Goal: Task Accomplishment & Management: Manage account settings

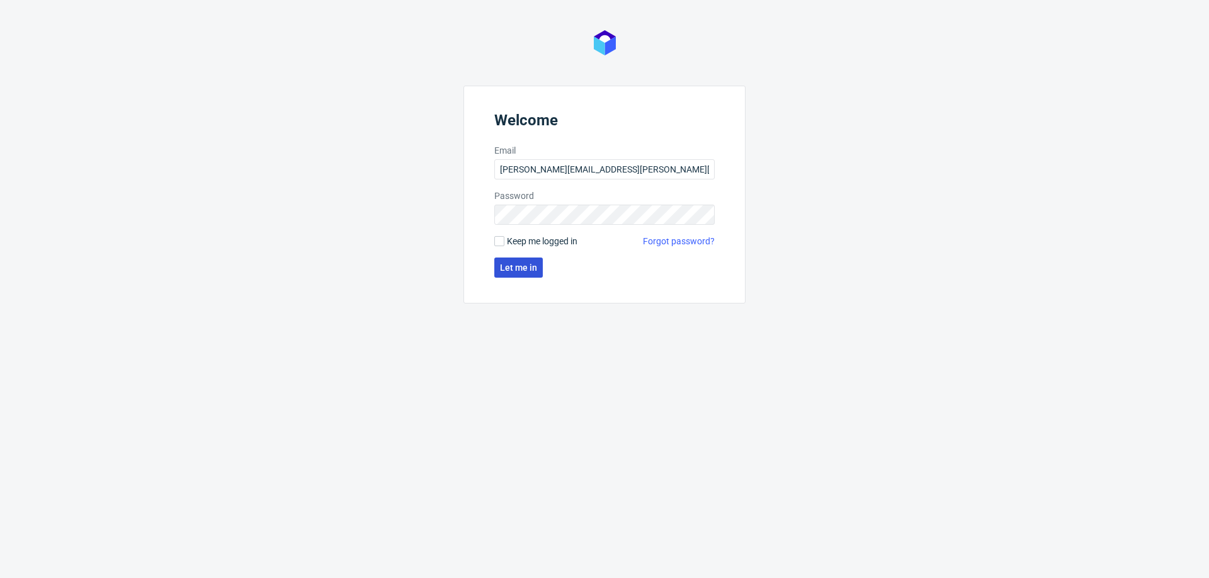
click at [522, 263] on span "Let me in" at bounding box center [518, 267] width 37 height 9
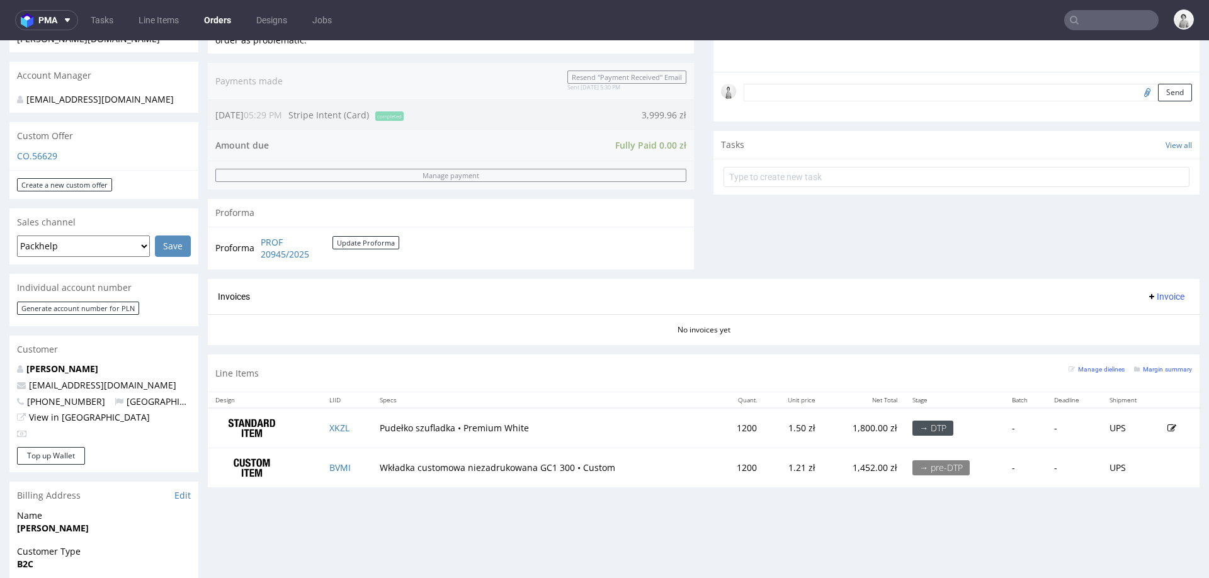
scroll to position [361, 0]
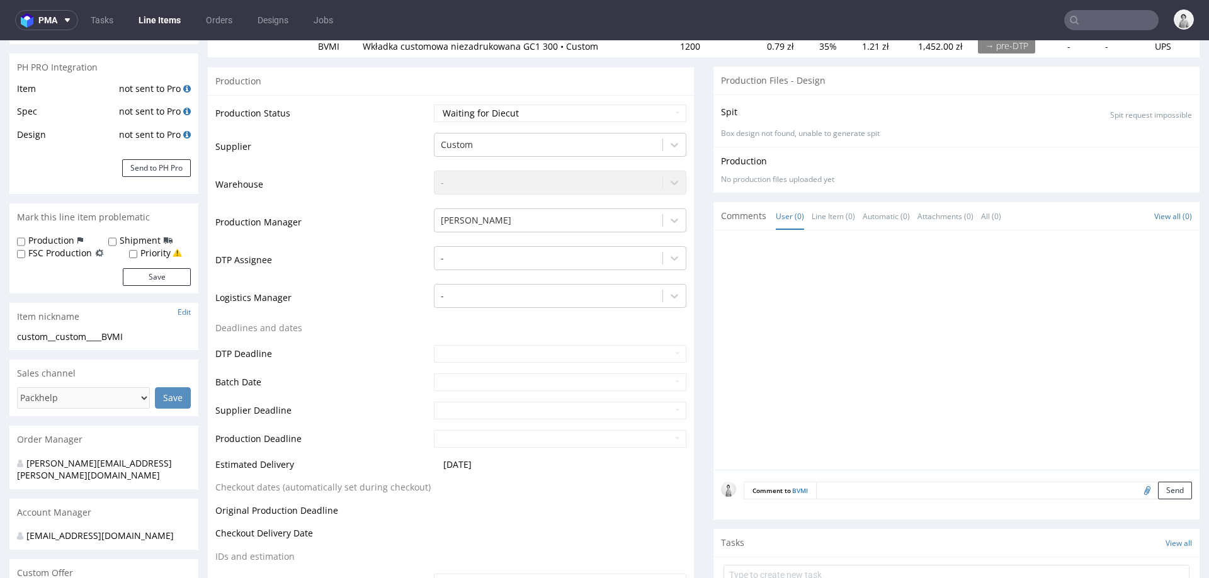
scroll to position [178, 0]
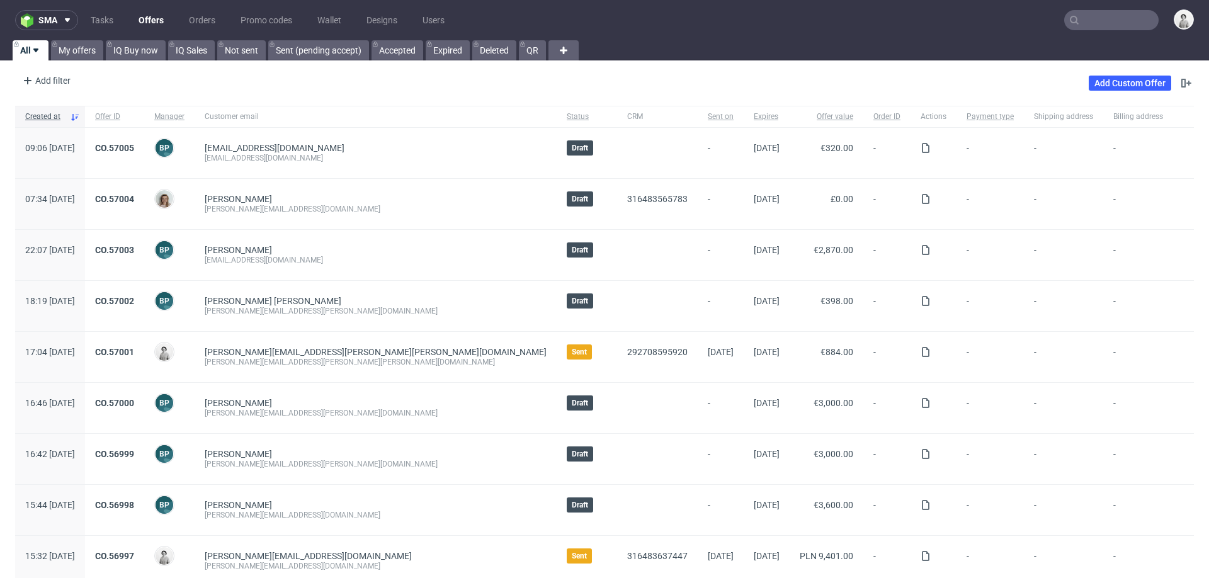
click at [1113, 10] on input "text" at bounding box center [1111, 20] width 94 height 20
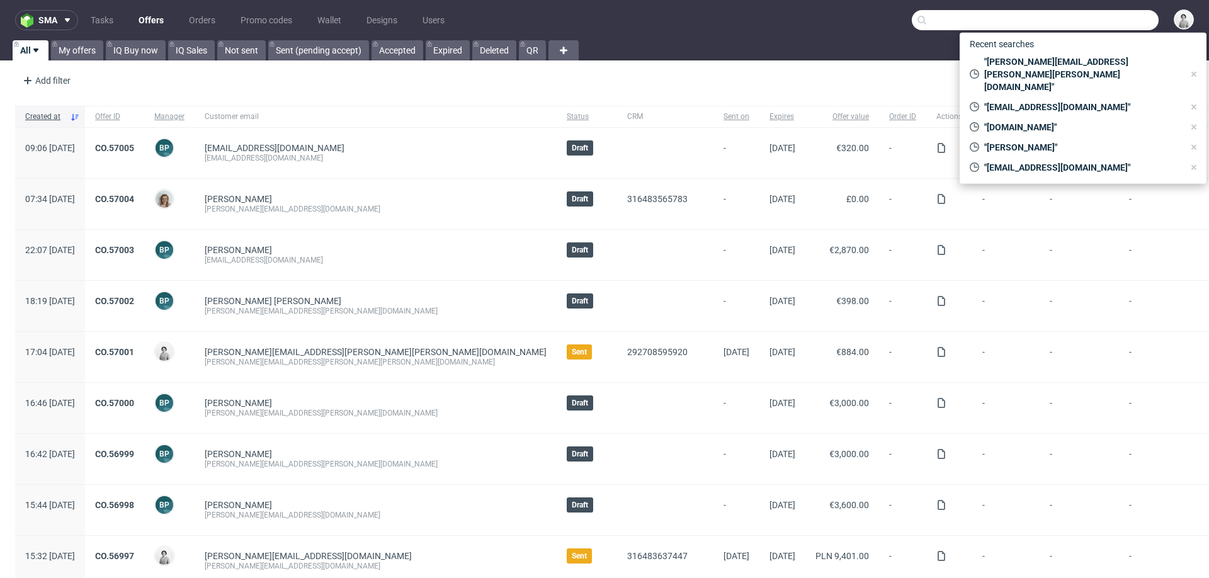
paste input "kevin@dasgym.com"
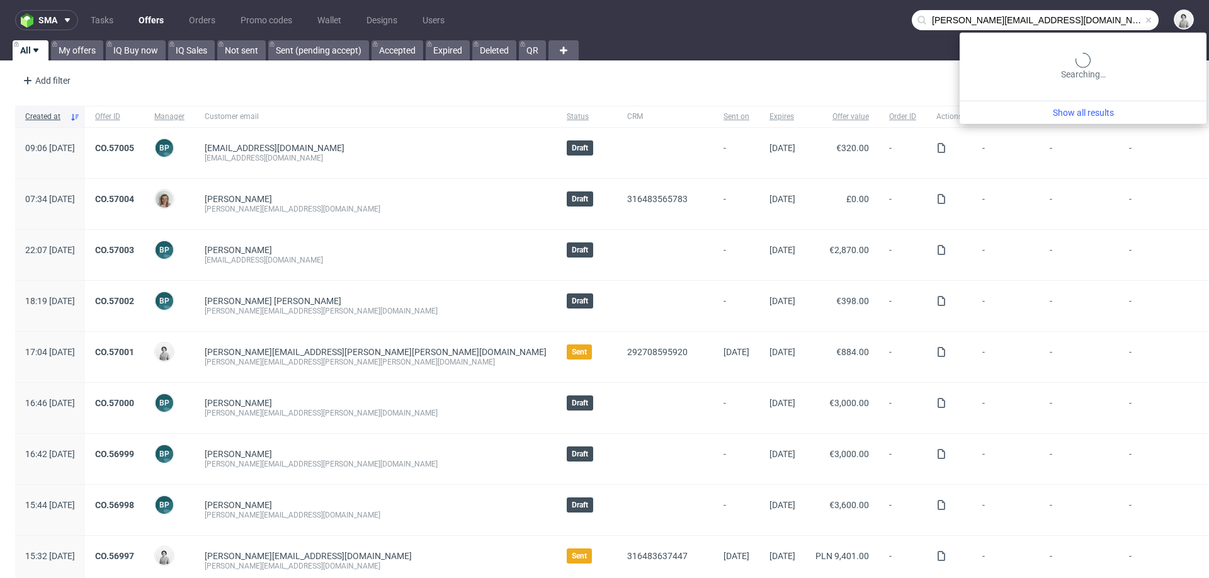
type input "kevin@dasgym.com"
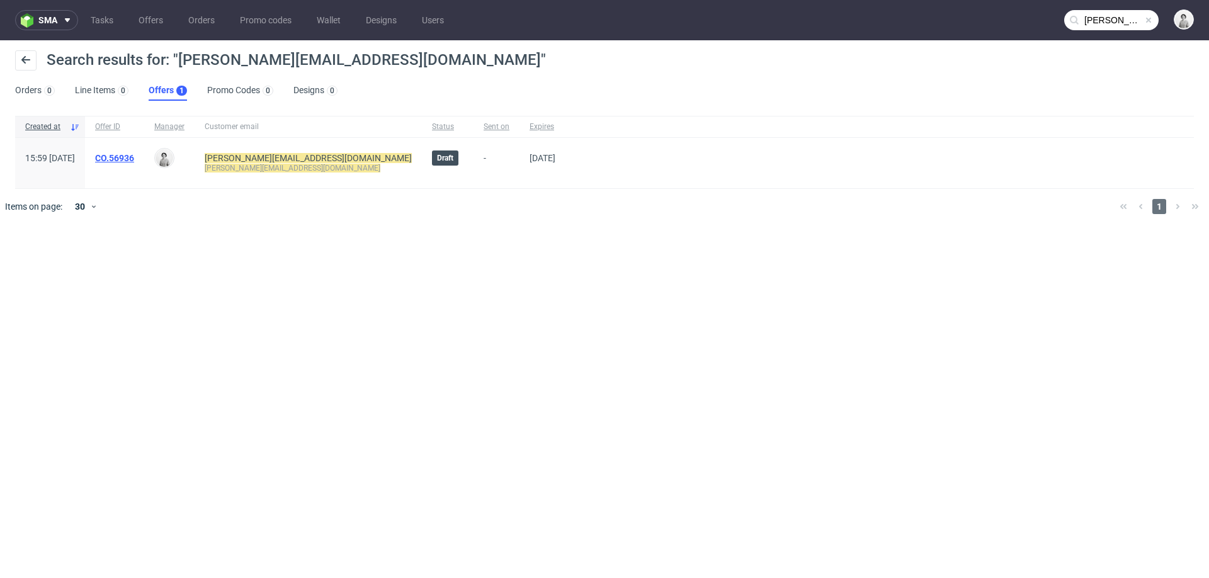
click at [134, 154] on link "CO.56936" at bounding box center [114, 158] width 39 height 10
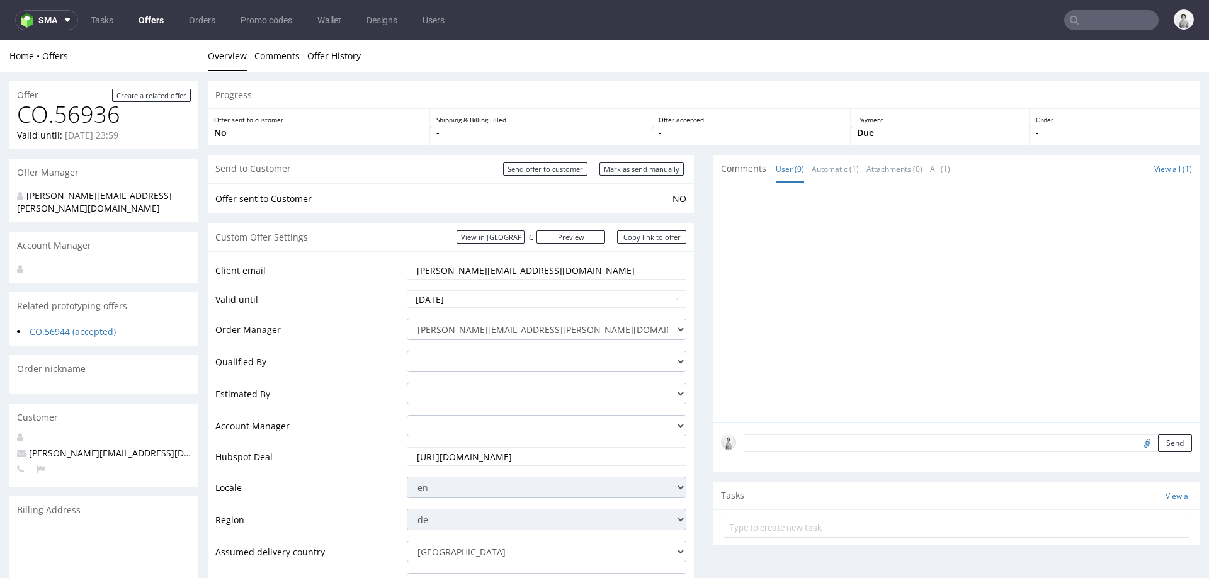
click at [432, 273] on input "kevin@dasgym.com" at bounding box center [546, 270] width 262 height 18
click at [1070, 18] on input "text" at bounding box center [1111, 20] width 94 height 20
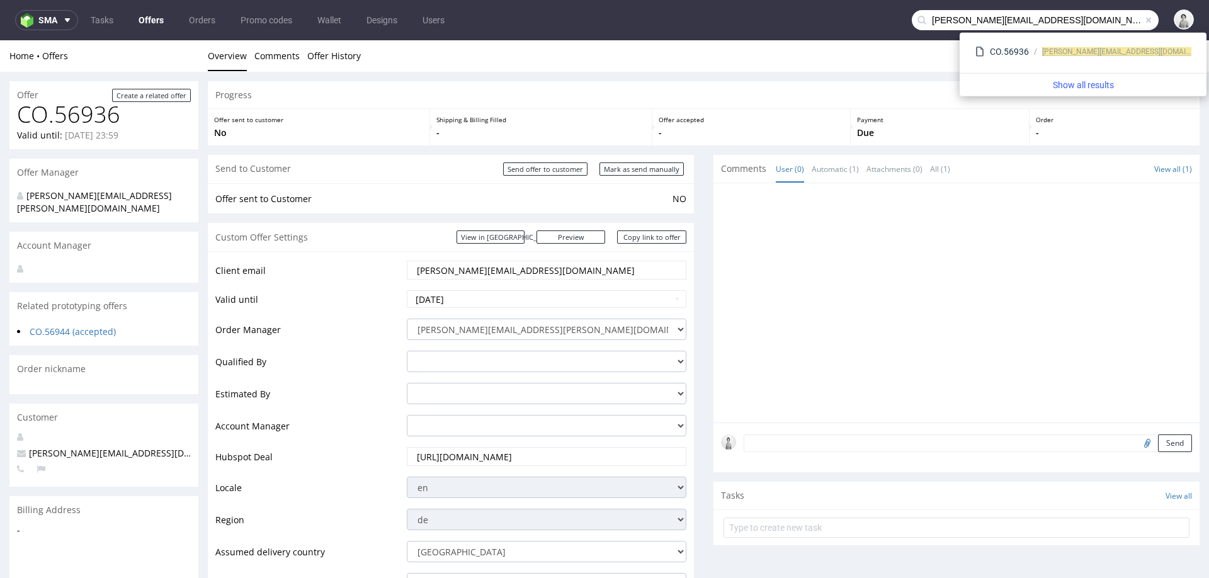
drag, startPoint x: 941, startPoint y: 20, endPoint x: 907, endPoint y: 20, distance: 34.0
click at [911, 20] on div "kevin@dasgym.com" at bounding box center [1034, 20] width 247 height 20
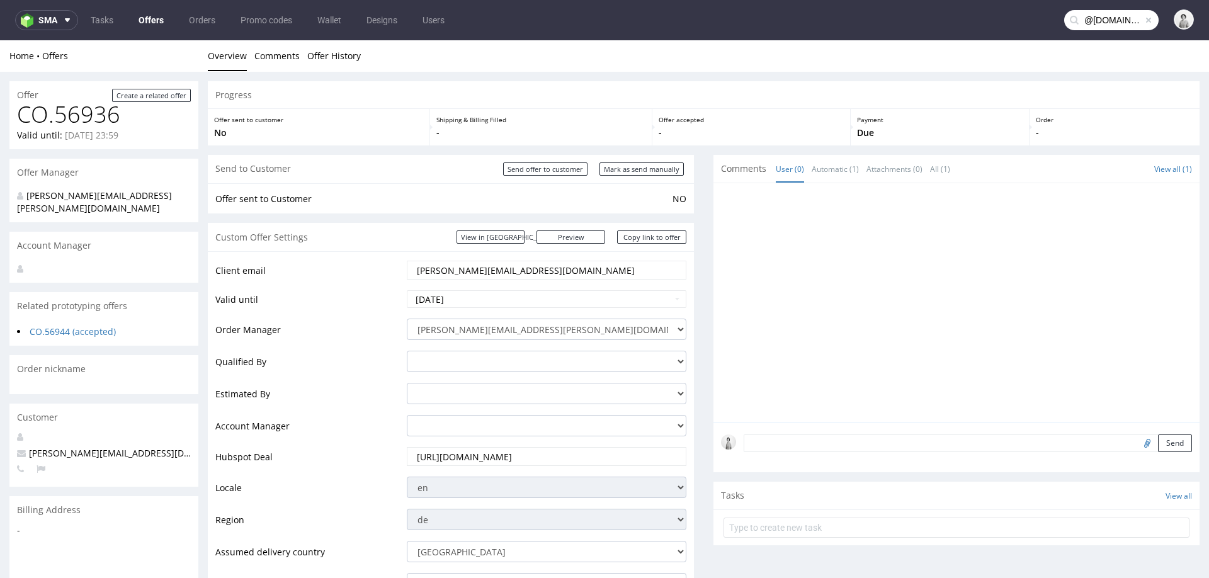
type input "@dasgym.com"
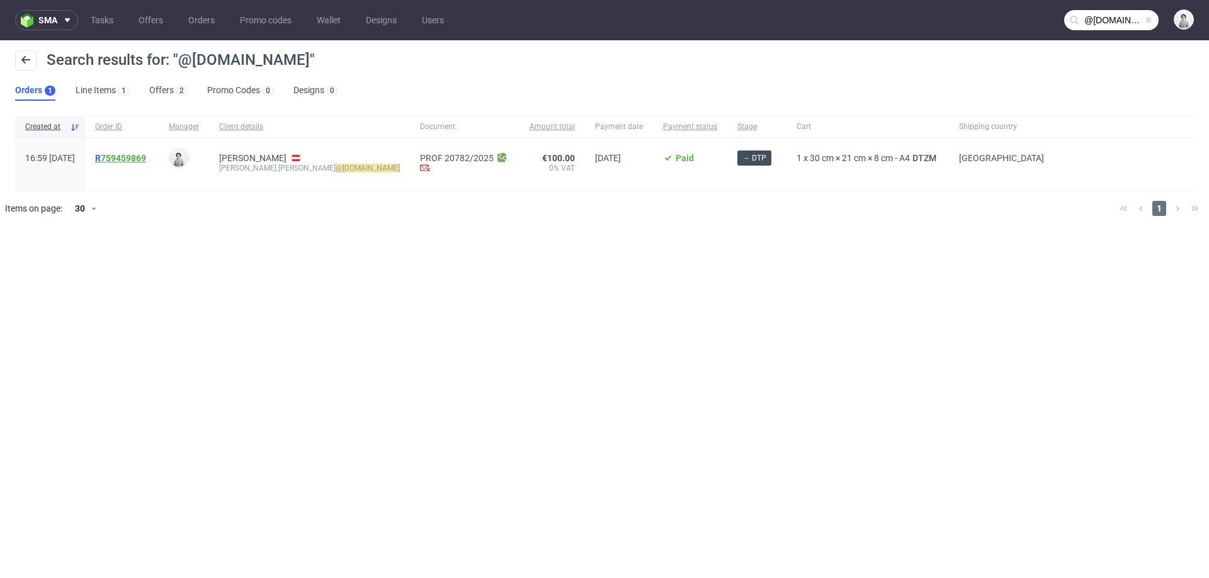
click at [146, 157] on link "759459869" at bounding box center [123, 158] width 45 height 10
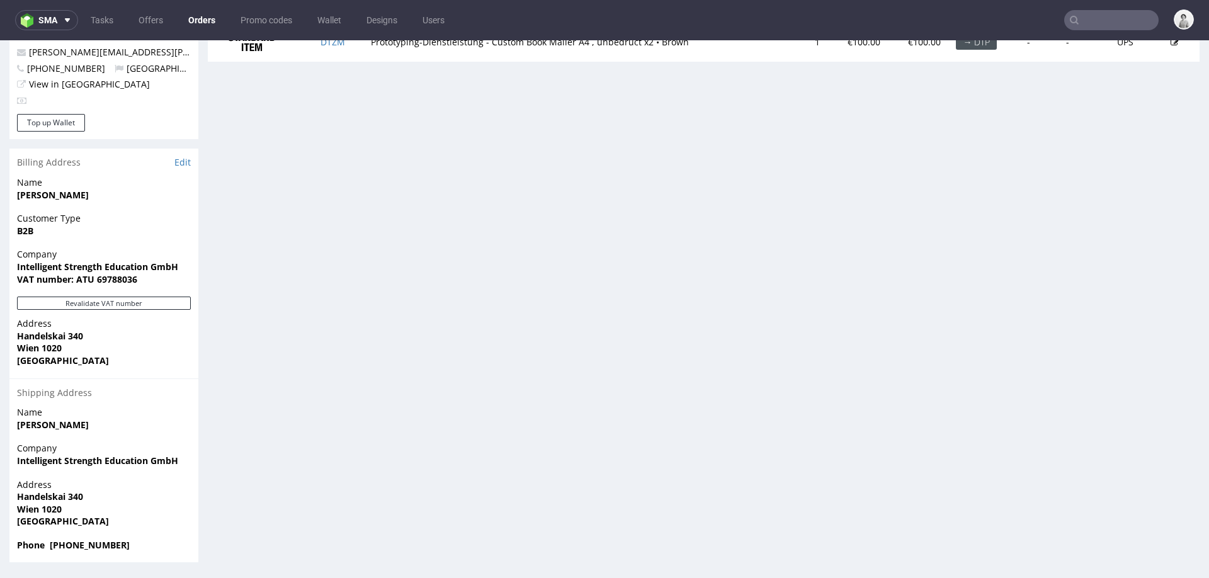
scroll to position [4, 0]
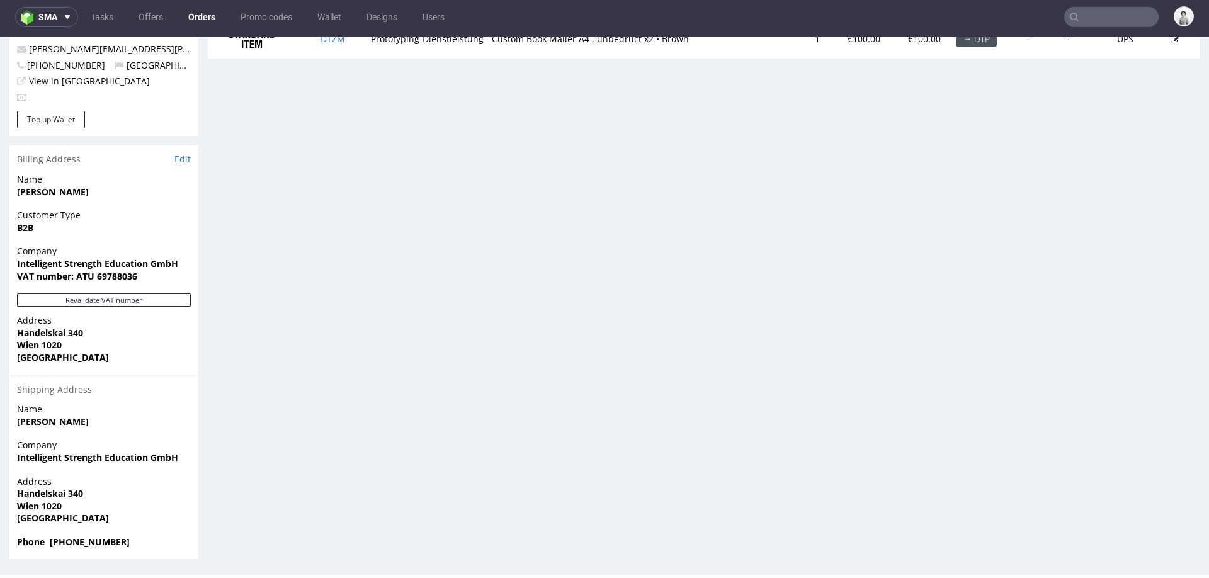
click at [52, 457] on strong "Intelligent Strength Education GmbH" at bounding box center [97, 457] width 161 height 12
copy strong "Intelligent Strength Education GmbH"
click at [45, 422] on strong "Lue Kevin" at bounding box center [53, 421] width 72 height 12
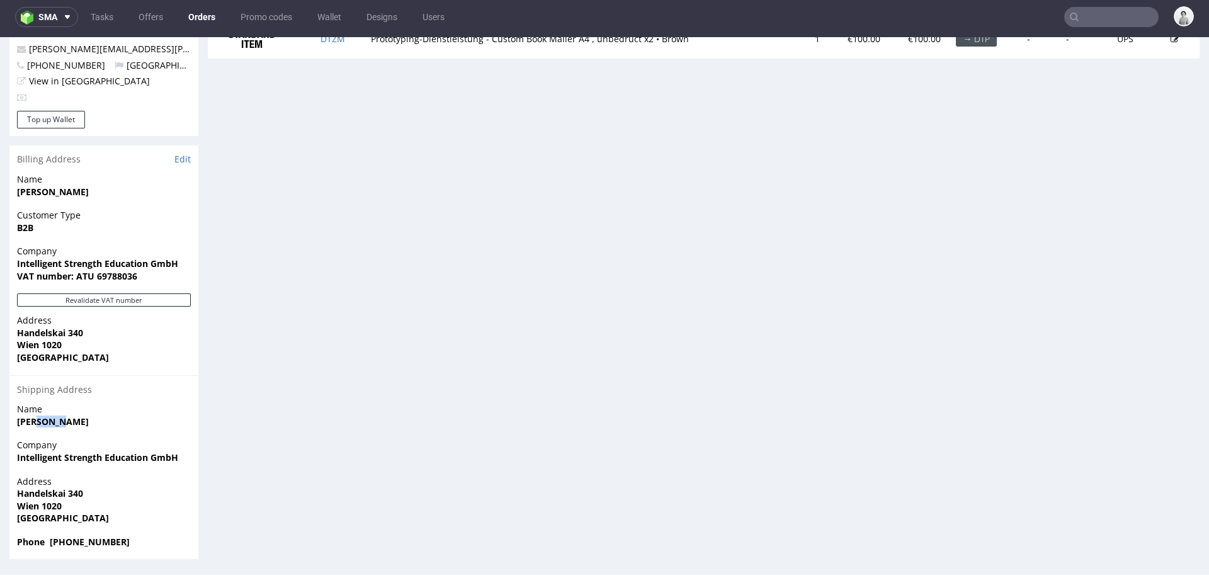
click at [45, 422] on strong "Lue Kevin" at bounding box center [53, 421] width 72 height 12
copy strong "Lue Kevin"
drag, startPoint x: 68, startPoint y: 503, endPoint x: 20, endPoint y: 507, distance: 48.7
click at [20, 507] on span "Wien 1020" at bounding box center [104, 506] width 174 height 13
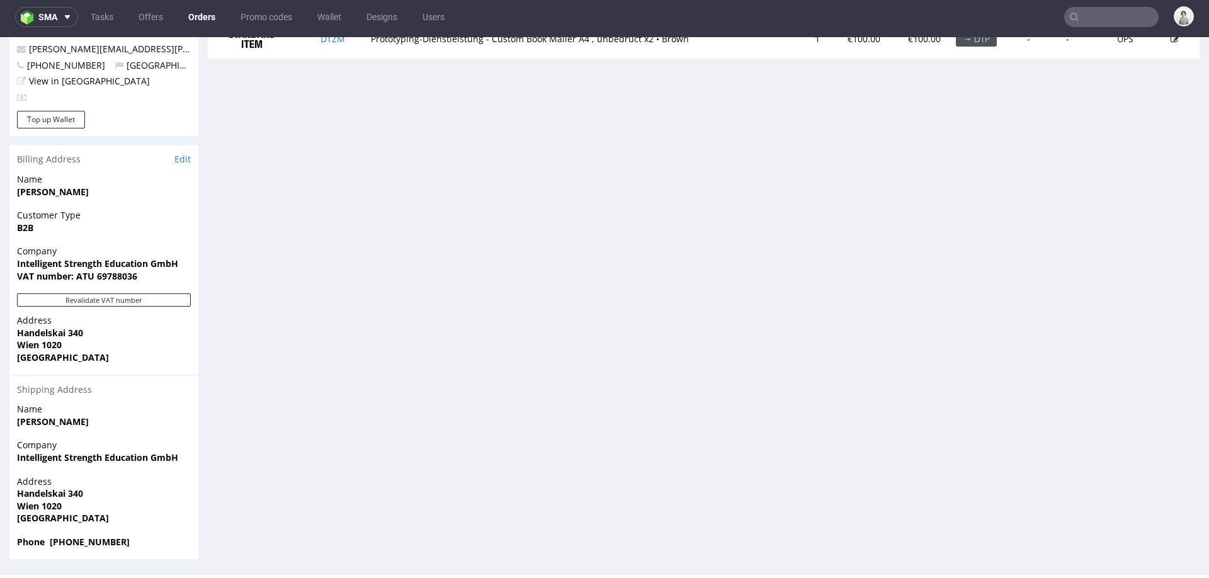
click at [35, 499] on span "Handelskai 340" at bounding box center [104, 493] width 174 height 13
click at [40, 490] on strong "Handelskai 340" at bounding box center [50, 493] width 66 height 12
copy strong "Handelskai 340"
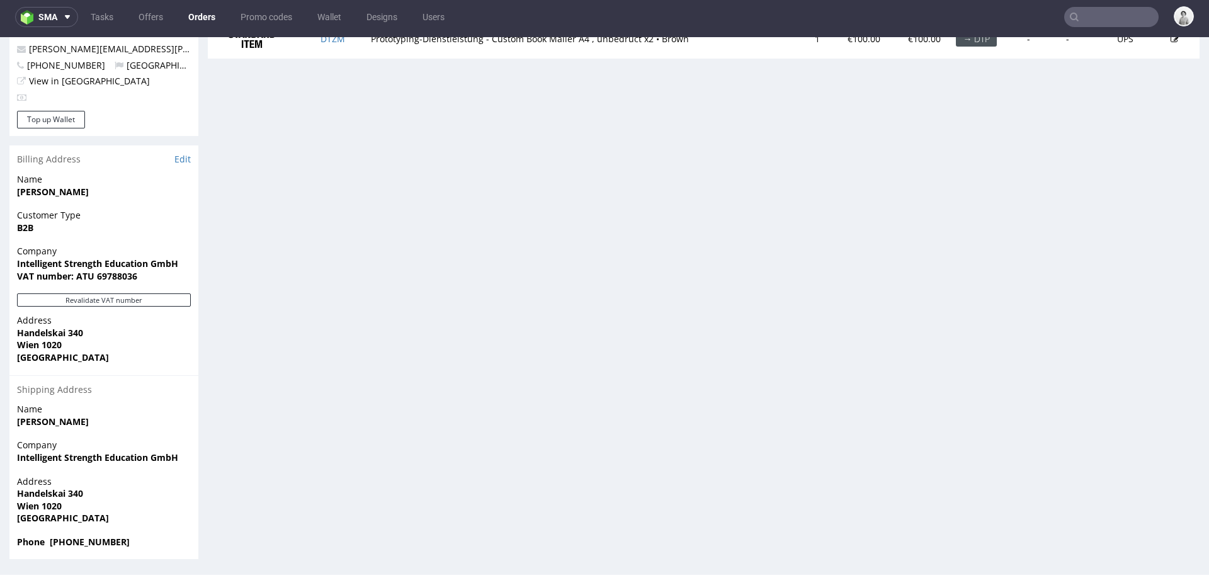
click at [53, 504] on strong "Wien 1020" at bounding box center [39, 506] width 45 height 12
copy strong "1020"
click at [101, 546] on strong "Phone +4369911055951" at bounding box center [73, 542] width 113 height 12
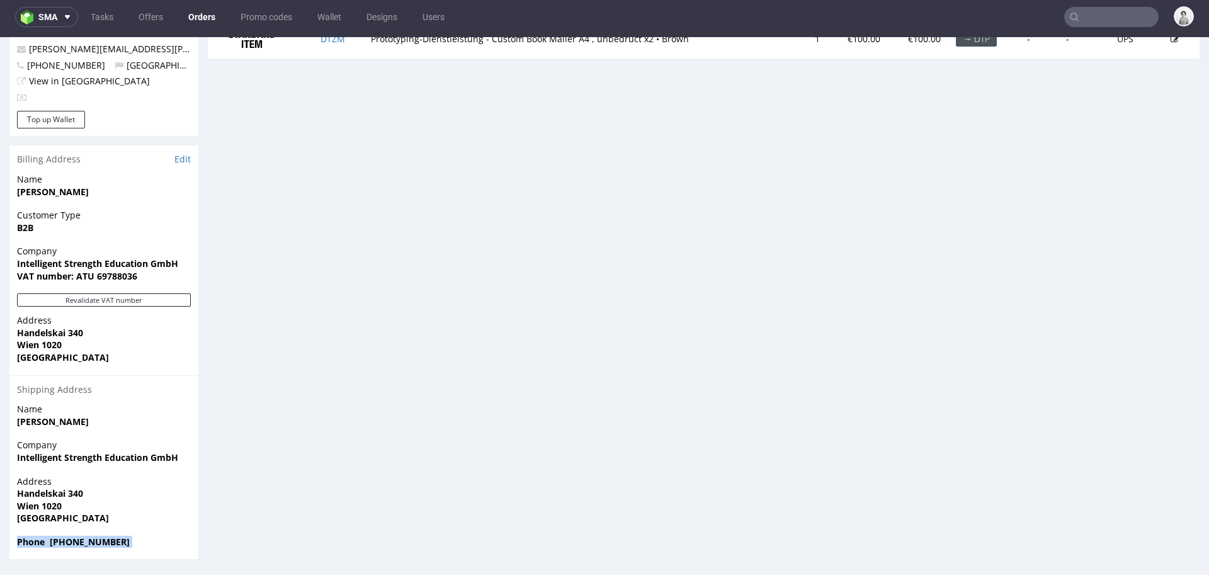
click at [101, 546] on strong "Phone +4369911055951" at bounding box center [73, 542] width 113 height 12
copy strong "Phone +4369911055951"
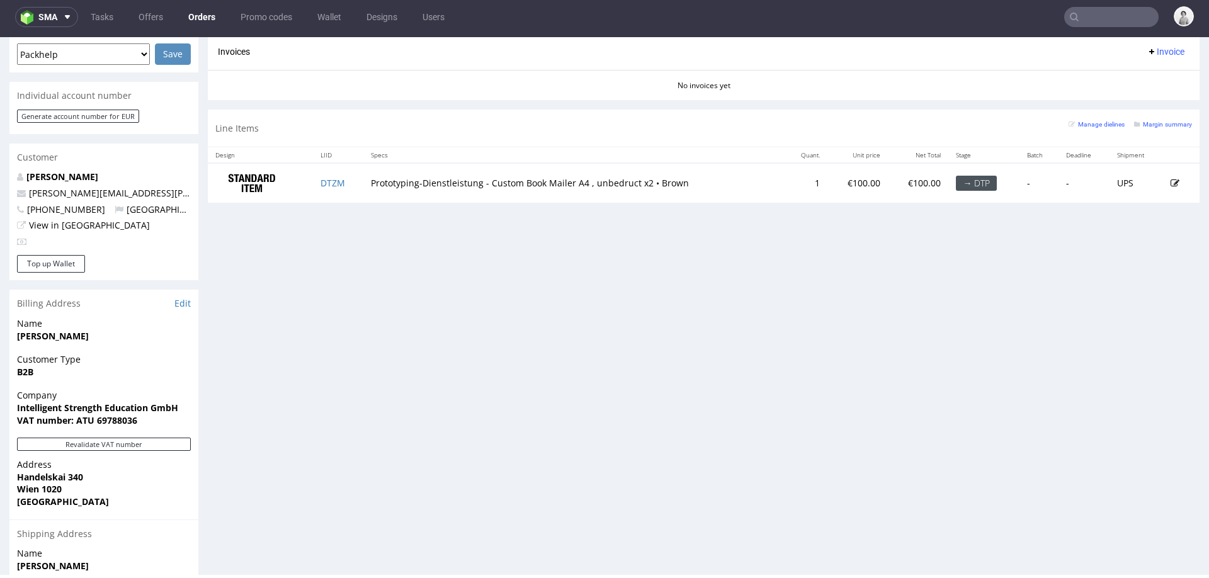
scroll to position [529, 0]
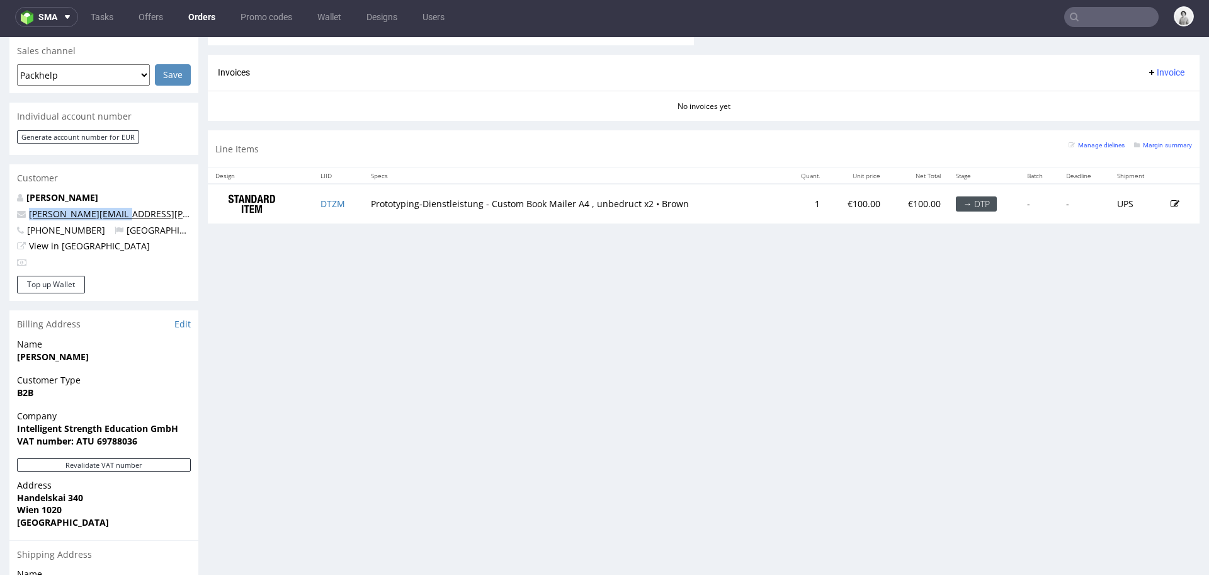
drag, startPoint x: 127, startPoint y: 212, endPoint x: 30, endPoint y: 211, distance: 97.6
click at [30, 211] on p "kevin.lue@dasgym.com" at bounding box center [104, 214] width 174 height 13
copy link "kevin.lue@dasgym.com"
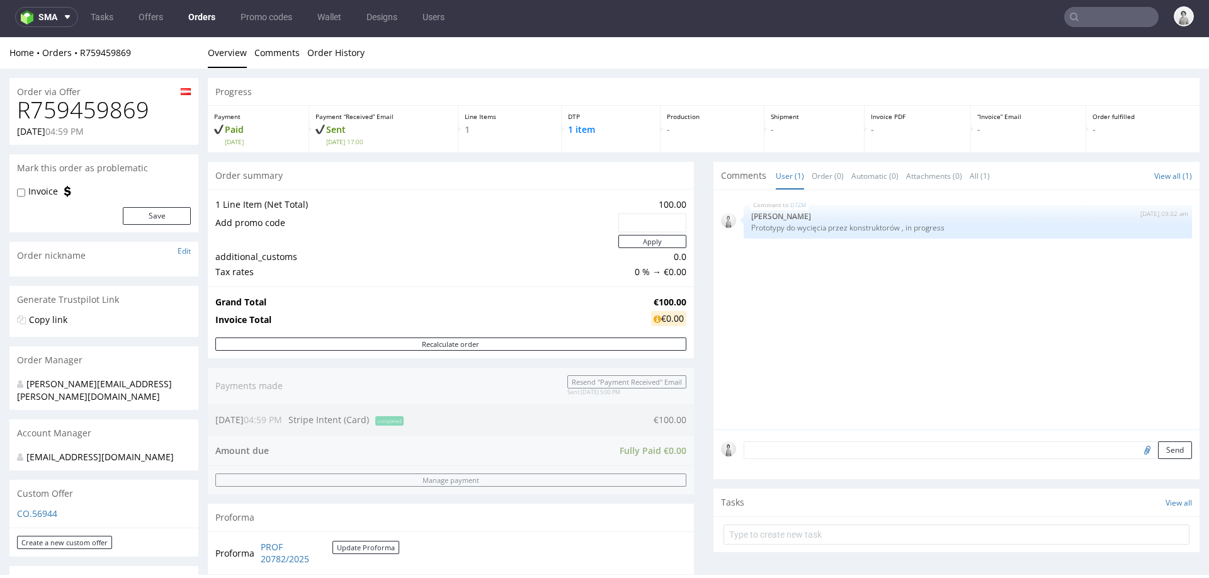
scroll to position [0, 0]
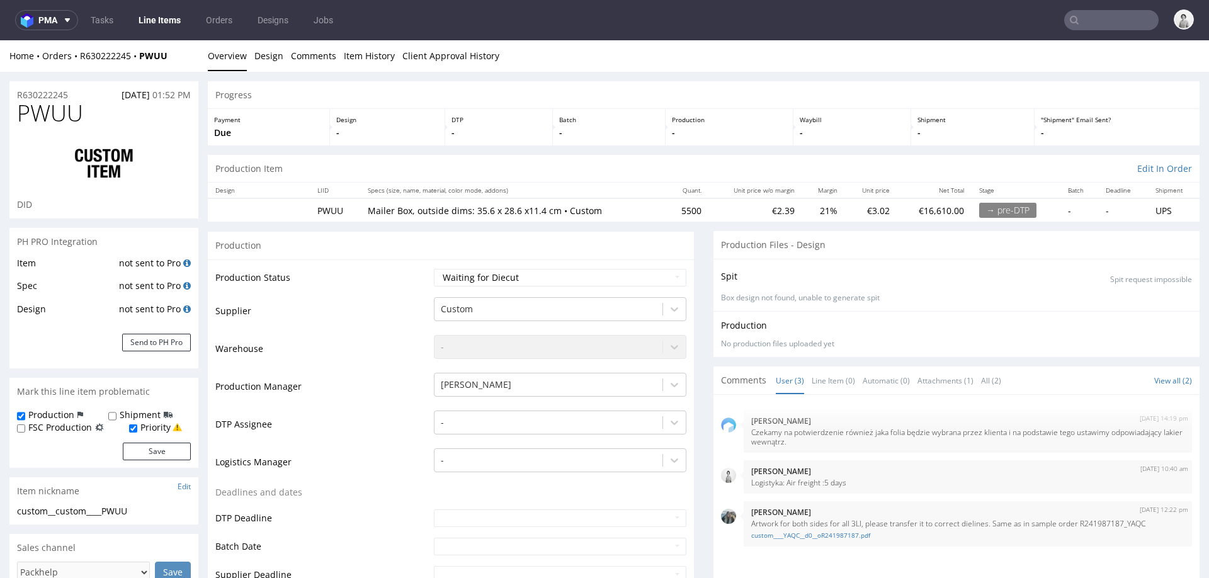
select select "in_progress"
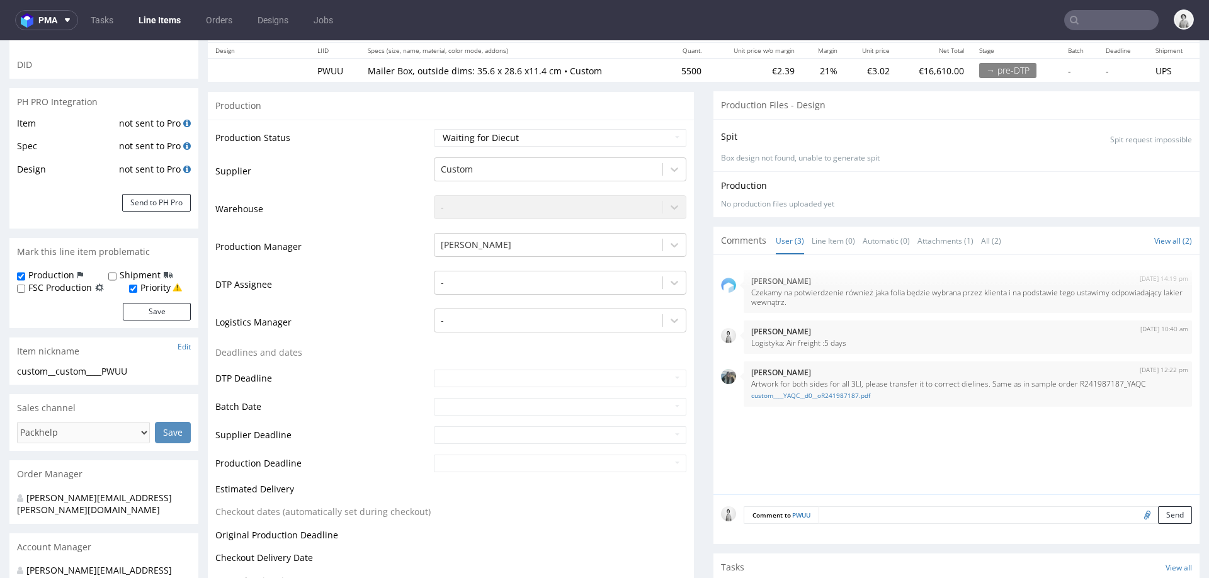
scroll to position [157, 0]
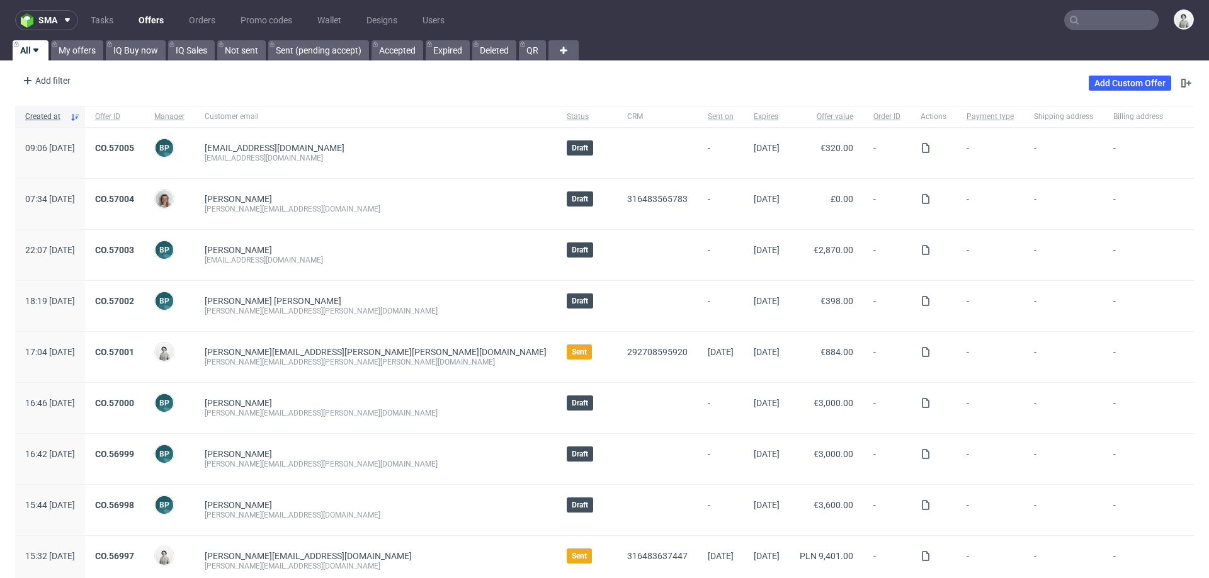
click at [1113, 21] on input "text" at bounding box center [1111, 20] width 94 height 20
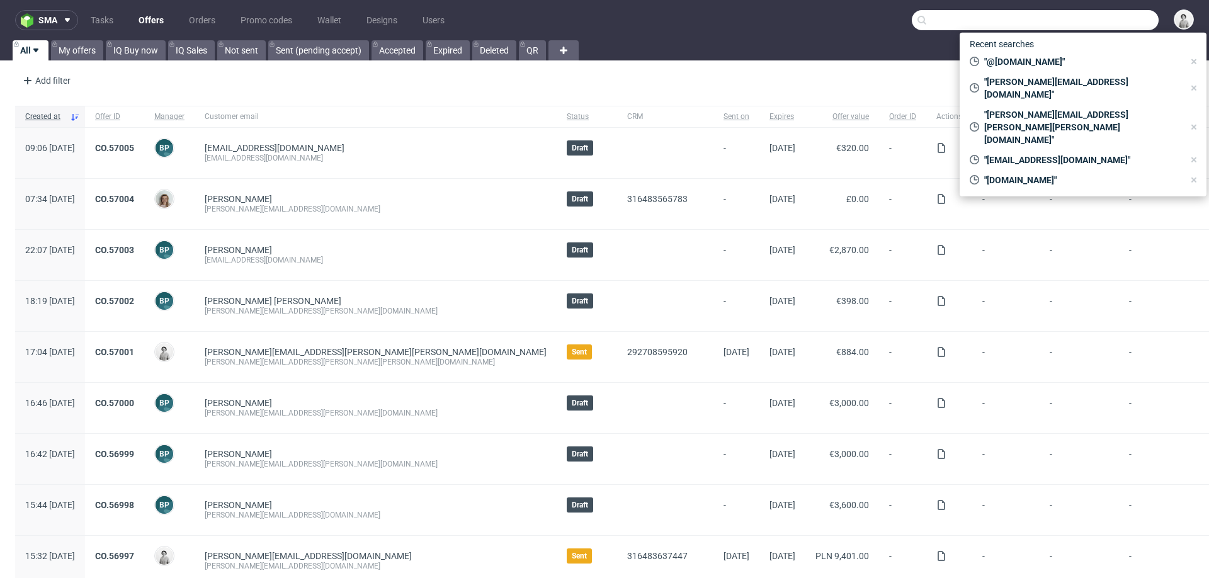
paste input "nicolas.gold@sheyn.at"
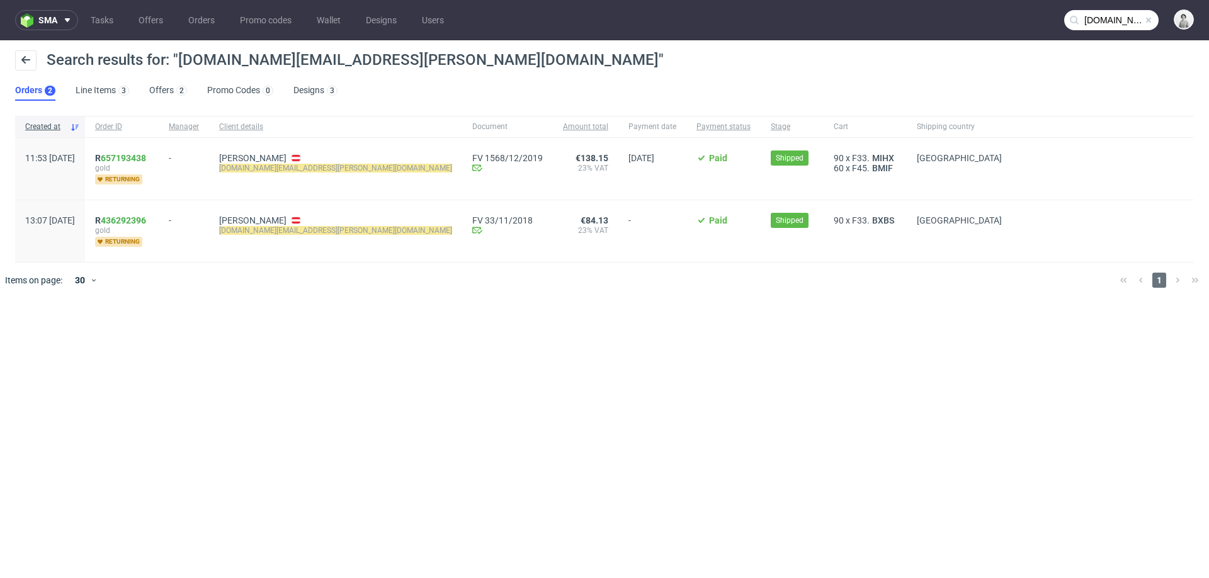
click at [1102, 27] on input "nicolas.gold@sheyn.at" at bounding box center [1111, 20] width 94 height 20
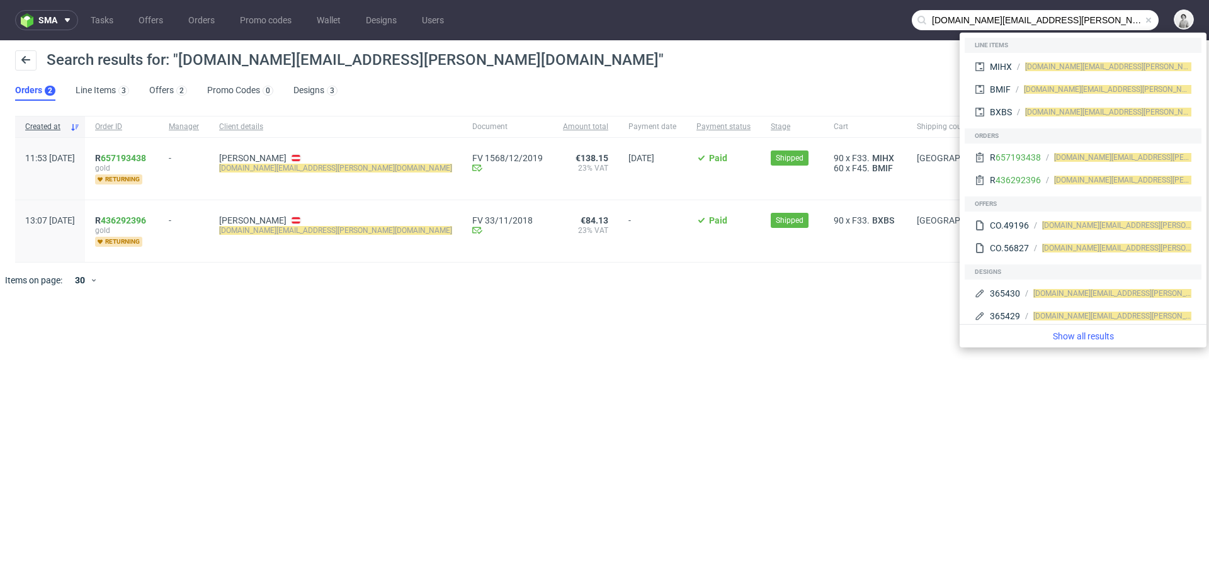
drag, startPoint x: 979, startPoint y: 20, endPoint x: 922, endPoint y: 21, distance: 57.9
click at [922, 21] on div "nicolas.gold@sheyn.at" at bounding box center [1034, 20] width 247 height 20
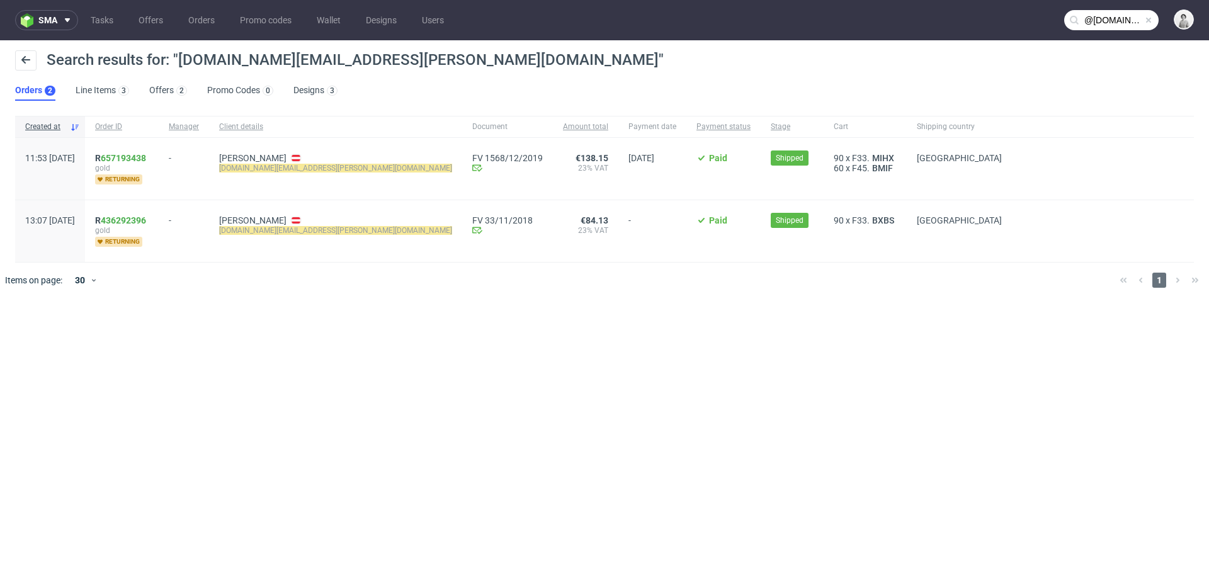
type input "@sheyn.at"
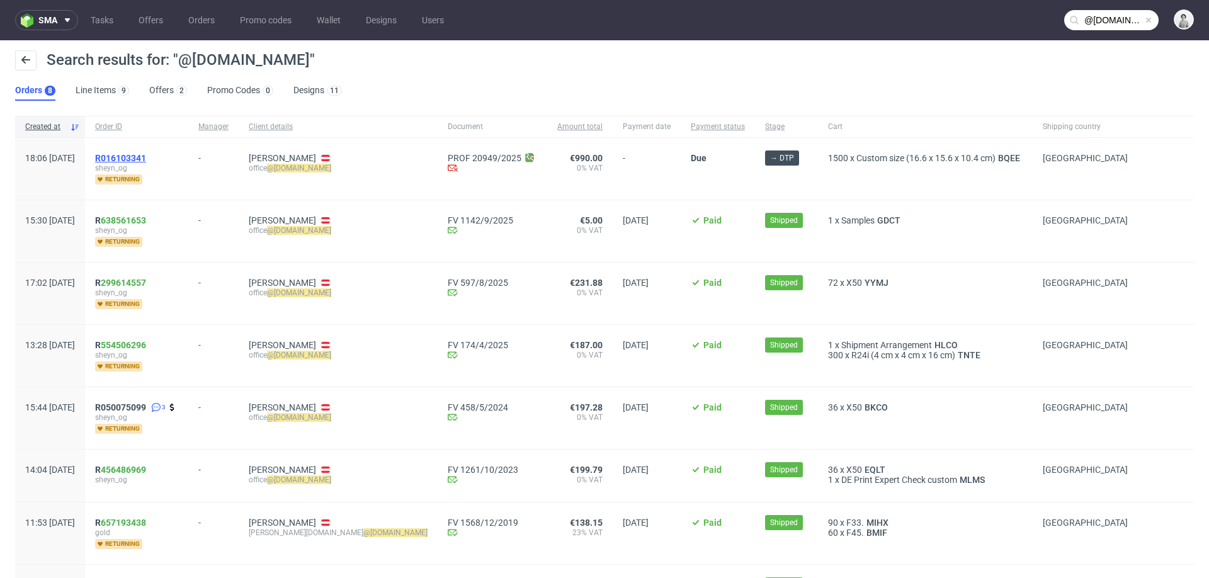
click at [146, 157] on span "R016103341" at bounding box center [120, 158] width 51 height 10
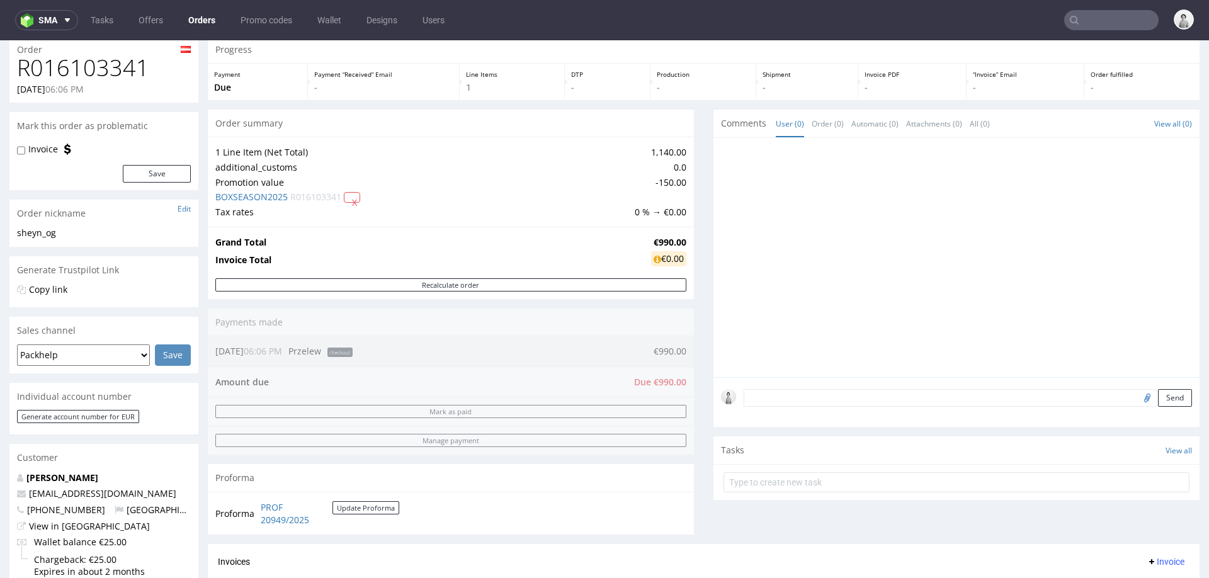
scroll to position [43, 0]
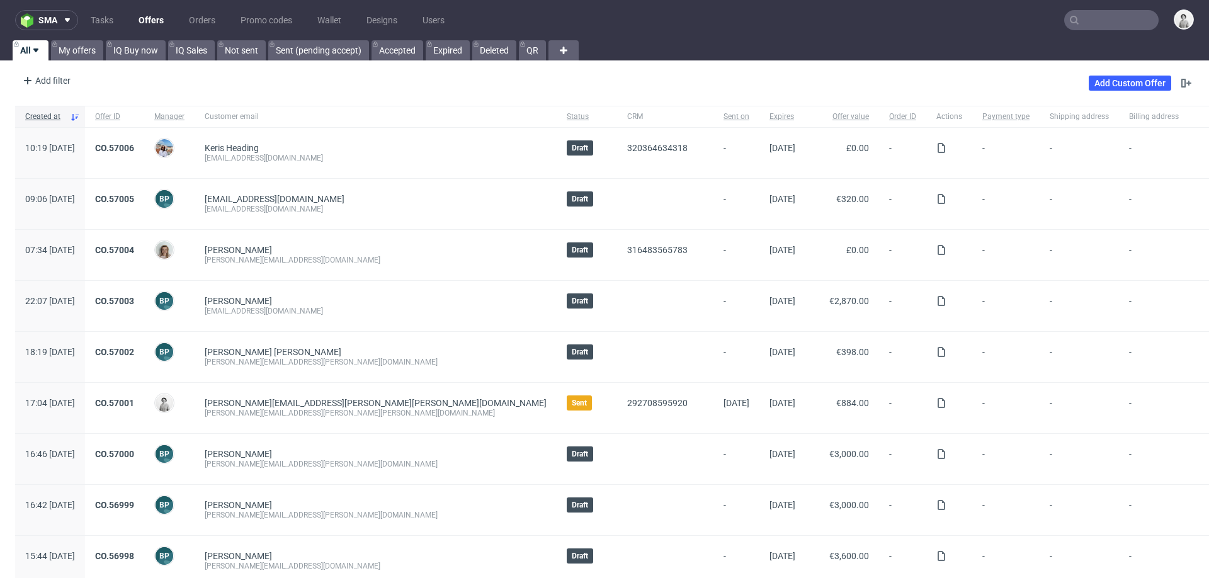
click at [1088, 16] on input "text" at bounding box center [1111, 20] width 94 height 20
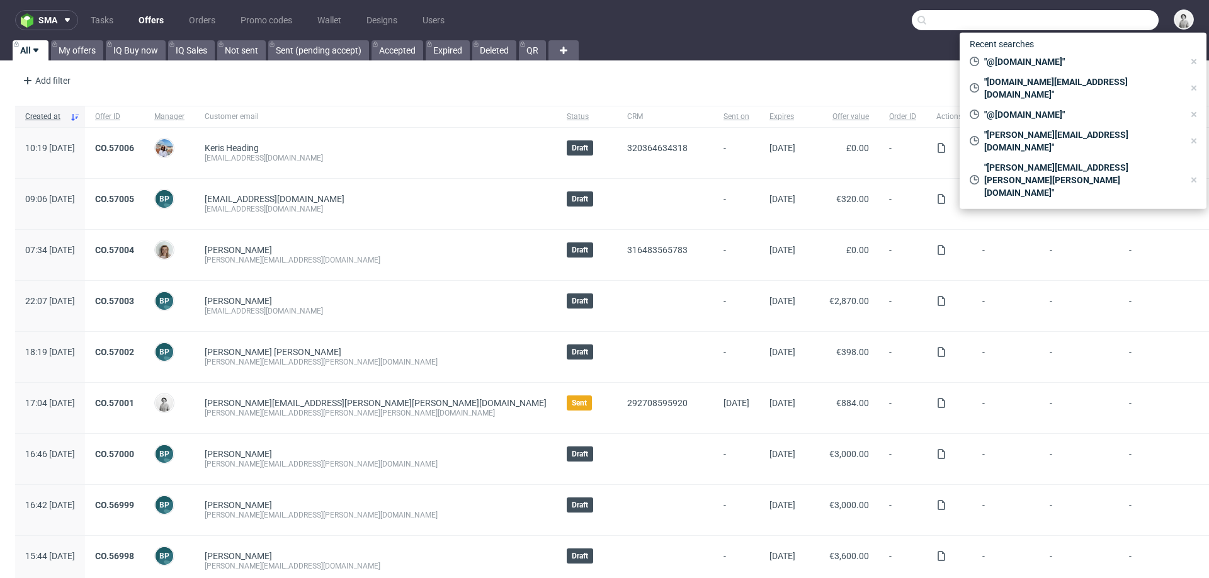
paste input "[EMAIL_ADDRESS][DOMAIN_NAME]"
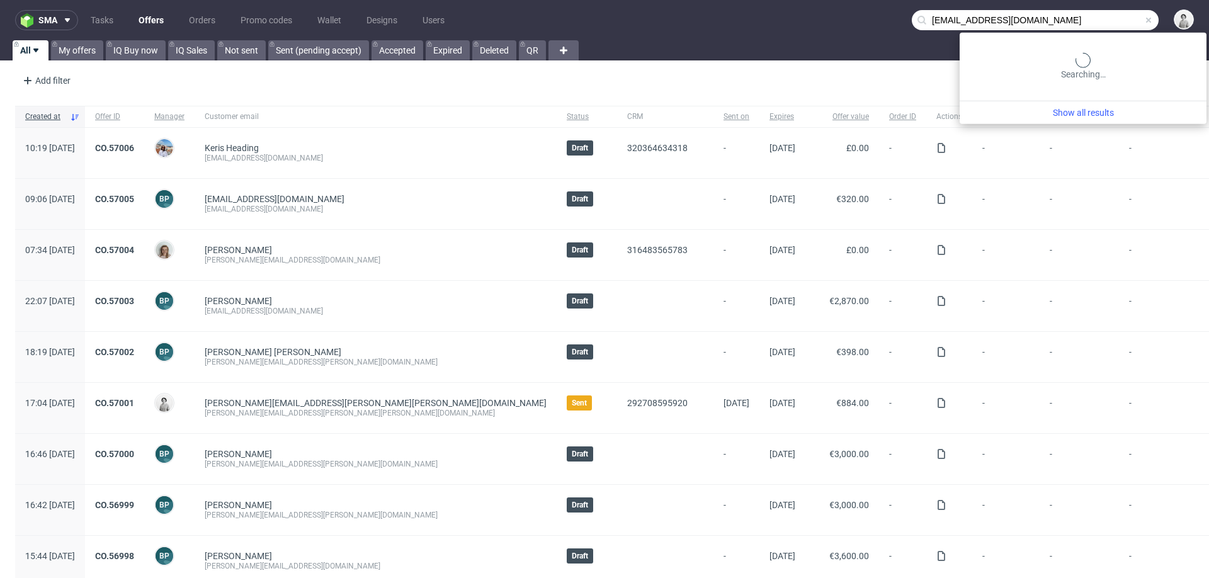
type input "[EMAIL_ADDRESS][DOMAIN_NAME]"
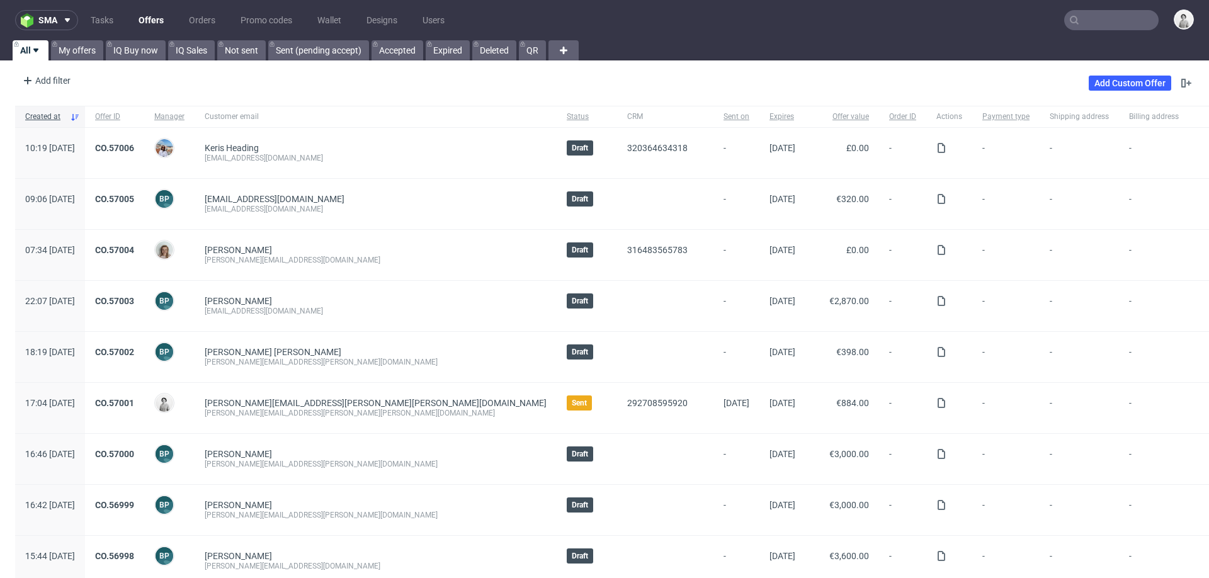
click at [1112, 16] on input "text" at bounding box center [1111, 20] width 94 height 20
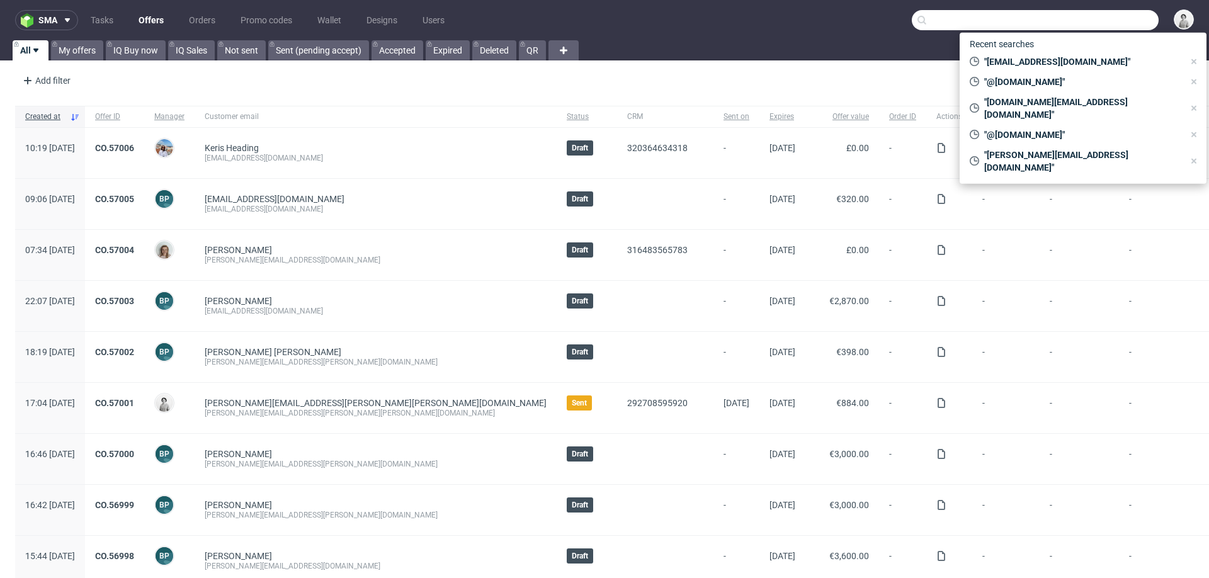
paste input "[EMAIL_ADDRESS][DOMAIN_NAME]"
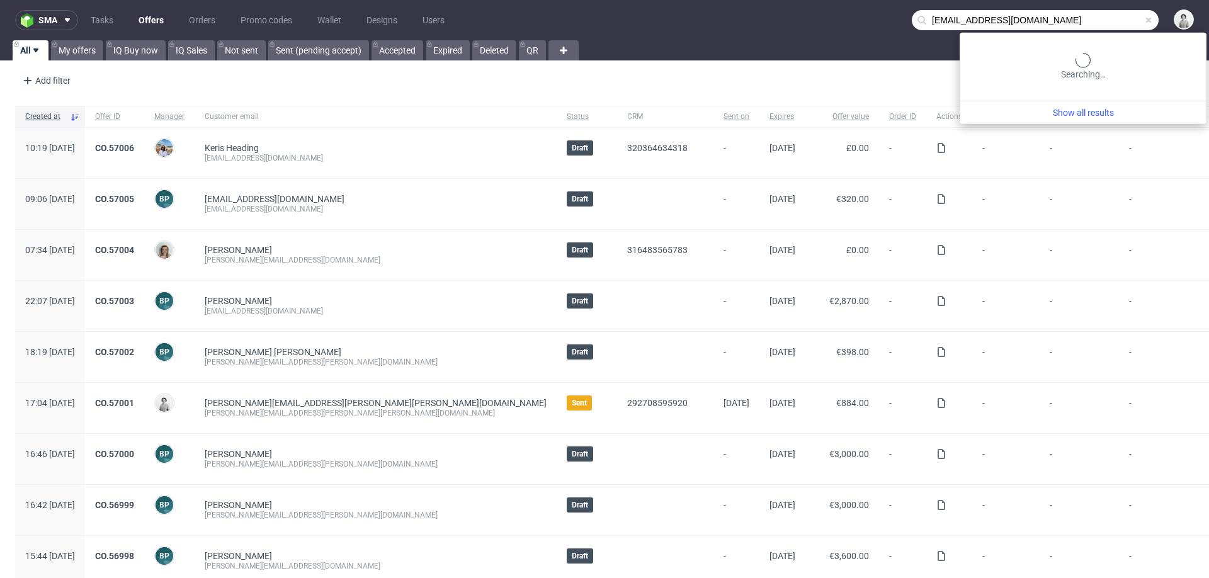
type input "[EMAIL_ADDRESS][DOMAIN_NAME]"
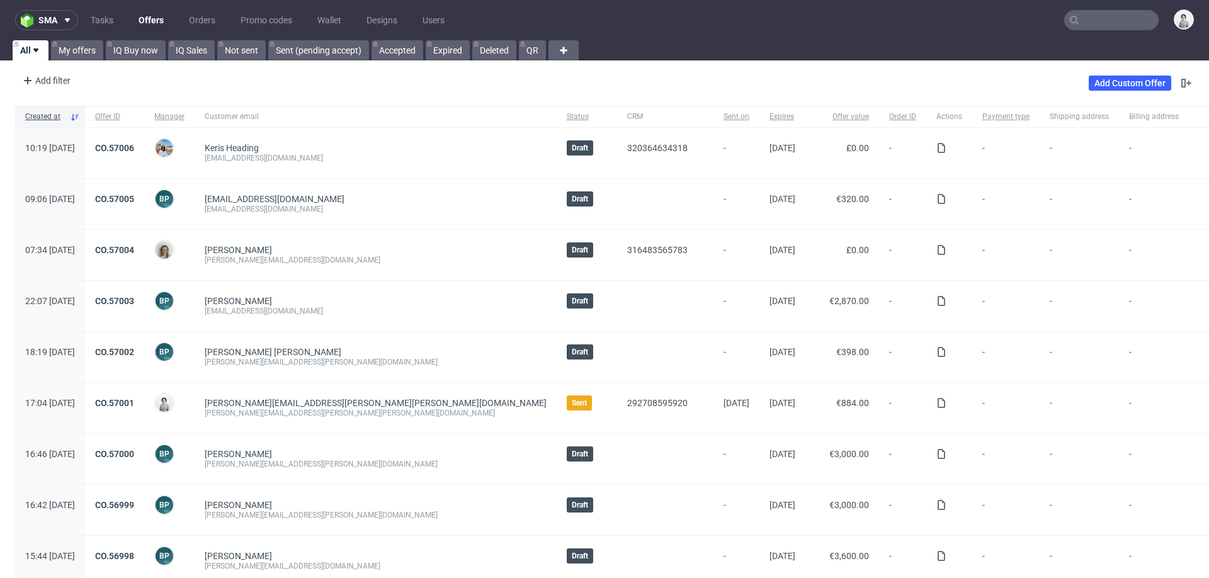
click at [1114, 91] on div "Add Custom Offer" at bounding box center [1140, 83] width 105 height 20
click at [1113, 81] on link "Add Custom Offer" at bounding box center [1129, 83] width 82 height 15
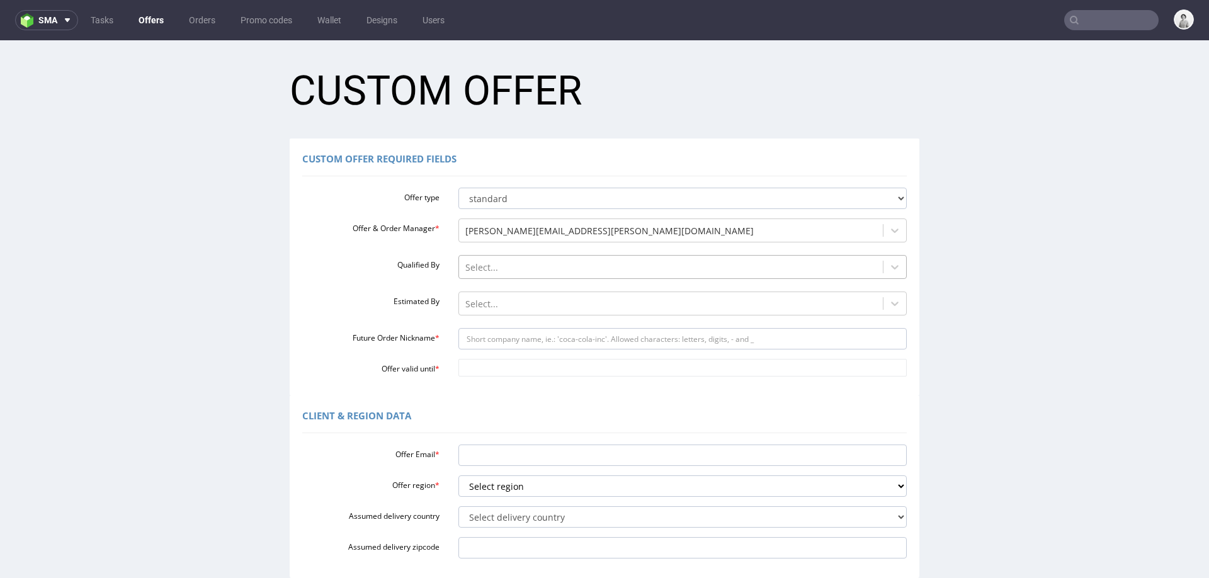
click at [564, 258] on div "Select..." at bounding box center [671, 267] width 424 height 20
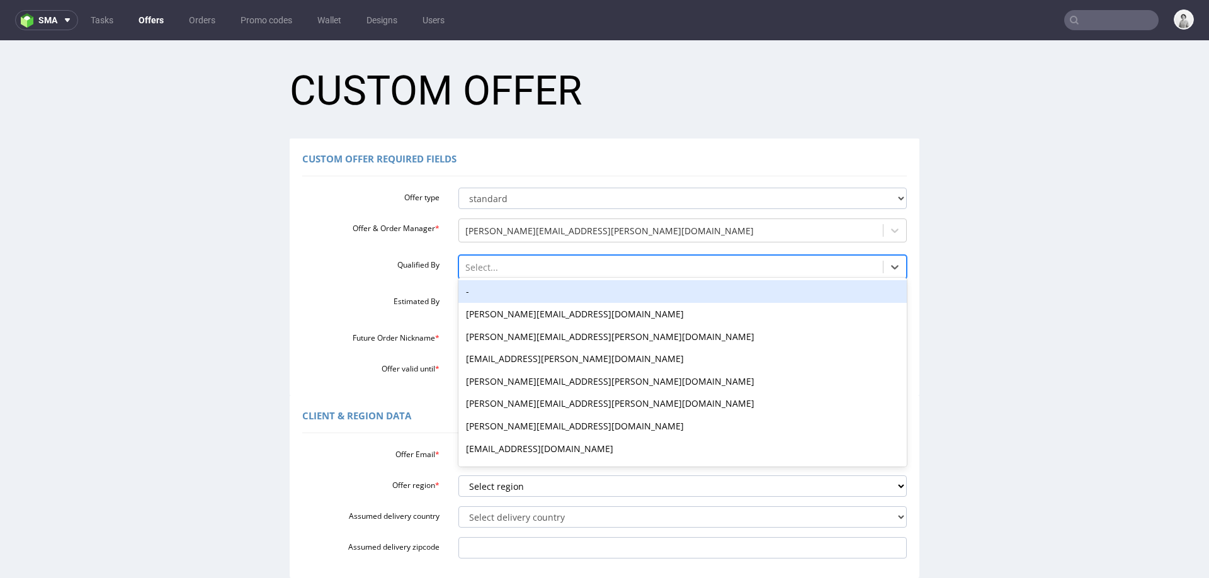
click at [541, 293] on div "-" at bounding box center [682, 291] width 449 height 23
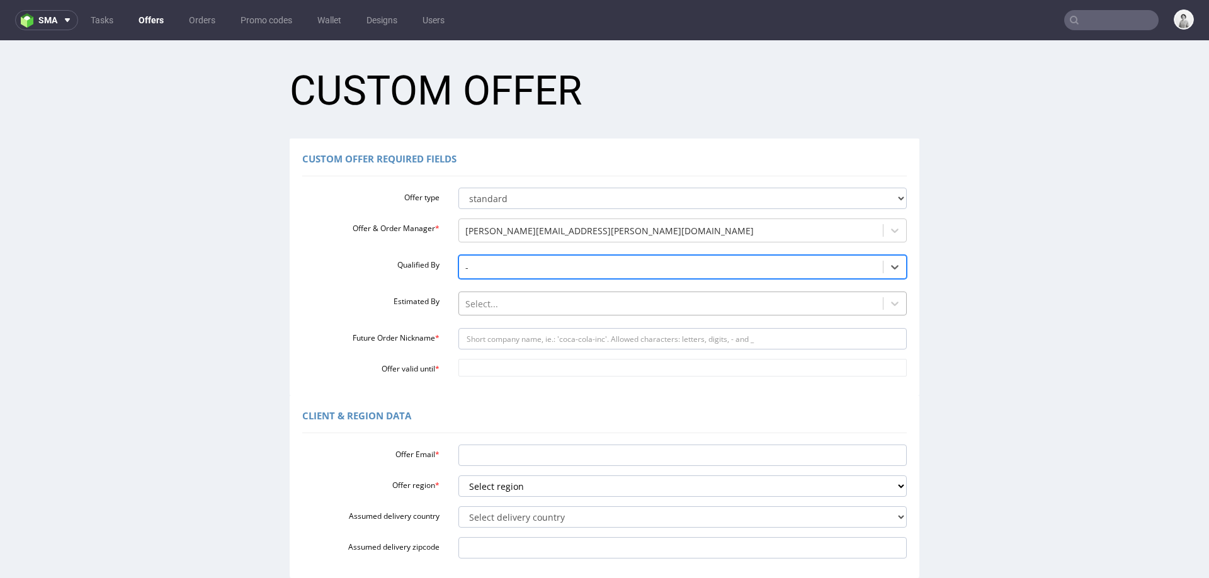
click at [535, 305] on div at bounding box center [671, 303] width 412 height 15
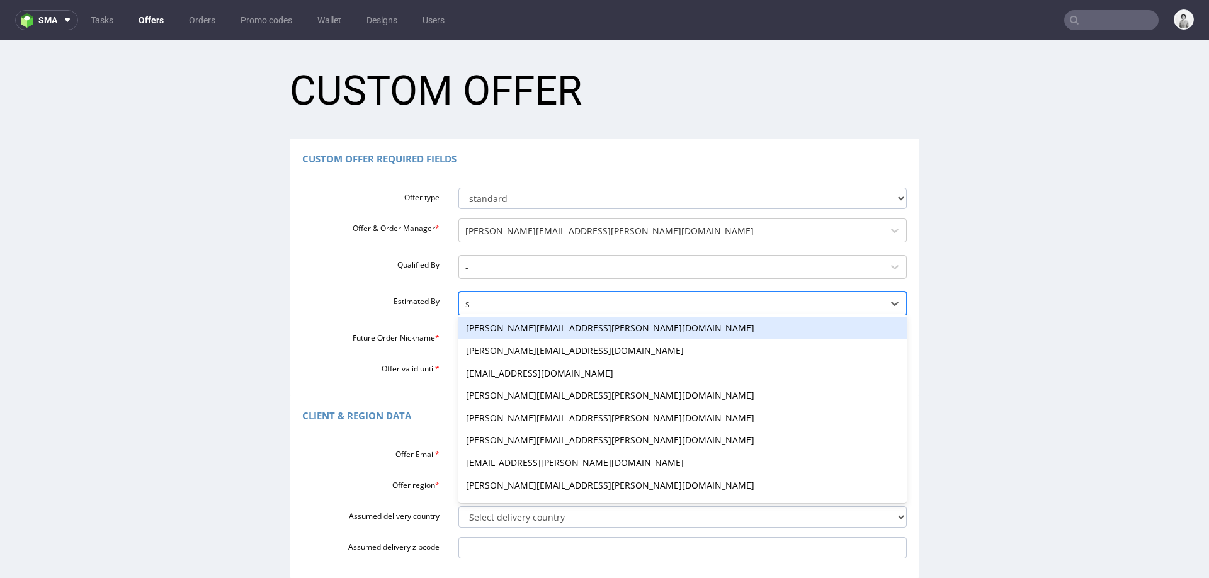
type input "se"
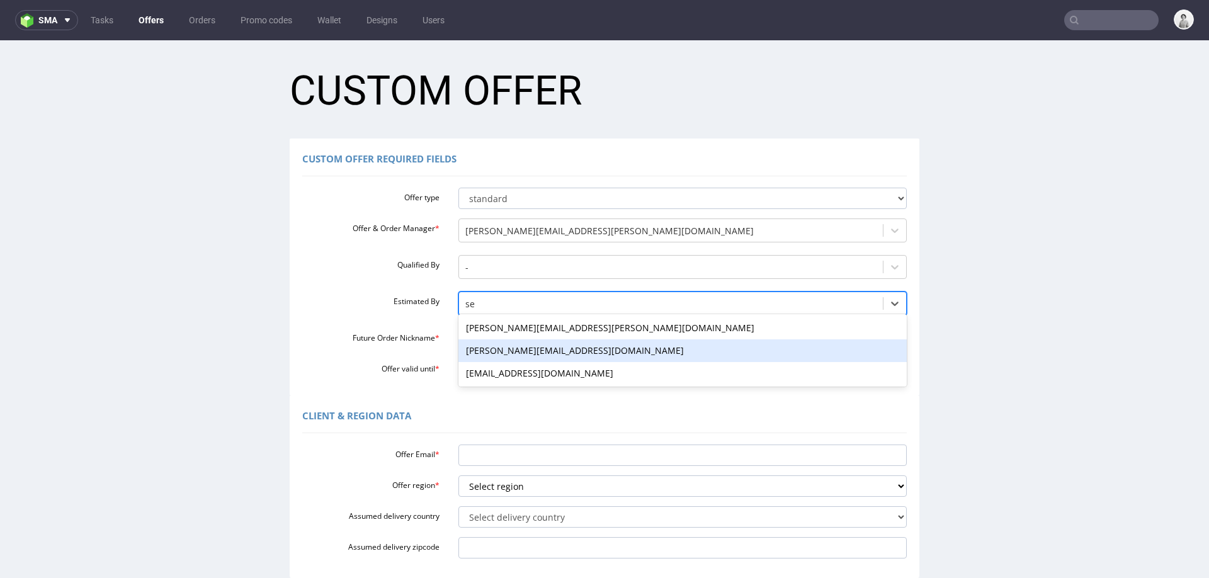
click at [495, 359] on div "[PERSON_NAME][EMAIL_ADDRESS][DOMAIN_NAME]" at bounding box center [682, 350] width 449 height 23
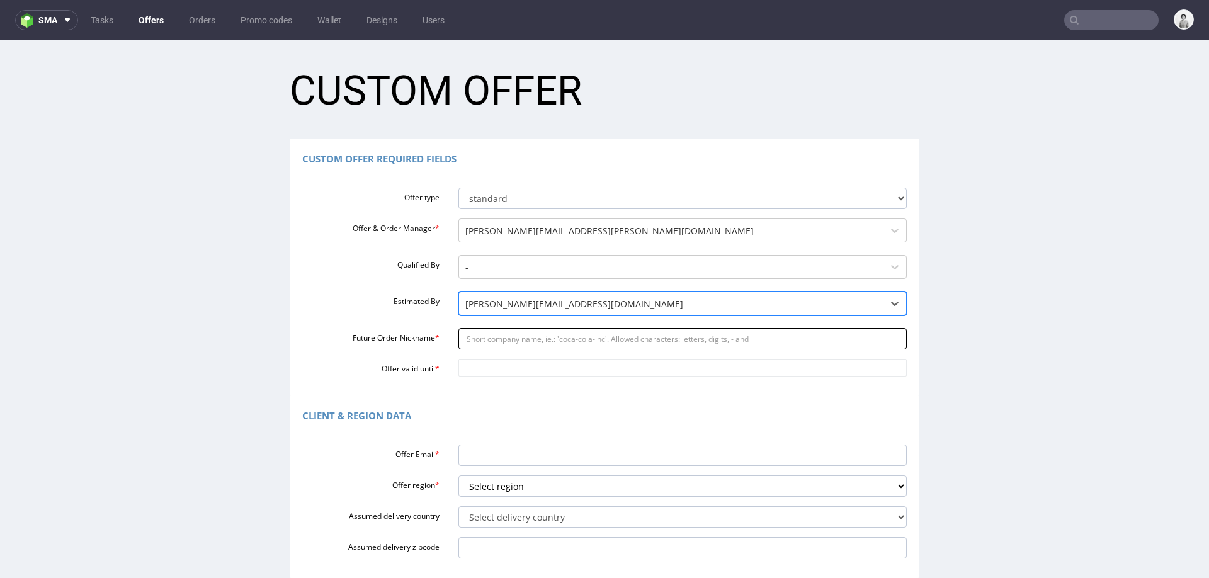
click at [485, 341] on input "Future Order Nickname *" at bounding box center [682, 338] width 449 height 21
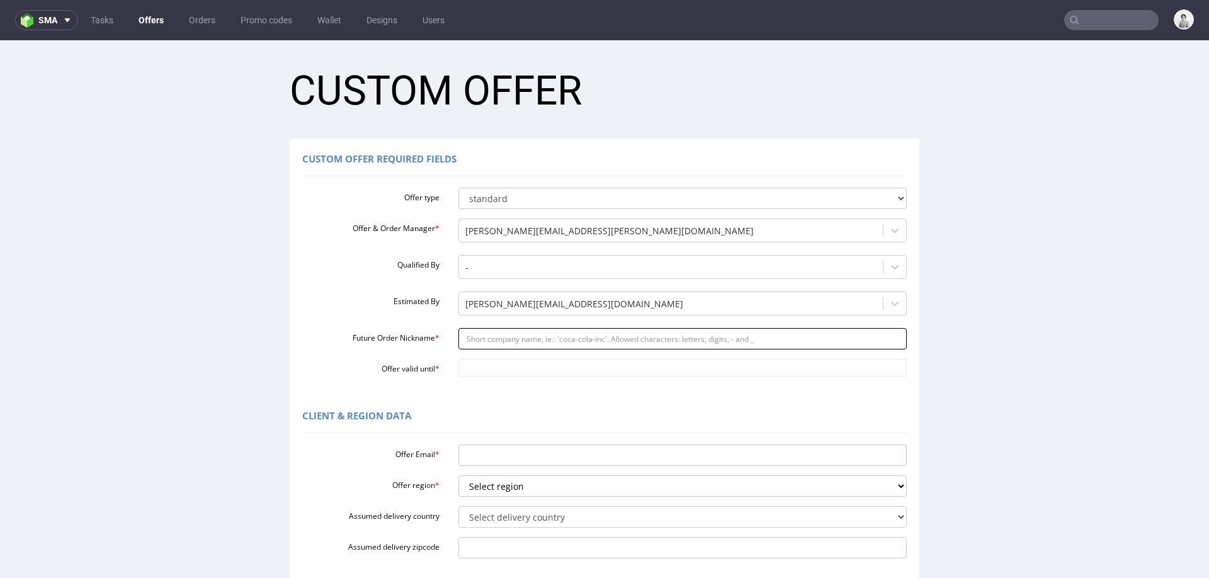
paste input "kasiaoptisofacom"
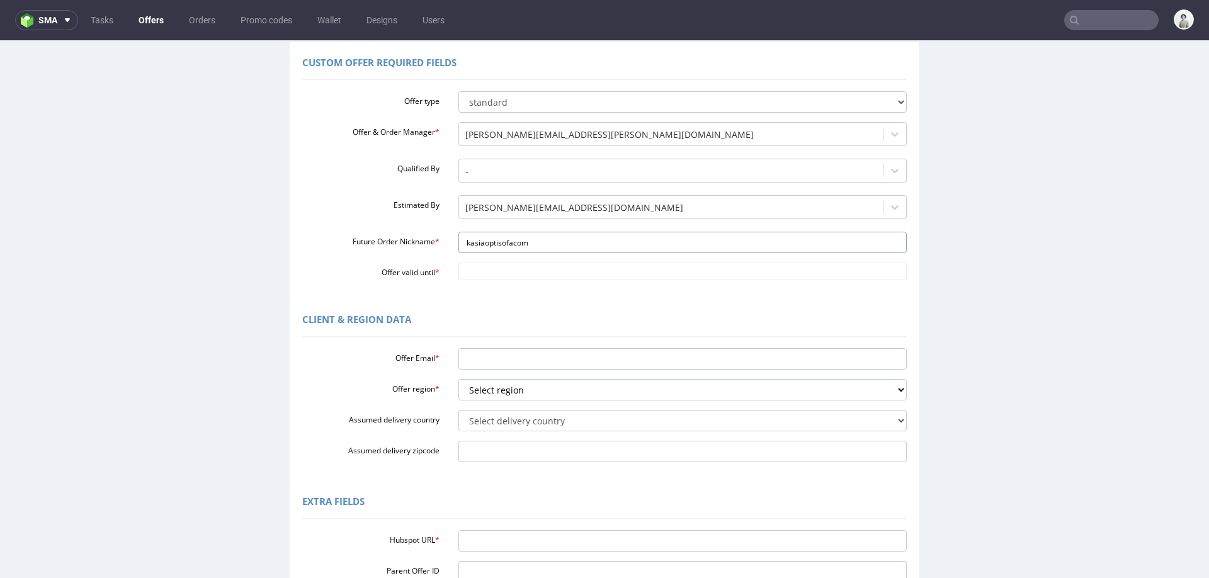
scroll to position [127, 0]
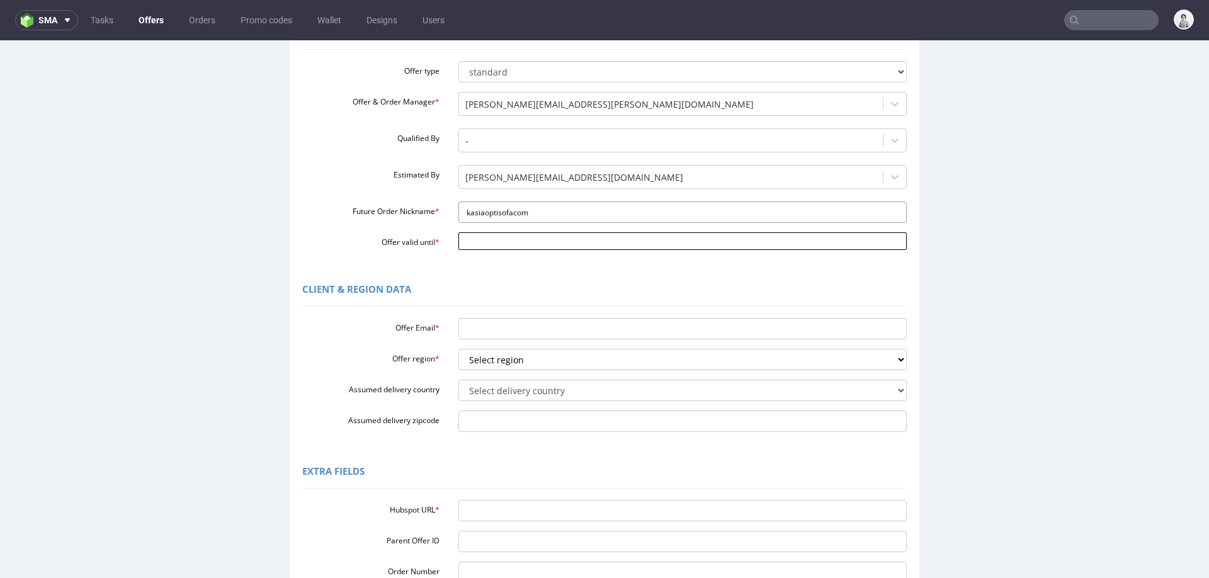
type input "kasiaoptisofacom"
click at [527, 237] on input "Offer valid until *" at bounding box center [682, 241] width 449 height 18
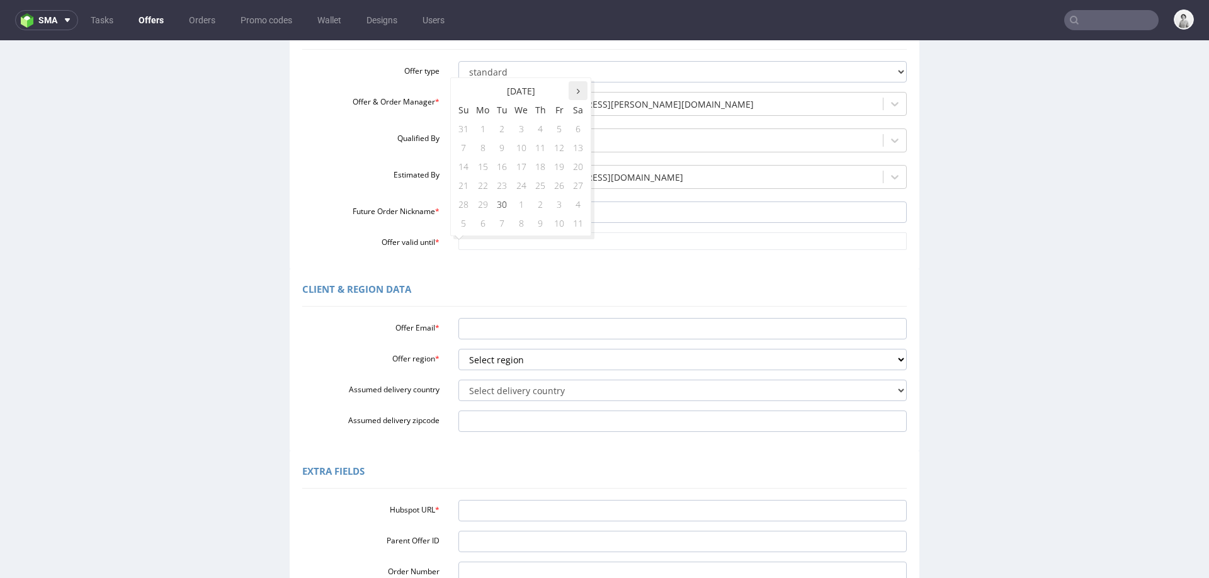
click at [578, 90] on icon at bounding box center [578, 91] width 3 height 9
click at [520, 165] on td "15" at bounding box center [521, 166] width 20 height 19
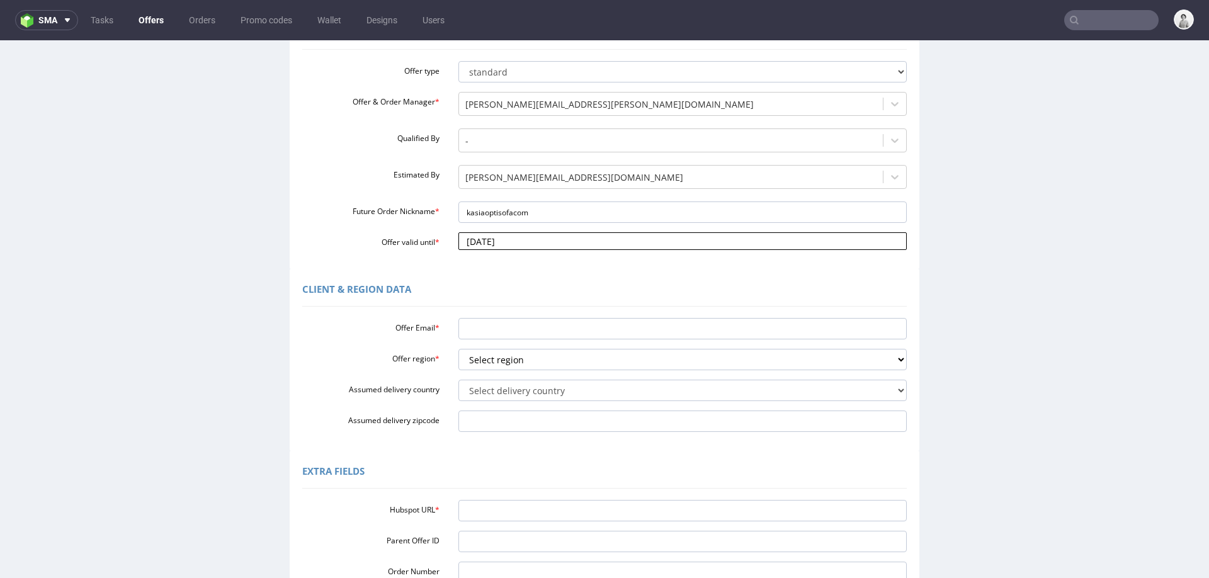
click at [502, 245] on input "2025-10-15" at bounding box center [682, 241] width 449 height 18
click at [519, 151] on td "8" at bounding box center [521, 147] width 20 height 19
type input "2025-10-08"
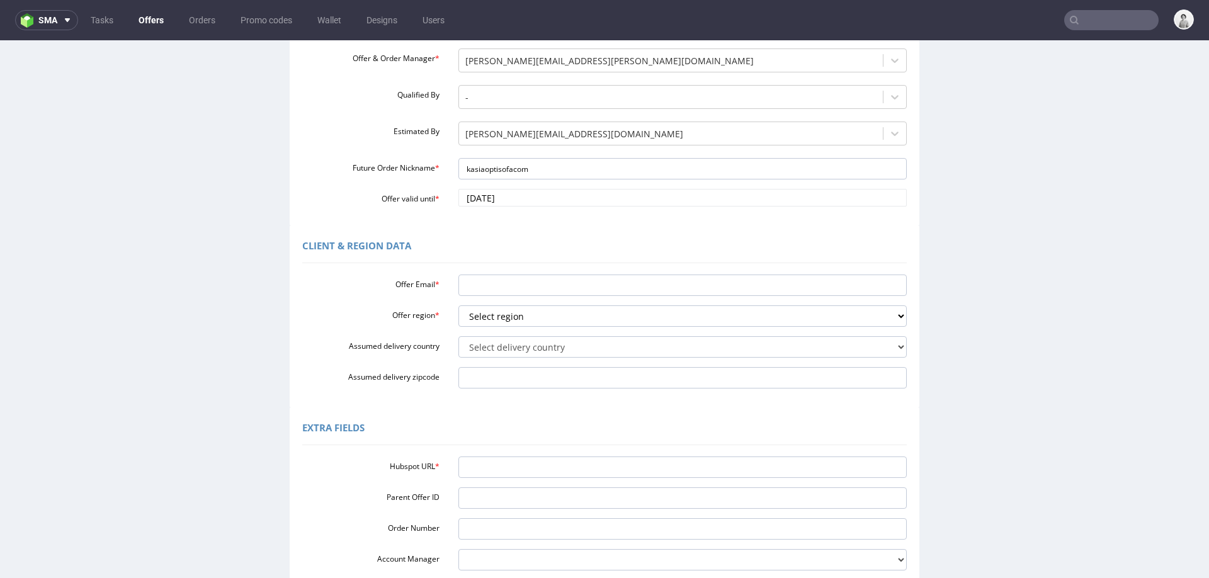
scroll to position [176, 0]
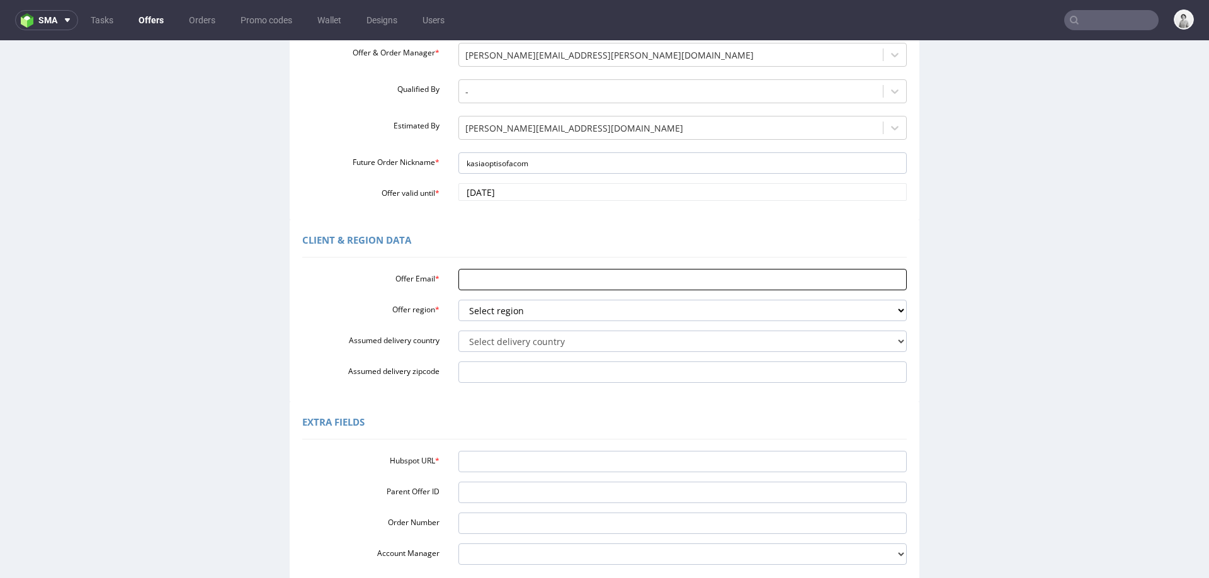
click at [486, 282] on input "Offer Email *" at bounding box center [682, 279] width 449 height 21
paste input "kasia@optisofa.com"
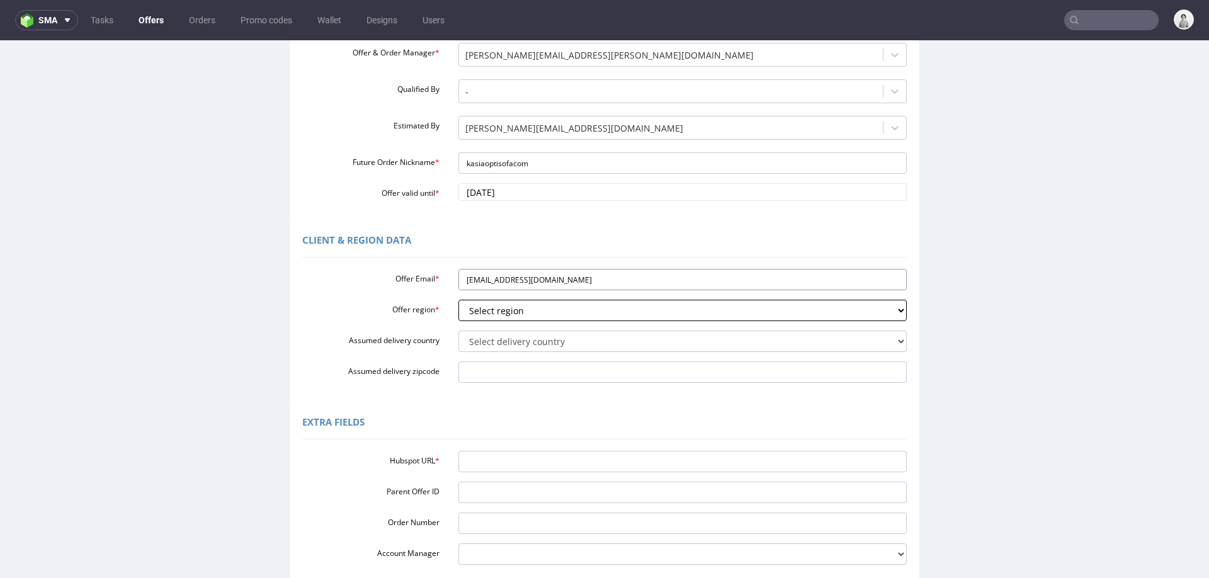
type input "kasia@optisofa.com"
click at [485, 316] on select "Select region eu gb de pl fr it es" at bounding box center [682, 310] width 449 height 21
select select "pl"
click at [458, 300] on select "Select region eu gb de pl fr it es" at bounding box center [682, 310] width 449 height 21
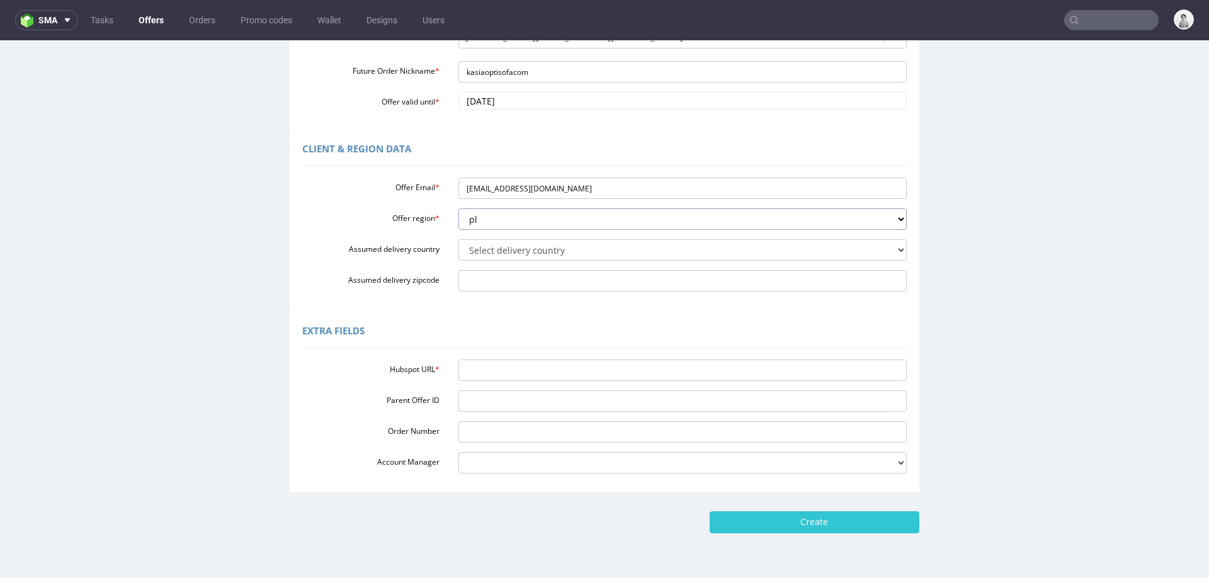
scroll to position [269, 0]
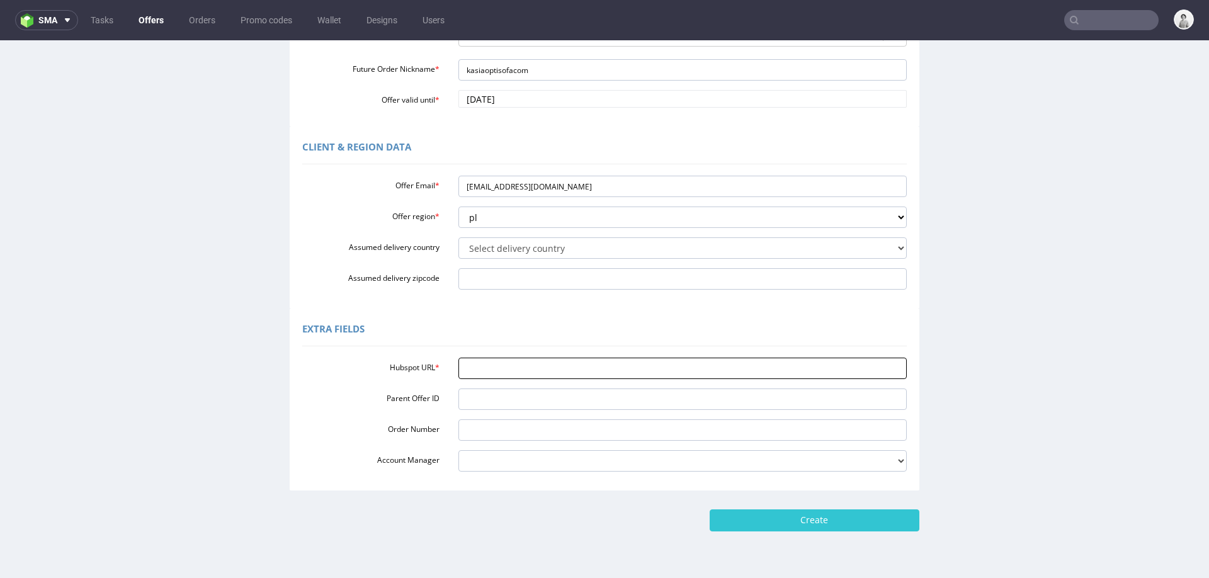
click at [554, 375] on input "Hubspot URL *" at bounding box center [682, 368] width 449 height 21
paste input "https://app-eu1.hubspot.com/contacts/25600958/record/0-3/280635873522/"
type input "https://app-eu1.hubspot.com/contacts/25600958/record/0-3/280635873522/"
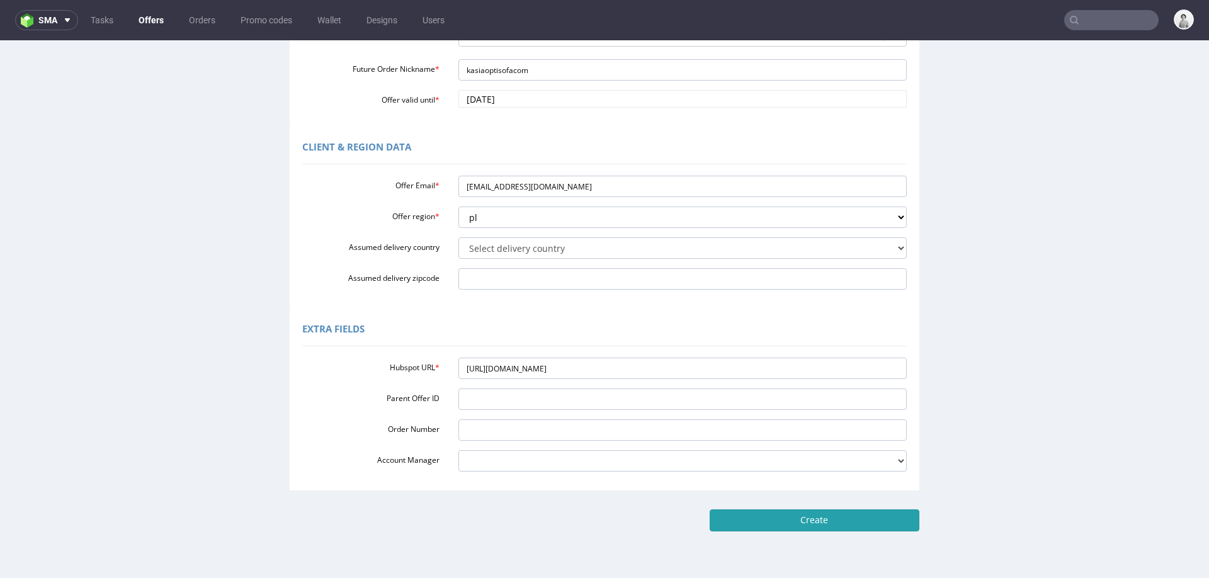
click at [766, 526] on input "Create" at bounding box center [814, 519] width 210 height 21
type input "Please wait..."
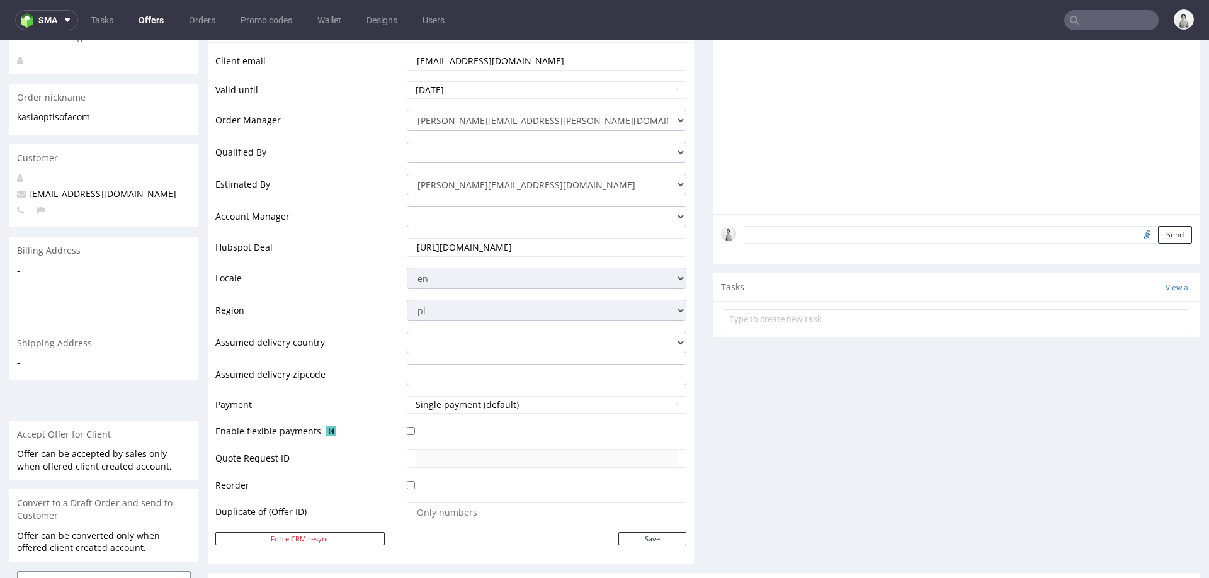
scroll to position [429, 0]
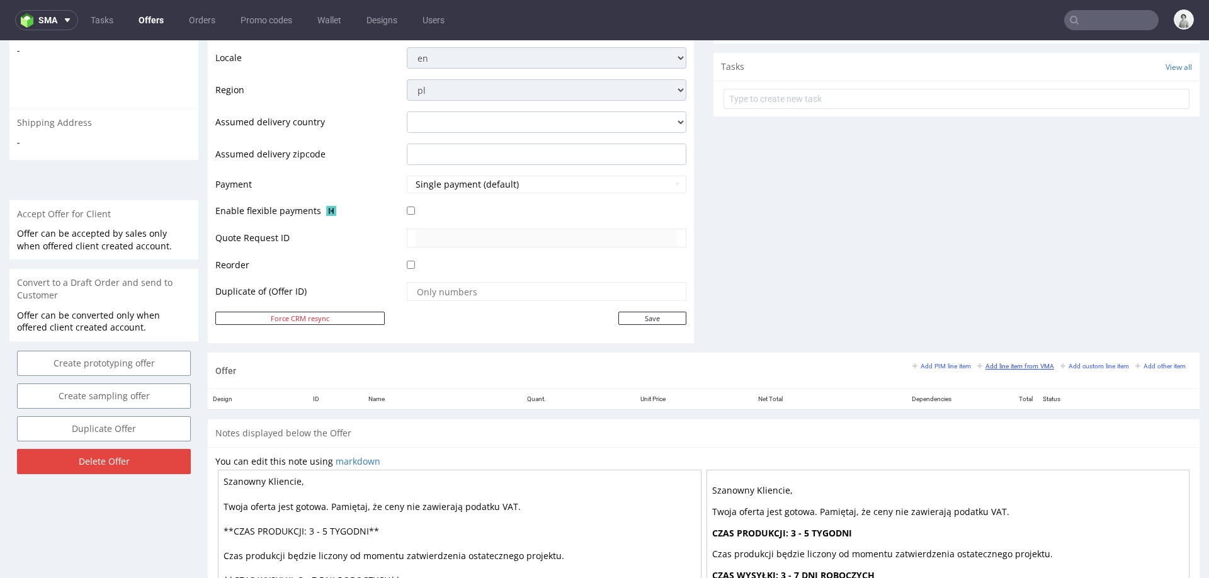
click at [1000, 363] on small "Add line item from VMA" at bounding box center [1015, 366] width 77 height 7
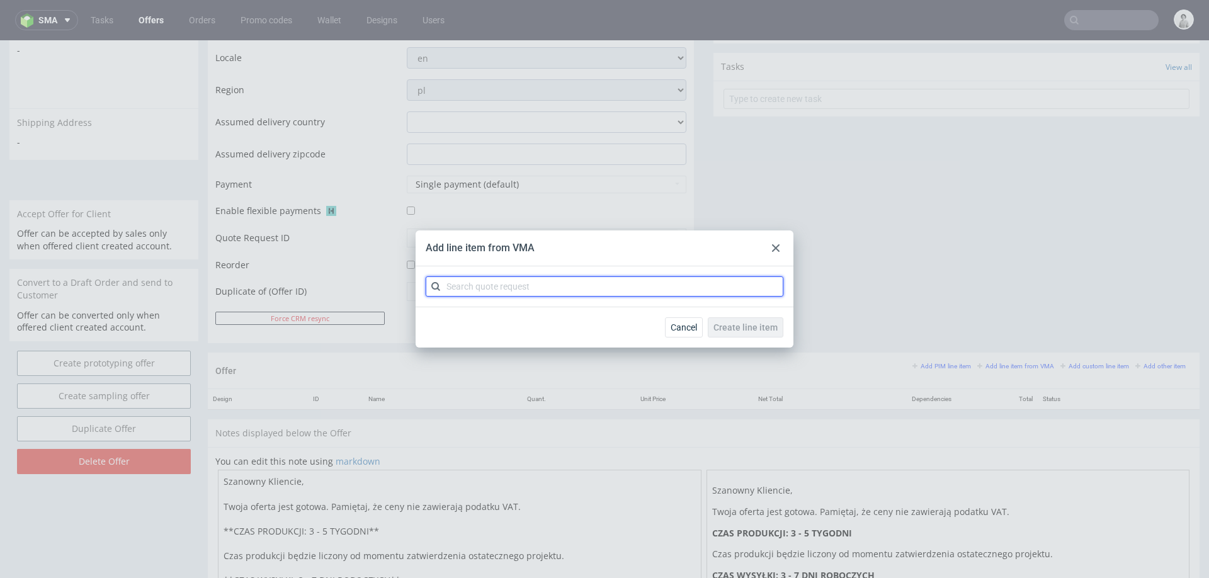
click at [655, 293] on input "text" at bounding box center [605, 286] width 358 height 20
paste input "CBOQ"
type input "CBOQ"
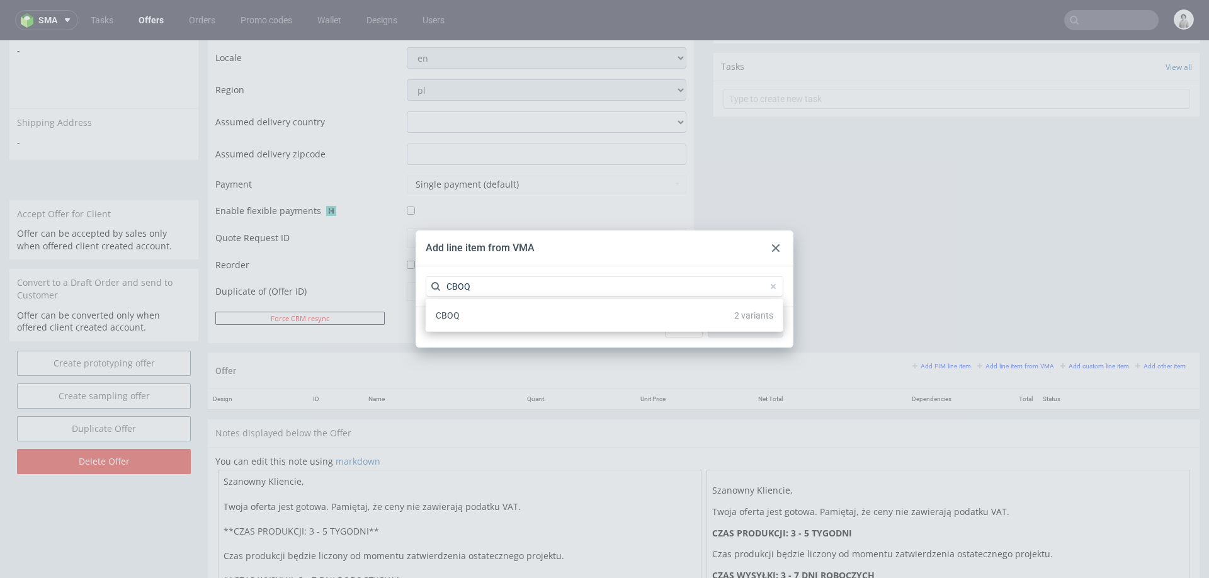
click at [522, 317] on div "CBOQ 2 variants" at bounding box center [604, 315] width 347 height 23
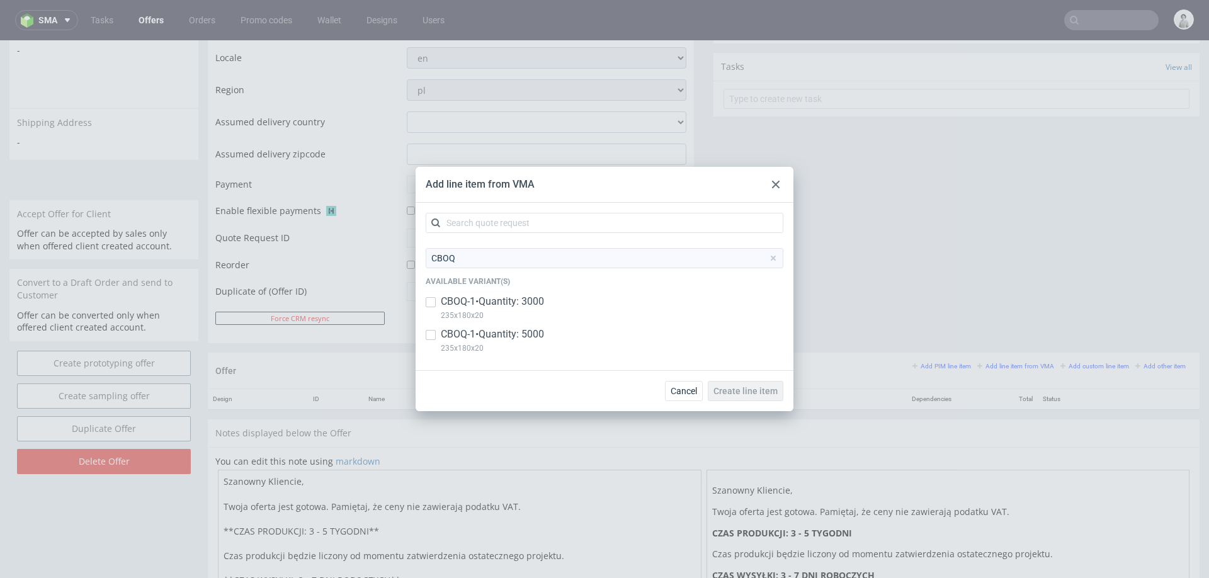
click at [499, 308] on p "235x180x20" at bounding box center [492, 315] width 103 height 14
click at [499, 326] on div "CBOQ-1 • Quantity: 3000 235x180x20" at bounding box center [605, 311] width 358 height 33
checkbox input "false"
click at [507, 337] on p "CBOQ-1 • Quantity: 5000" at bounding box center [492, 334] width 103 height 14
checkbox input "true"
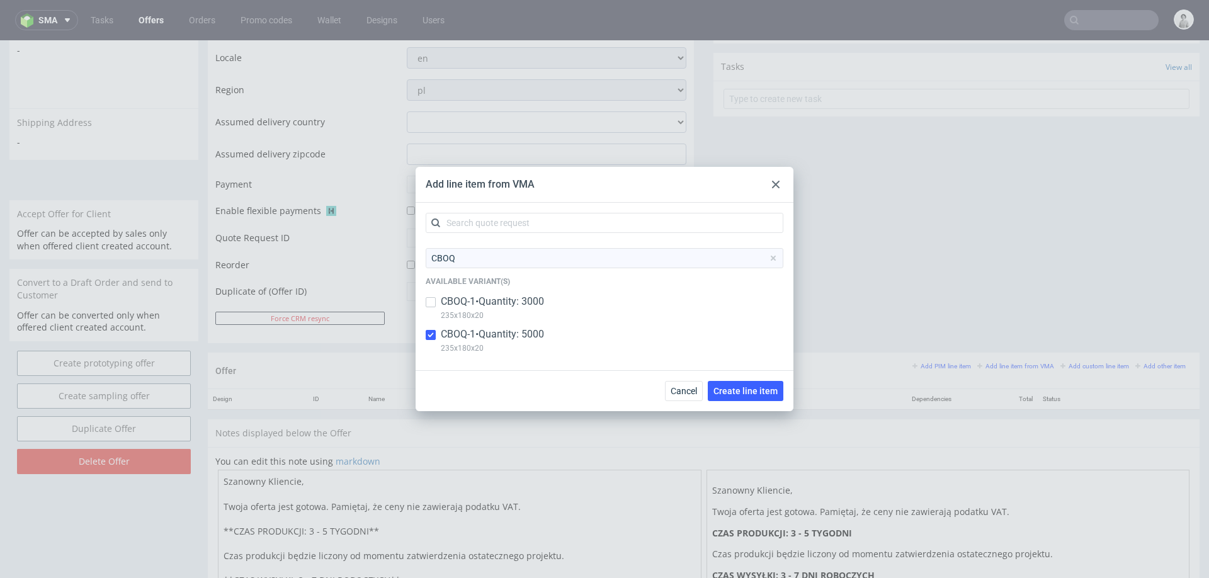
click at [523, 302] on p "CBOQ-1 • Quantity: 3000" at bounding box center [492, 302] width 103 height 14
checkbox input "true"
click at [747, 387] on span "Create line item" at bounding box center [745, 390] width 64 height 9
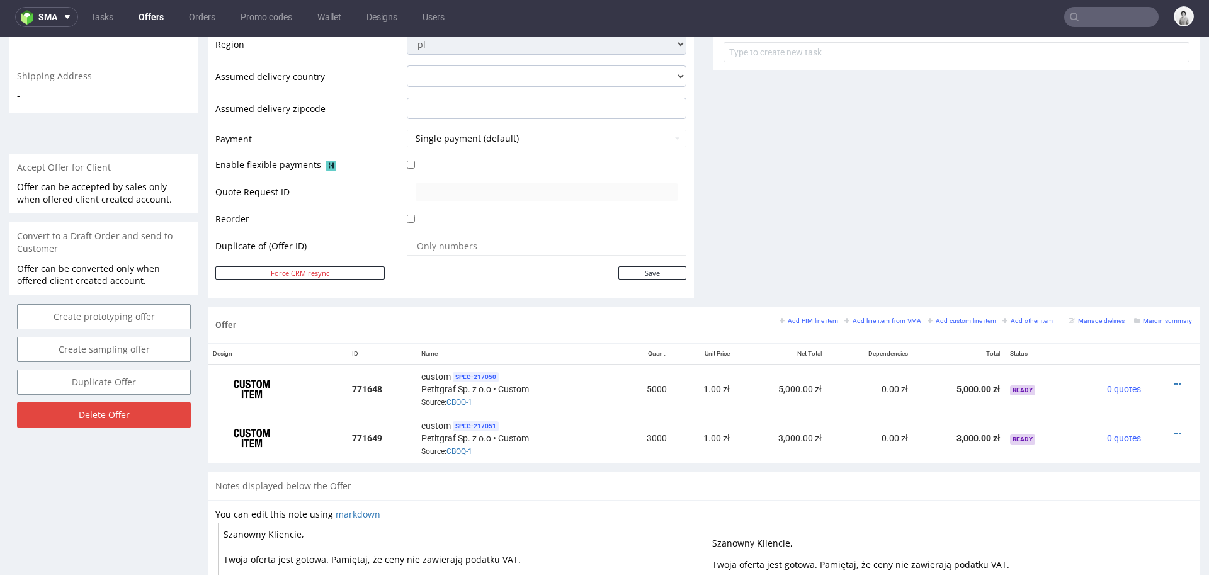
scroll to position [471, 0]
click at [1173, 381] on icon at bounding box center [1176, 385] width 7 height 9
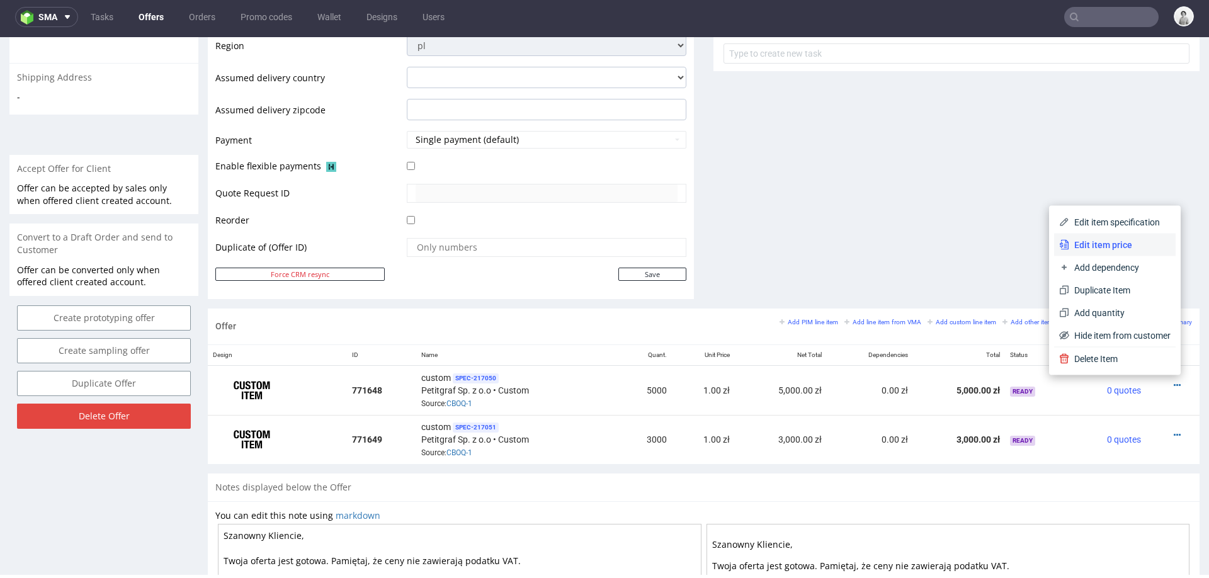
click at [1119, 244] on span "Edit item price" at bounding box center [1119, 245] width 101 height 13
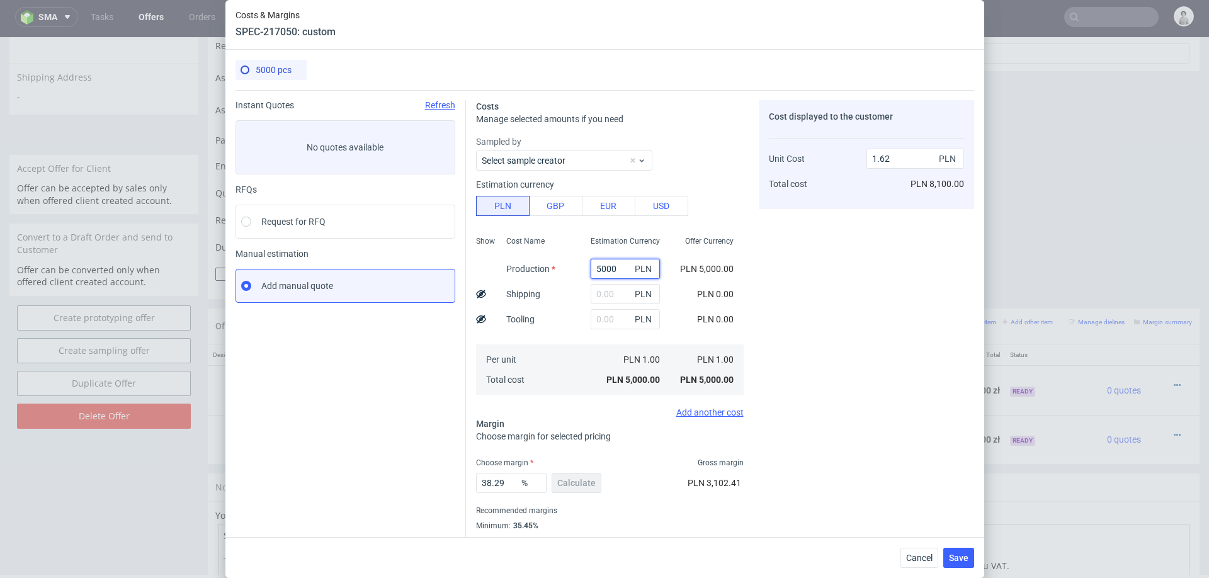
click at [602, 269] on input "5000" at bounding box center [624, 269] width 69 height 20
paste input "1053"
type input "10530"
type input "3.41"
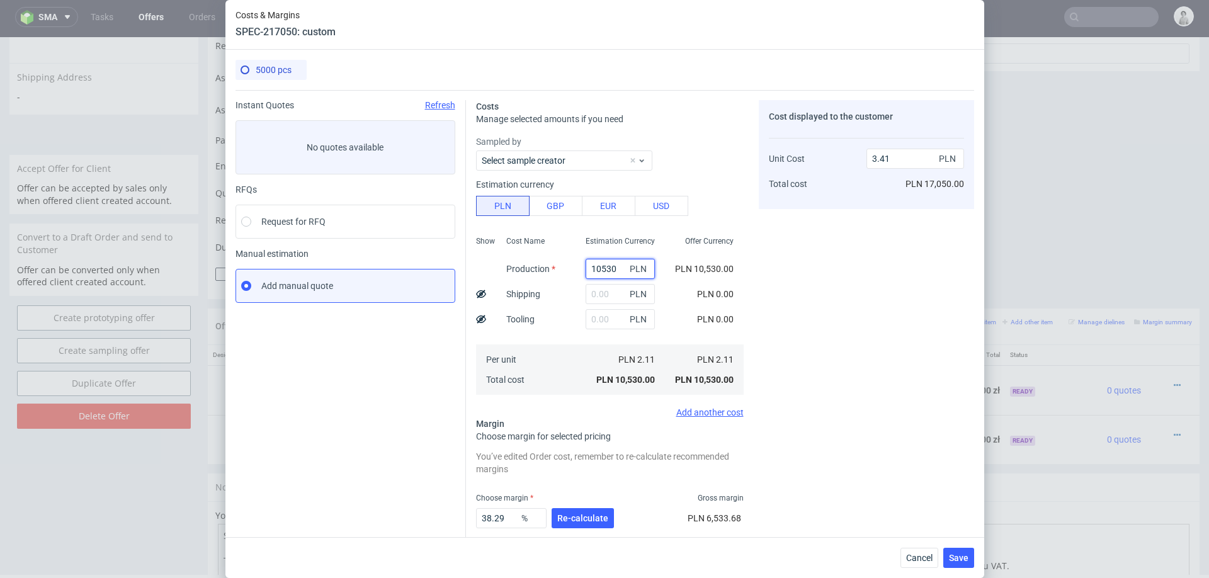
type input "10530"
click at [611, 296] on input "text" at bounding box center [619, 294] width 69 height 20
type input "350"
type input "3.53"
type input "350"
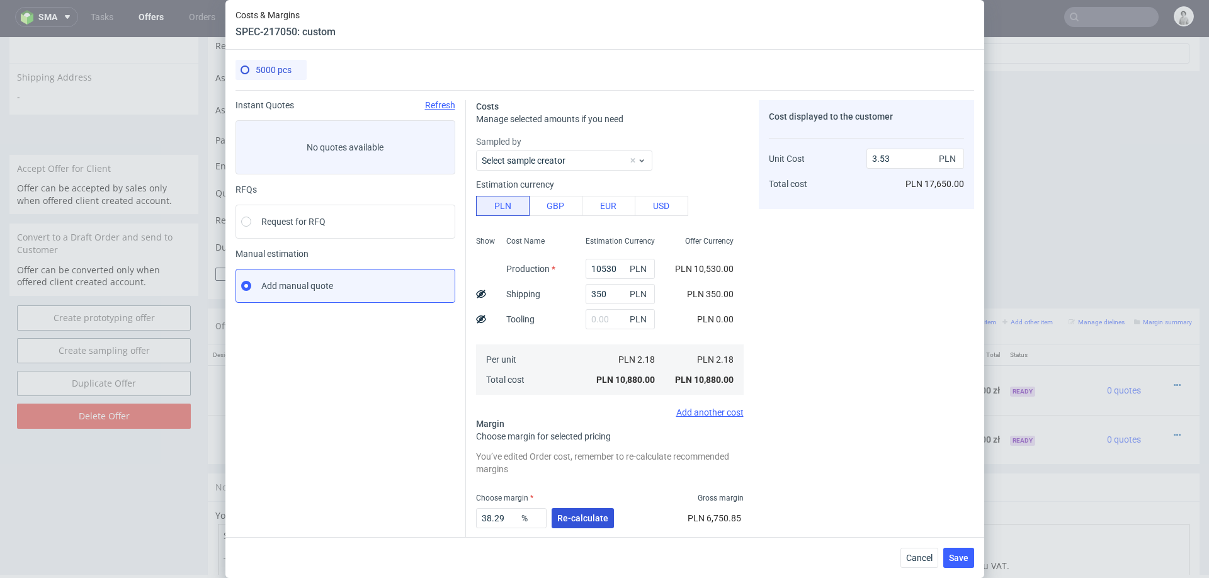
click at [562, 517] on span "Re-calculate" at bounding box center [582, 518] width 51 height 9
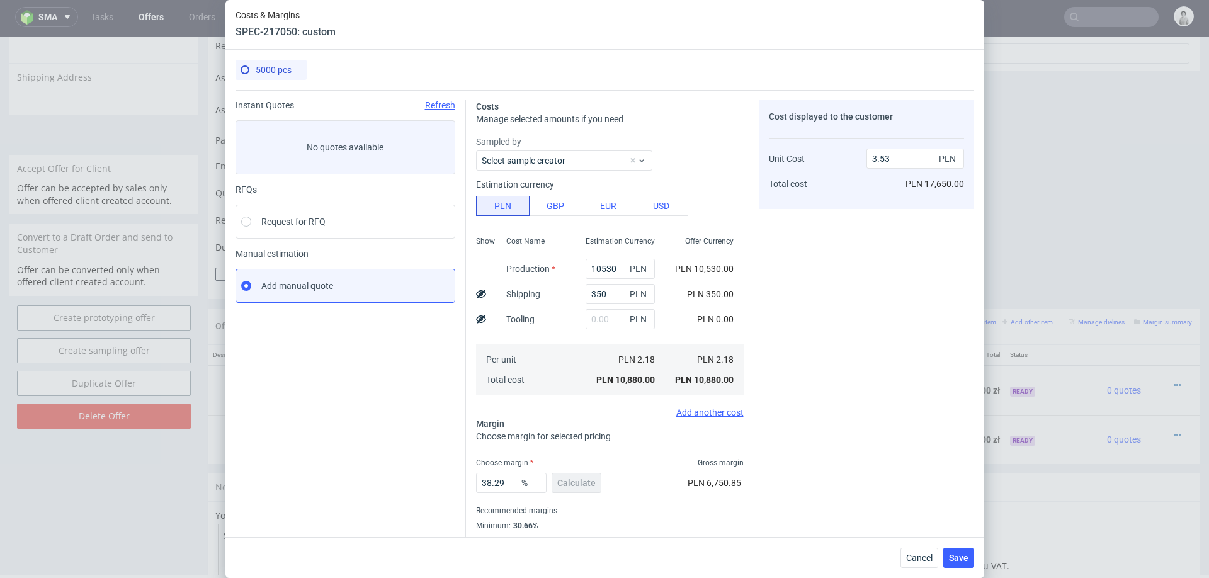
scroll to position [33, 0]
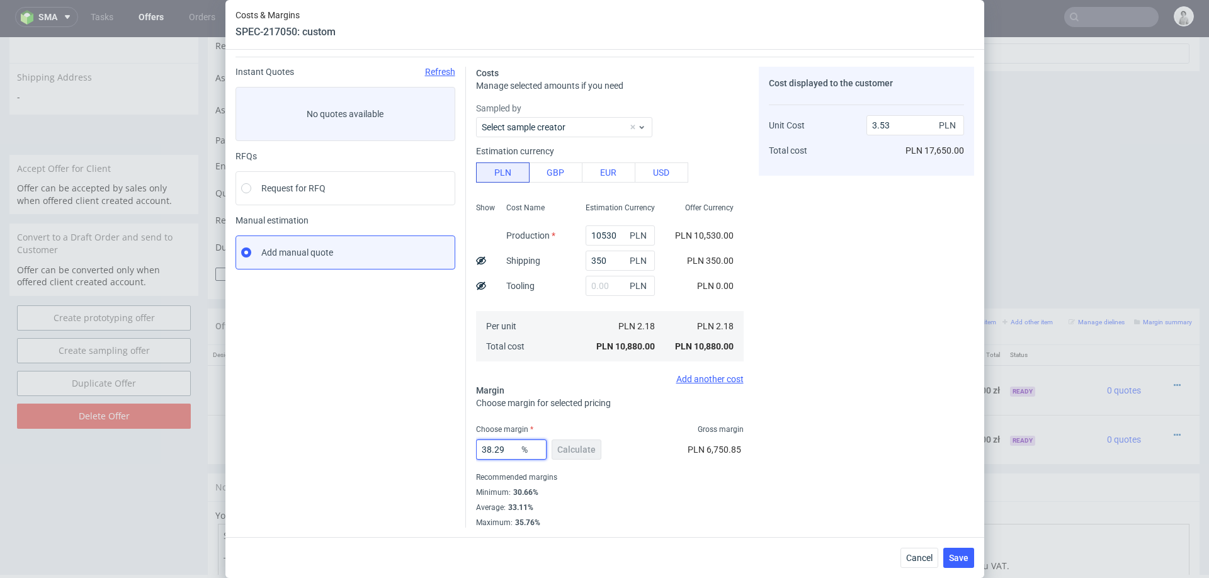
click at [495, 453] on input "38.29" at bounding box center [511, 449] width 70 height 20
type input "31"
type input "3.15"
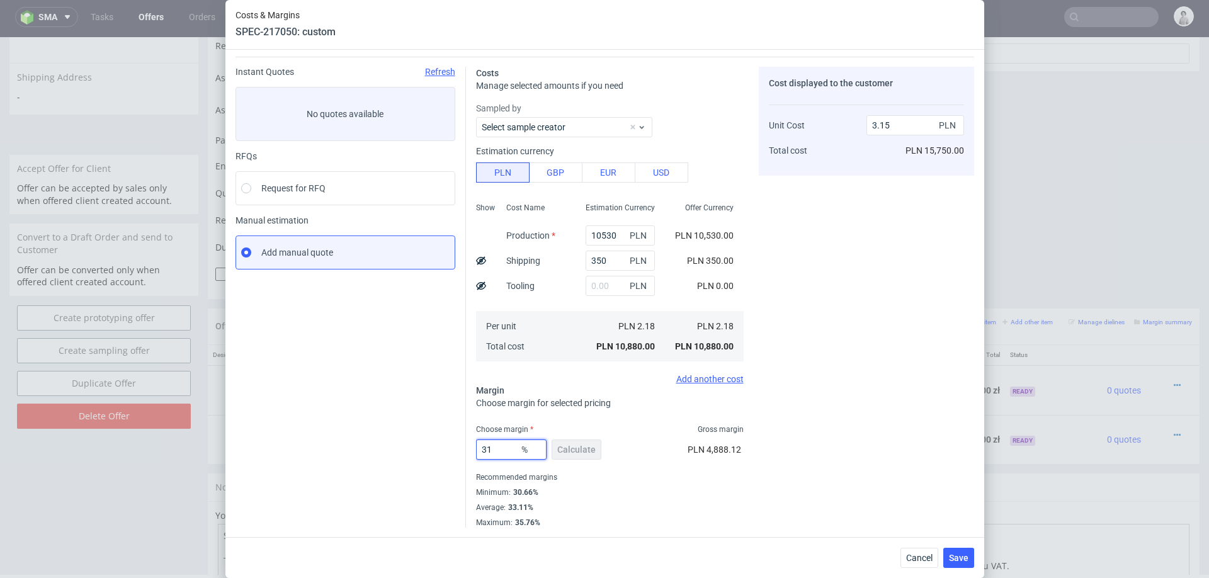
type input "31"
click at [692, 465] on div "PLN 4,888.12" at bounding box center [715, 451] width 56 height 35
click at [948, 558] on button "Save" at bounding box center [958, 558] width 31 height 20
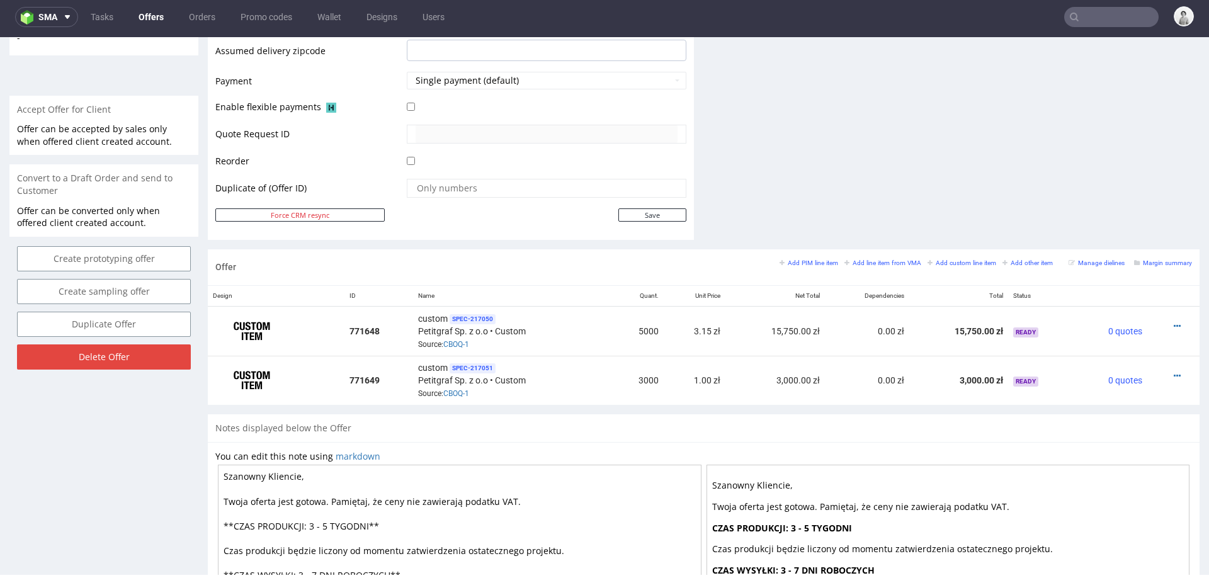
scroll to position [539, 0]
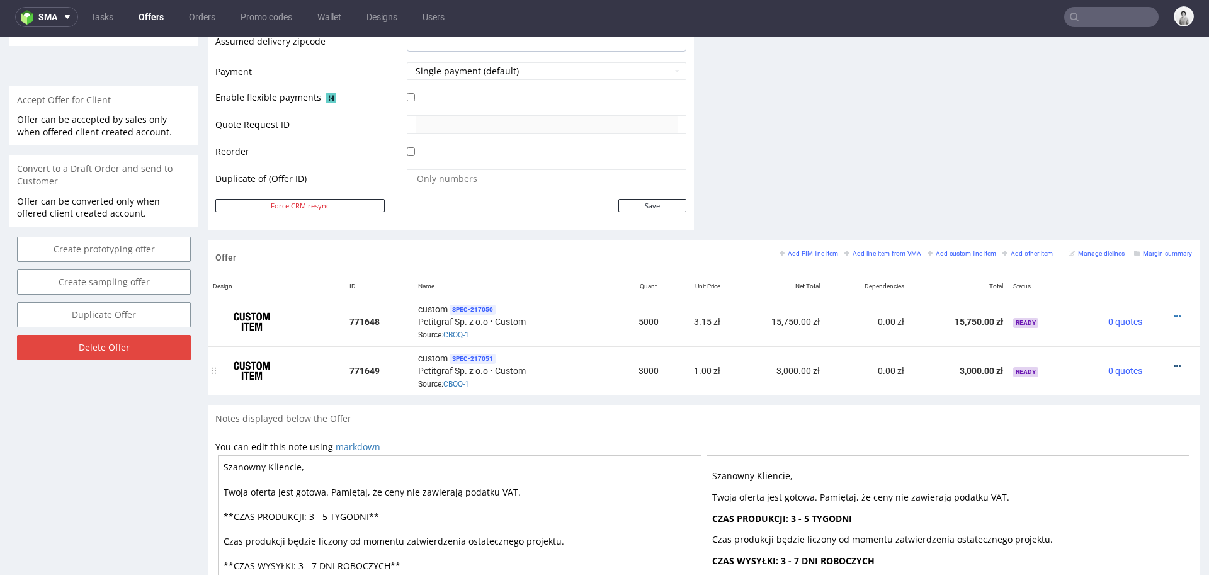
click at [1173, 362] on icon at bounding box center [1176, 366] width 7 height 9
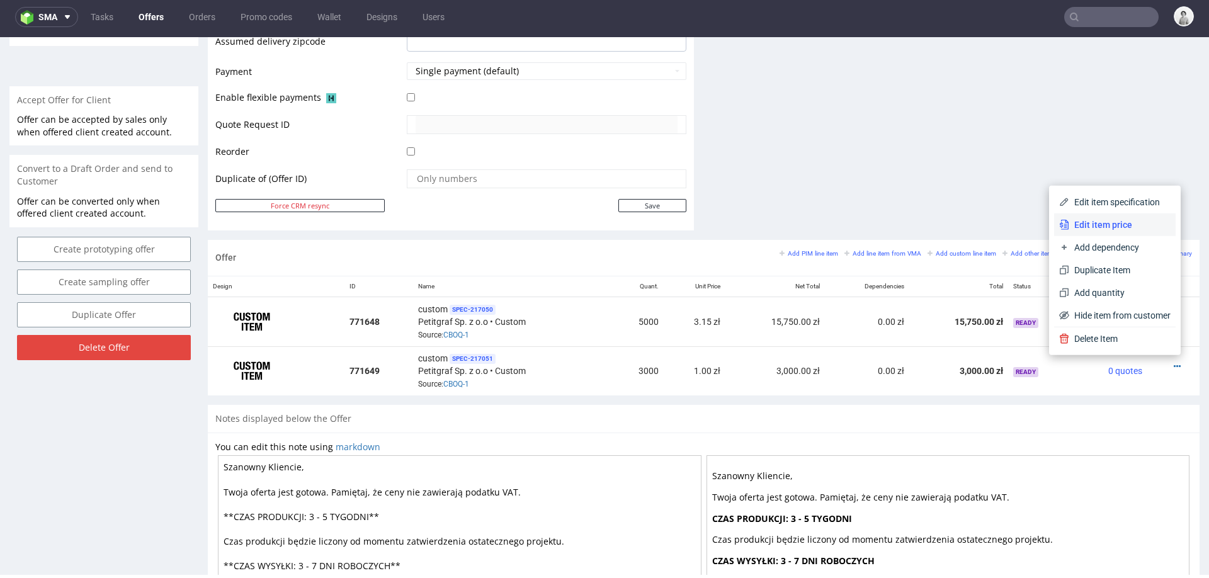
click at [1099, 227] on span "Edit item price" at bounding box center [1119, 224] width 101 height 13
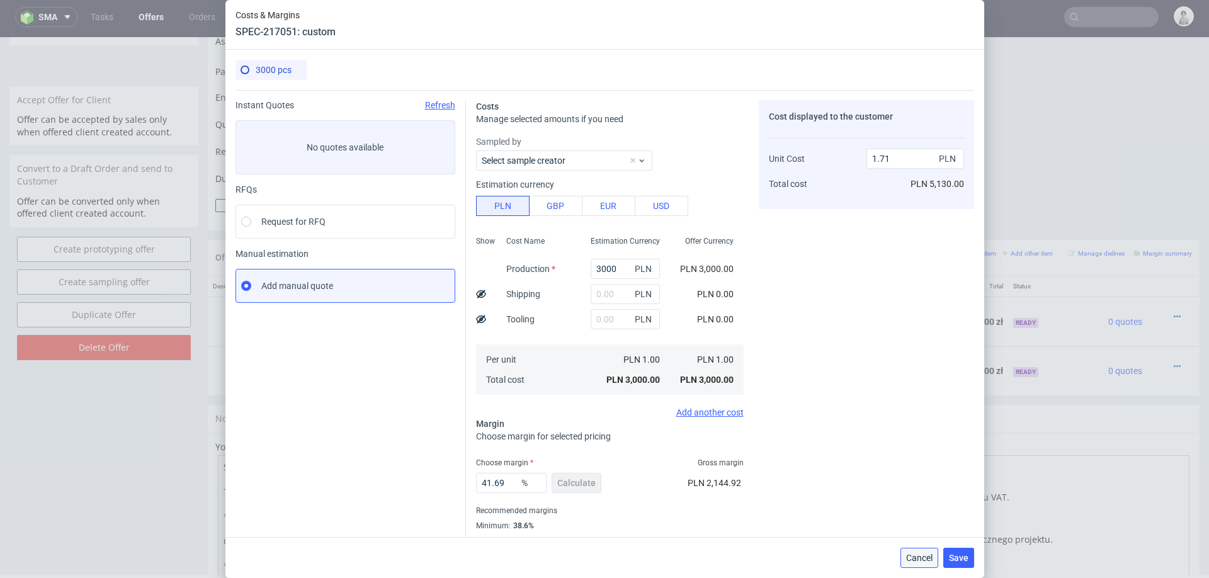
click at [920, 563] on button "Cancel" at bounding box center [919, 558] width 38 height 20
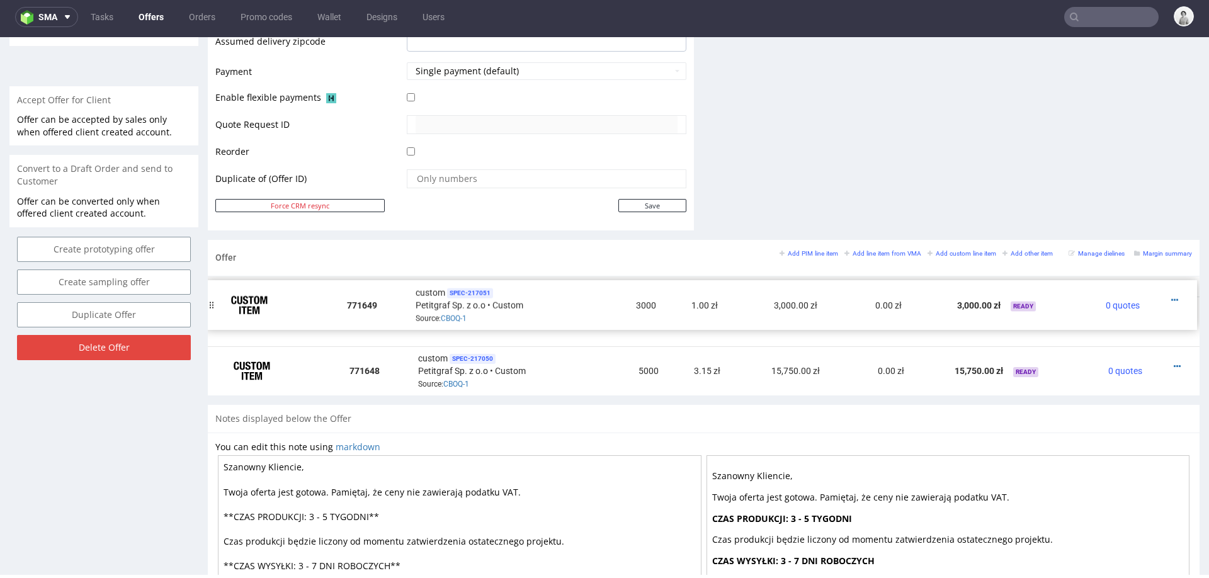
drag, startPoint x: 217, startPoint y: 364, endPoint x: 215, endPoint y: 302, distance: 62.4
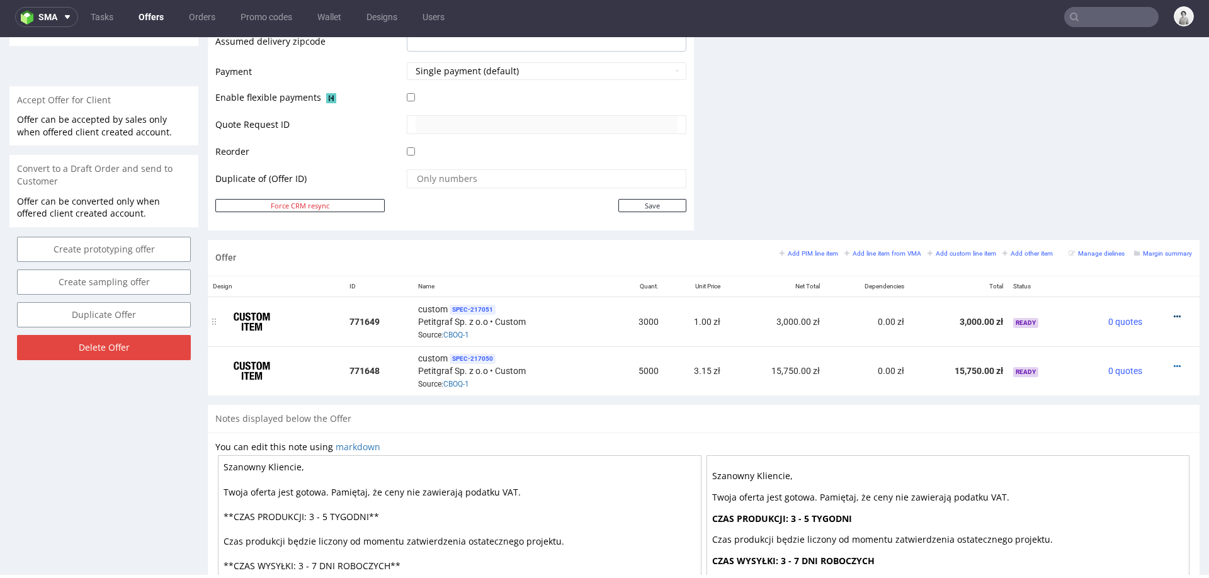
click at [1173, 312] on icon at bounding box center [1176, 316] width 7 height 9
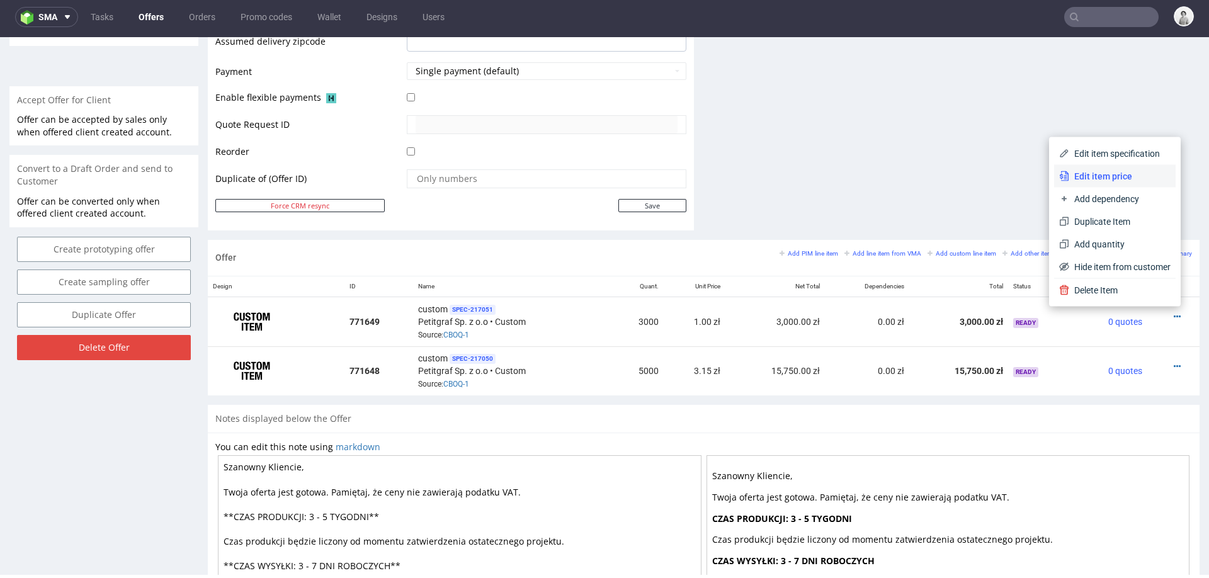
click at [1109, 176] on span "Edit item price" at bounding box center [1119, 176] width 101 height 13
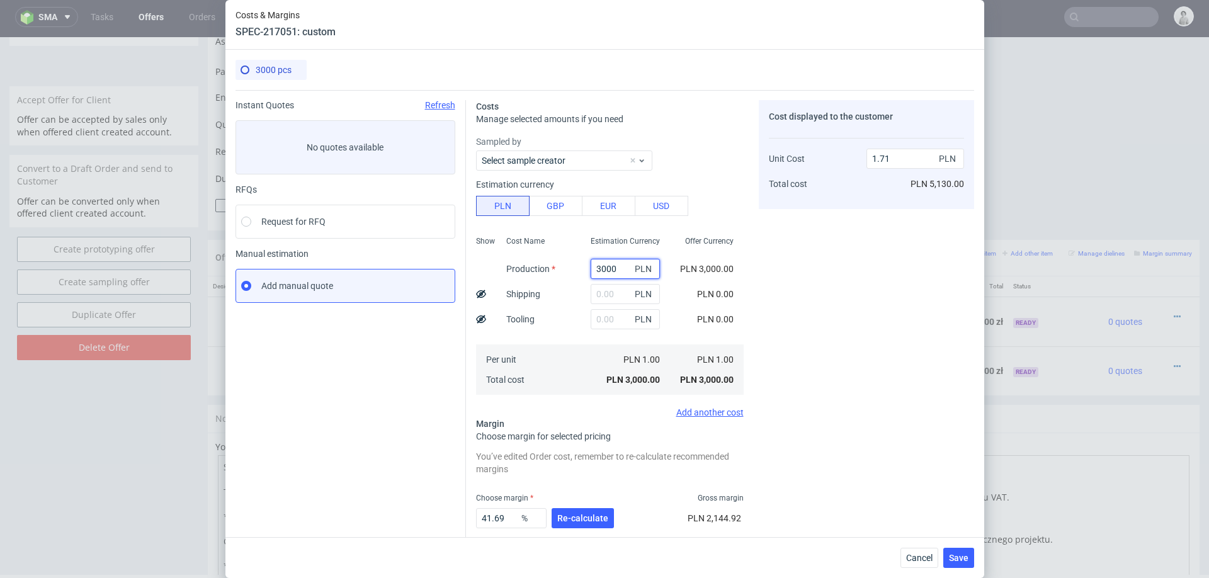
click at [604, 269] on input "3000" at bounding box center [624, 269] width 69 height 20
paste input "1053"
type input "10530"
type input "6.02"
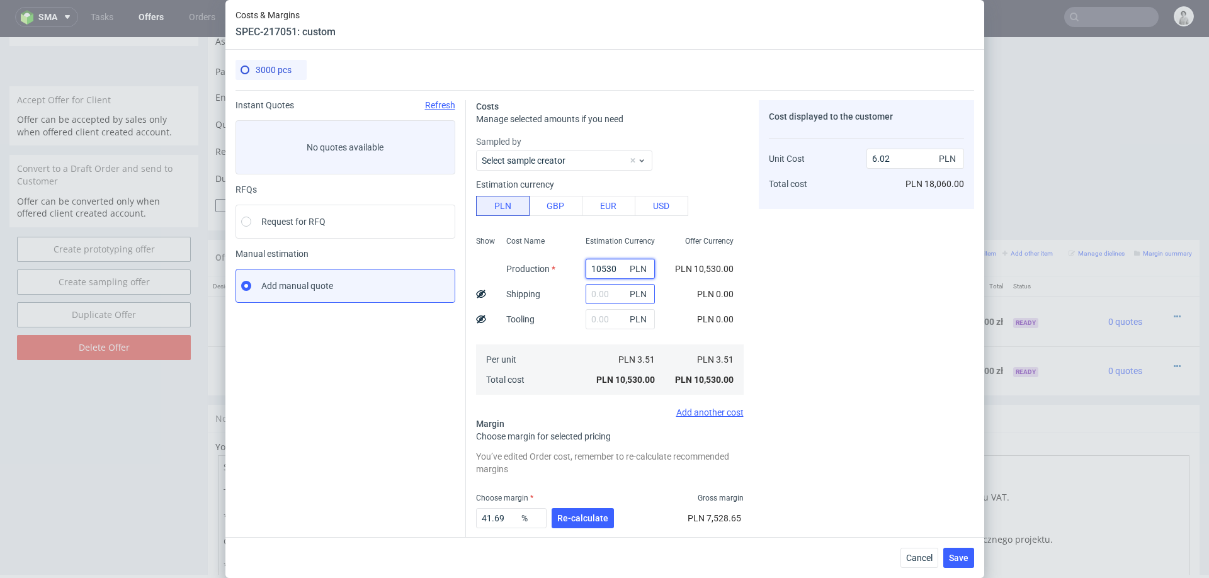
type input "10530"
click at [607, 296] on input "text" at bounding box center [619, 294] width 69 height 20
type input "35"
type input "6.04"
type input "350"
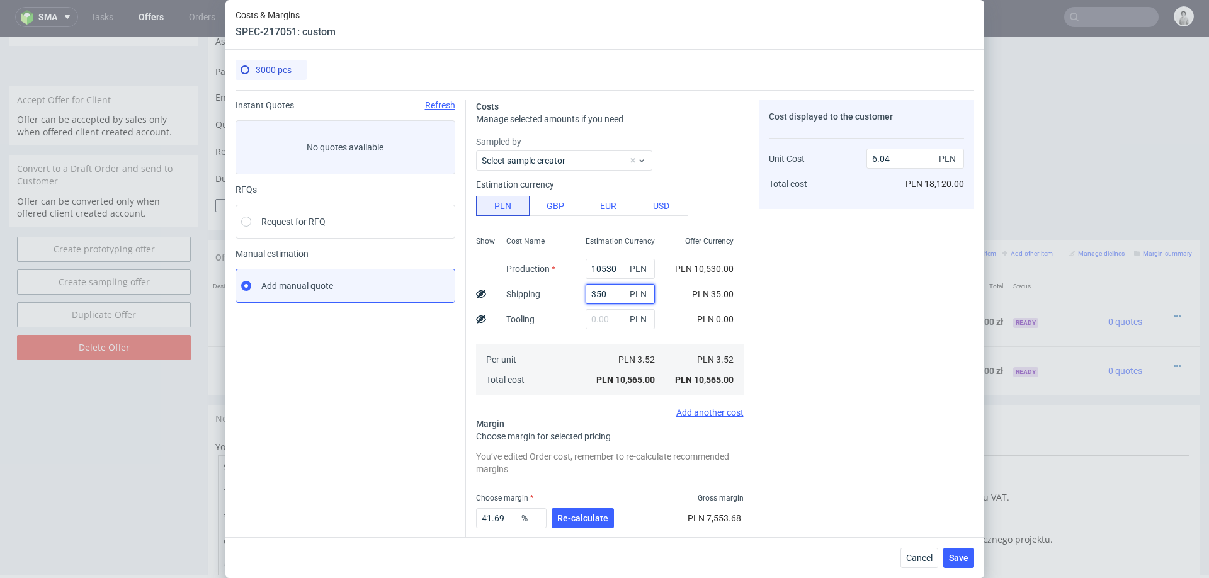
type input "6.22"
type input "350"
click at [569, 511] on button "Re-calculate" at bounding box center [582, 518] width 62 height 20
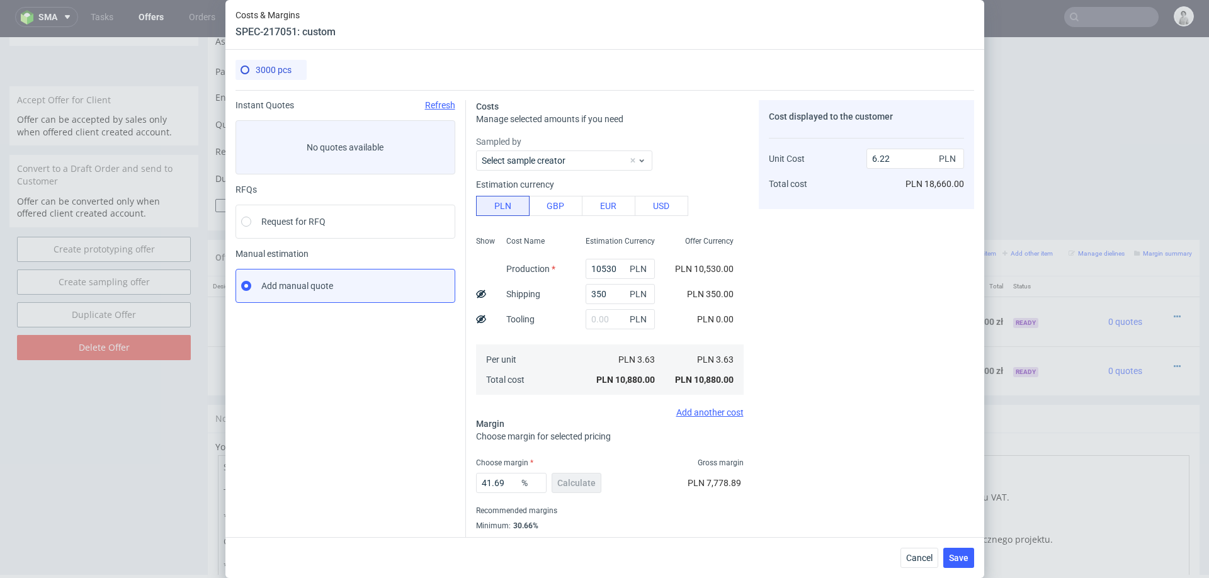
scroll to position [33, 0]
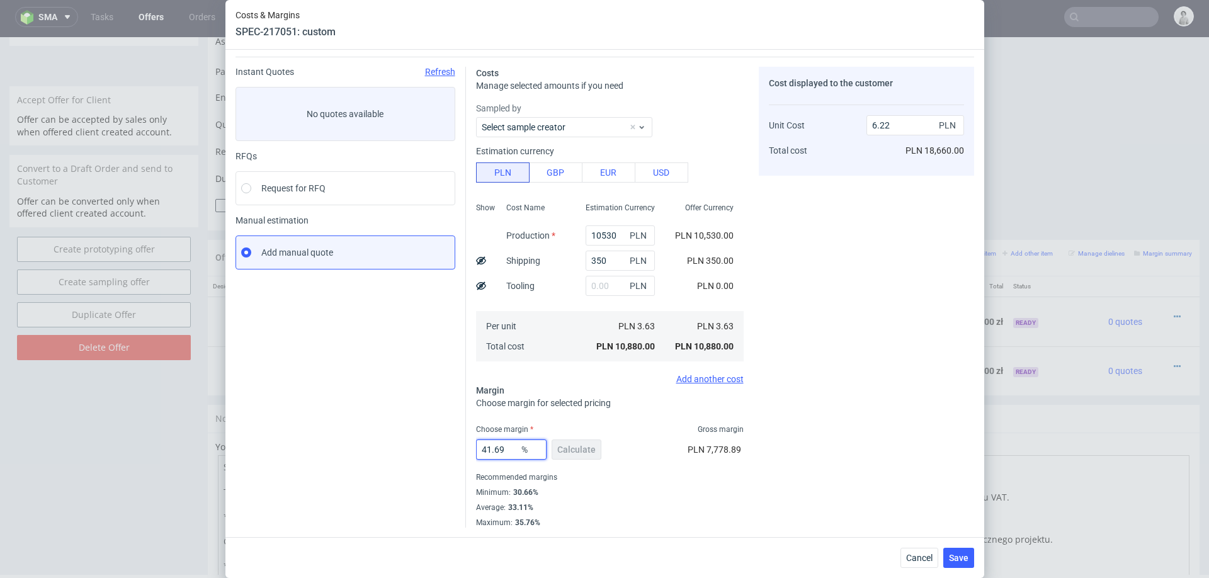
click at [502, 446] on input "41.69" at bounding box center [511, 449] width 70 height 20
type input "31"
type input "5.26"
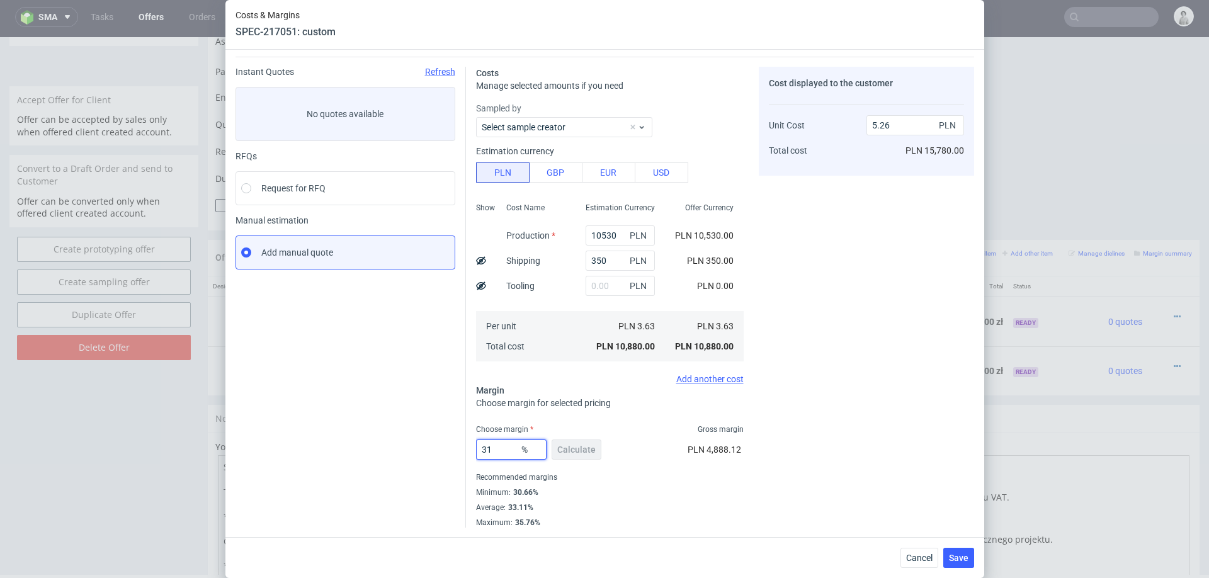
type input "31"
click at [758, 468] on div "Cost displayed to the customer Unit Cost Total cost 5.26 PLN PLN 15,780.00" at bounding box center [865, 297] width 215 height 461
click at [957, 560] on span "Save" at bounding box center [959, 557] width 20 height 9
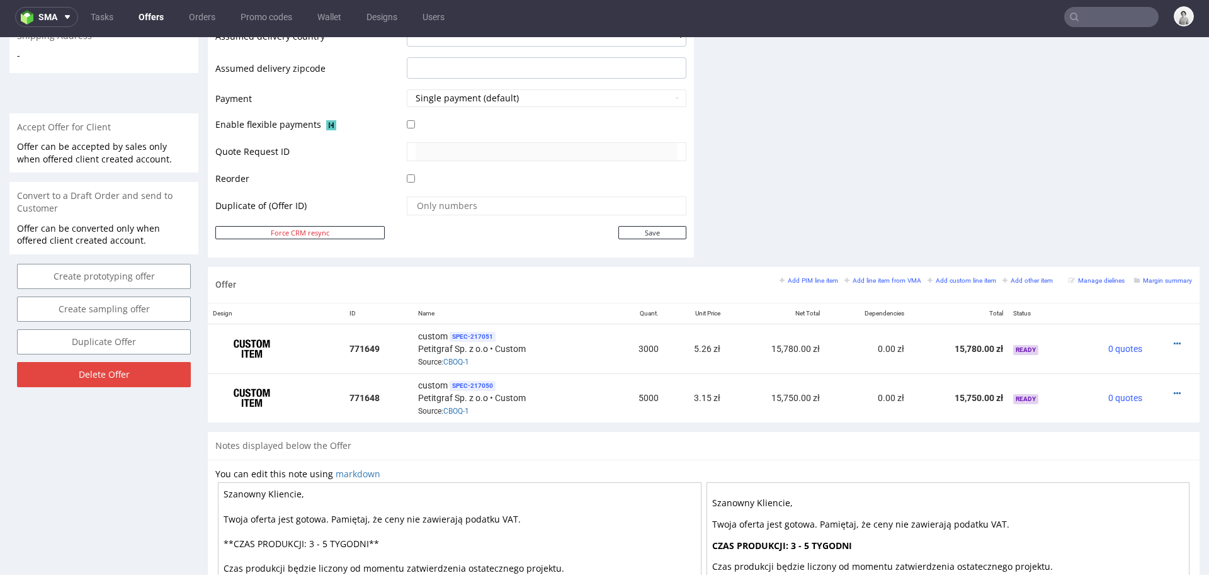
scroll to position [512, 0]
click at [1173, 390] on icon at bounding box center [1176, 394] width 7 height 9
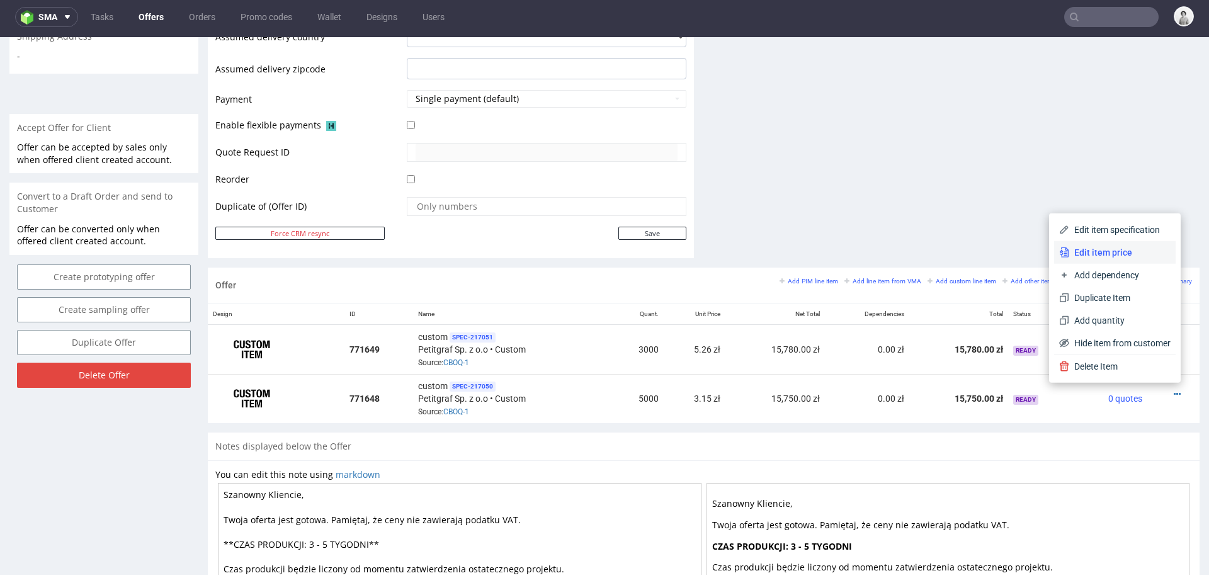
click at [1107, 256] on span "Edit item price" at bounding box center [1119, 252] width 101 height 13
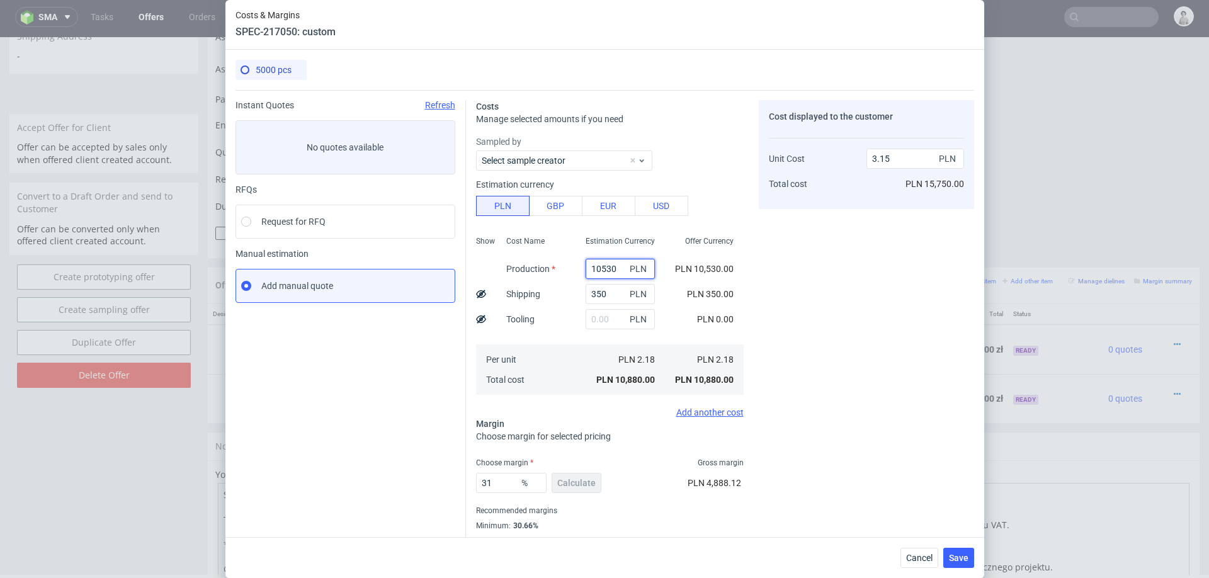
click at [614, 263] on input "10530" at bounding box center [619, 269] width 69 height 20
paste input "375"
type input "13750"
type input "4.09"
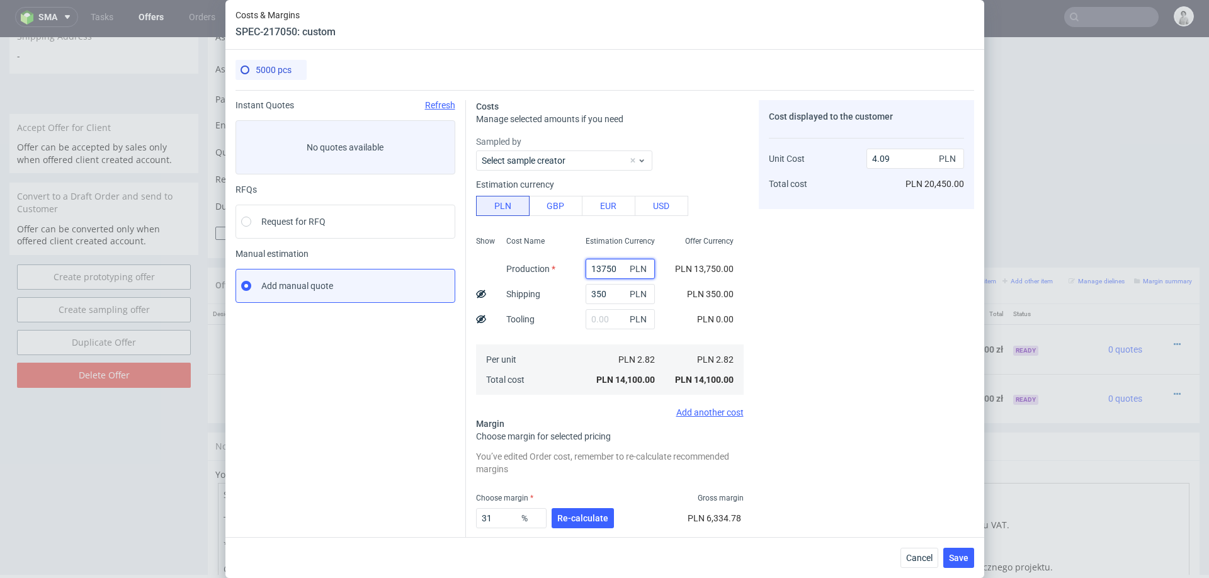
type input "13750"
click at [567, 519] on span "Re-calculate" at bounding box center [582, 518] width 51 height 9
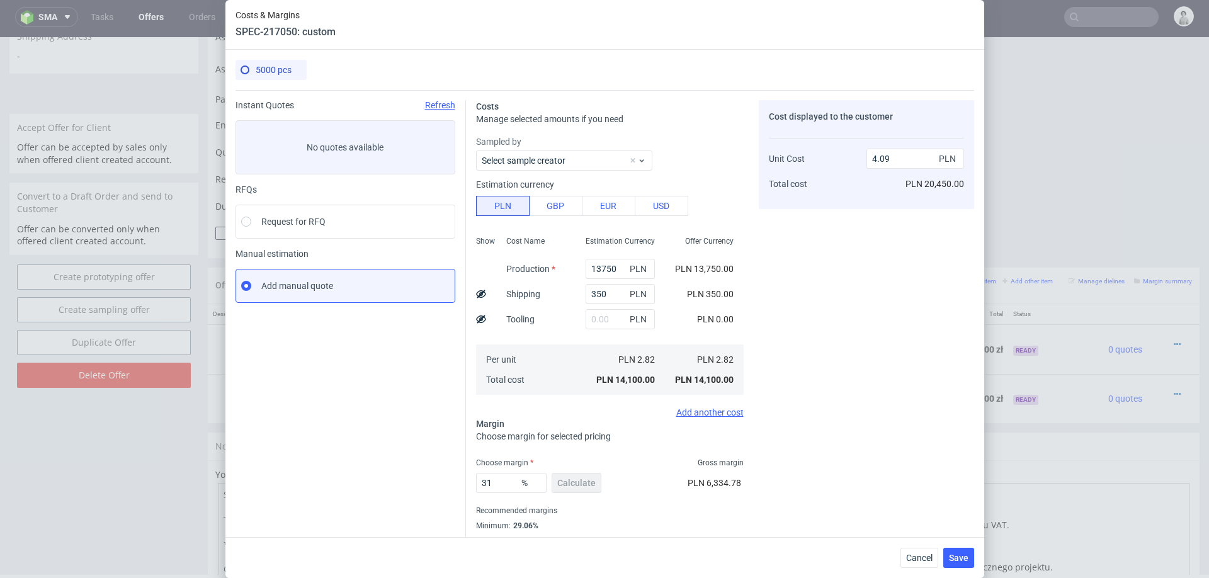
scroll to position [33, 0]
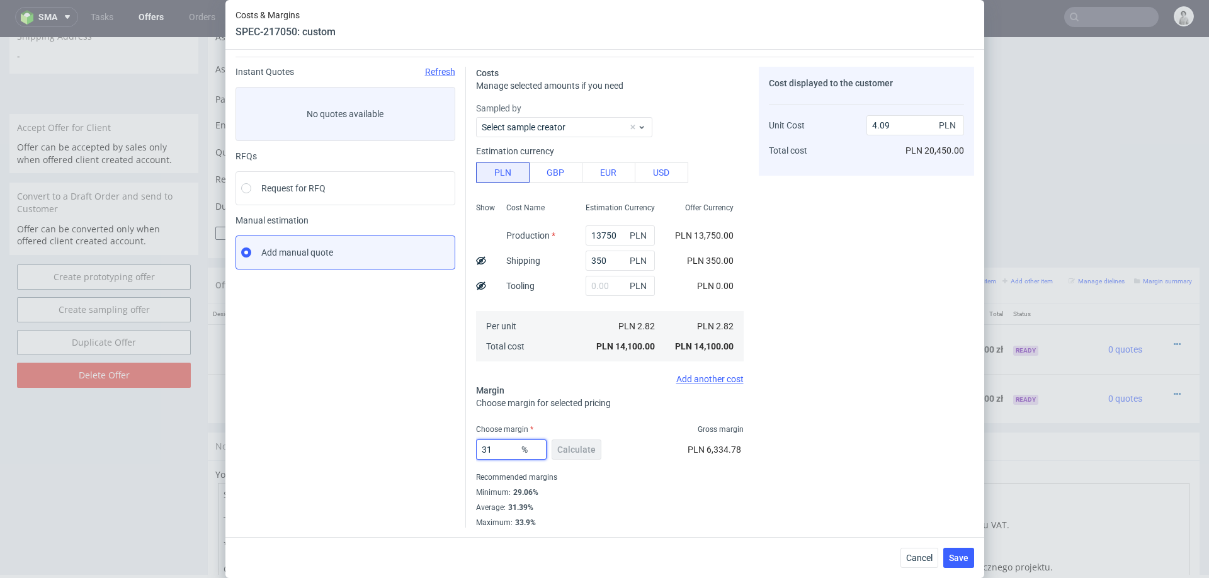
click at [504, 445] on input "31" at bounding box center [511, 449] width 70 height 20
type input "30"
type input "4.03"
type input "30"
click at [767, 426] on div "Cost displayed to the customer Unit Cost Total cost 4.03 PLN PLN 20,150.00" at bounding box center [865, 297] width 215 height 461
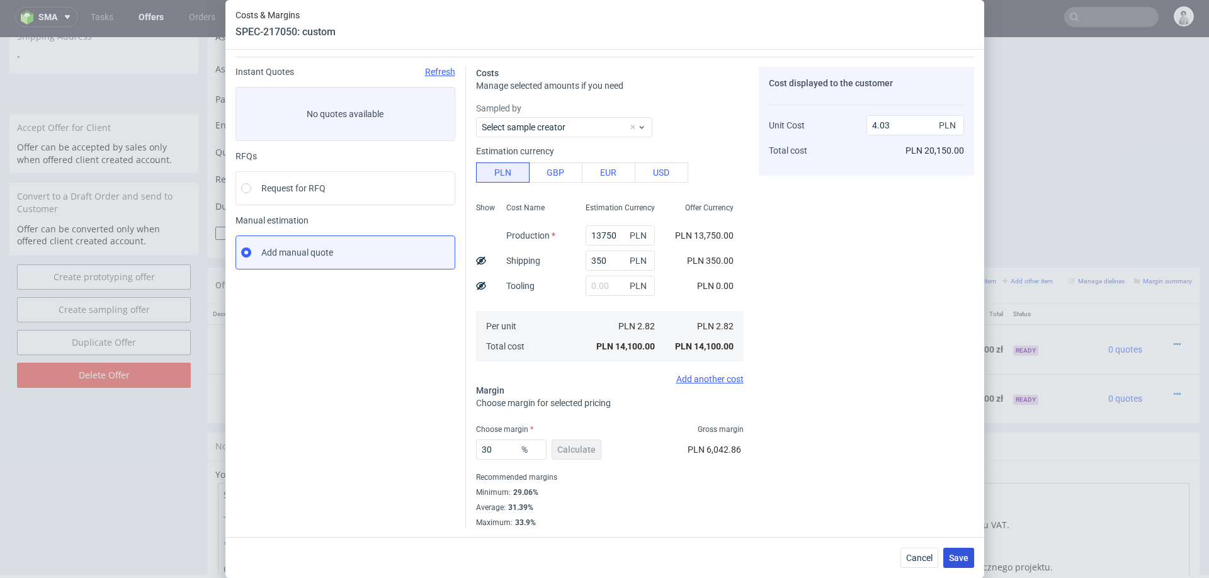
click at [959, 551] on button "Save" at bounding box center [958, 558] width 31 height 20
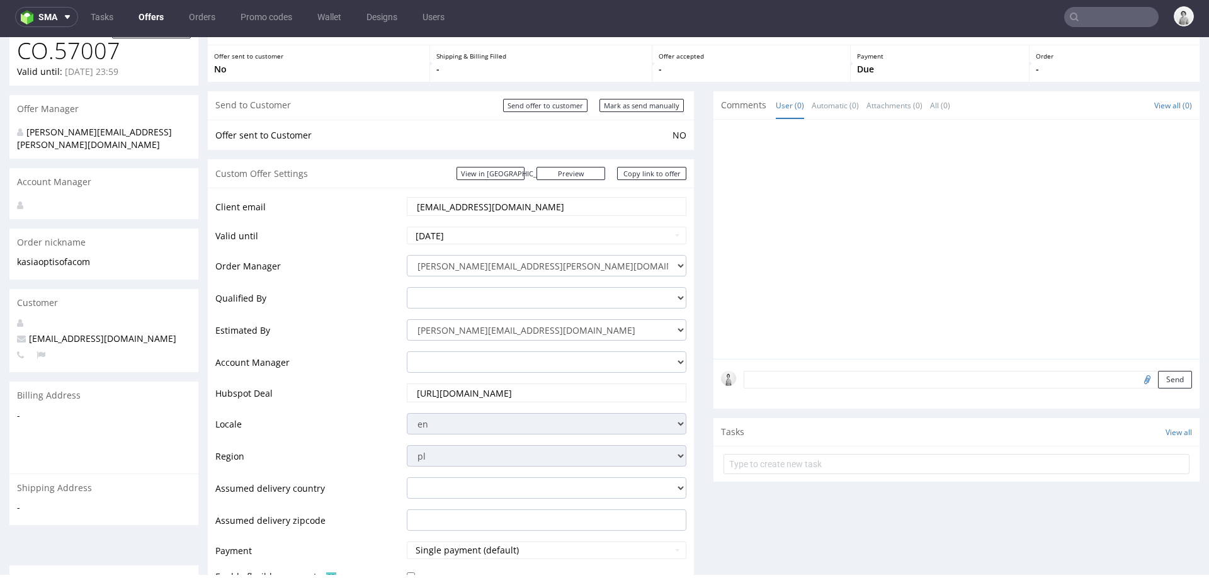
scroll to position [0, 0]
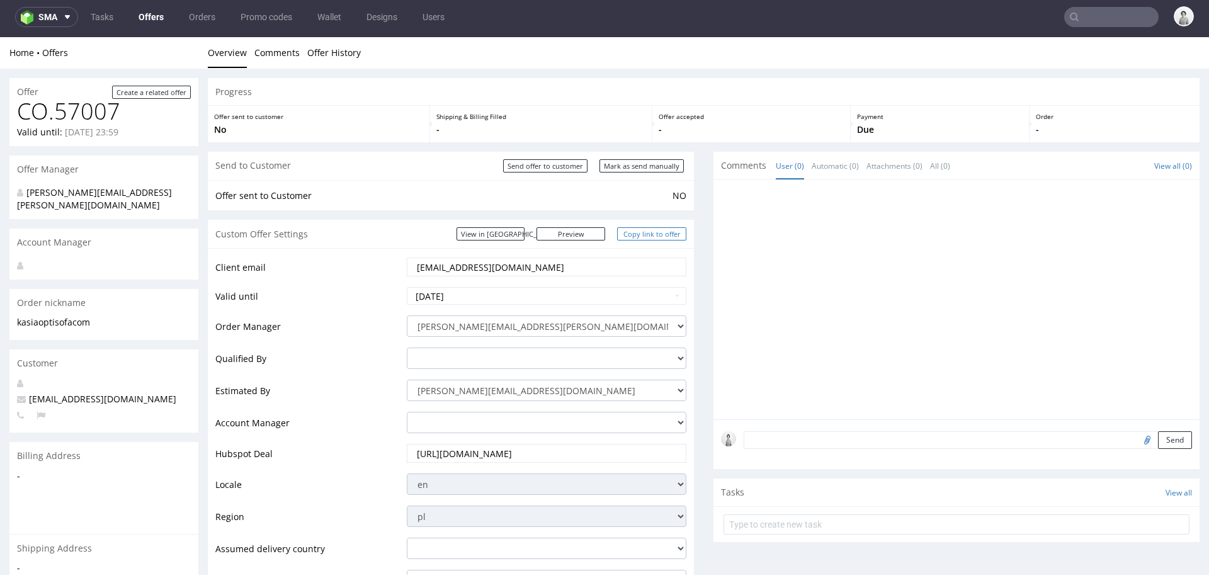
click at [640, 234] on link "Copy link to offer" at bounding box center [651, 233] width 69 height 13
click at [641, 173] on div "Send to Customer Send offer to customer Mark as send manually" at bounding box center [451, 166] width 486 height 28
click at [651, 166] on input "Mark as send manually" at bounding box center [641, 165] width 84 height 13
type input "In progress..."
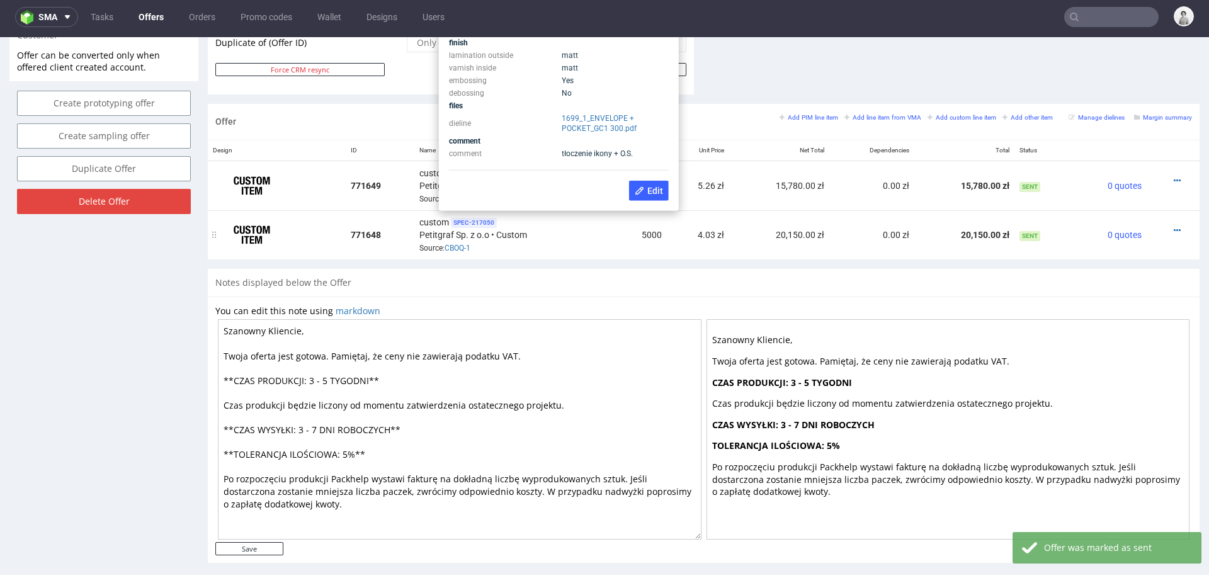
scroll to position [682, 0]
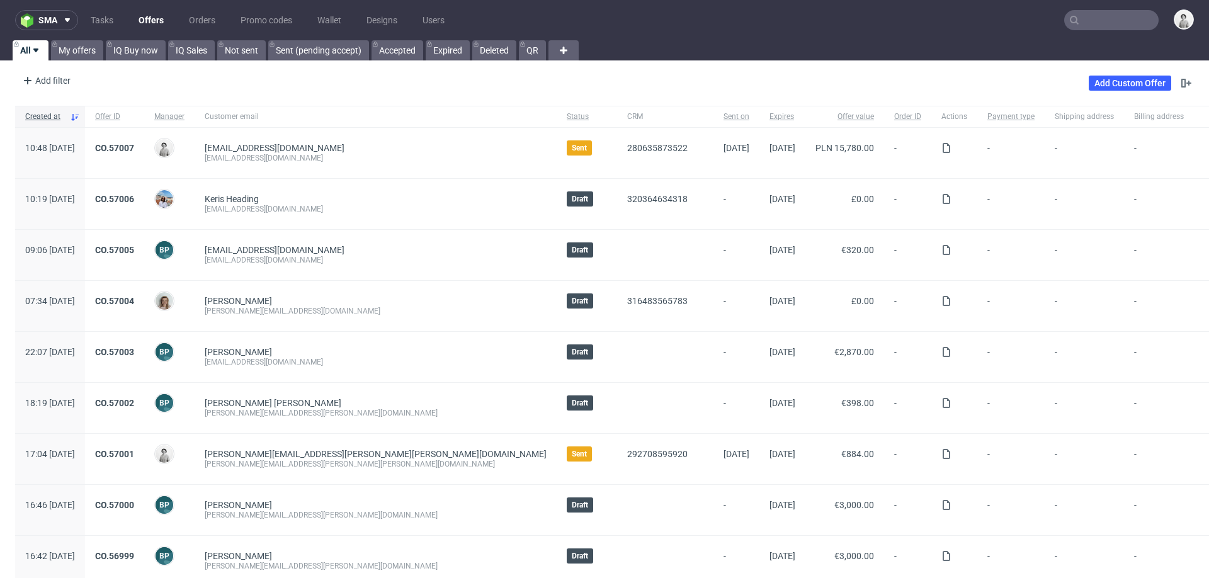
click at [1098, 15] on input "text" at bounding box center [1111, 20] width 94 height 20
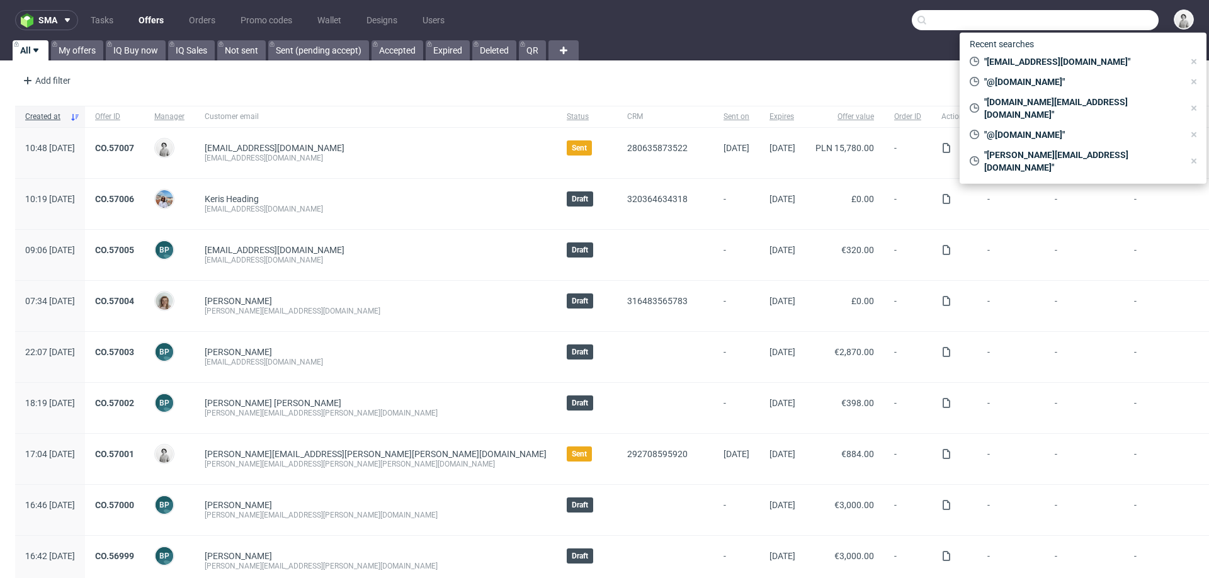
paste input "vanda@mova-designs.com"
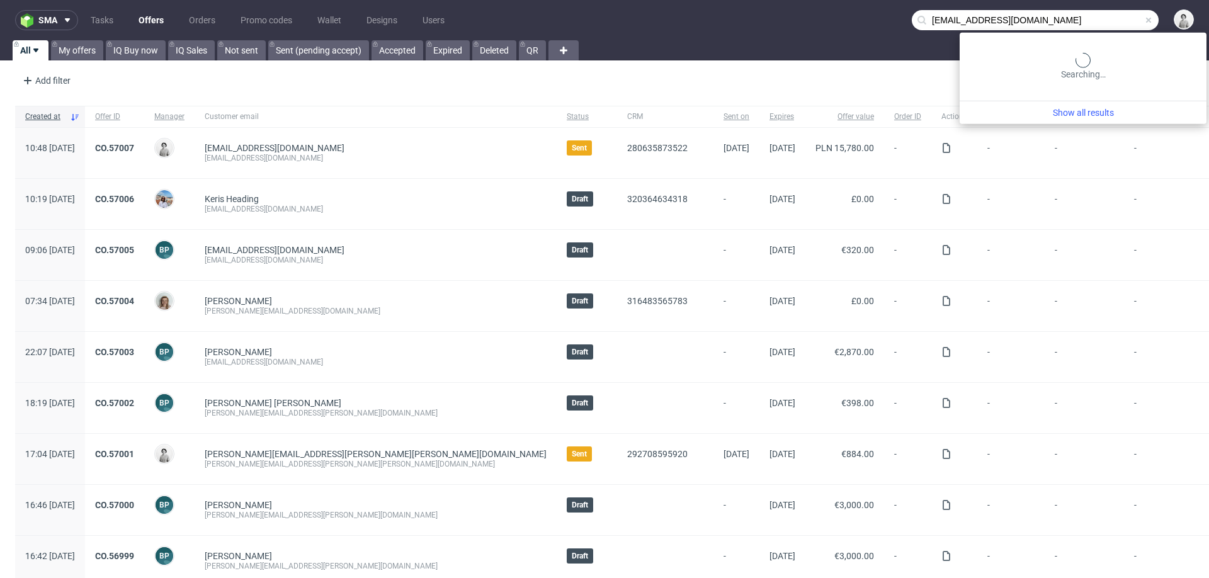
type input "vanda@mova-designs.com"
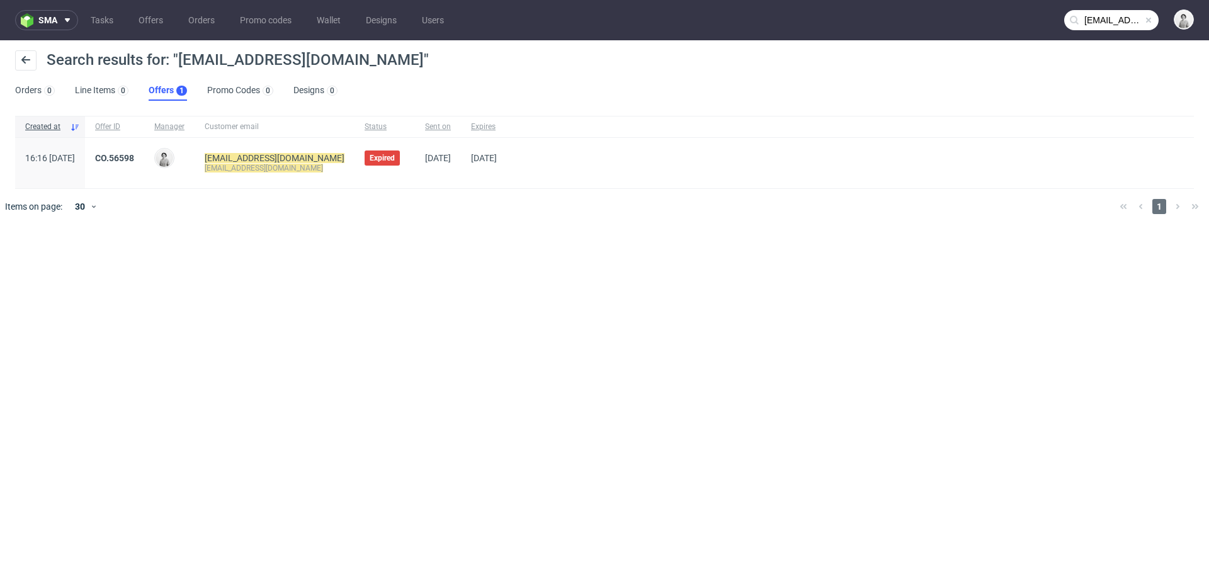
click at [144, 150] on div "CO.56598" at bounding box center [114, 163] width 59 height 50
click at [134, 158] on link "CO.56598" at bounding box center [114, 158] width 39 height 10
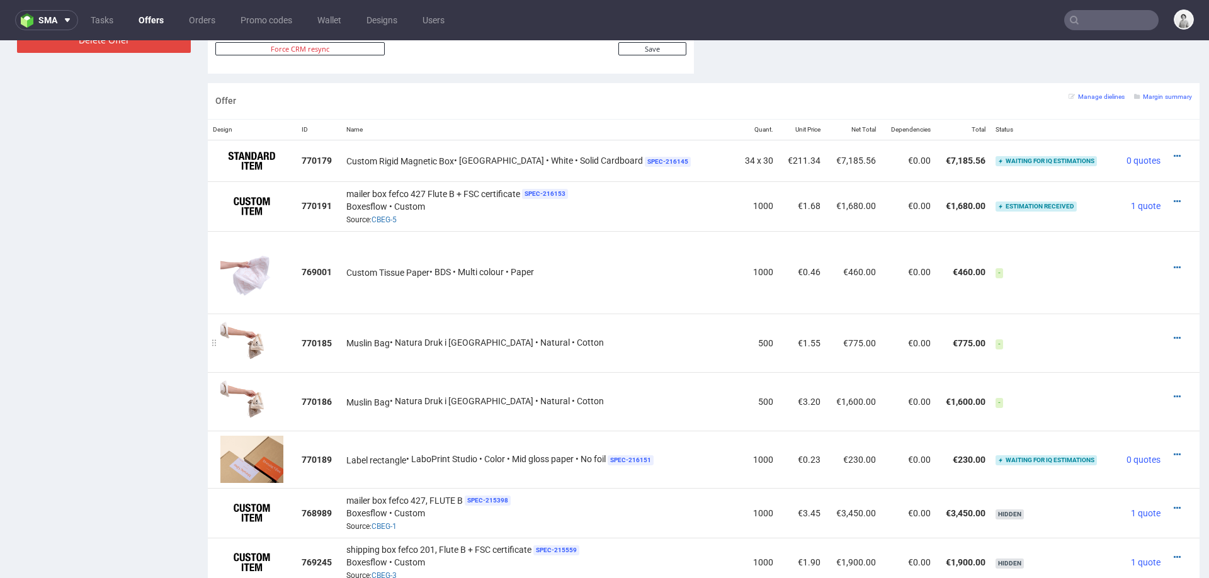
scroll to position [743, 0]
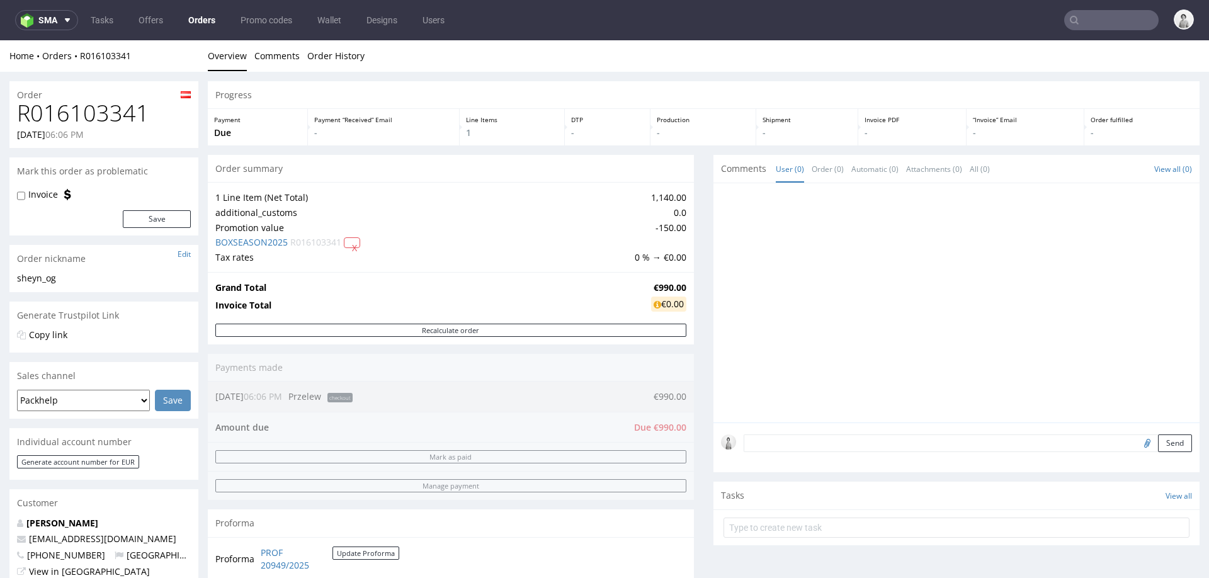
scroll to position [43, 0]
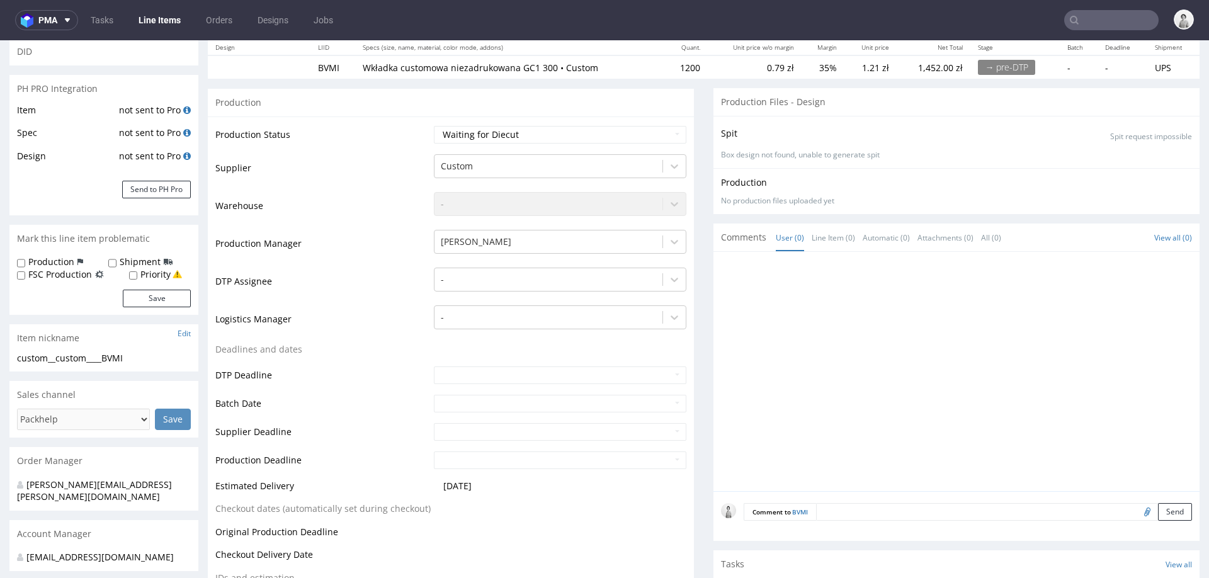
scroll to position [157, 0]
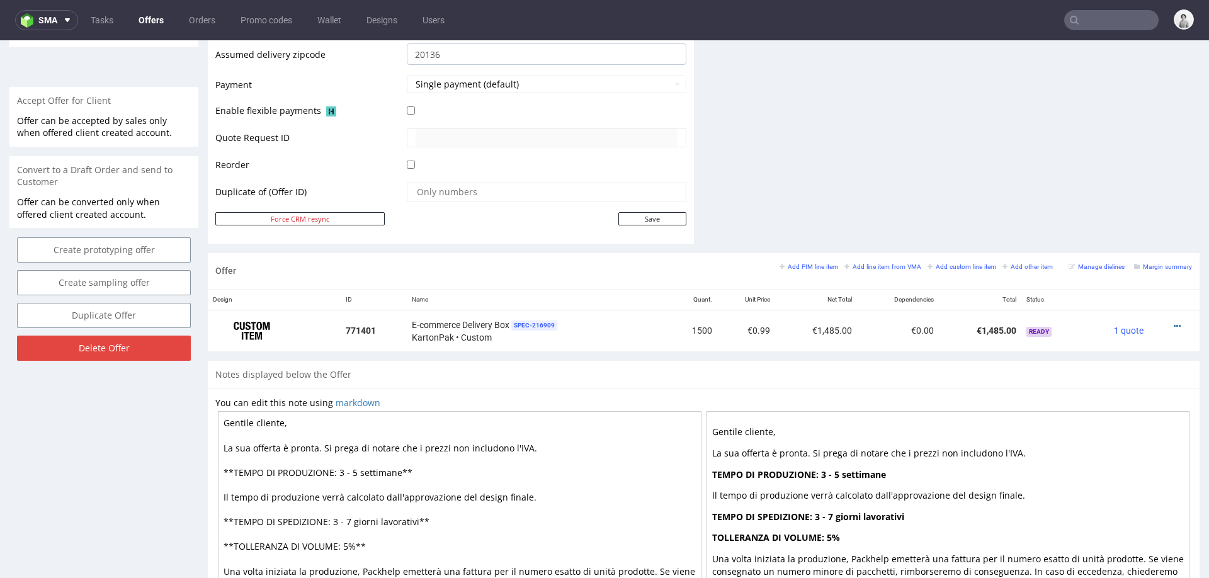
scroll to position [244, 0]
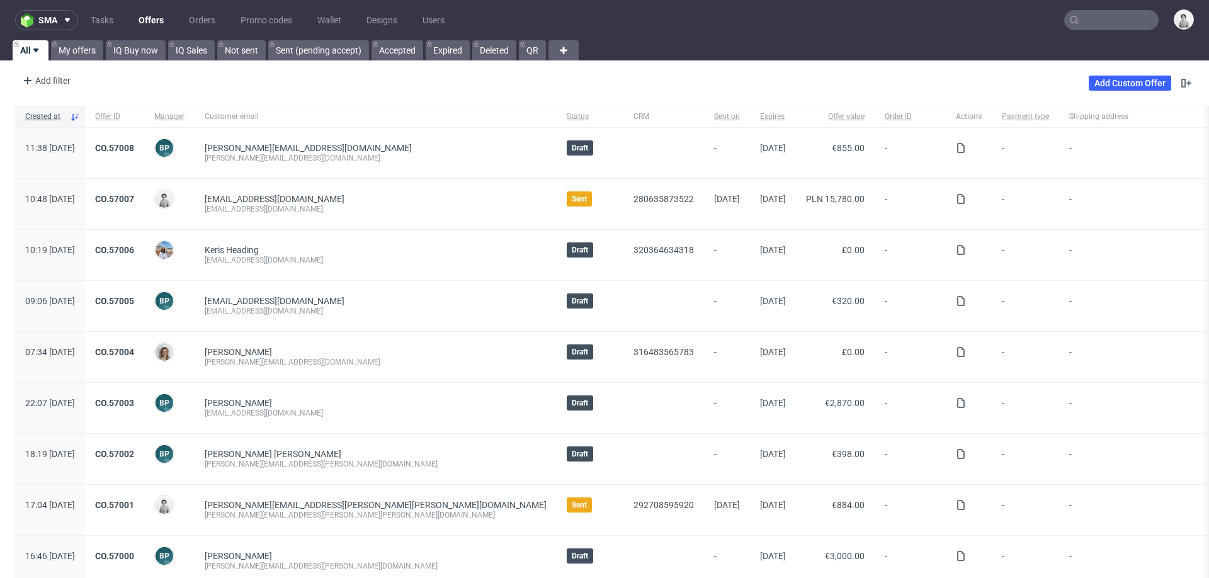
click at [1117, 21] on input "text" at bounding box center [1111, 20] width 94 height 20
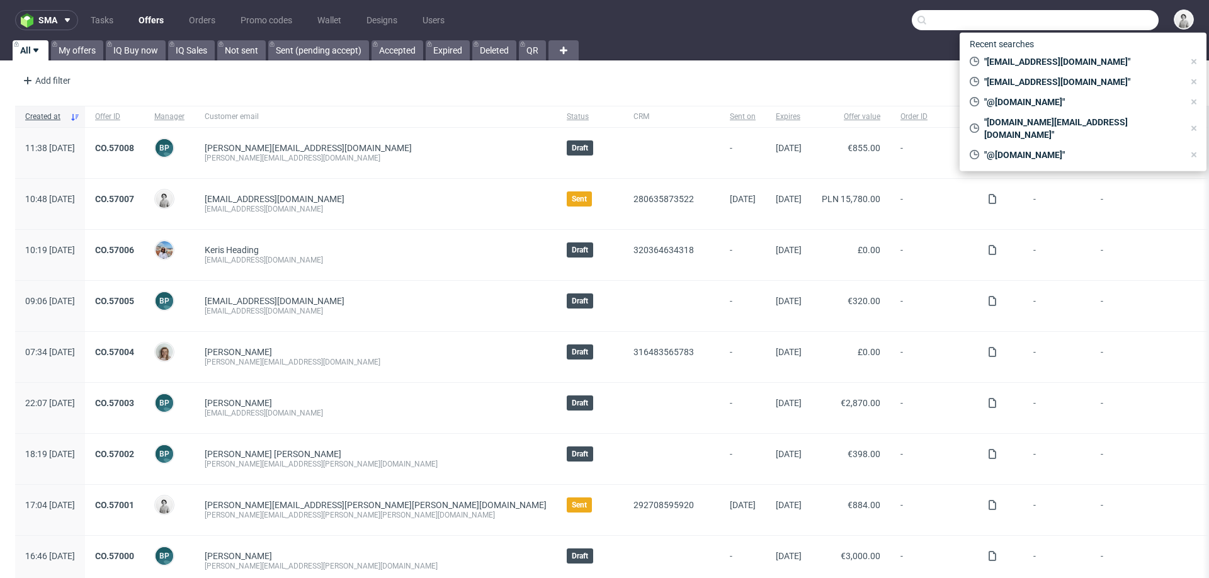
paste input "[EMAIL_ADDRESS][DOMAIN_NAME]"
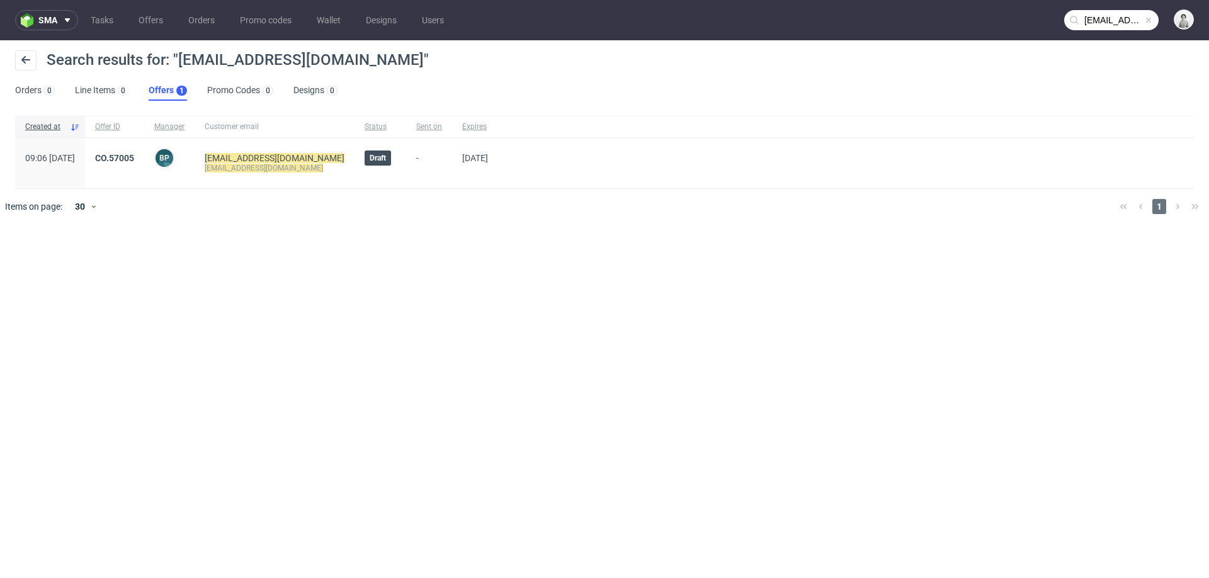
click at [1097, 18] on input "[EMAIL_ADDRESS][DOMAIN_NAME]" at bounding box center [1111, 20] width 94 height 20
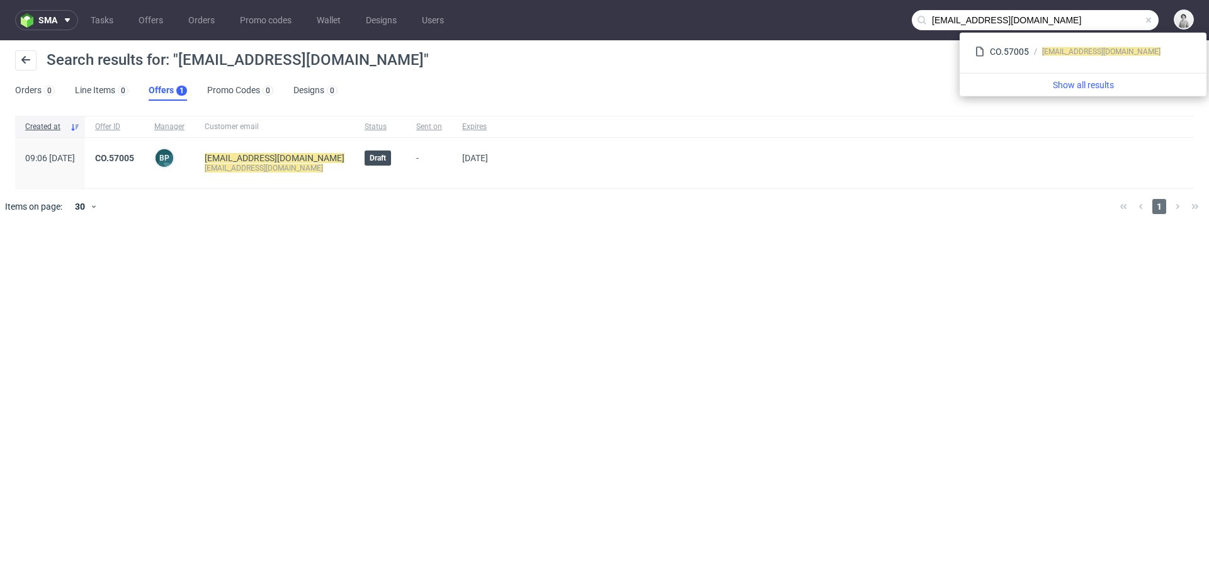
click at [941, 19] on input "[EMAIL_ADDRESS][DOMAIN_NAME]" at bounding box center [1034, 20] width 247 height 20
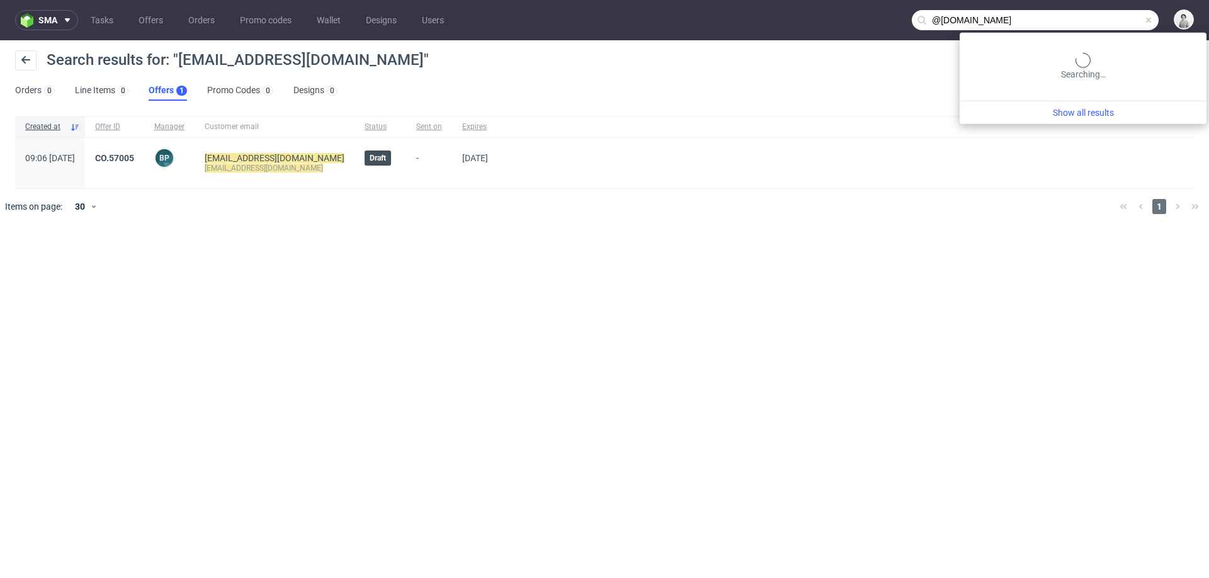
type input "@adfo.cat"
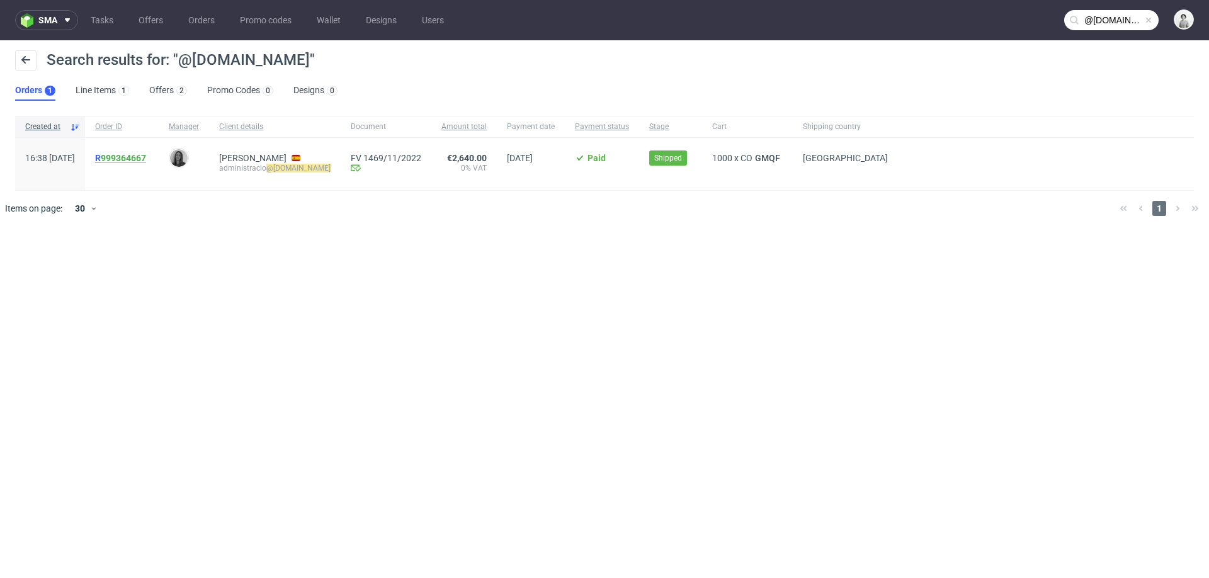
click at [146, 155] on link "999364667" at bounding box center [123, 158] width 45 height 10
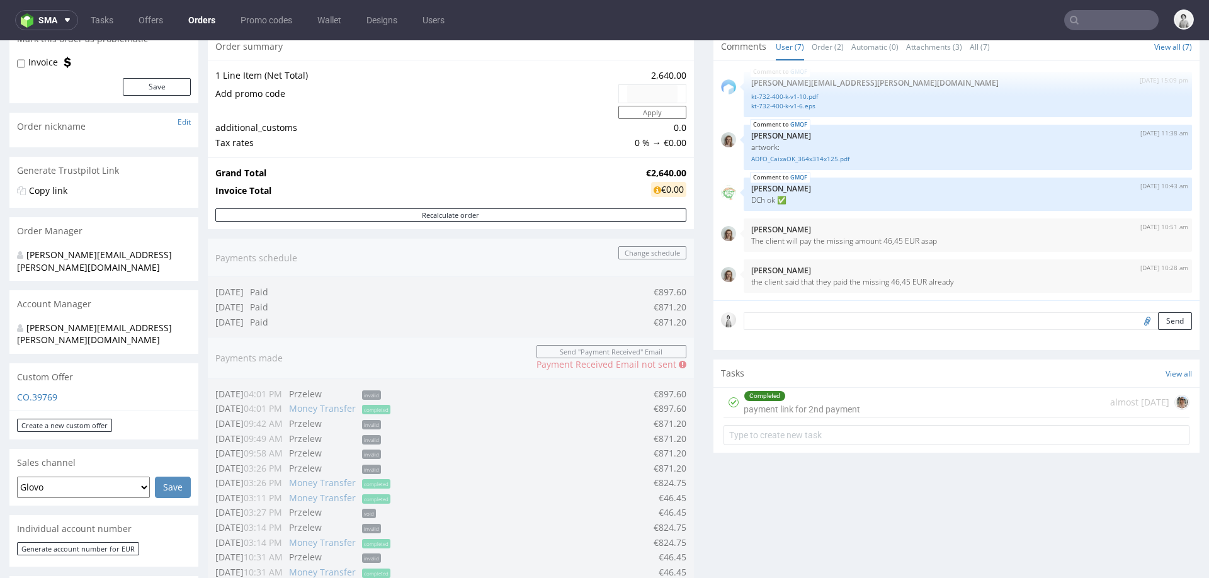
scroll to position [106, 0]
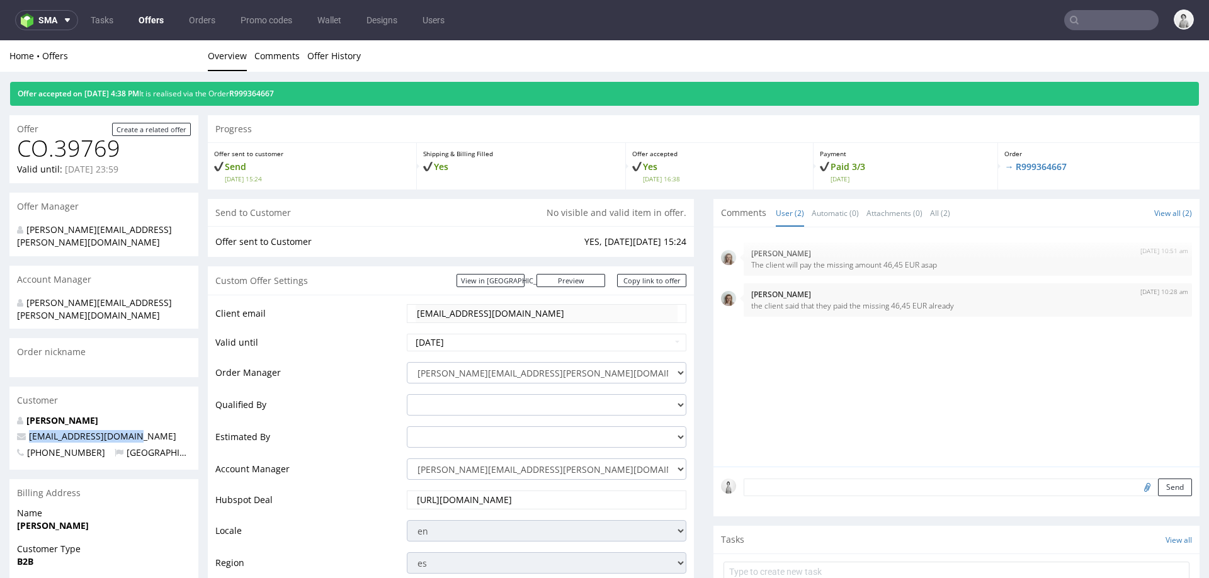
drag, startPoint x: 135, startPoint y: 410, endPoint x: 30, endPoint y: 411, distance: 105.1
click at [29, 430] on p "administracio@adfo.cat" at bounding box center [104, 436] width 174 height 13
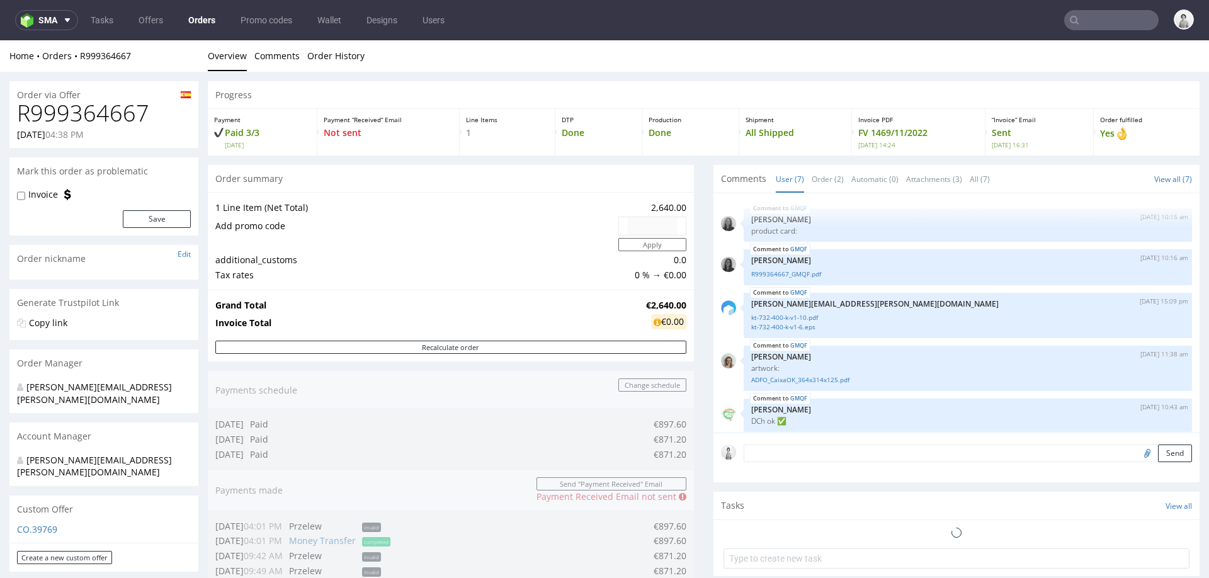
scroll to position [89, 0]
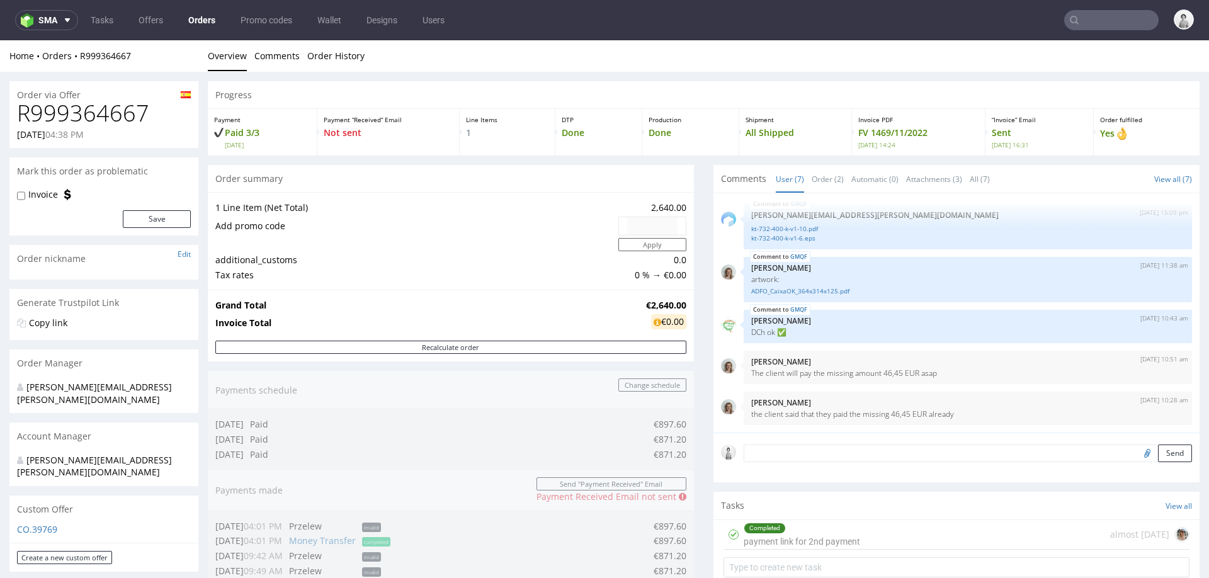
type input "@adfo.cat"
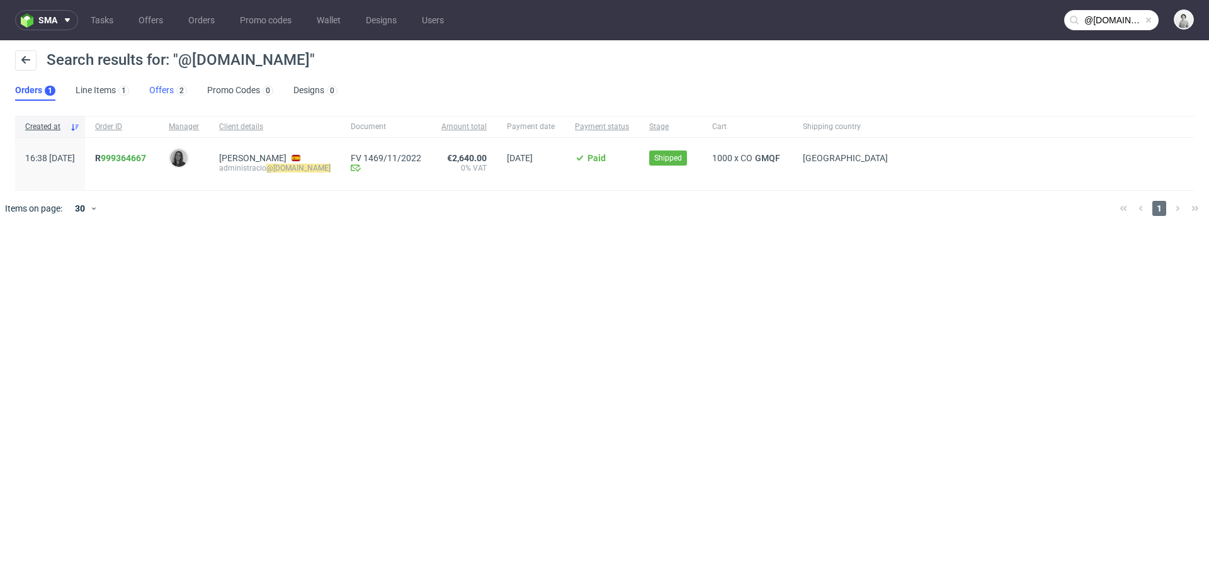
click at [158, 89] on link "Offers 2" at bounding box center [168, 91] width 38 height 20
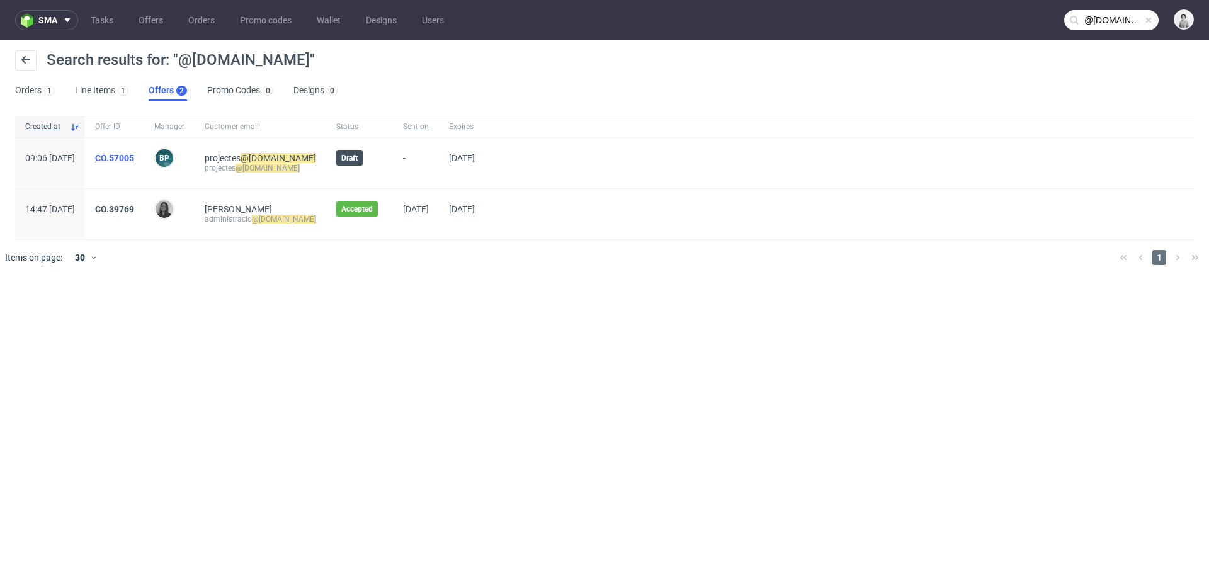
click at [134, 154] on link "CO.57005" at bounding box center [114, 158] width 39 height 10
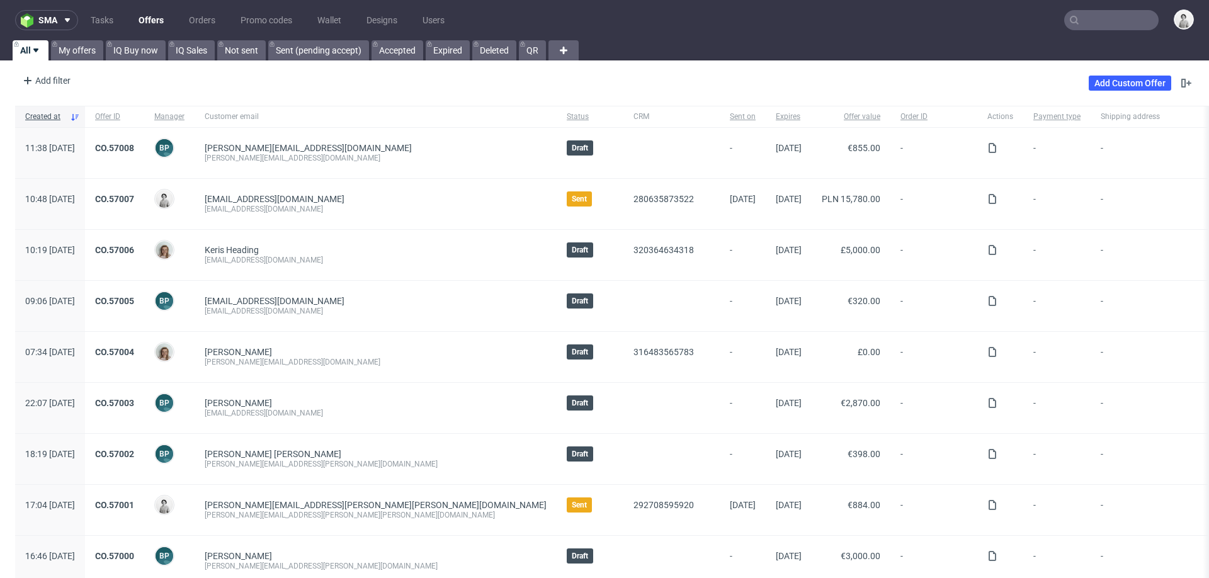
click at [1108, 20] on input "text" at bounding box center [1111, 20] width 94 height 20
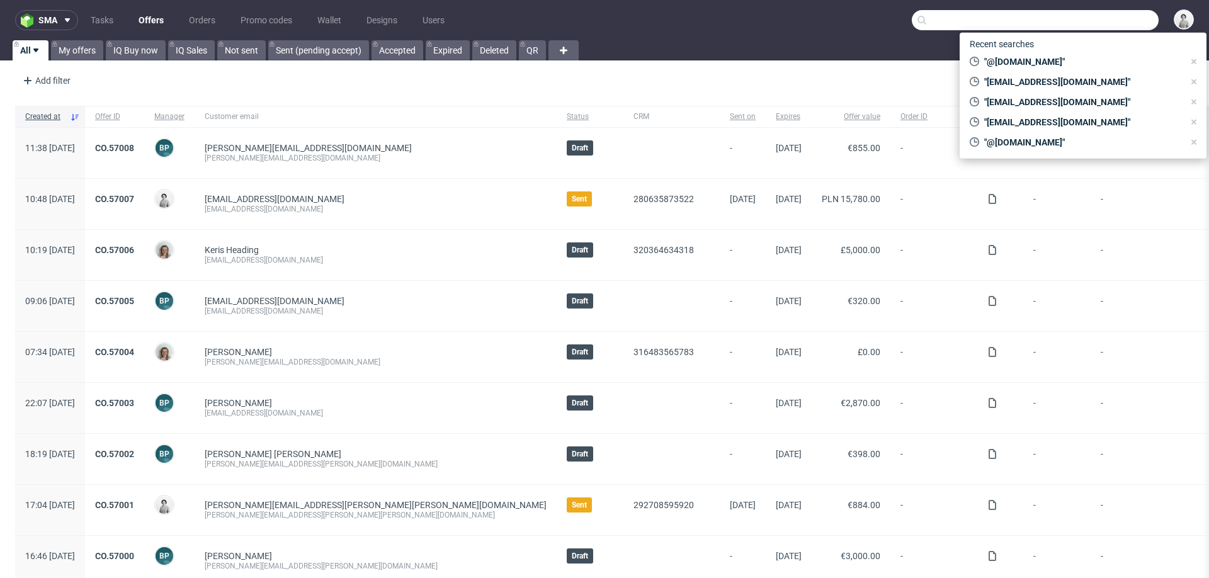
paste input "XKZL"
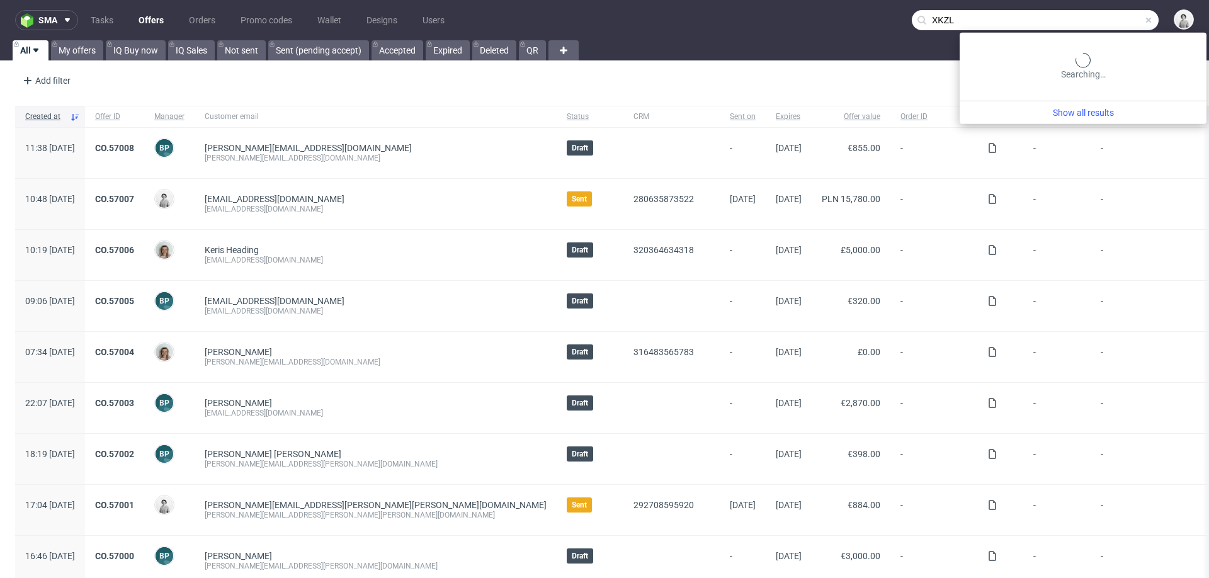
type input "XKZL"
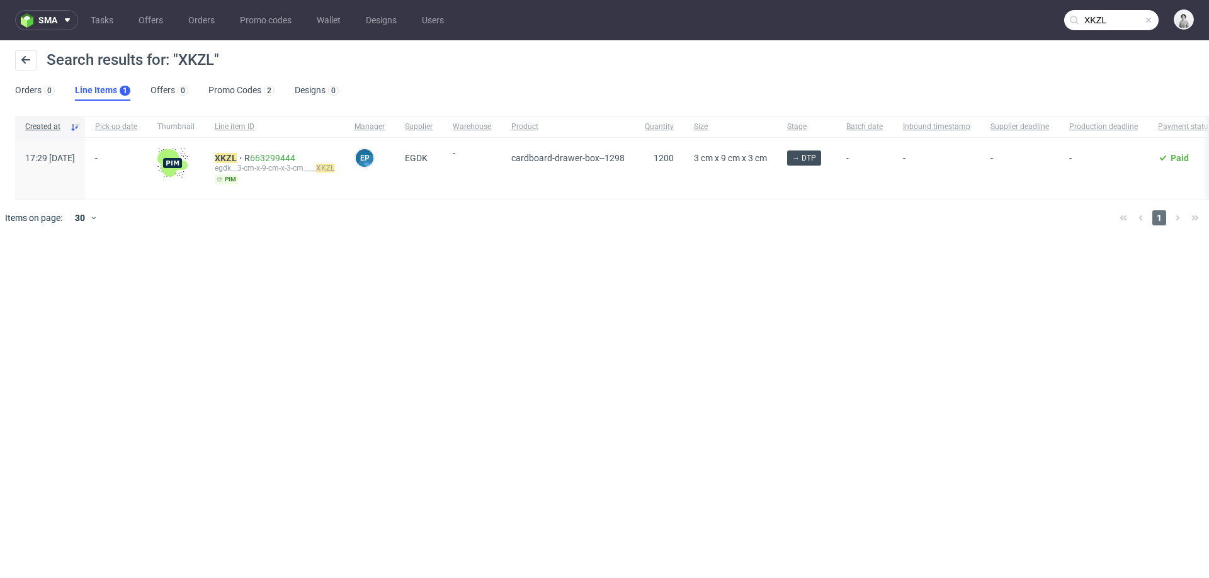
click at [304, 152] on div "XKZL R 663299444 egdk__3-cm-x-9-cm-x-3-cm____ XKZL pim" at bounding box center [275, 169] width 140 height 62
click at [295, 156] on link "663299444" at bounding box center [272, 158] width 45 height 10
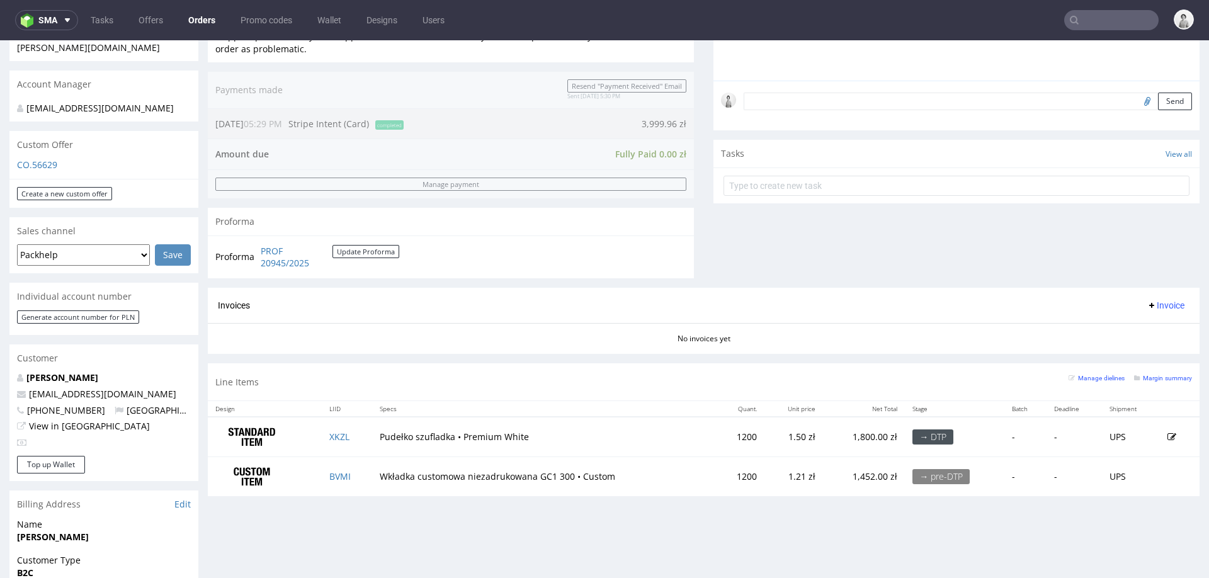
scroll to position [404, 0]
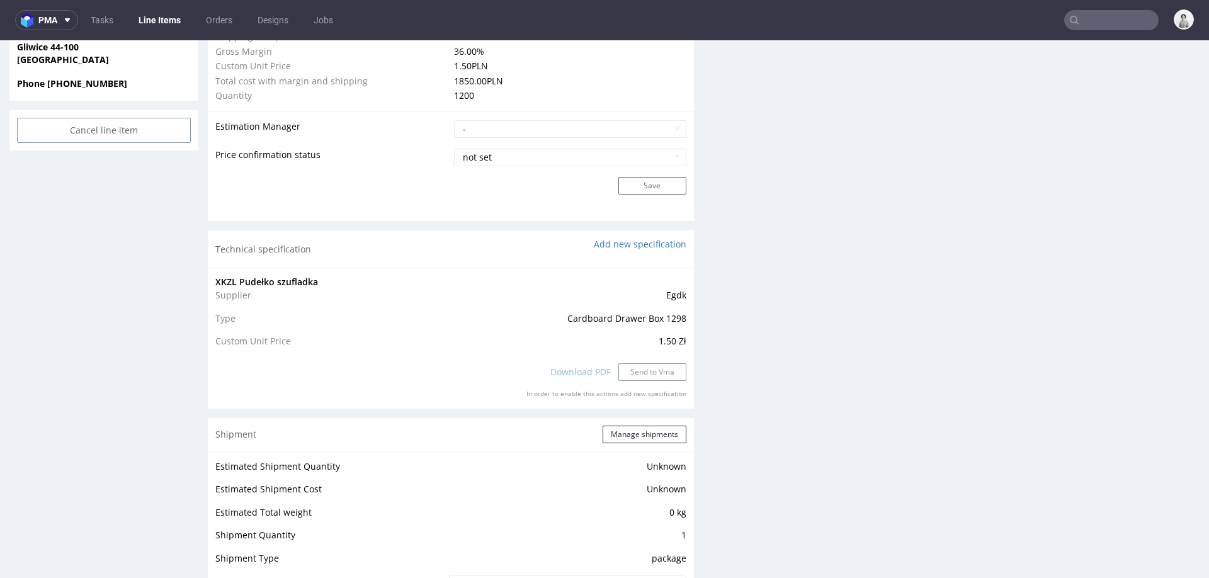
scroll to position [991, 0]
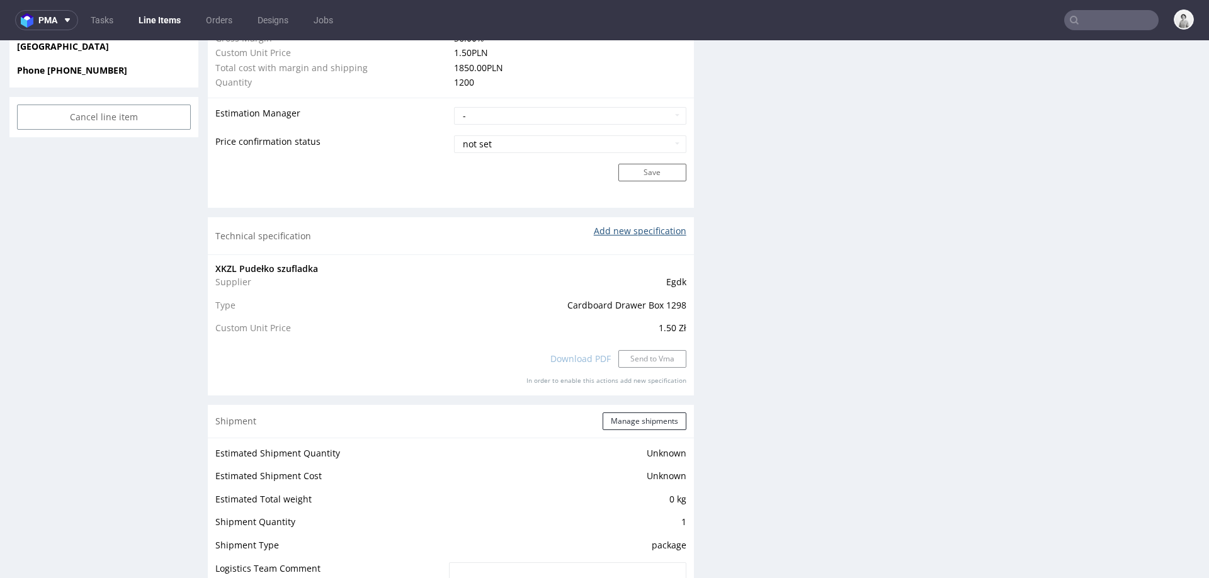
click at [657, 231] on link "Add new specification" at bounding box center [640, 231] width 93 height 12
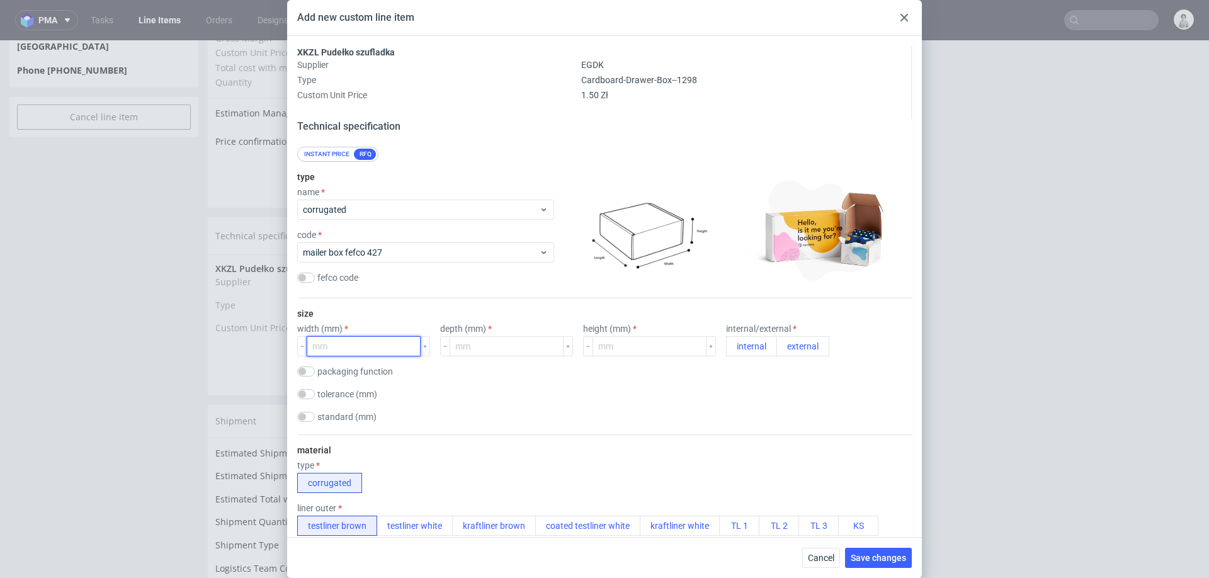
click at [371, 344] on input "number" at bounding box center [364, 346] width 114 height 20
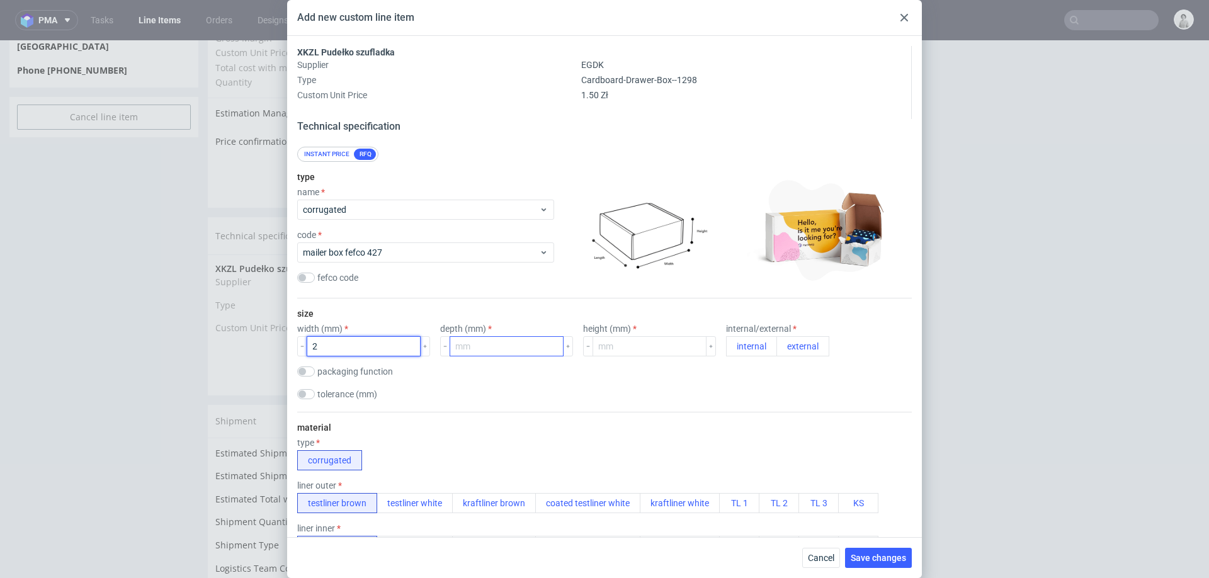
type input "2"
click at [506, 349] on input "number" at bounding box center [506, 346] width 114 height 20
type input "2"
click at [612, 355] on input "number" at bounding box center [649, 346] width 114 height 20
type input "2"
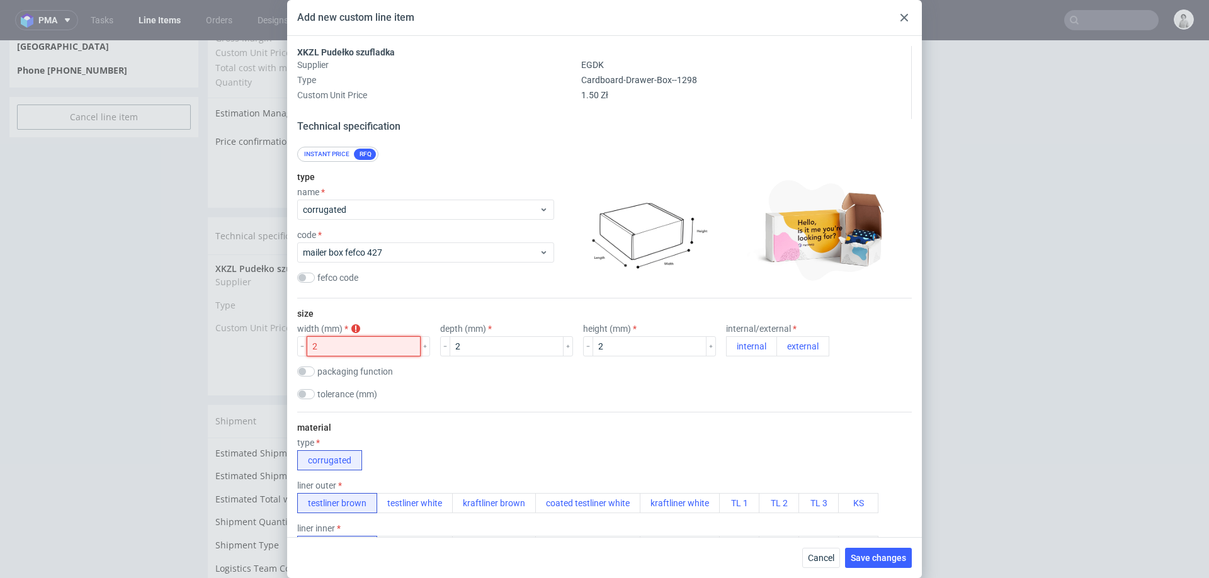
click at [380, 348] on input "2" at bounding box center [364, 346] width 114 height 20
type input "20"
click at [470, 346] on input "2" at bounding box center [506, 346] width 114 height 20
type input "20"
click at [595, 342] on input "2" at bounding box center [649, 346] width 114 height 20
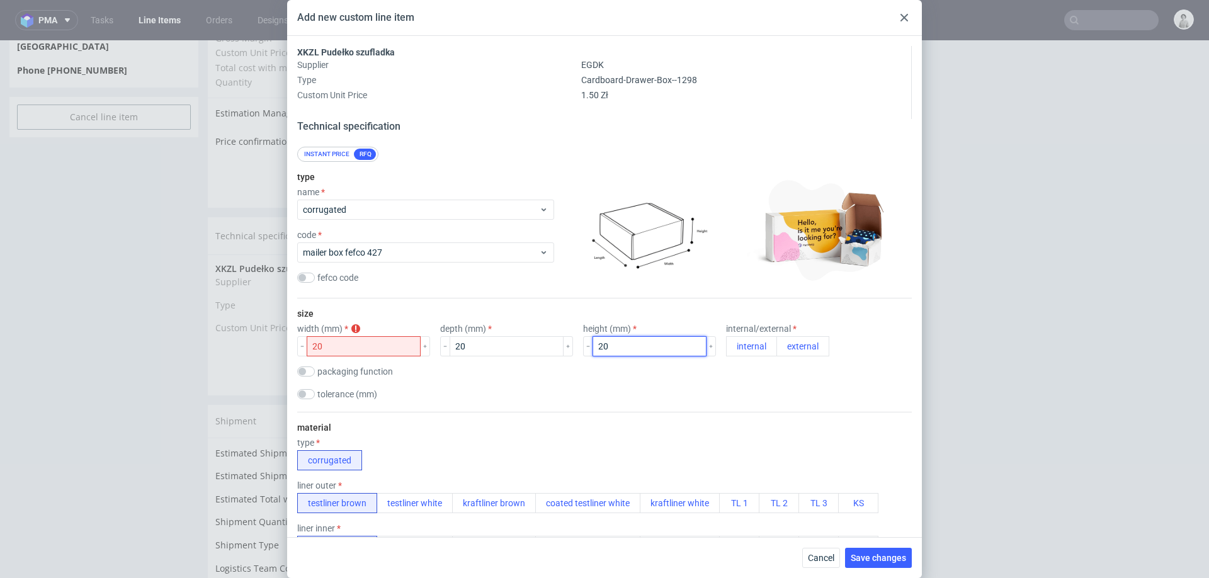
type input "20"
click at [390, 349] on input "20" at bounding box center [364, 346] width 114 height 20
type input "200"
click at [473, 389] on div "tolerance (mm)" at bounding box center [604, 395] width 614 height 13
click at [867, 547] on div "Cancel Save changes" at bounding box center [604, 557] width 634 height 41
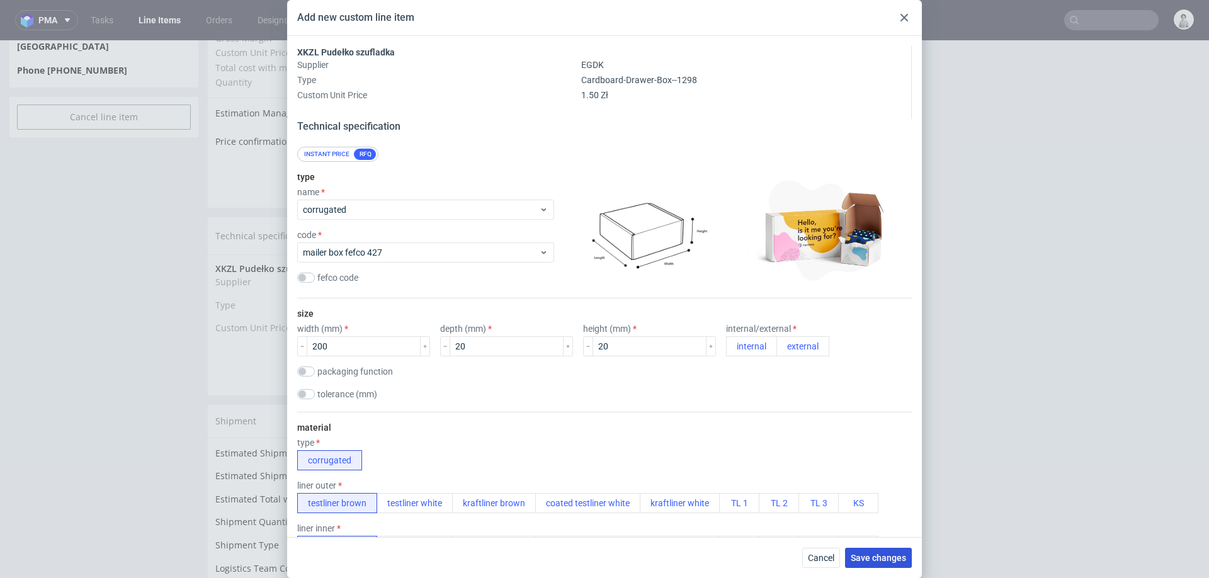
click at [872, 561] on span "Save changes" at bounding box center [877, 557] width 55 height 9
click at [776, 336] on button "external" at bounding box center [802, 346] width 53 height 20
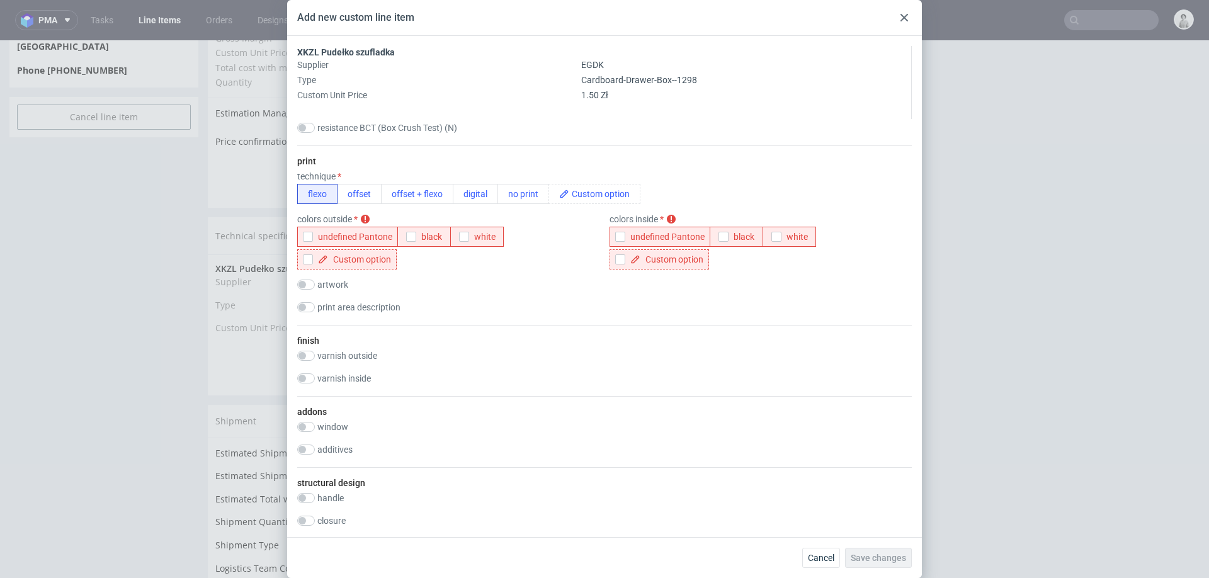
scroll to position [578, 0]
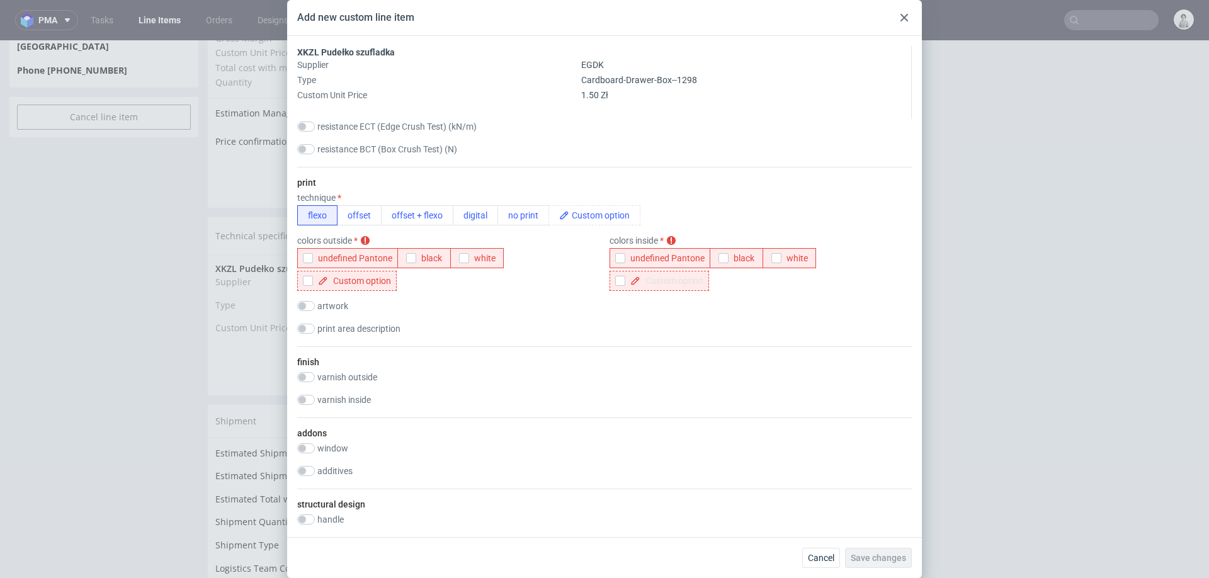
click at [670, 281] on span at bounding box center [671, 280] width 63 height 9
click at [617, 257] on use "button" at bounding box center [620, 258] width 6 height 4
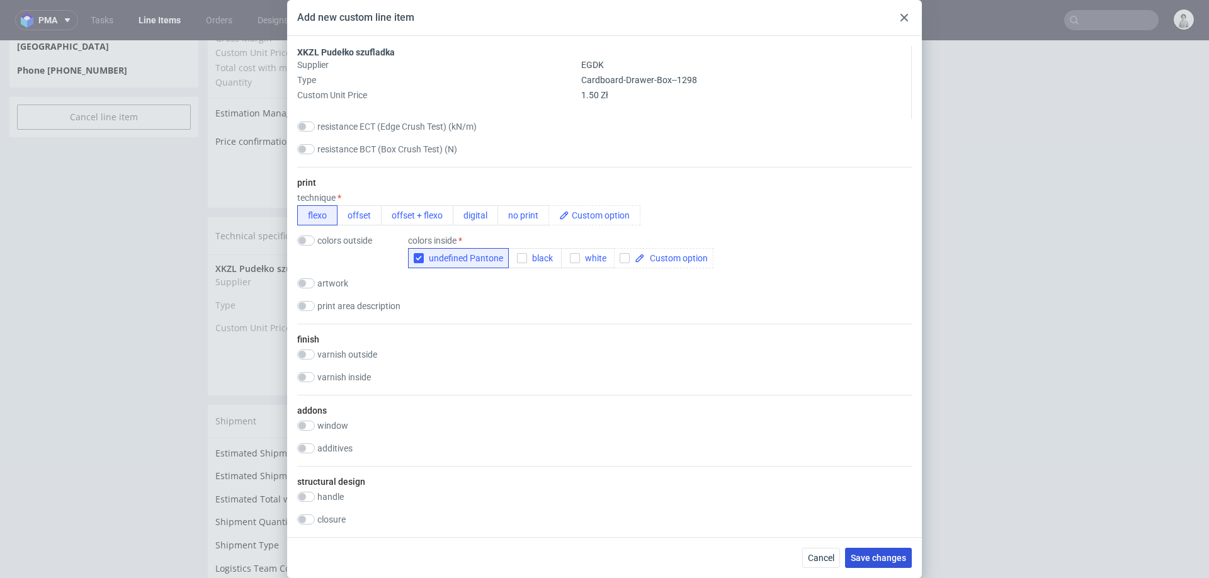
click at [898, 559] on span "Save changes" at bounding box center [877, 557] width 55 height 9
click at [901, 23] on div at bounding box center [903, 17] width 15 height 15
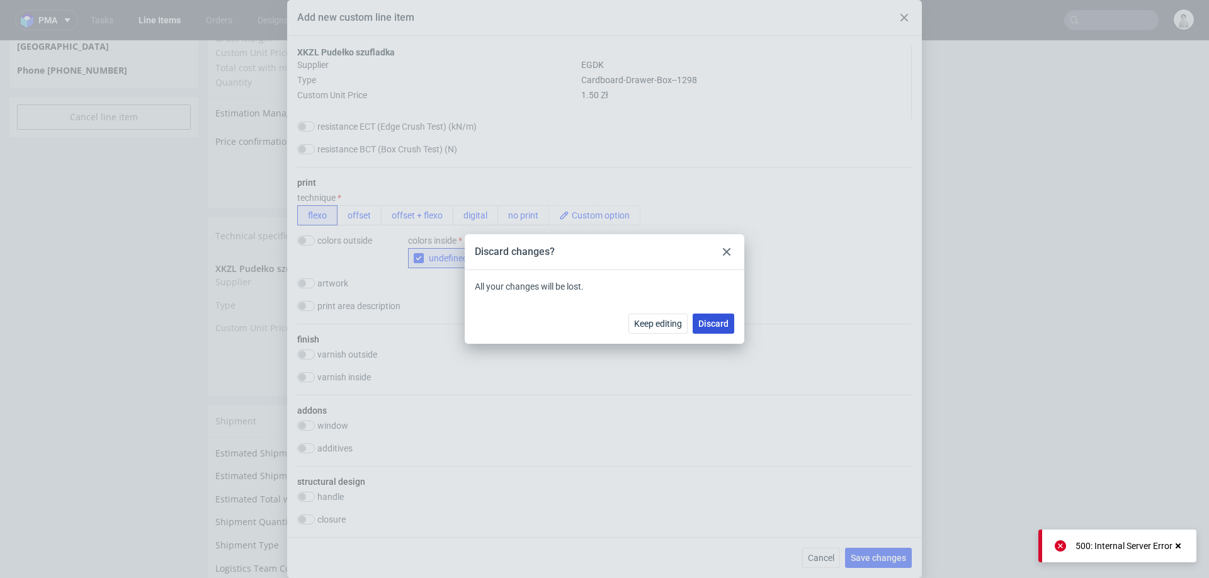
click at [717, 323] on span "Discard" at bounding box center [713, 323] width 30 height 9
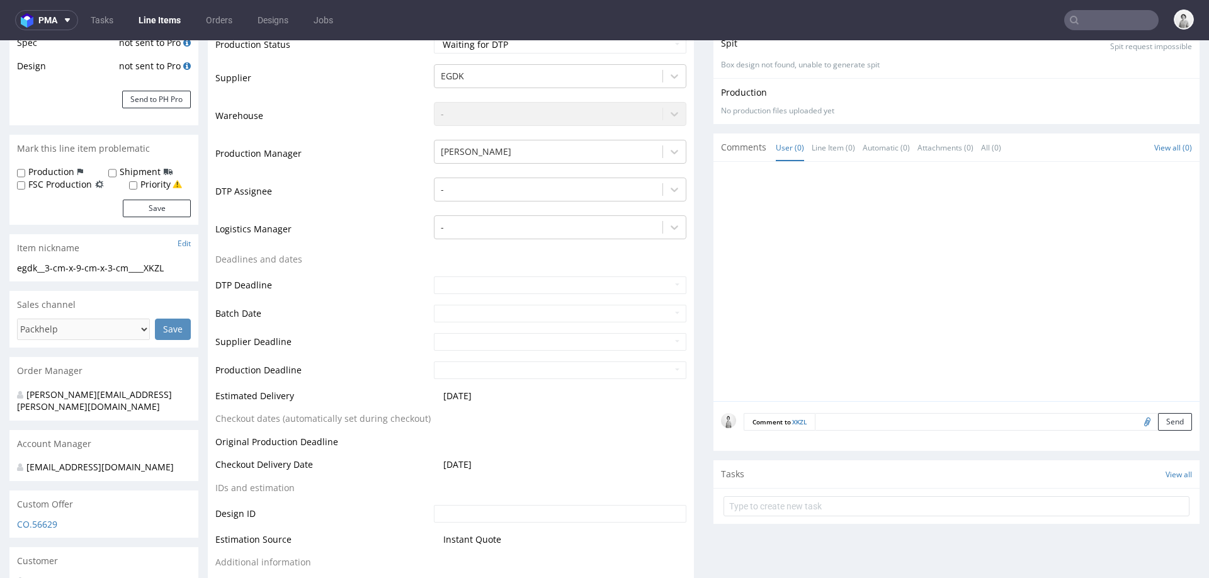
scroll to position [228, 0]
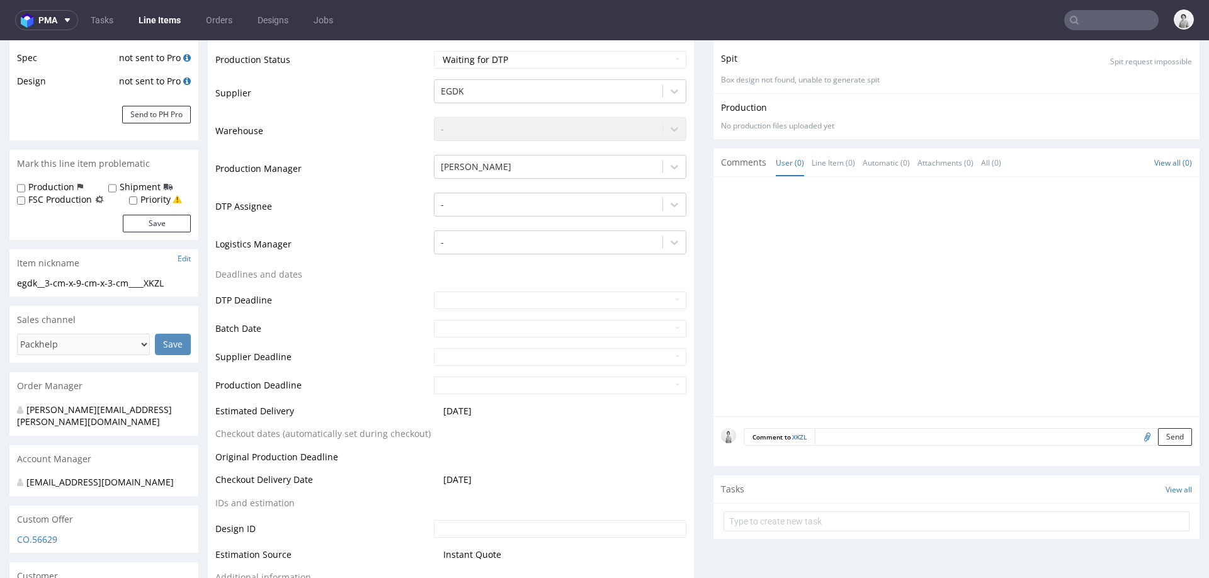
click at [844, 430] on form "Comment to XKZL Send" at bounding box center [967, 437] width 448 height 18
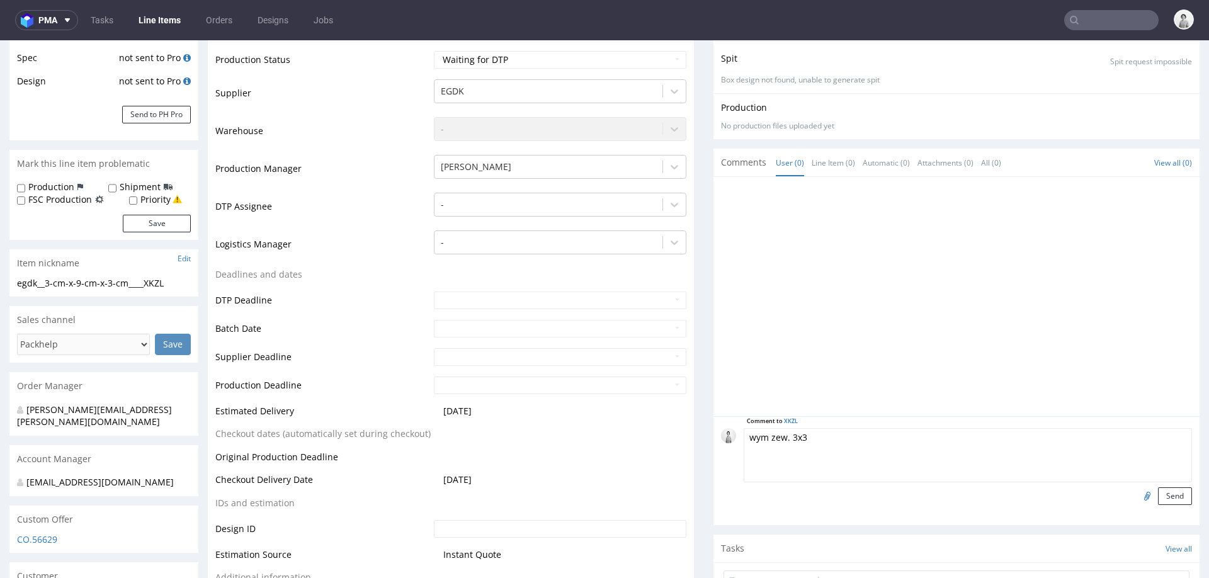
type textarea "wym zew. 3x"
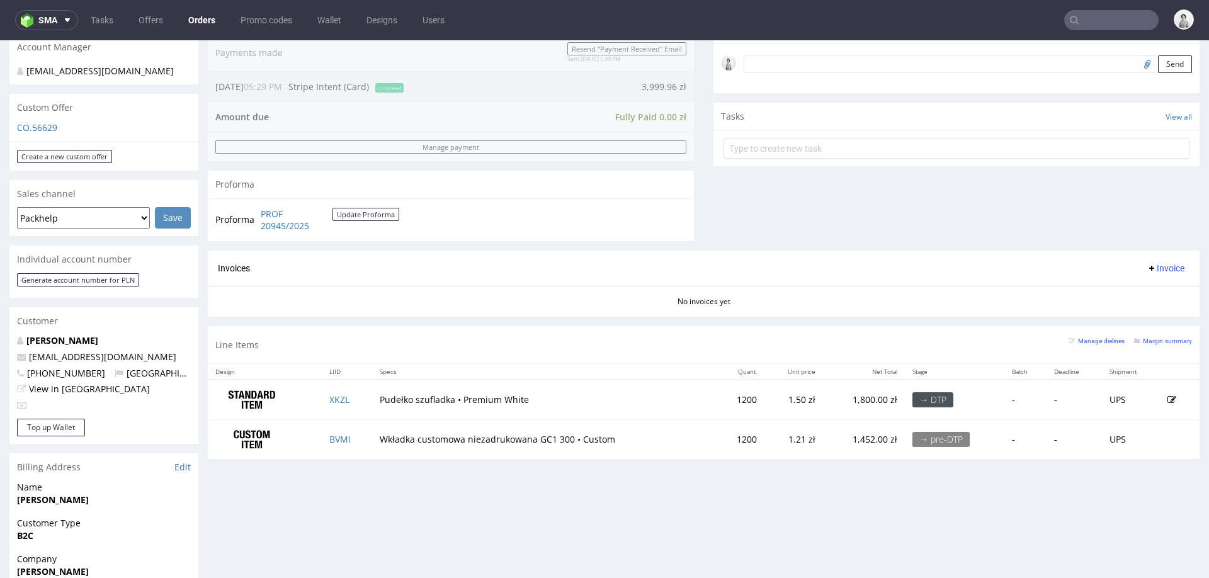
scroll to position [271, 0]
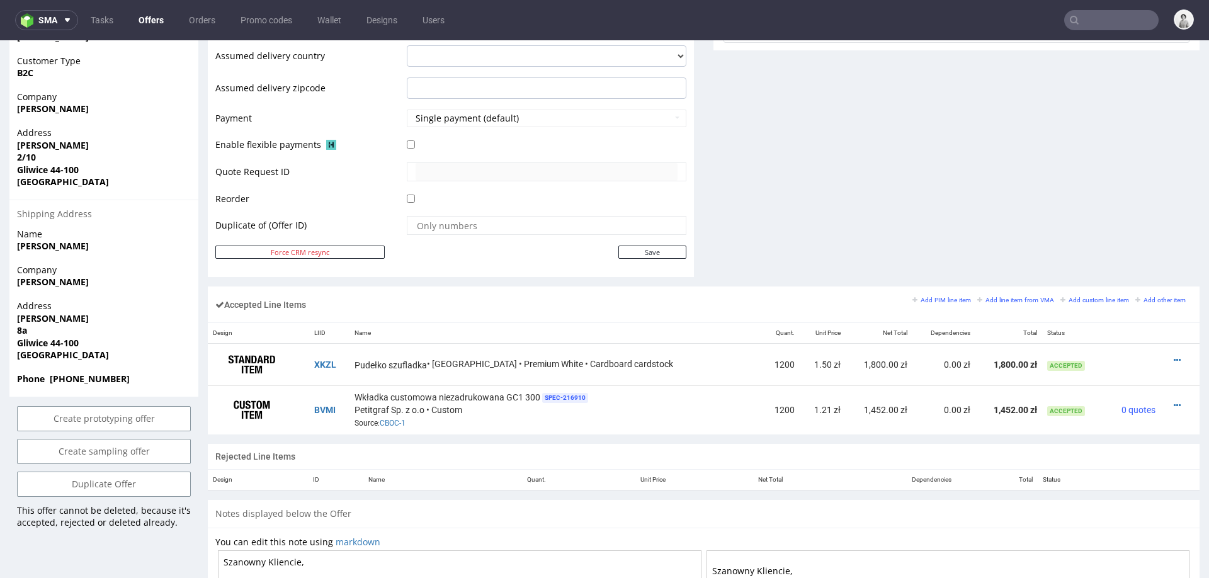
scroll to position [540, 0]
click at [1173, 354] on icon at bounding box center [1176, 358] width 7 height 9
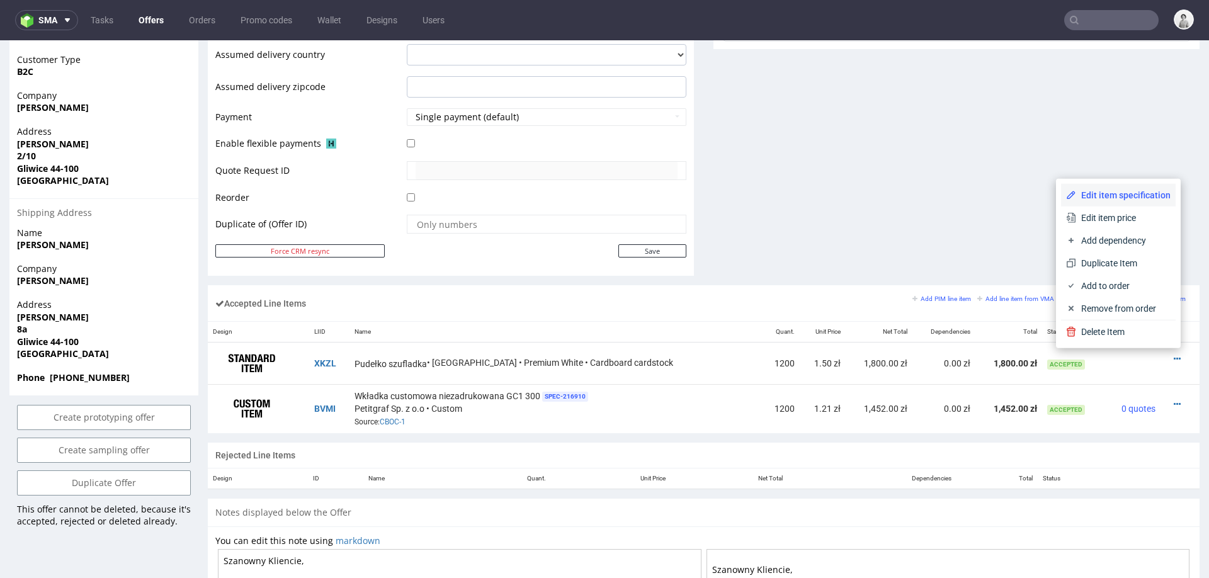
click at [1113, 192] on span "Edit item specification" at bounding box center [1123, 195] width 94 height 13
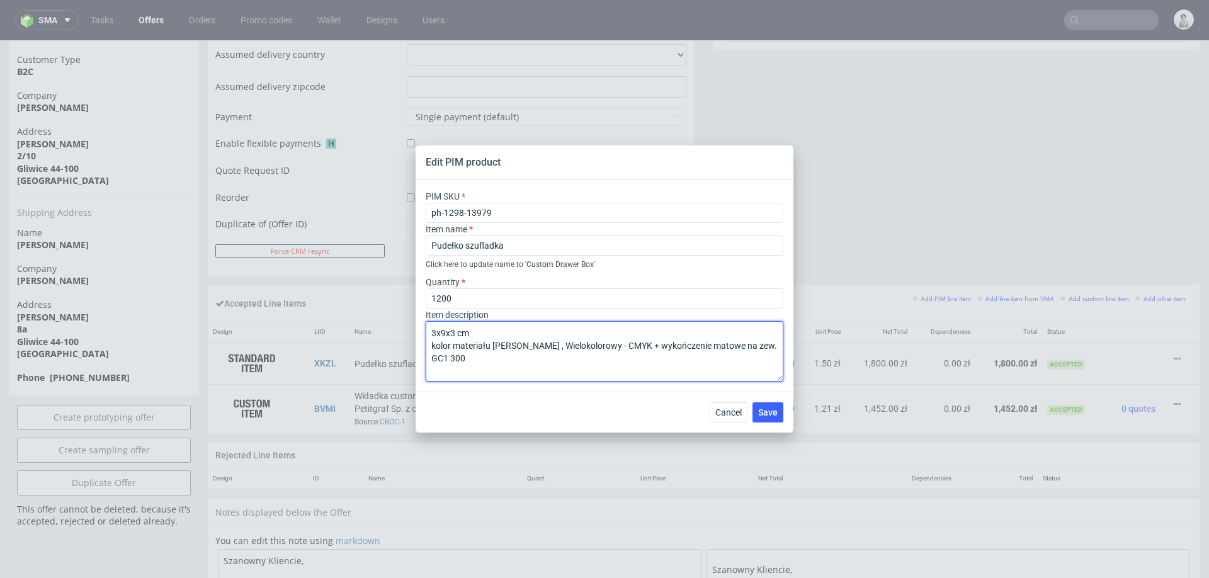
drag, startPoint x: 480, startPoint y: 360, endPoint x: 425, endPoint y: 337, distance: 59.5
click at [426, 337] on textarea "3x9x3 cm kolor materiału biały , Wielokolorowy - CMYK + wykończenie matowe na z…" at bounding box center [605, 351] width 358 height 60
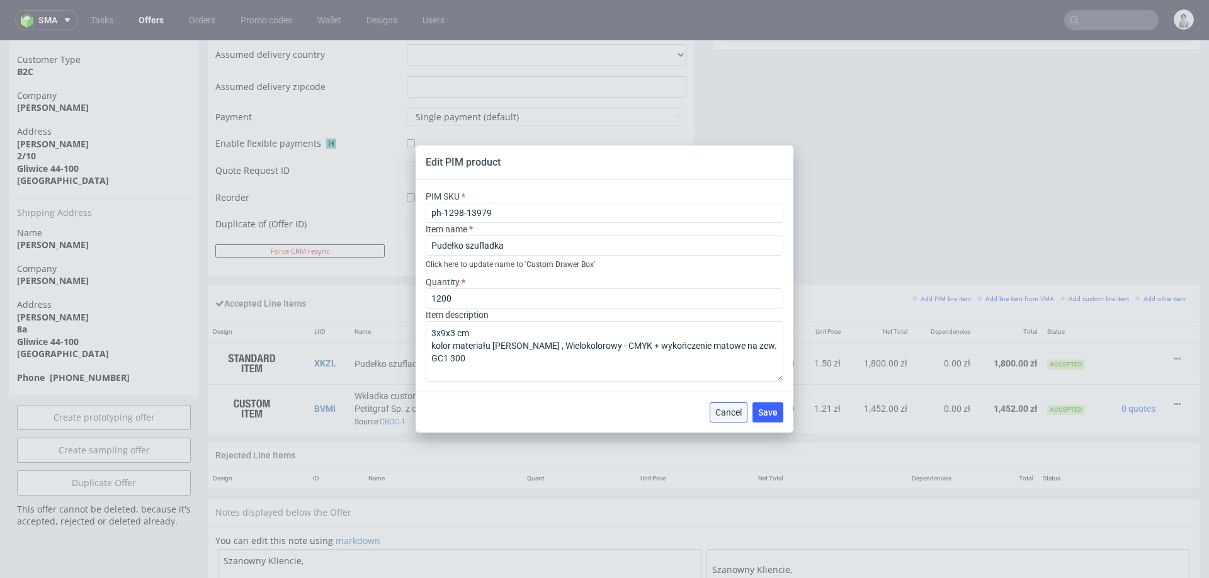
click at [732, 410] on span "Cancel" at bounding box center [728, 412] width 26 height 9
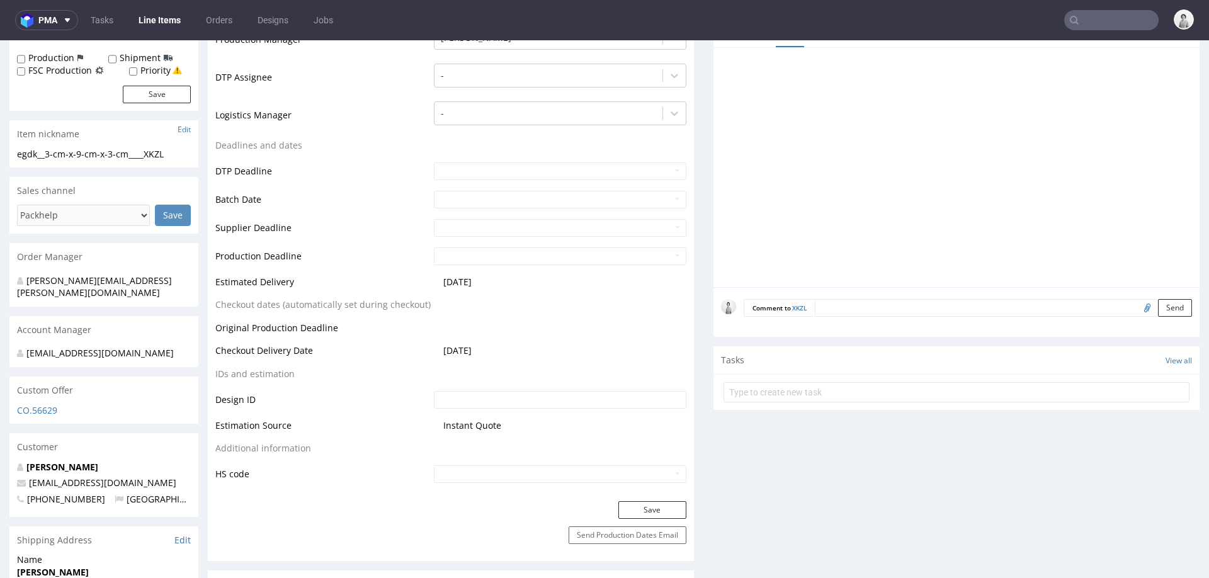
scroll to position [244, 0]
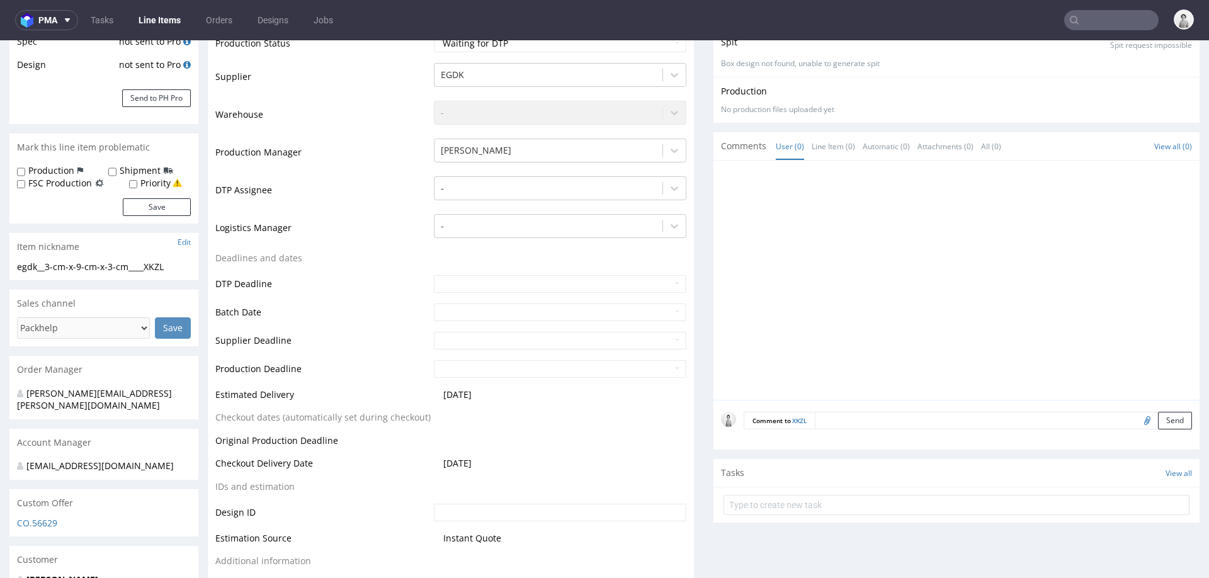
click at [842, 417] on form "Comment to XKZL Send" at bounding box center [967, 421] width 448 height 18
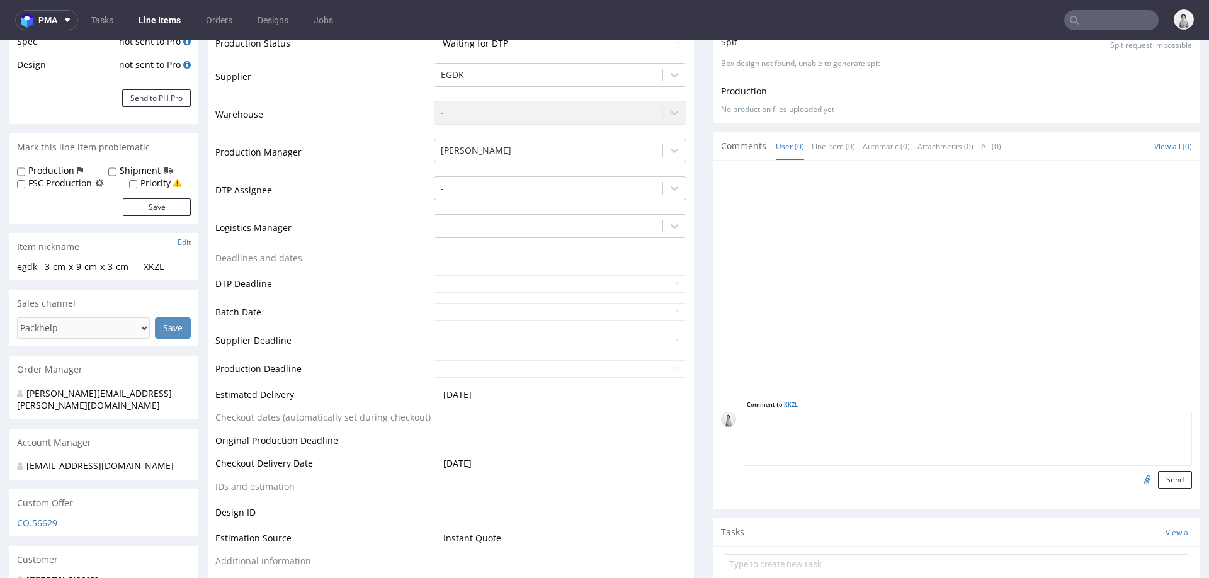
scroll to position [0, 0]
paste textarea "3x9x3 cm kolor materiału biały , Wielokolorowy - CMYK + wykończenie matowe na z…"
type textarea "3x9x3 cm kolor materiału biały , Wielokolorowy - CMYK + wykończenie matowe na z…"
click at [1158, 476] on button "Send" at bounding box center [1175, 480] width 34 height 18
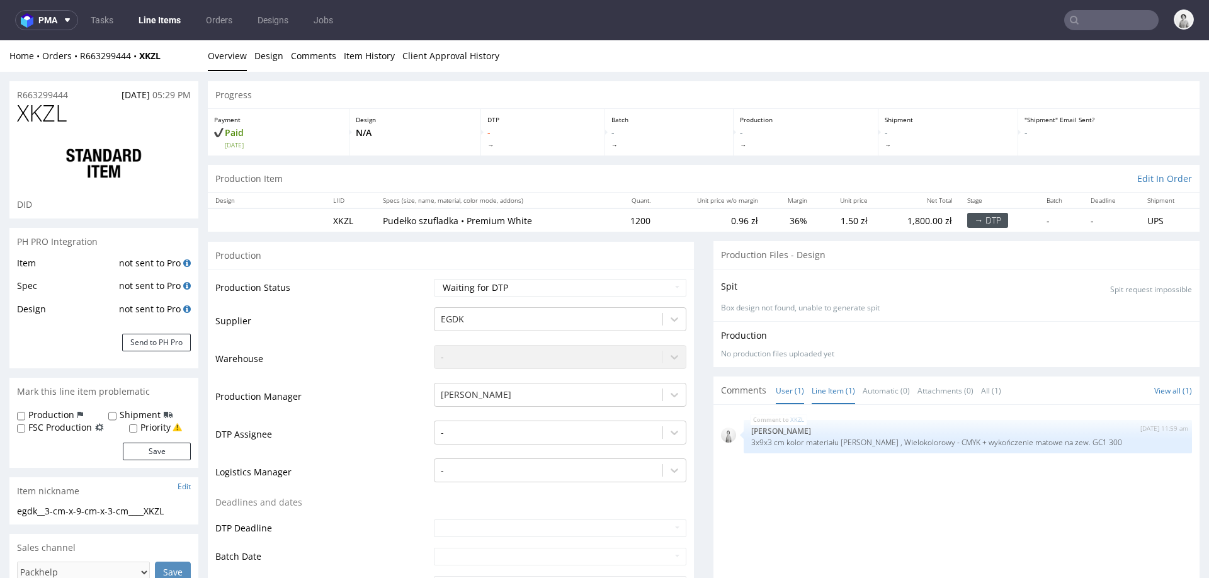
click at [818, 382] on link "Line Item (1)" at bounding box center [832, 390] width 43 height 27
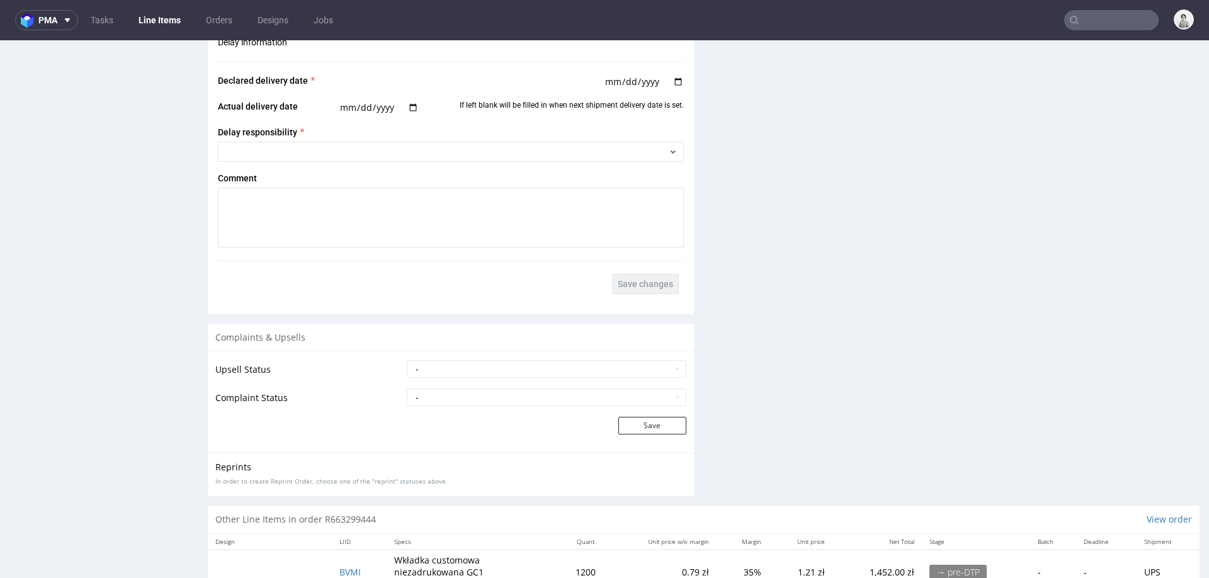
scroll to position [1824, 0]
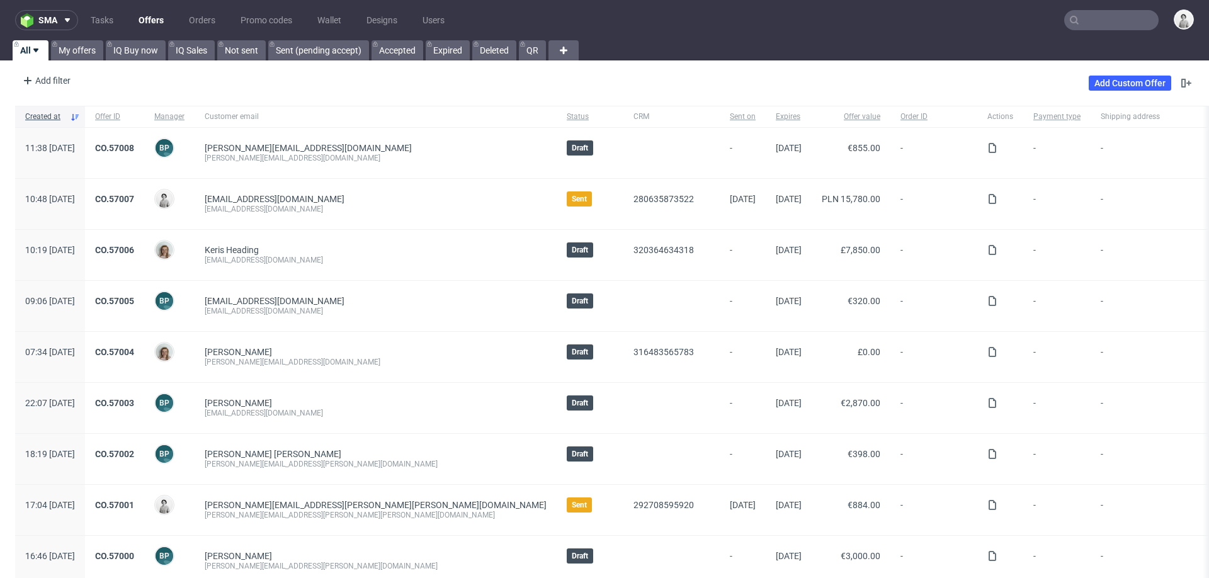
click at [1100, 19] on input "text" at bounding box center [1111, 20] width 94 height 20
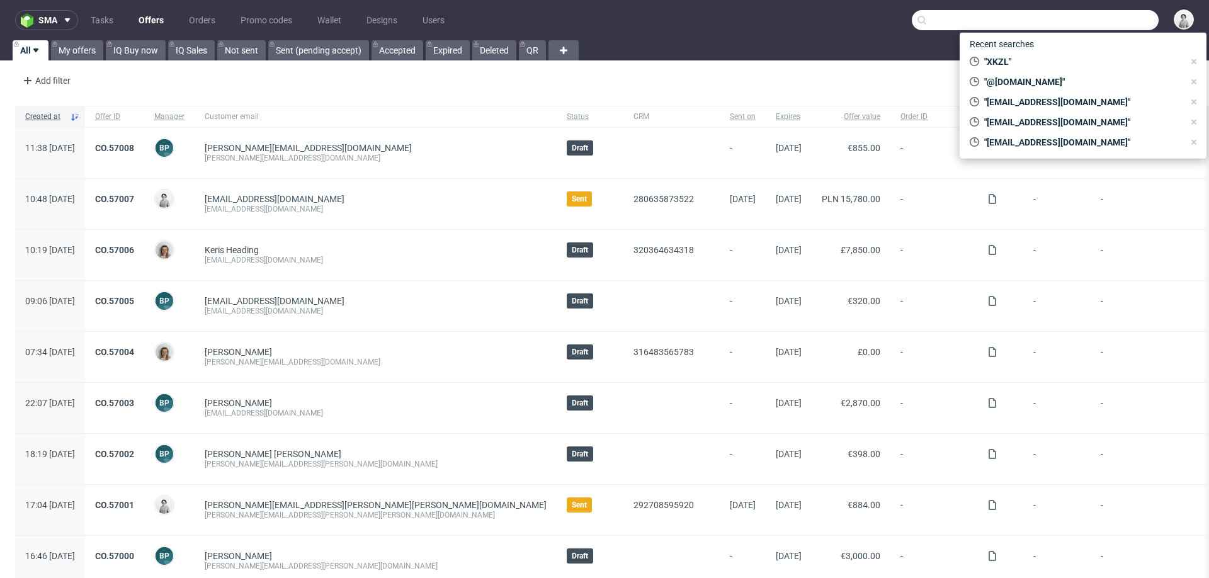
paste input "[EMAIL_ADDRESS][DOMAIN_NAME]"
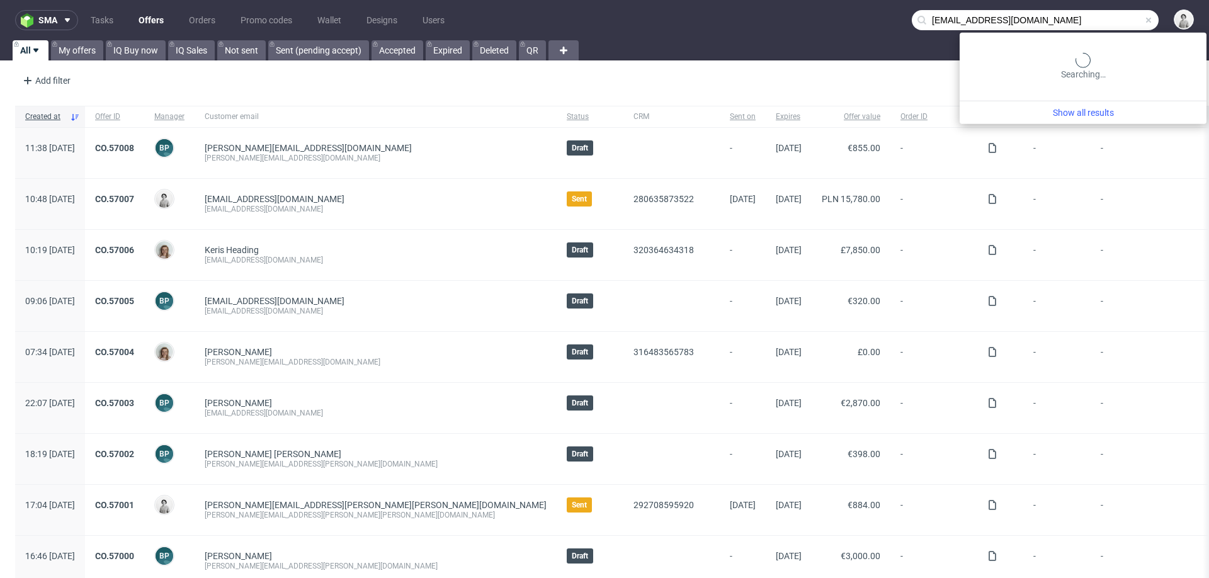
type input "[EMAIL_ADDRESS][DOMAIN_NAME]"
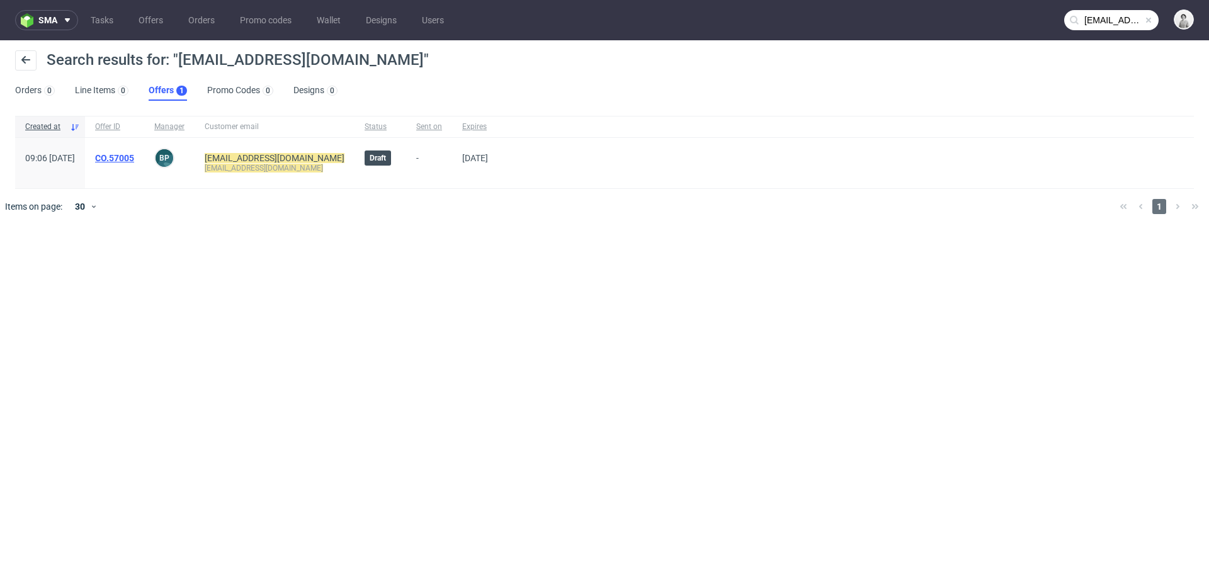
click at [134, 162] on link "CO.57005" at bounding box center [114, 158] width 39 height 10
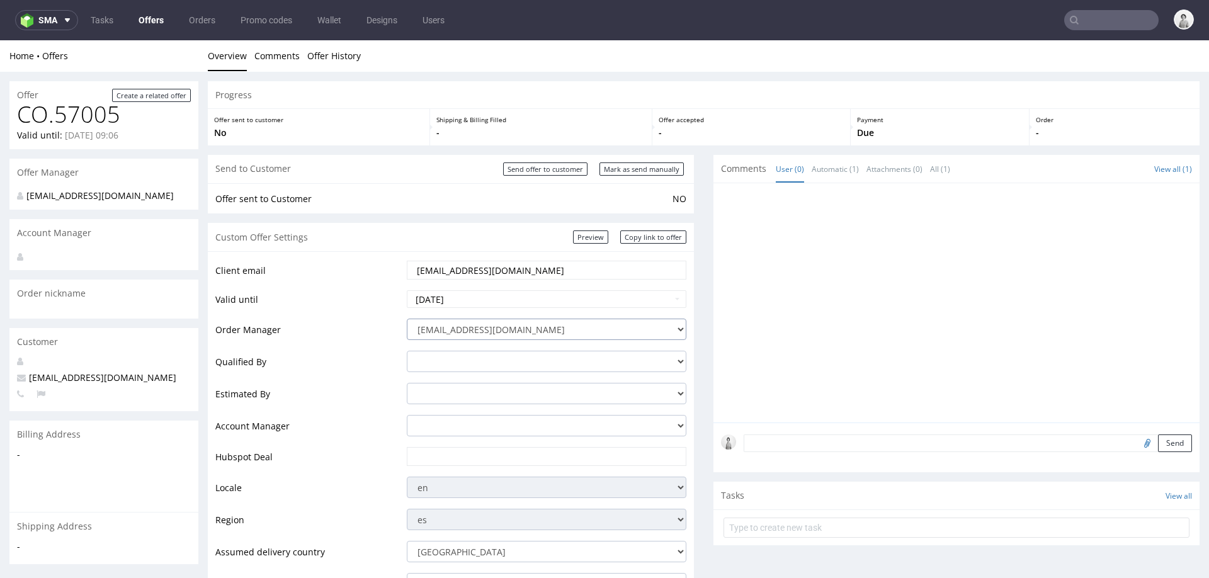
click at [583, 330] on select "[EMAIL_ADDRESS][DOMAIN_NAME] [PERSON_NAME][DOMAIN_NAME][EMAIL_ADDRESS][PERSON_N…" at bounding box center [546, 329] width 279 height 21
select select "20998342"
click at [407, 319] on select "[EMAIL_ADDRESS][DOMAIN_NAME] [PERSON_NAME][DOMAIN_NAME][EMAIL_ADDRESS][PERSON_N…" at bounding box center [546, 329] width 279 height 21
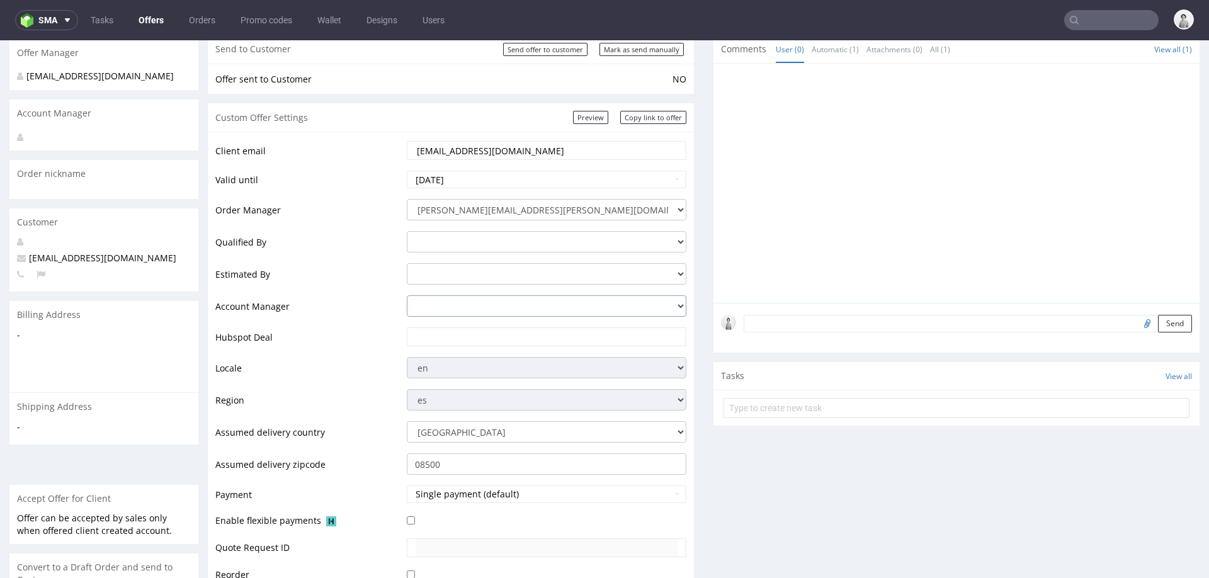
click at [449, 305] on select "[PERSON_NAME][EMAIL_ADDRESS][DOMAIN_NAME] [PERSON_NAME][DOMAIN_NAME][EMAIL_ADDR…" at bounding box center [546, 305] width 279 height 21
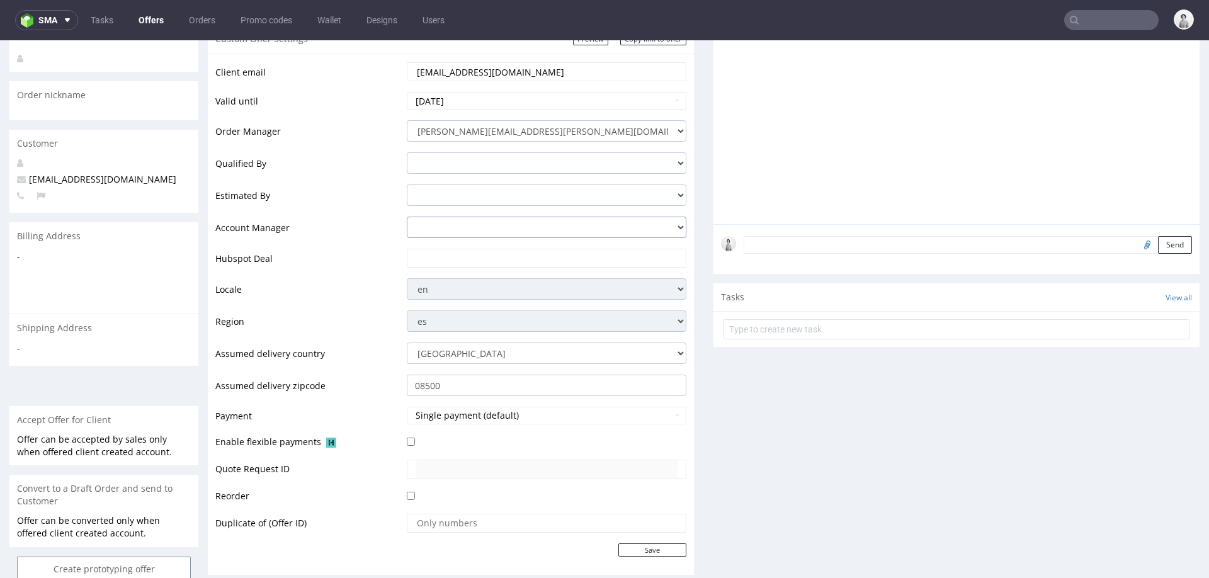
scroll to position [200, 0]
click at [445, 256] on input "text" at bounding box center [546, 256] width 262 height 18
paste input "[URL][DOMAIN_NAME]"
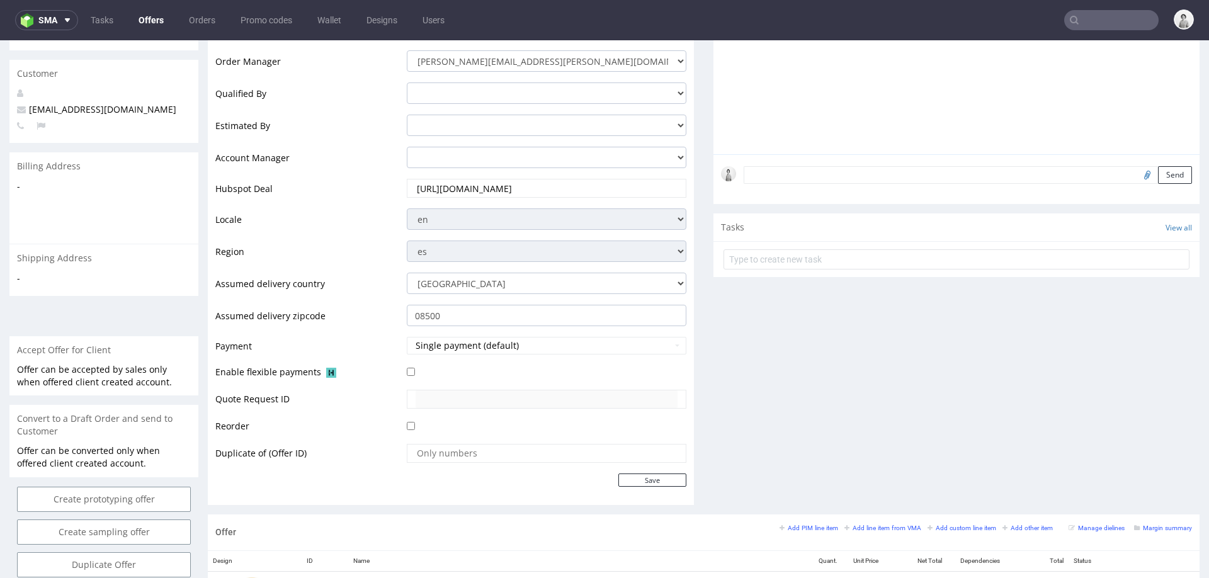
scroll to position [295, 0]
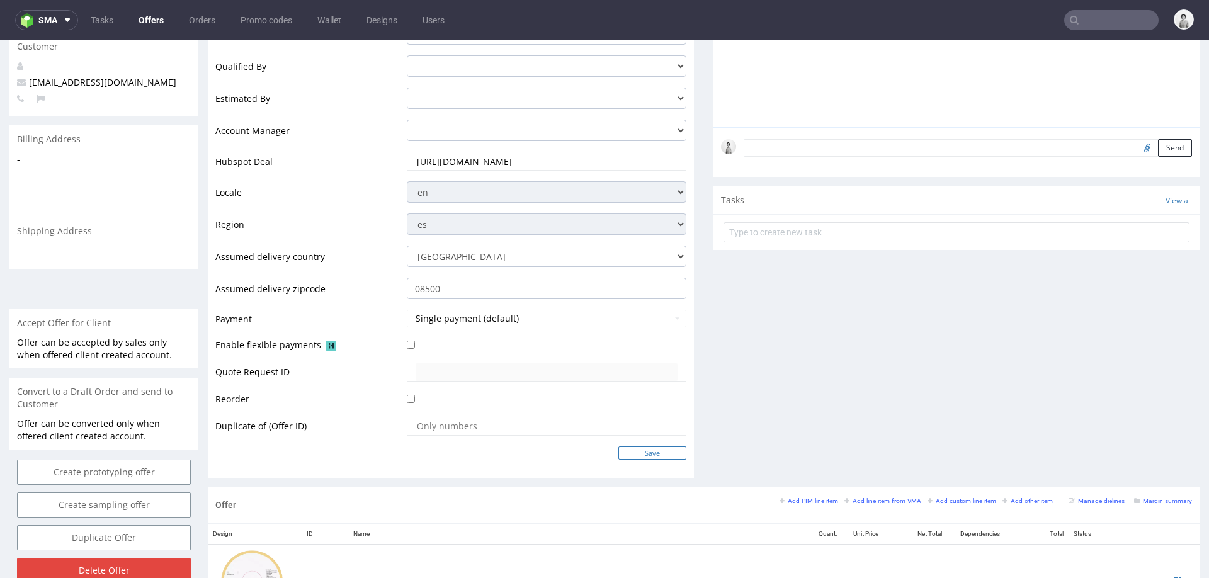
type input "[URL][DOMAIN_NAME]"
click at [624, 448] on input "Save" at bounding box center [652, 452] width 68 height 13
type input "In progress..."
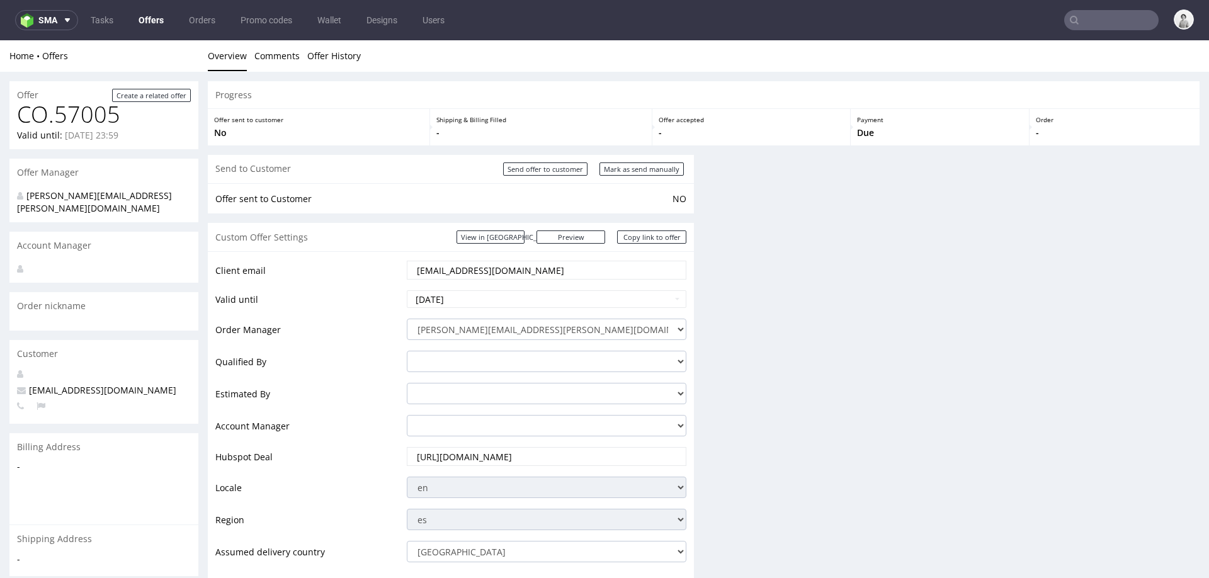
scroll to position [0, 0]
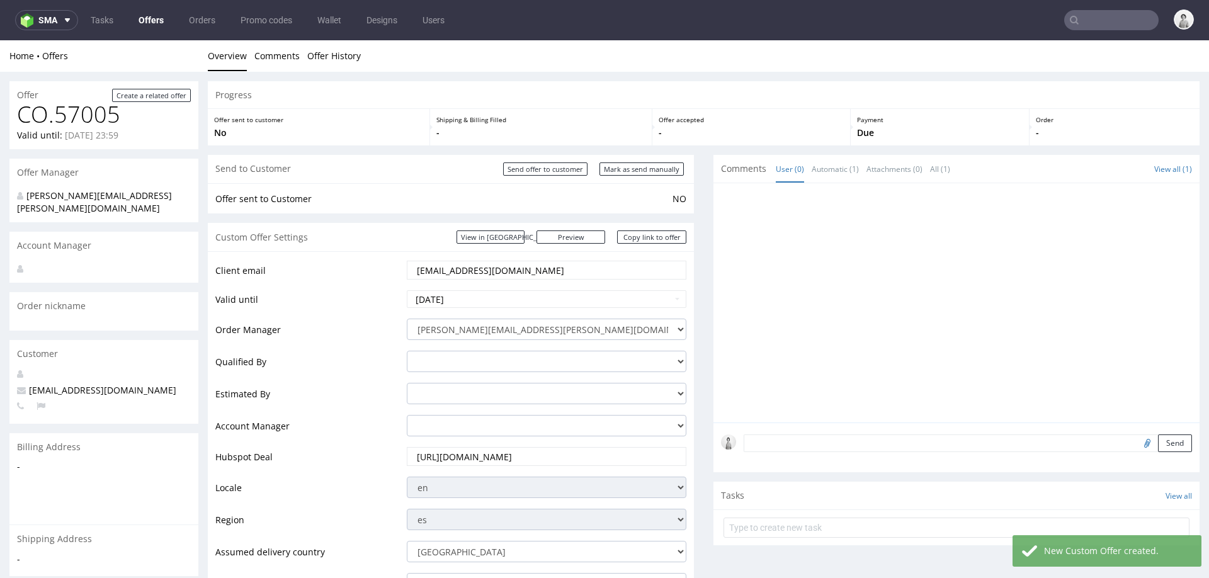
drag, startPoint x: 460, startPoint y: 273, endPoint x: 501, endPoint y: 273, distance: 41.5
click at [501, 273] on input "[EMAIL_ADDRESS][DOMAIN_NAME]" at bounding box center [546, 270] width 262 height 18
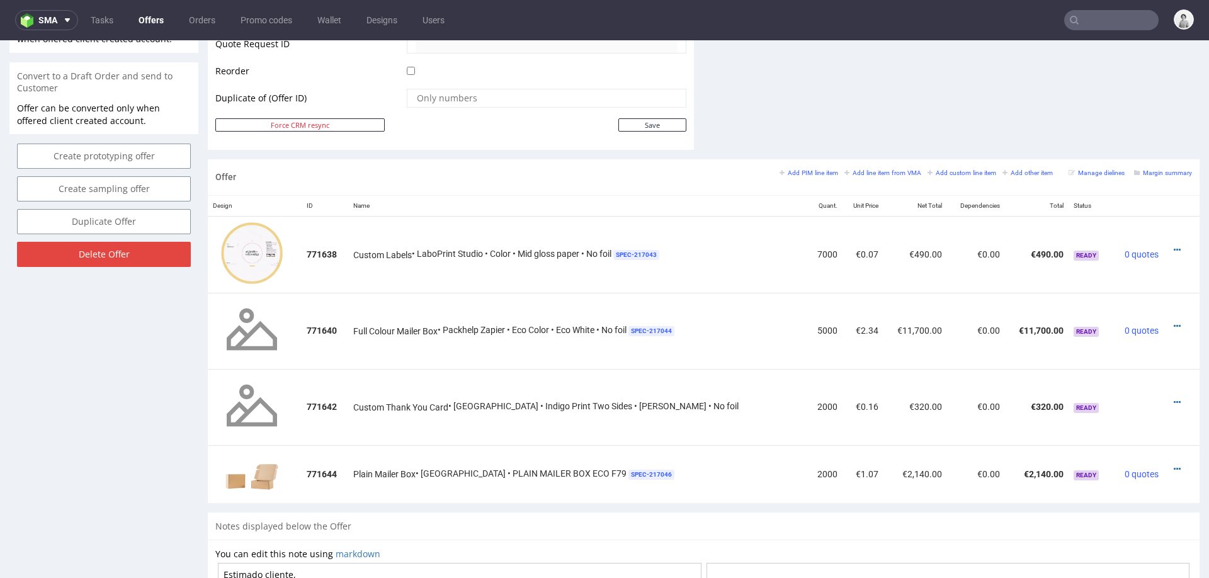
scroll to position [610, 0]
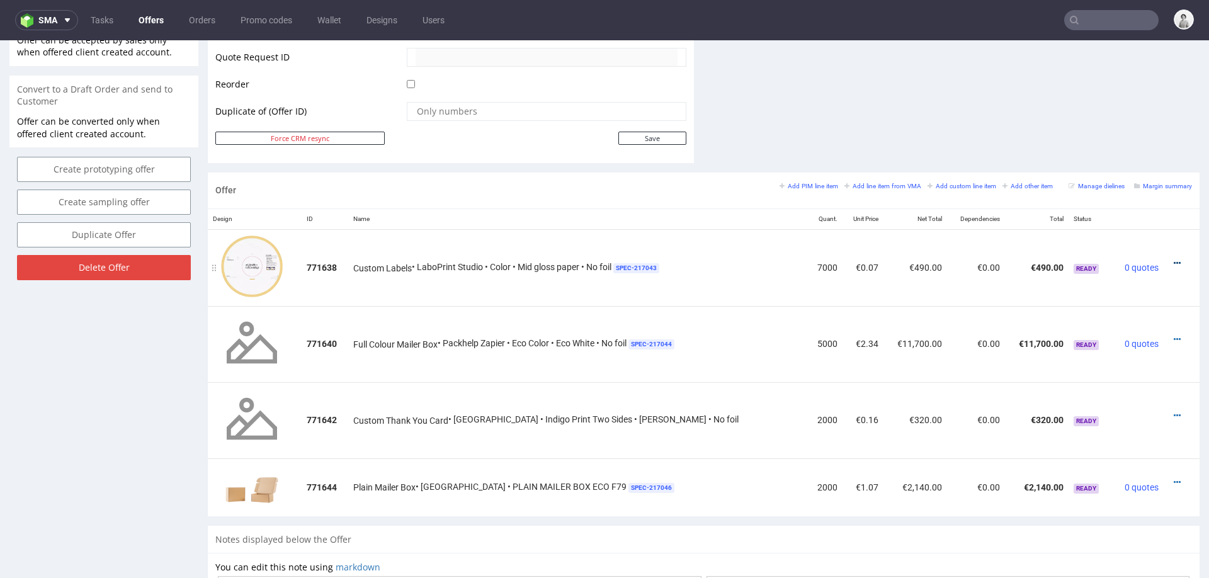
click at [1173, 261] on icon at bounding box center [1176, 263] width 7 height 9
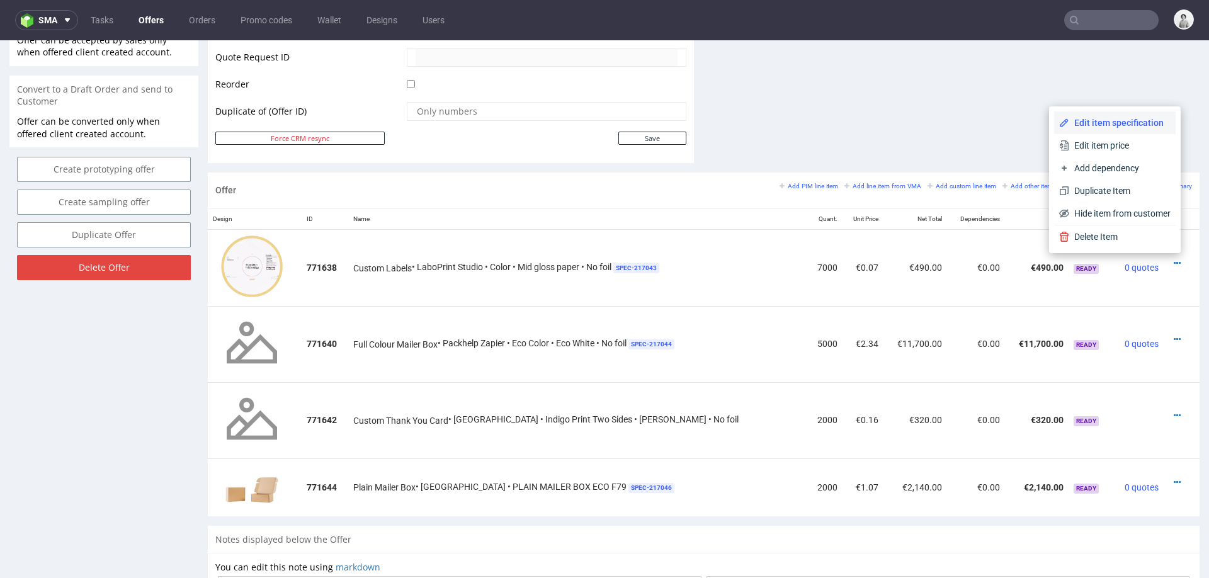
click at [1090, 111] on li "Edit item specification" at bounding box center [1114, 122] width 121 height 23
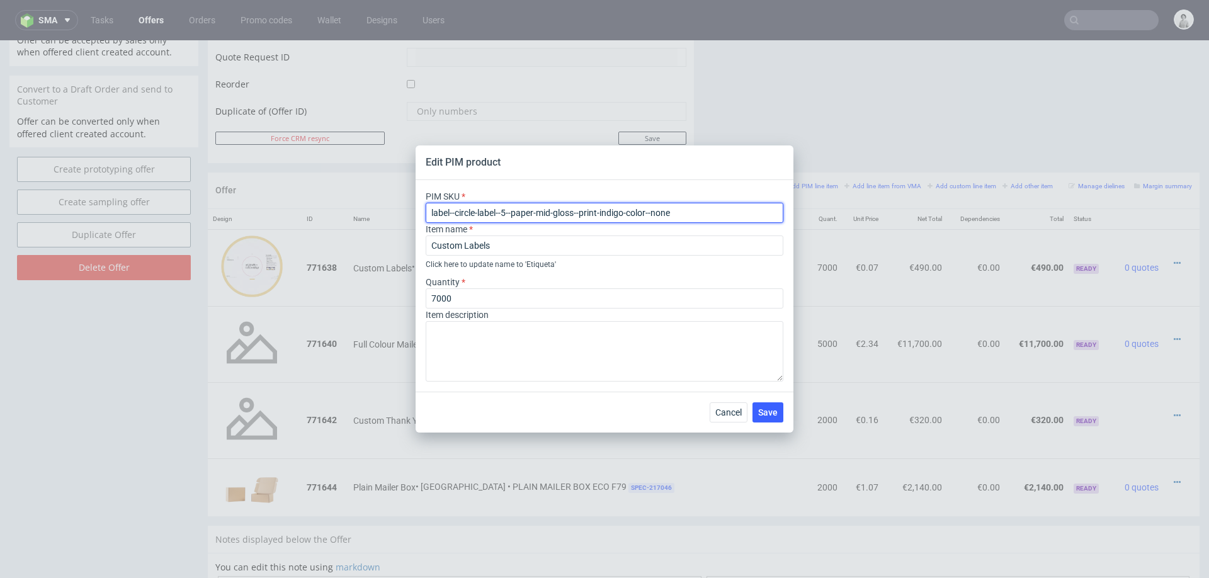
click at [616, 221] on input "label--circle-label--5--paper-mid-gloss--print-indigo-color--none" at bounding box center [605, 213] width 358 height 20
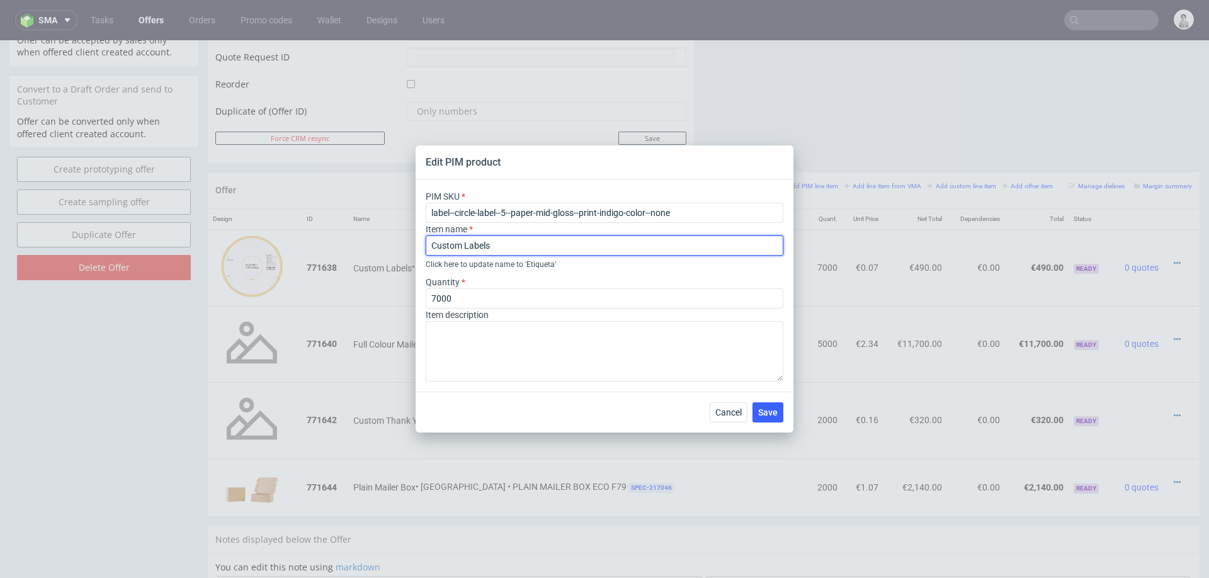
click at [642, 253] on input "Custom Labels" at bounding box center [605, 245] width 358 height 20
type input "Custom Labels Redondas"
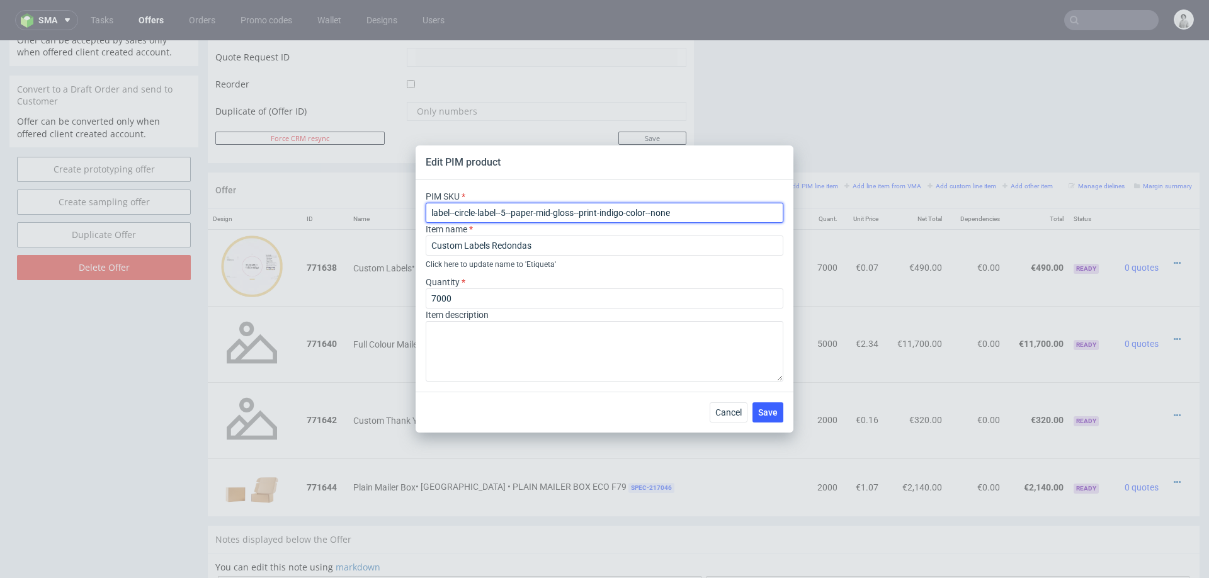
click at [617, 208] on input "label--circle-label--5--paper-mid-gloss--print-indigo-color--none" at bounding box center [605, 213] width 358 height 20
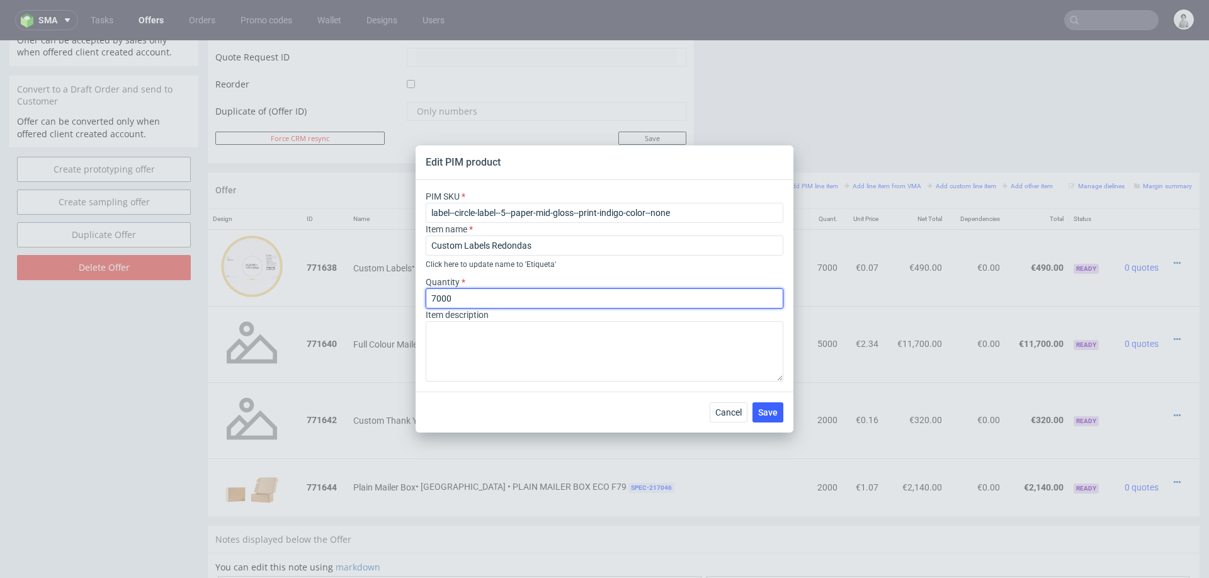
click at [509, 301] on input "7000" at bounding box center [605, 298] width 358 height 20
type input "5000"
click at [581, 409] on div "Cancel Save" at bounding box center [604, 412] width 378 height 41
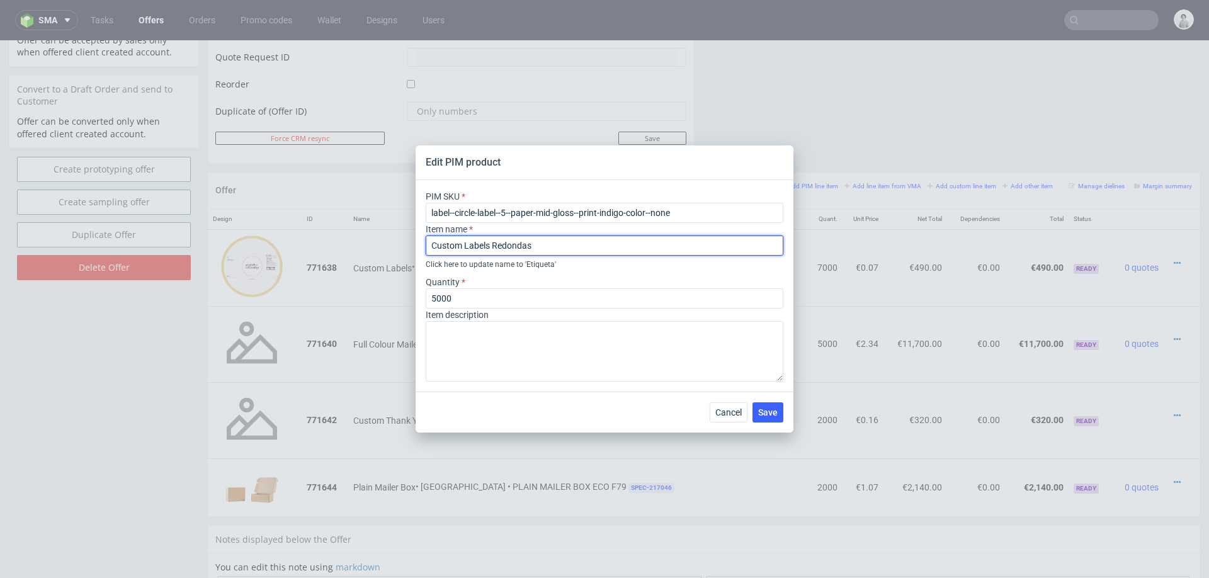
click at [604, 244] on input "Custom Labels Redondas" at bounding box center [605, 245] width 358 height 20
type input "Custom Labels Redondas 5 cm"
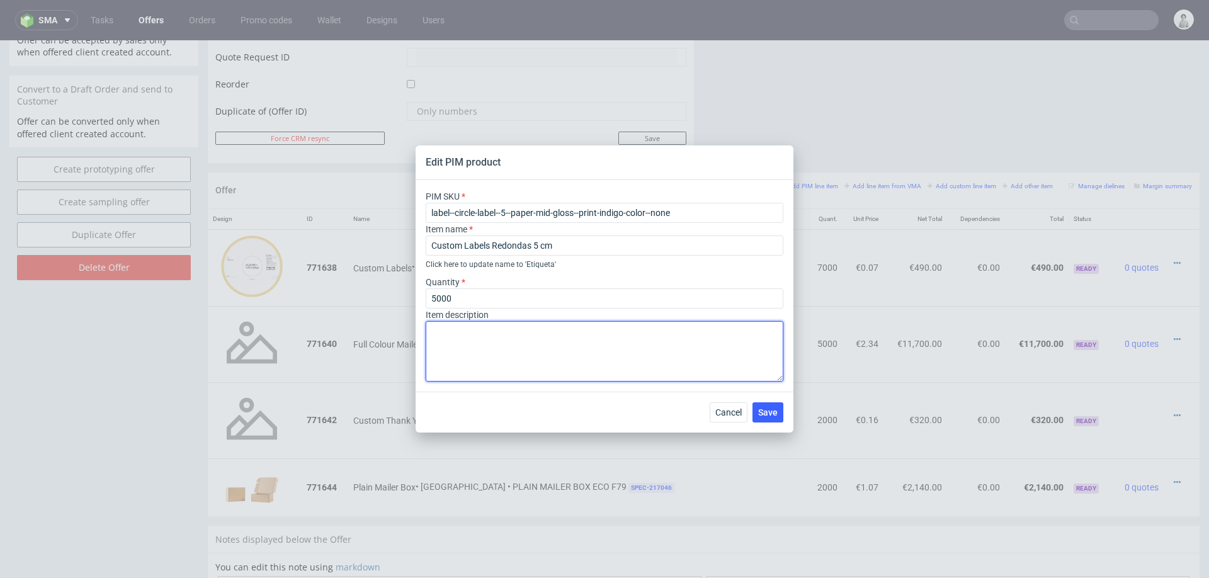
click at [610, 358] on textarea at bounding box center [605, 351] width 358 height 60
type textarea "CMYK"
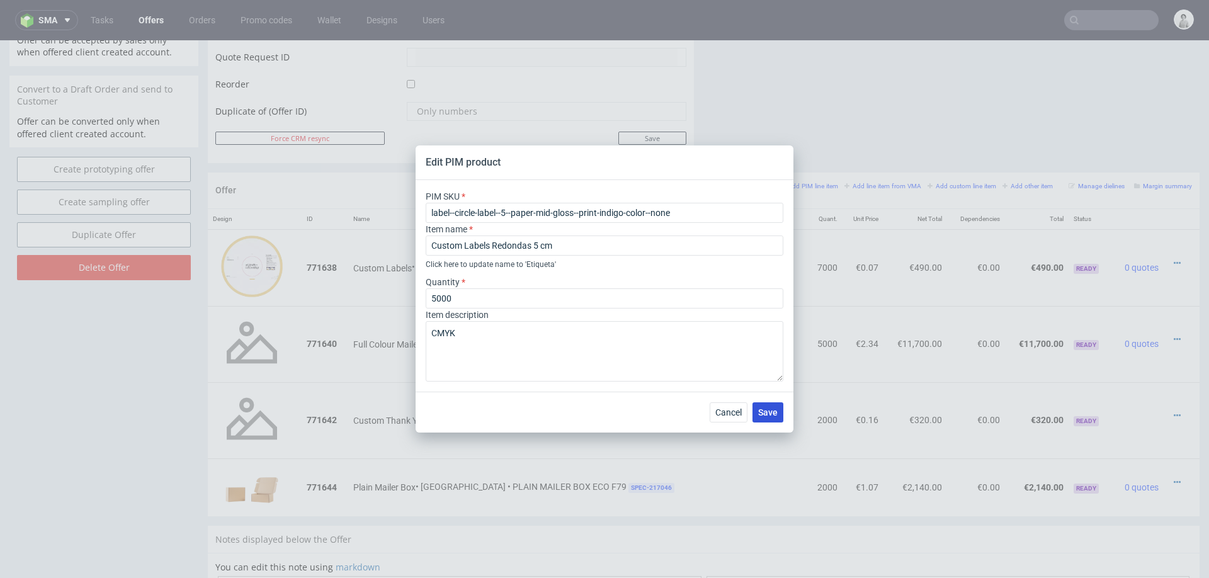
click at [774, 408] on span "Save" at bounding box center [768, 412] width 20 height 9
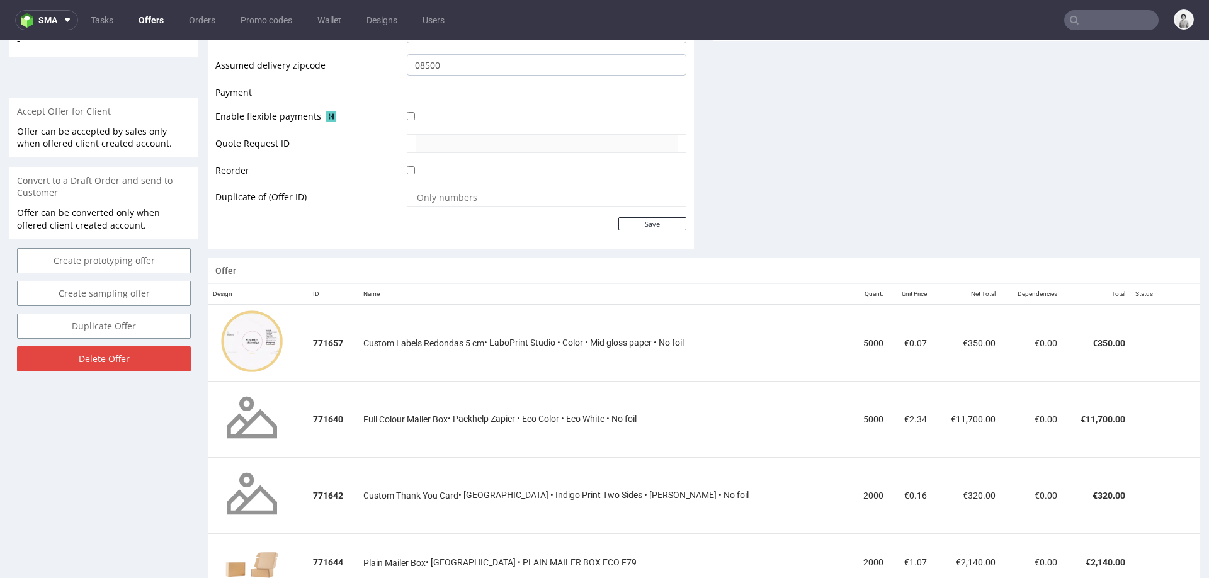
scroll to position [548, 0]
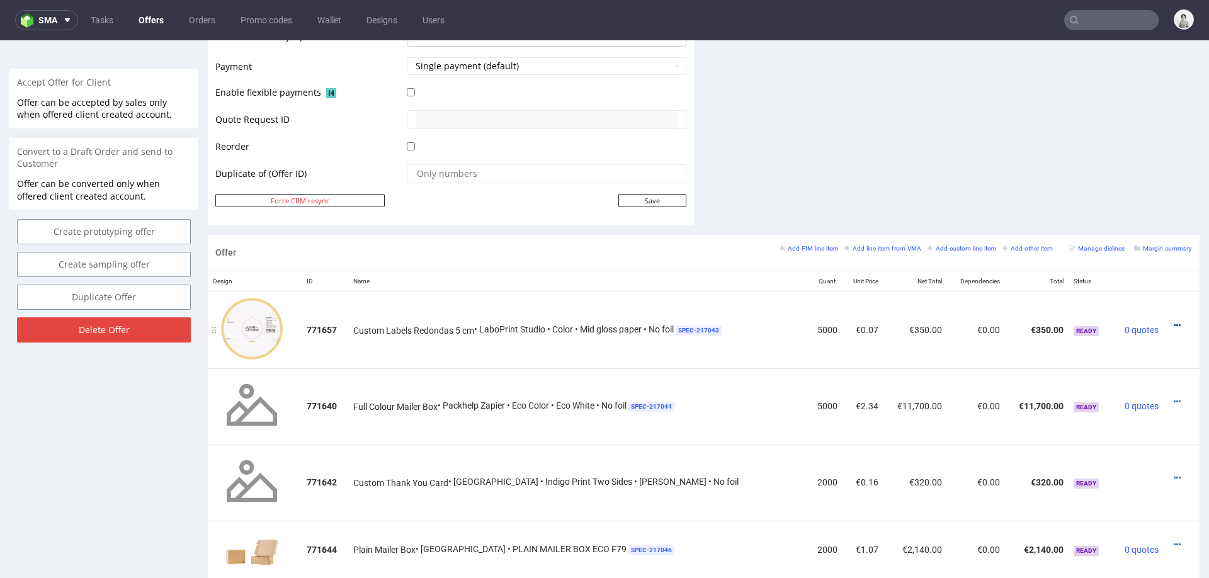
click at [1173, 321] on icon at bounding box center [1176, 325] width 7 height 9
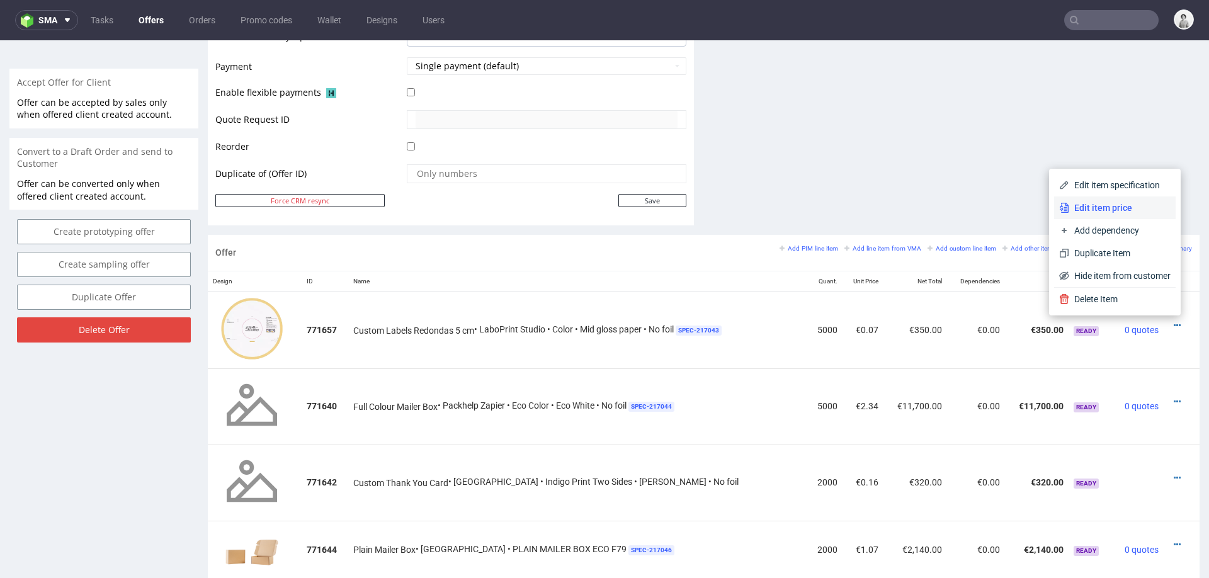
click at [1120, 205] on span "Edit item price" at bounding box center [1119, 207] width 101 height 13
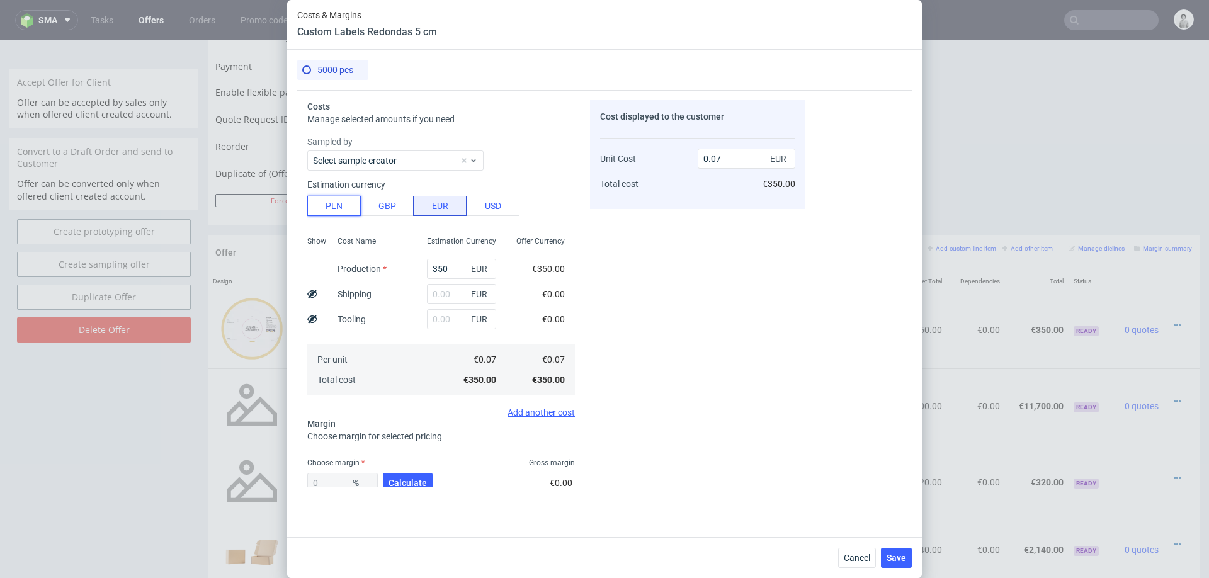
click at [337, 206] on button "PLN" at bounding box center [334, 206] width 54 height 20
type input "0.02"
click at [451, 274] on input "350" at bounding box center [461, 269] width 69 height 20
type input "600"
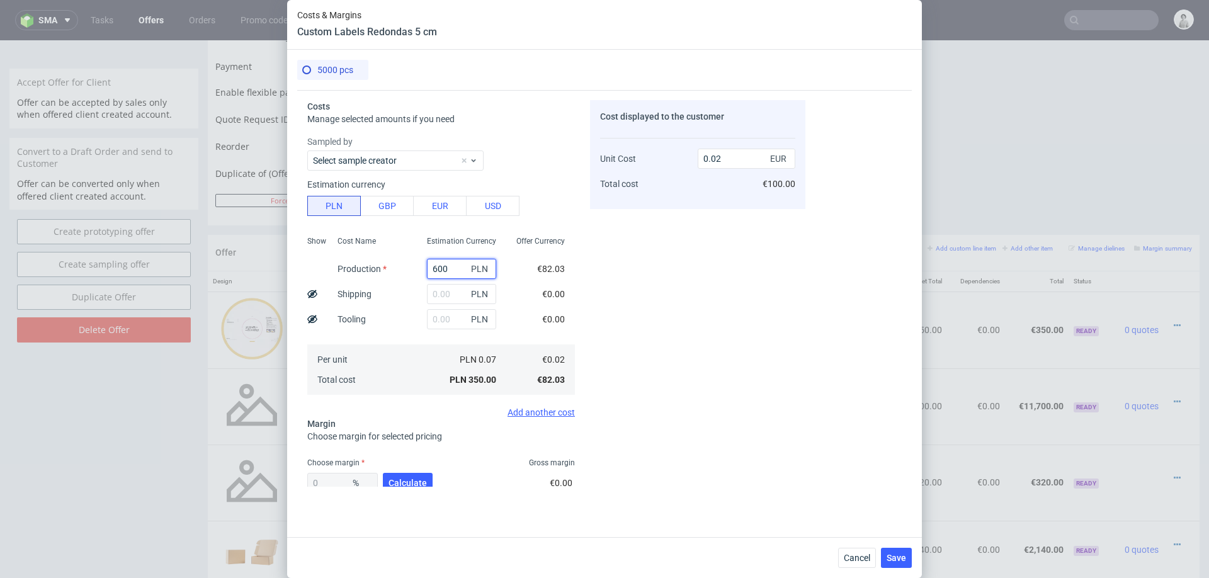
type input "0.03"
type input "600"
click at [389, 482] on span "Calculate" at bounding box center [407, 482] width 38 height 9
type input "52.41"
type input "0.06"
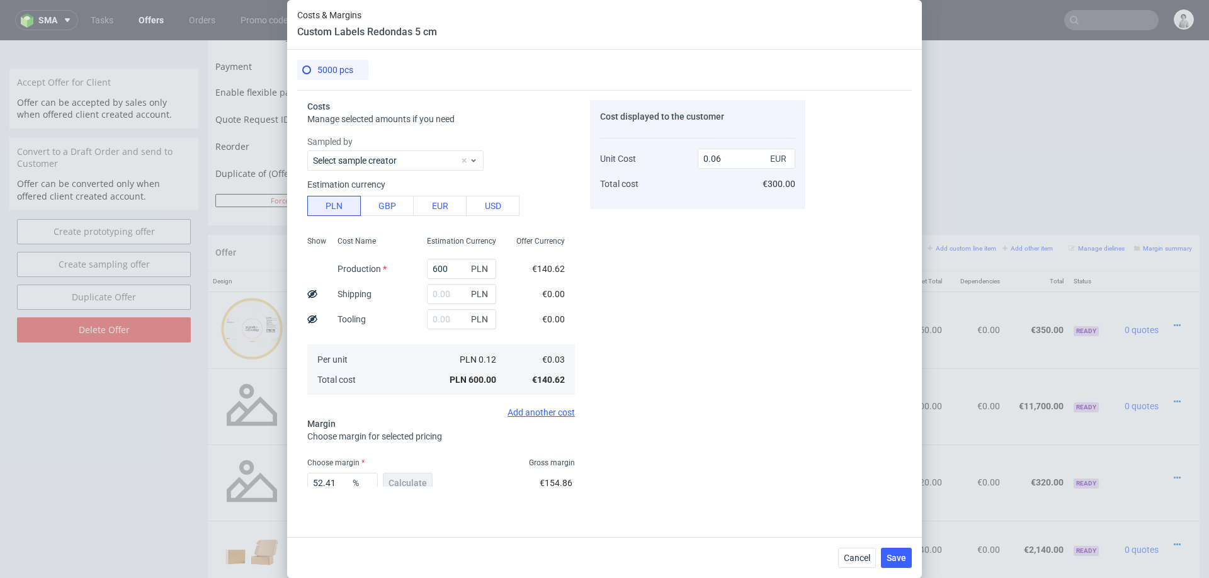
scroll to position [74, 0]
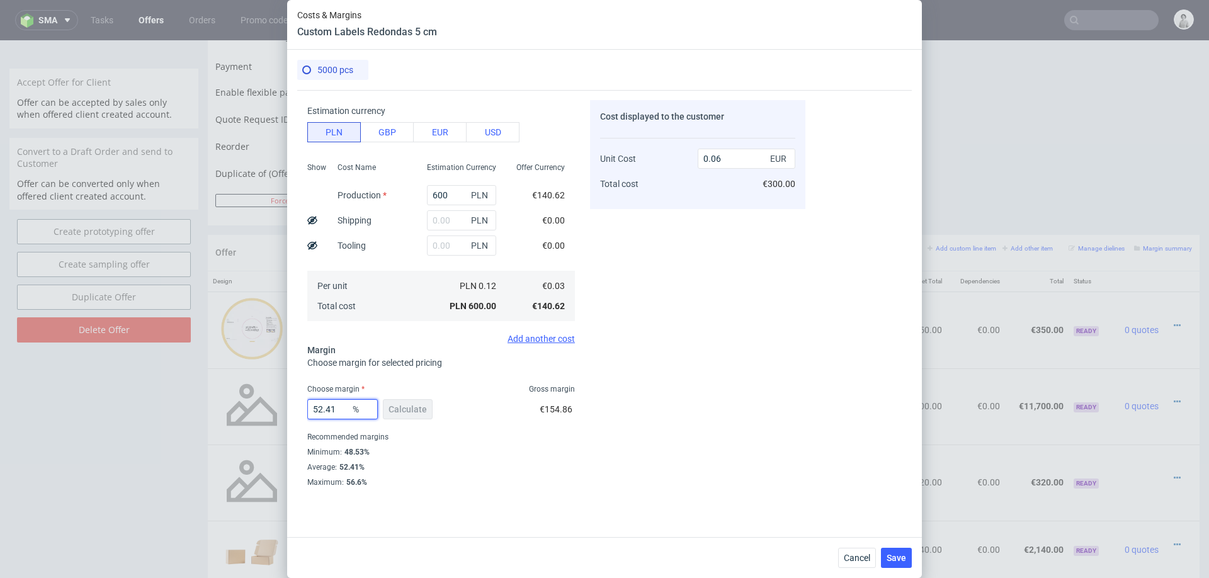
click at [337, 413] on input "52.41" at bounding box center [342, 409] width 70 height 20
type input "57"
type input "0.07"
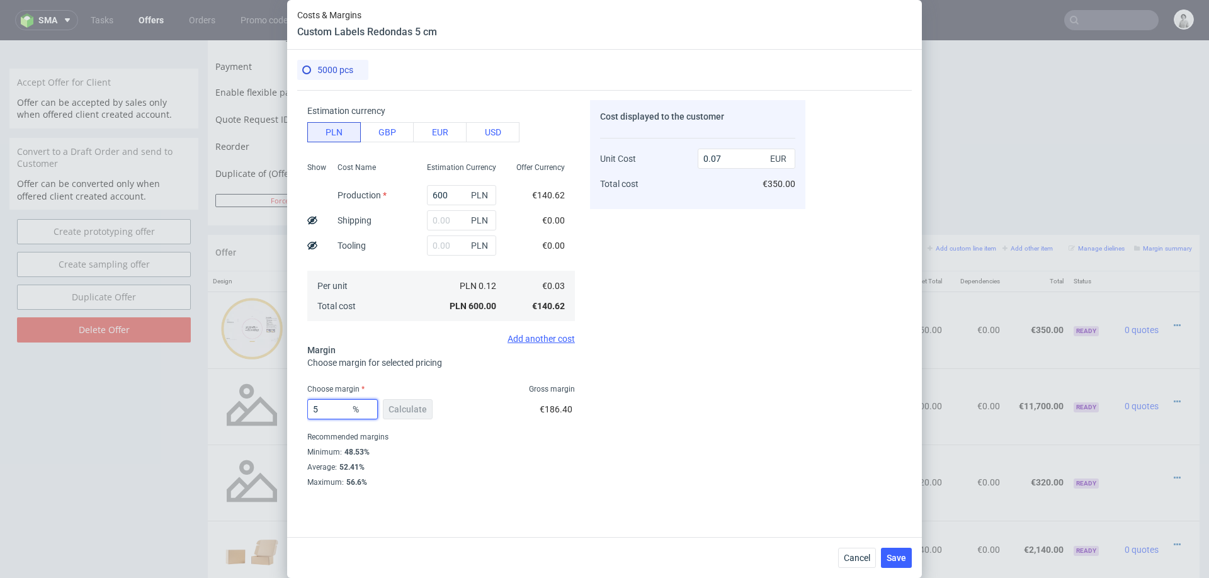
type input "54"
type input "0.06"
type input "57"
type input "0.07"
type input "56"
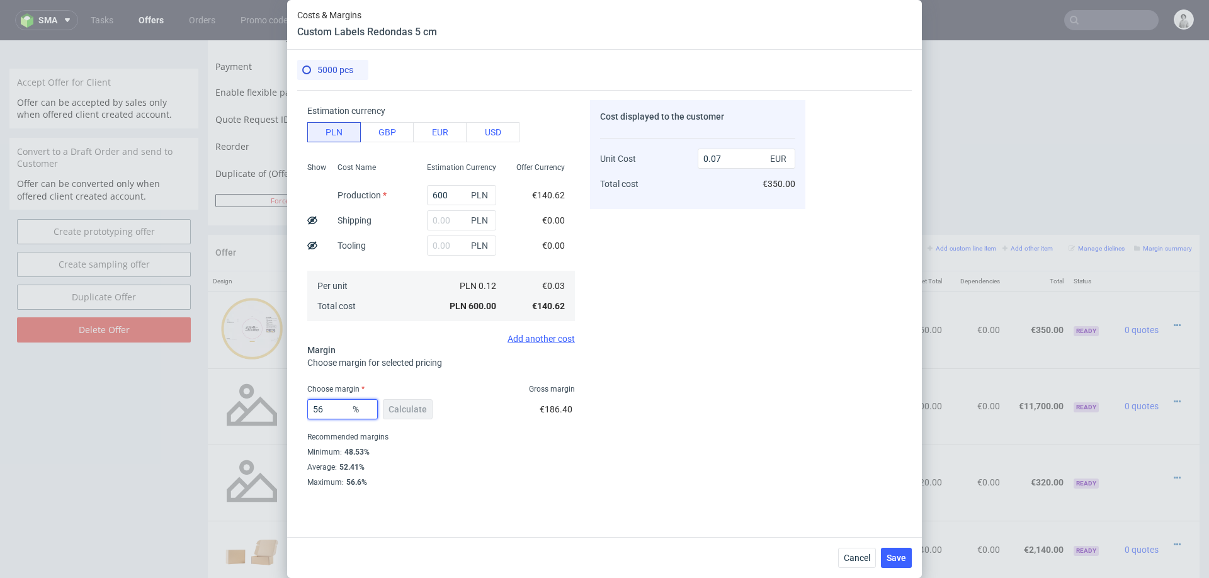
type input "0.06"
type input "56.8"
type input "0.07"
type input "56"
type input "0.06"
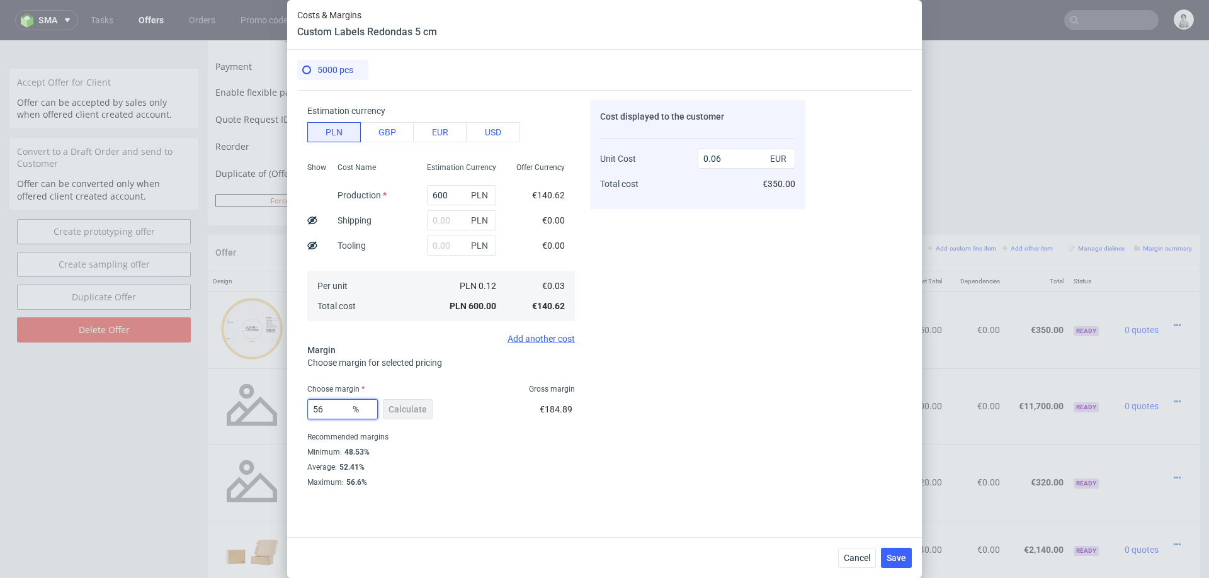
type input "5"
type input "0.03"
type input "56"
type input "0.06"
type input "56"
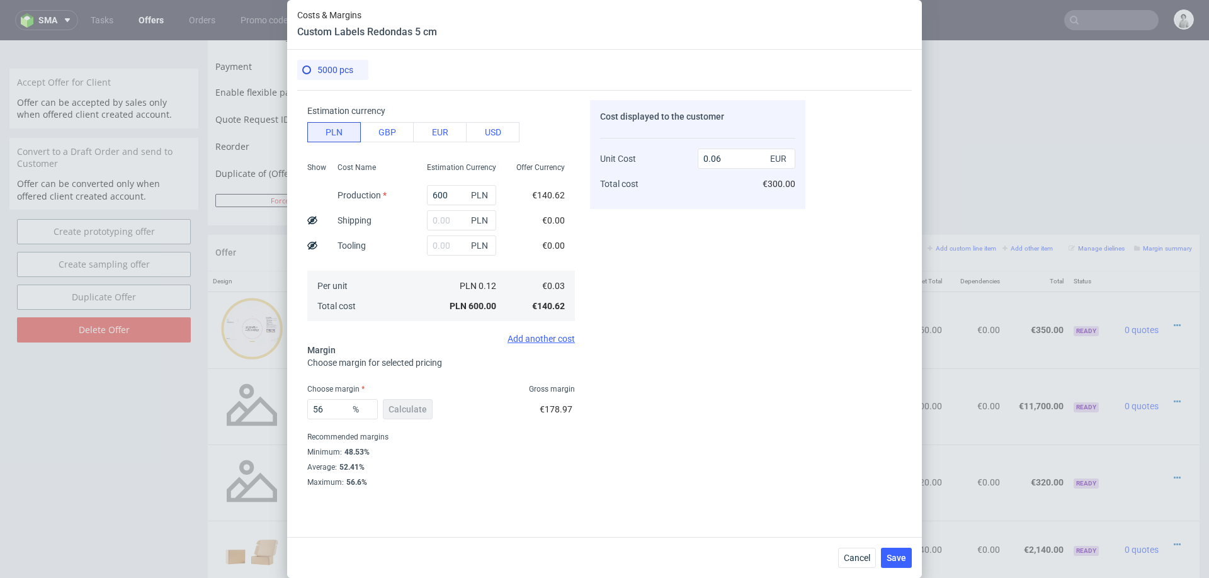
click at [580, 364] on div "Costs Manage selected amounts if you need Sampled by Select sample creator Esti…" at bounding box center [551, 288] width 508 height 397
click at [894, 555] on span "Save" at bounding box center [896, 557] width 20 height 9
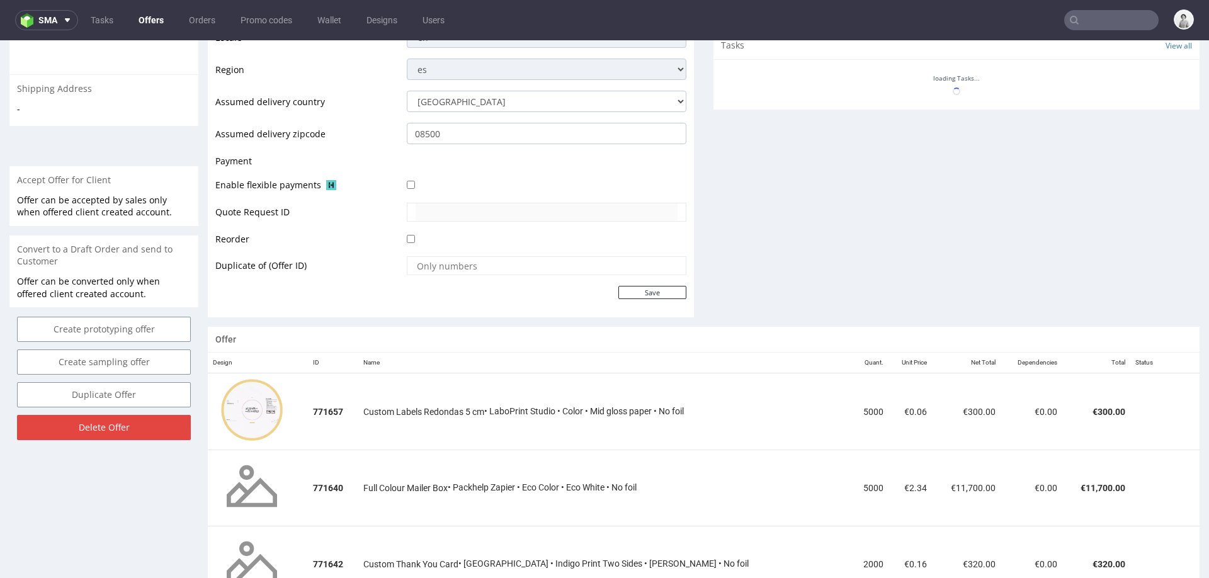
scroll to position [680, 0]
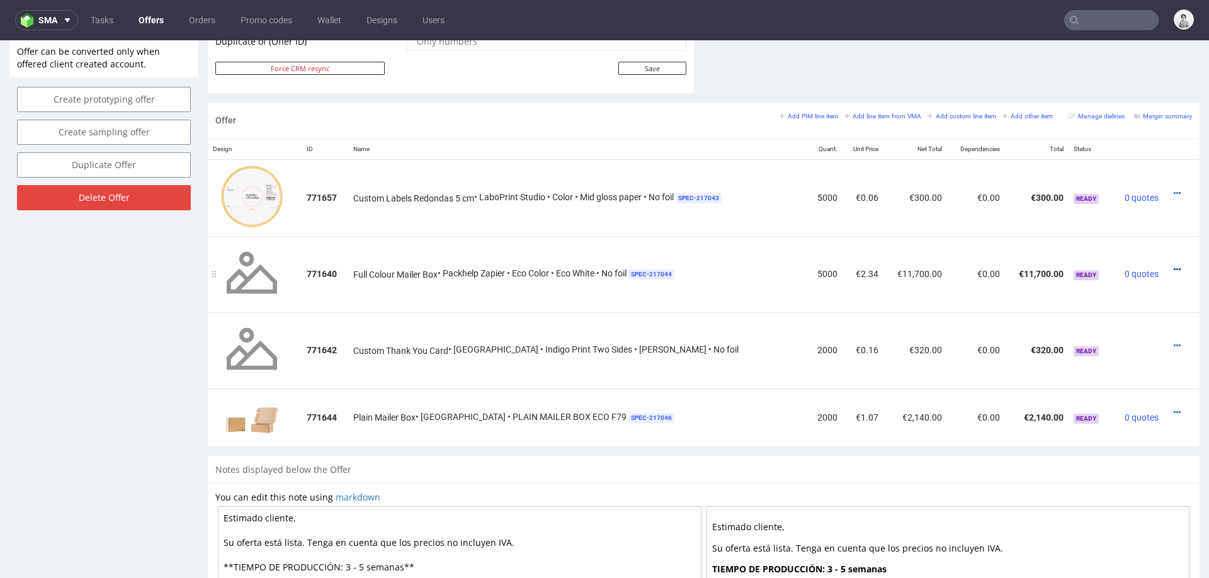
click at [1173, 265] on icon at bounding box center [1176, 269] width 7 height 9
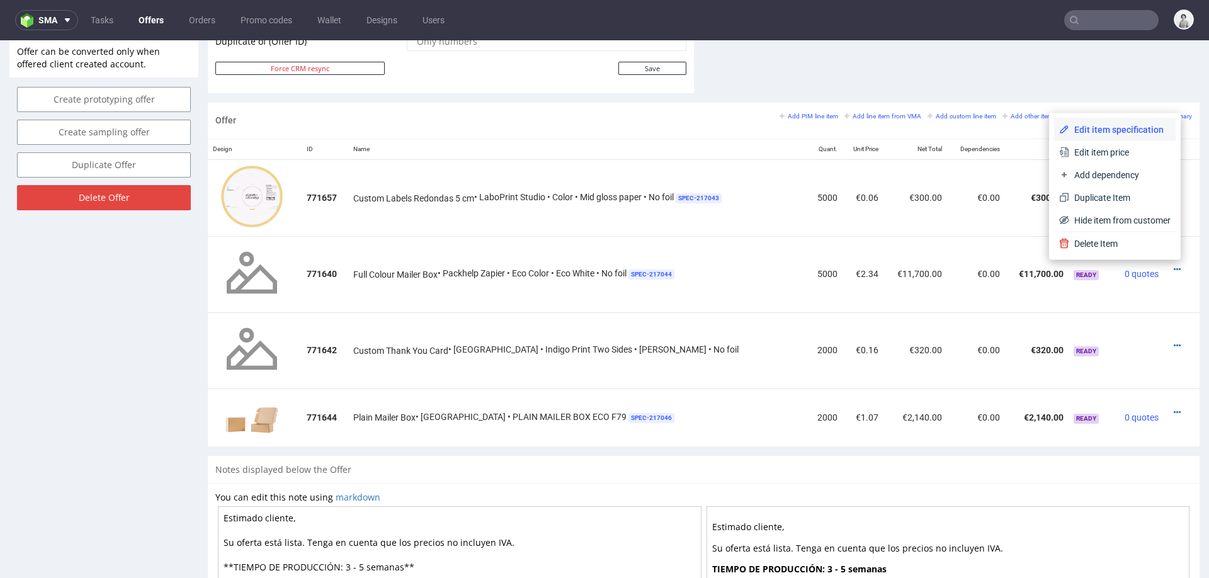
click at [1095, 124] on span "Edit item specification" at bounding box center [1119, 129] width 101 height 13
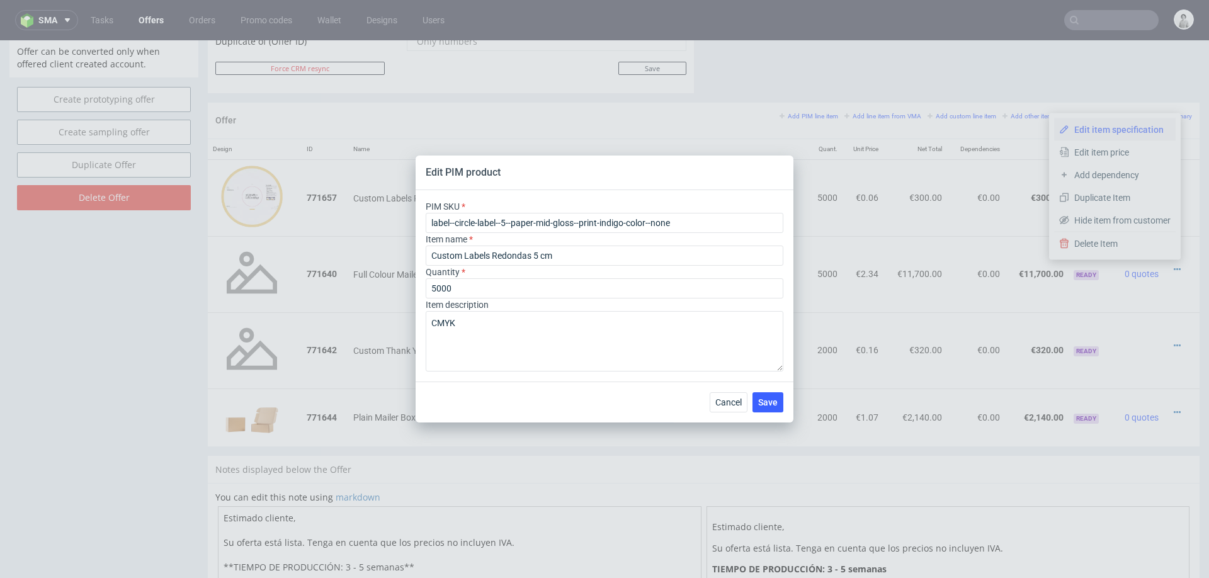
type input "box--mailer-box--79--cardboard-white-one-side--print-eco-color--foil-none"
type input "Full Colour Mailer Box"
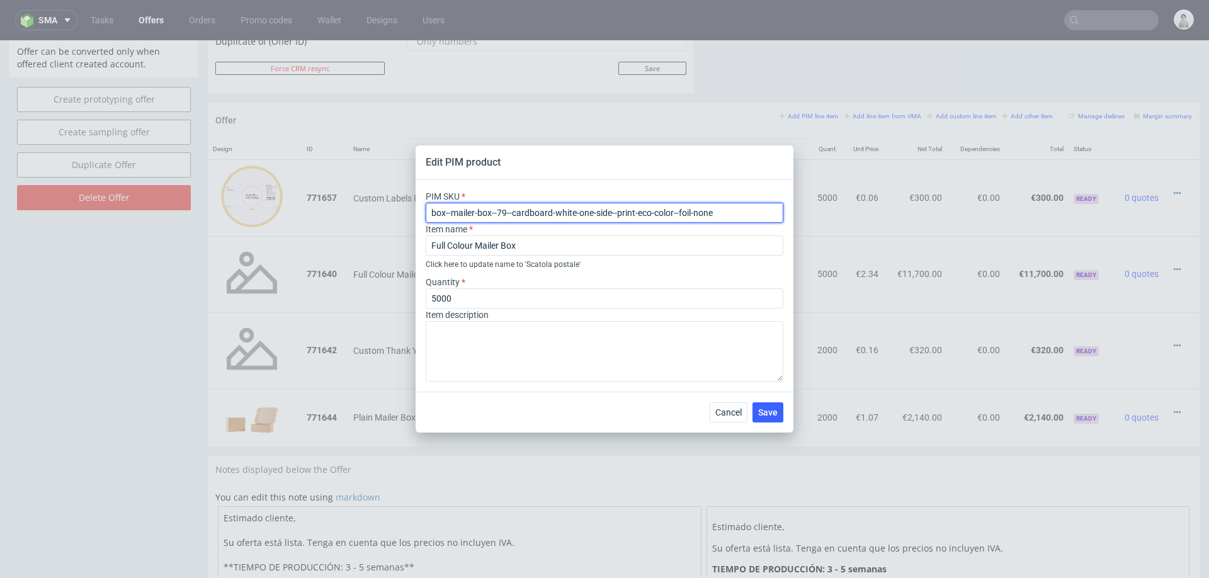
click at [599, 215] on input "box--mailer-box--79--cardboard-white-one-side--print-eco-color--foil-none" at bounding box center [605, 213] width 358 height 20
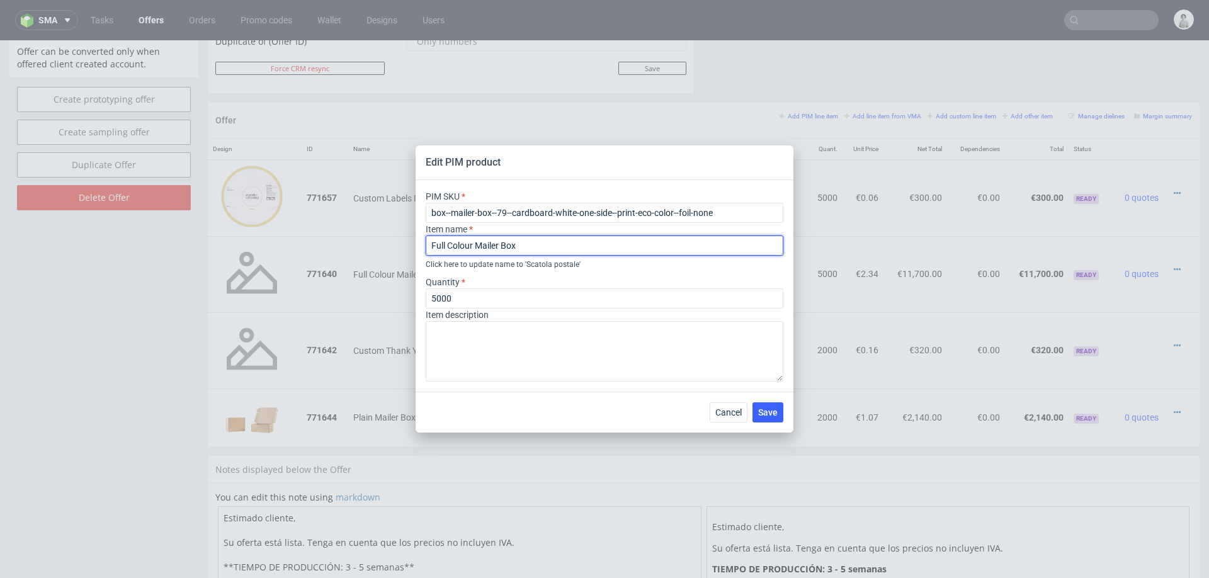
click at [529, 243] on input "Full Colour Mailer Box" at bounding box center [605, 245] width 358 height 20
click at [472, 250] on input "Full Colour Mailer Box" at bounding box center [605, 245] width 358 height 20
drag, startPoint x: 475, startPoint y: 244, endPoint x: 426, endPoint y: 244, distance: 48.5
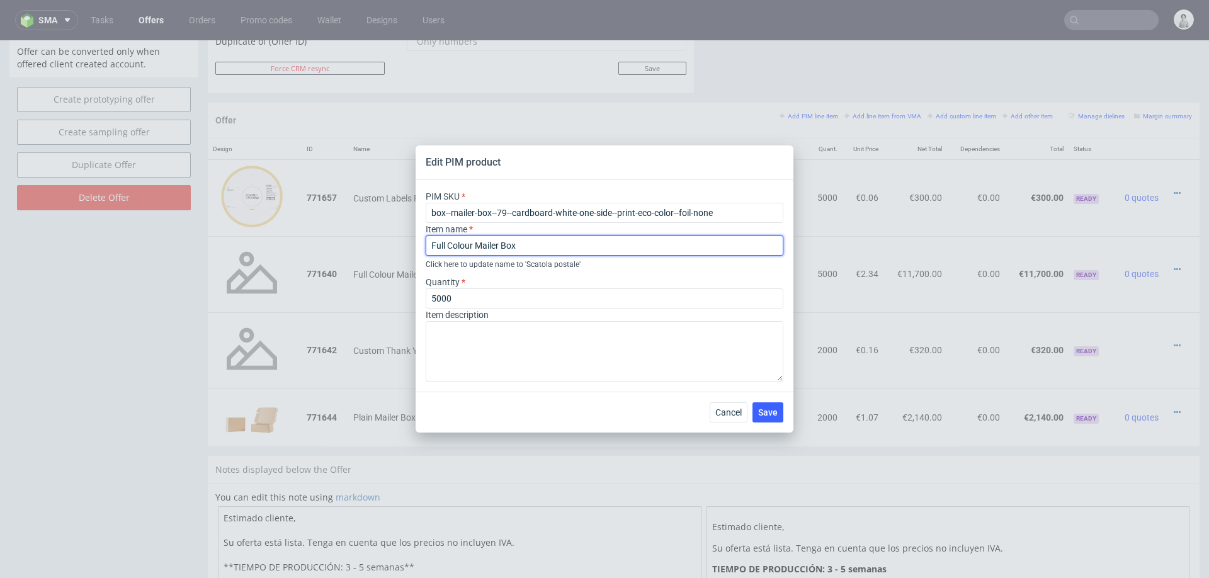
click at [426, 244] on input "Full Colour Mailer Box" at bounding box center [605, 245] width 358 height 20
click at [485, 244] on input "Mailer Box" at bounding box center [605, 245] width 358 height 20
paste input "Multicolor – intenso"
type input "Mailer Box Multicolor – intenso F79"
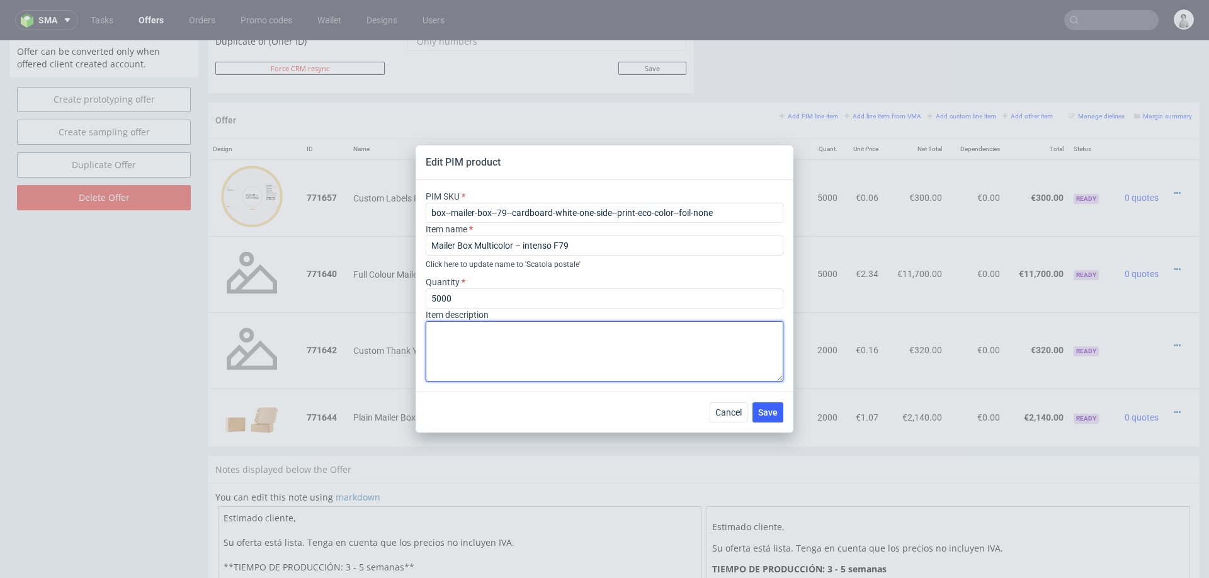
click at [538, 342] on textarea at bounding box center [605, 351] width 358 height 60
click at [523, 335] on textarea "Impresión por fuera, marron por dentro sin impresión" at bounding box center [605, 351] width 358 height 60
click at [525, 334] on textarea "Impresión por fuera, marron por dentro sin impresión" at bounding box center [605, 351] width 358 height 60
type textarea "Impresión por fuera, marrón por dentro sin impresión"
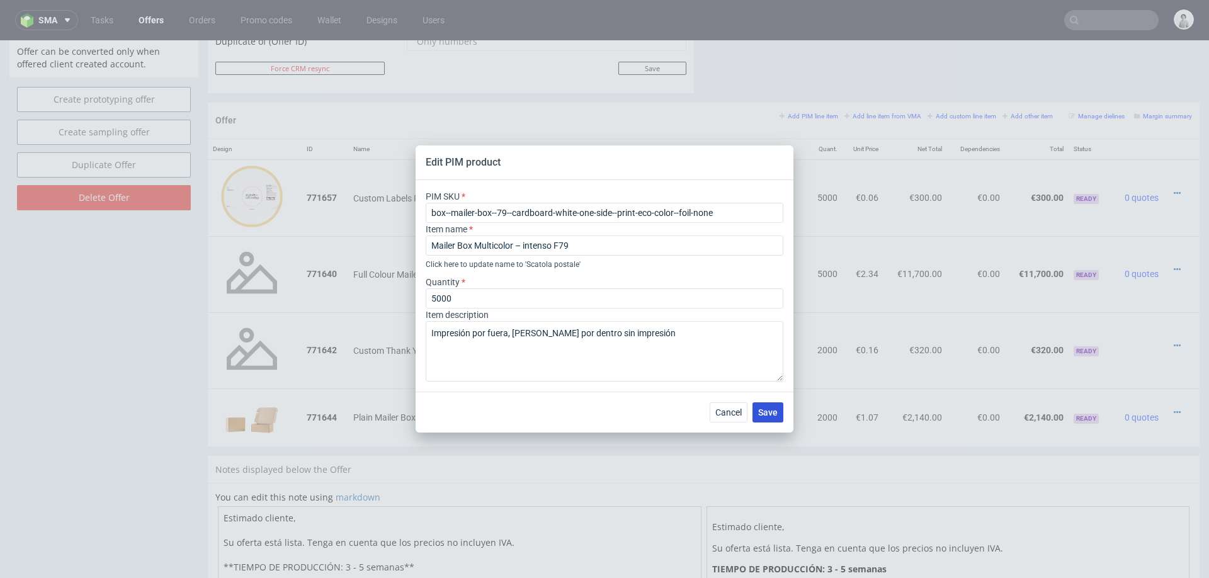
click at [767, 408] on span "Save" at bounding box center [768, 412] width 20 height 9
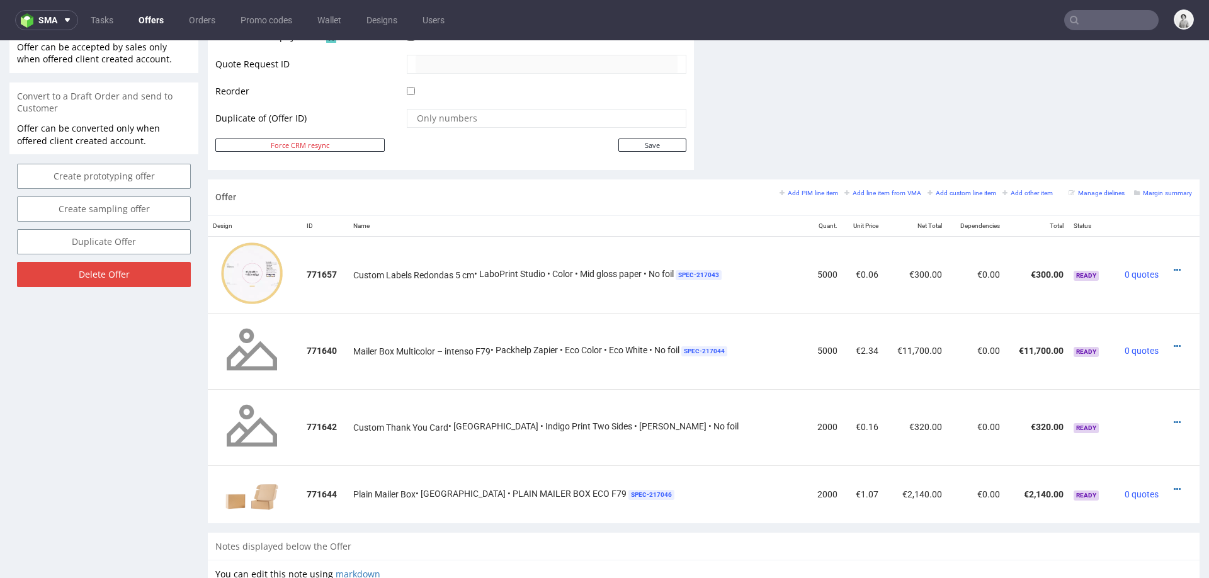
scroll to position [606, 0]
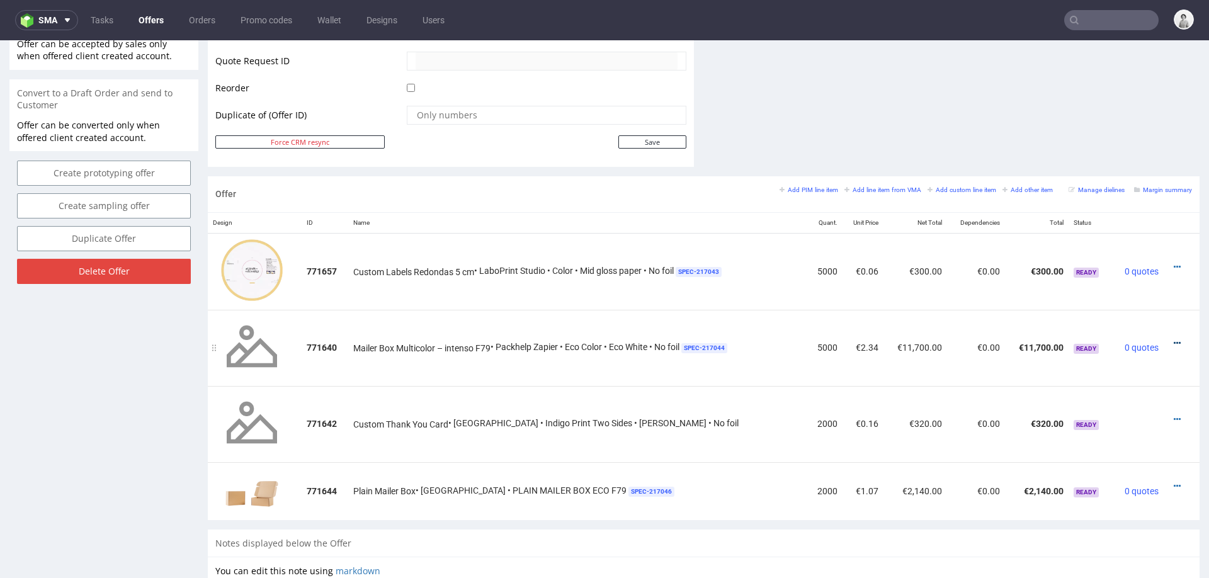
click at [1173, 339] on icon at bounding box center [1176, 343] width 7 height 9
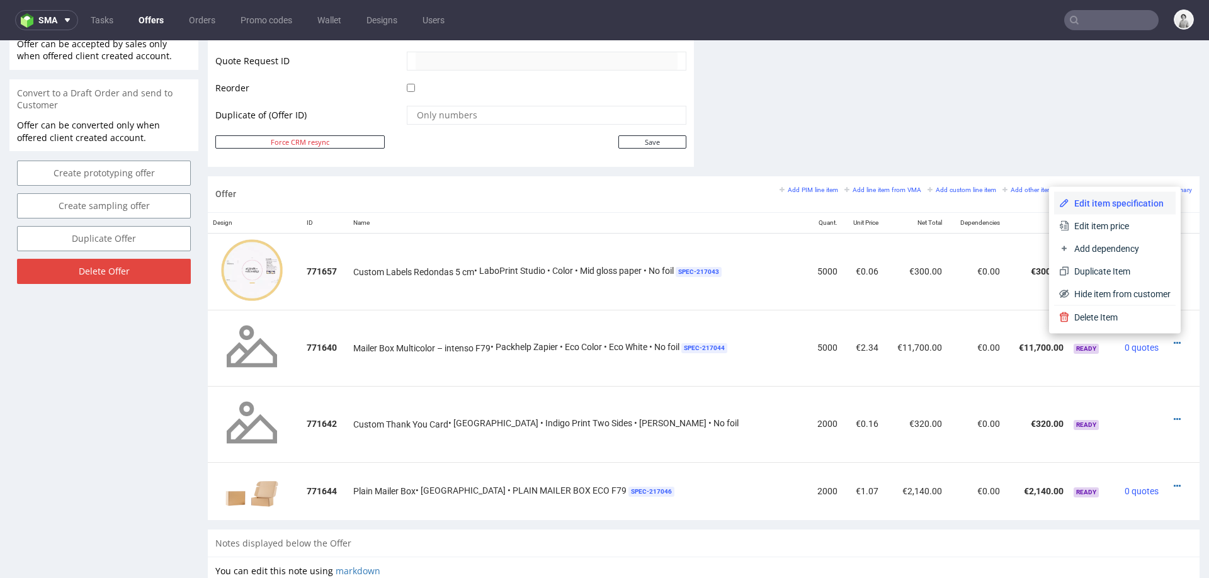
click at [1112, 200] on span "Edit item specification" at bounding box center [1119, 203] width 101 height 13
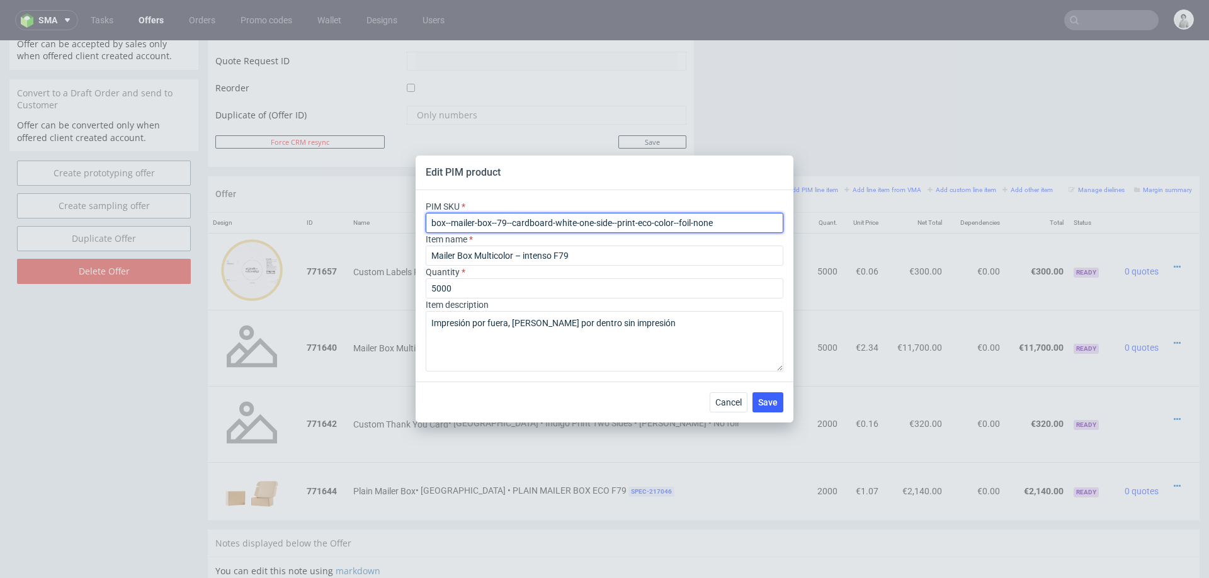
click at [593, 222] on input "box--mailer-box--79--cardboard-white-one-side--print-eco-color--foil-none" at bounding box center [605, 223] width 358 height 20
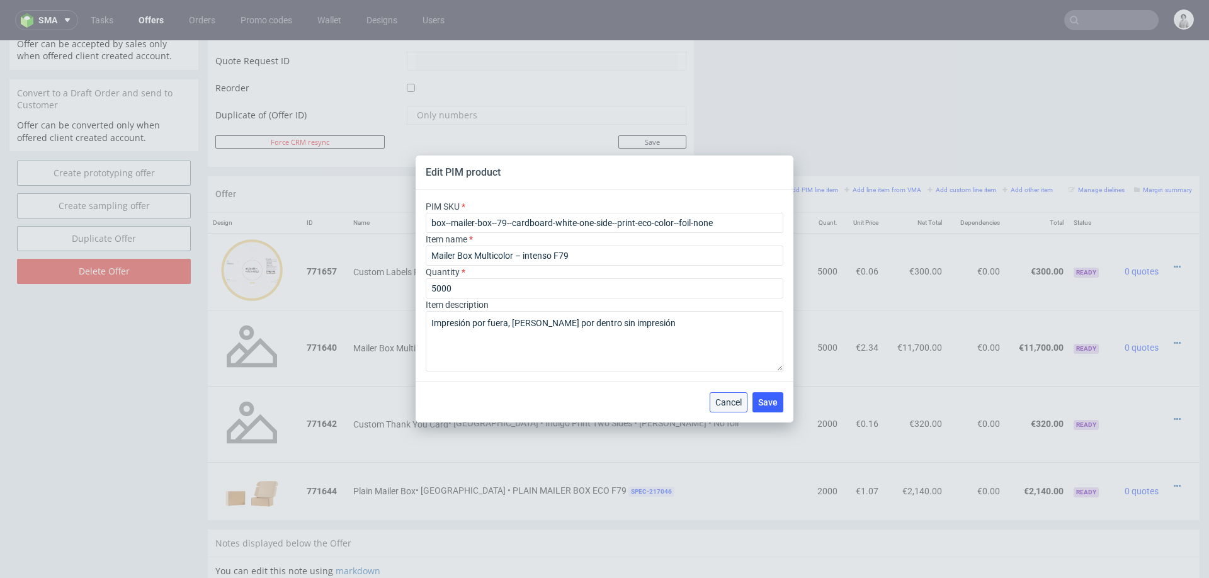
click at [724, 402] on span "Cancel" at bounding box center [728, 402] width 26 height 9
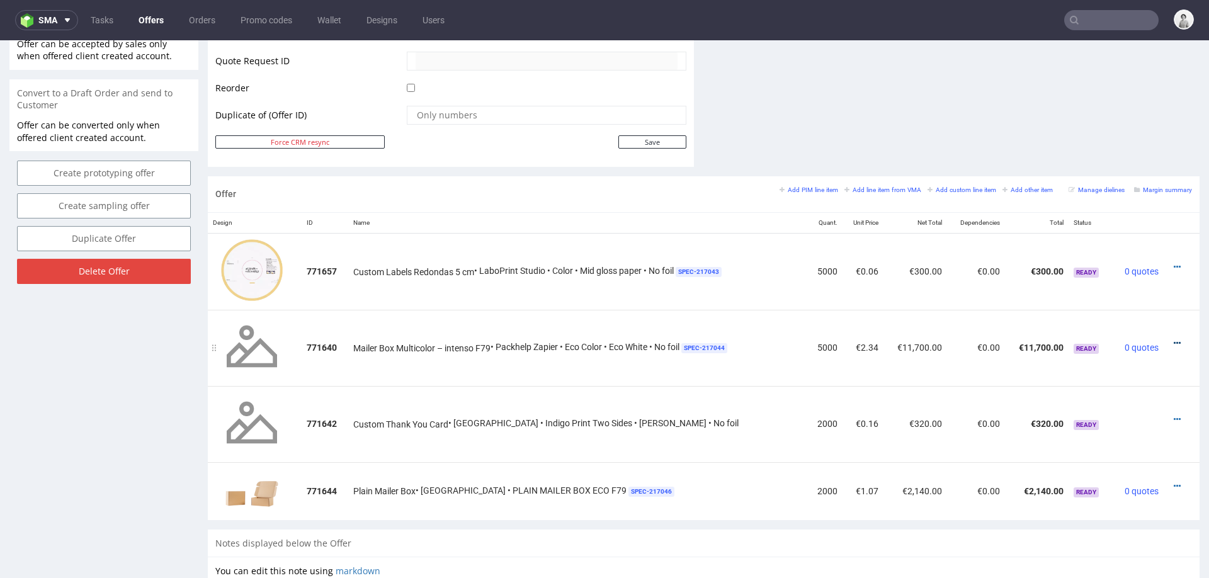
click at [1173, 342] on icon at bounding box center [1176, 343] width 7 height 9
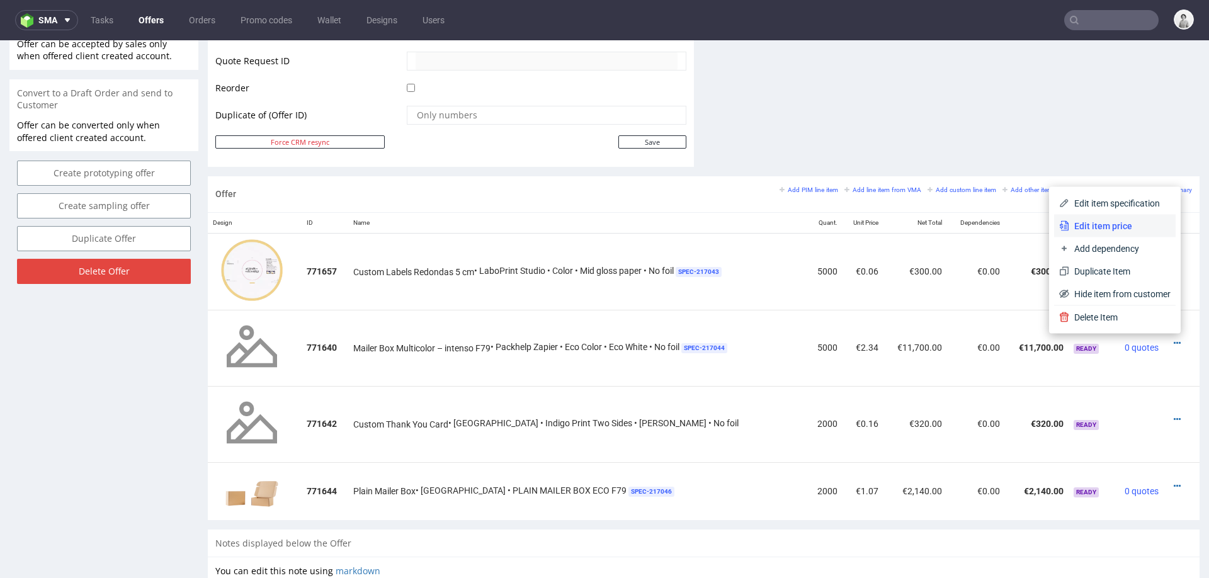
click at [1114, 230] on span "Edit item price" at bounding box center [1119, 226] width 101 height 13
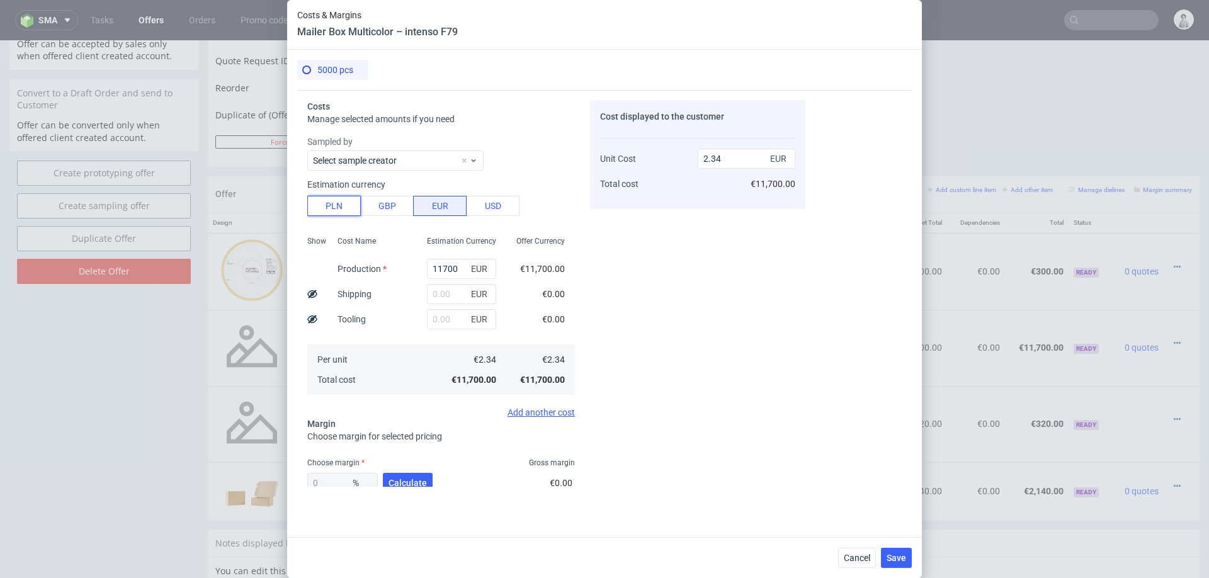
click at [338, 205] on button "PLN" at bounding box center [334, 206] width 54 height 20
type input "0.55"
click at [453, 267] on input "11700" at bounding box center [461, 269] width 69 height 20
type input "2"
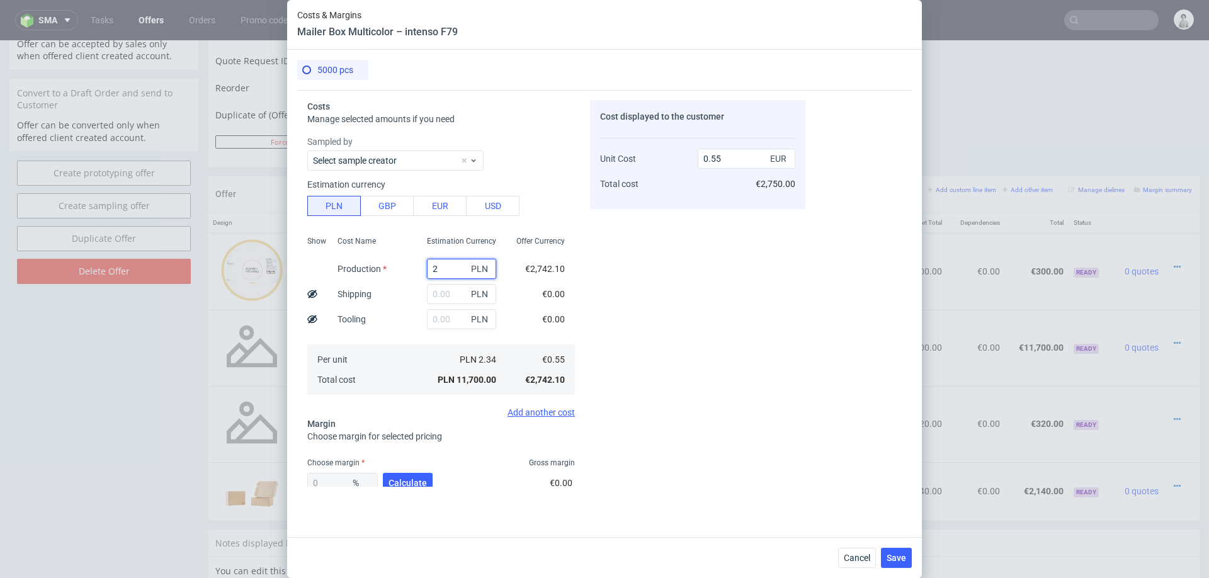
type input "0"
type input "29950"
type input "1.4"
type input "29950"
click at [403, 336] on div "Cost Name Production Shipping Tooling Per unit Total cost" at bounding box center [371, 314] width 89 height 166
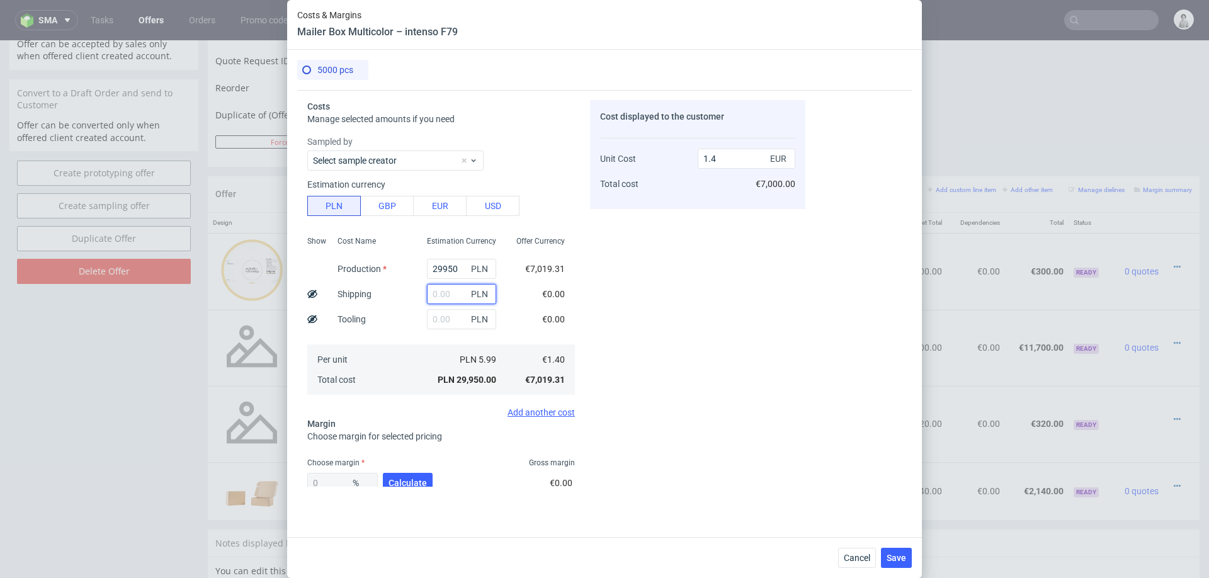
click at [453, 292] on input "text" at bounding box center [461, 294] width 69 height 20
type input "3150"
type input "1.55"
type input "3150"
click at [407, 478] on span "Calculate" at bounding box center [407, 482] width 38 height 9
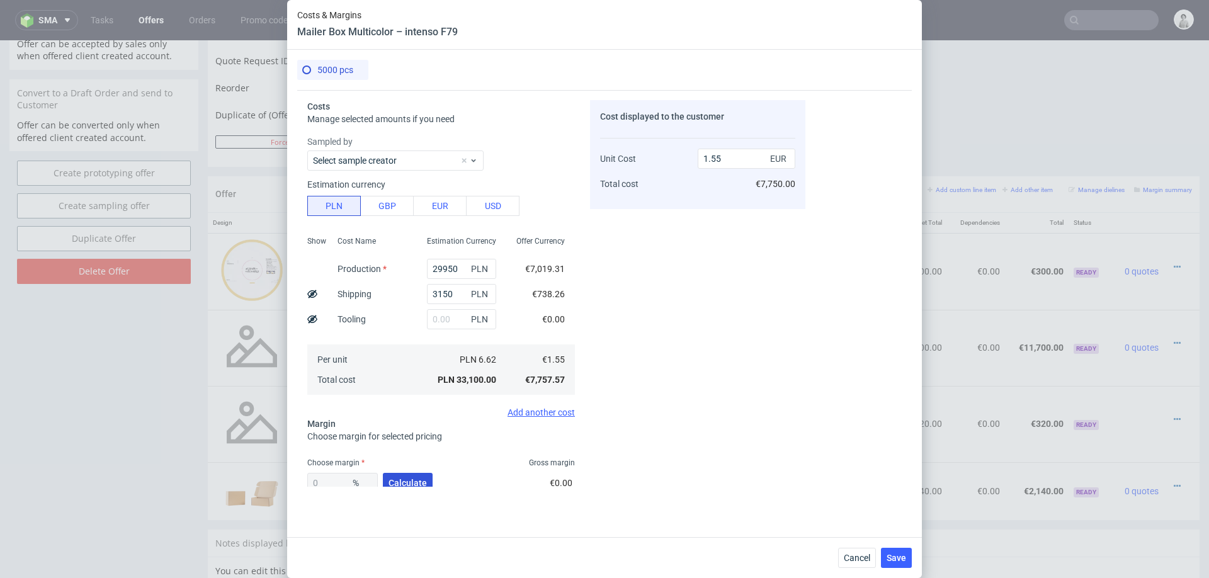
type input "25.71"
type input "2.09"
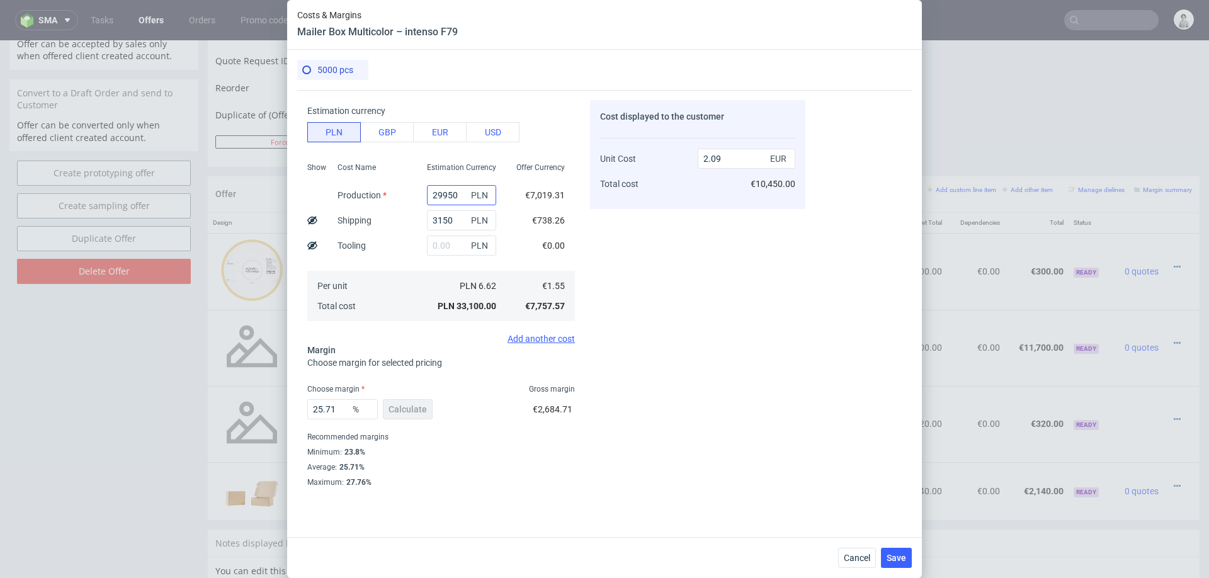
click at [448, 196] on input "29950" at bounding box center [461, 195] width 69 height 20
type input "4"
type input "0.2"
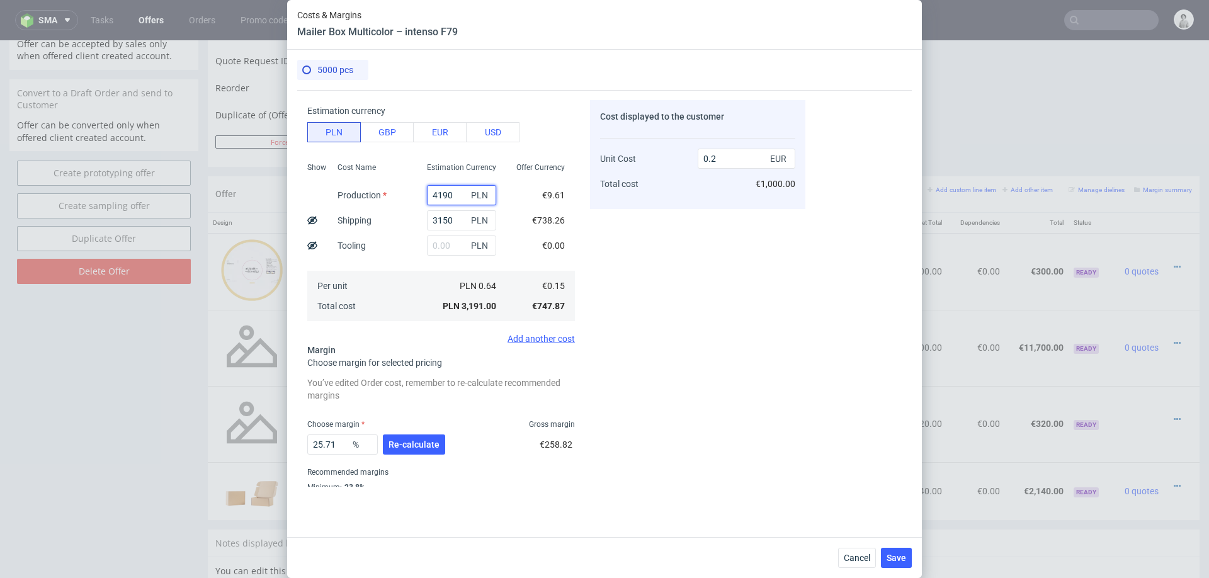
type input "41900"
type input "2.84"
type input "41900"
click at [427, 442] on span "Re-calculate" at bounding box center [413, 444] width 51 height 9
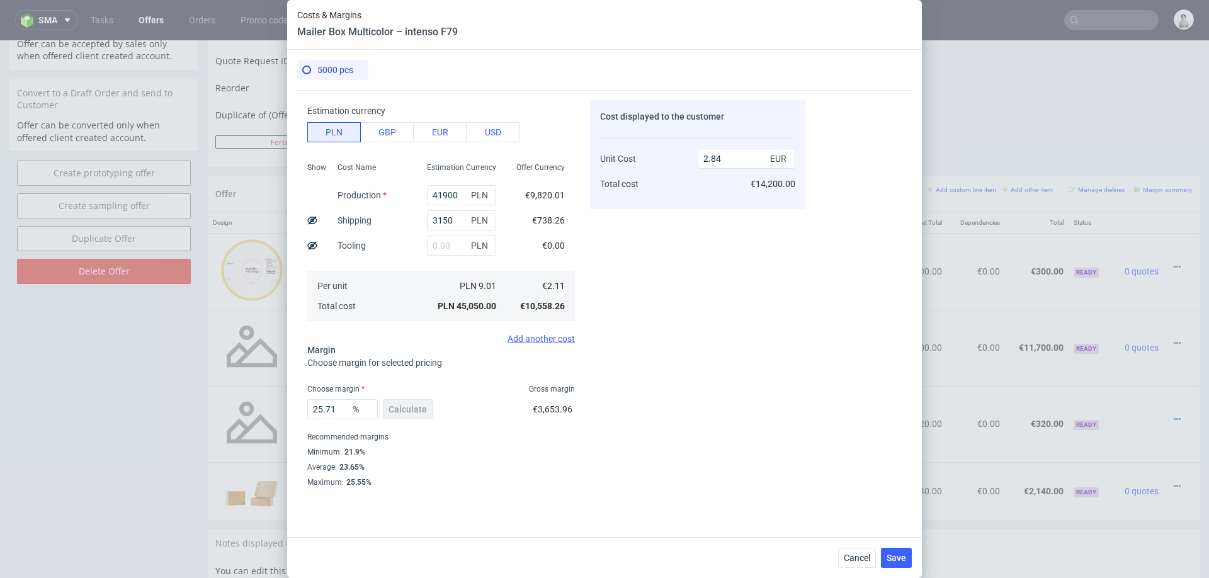
click at [323, 426] on div "25.71 % Calculate" at bounding box center [371, 411] width 128 height 35
click at [338, 411] on input "25.71" at bounding box center [342, 409] width 70 height 20
type input "19"
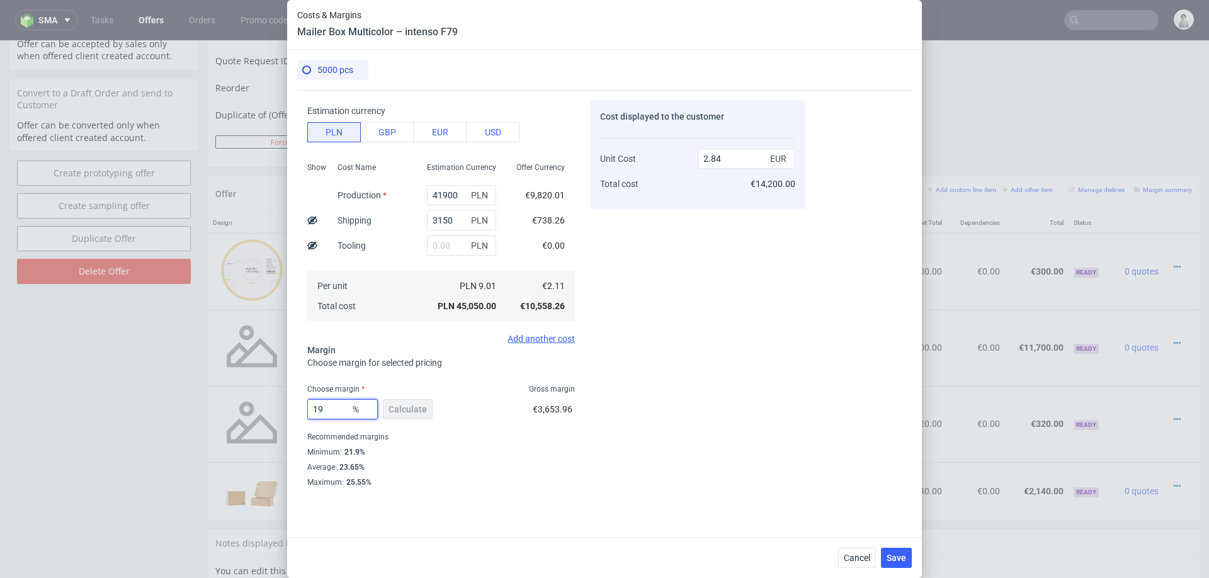
type input "2.61"
click at [666, 405] on div "Cost displayed to the customer Unit Cost Total cost 2.61 EUR €13,050.00" at bounding box center [697, 293] width 215 height 386
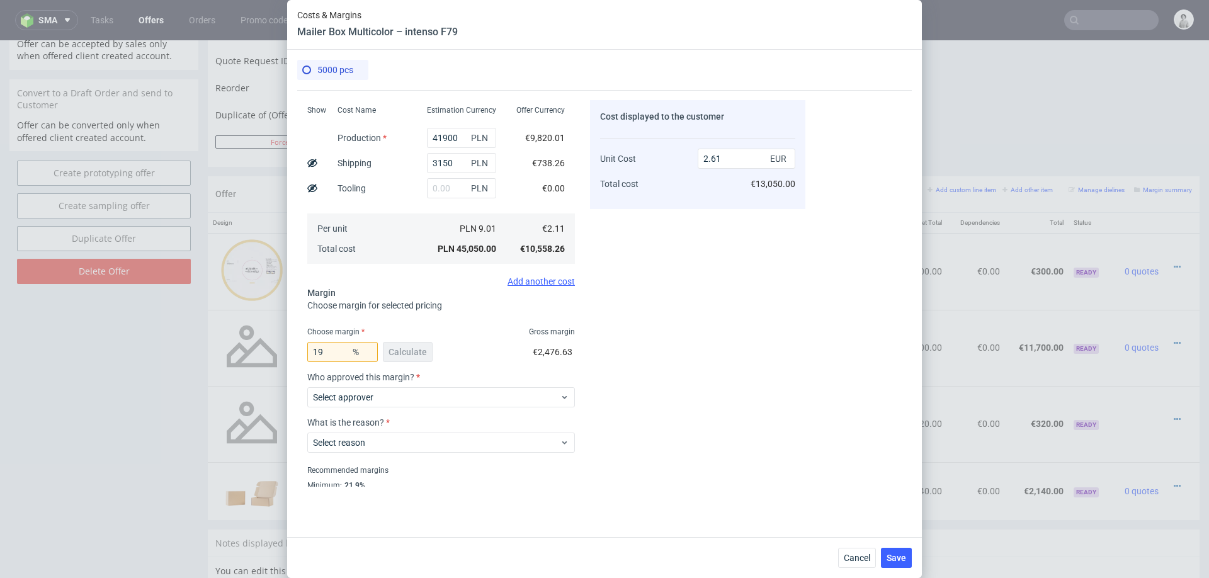
scroll to position [145, 0]
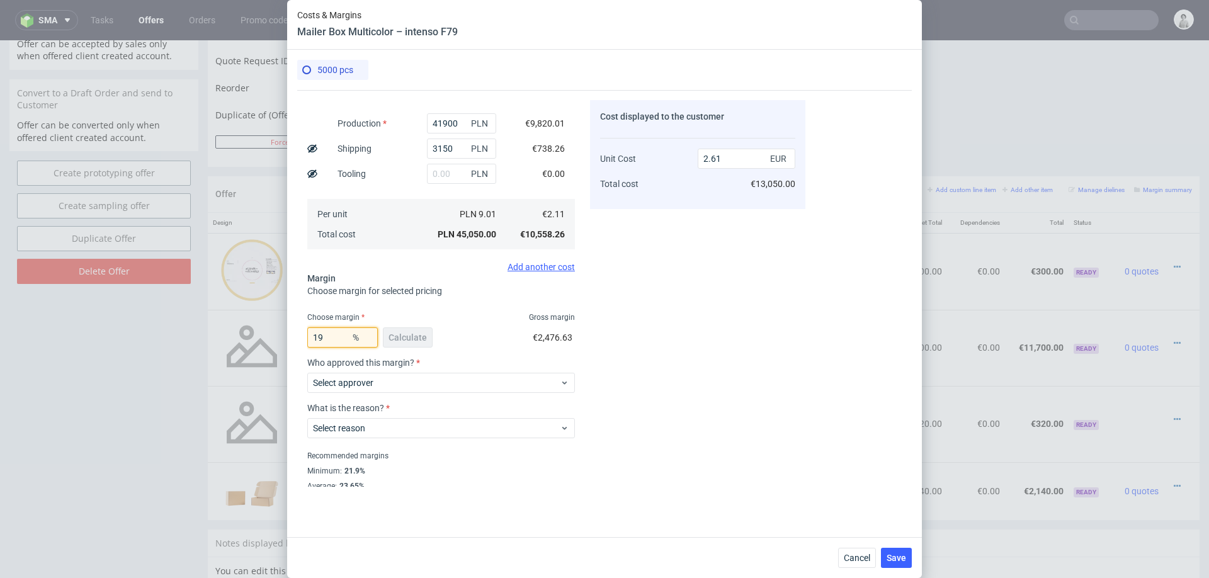
click at [329, 333] on input "19" at bounding box center [342, 337] width 70 height 20
type input "18"
type input "2.58"
click at [677, 305] on div "Cost displayed to the customer Unit Cost Total cost 2.58 EUR €12,900.00" at bounding box center [697, 293] width 215 height 386
click at [337, 337] on input "18" at bounding box center [342, 337] width 70 height 20
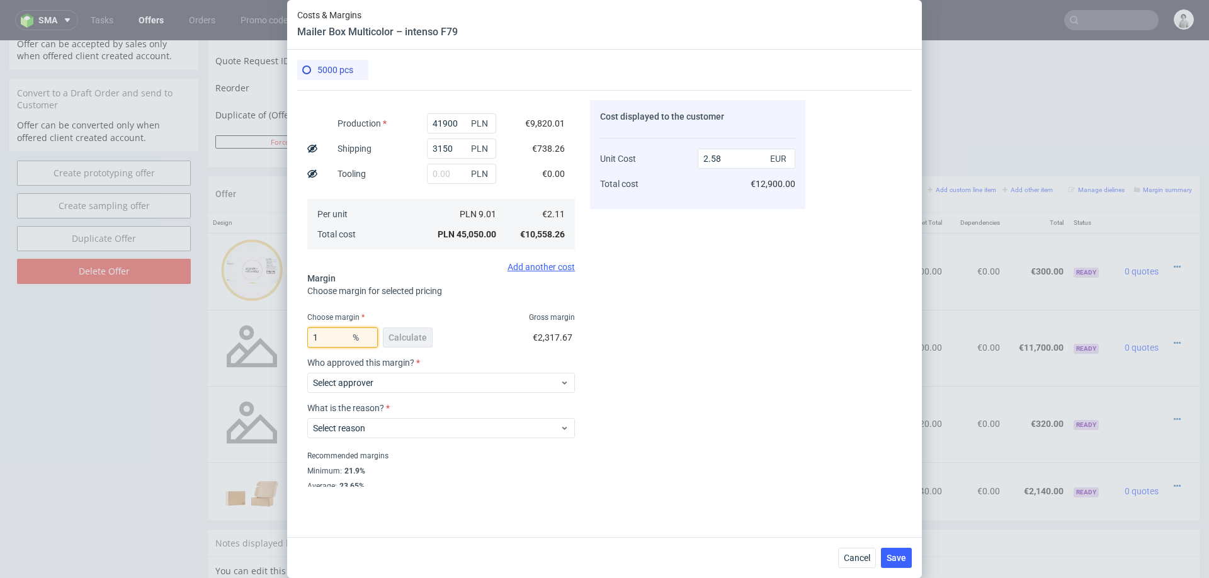
type input "19"
type input "2.61"
click at [873, 294] on div "Costs Manage selected amounts if you need Sampled by Select sample creator Esti…" at bounding box center [604, 308] width 614 height 437
click at [333, 337] on input "19" at bounding box center [342, 337] width 70 height 20
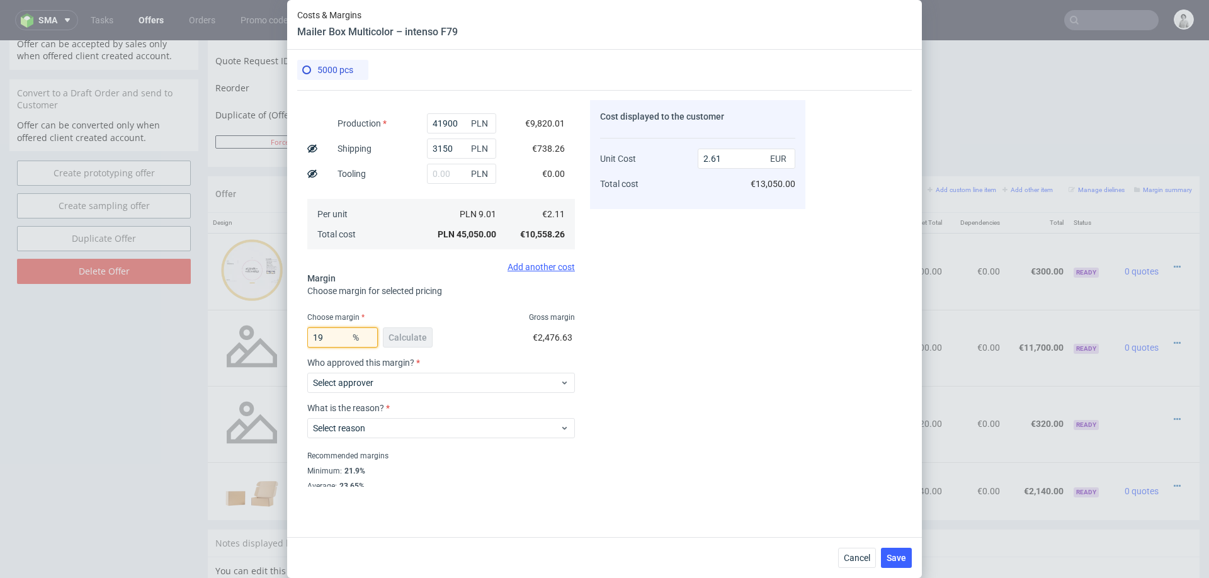
click at [333, 337] on input "19" at bounding box center [342, 337] width 70 height 20
type input "20"
type input "2.64"
click at [796, 340] on div "Cost displayed to the customer Unit Cost Total cost 2.64 EUR €13,200.00" at bounding box center [697, 293] width 215 height 386
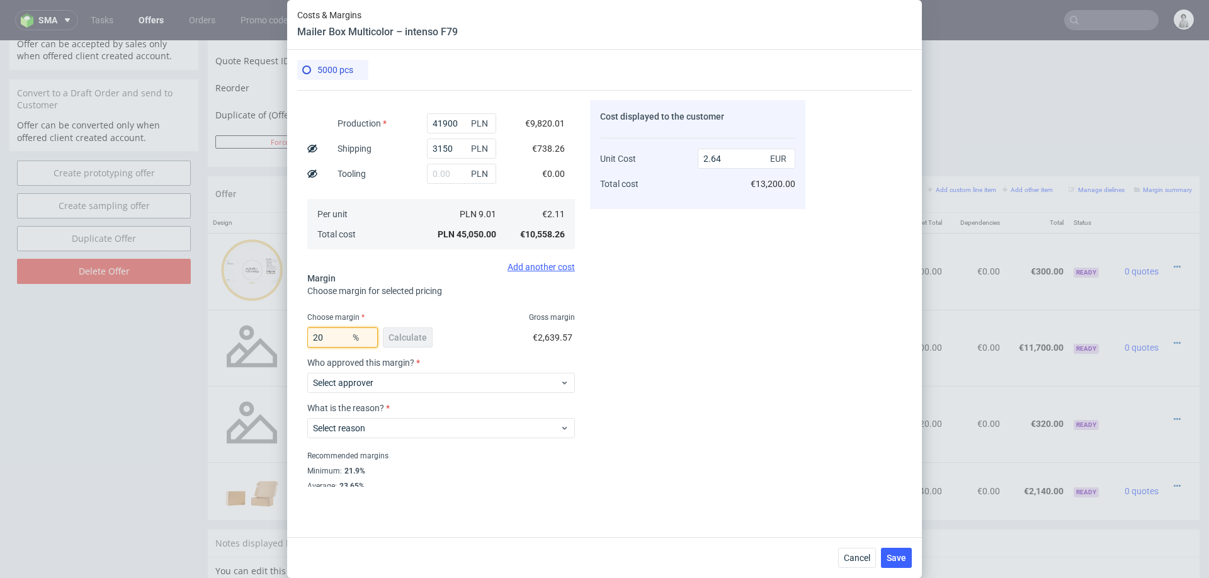
click at [332, 335] on input "20" at bounding box center [342, 337] width 70 height 20
type input "21"
type input "2.68"
type input "20"
type input "2.64"
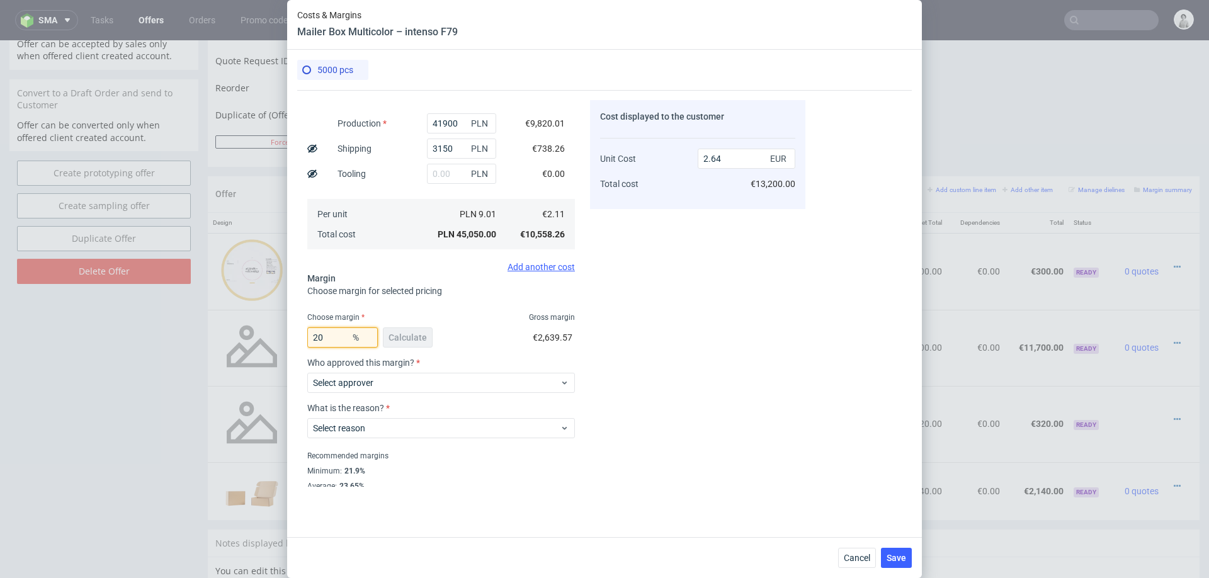
type input "2"
type input "19"
type input "2.61"
click at [679, 322] on div "Cost displayed to the customer Unit Cost Total cost 2.61 EUR €13,050.00" at bounding box center [697, 293] width 215 height 386
click at [324, 341] on input "19" at bounding box center [342, 337] width 70 height 20
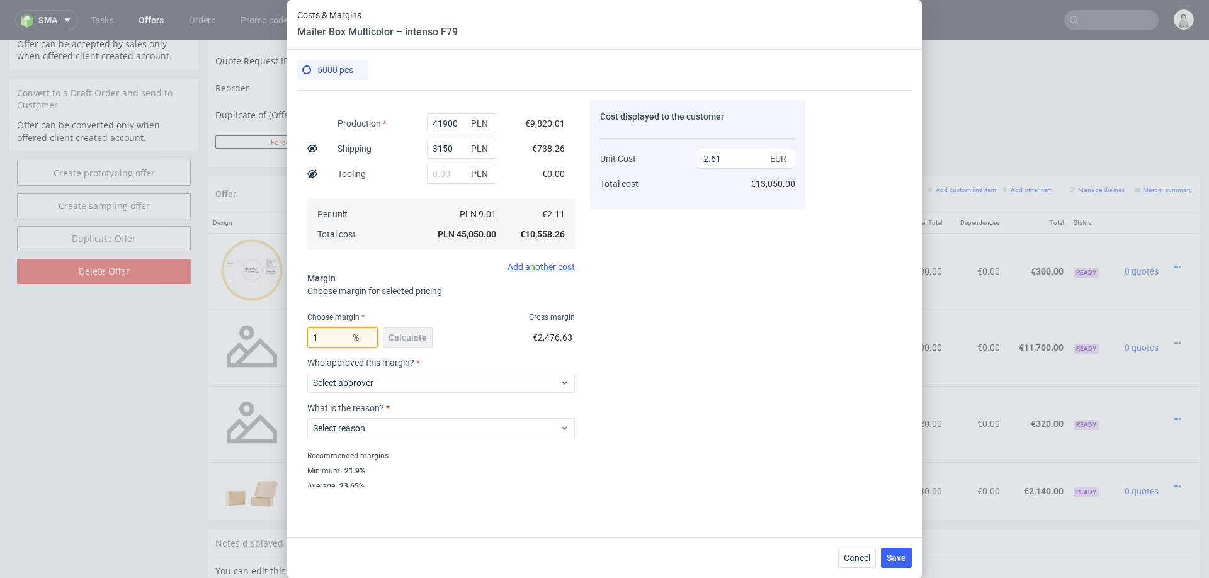
type input "18"
type input "2.58"
click at [660, 298] on div "Cost displayed to the customer Unit Cost Total cost 2.58 EUR €12,900.00" at bounding box center [697, 293] width 215 height 386
drag, startPoint x: 334, startPoint y: 335, endPoint x: 306, endPoint y: 335, distance: 28.3
click at [306, 335] on div "Costs Manage selected amounts if you need Sampled by Select sample creator Esti…" at bounding box center [551, 288] width 508 height 397
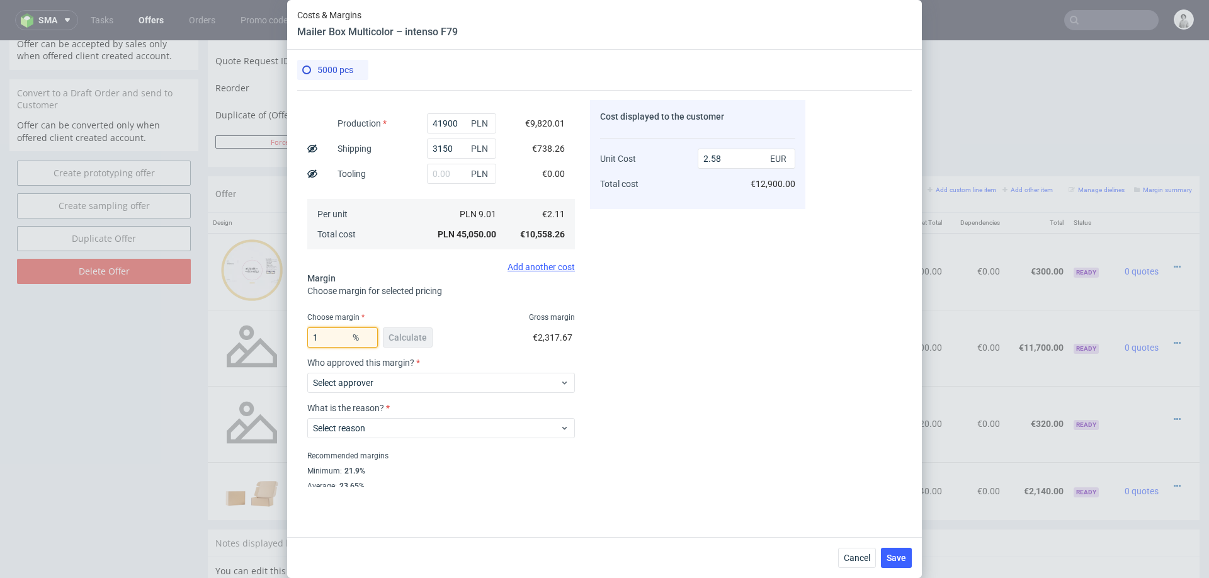
type input "19"
type input "2.61"
type input "19"
click at [743, 271] on div "Cost displayed to the customer Unit Cost Total cost 2.61 EUR €13,050.00" at bounding box center [697, 293] width 215 height 386
click at [467, 381] on span "Select approver" at bounding box center [436, 382] width 247 height 13
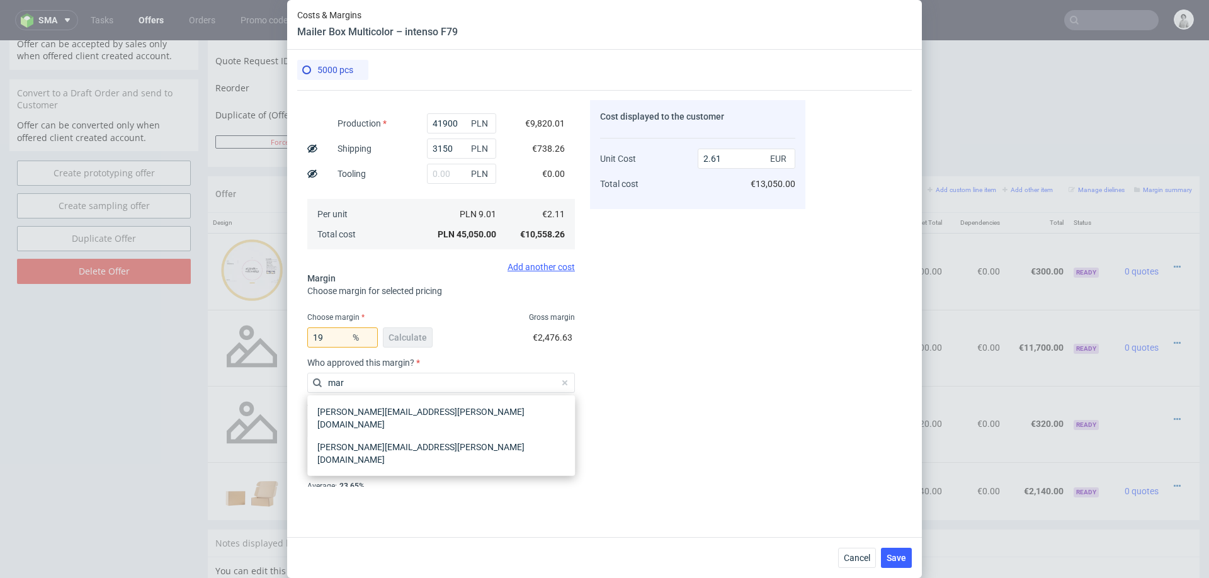
type input "mart"
click at [437, 381] on input "mart" at bounding box center [441, 383] width 268 height 20
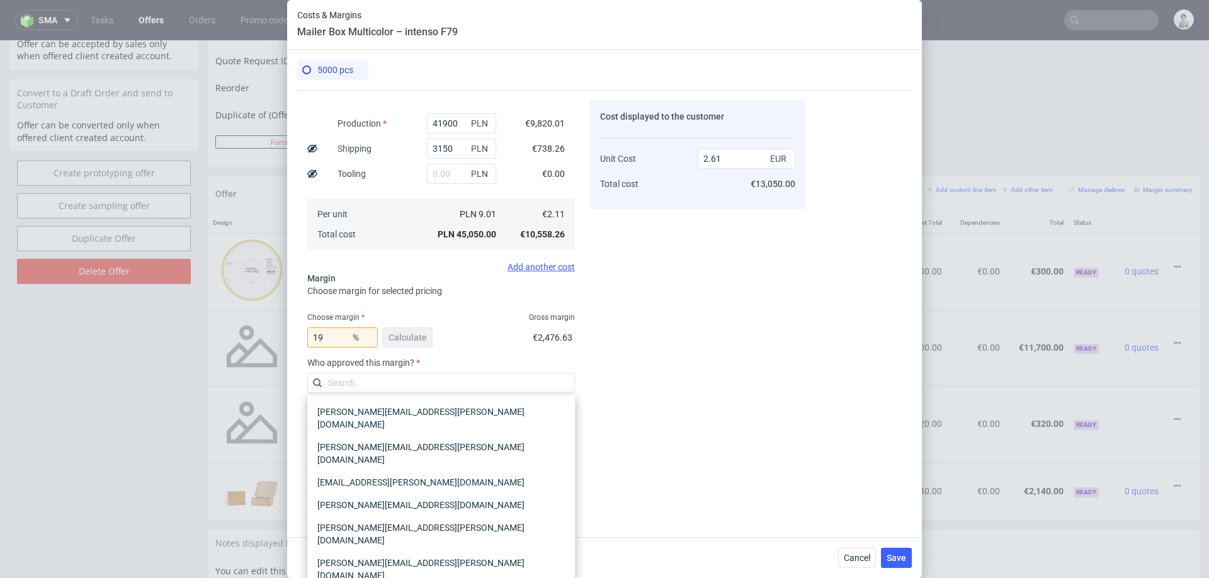
click at [437, 381] on input "text" at bounding box center [441, 383] width 268 height 20
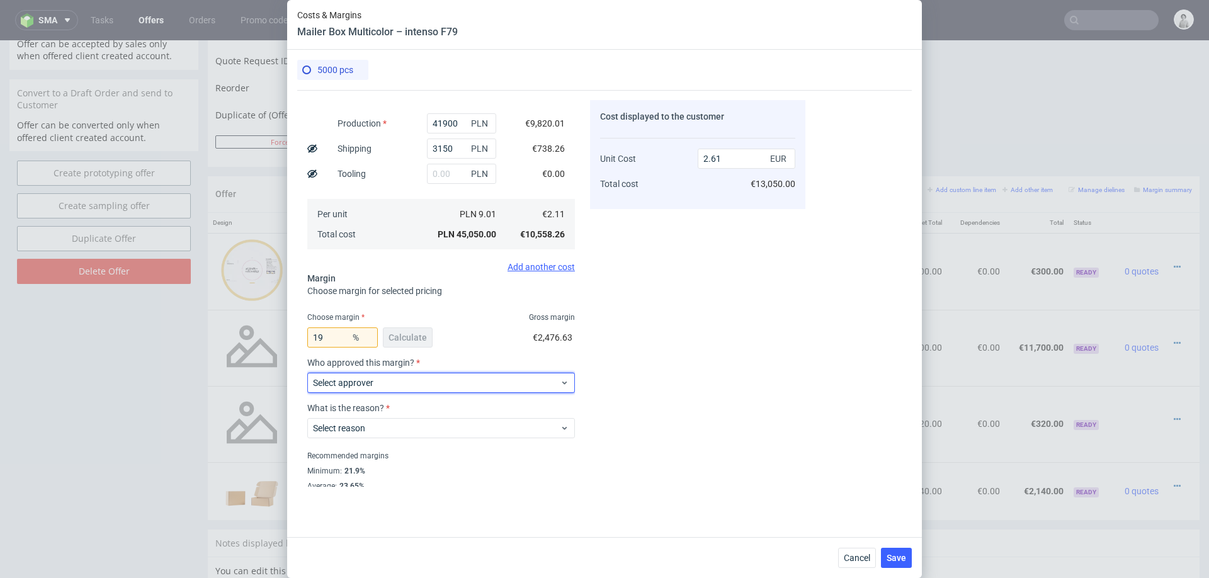
click at [437, 381] on span "Select approver" at bounding box center [436, 382] width 247 height 13
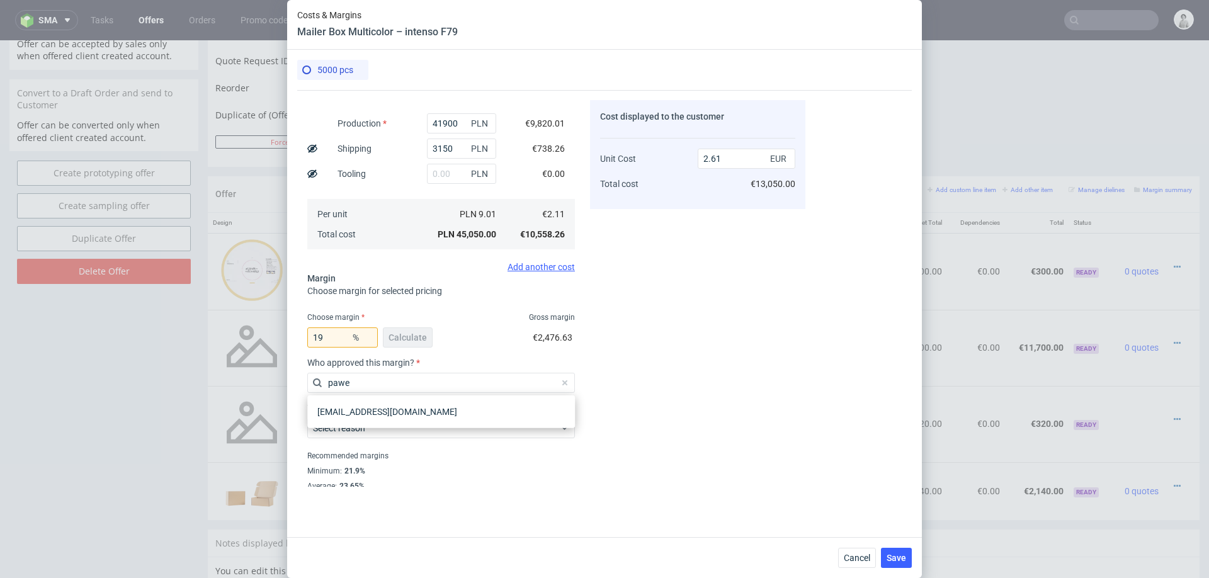
type input "pawel"
click at [380, 414] on div "[EMAIL_ADDRESS][DOMAIN_NAME]" at bounding box center [440, 411] width 257 height 23
click at [399, 418] on div "Select reason" at bounding box center [441, 428] width 268 height 20
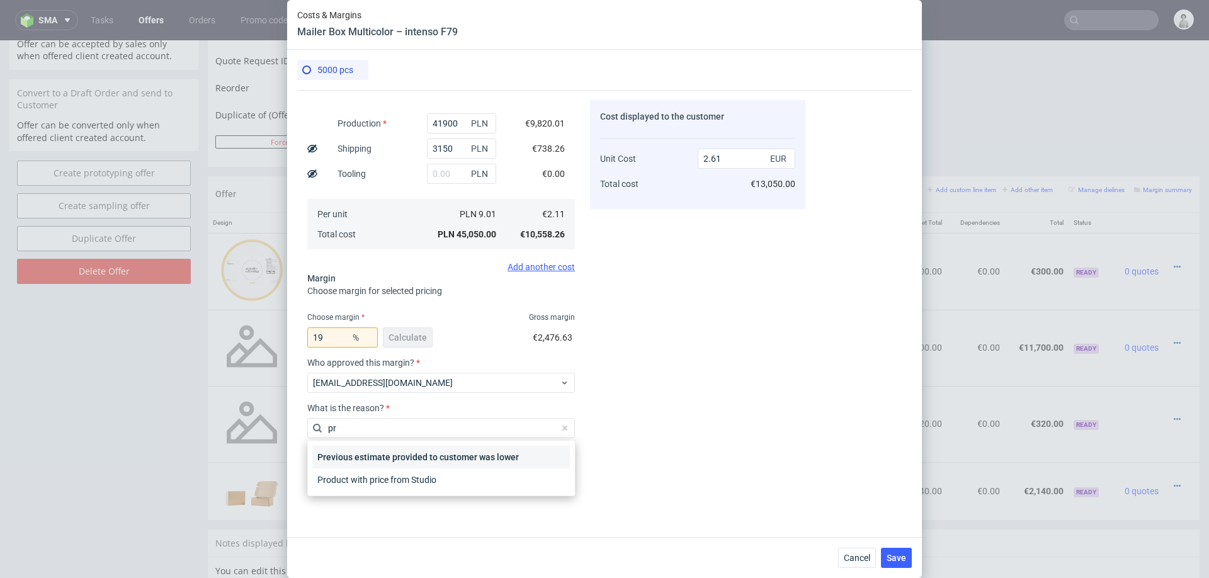
type input "pro"
click at [404, 481] on div "Product with price from Studio" at bounding box center [440, 479] width 257 height 23
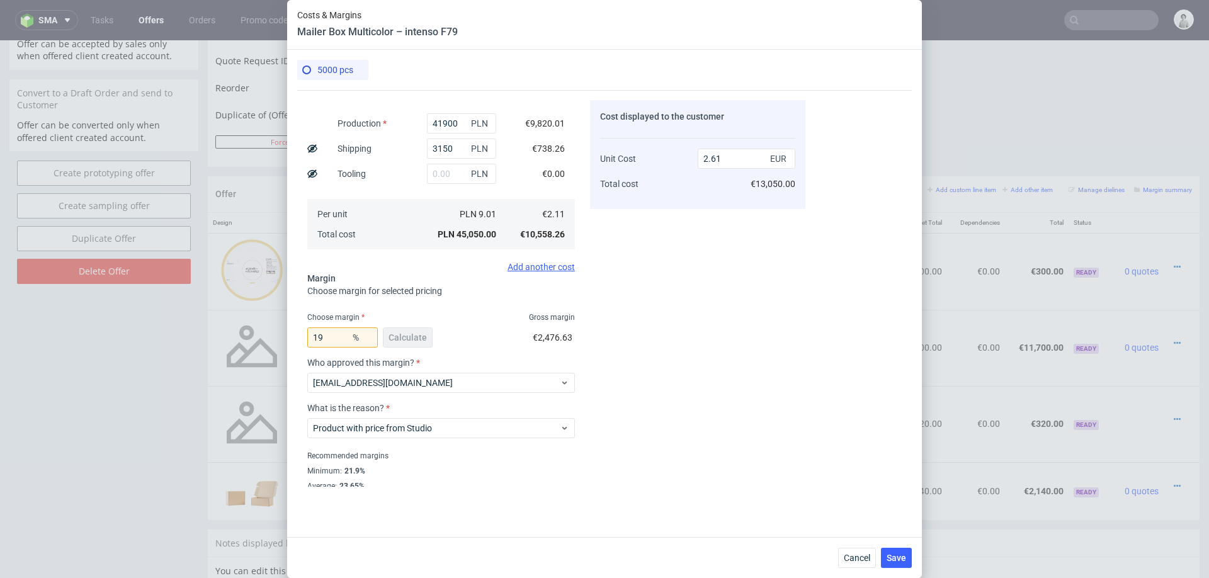
click at [735, 415] on div "Cost displayed to the customer Unit Cost Total cost 2.61 EUR €13,050.00" at bounding box center [697, 293] width 215 height 386
click at [324, 340] on input "19" at bounding box center [342, 337] width 70 height 20
type input "20"
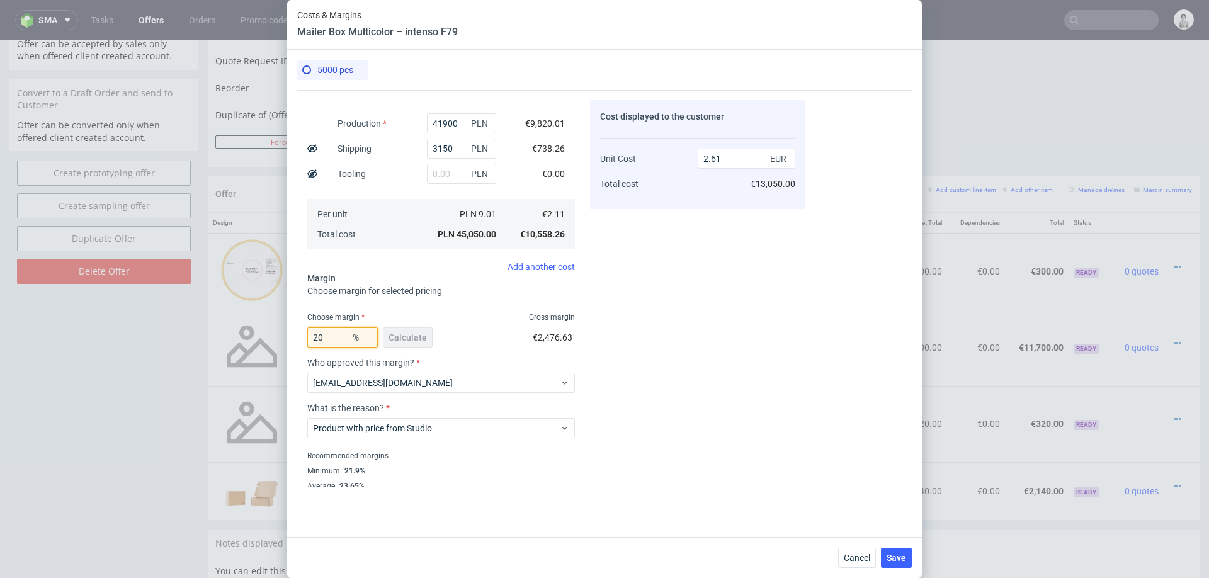
type input "2.64"
type input "20"
click at [699, 339] on div "Cost displayed to the customer Unit Cost Total cost 2.64 EUR €13,200.00" at bounding box center [697, 293] width 215 height 386
click at [888, 558] on span "Save" at bounding box center [896, 557] width 20 height 9
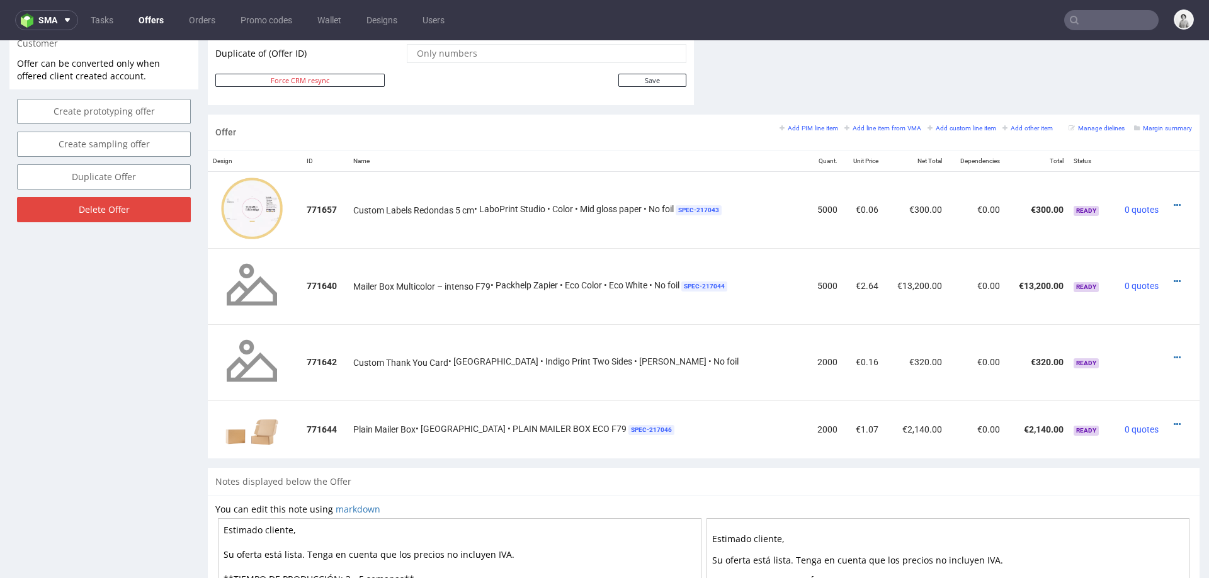
scroll to position [646, 0]
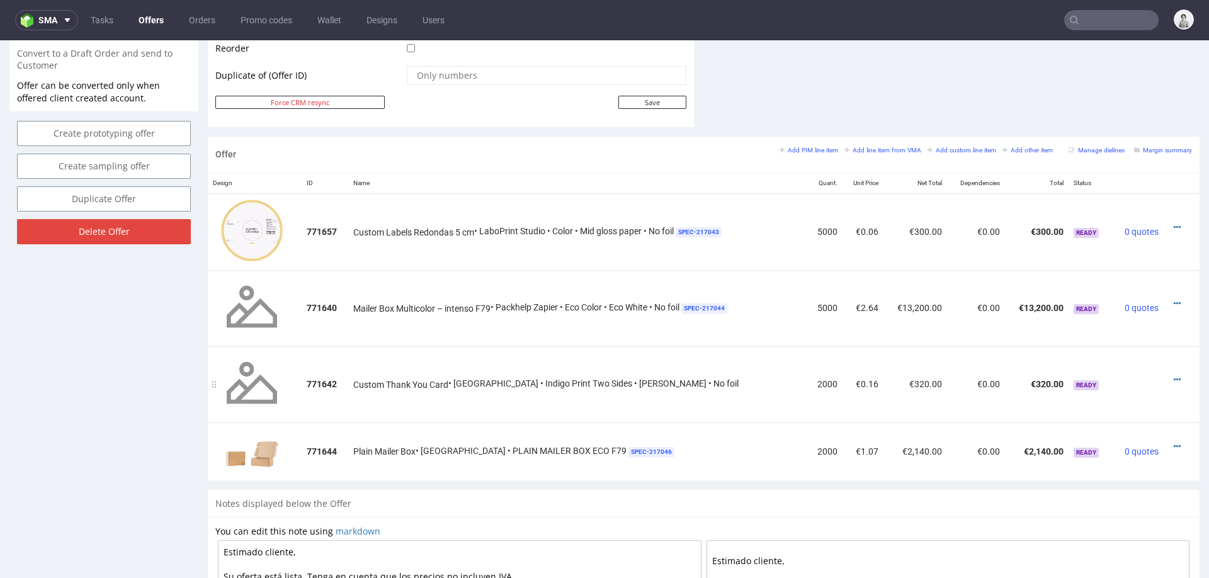
click at [716, 384] on div "Custom Thank You Card • EGDK • Indigo Print Two Sides • White matt • No foil" at bounding box center [577, 383] width 449 height 13
click at [1173, 375] on icon at bounding box center [1176, 379] width 7 height 9
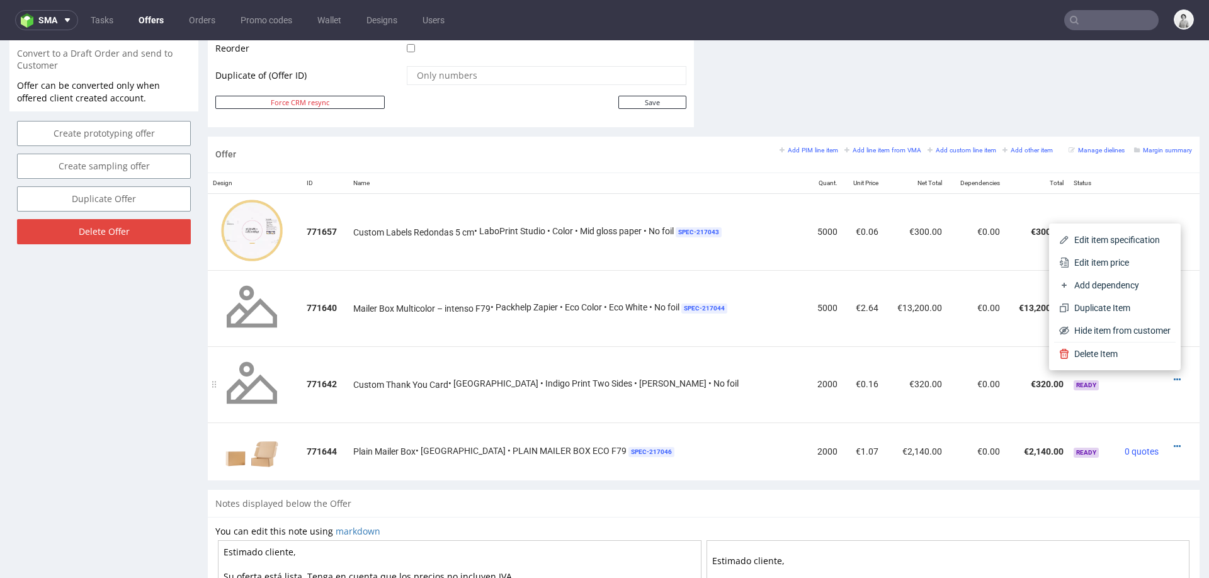
click at [842, 382] on td "€0.16" at bounding box center [862, 384] width 41 height 76
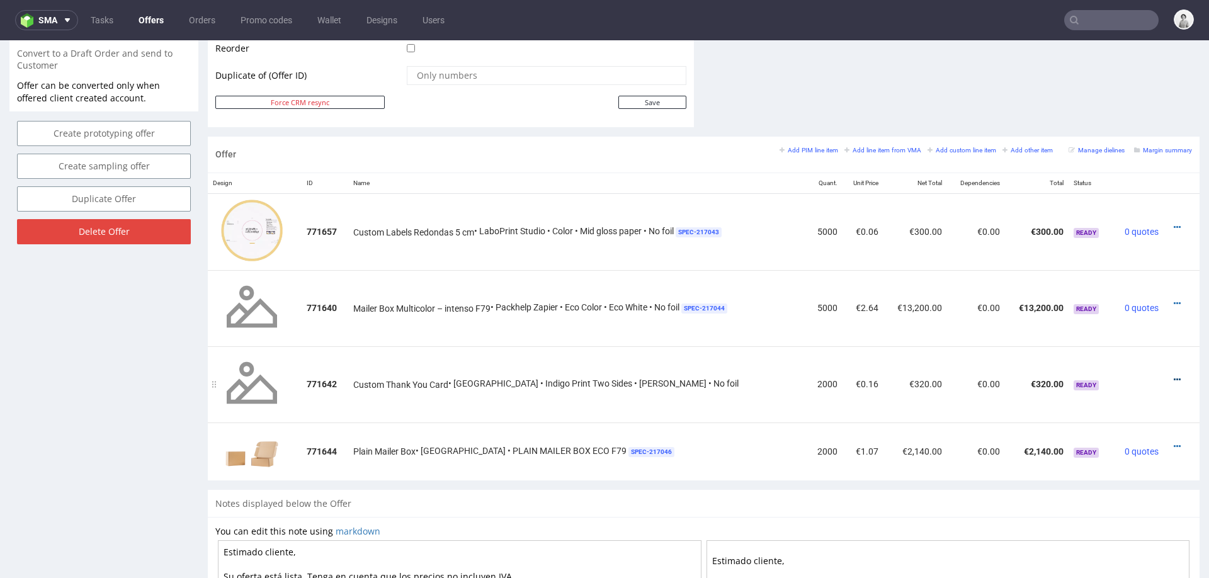
click at [1173, 375] on icon at bounding box center [1176, 379] width 7 height 9
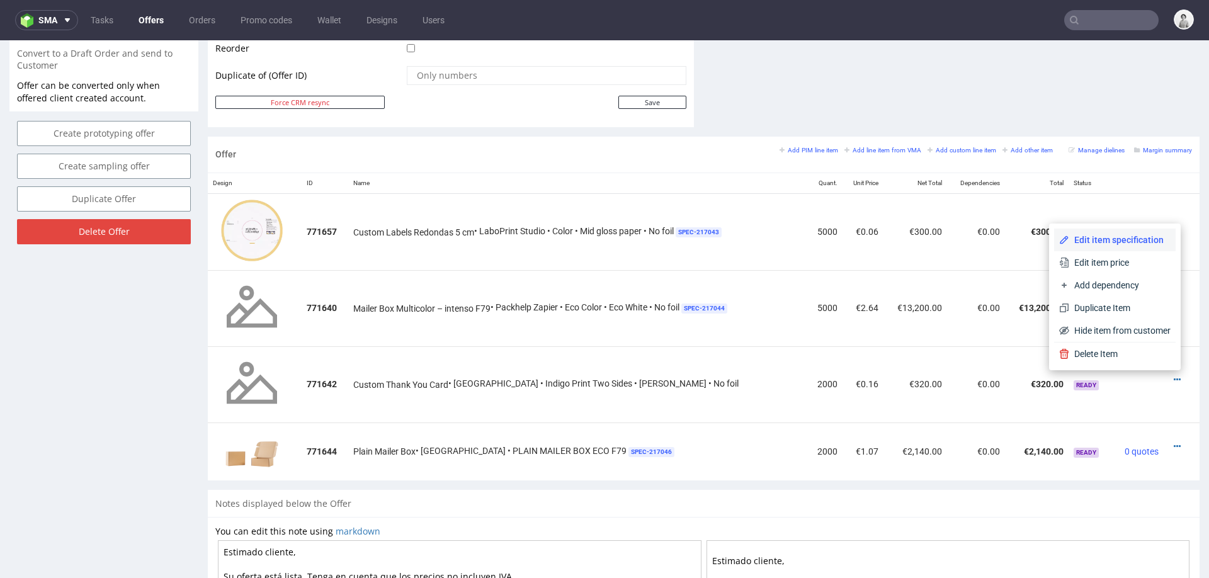
click at [1107, 246] on li "Edit item specification" at bounding box center [1114, 239] width 121 height 23
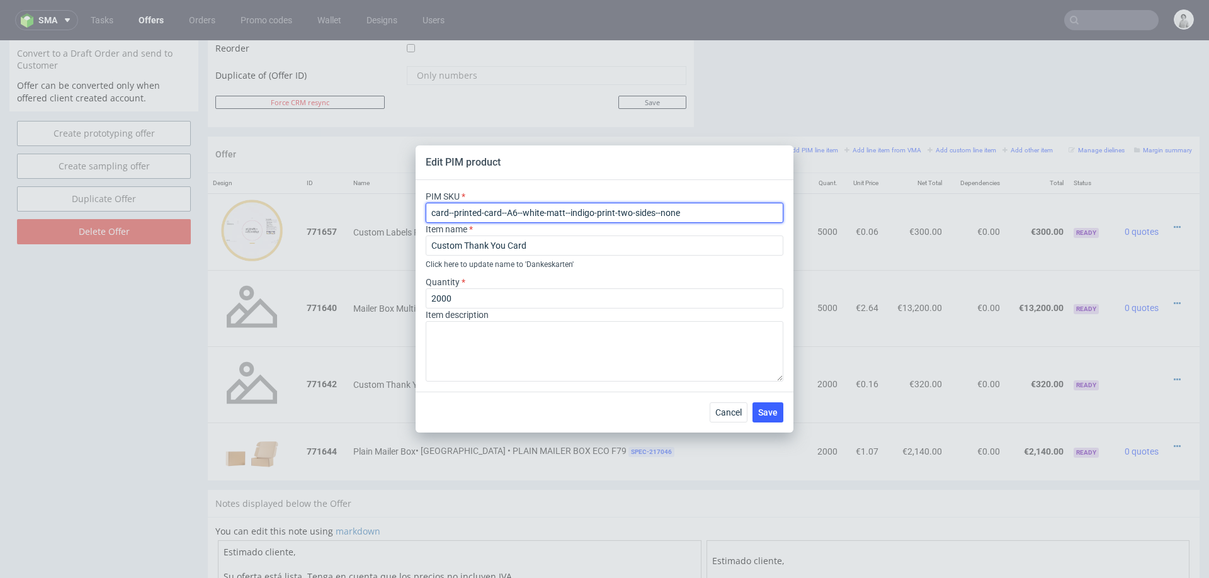
click at [582, 215] on input "card--printed-card--A6--white-matt--indigo-print-two-sides--none" at bounding box center [605, 213] width 358 height 20
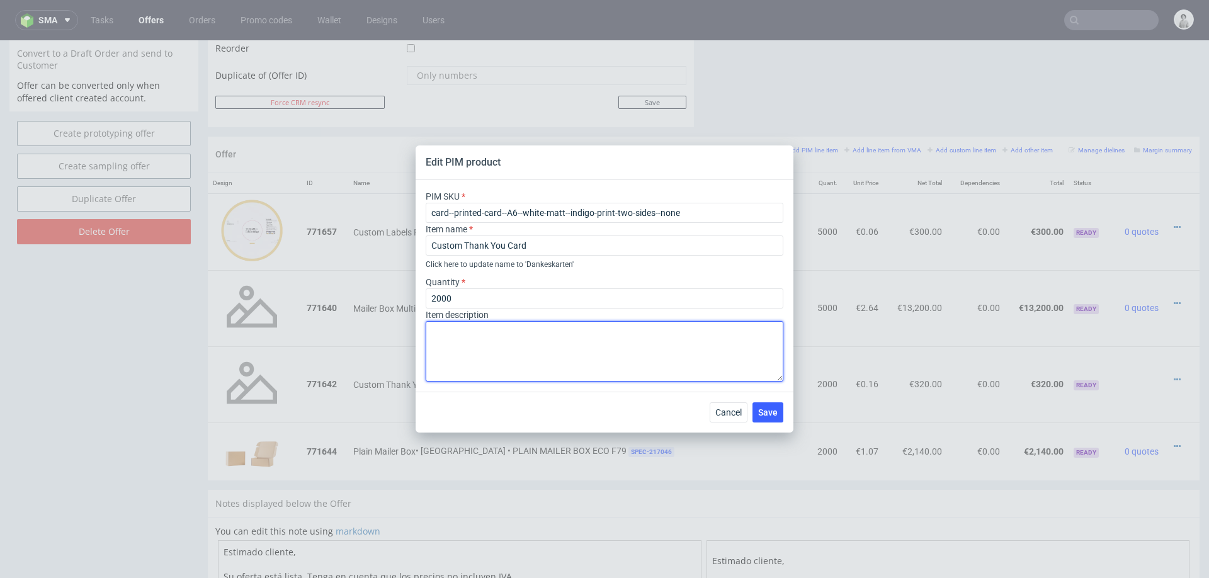
click at [607, 351] on textarea at bounding box center [605, 351] width 358 height 60
type textarea "A6, impresión de ambos lados"
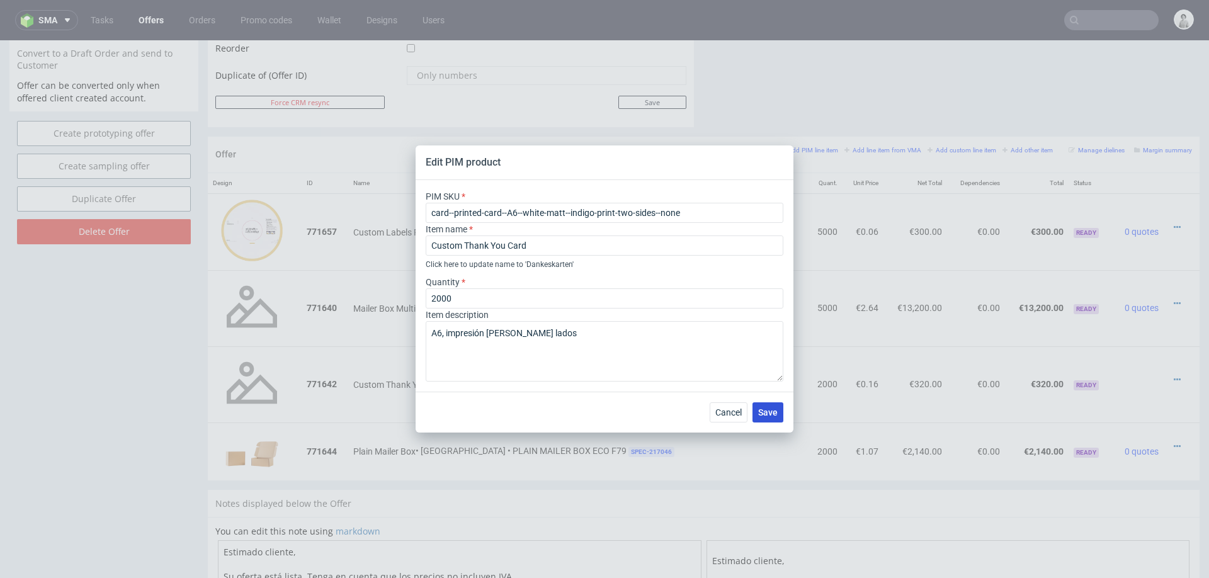
click at [770, 417] on button "Save" at bounding box center [767, 412] width 31 height 20
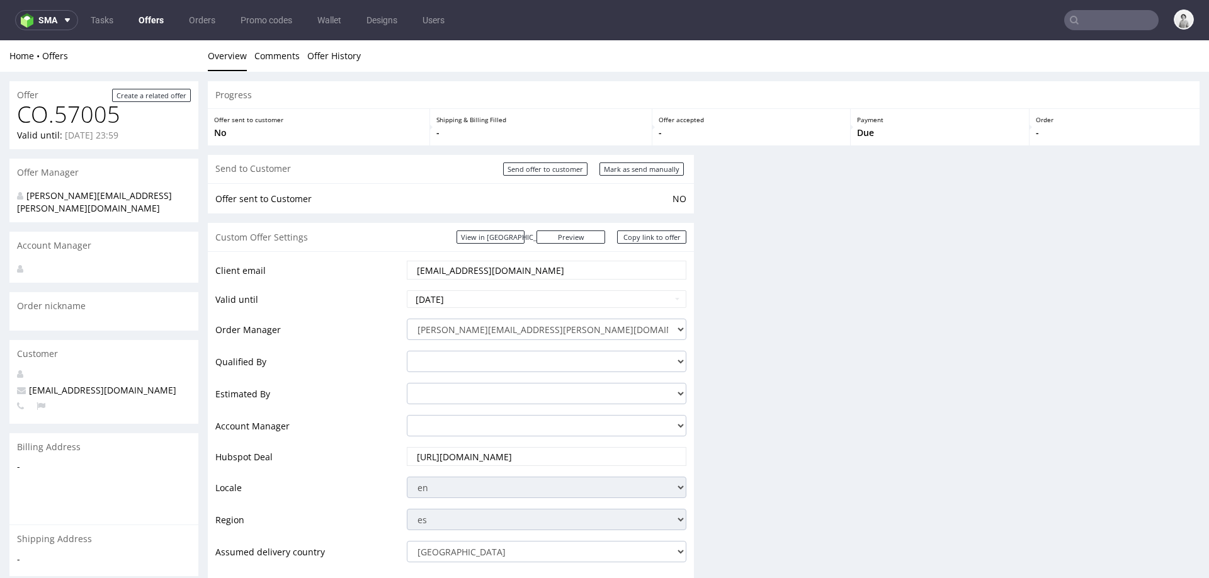
scroll to position [0, 0]
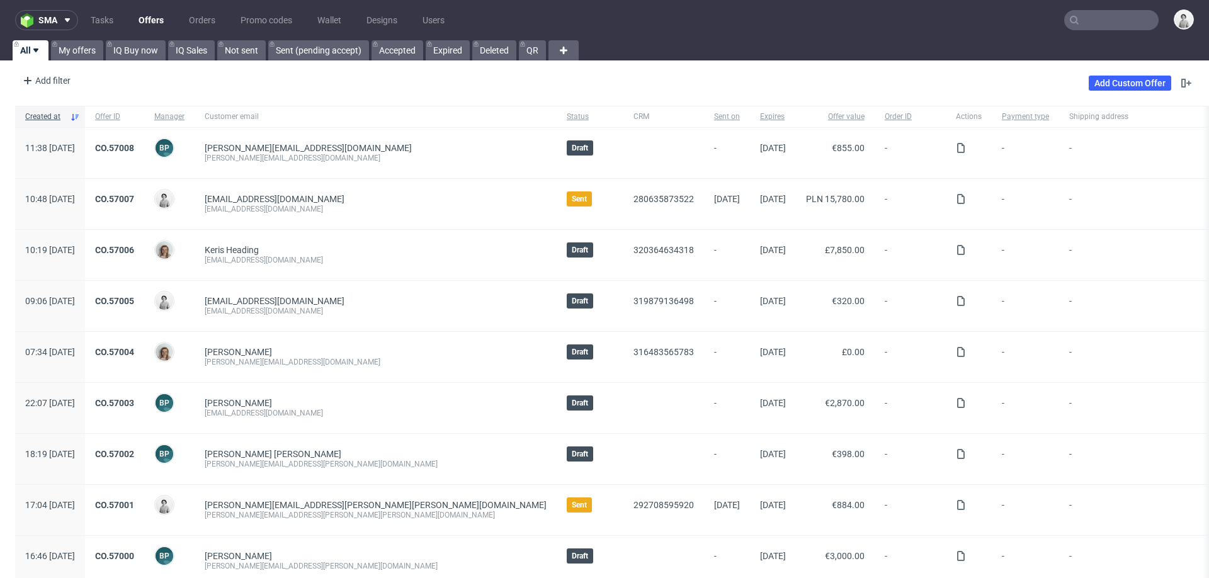
click at [1081, 19] on input "text" at bounding box center [1111, 20] width 94 height 20
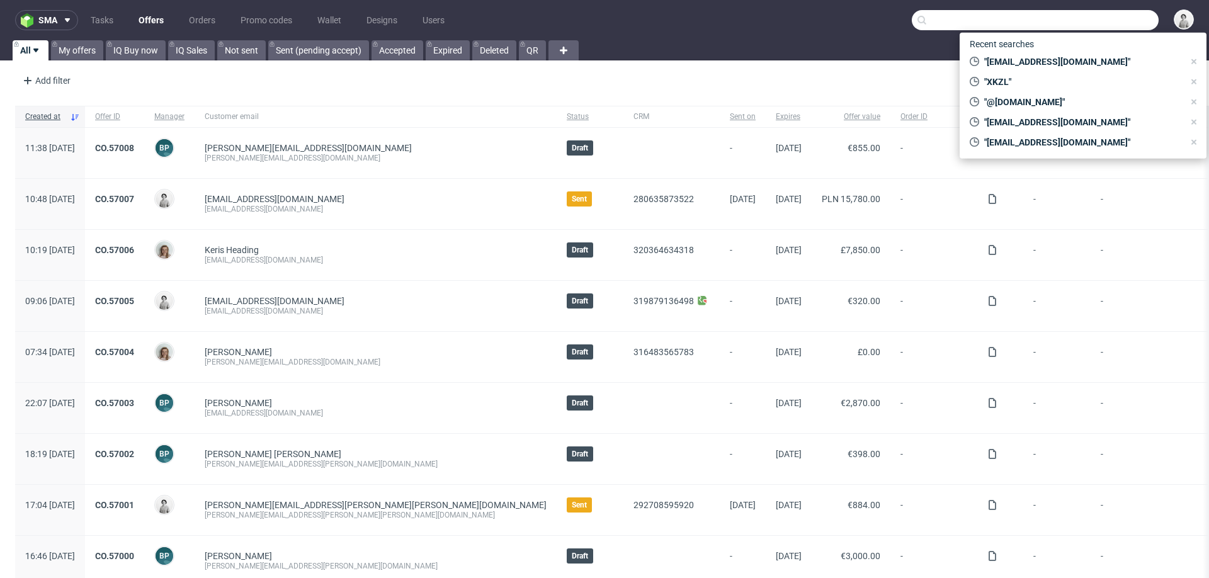
paste input "[DOMAIN_NAME]"
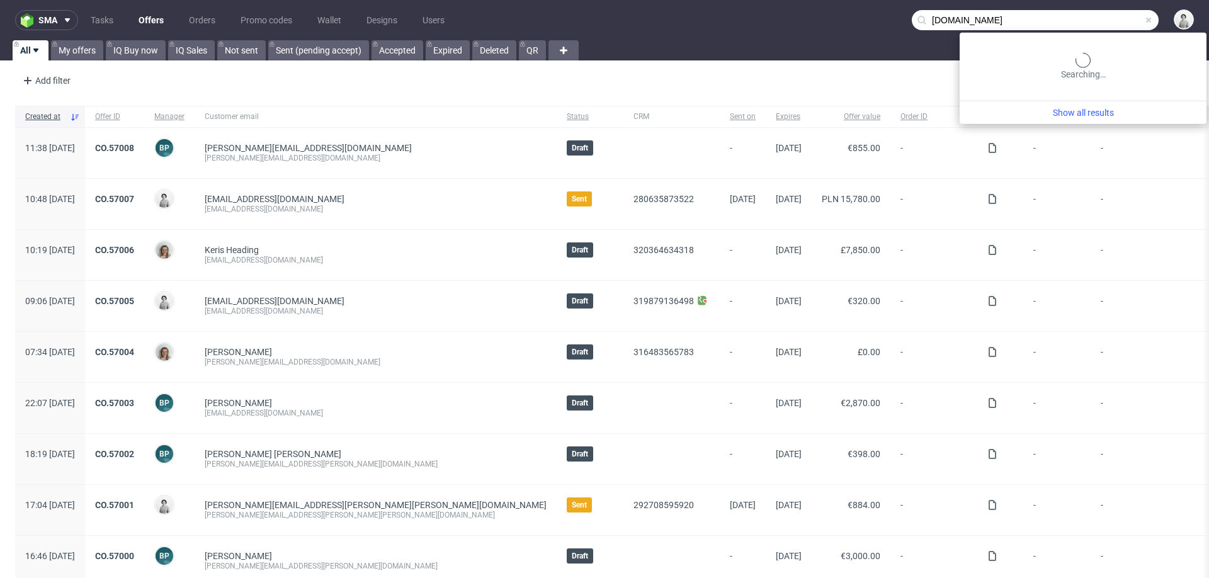
type input "[DOMAIN_NAME]"
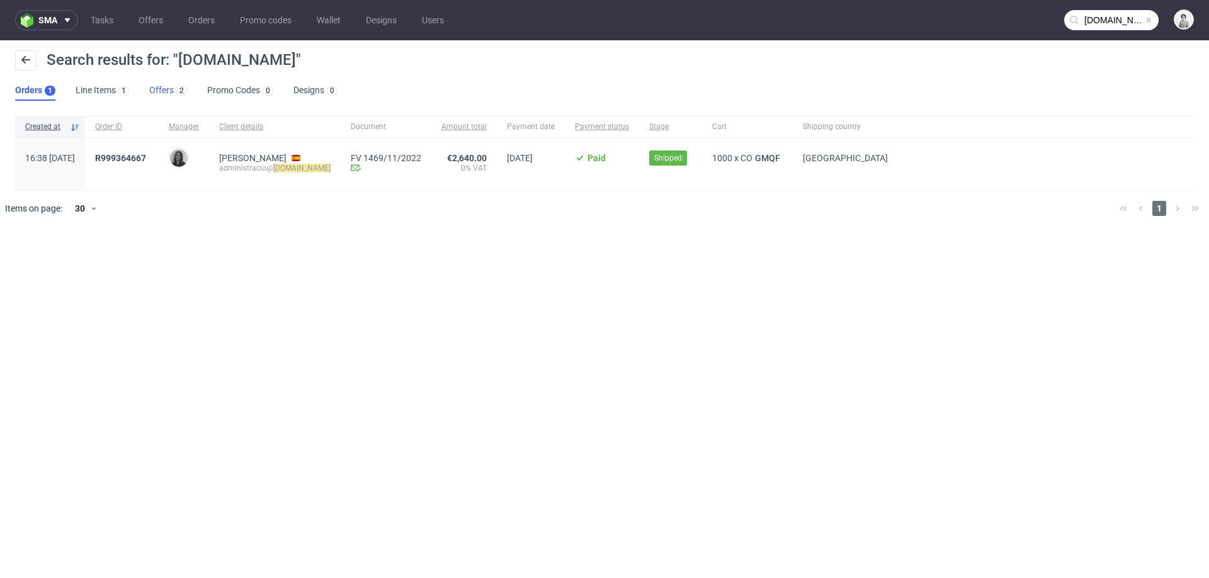
click at [163, 87] on link "Offers 2" at bounding box center [168, 91] width 38 height 20
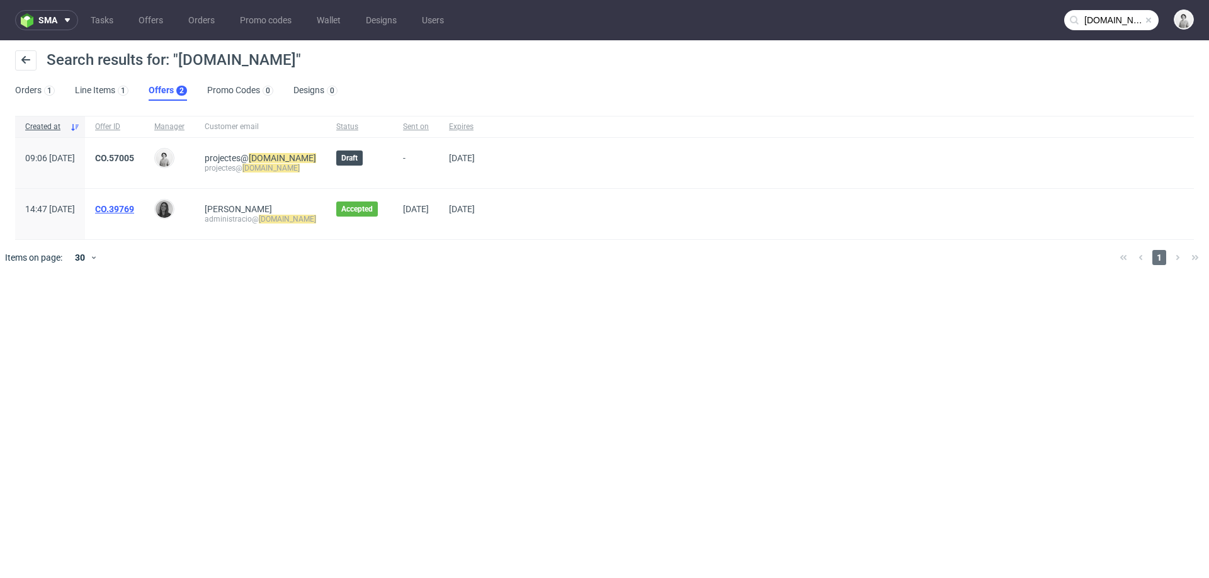
click at [134, 210] on link "CO.39769" at bounding box center [114, 209] width 39 height 10
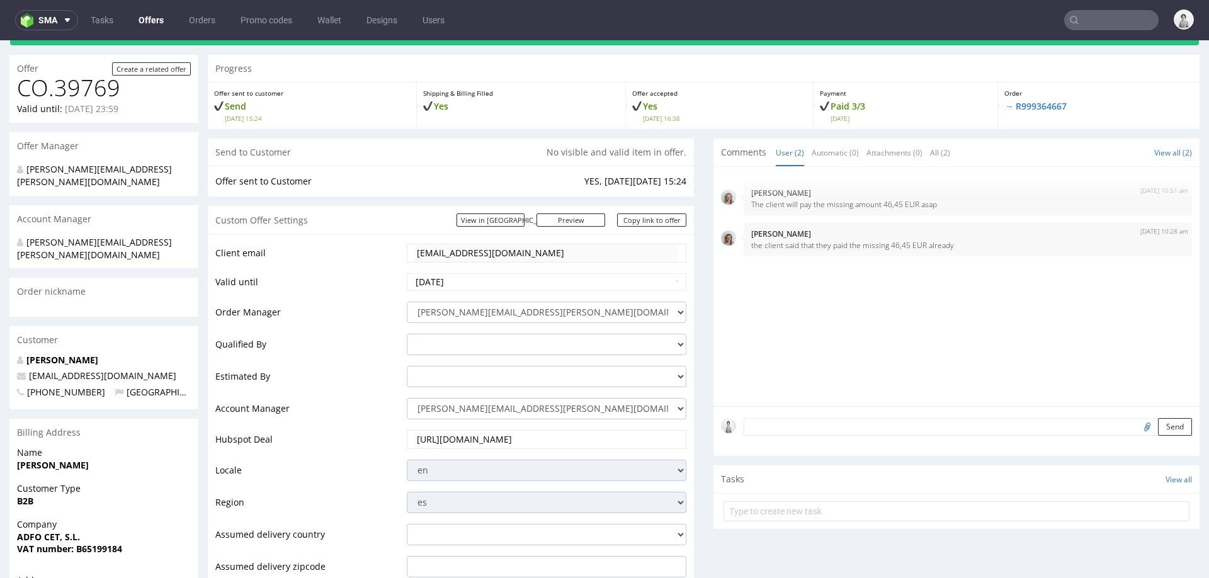
scroll to position [89, 0]
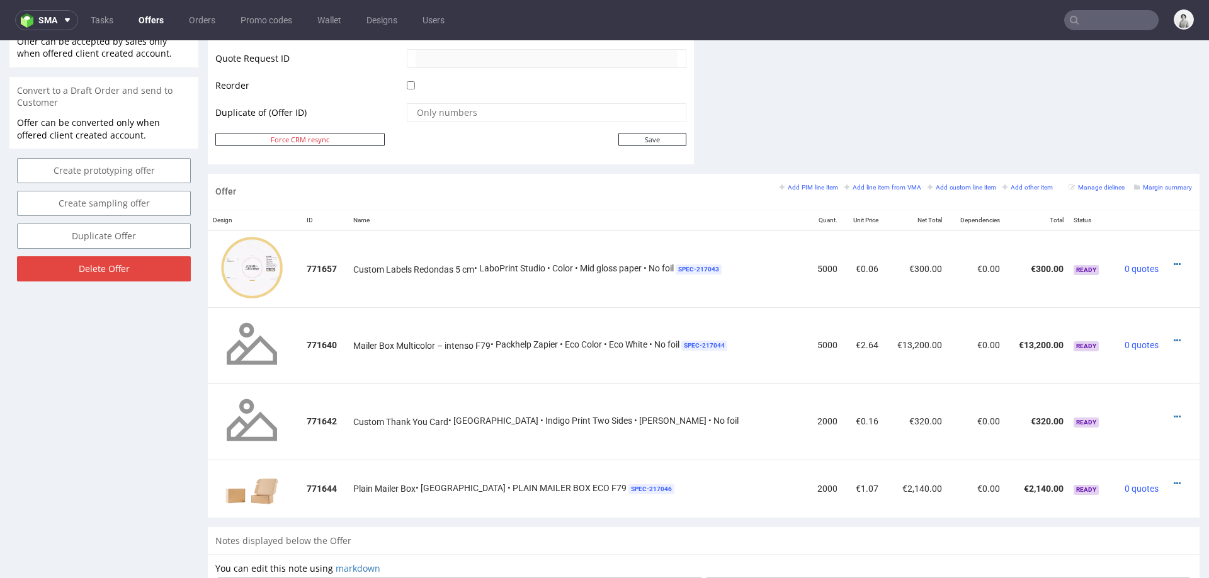
scroll to position [646, 0]
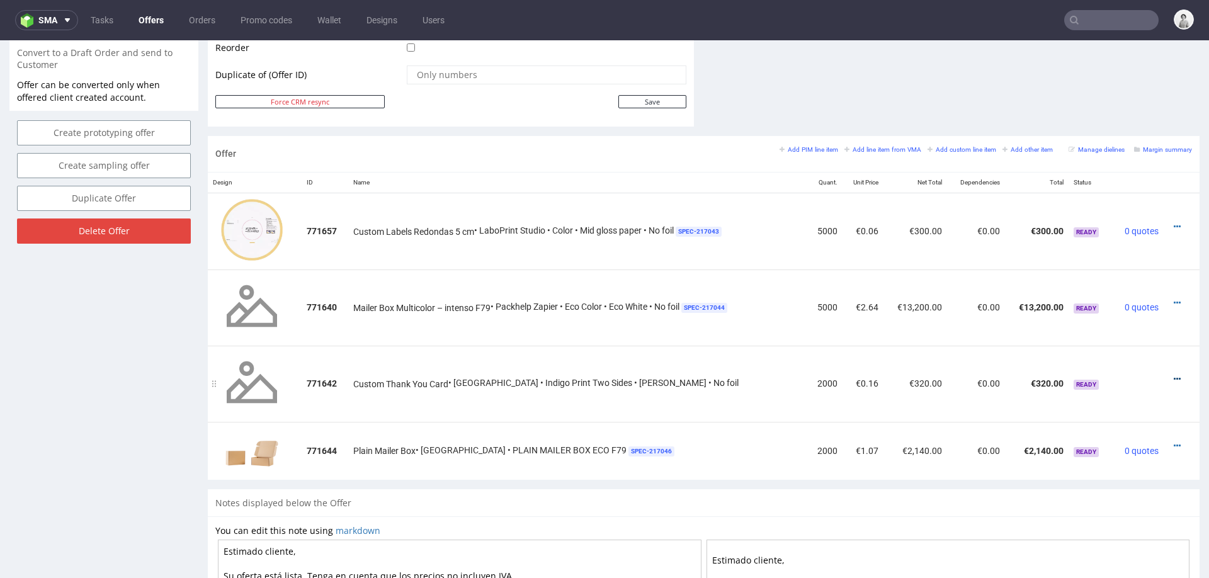
click at [1173, 375] on icon at bounding box center [1176, 379] width 7 height 9
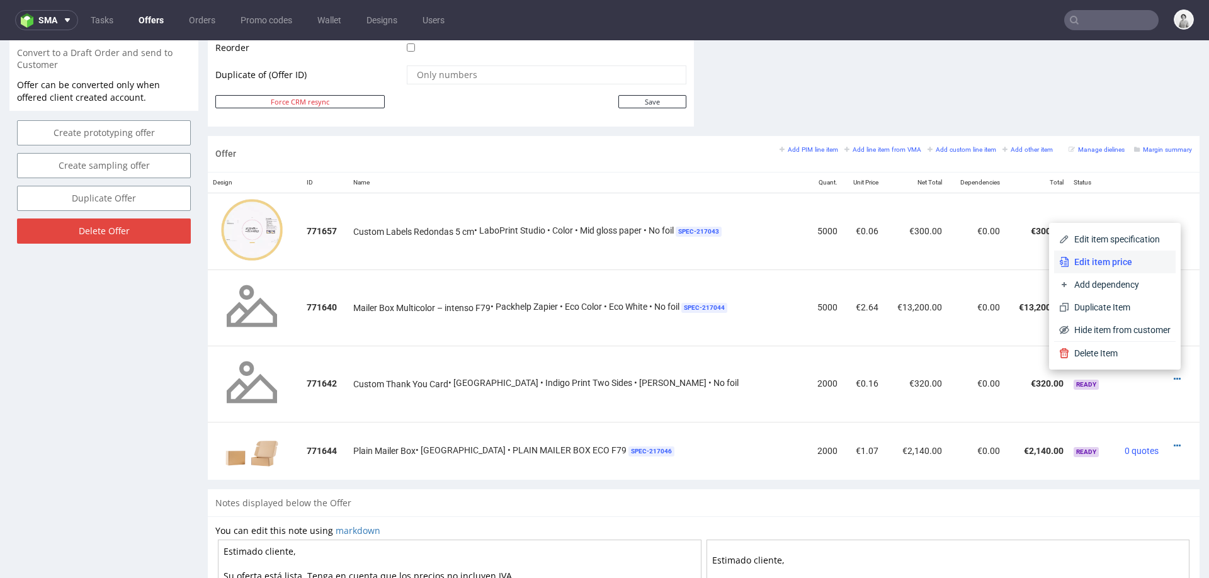
click at [1093, 264] on span "Edit item price" at bounding box center [1119, 262] width 101 height 13
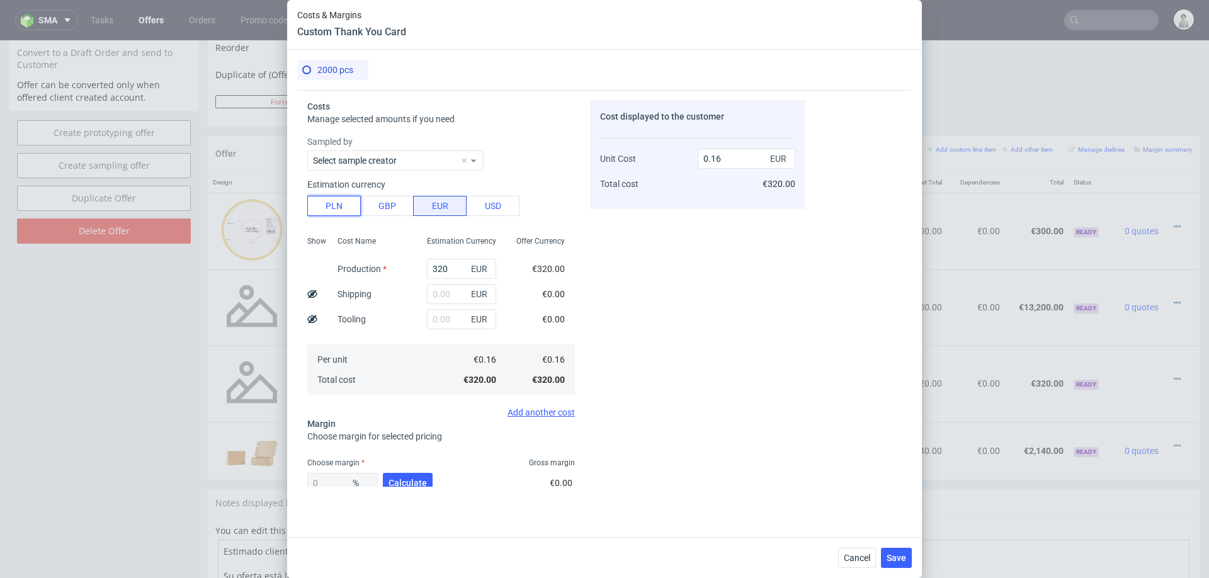
click at [322, 205] on button "PLN" at bounding box center [334, 206] width 54 height 20
type input "0.04"
click at [460, 266] on input "320" at bounding box center [461, 269] width 69 height 20
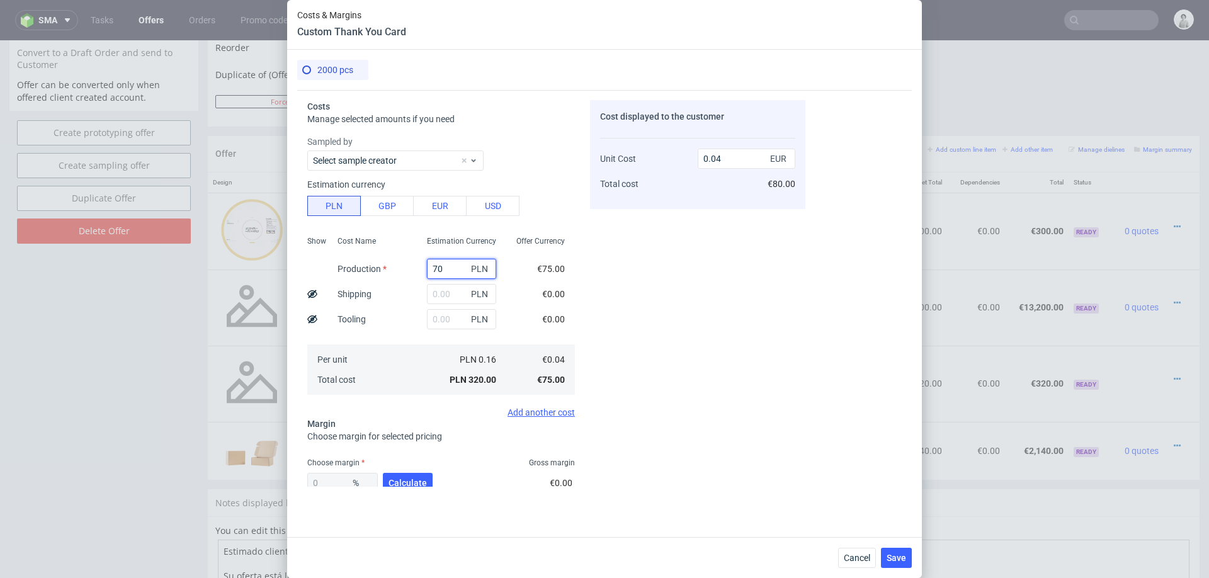
type input "700"
type input "0.08"
type input "700"
click at [400, 315] on div "Cost Name Production Shipping Tooling Per unit Total cost" at bounding box center [371, 314] width 89 height 166
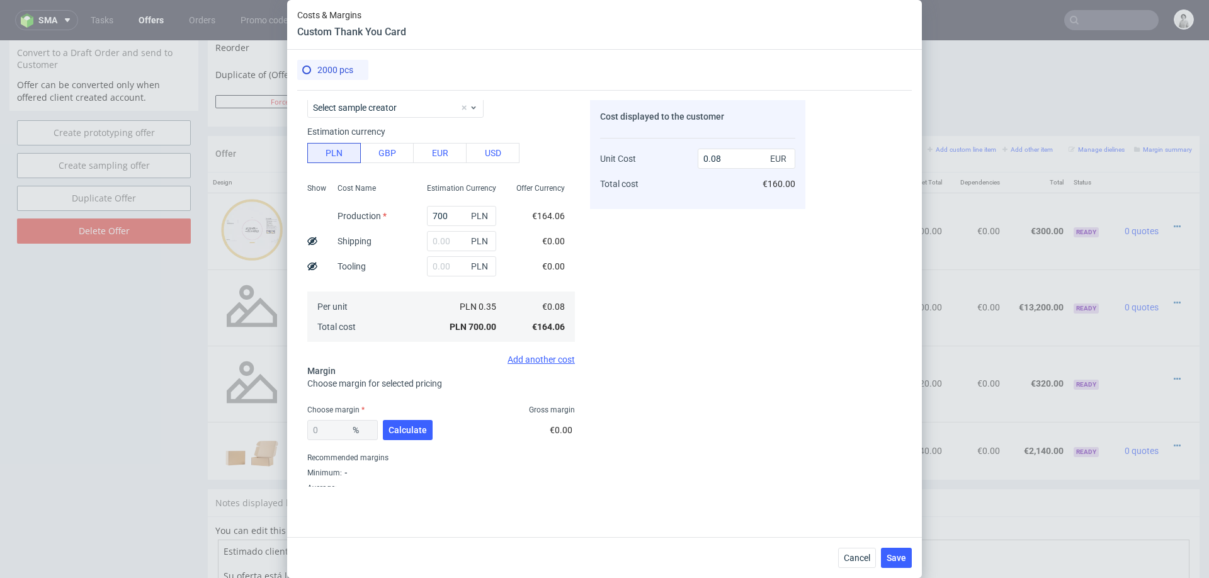
scroll to position [61, 0]
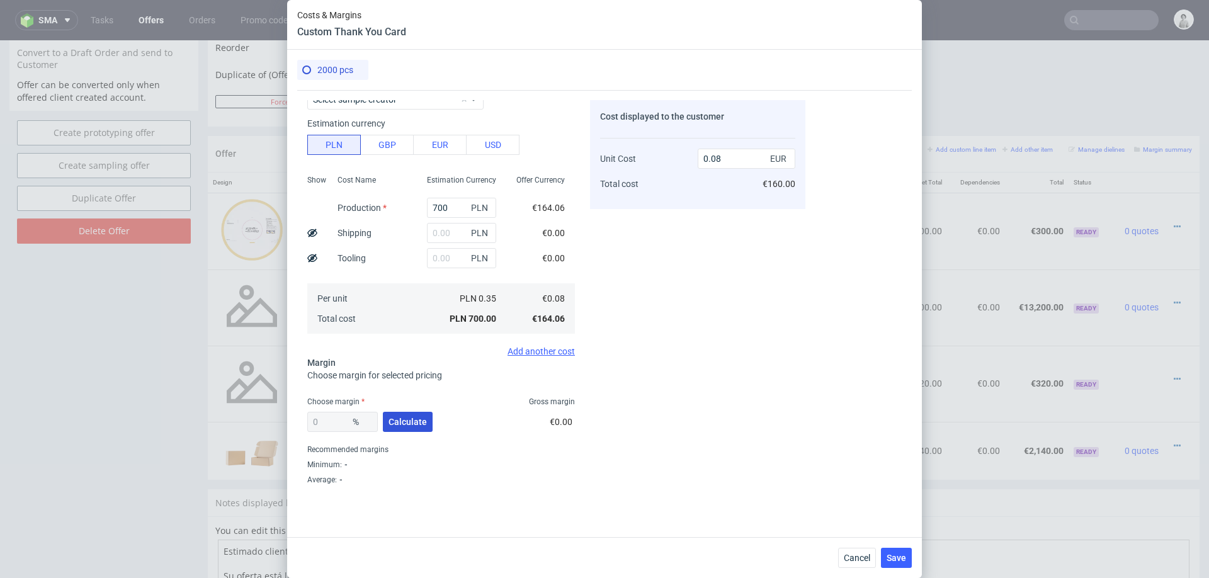
click at [404, 426] on span "Calculate" at bounding box center [407, 421] width 38 height 9
type input "51.38"
type input "0.17"
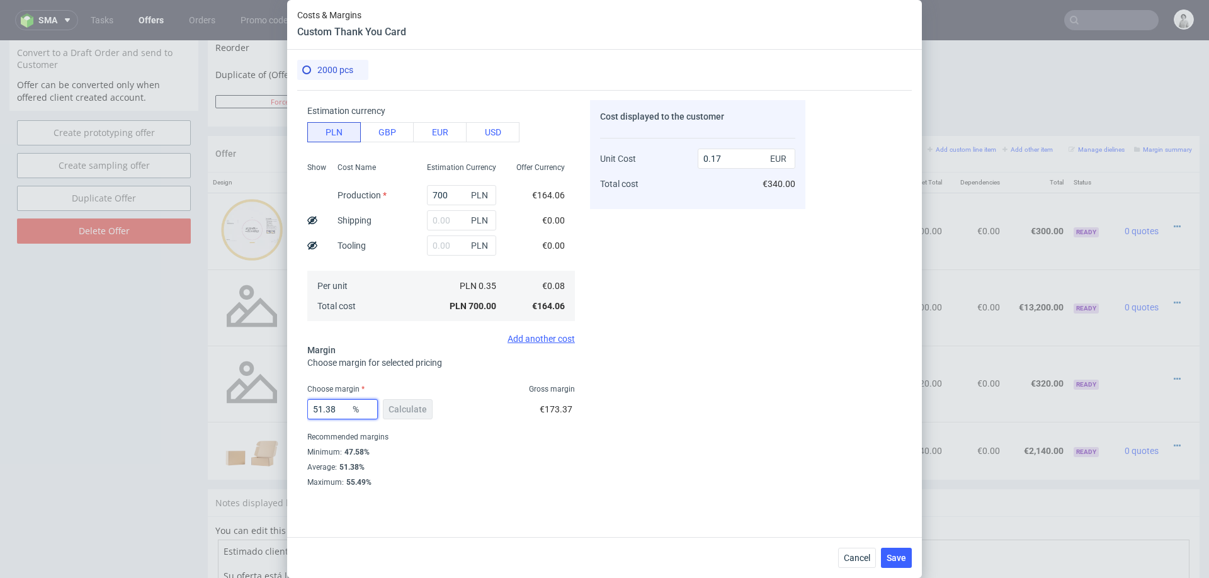
click at [339, 410] on input "51.38" at bounding box center [342, 409] width 70 height 20
type input "48"
type input "0.16"
type input "48"
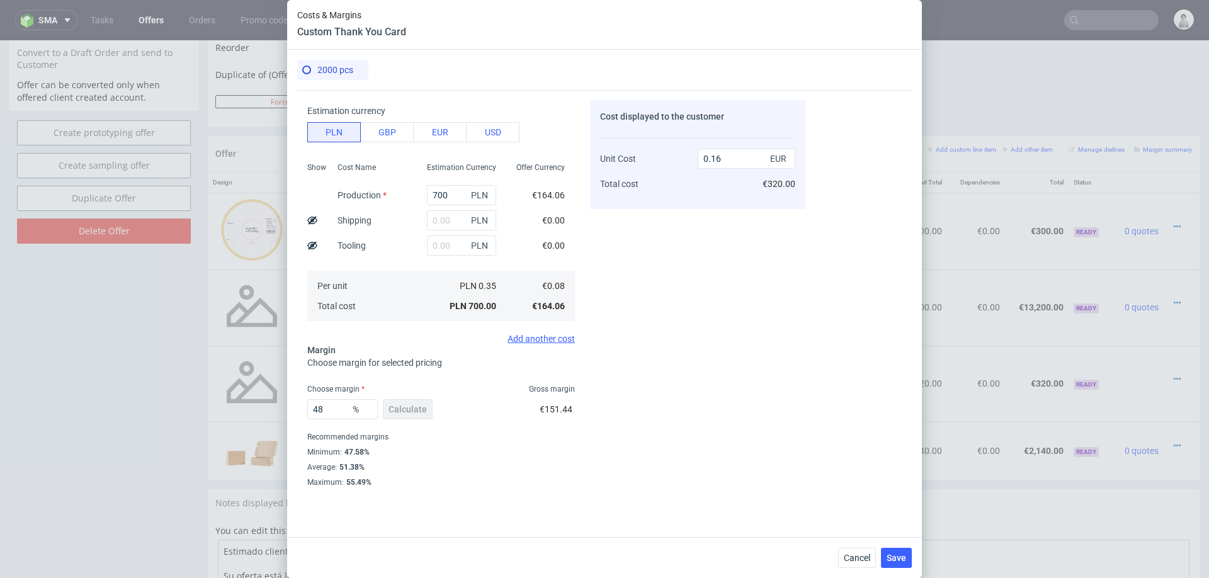
click at [584, 452] on div "Costs Manage selected amounts if you need Sampled by Select sample creator Esti…" at bounding box center [551, 288] width 508 height 397
click at [895, 553] on span "Save" at bounding box center [896, 557] width 20 height 9
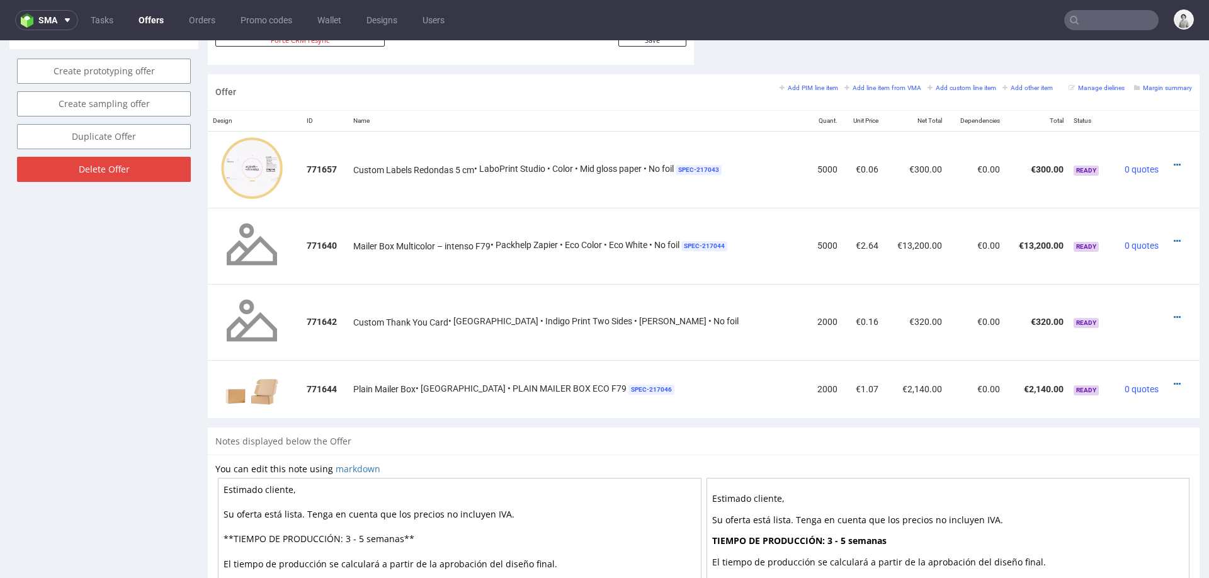
scroll to position [710, 0]
click at [1173, 378] on icon at bounding box center [1176, 382] width 7 height 9
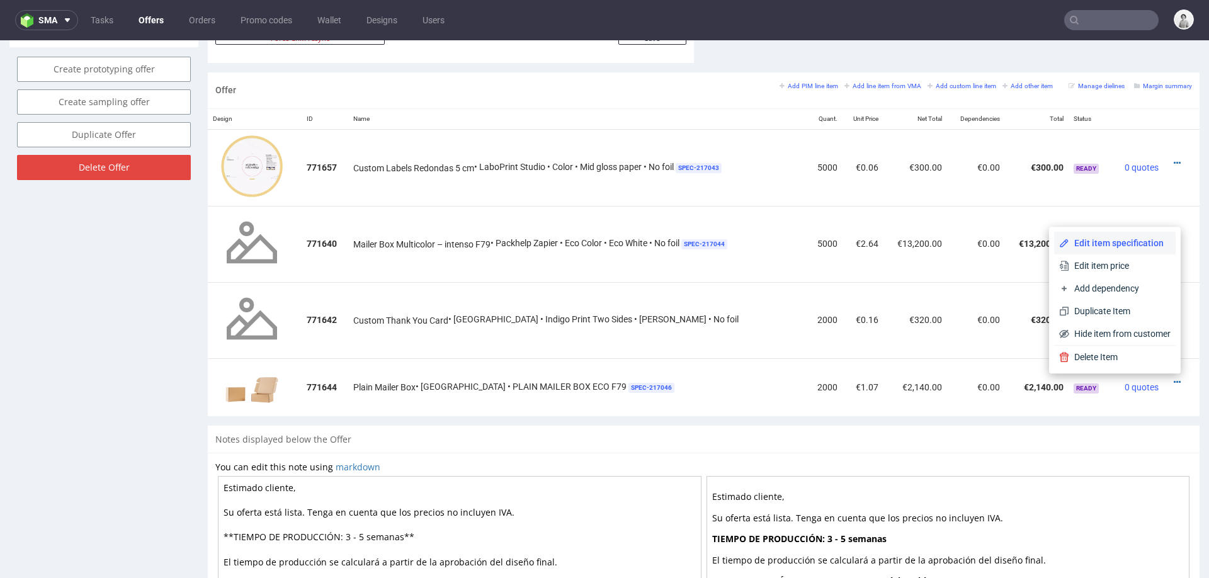
click at [1115, 239] on span "Edit item specification" at bounding box center [1119, 243] width 101 height 13
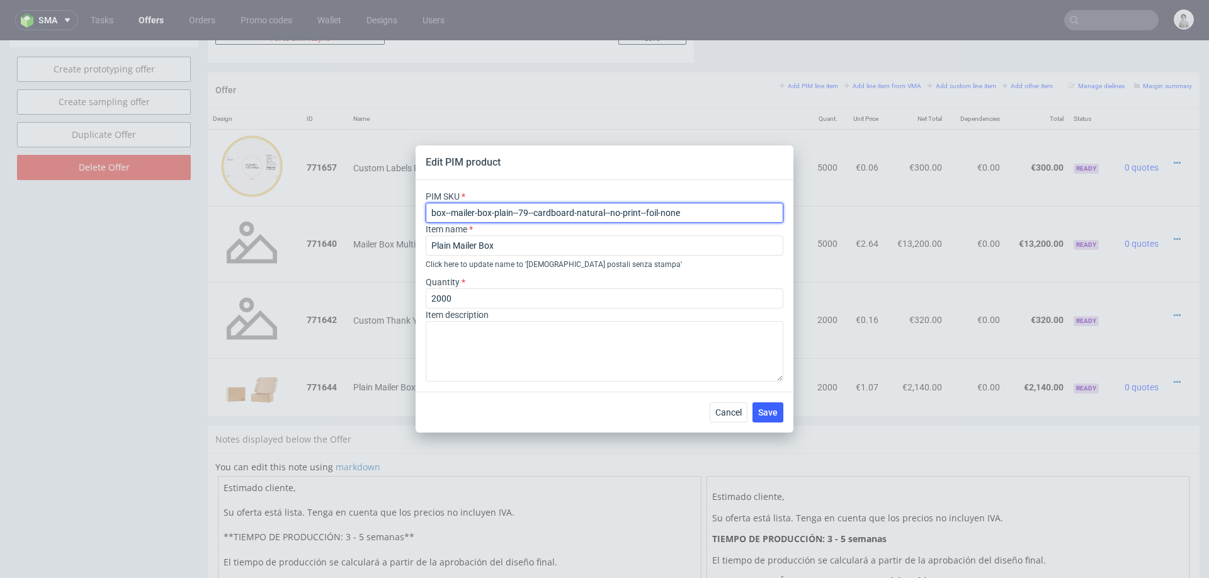
click at [597, 217] on input "box--mailer-box-plain--79--cardboard-natural--no-print--foil-none" at bounding box center [605, 213] width 358 height 20
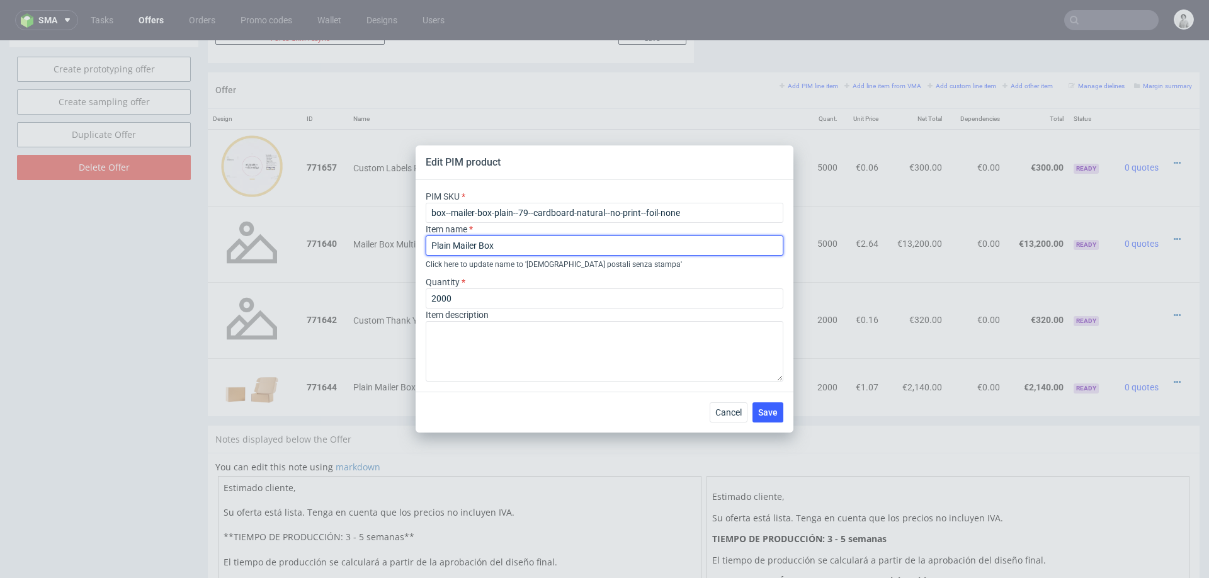
click at [555, 242] on input "Plain Mailer Box" at bounding box center [605, 245] width 358 height 20
type input "Plain Mailer Box F79"
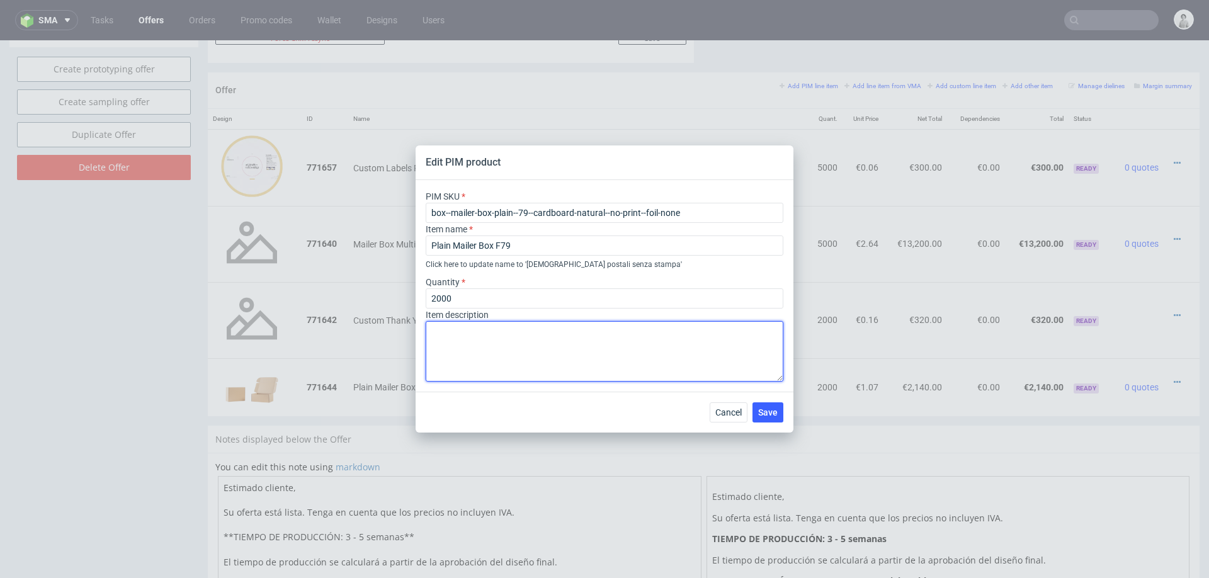
click at [485, 334] on textarea at bounding box center [605, 351] width 358 height 60
type textarea "no print"
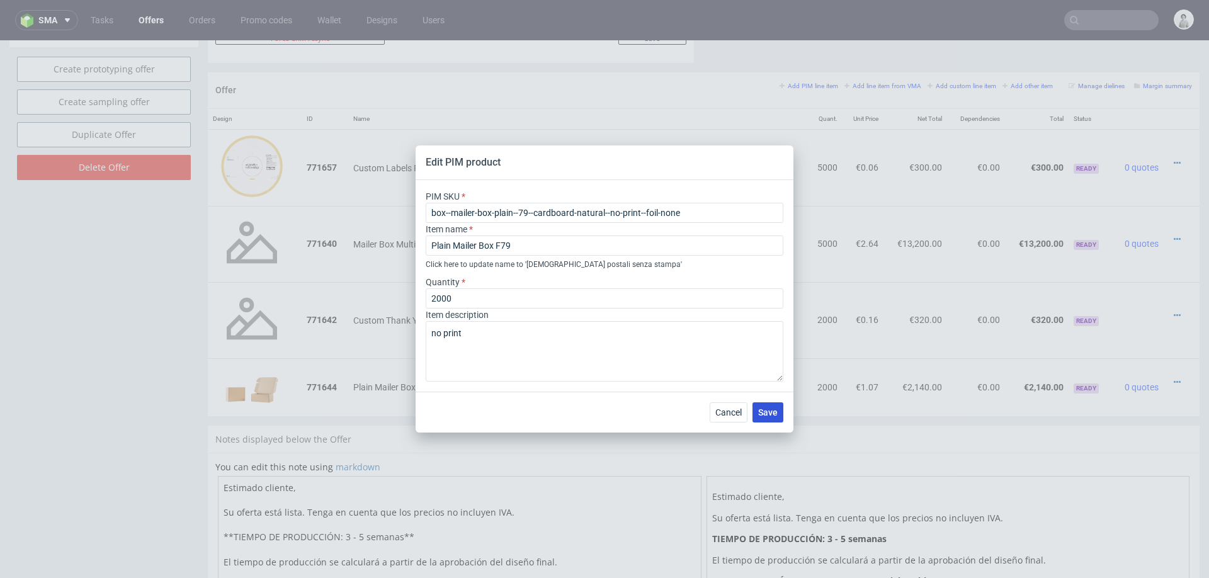
click at [768, 417] on button "Save" at bounding box center [767, 412] width 31 height 20
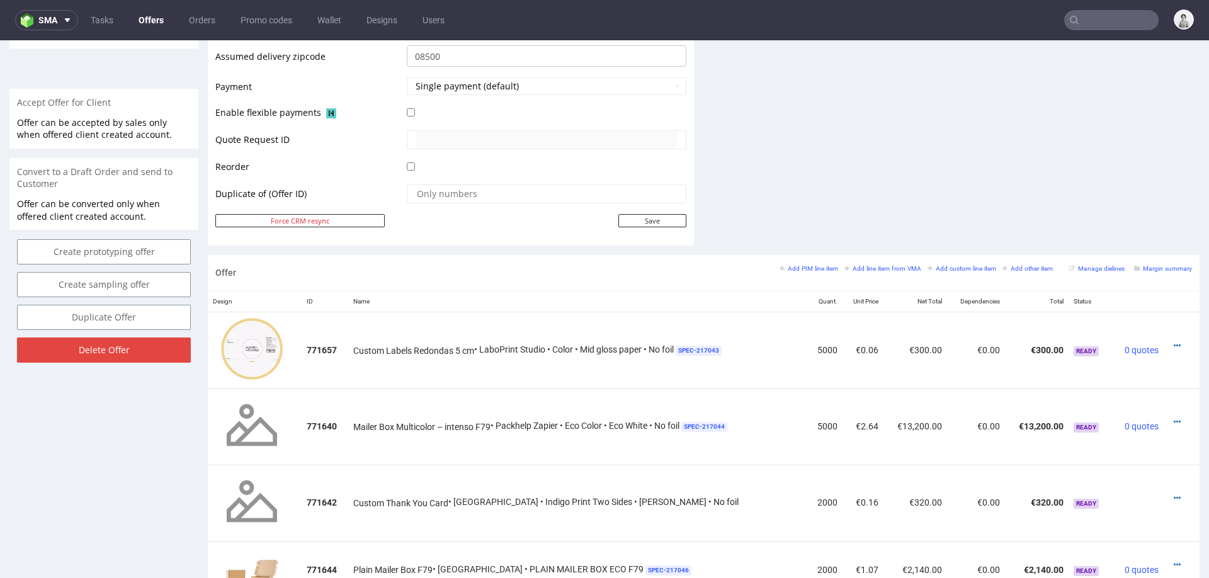
scroll to position [672, 0]
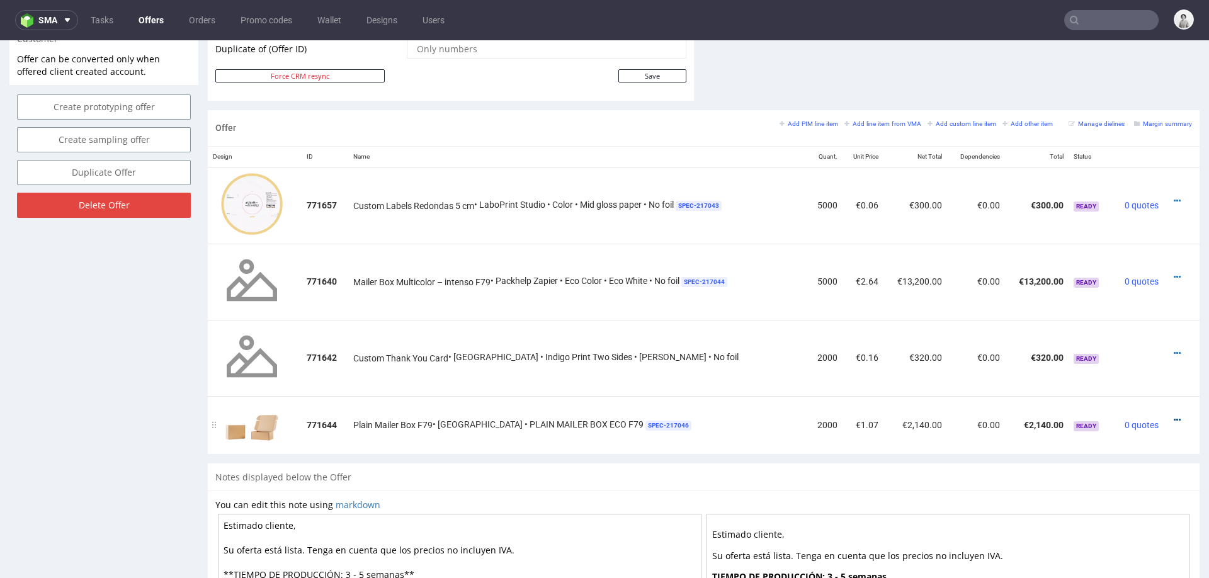
click at [1173, 417] on icon at bounding box center [1176, 419] width 7 height 9
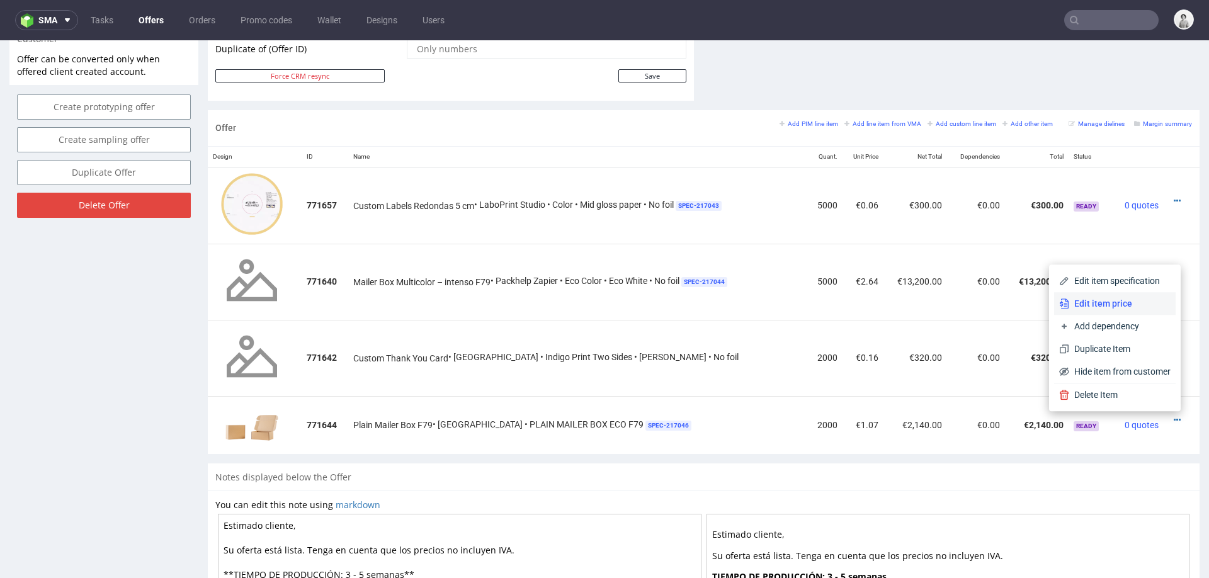
click at [1069, 300] on span "Edit item price" at bounding box center [1119, 303] width 101 height 13
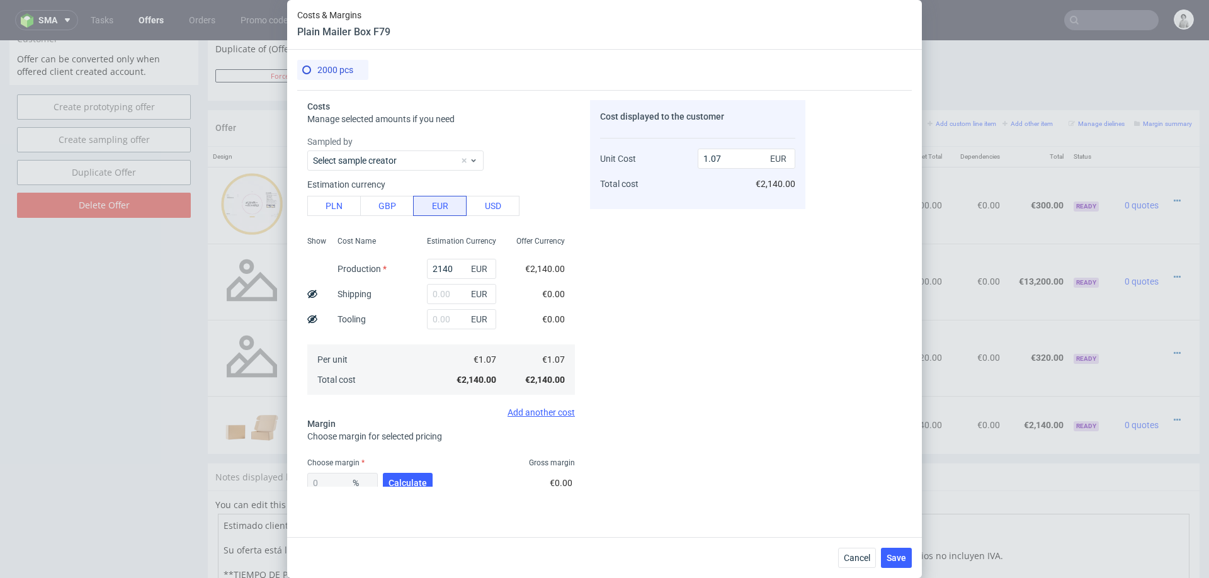
click at [341, 216] on div "Sampled by Select sample creator Estimation currency PLN GBP EUR USD Show Cost …" at bounding box center [441, 276] width 268 height 282
click at [330, 210] on button "PLN" at bounding box center [334, 206] width 54 height 20
type input "0.25"
click at [443, 273] on input "2140" at bounding box center [461, 269] width 69 height 20
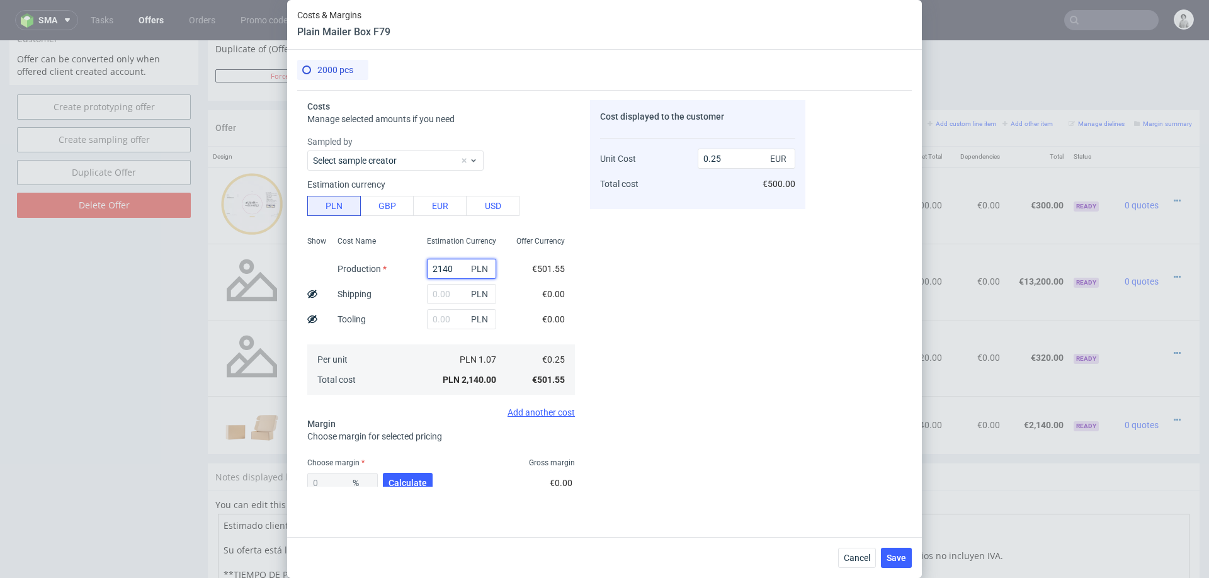
type input "2"
type input "0"
type input "2740"
type input "0.32"
type input "2740"
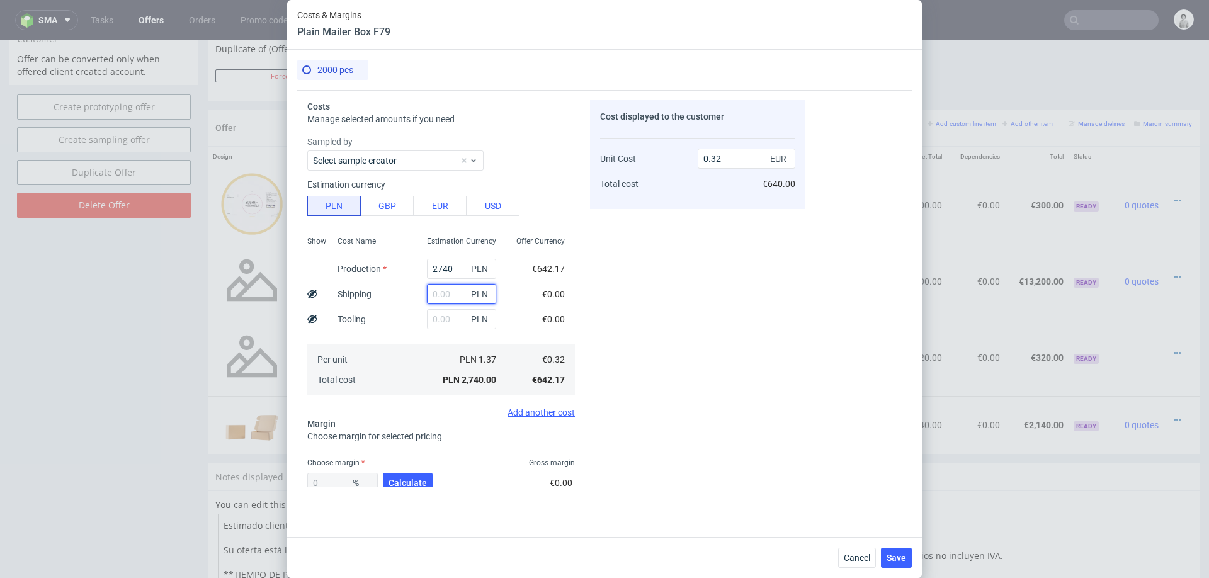
click at [448, 293] on input "text" at bounding box center [461, 294] width 69 height 20
type input "1420"
type input "0.49"
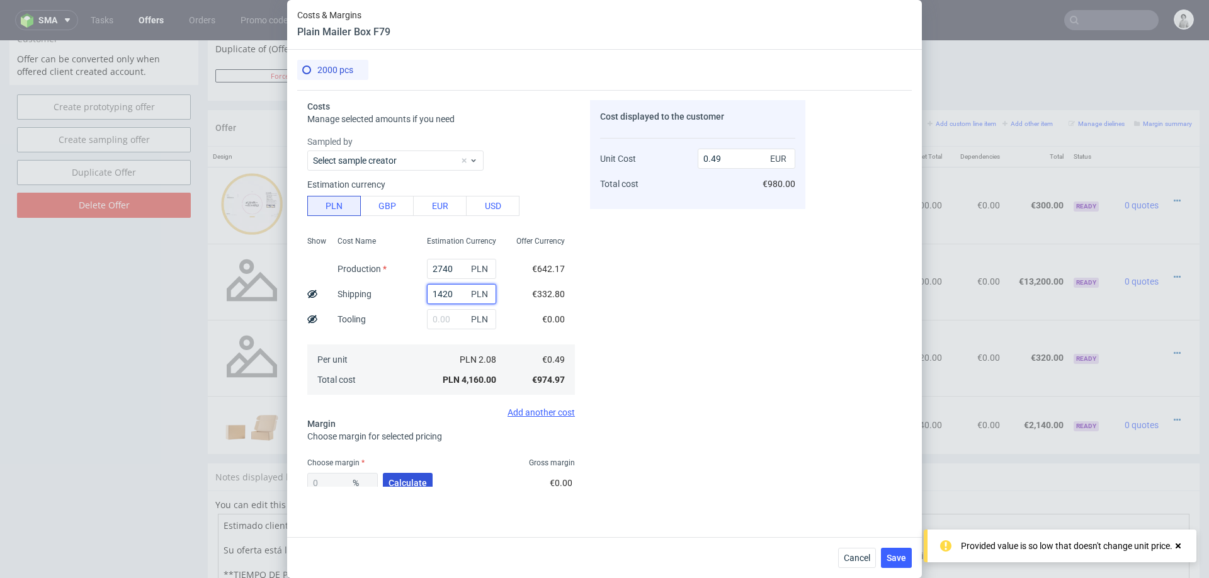
type input "1420"
click at [392, 480] on span "Calculate" at bounding box center [407, 482] width 38 height 9
type input "39.52"
type input "0.81"
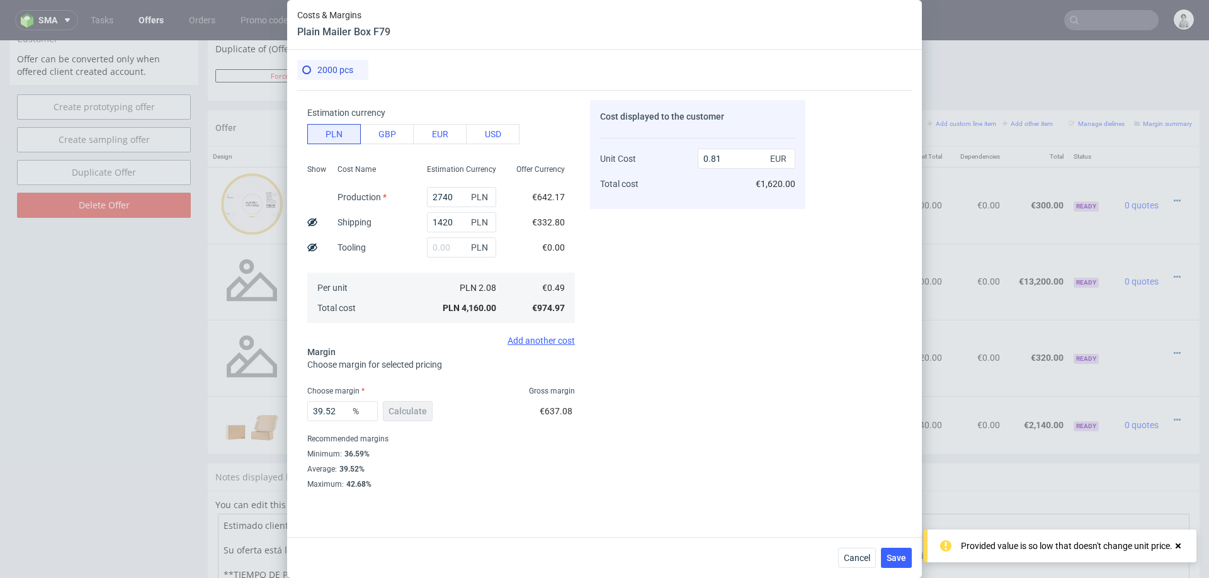
scroll to position [74, 0]
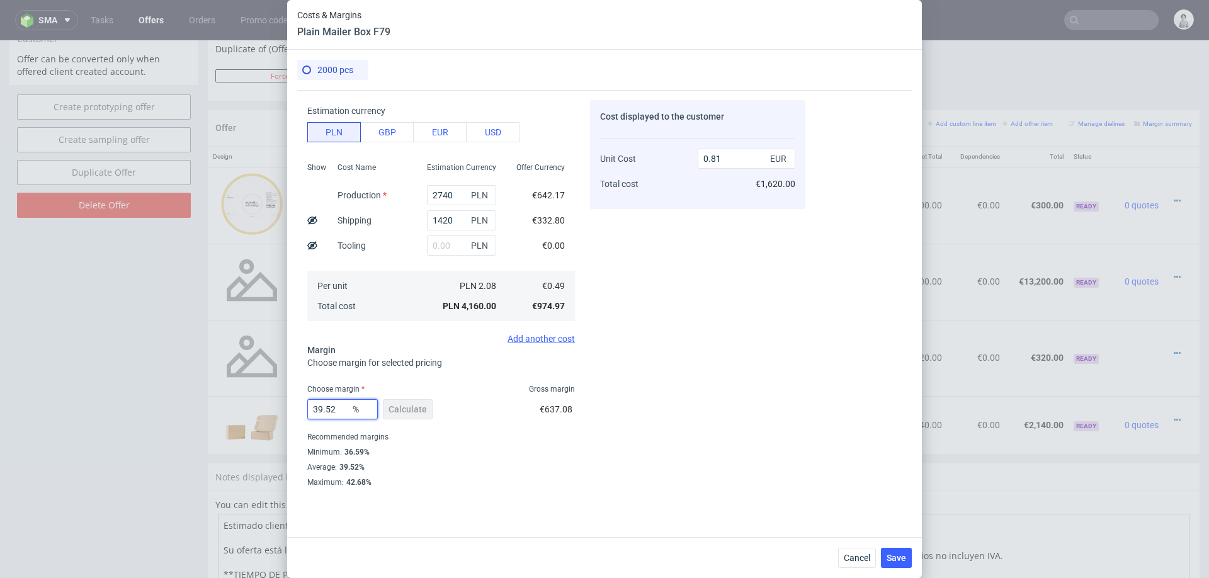
click at [330, 408] on input "39.52" at bounding box center [342, 409] width 70 height 20
type input "50"
type input "0.98"
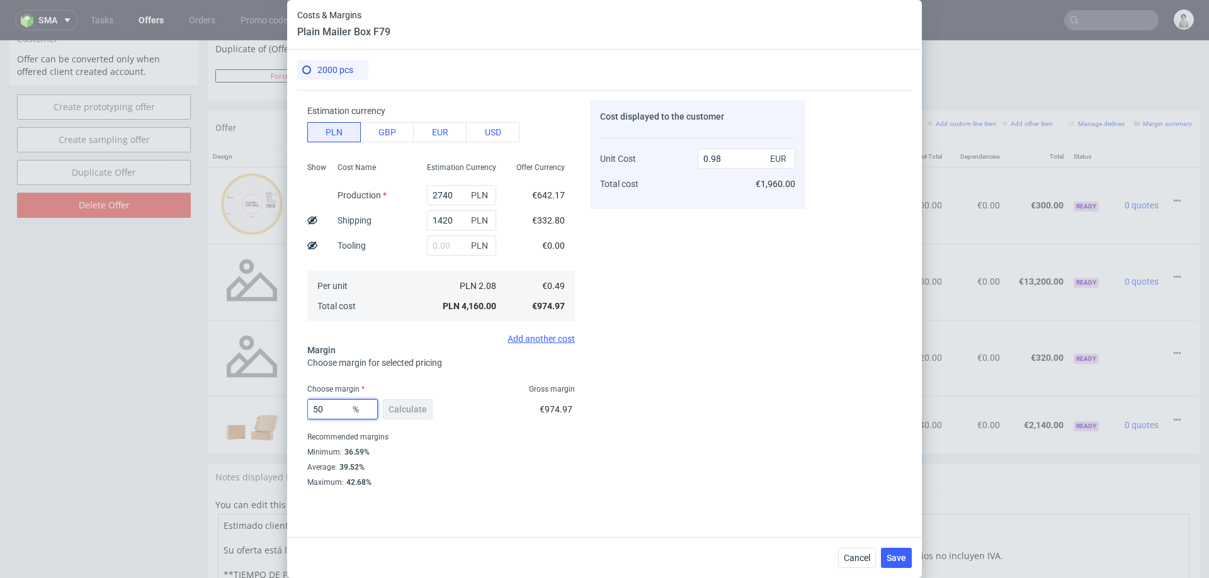
type input "5"
type input "0.52"
type input "4"
type input "0.51"
type input "49"
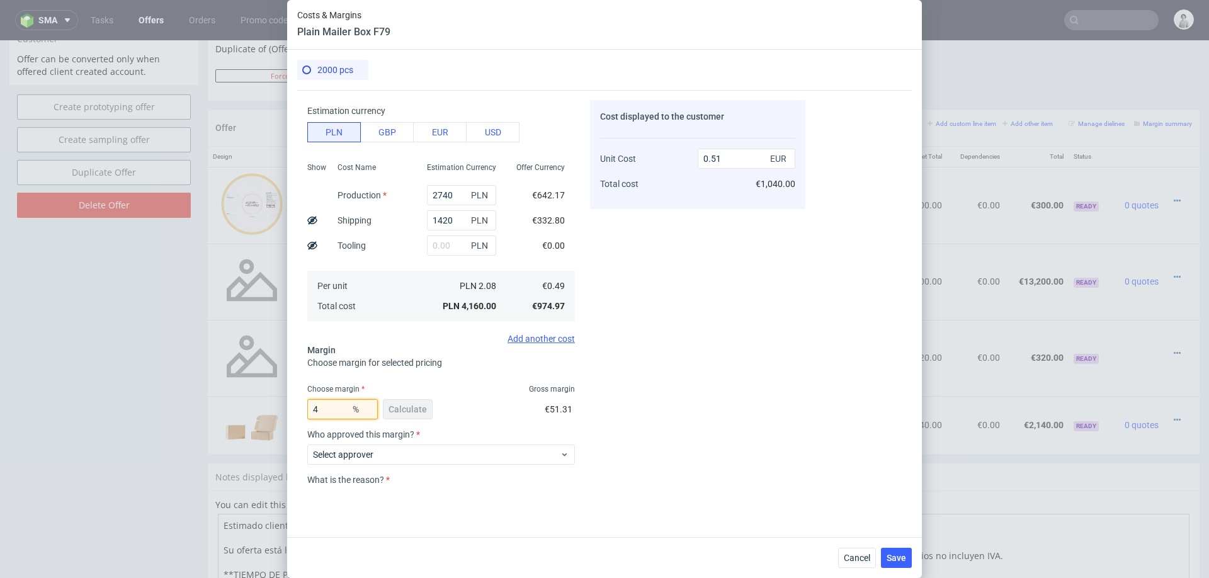
type input "0.96"
type input "49"
click at [897, 559] on span "Save" at bounding box center [896, 557] width 20 height 9
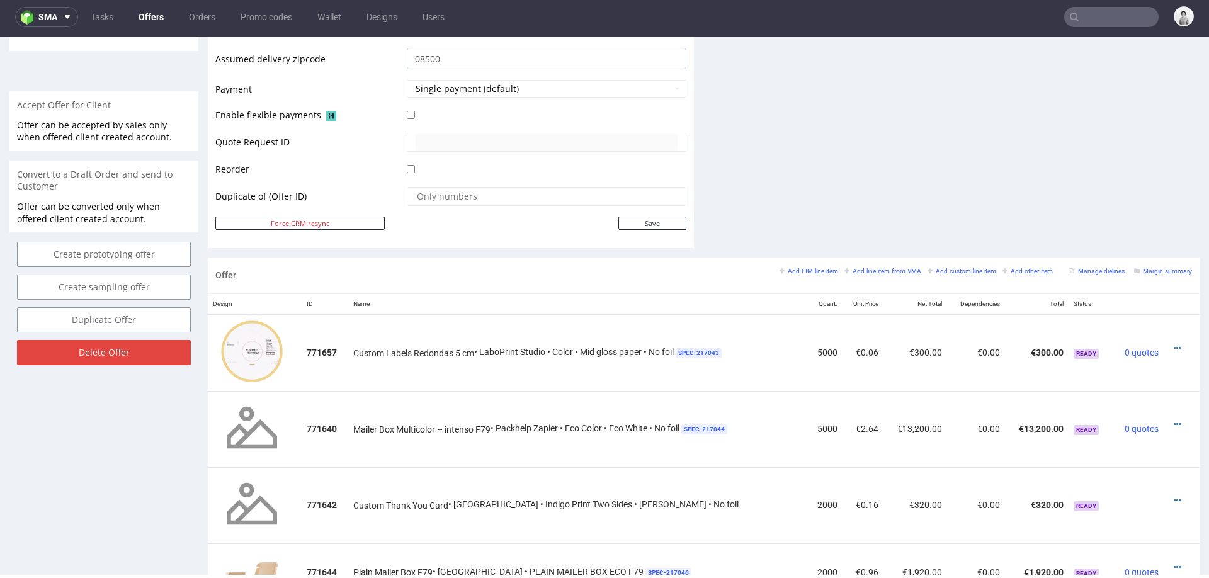
scroll to position [559, 0]
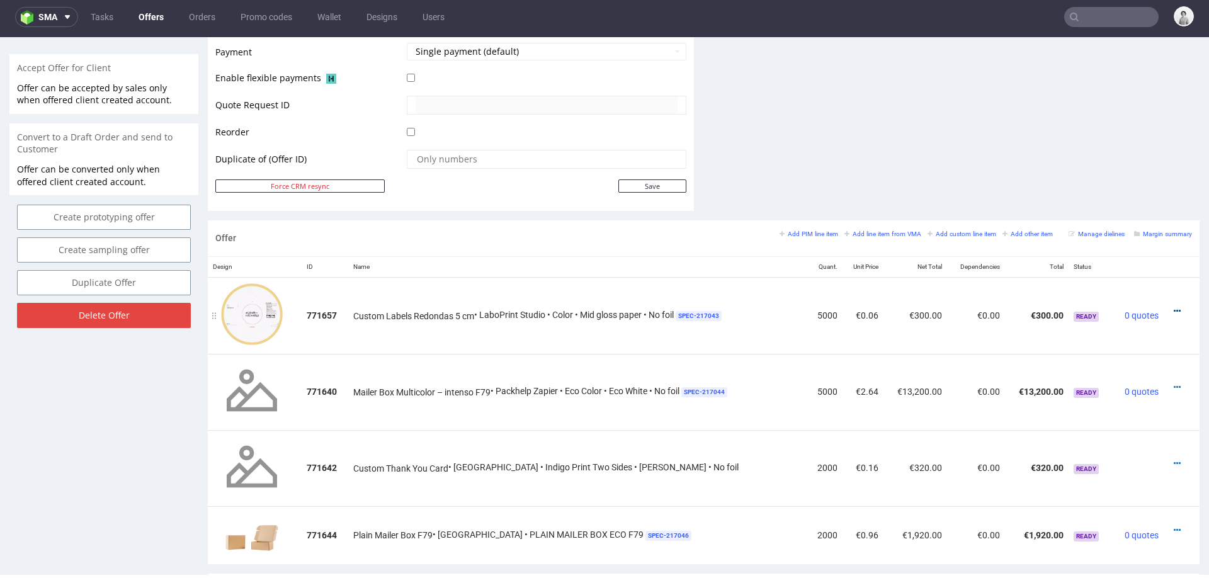
click at [1173, 307] on icon at bounding box center [1176, 311] width 7 height 9
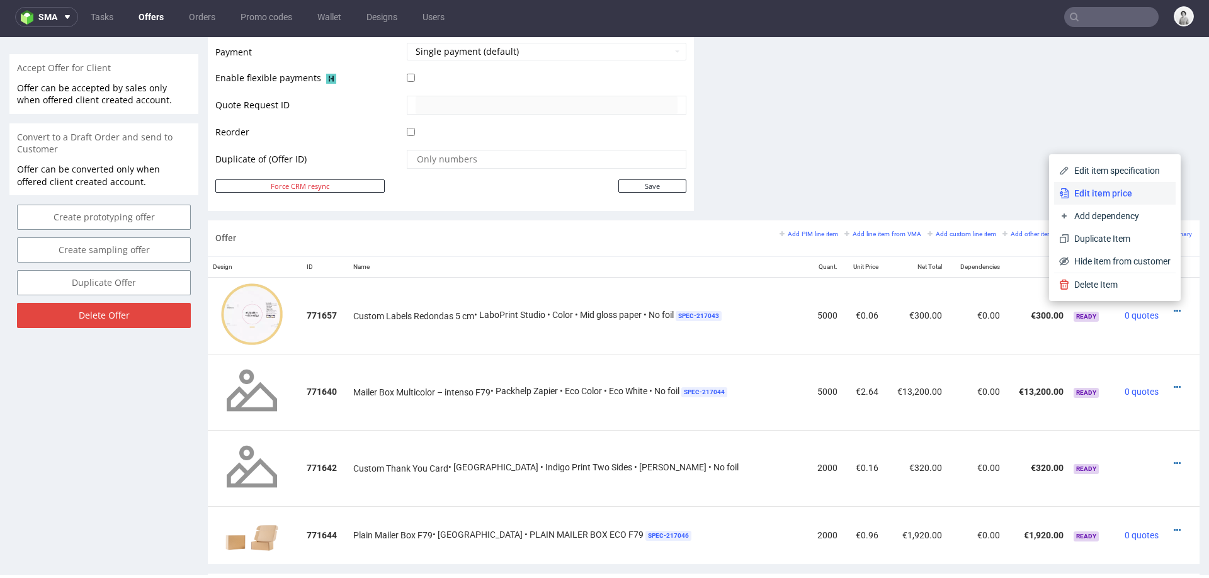
click at [1117, 187] on span "Edit item price" at bounding box center [1119, 193] width 101 height 13
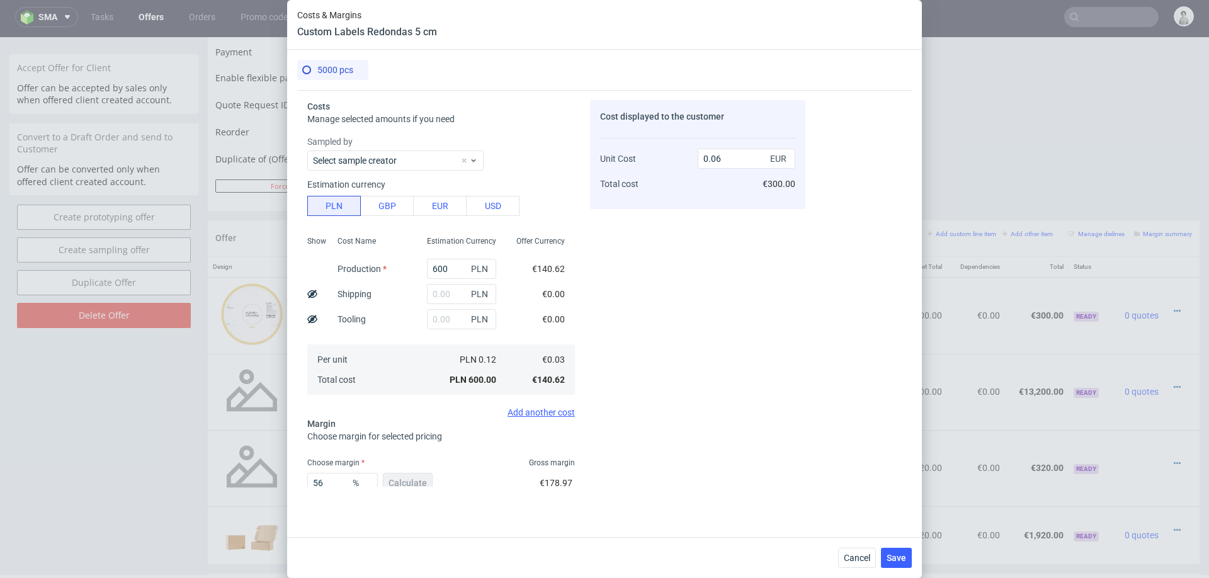
scroll to position [74, 0]
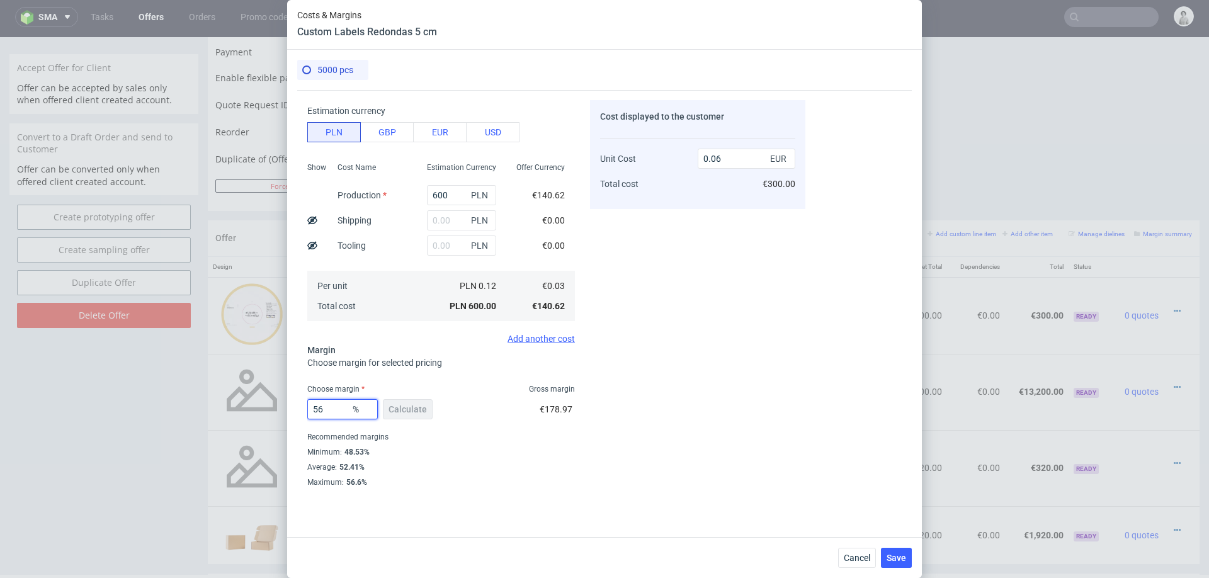
click at [333, 407] on input "56" at bounding box center [342, 409] width 70 height 20
type input "5"
type input "0"
type input "0.03"
type input "49"
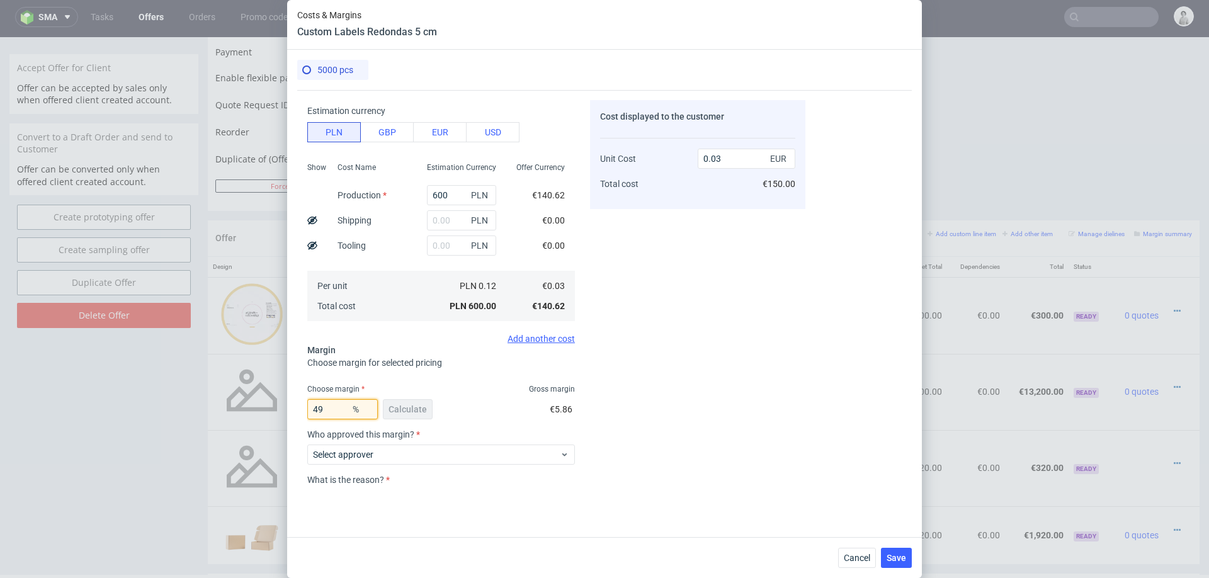
type input "0.06"
type input "46"
type input "0.05"
type input "49"
type input "0.06"
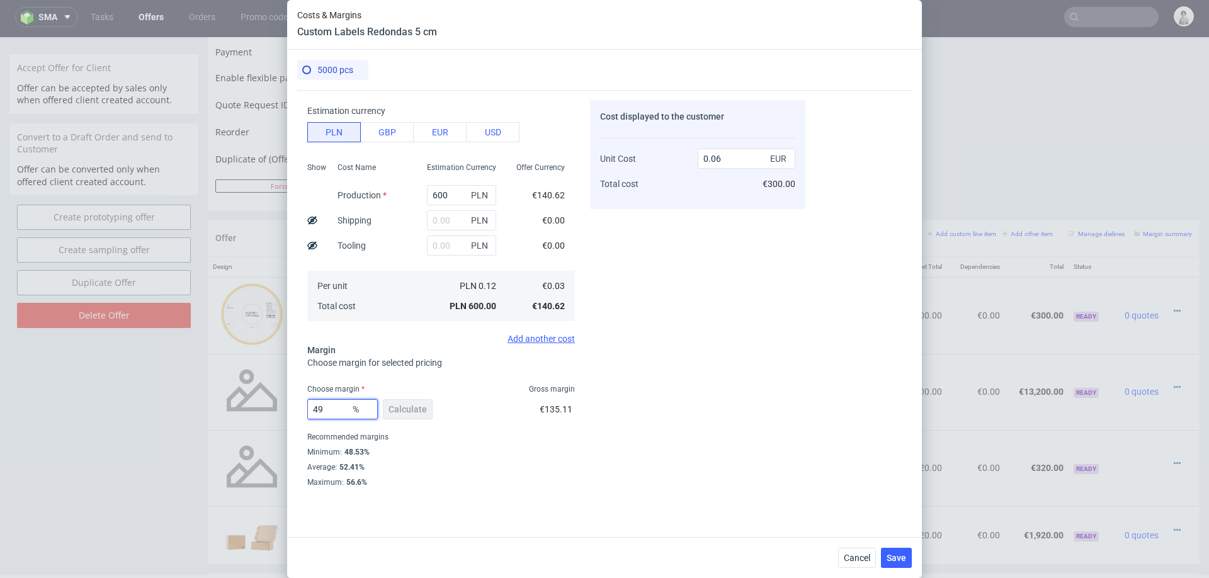
type input "49"
click at [689, 370] on div "Cost displayed to the customer Unit Cost Total cost 0.06 EUR €300.00" at bounding box center [697, 293] width 215 height 386
click at [731, 162] on input "0.06" at bounding box center [746, 159] width 98 height 20
type input "0.05"
type input "40"
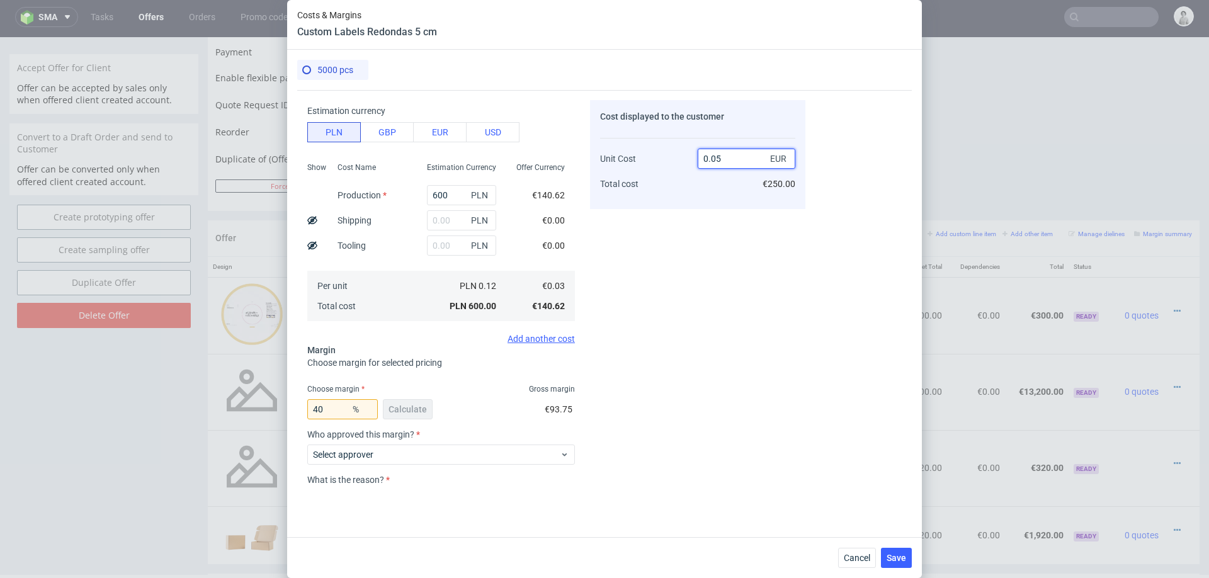
type input "0.05"
click at [675, 291] on div "Cost displayed to the customer Unit Cost Total cost 0.05 EUR €250.00" at bounding box center [697, 293] width 215 height 386
click at [335, 410] on input "40" at bounding box center [342, 409] width 70 height 20
click at [729, 368] on div "Cost displayed to the customer Unit Cost Total cost 0.05 EUR €250.00" at bounding box center [697, 293] width 215 height 386
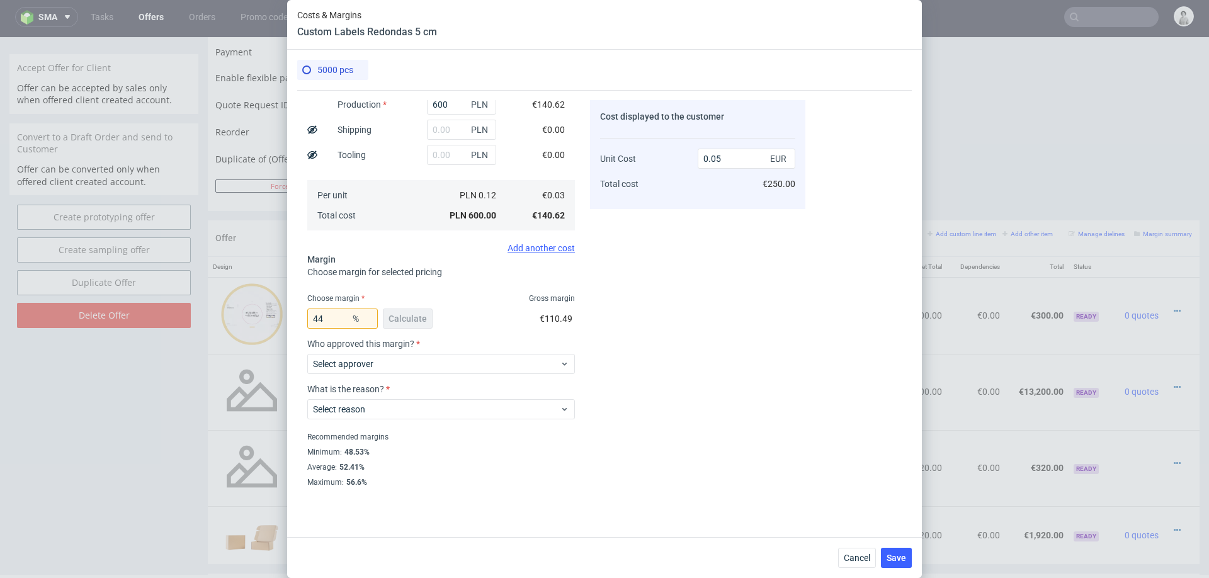
scroll to position [162, 0]
click at [339, 321] on input "44" at bounding box center [342, 320] width 70 height 20
type input "49"
type input "0.06"
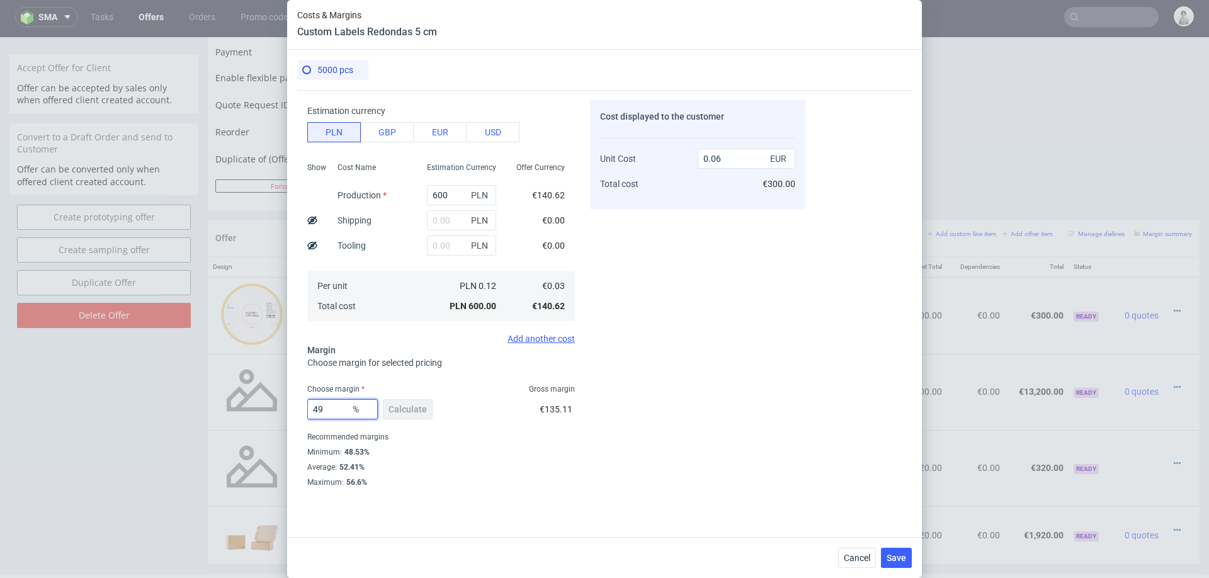
type input "49"
click at [719, 305] on div "Cost displayed to the customer Unit Cost Total cost 0.06 EUR €300.00" at bounding box center [697, 293] width 215 height 386
click at [887, 550] on button "Save" at bounding box center [896, 558] width 31 height 20
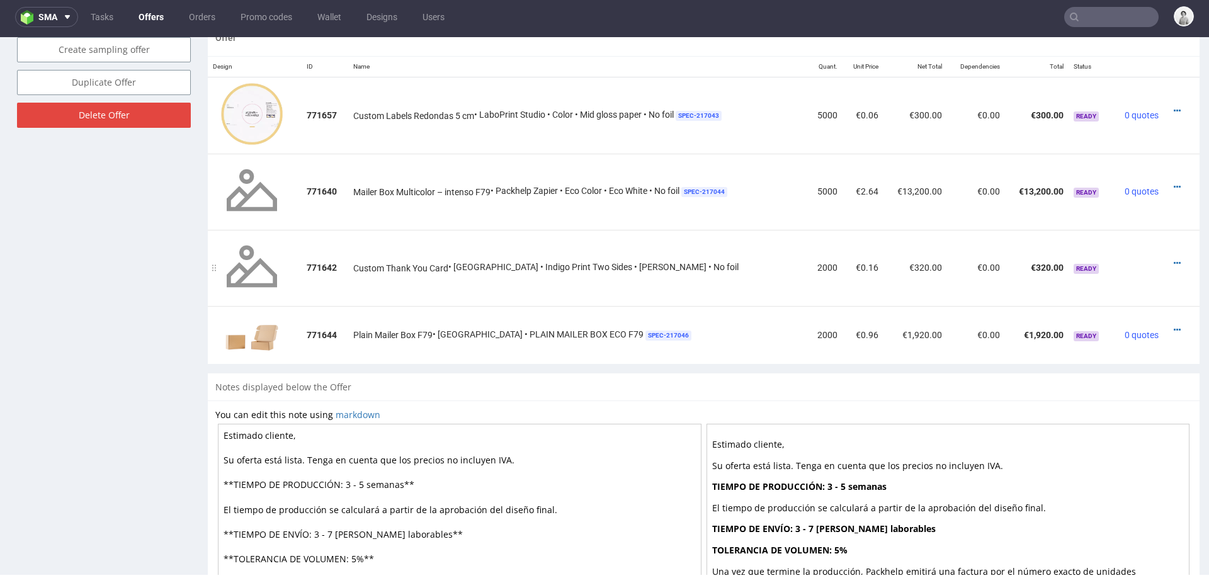
scroll to position [708, 0]
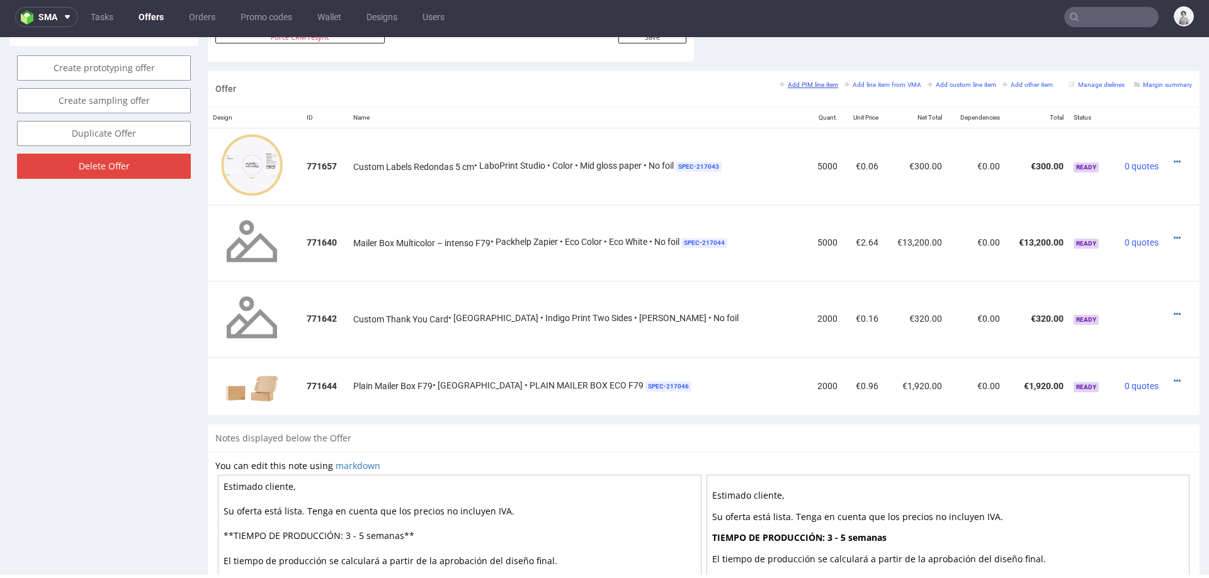
click at [807, 84] on small "Add PIM line item" at bounding box center [808, 84] width 59 height 7
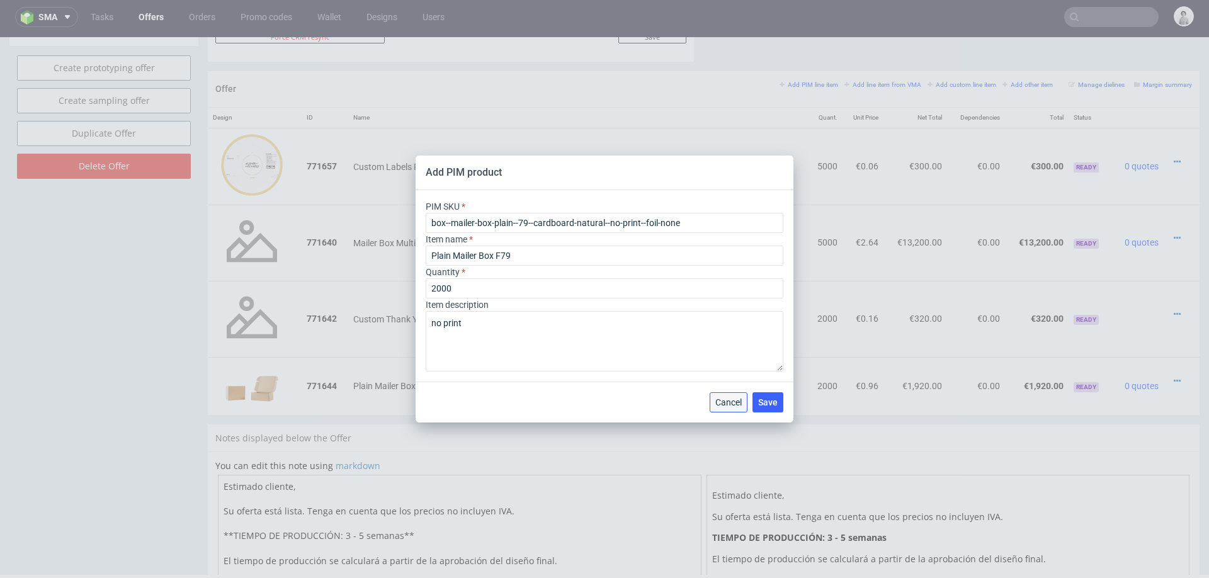
click at [718, 409] on button "Cancel" at bounding box center [728, 402] width 38 height 20
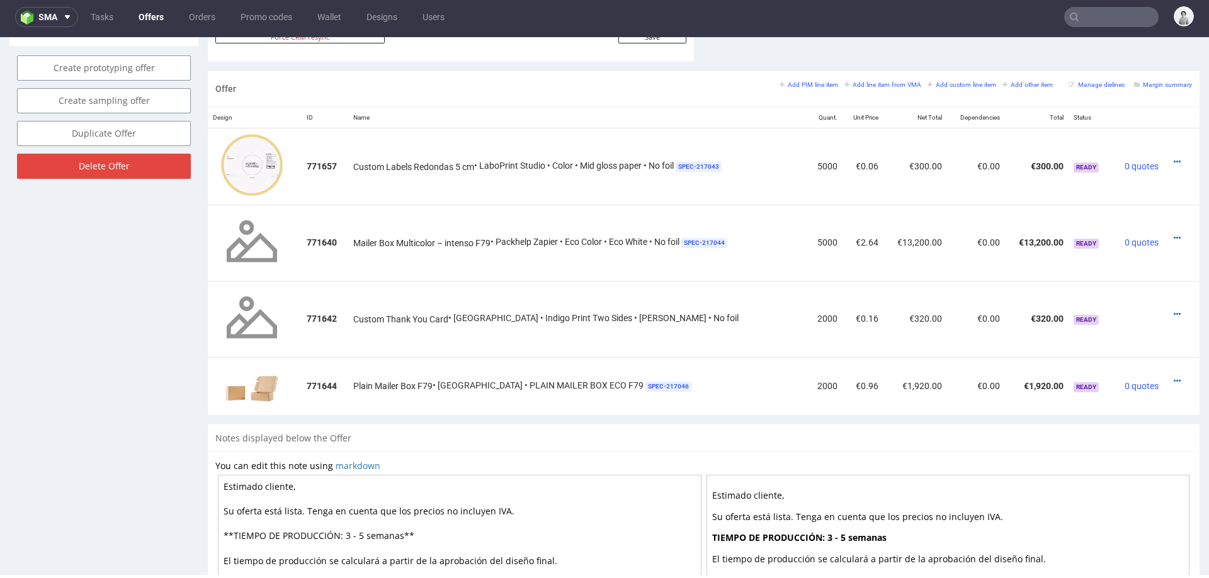
click at [786, 88] on div "Add PIM line item Add line item from VMA Add custom line item Add other item Ma…" at bounding box center [985, 89] width 412 height 21
click at [792, 82] on small "Add PIM line item" at bounding box center [808, 84] width 59 height 7
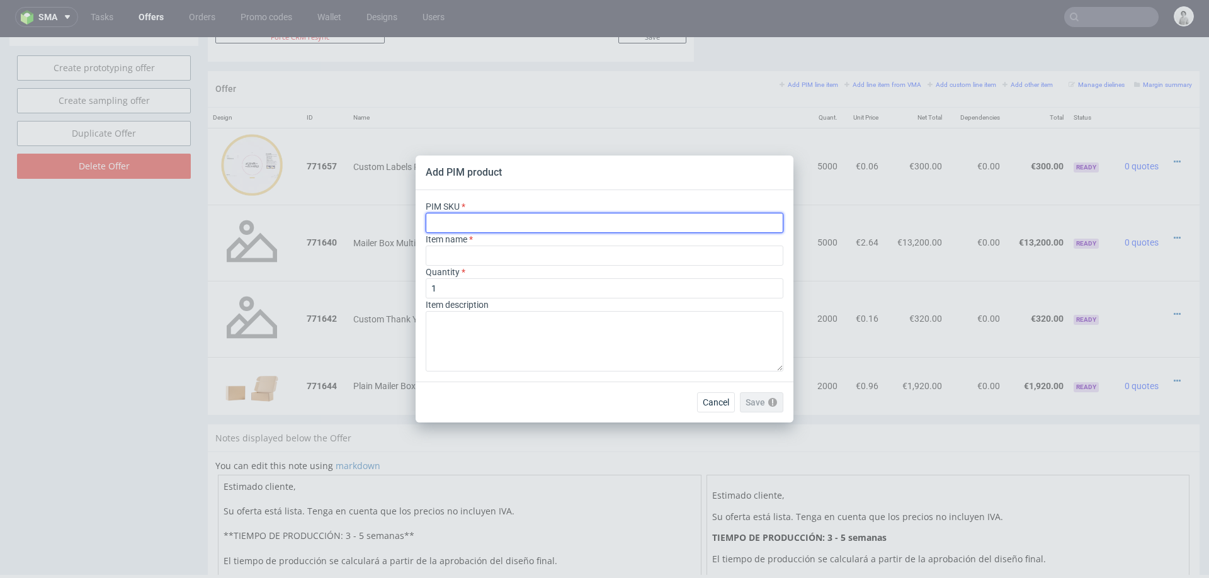
click at [617, 225] on input "text" at bounding box center [605, 223] width 358 height 20
paste input "sku=label--rectangle-label--24i--paper-mid-gloss--print-indigo-color--none"
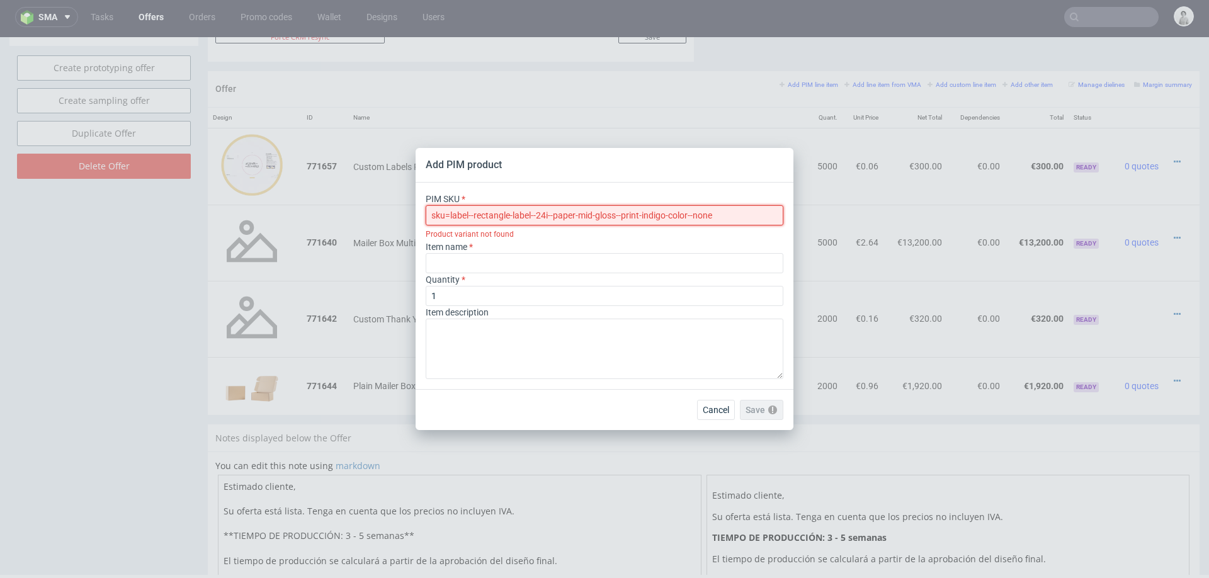
click at [448, 214] on input "sku=label--rectangle-label--24i--paper-mid-gloss--print-indigo-color--none" at bounding box center [605, 215] width 358 height 20
type input "label--rectangle-label--24i--paper-mid-gloss--print-indigo-color--none"
type input "Etichetta"
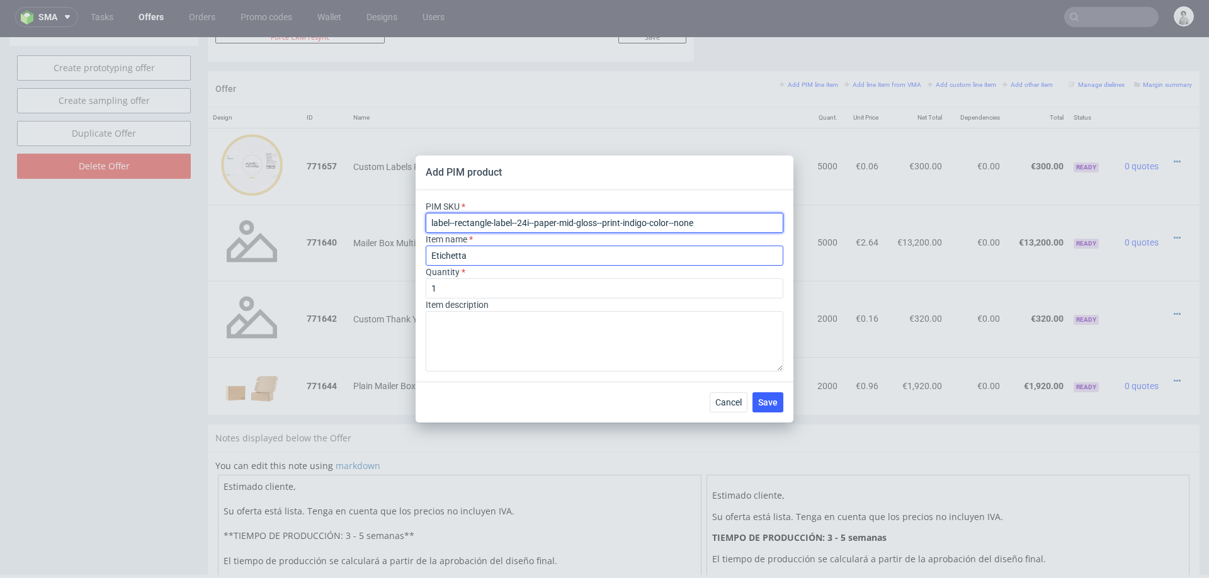
type input "label--rectangle-label--24i--paper-mid-gloss--print-indigo-color--none"
click at [539, 251] on input "Etichetta" at bounding box center [605, 255] width 358 height 20
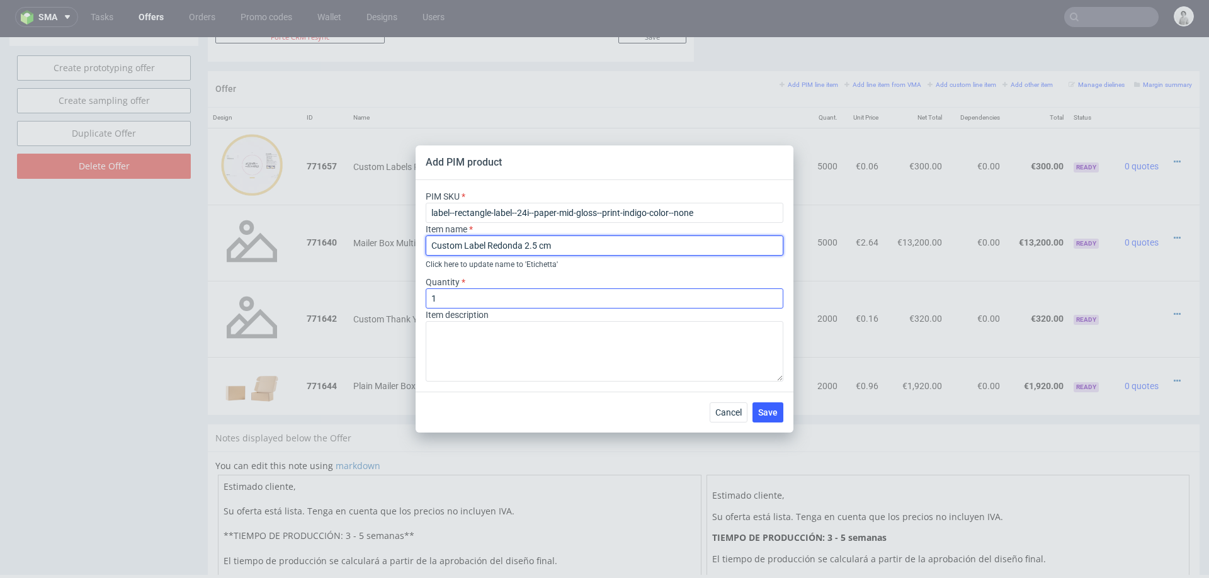
type input "Custom Label Redonda 2.5 cm"
click at [493, 304] on input "1" at bounding box center [605, 298] width 358 height 20
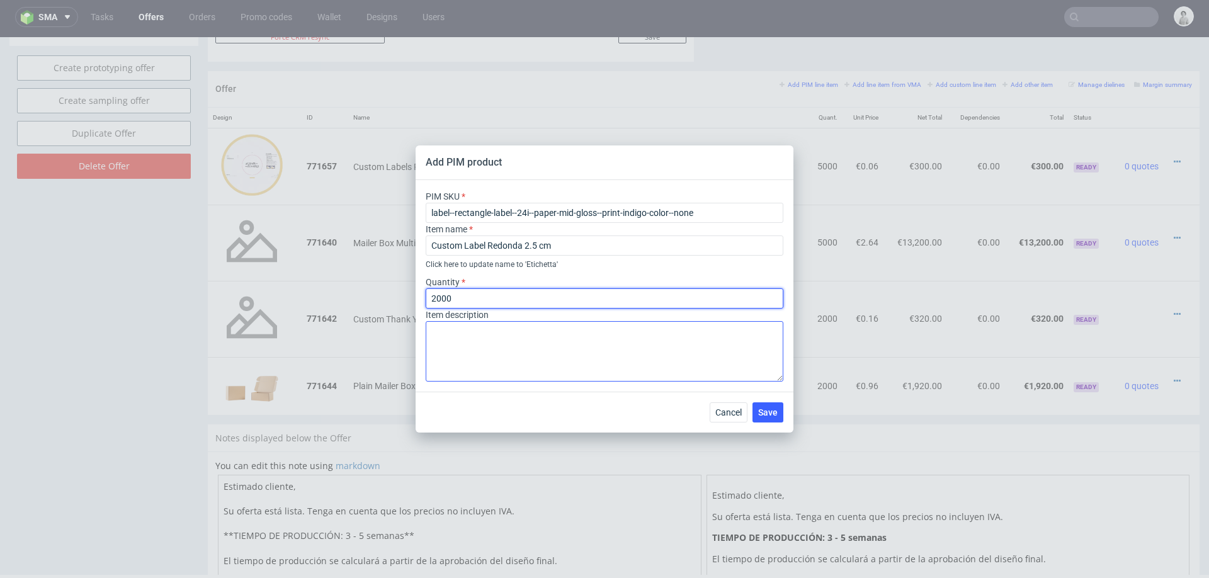
type input "2000"
click at [492, 354] on textarea at bounding box center [605, 351] width 358 height 60
type textarea "CMYK"
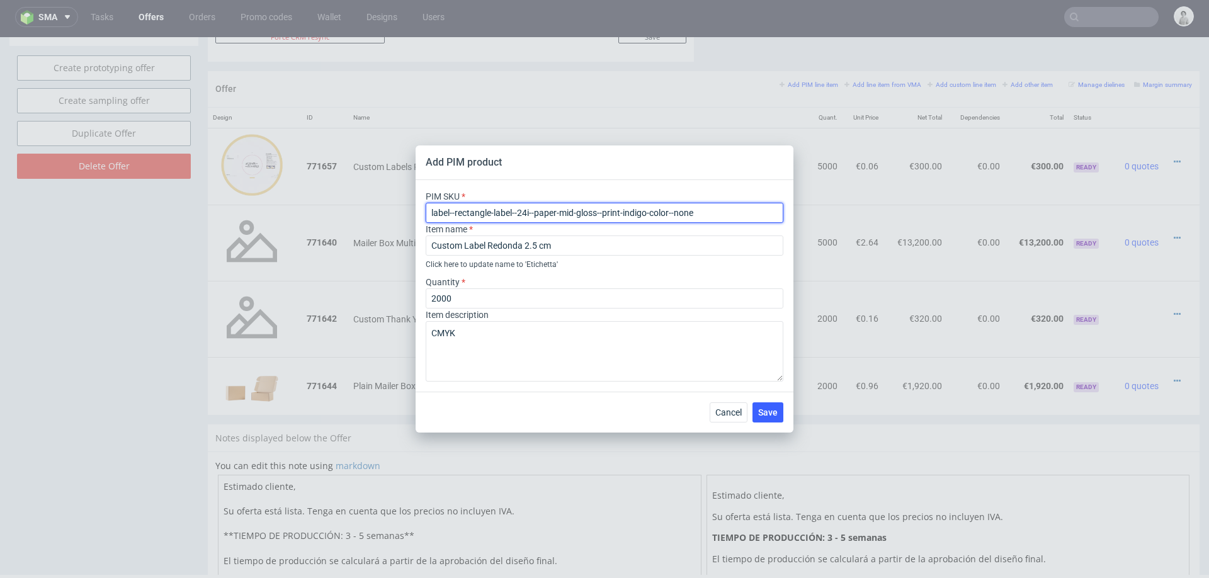
click at [624, 210] on input "label--rectangle-label--24i--paper-mid-gloss--print-indigo-color--none" at bounding box center [605, 213] width 358 height 20
paste input "circle-label--2"
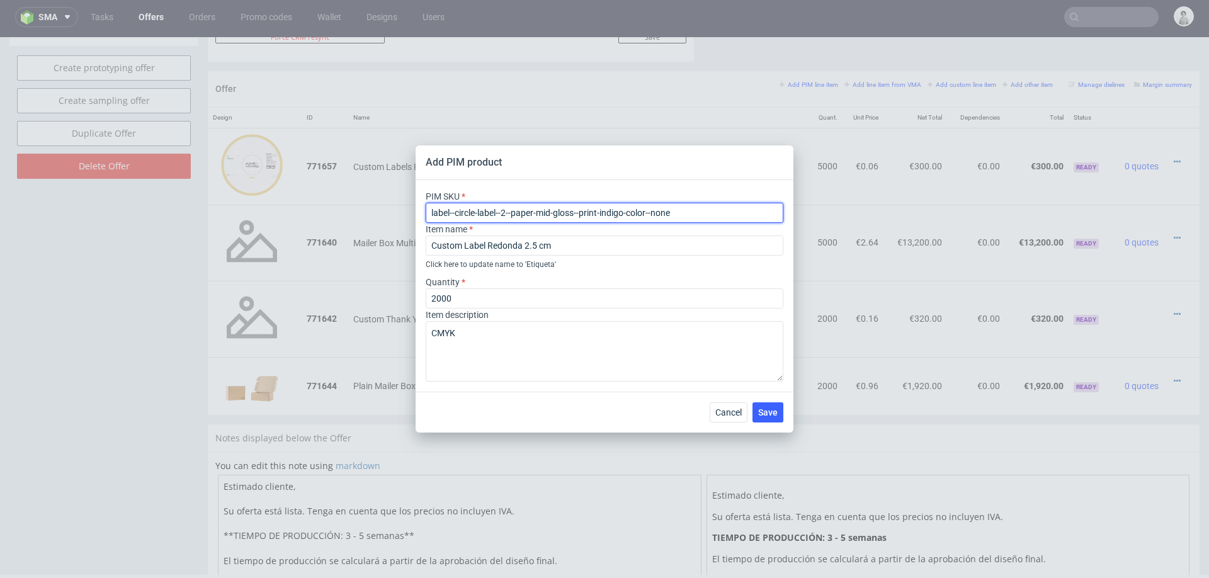
type input "label--circle-label--2--paper-mid-gloss--print-indigo-color--none"
click at [632, 184] on div "PIM SKU label--circle-label--2--paper-mid-gloss--print-indigo-color--none Item …" at bounding box center [604, 285] width 378 height 211
click at [774, 415] on span "Save" at bounding box center [768, 412] width 20 height 9
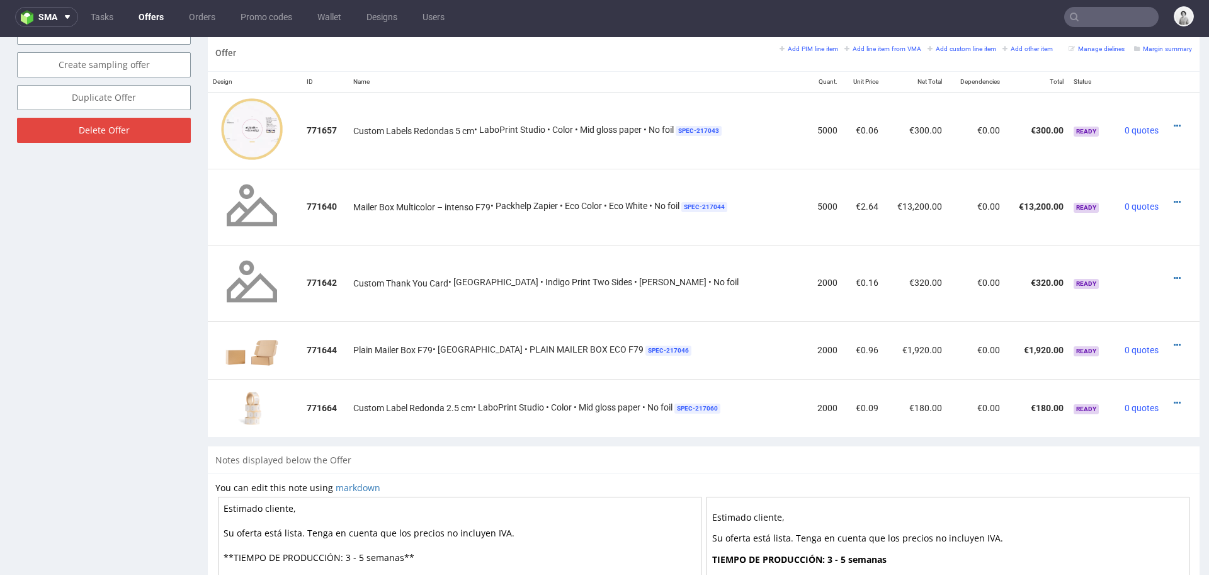
scroll to position [745, 0]
click at [1173, 400] on icon at bounding box center [1176, 402] width 7 height 9
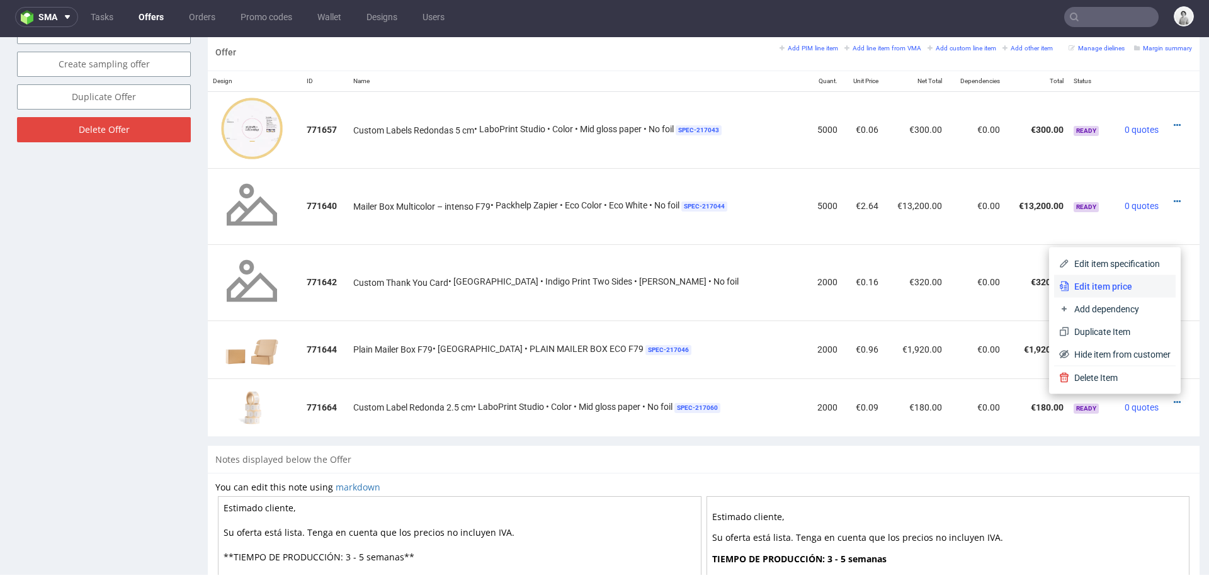
click at [1097, 284] on span "Edit item price" at bounding box center [1119, 286] width 101 height 13
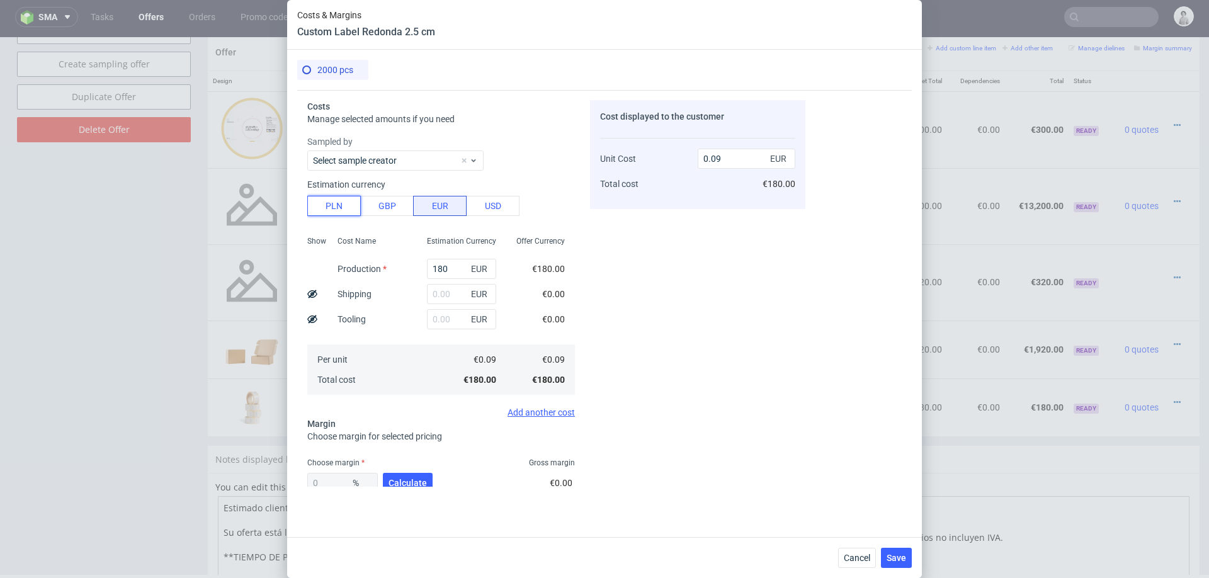
click at [332, 206] on button "PLN" at bounding box center [334, 206] width 54 height 20
type input "0.02"
click at [437, 266] on input "180" at bounding box center [461, 269] width 69 height 20
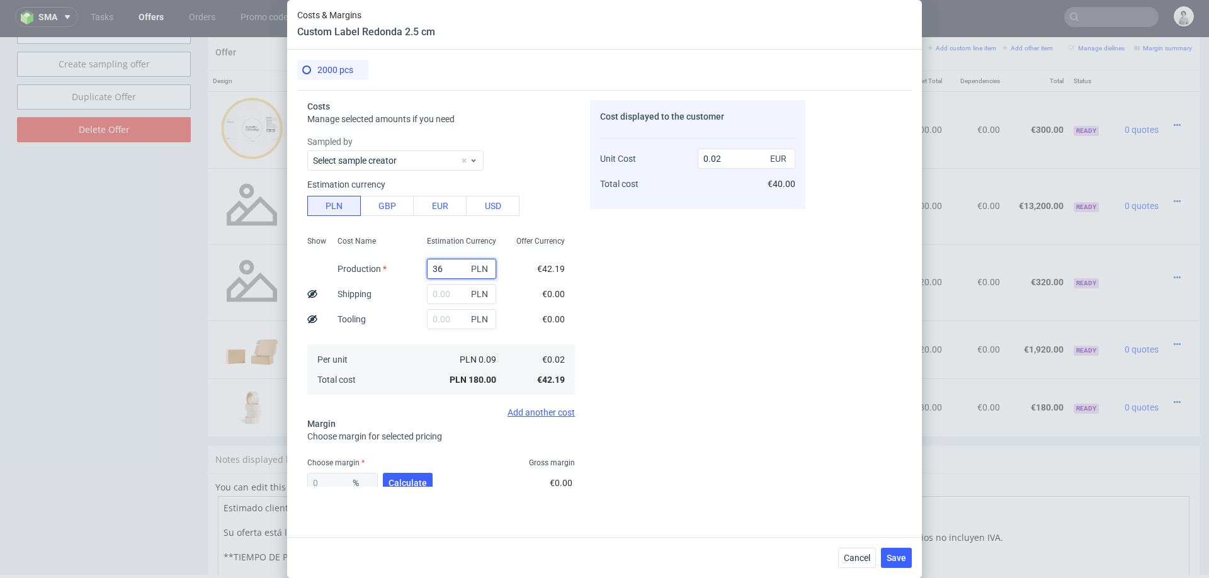
type input "360"
type input "0.04"
type input "360"
click at [412, 308] on div "Cost Name Production Shipping Tooling Per unit Total cost" at bounding box center [371, 314] width 89 height 166
click at [400, 473] on button "Calculate" at bounding box center [408, 483] width 50 height 20
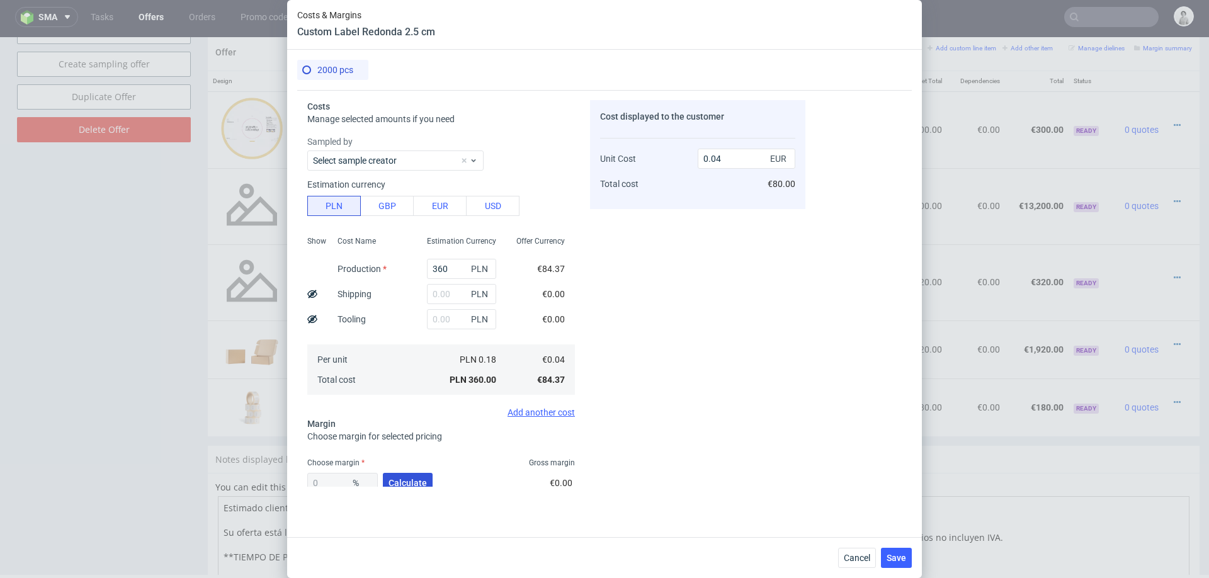
type input "55.81"
type input "0.1"
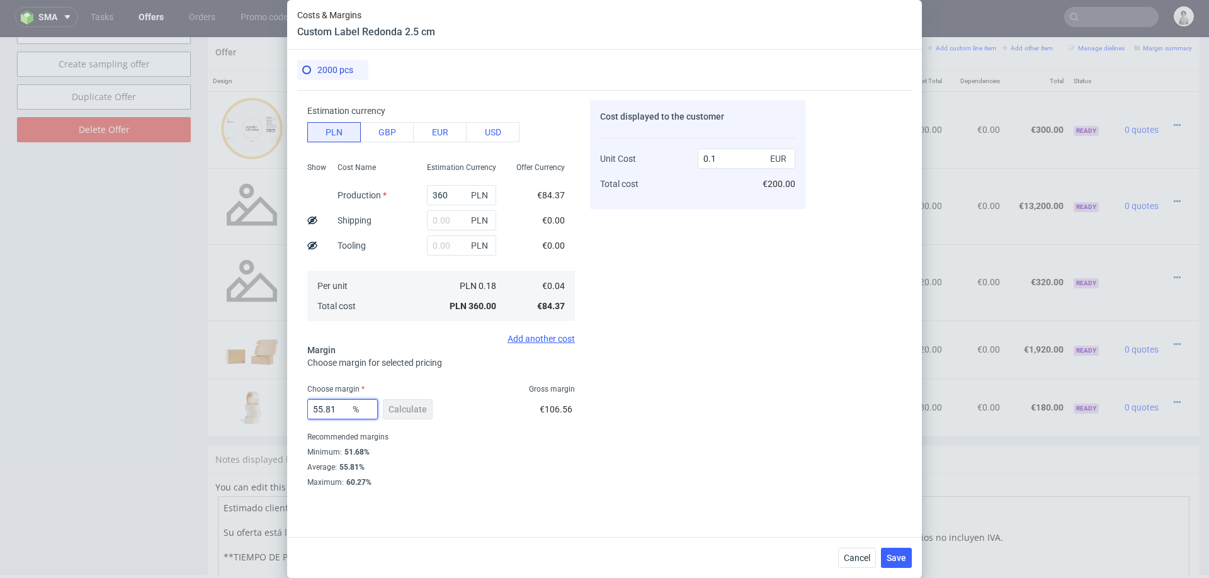
click at [346, 415] on input "55.81" at bounding box center [342, 409] width 70 height 20
type input "51"
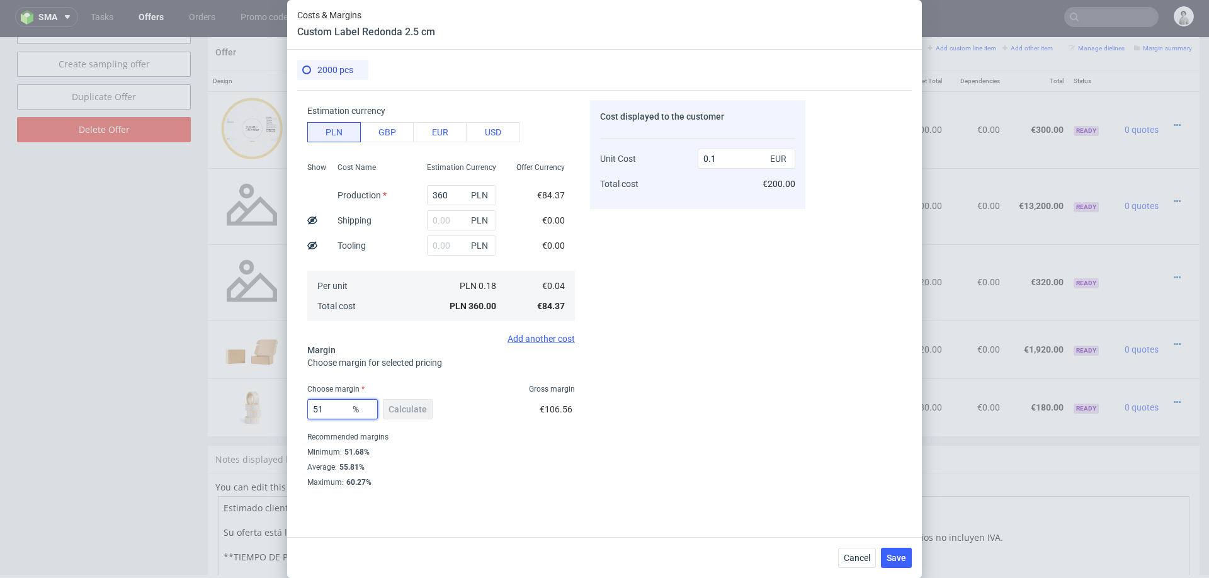
type input "0.09"
type input "50"
type input "0.08"
type input "50"
click at [579, 426] on div "Costs Manage selected amounts if you need Sampled by Select sample creator Esti…" at bounding box center [551, 288] width 508 height 397
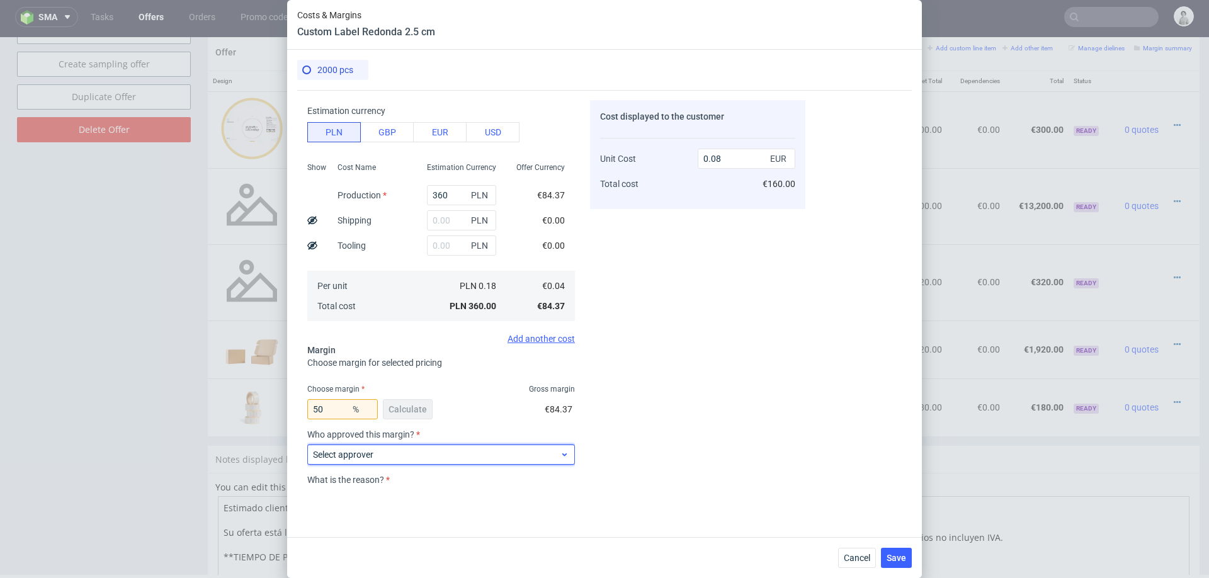
click at [507, 454] on span "Select approver" at bounding box center [436, 454] width 247 height 13
type input "p"
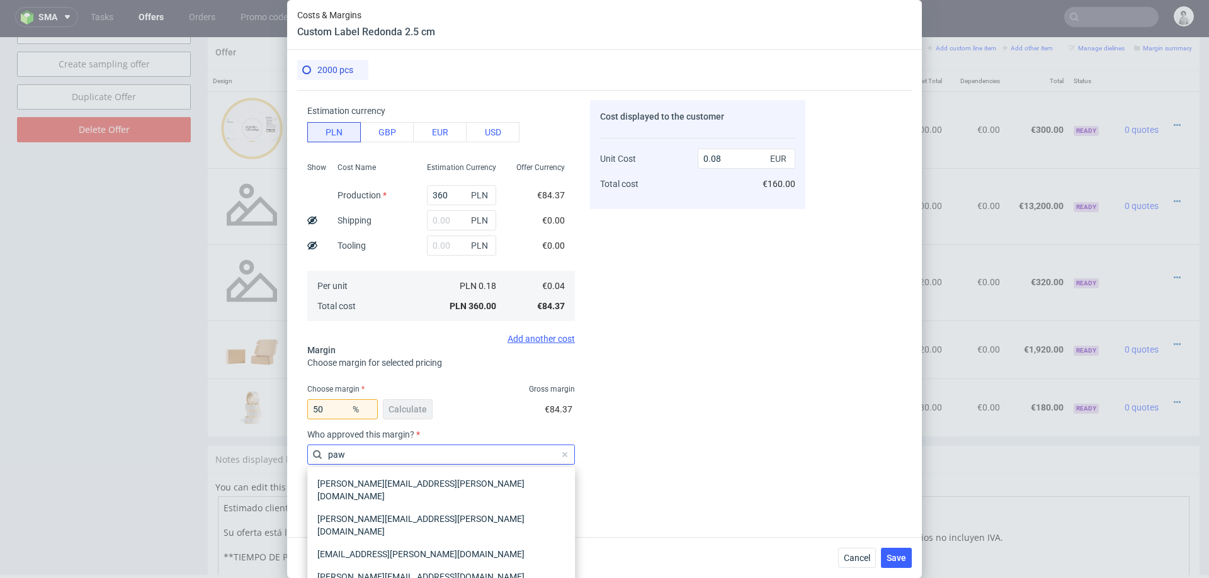
type input "pawe"
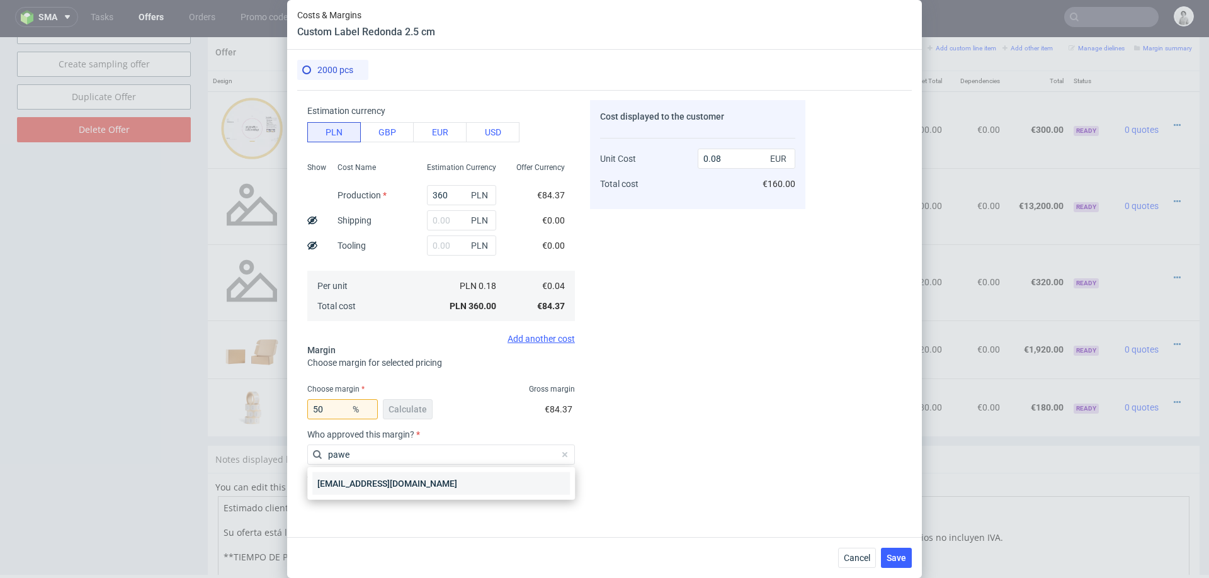
click at [394, 492] on div "[EMAIL_ADDRESS][DOMAIN_NAME]" at bounding box center [440, 483] width 257 height 23
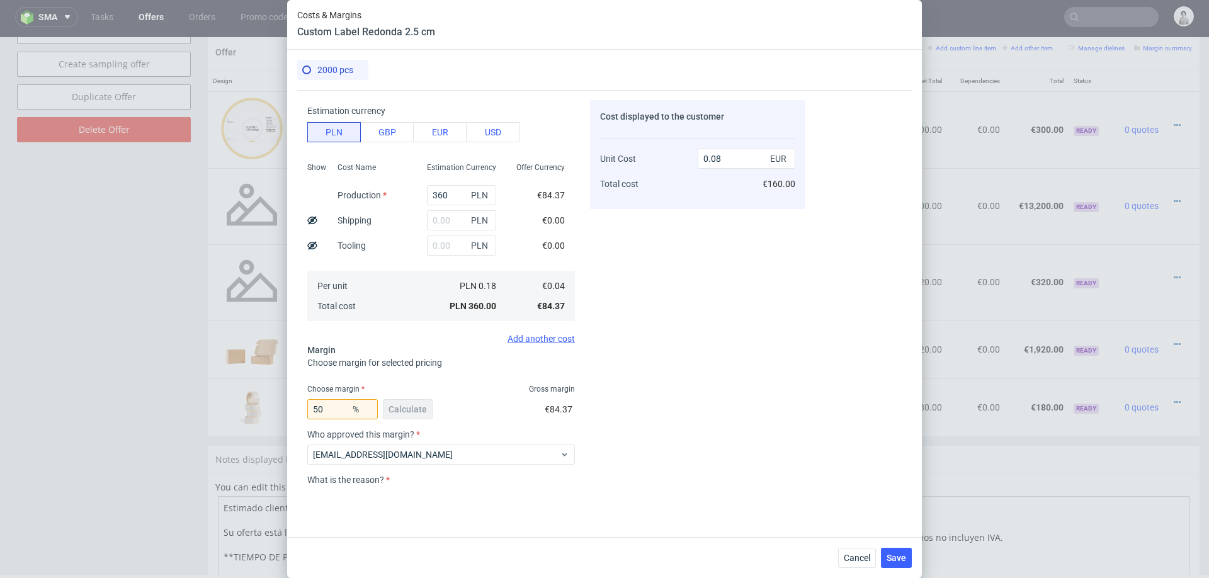
scroll to position [164, 0]
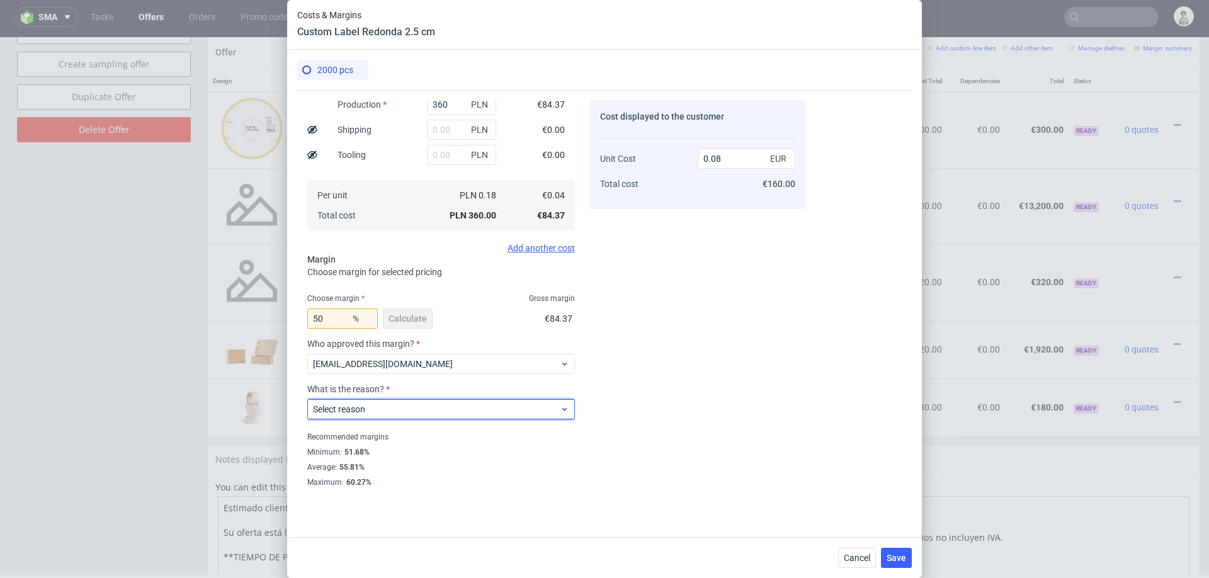
click at [405, 403] on span "Select reason" at bounding box center [436, 409] width 247 height 13
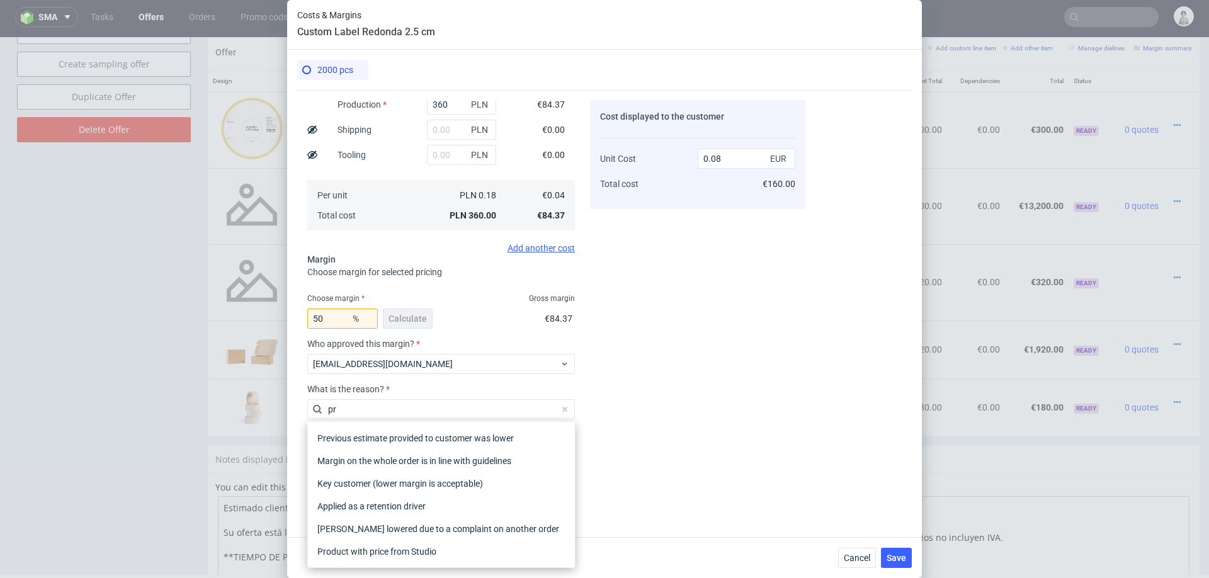
type input "pro"
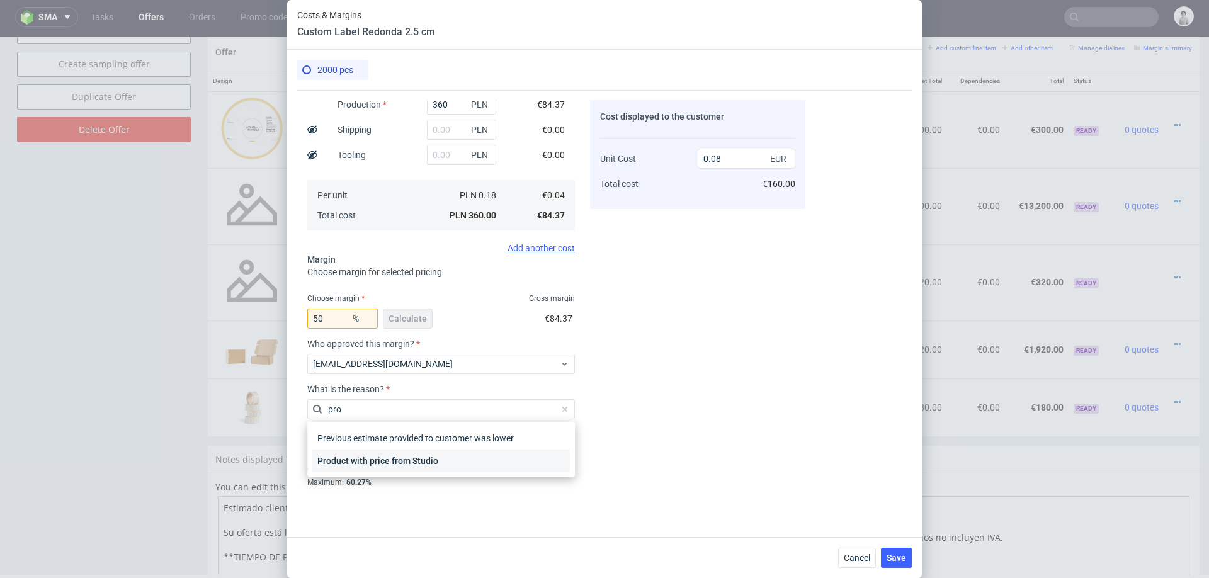
click at [398, 458] on div "Product with price from Studio" at bounding box center [440, 460] width 257 height 23
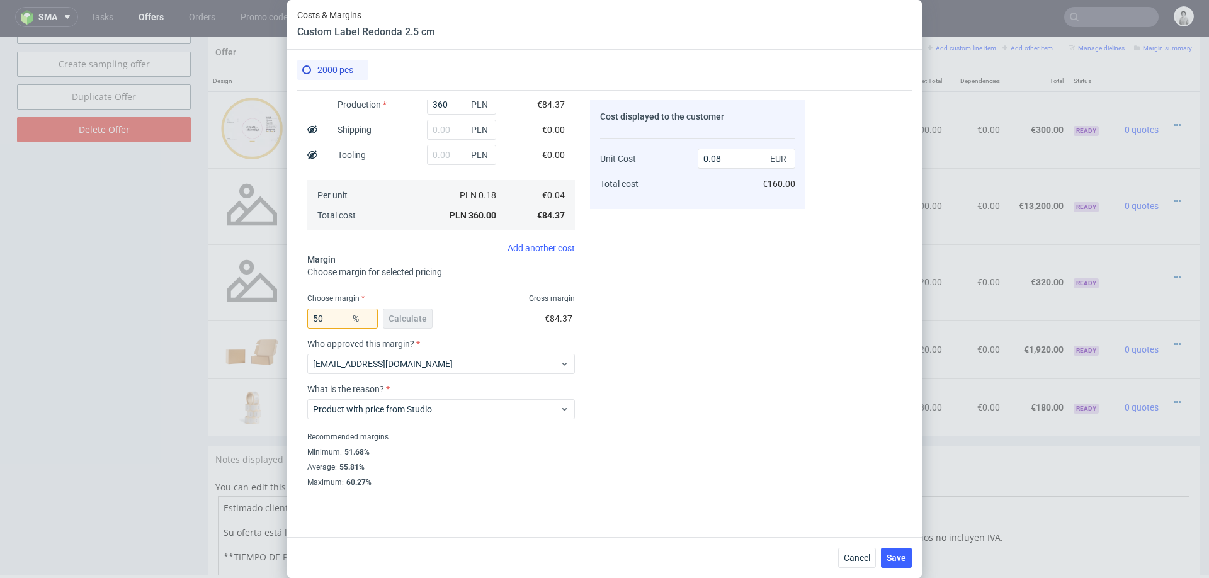
click at [901, 570] on div "Cancel Save" at bounding box center [604, 557] width 634 height 41
click at [903, 561] on span "Save" at bounding box center [896, 557] width 20 height 9
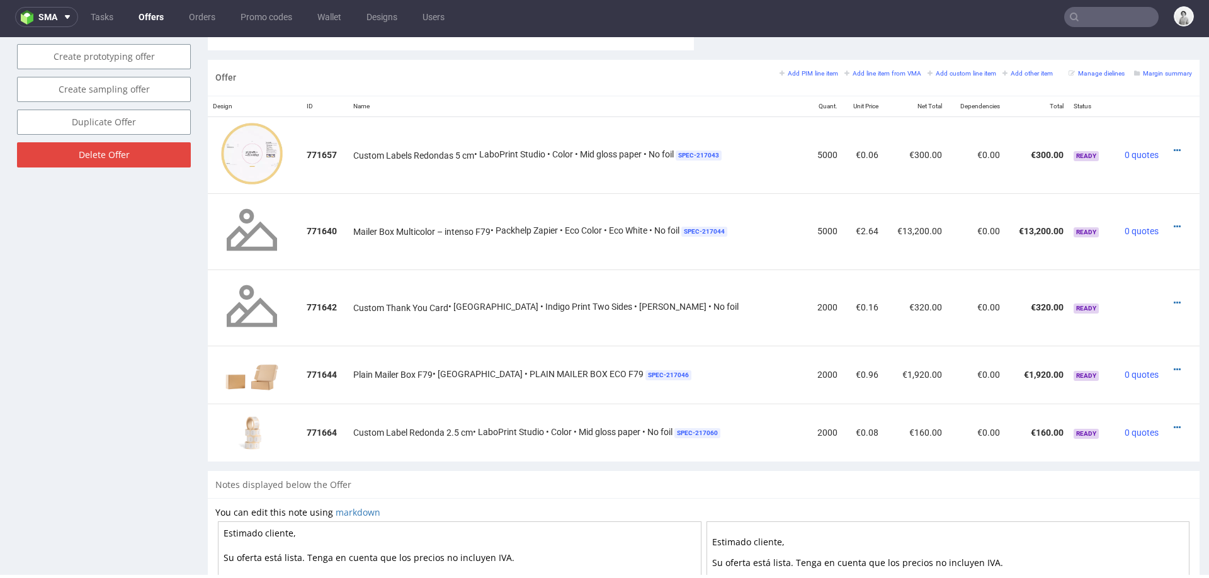
scroll to position [735, 0]
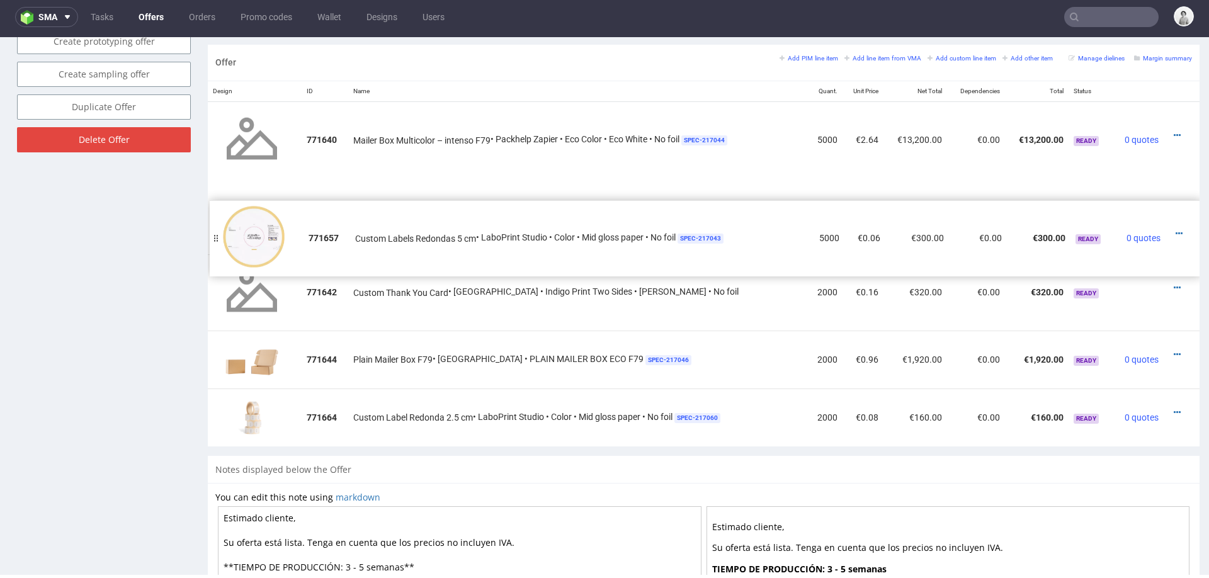
drag, startPoint x: 215, startPoint y: 140, endPoint x: 218, endPoint y: 244, distance: 103.9
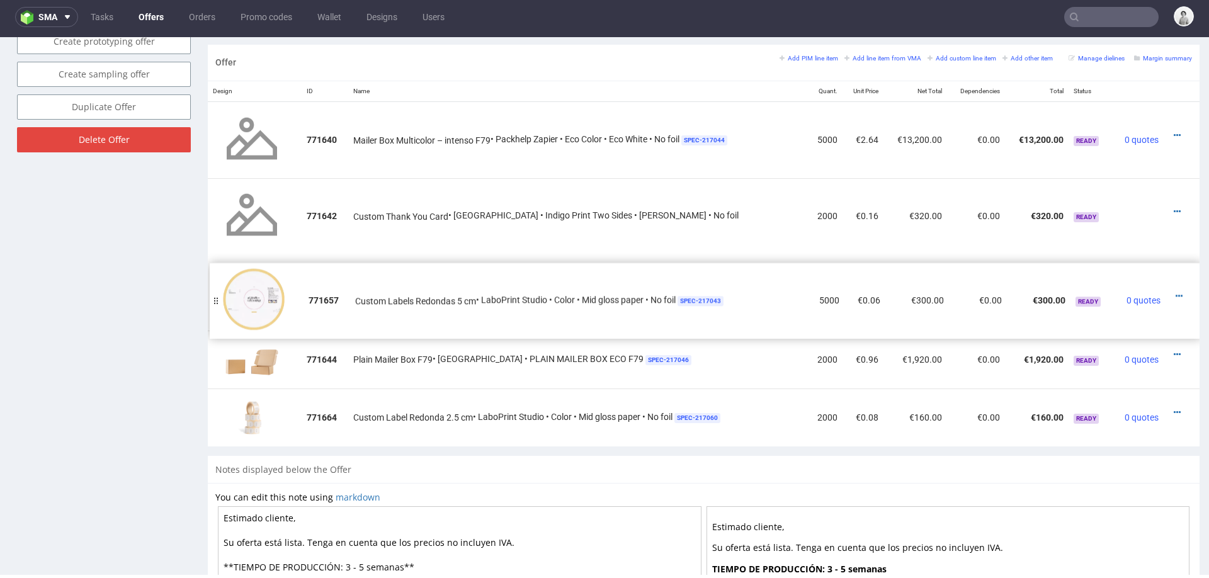
drag, startPoint x: 218, startPoint y: 218, endPoint x: 218, endPoint y: 300, distance: 82.5
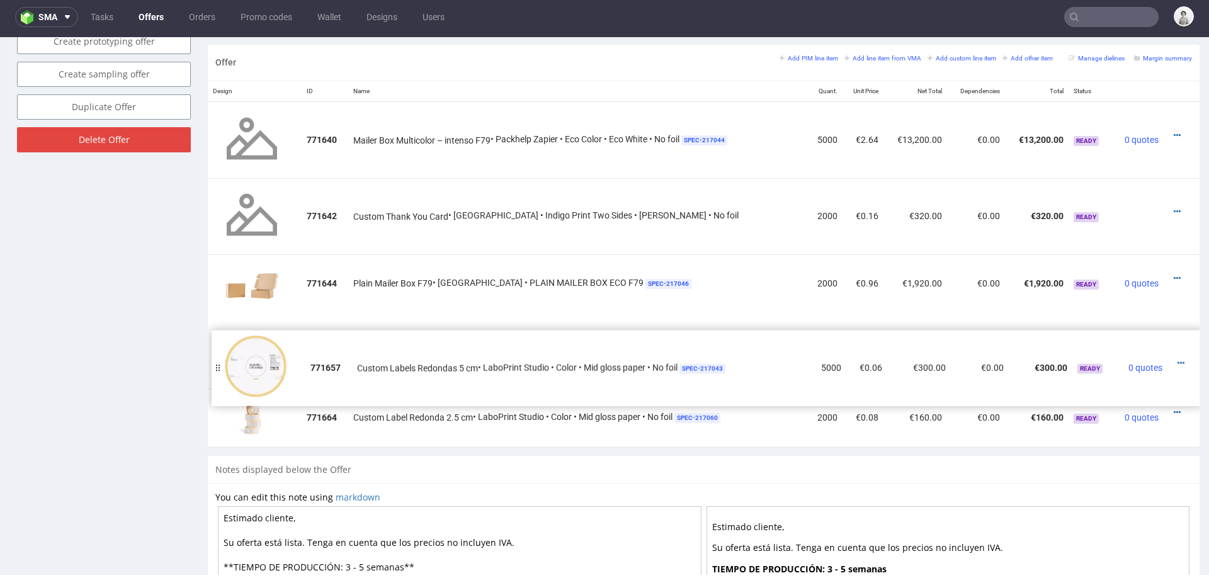
drag, startPoint x: 218, startPoint y: 300, endPoint x: 219, endPoint y: 373, distance: 72.4
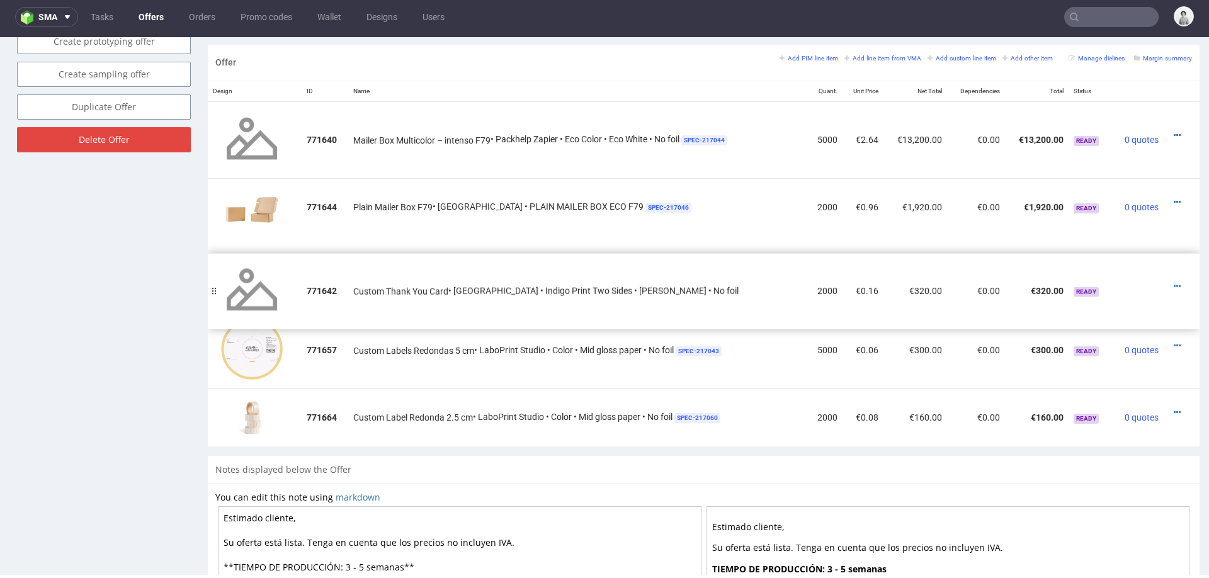
drag, startPoint x: 218, startPoint y: 215, endPoint x: 217, endPoint y: 286, distance: 71.1
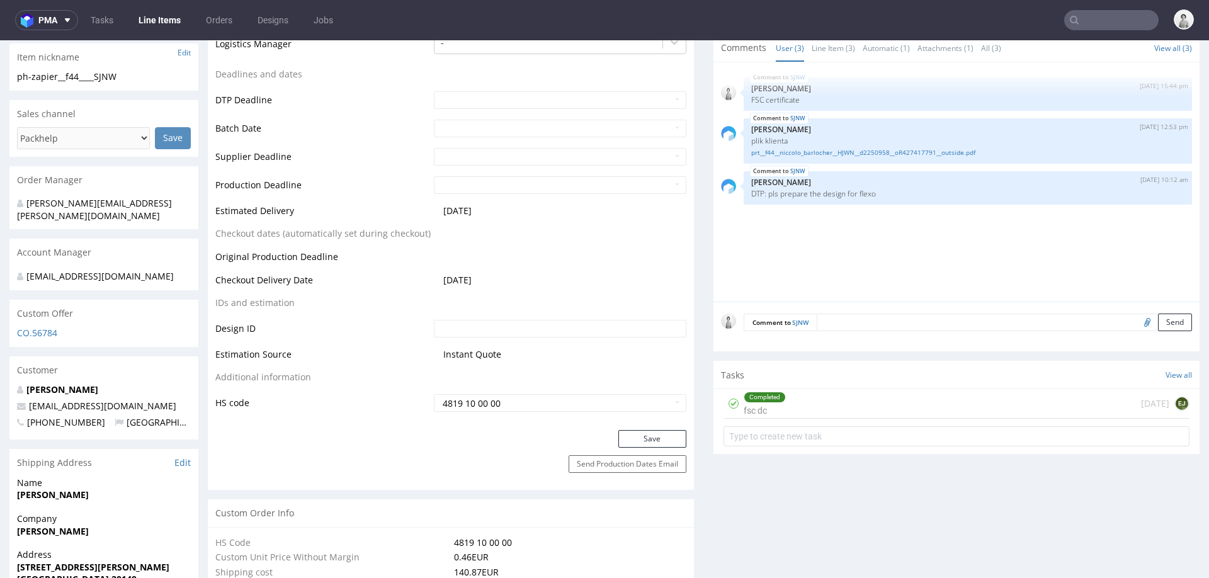
scroll to position [482, 0]
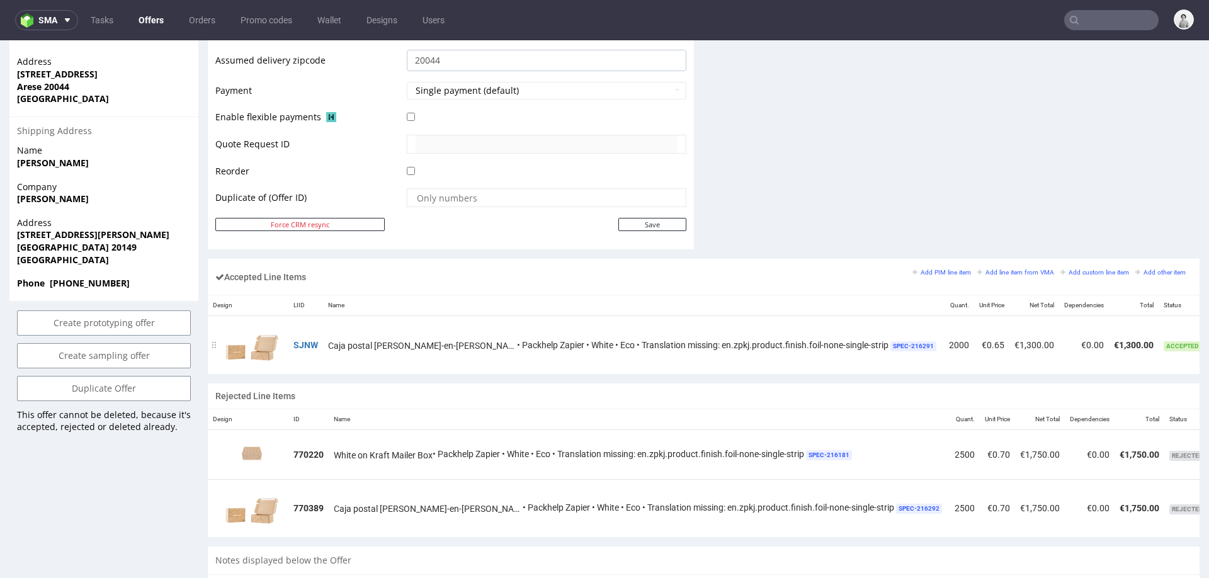
scroll to position [0, 21]
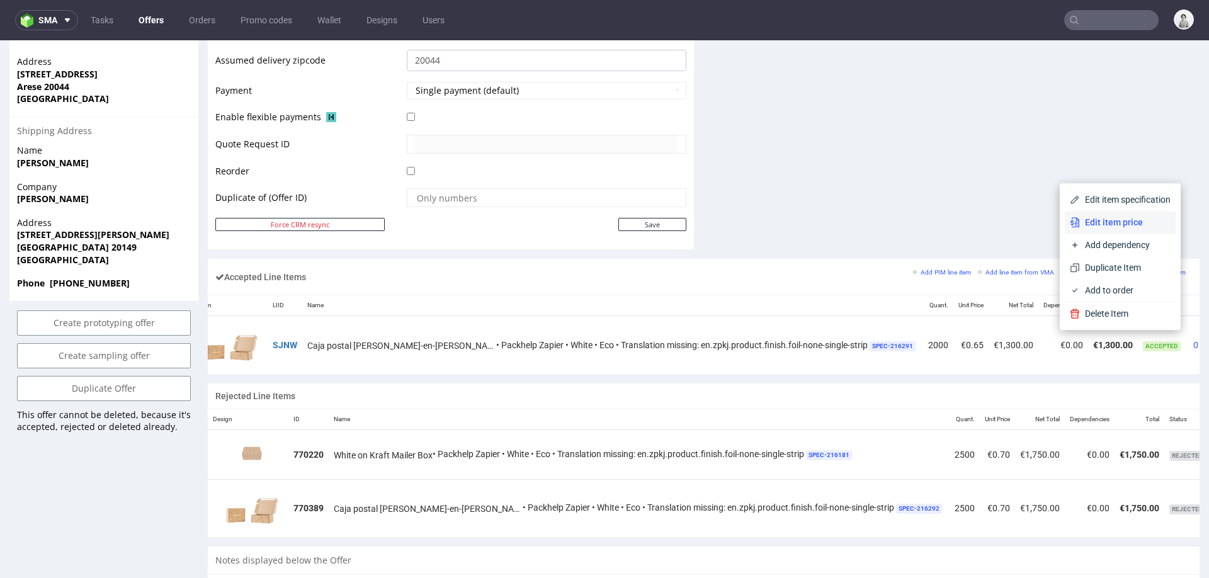
click at [1102, 217] on span "Edit item price" at bounding box center [1125, 222] width 91 height 13
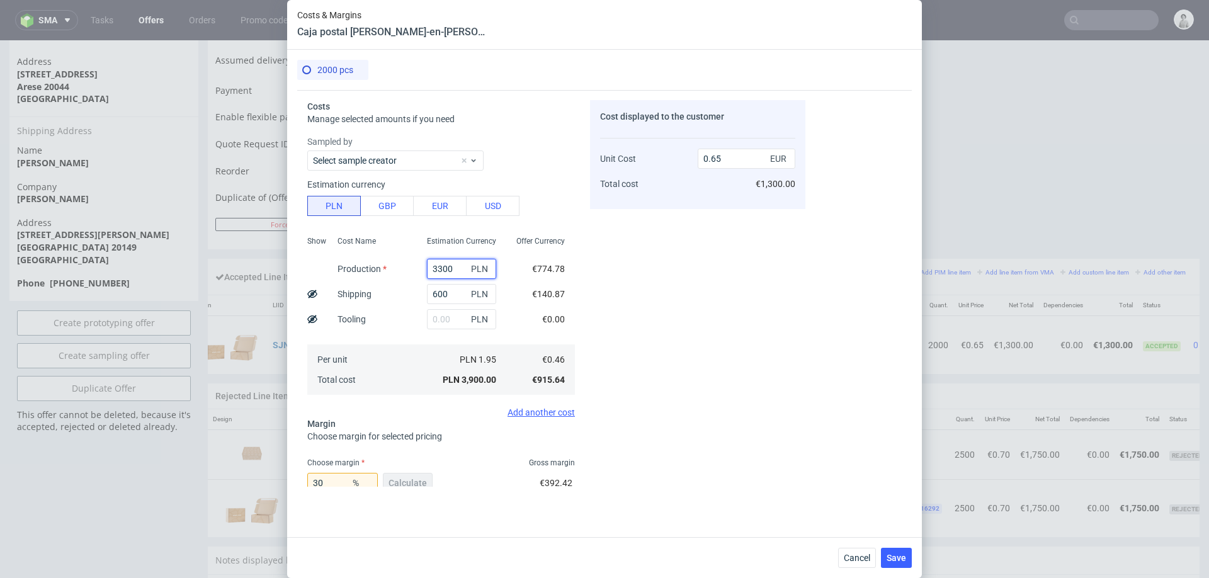
click at [450, 268] on input "3300" at bounding box center [461, 269] width 69 height 20
type input "8"
type input "0.1"
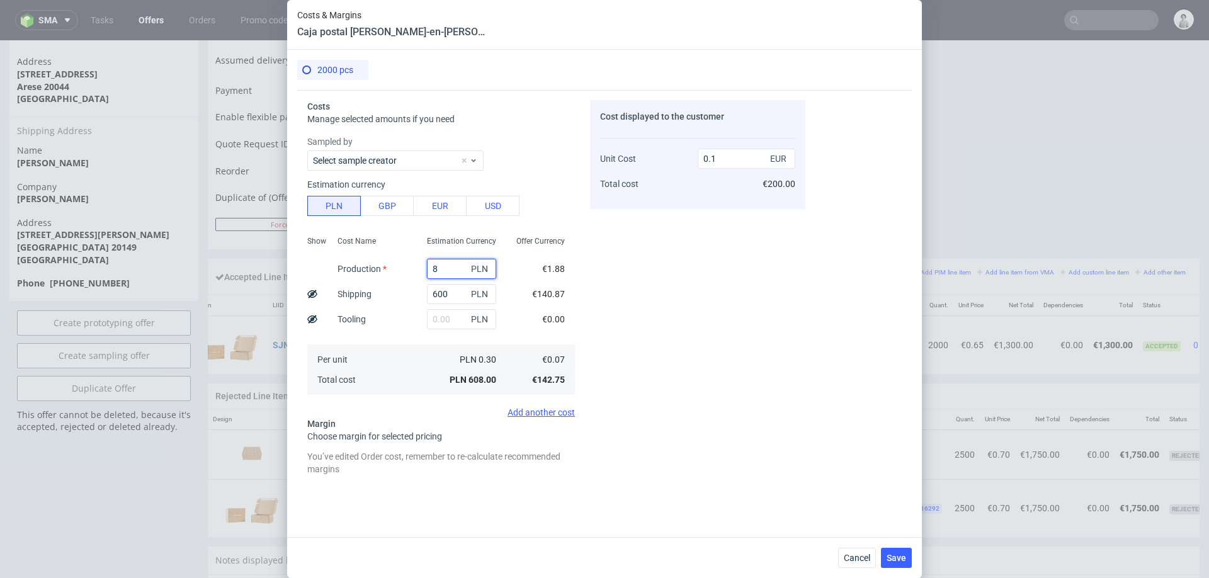
type input "85"
type input "0.11"
type input "8540"
type input "1.53"
type input "8540"
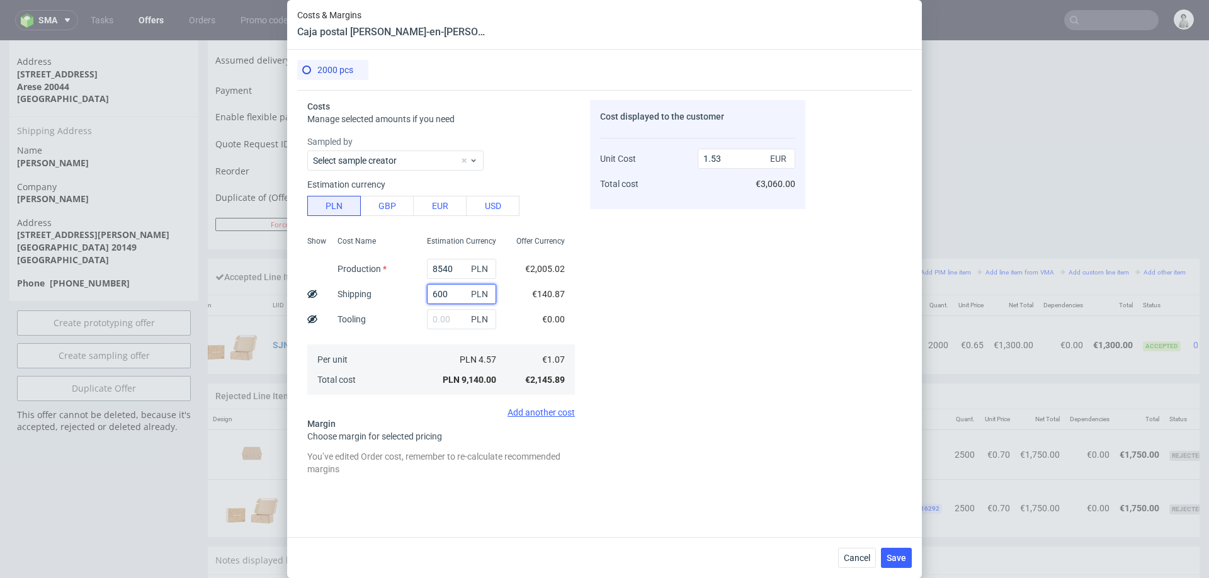
click at [439, 293] on input "600" at bounding box center [461, 294] width 69 height 20
type input "1100"
type input "1.62"
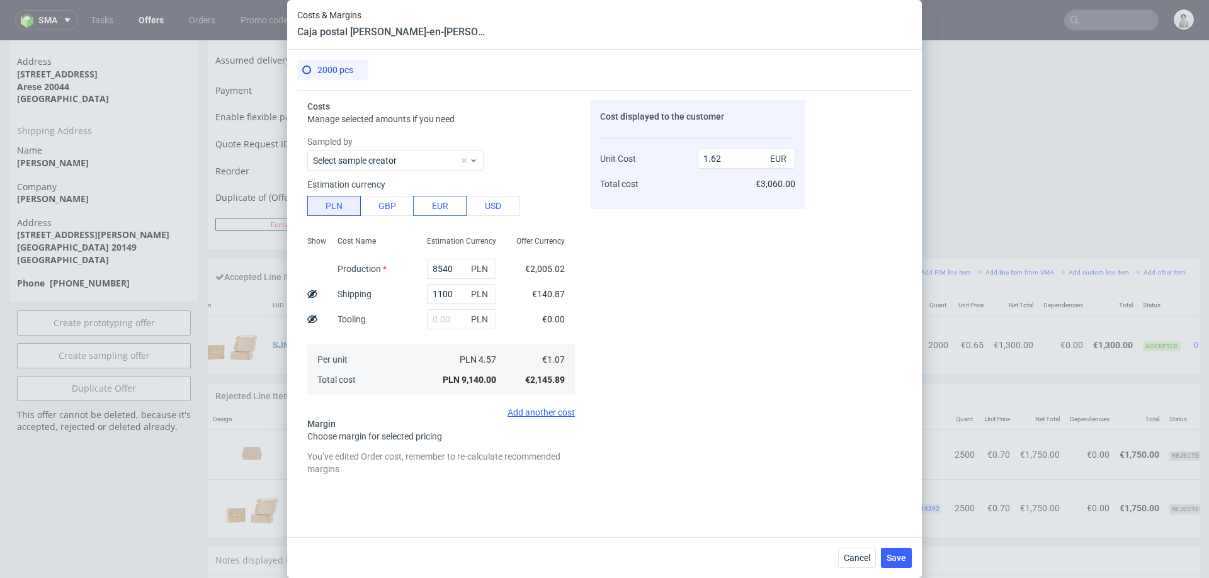
scroll to position [0, 0]
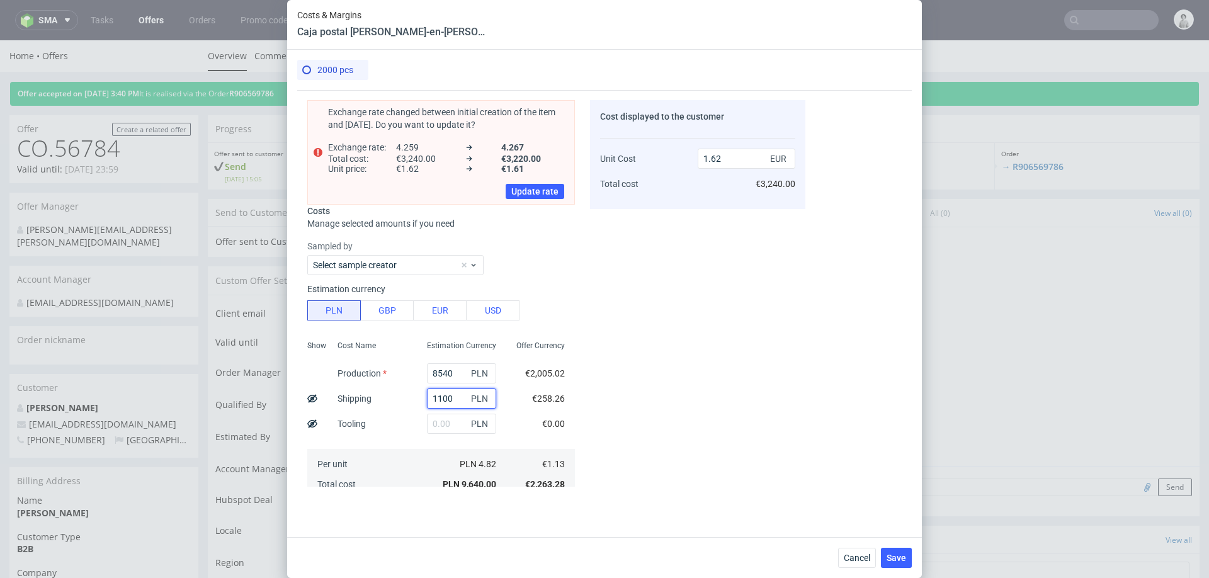
drag, startPoint x: 437, startPoint y: 398, endPoint x: 468, endPoint y: 399, distance: 30.2
click at [468, 399] on div "1100 PLN" at bounding box center [461, 398] width 69 height 20
type input "12"
type input "1.43"
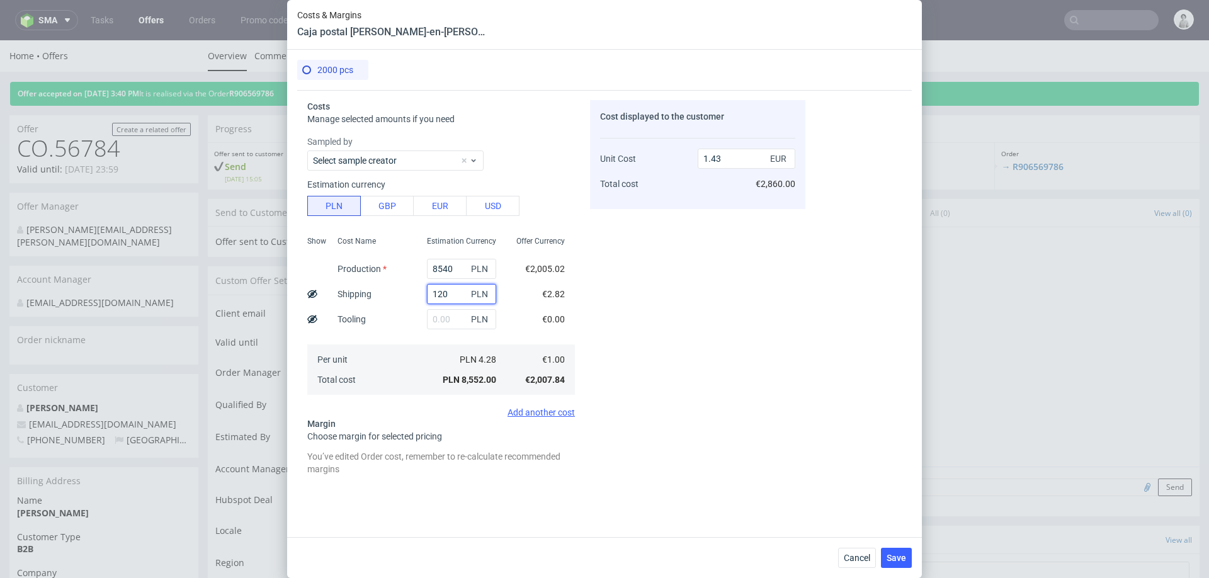
type input "1200"
type input "1.63"
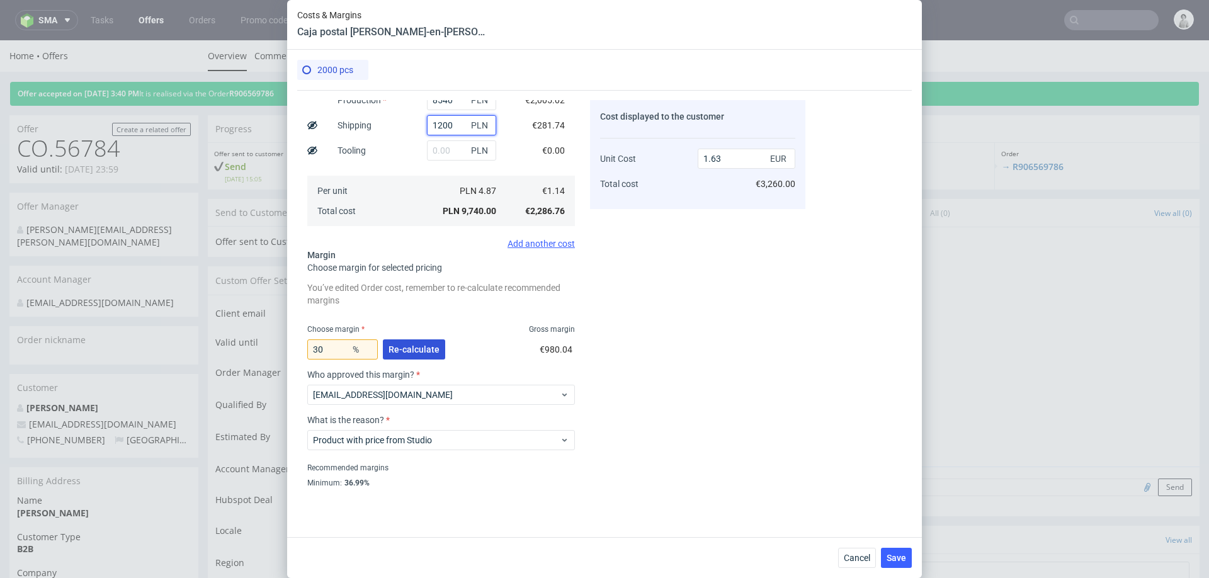
type input "1200"
click at [411, 345] on span "Re-calculate" at bounding box center [413, 349] width 51 height 9
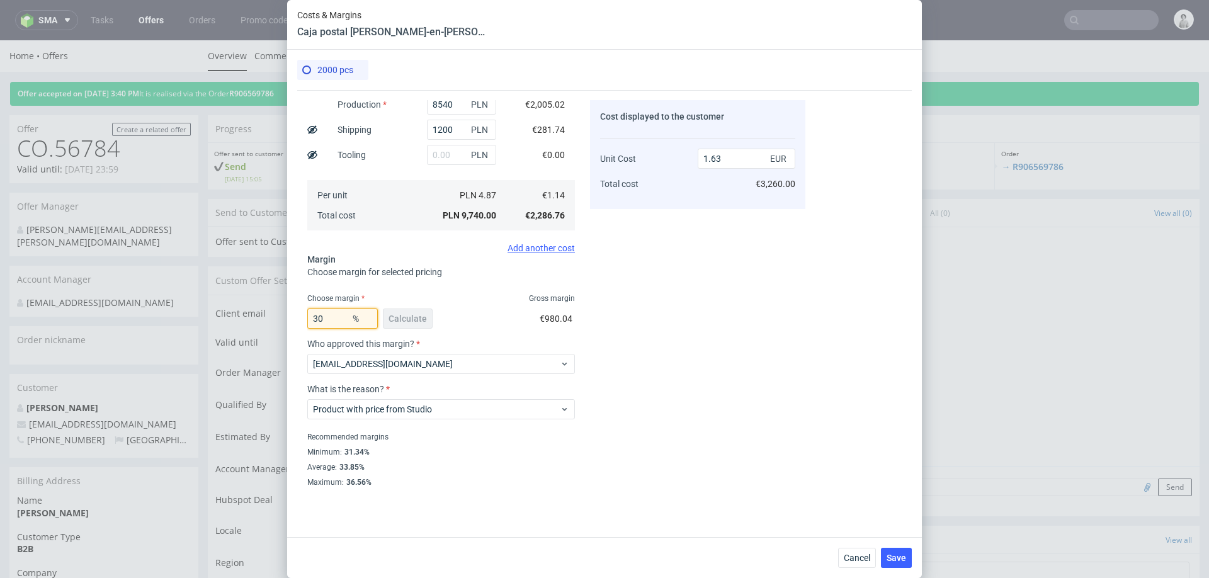
click at [336, 326] on input "30" at bounding box center [342, 318] width 70 height 20
type input "25"
type input "1.52"
type input "20"
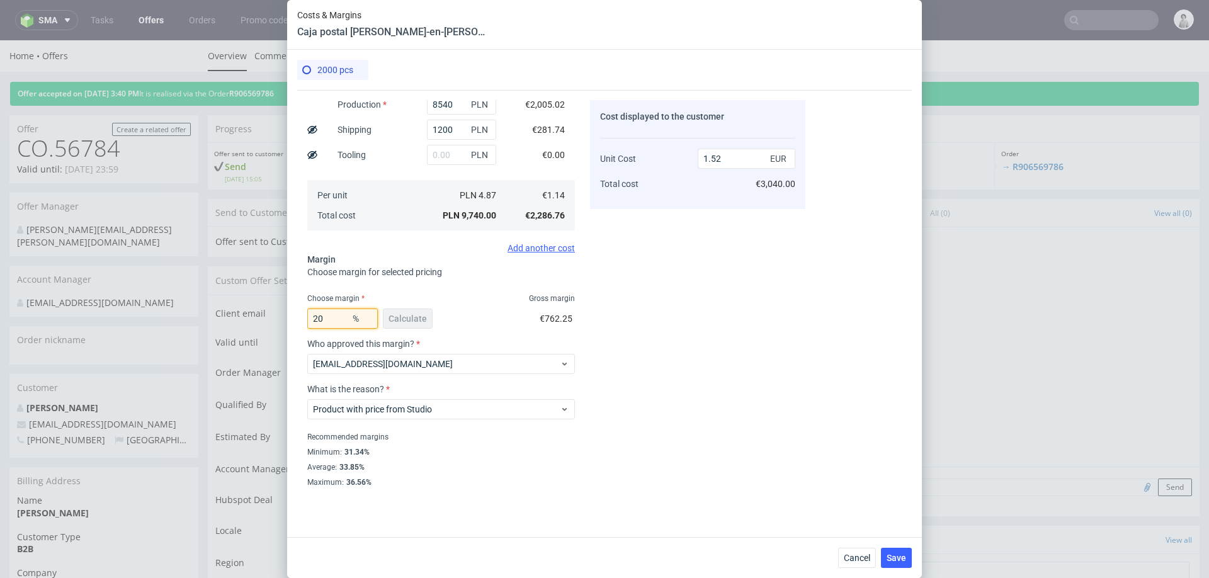
type input "1.43"
click at [641, 313] on div "Cost displayed to the customer Unit Cost Total cost 1.43 EUR €2,860.00" at bounding box center [697, 293] width 215 height 386
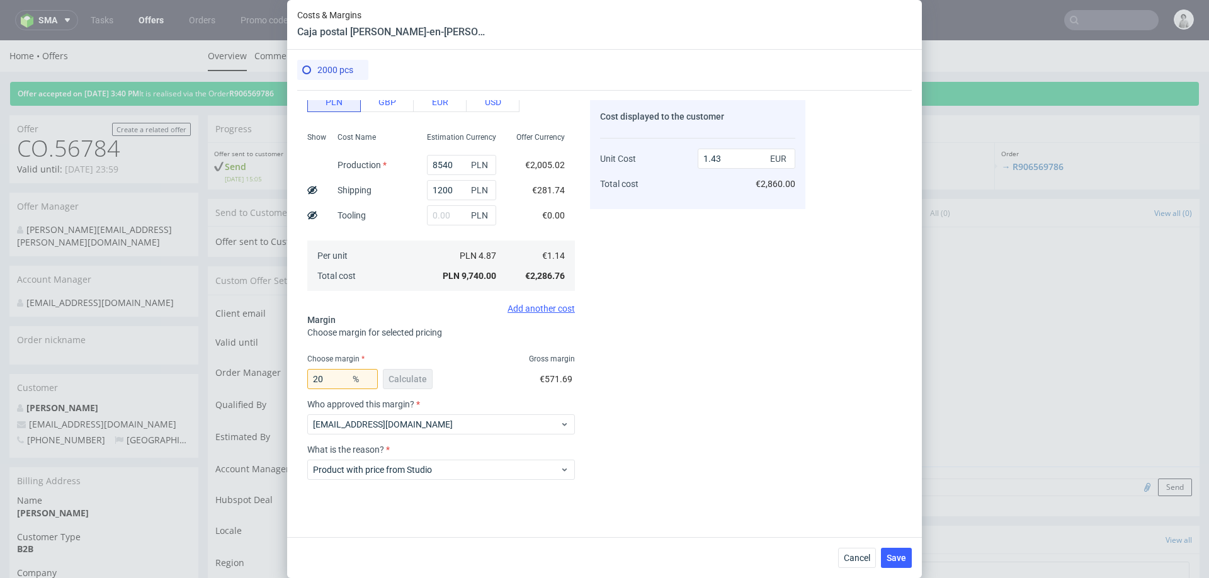
scroll to position [94, 0]
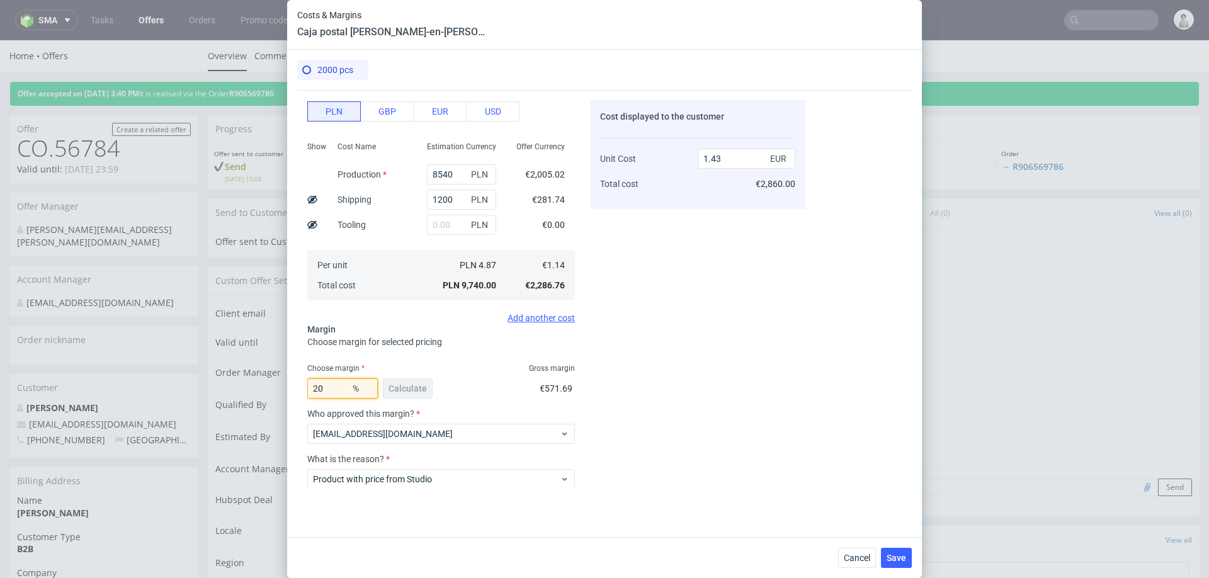
click at [333, 386] on input "20" at bounding box center [342, 388] width 70 height 20
type input "21"
type input "1.45"
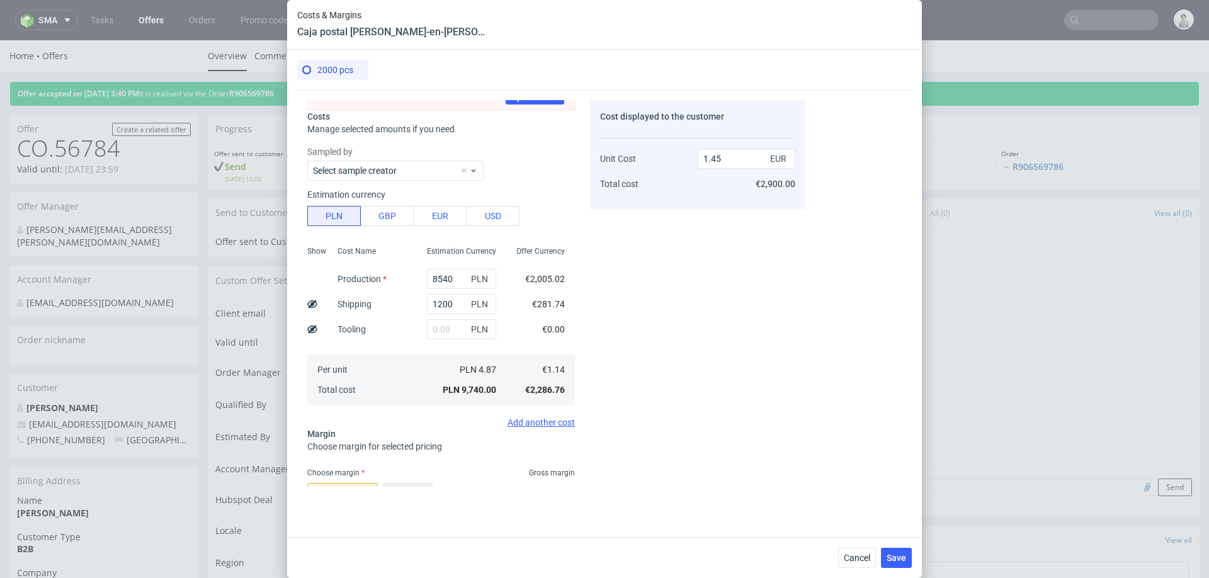
click at [463, 398] on div "PLN 9,740.00" at bounding box center [461, 390] width 89 height 20
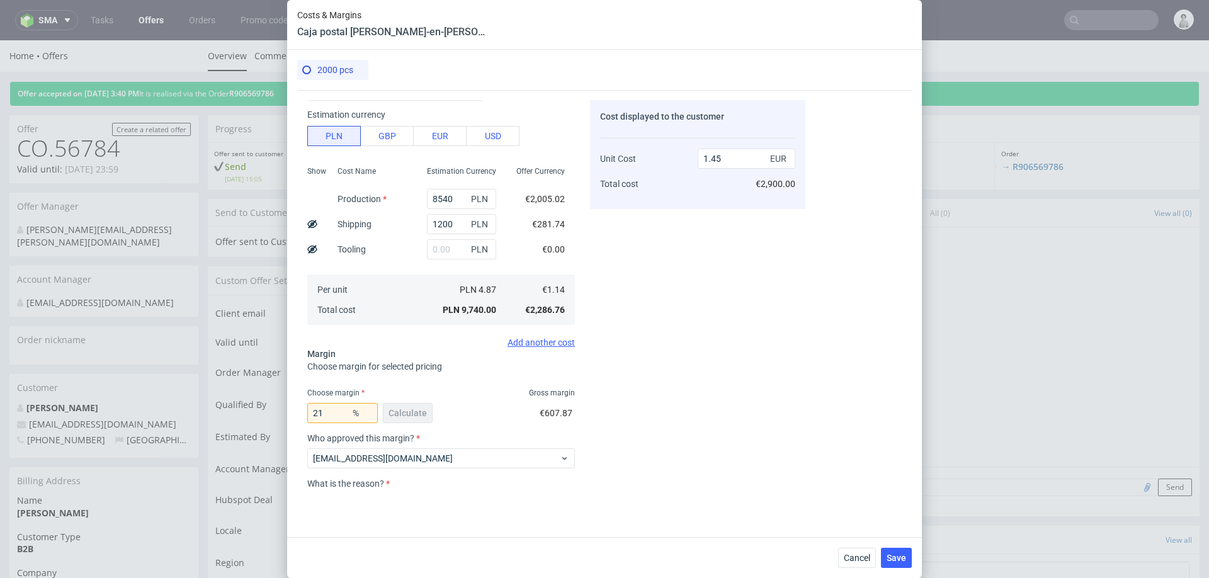
scroll to position [172, 0]
click at [331, 410] on input "21" at bounding box center [342, 415] width 70 height 20
type input "20"
type input "1.43"
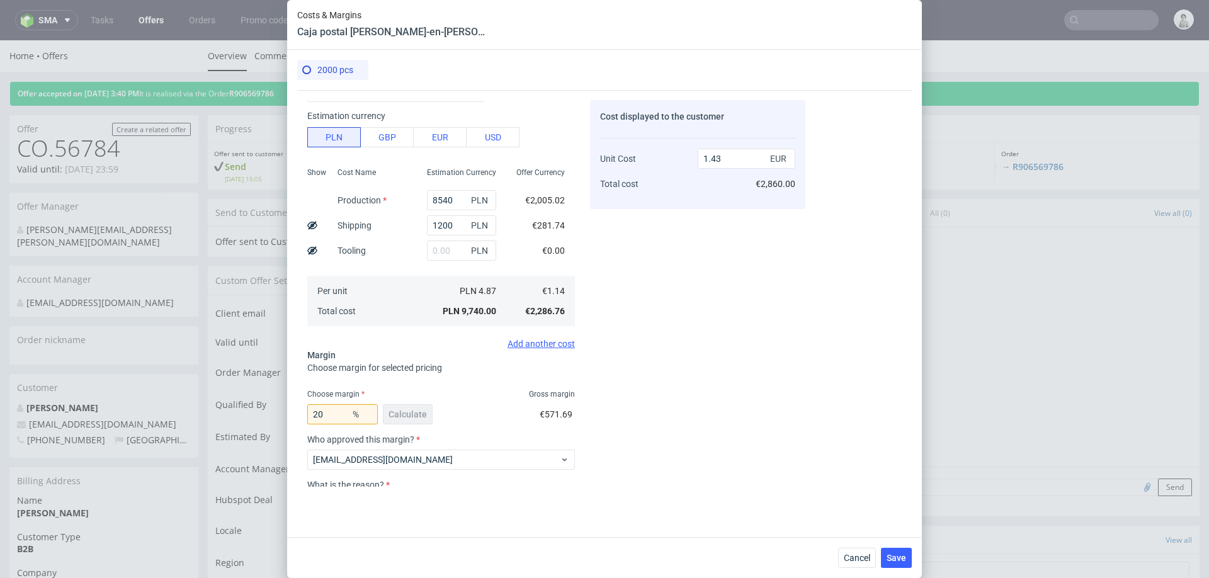
click at [650, 454] on div "Cost displayed to the customer Unit Cost Total cost 1.43 EUR €2,860.00" at bounding box center [697, 293] width 215 height 386
click at [337, 410] on input "20" at bounding box center [342, 414] width 70 height 20
type input "21"
type input "1.45"
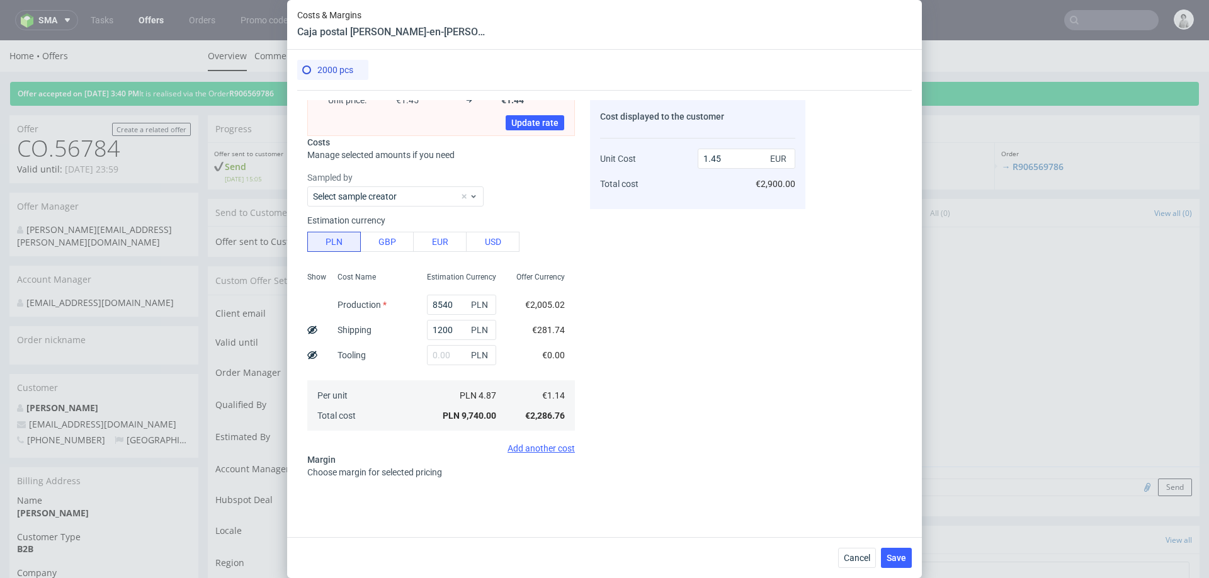
type input "21"
click at [691, 386] on div "Cost displayed to the customer Unit Cost Total cost 1.45 EUR €2,900.00" at bounding box center [697, 293] width 215 height 386
click at [441, 323] on input "1200" at bounding box center [461, 330] width 69 height 20
click at [441, 330] on input "1200" at bounding box center [461, 330] width 69 height 20
type input "1100"
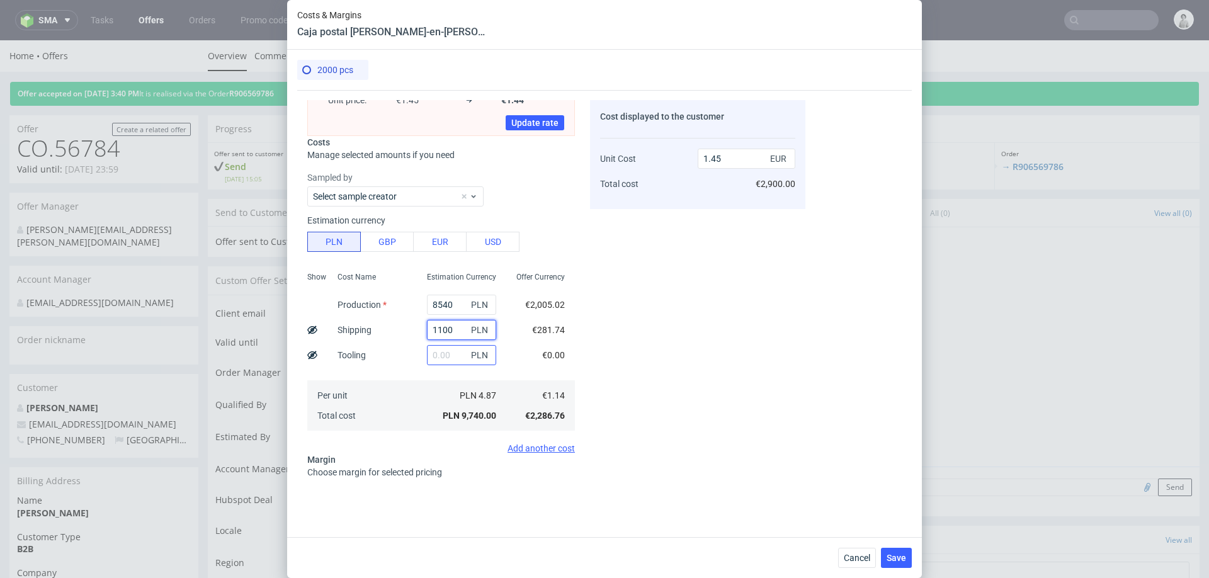
type input "1.43"
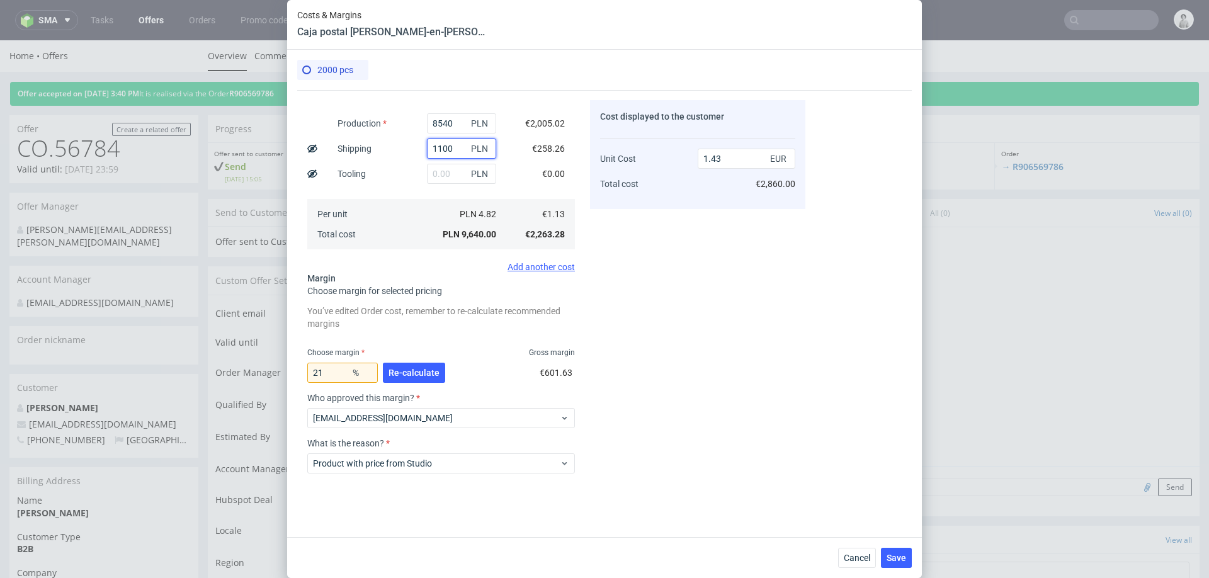
scroll to position [200, 0]
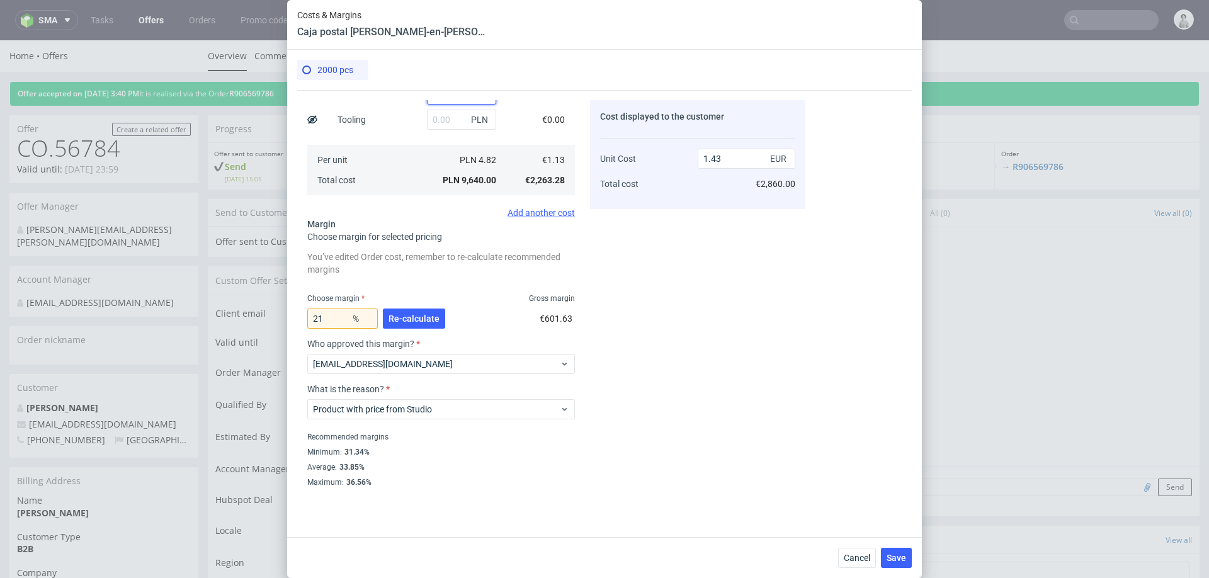
type input "1100"
click at [340, 313] on input "21" at bounding box center [342, 318] width 70 height 20
type input "20"
type input "1.42"
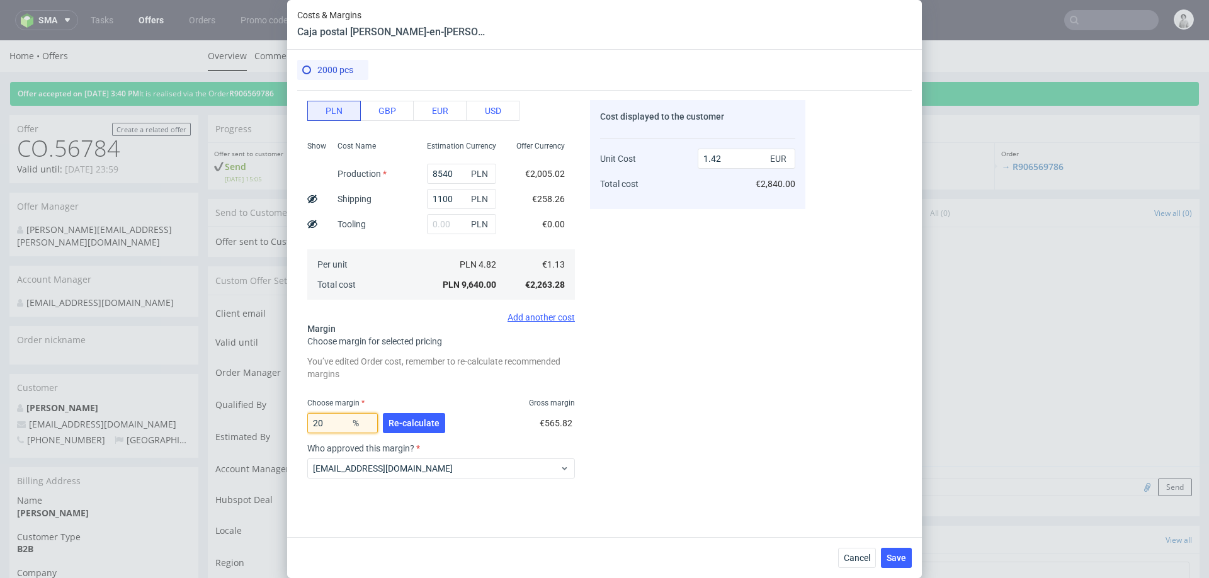
type input "20"
click at [716, 302] on div "Cost displayed to the customer Unit Cost Total cost 1.42 EUR €2,840.00" at bounding box center [697, 293] width 215 height 386
click at [852, 553] on span "Cancel" at bounding box center [856, 557] width 26 height 9
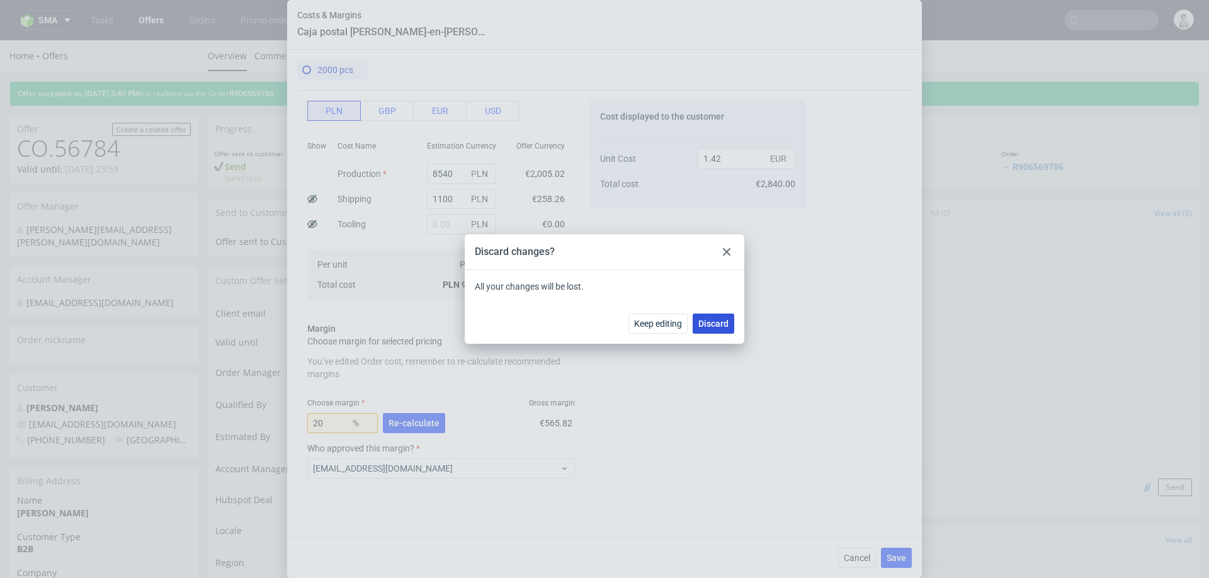
click at [714, 324] on span "Discard" at bounding box center [713, 323] width 30 height 9
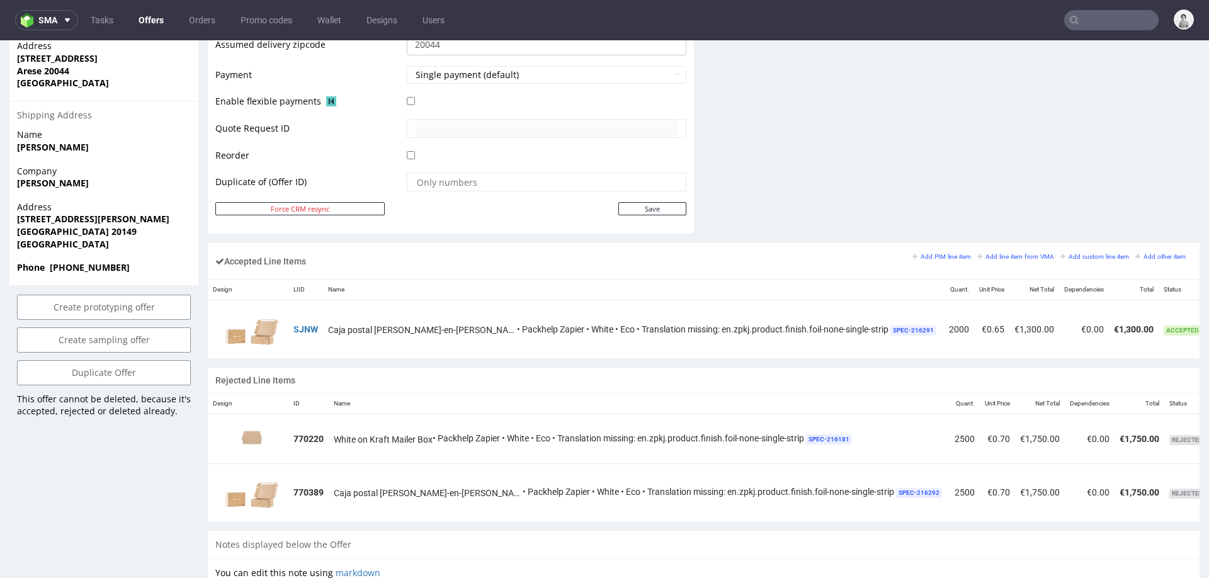
scroll to position [0, 21]
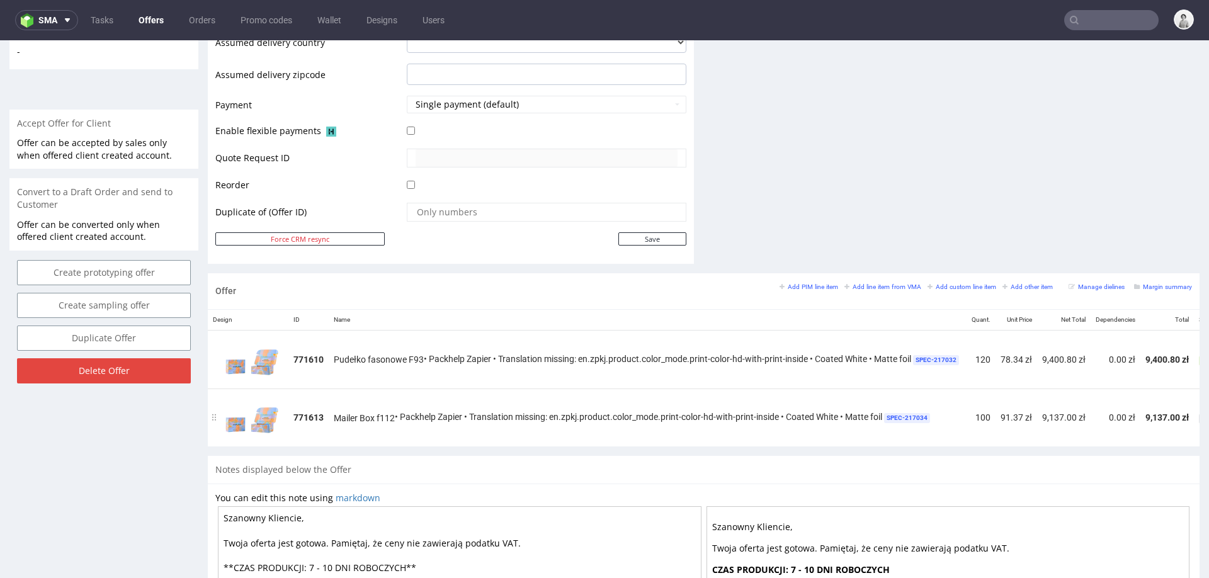
scroll to position [0, 127]
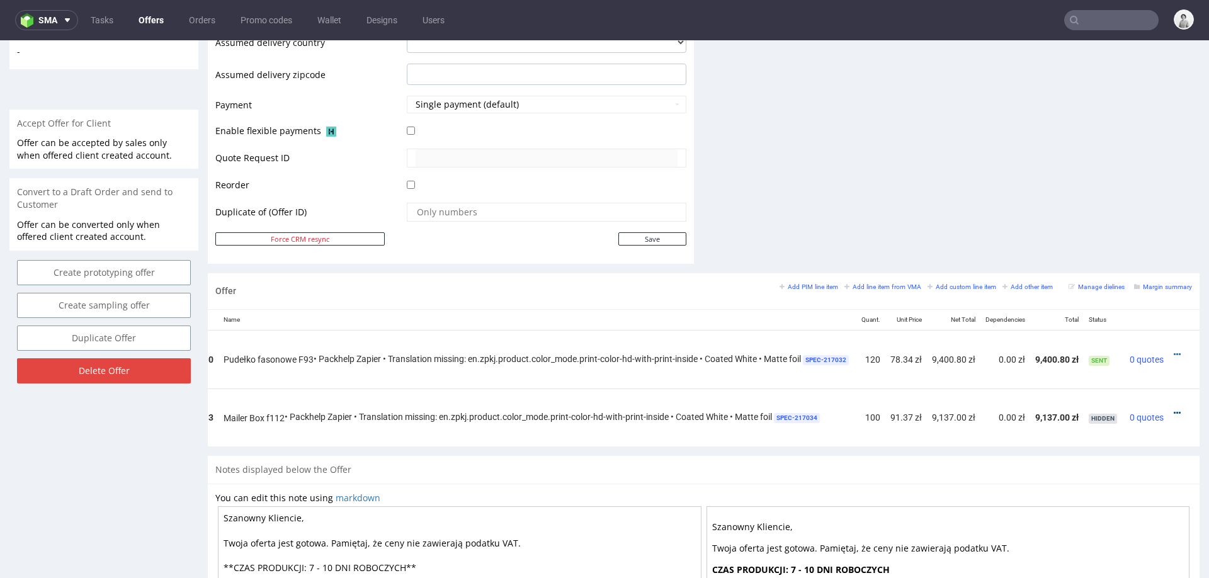
click at [1173, 409] on icon at bounding box center [1176, 413] width 7 height 9
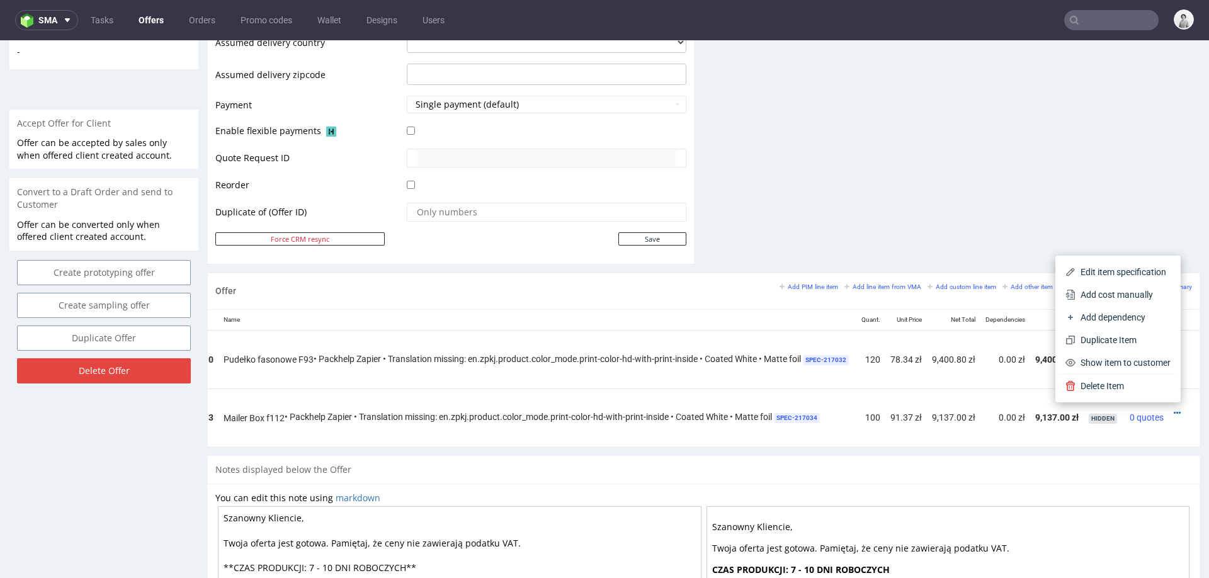
click at [1014, 458] on div "Notes displayed below the Offer" at bounding box center [703, 470] width 991 height 28
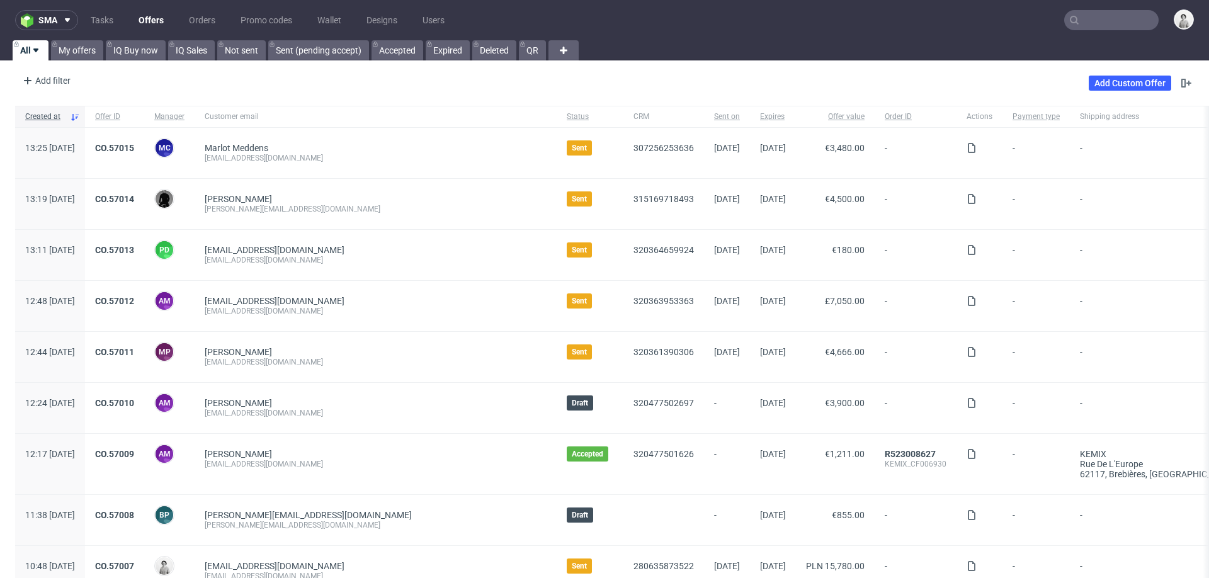
click at [1088, 16] on input "text" at bounding box center [1111, 20] width 94 height 20
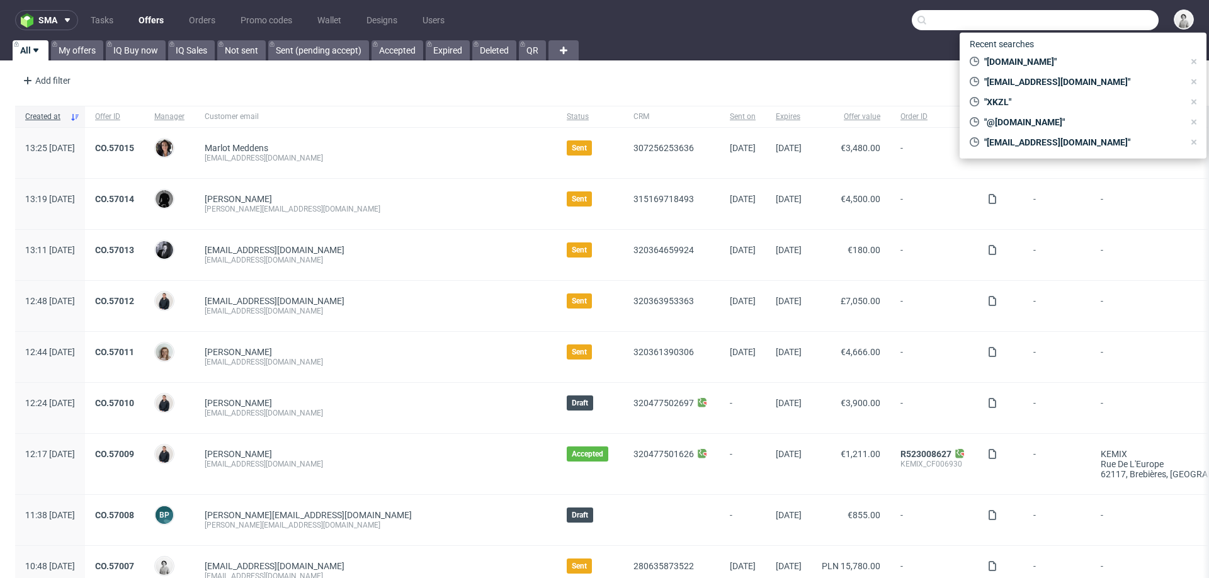
paste input "[PERSON_NAME][EMAIL_ADDRESS][DOMAIN_NAME]"
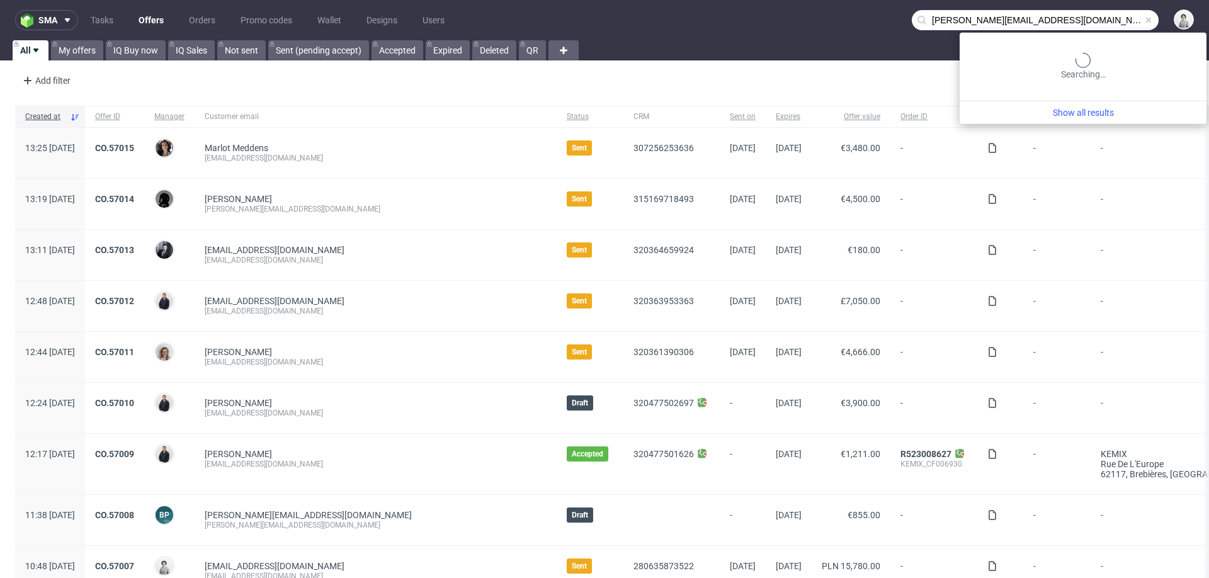
type input "[PERSON_NAME][EMAIL_ADDRESS][DOMAIN_NAME]"
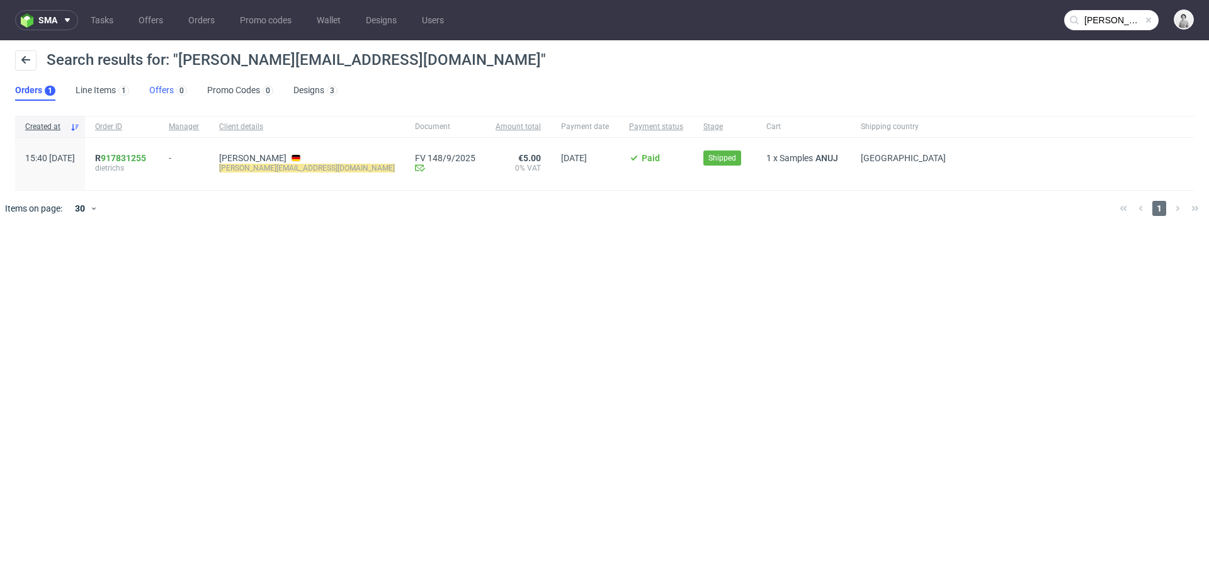
click at [155, 91] on link "Offers 0" at bounding box center [168, 91] width 38 height 20
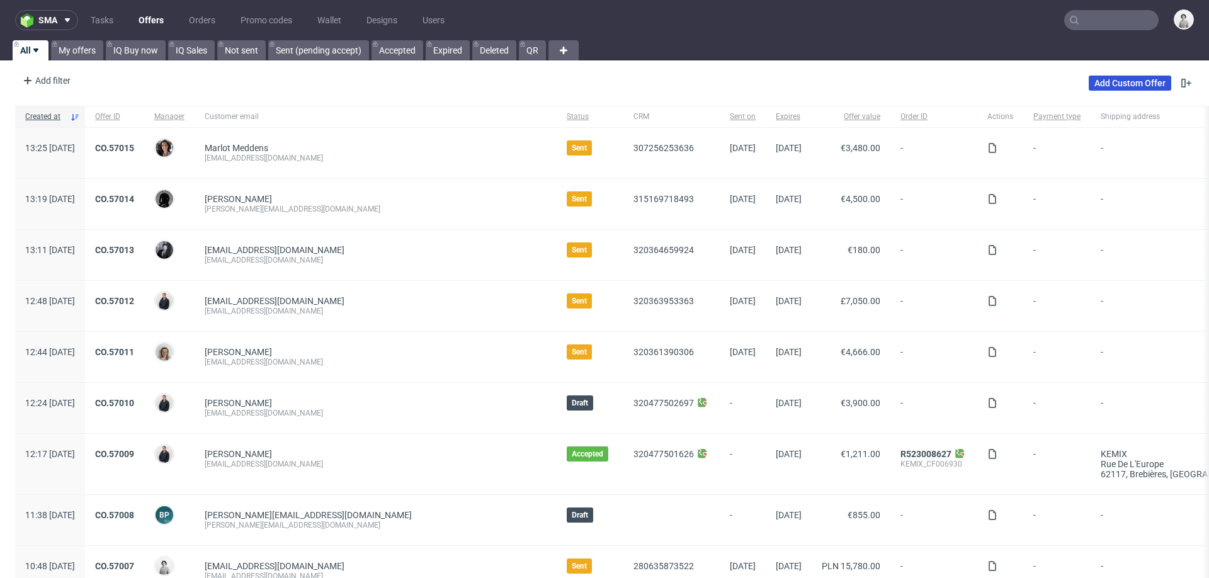
click at [1137, 87] on link "Add Custom Offer" at bounding box center [1129, 83] width 82 height 15
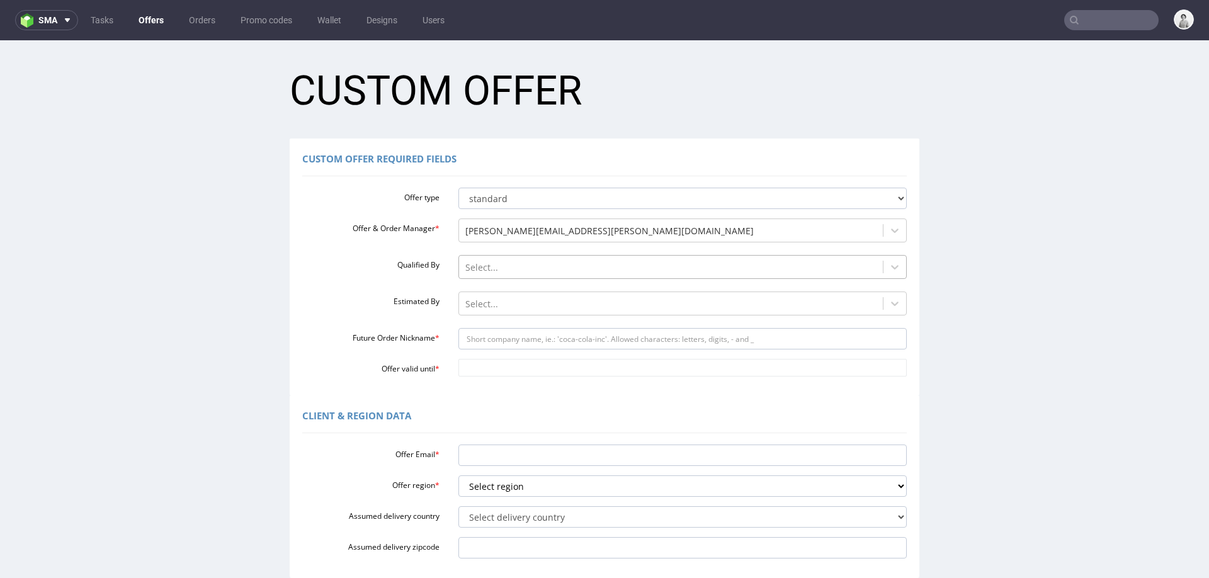
click at [521, 269] on div at bounding box center [671, 267] width 412 height 15
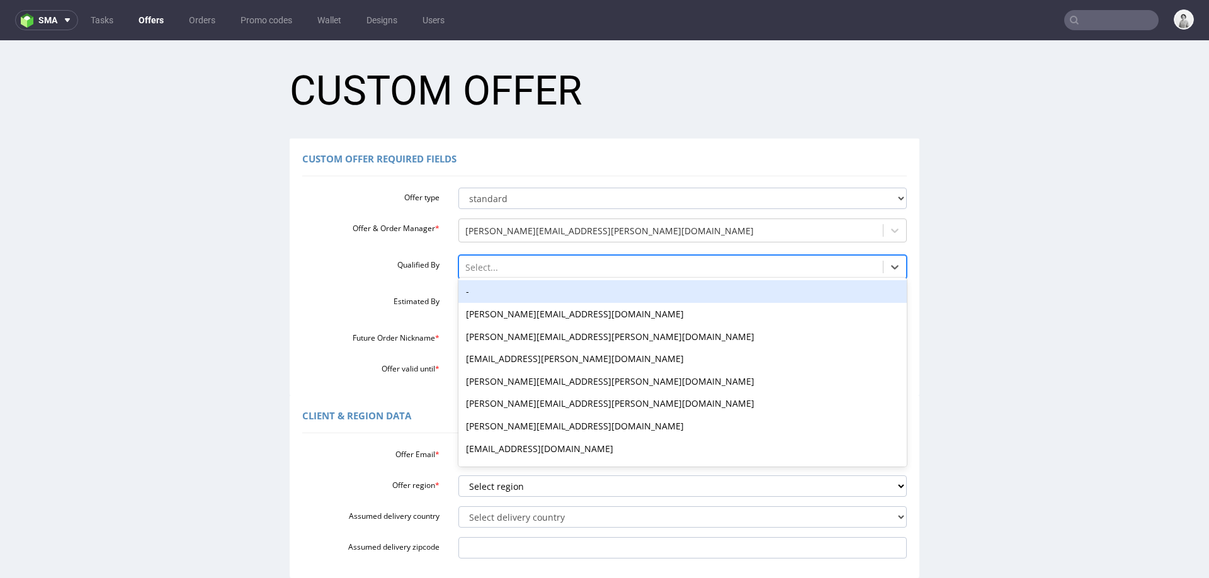
click at [515, 288] on div "-" at bounding box center [682, 291] width 449 height 23
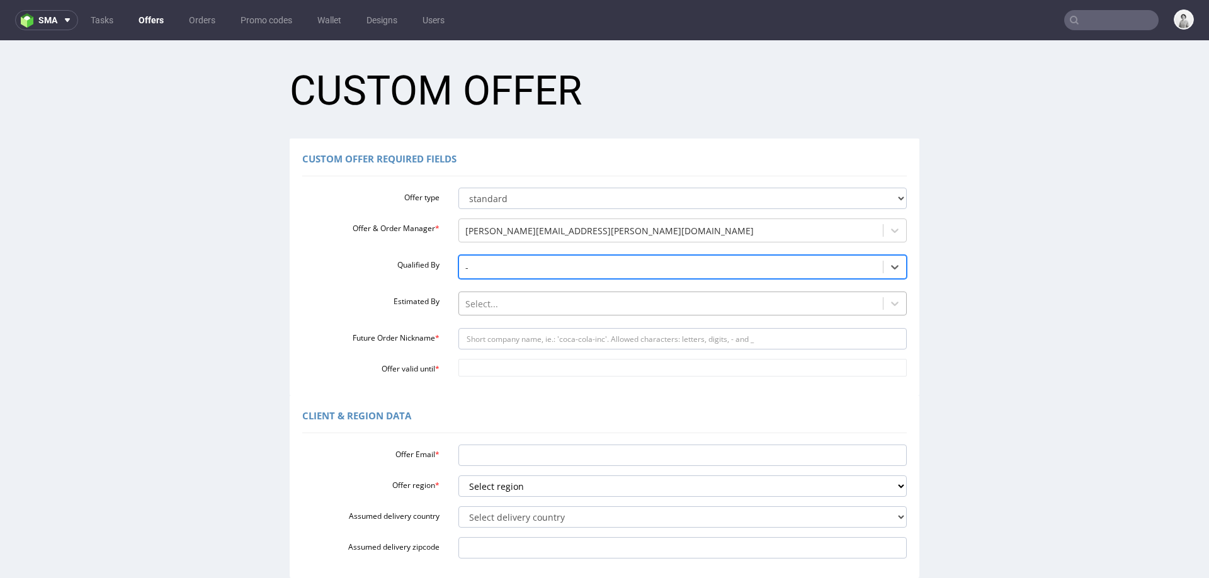
click at [511, 305] on div at bounding box center [671, 303] width 412 height 15
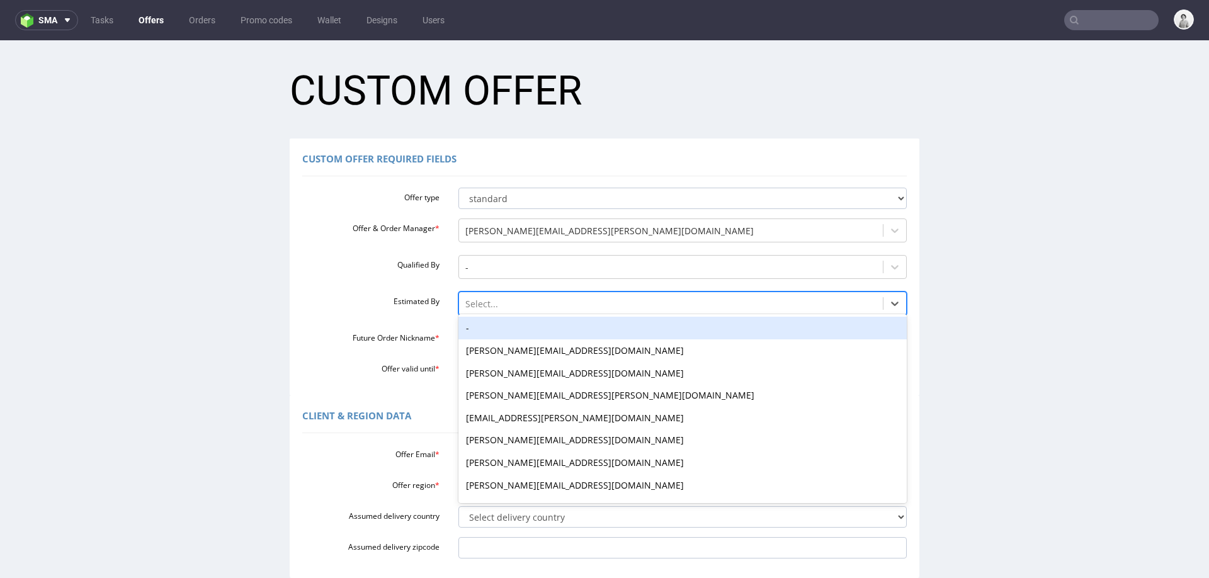
click at [507, 328] on div "-" at bounding box center [682, 328] width 449 height 23
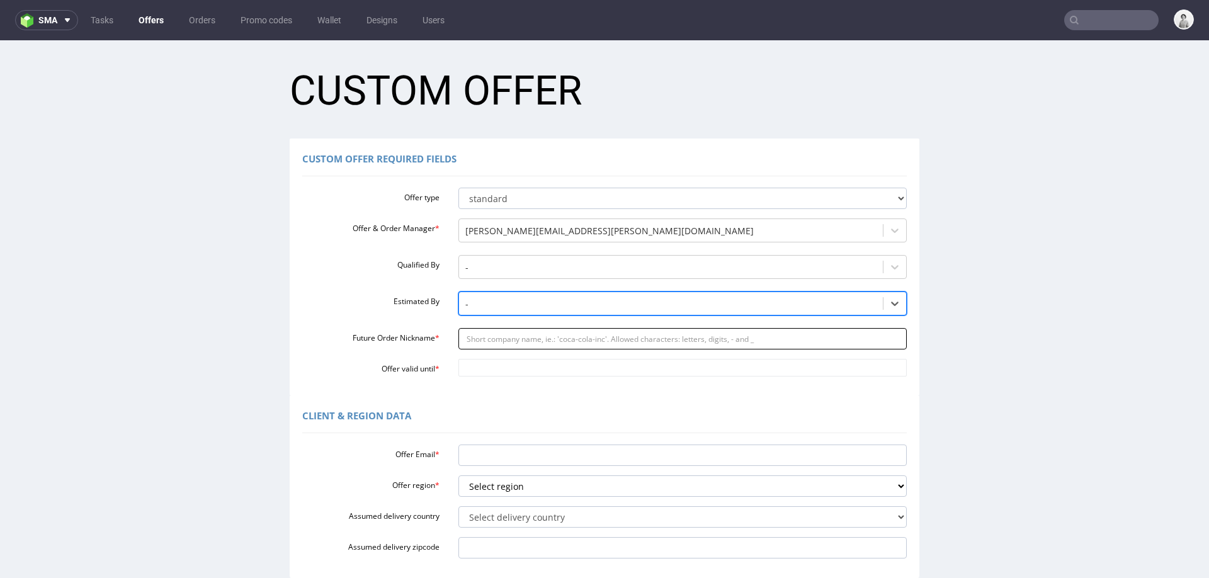
click at [504, 341] on input "Future Order Nickname *" at bounding box center [682, 338] width 449 height 21
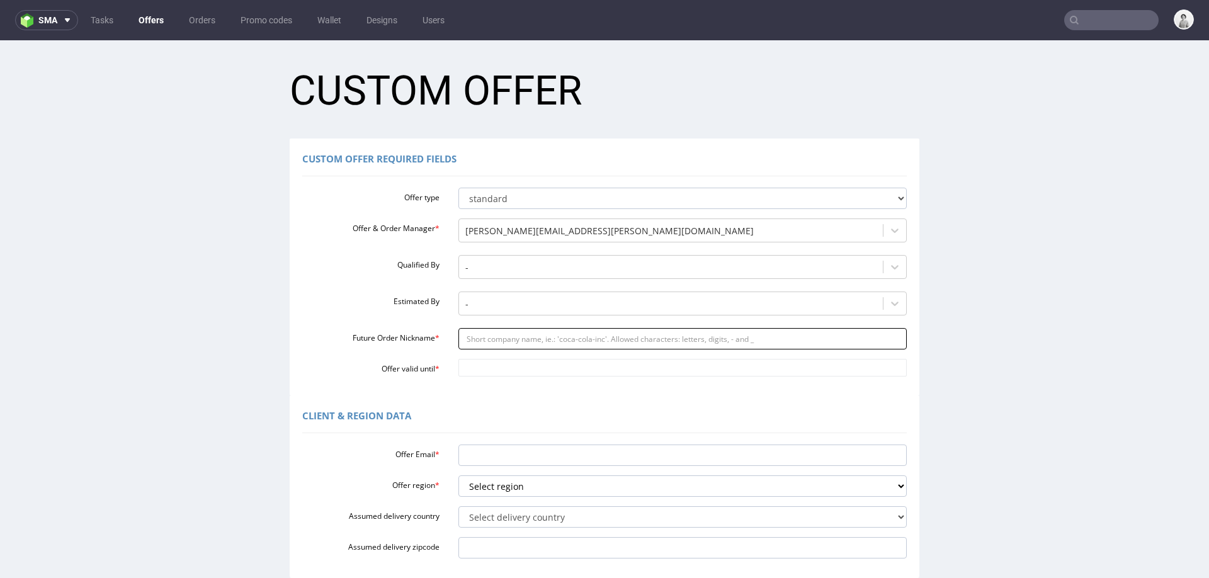
paste input "Dietrichsholdde"
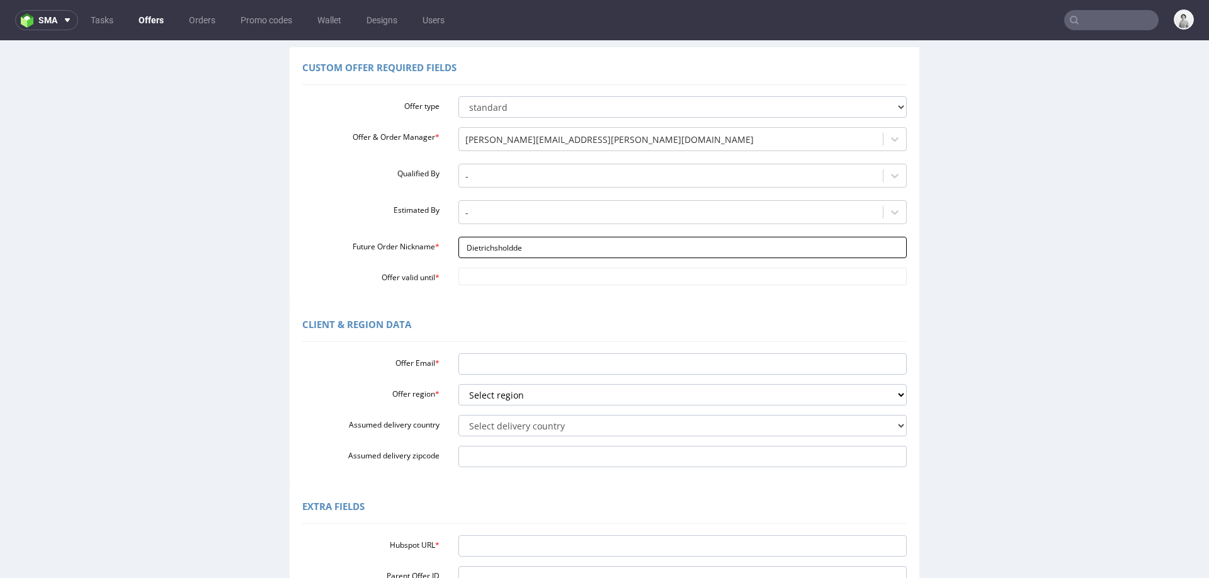
scroll to position [110, 0]
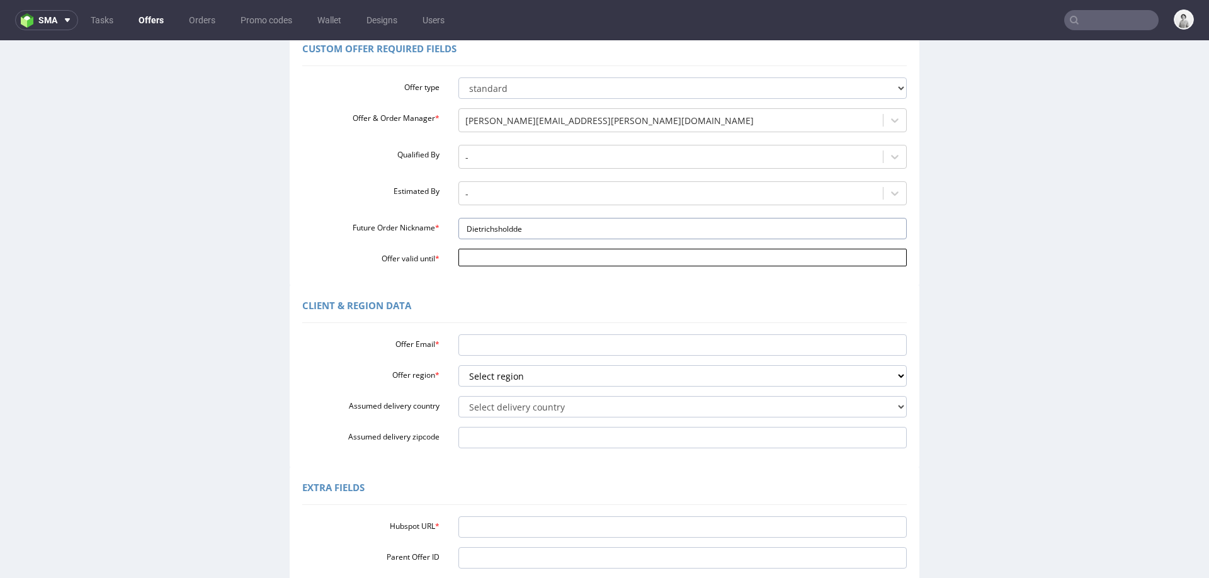
type input "Dietrichsholdde"
click at [533, 254] on input "Offer valid until *" at bounding box center [682, 258] width 449 height 18
click at [522, 240] on td "8" at bounding box center [521, 239] width 20 height 19
type input "2025-10-08"
click at [483, 346] on input "Offer Email *" at bounding box center [682, 344] width 449 height 21
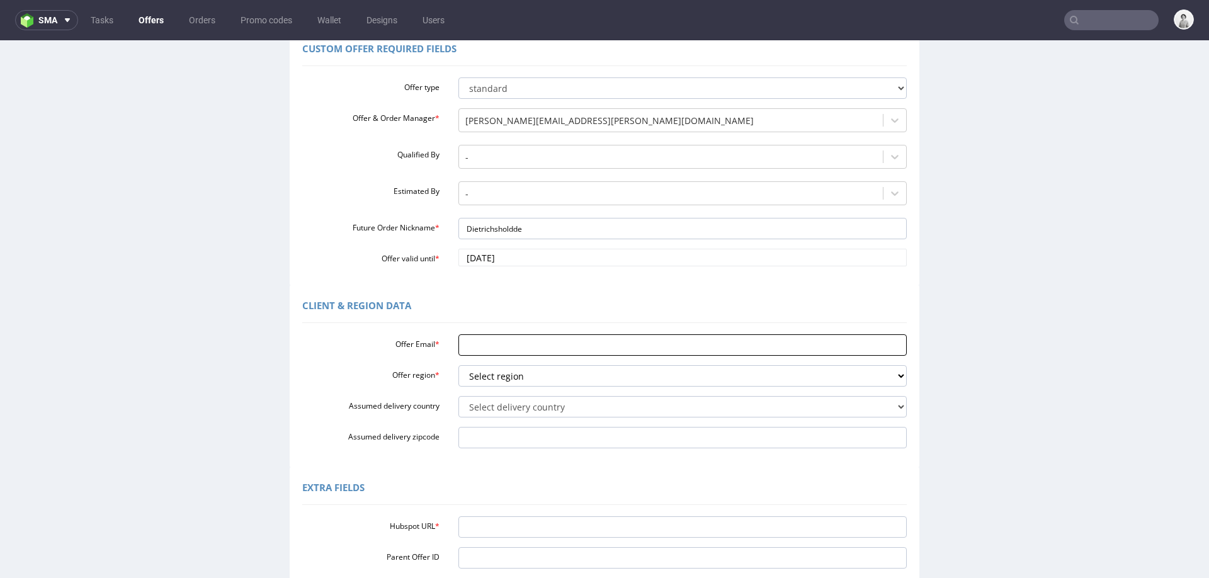
paste input "Dietrichs@hold.de"
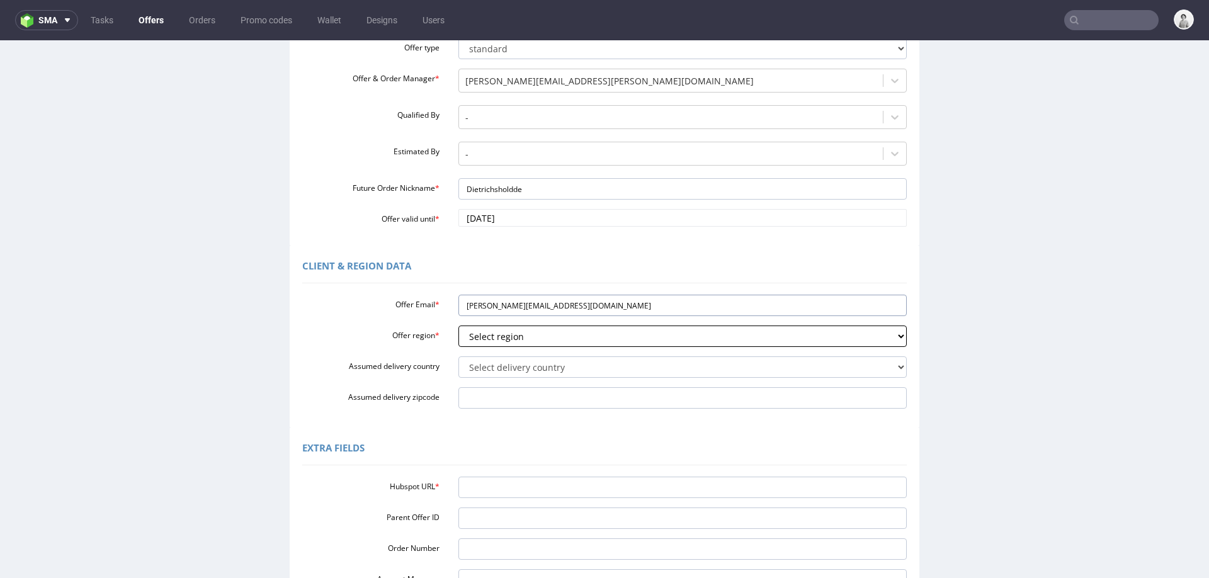
type input "Dietrichs@hold.de"
click at [475, 339] on select "Select region eu gb de pl fr it es" at bounding box center [682, 335] width 449 height 21
select select "de"
click at [458, 325] on select "Select region eu gb de pl fr it es" at bounding box center [682, 335] width 449 height 21
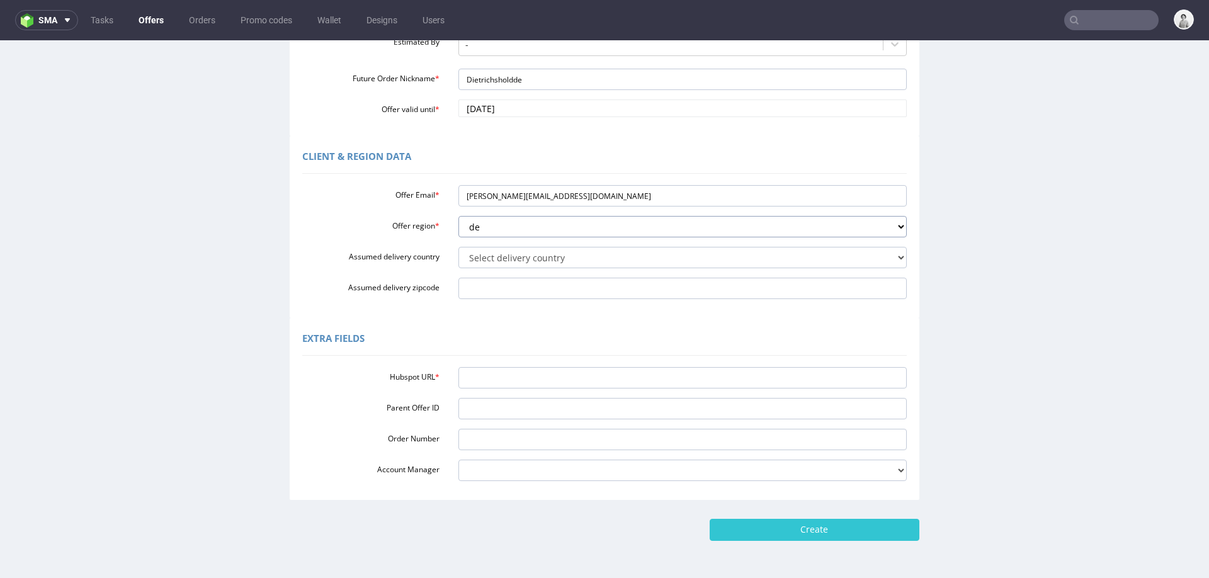
scroll to position [261, 0]
click at [546, 373] on input "Hubspot URL *" at bounding box center [682, 376] width 449 height 21
paste input "https://app-eu1.hubspot.com/contacts/25600958/record/0-3/306961818827"
type input "https://app-eu1.hubspot.com/contacts/25600958/record/0-3/306961818827"
click at [843, 520] on input "Create" at bounding box center [814, 527] width 210 height 21
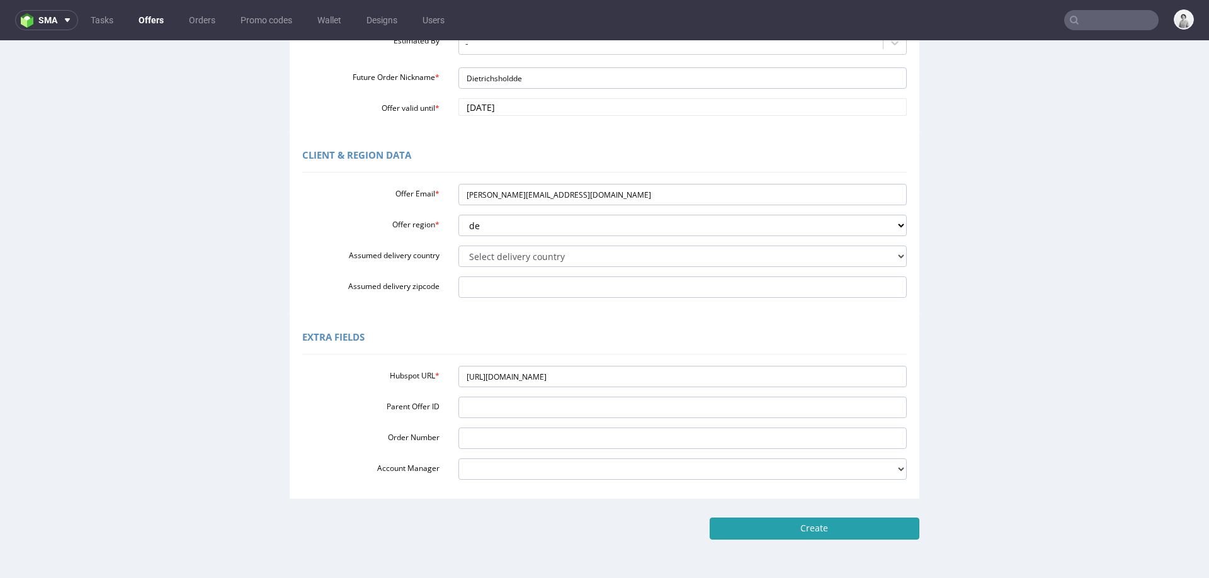
type input "Please wait..."
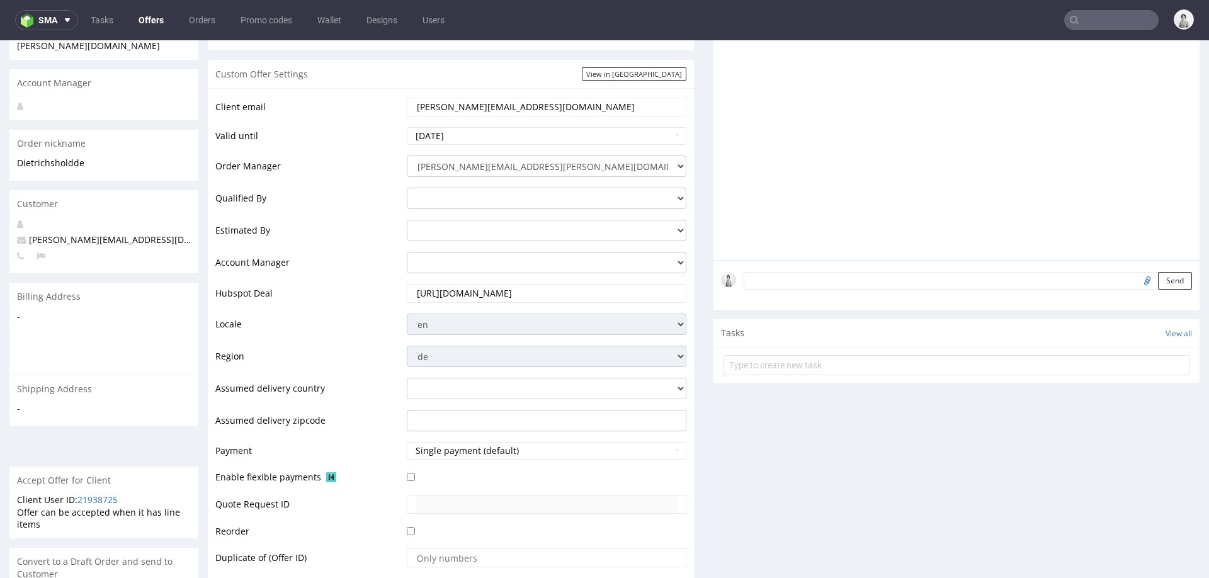
scroll to position [484, 0]
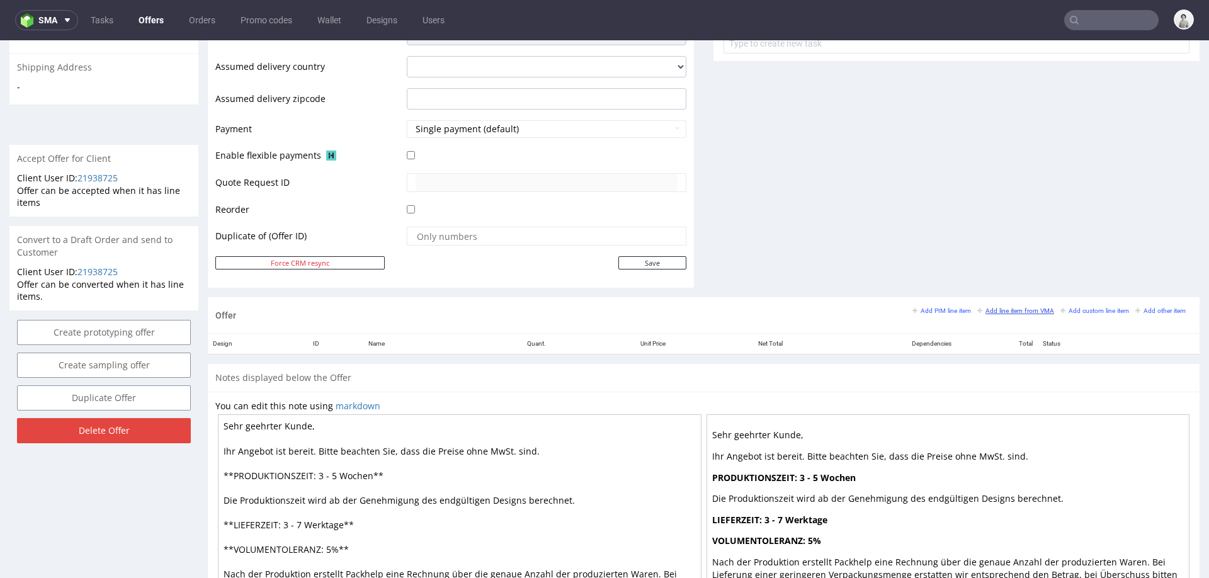
click at [1001, 308] on small "Add line item from VMA" at bounding box center [1015, 310] width 77 height 7
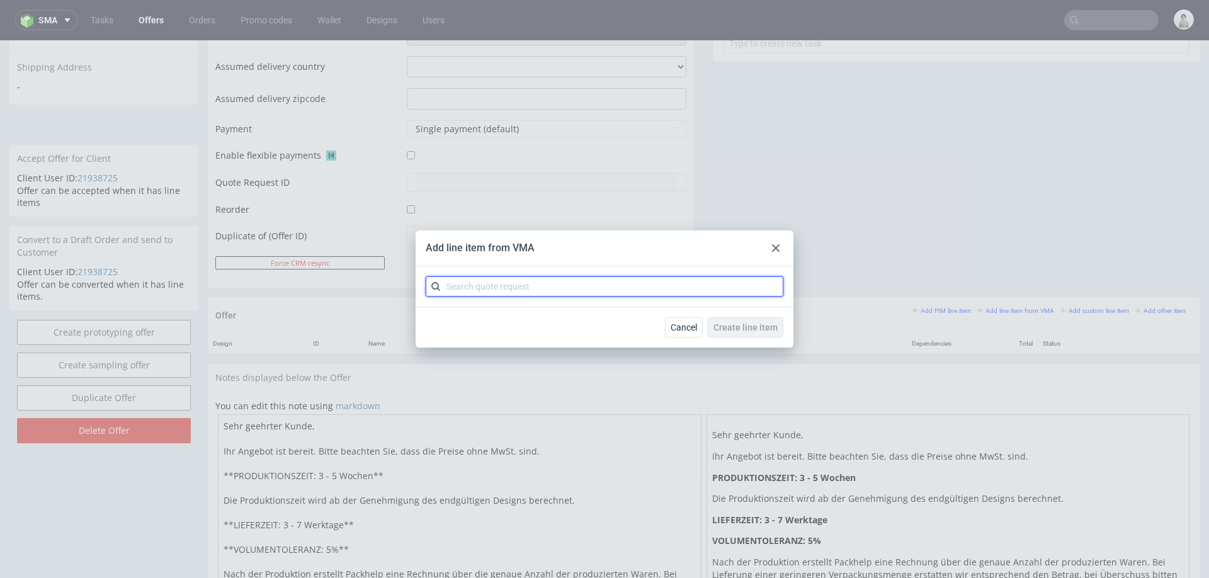
click at [684, 288] on input "text" at bounding box center [605, 286] width 358 height 20
type input "cboo"
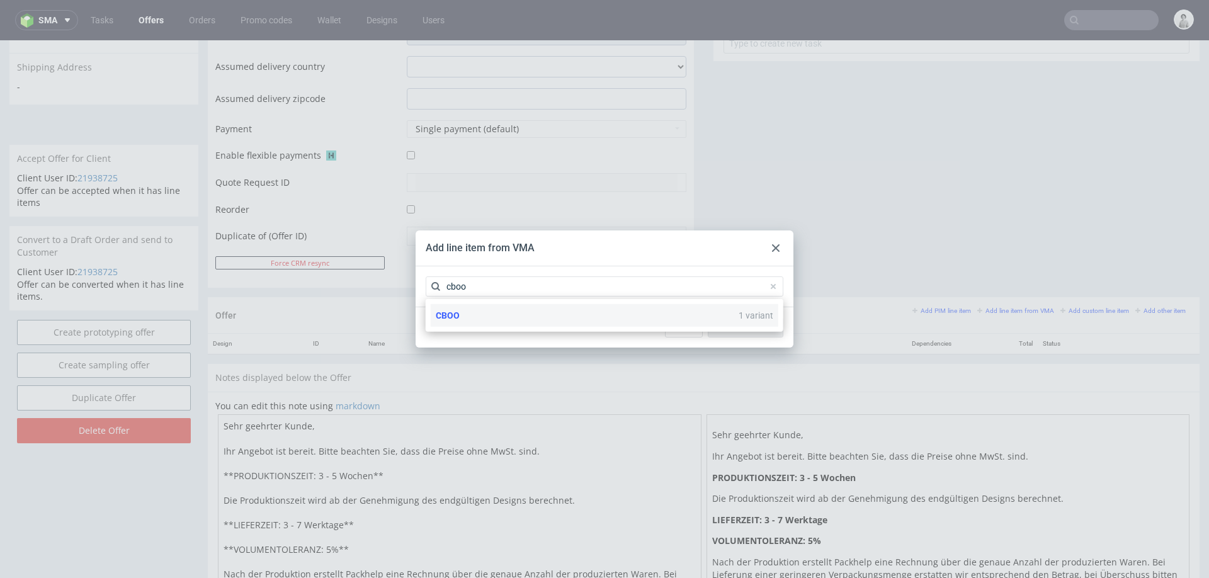
click at [534, 312] on div "CBOO 1 variant" at bounding box center [604, 315] width 347 height 23
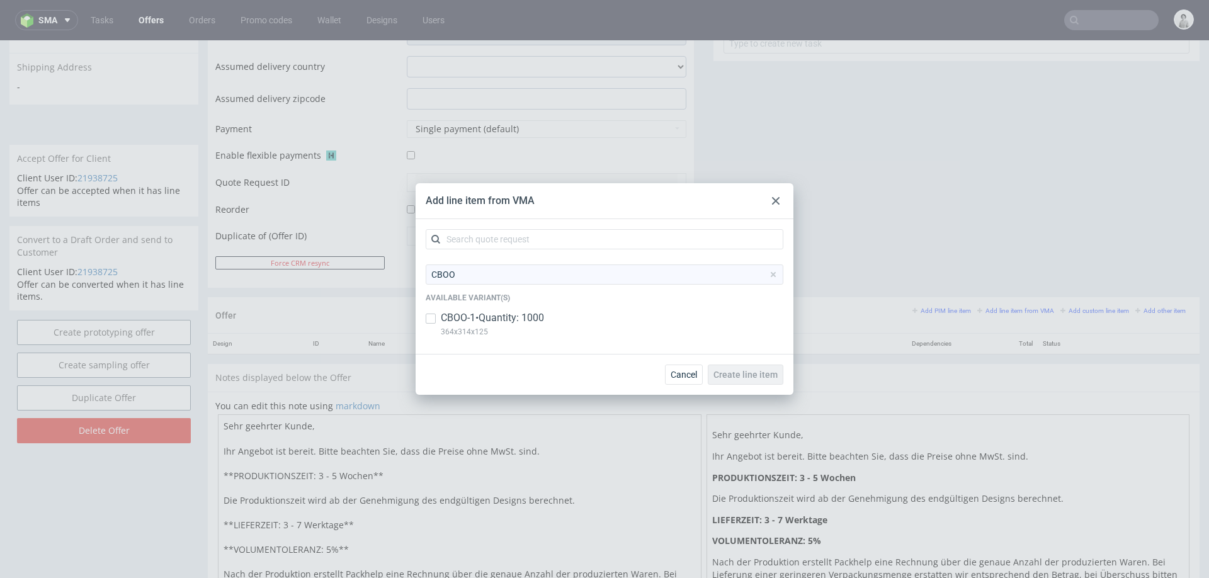
click at [512, 320] on p "CBOO-1 • Quantity: 1000" at bounding box center [492, 318] width 103 height 14
checkbox input "true"
click at [752, 371] on span "Create line item" at bounding box center [745, 374] width 64 height 9
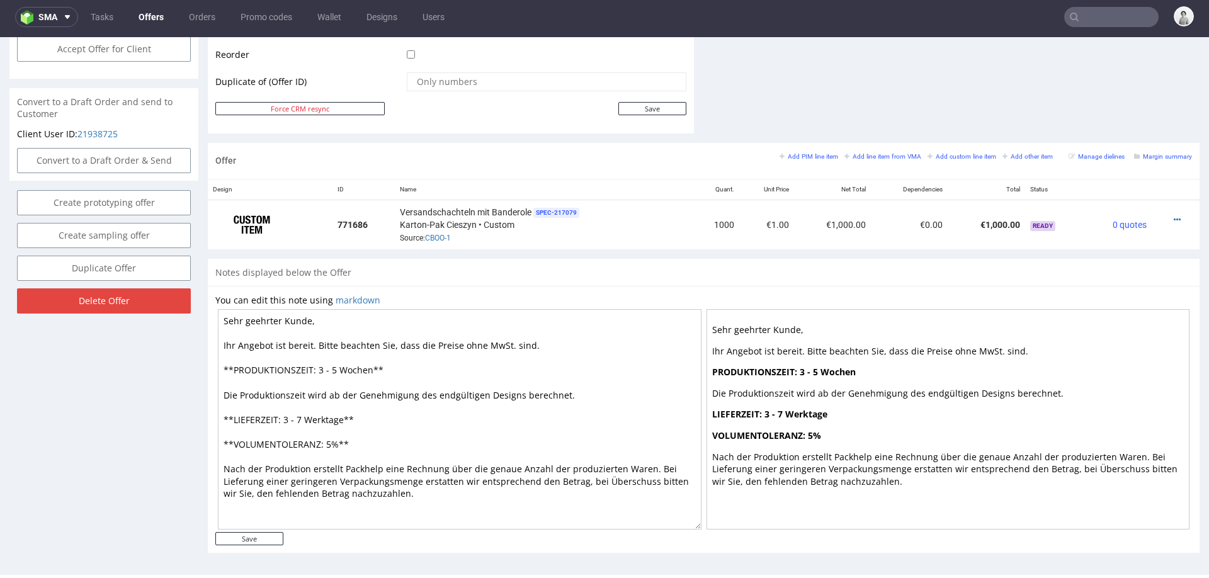
scroll to position [0, 0]
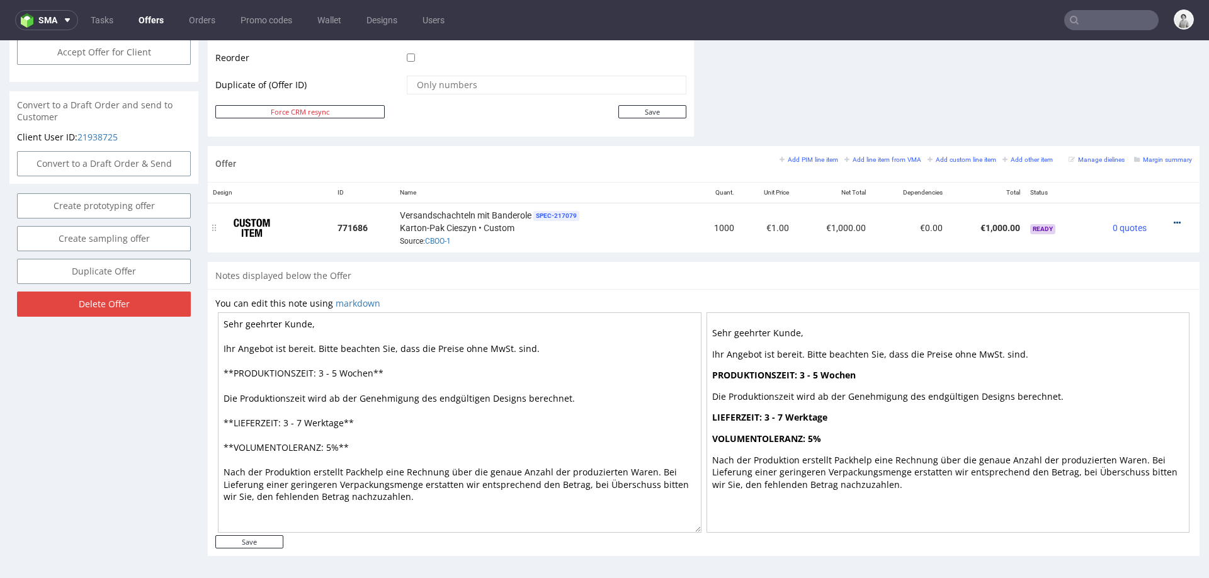
click at [1173, 219] on icon at bounding box center [1176, 222] width 7 height 9
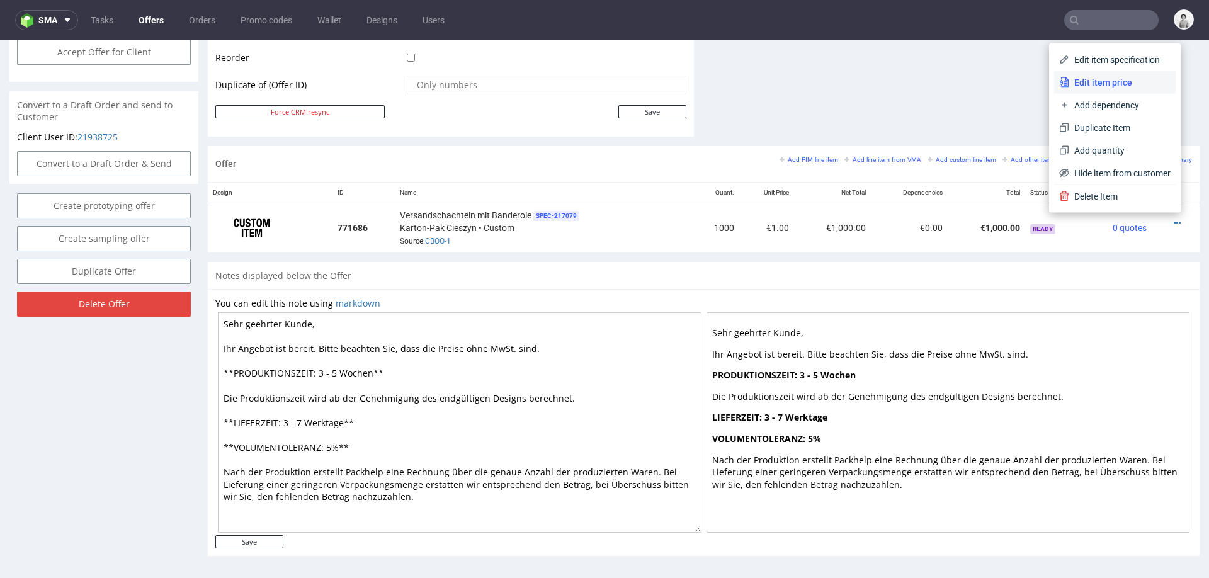
click at [1101, 87] on span "Edit item price" at bounding box center [1119, 82] width 101 height 13
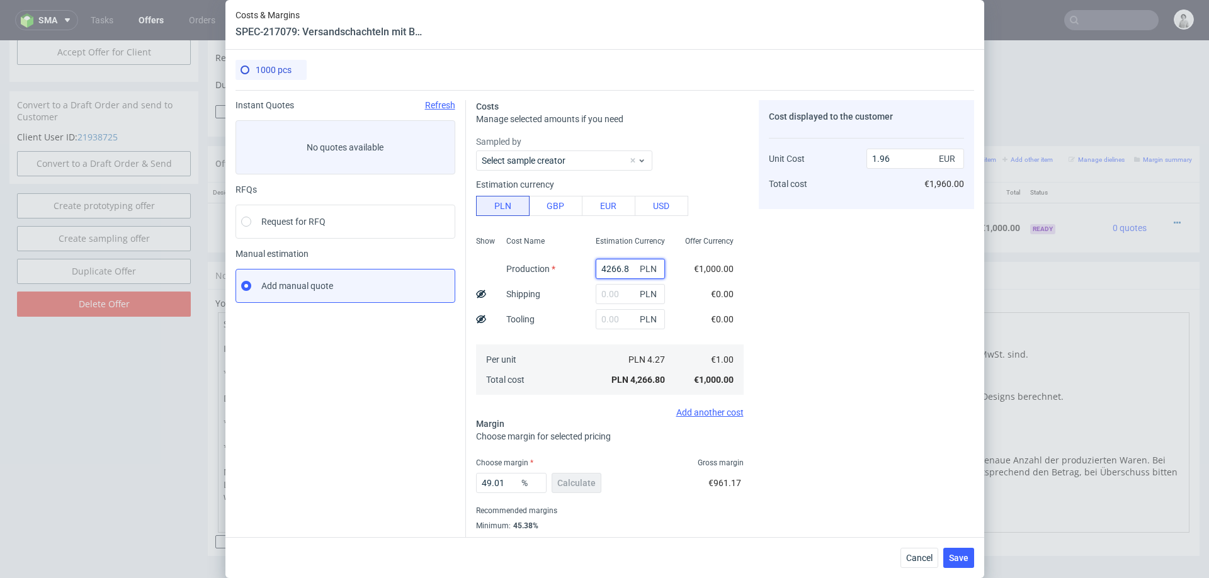
click at [612, 275] on input "4266.8" at bounding box center [629, 269] width 69 height 20
paste input "10150"
type input "10150"
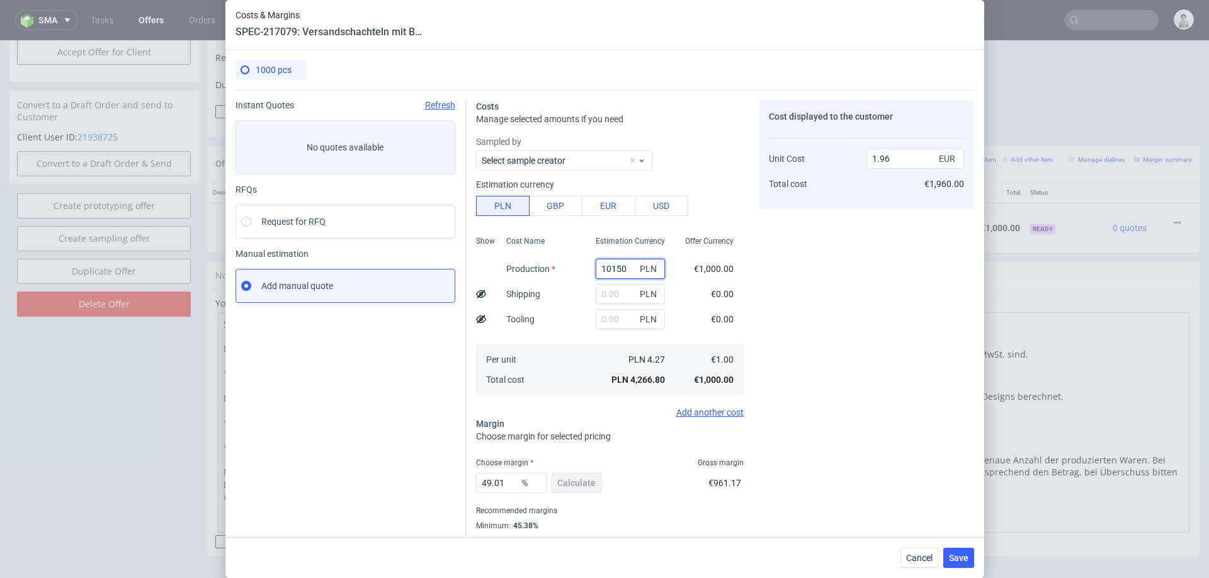
type input "4.67"
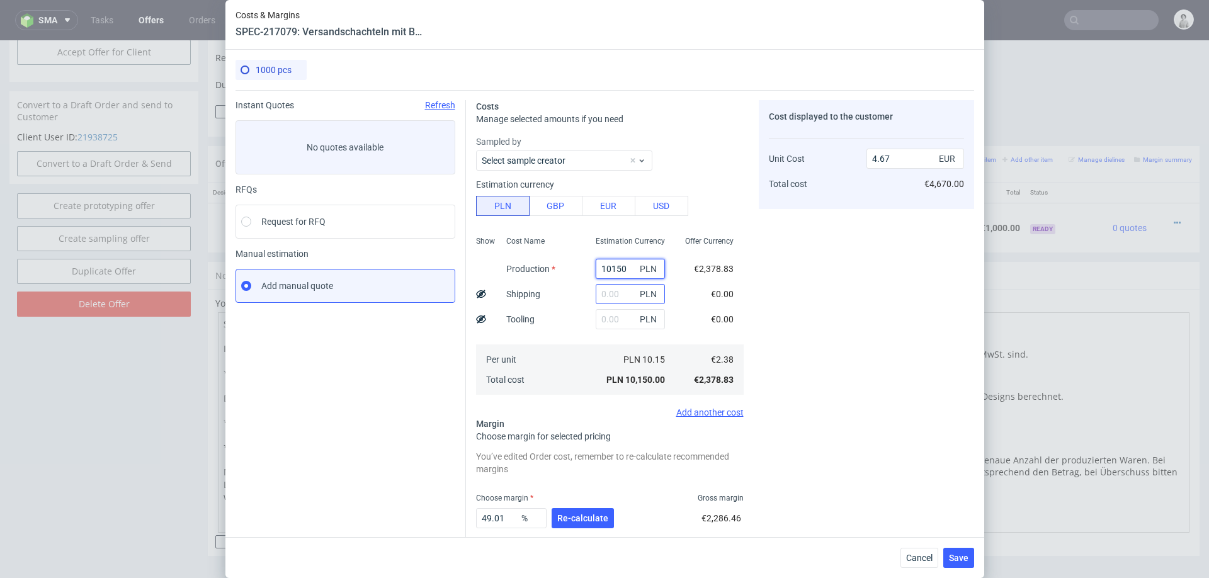
type input "10150"
click at [610, 294] on input "text" at bounding box center [629, 294] width 69 height 20
type input "900"
type input "5.08"
type input "900"
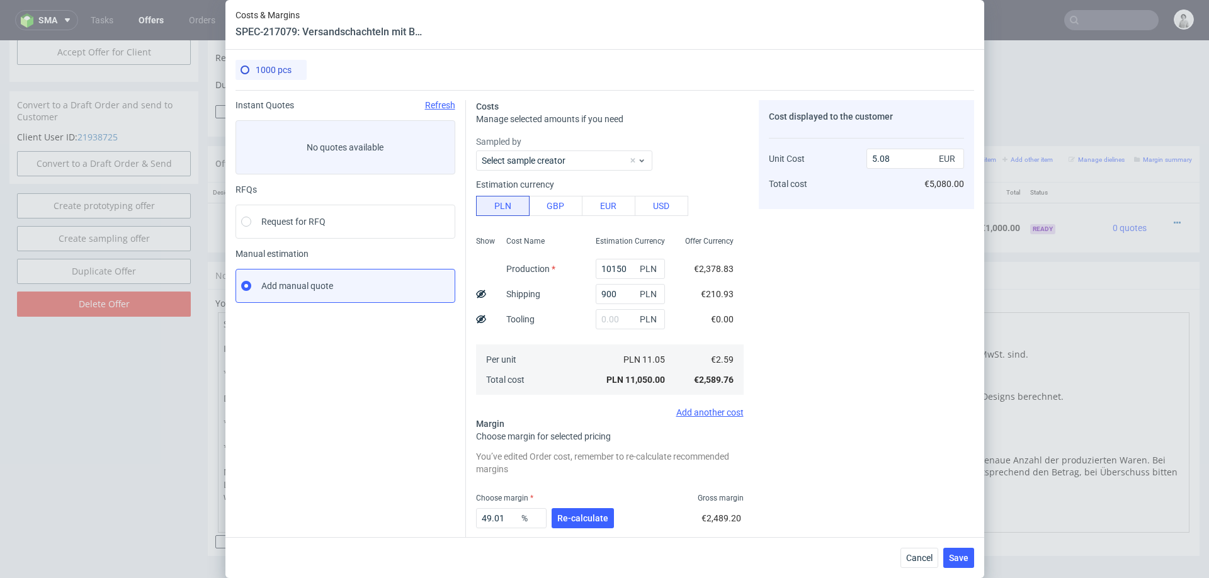
click at [565, 336] on div "Cost Name Production Shipping Tooling Per unit Total cost" at bounding box center [540, 314] width 89 height 166
click at [589, 510] on button "Re-calculate" at bounding box center [582, 518] width 62 height 20
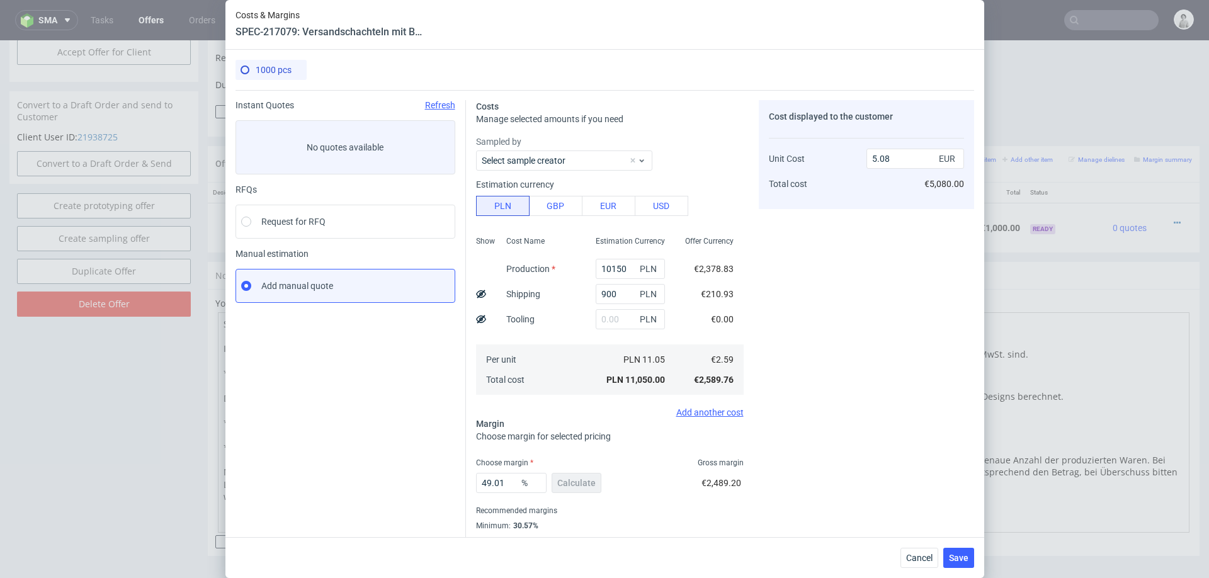
scroll to position [33, 0]
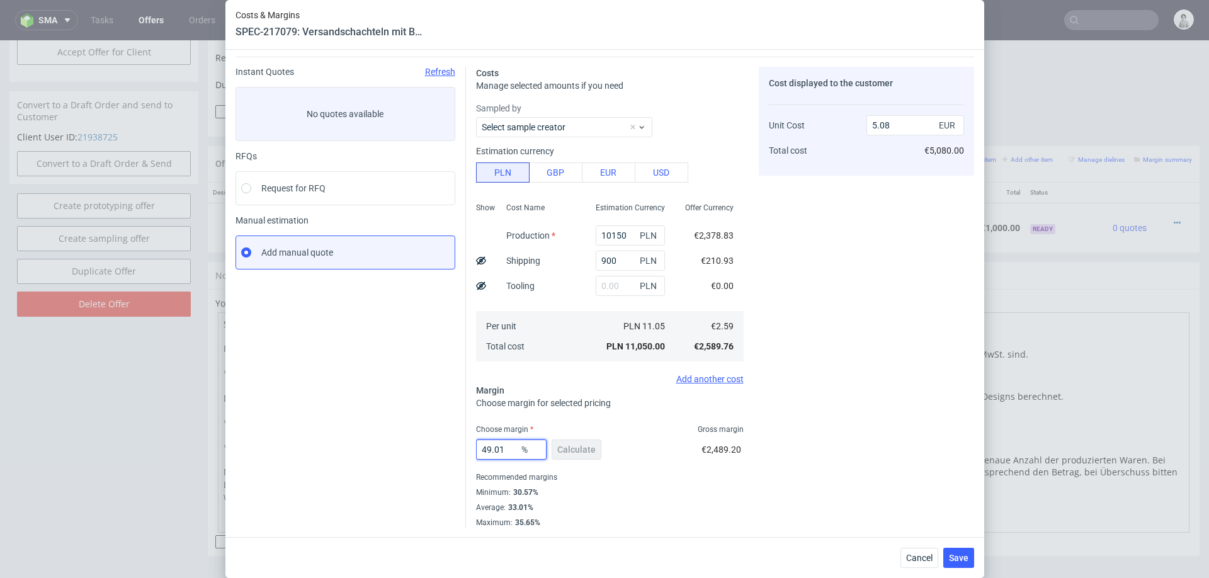
click at [514, 448] on input "49.01" at bounding box center [511, 449] width 70 height 20
type input "32"
type input "3.81"
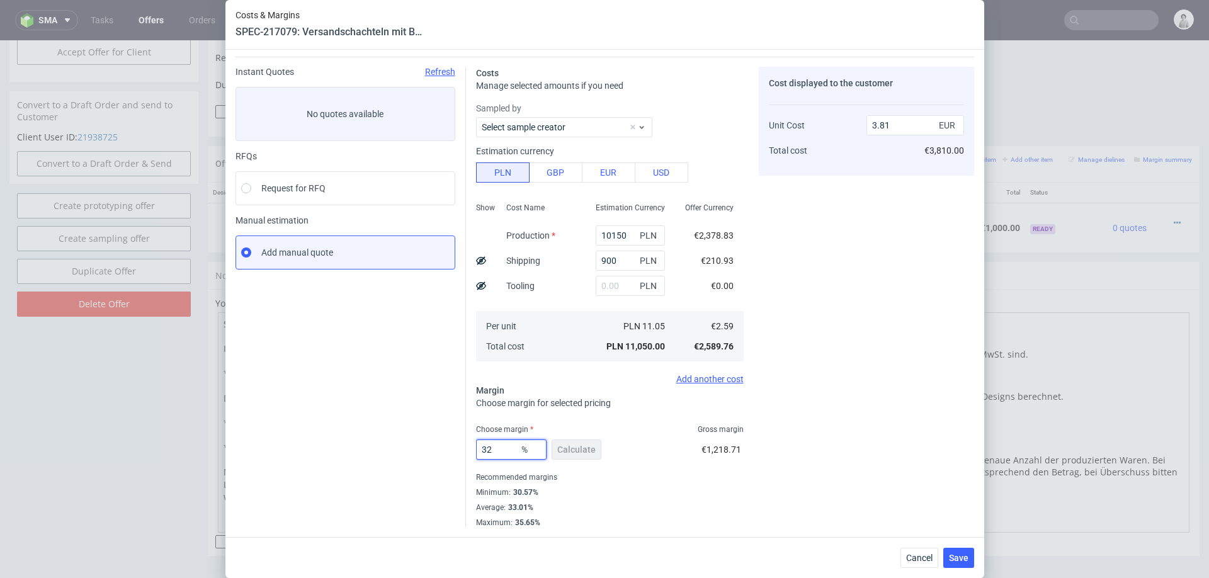
type input "32"
click at [864, 414] on div "Cost displayed to the customer Unit Cost Total cost 3.81 EUR €3,810.00" at bounding box center [865, 297] width 215 height 461
click at [956, 551] on button "Save" at bounding box center [958, 558] width 31 height 20
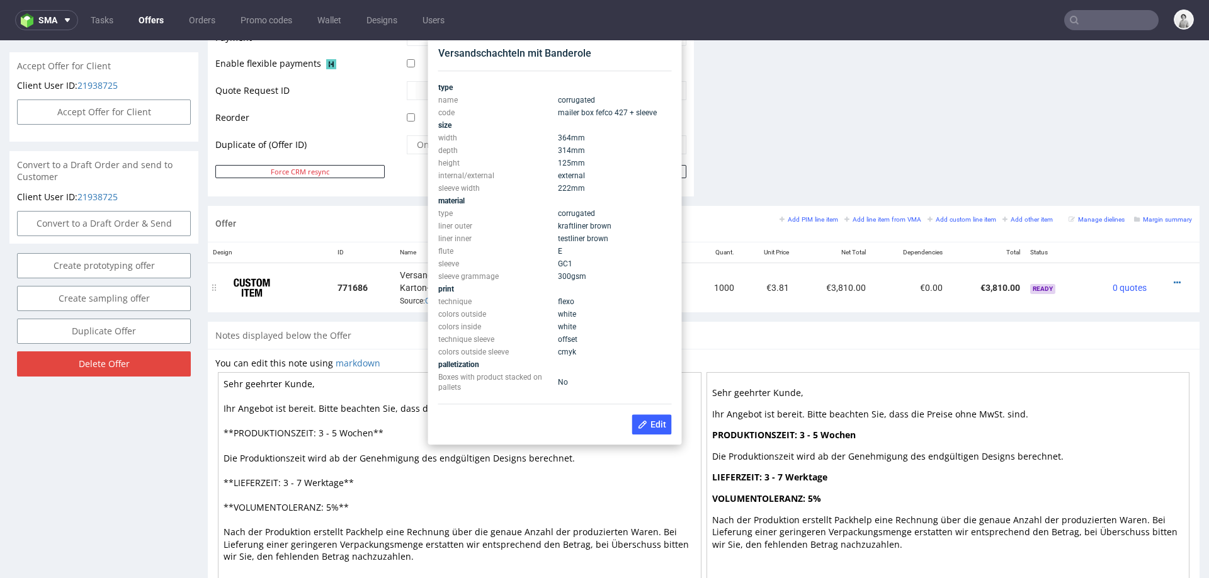
scroll to position [571, 0]
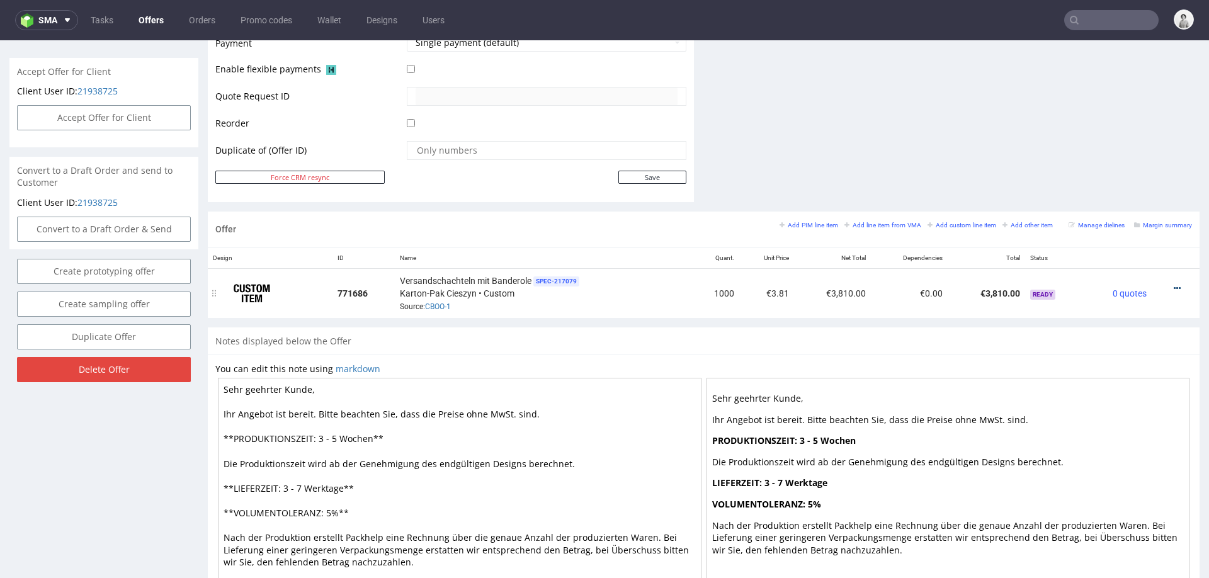
click at [1173, 285] on icon at bounding box center [1176, 288] width 7 height 9
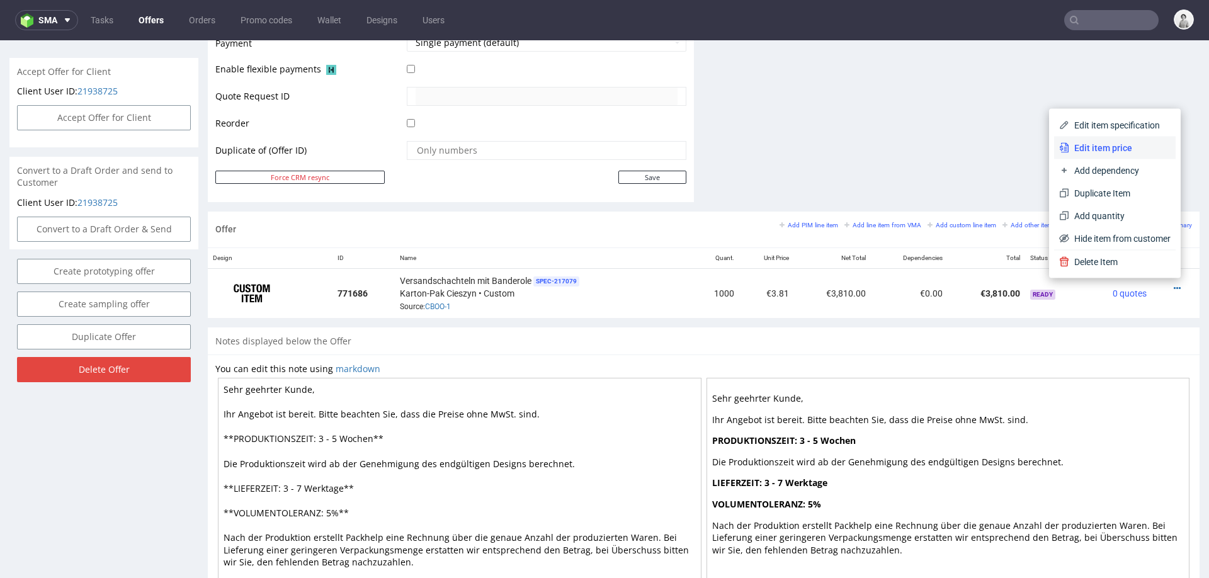
click at [1103, 144] on span "Edit item price" at bounding box center [1119, 148] width 101 height 13
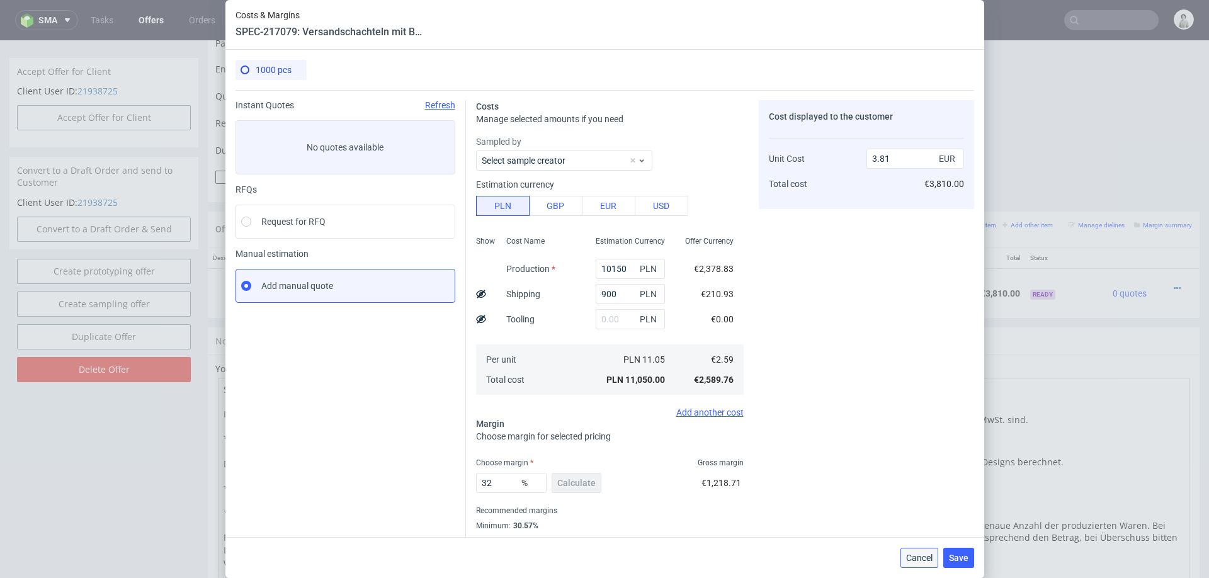
click at [909, 556] on span "Cancel" at bounding box center [919, 557] width 26 height 9
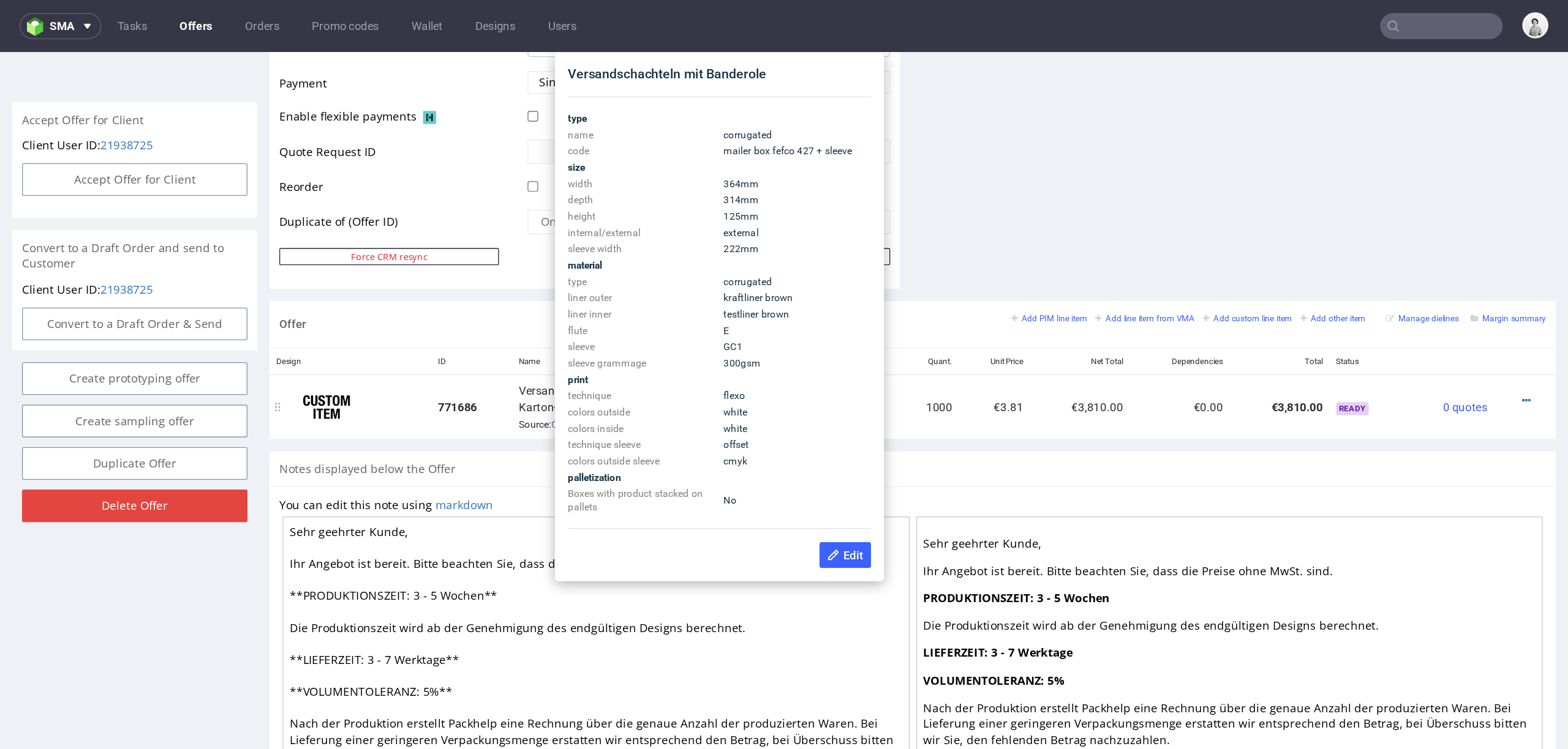
scroll to position [528, 0]
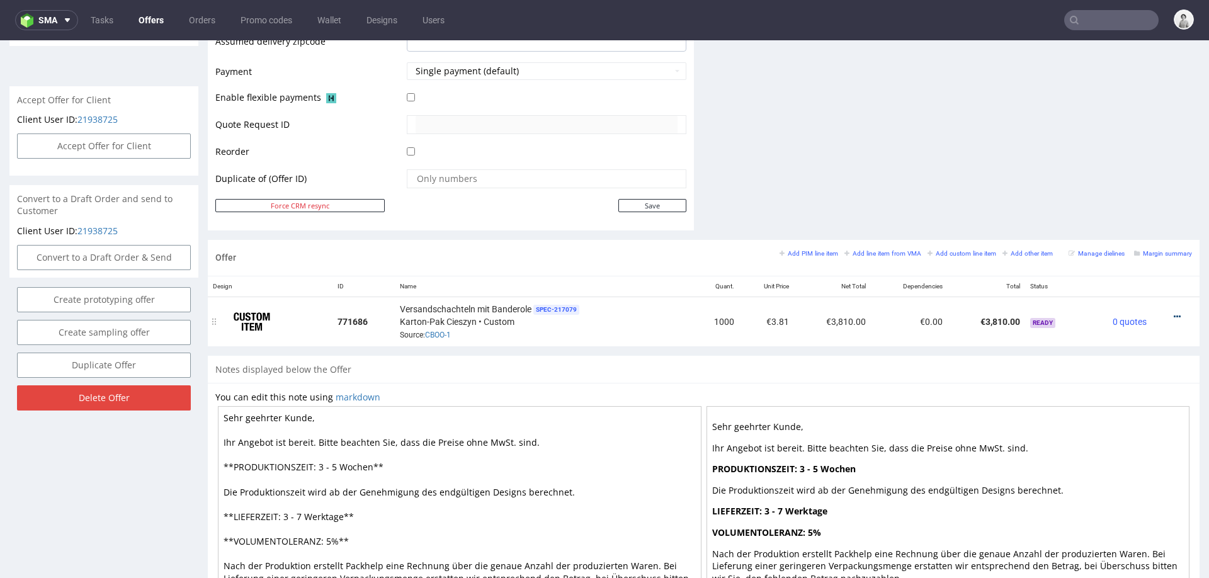
click at [1173, 312] on icon at bounding box center [1176, 316] width 7 height 9
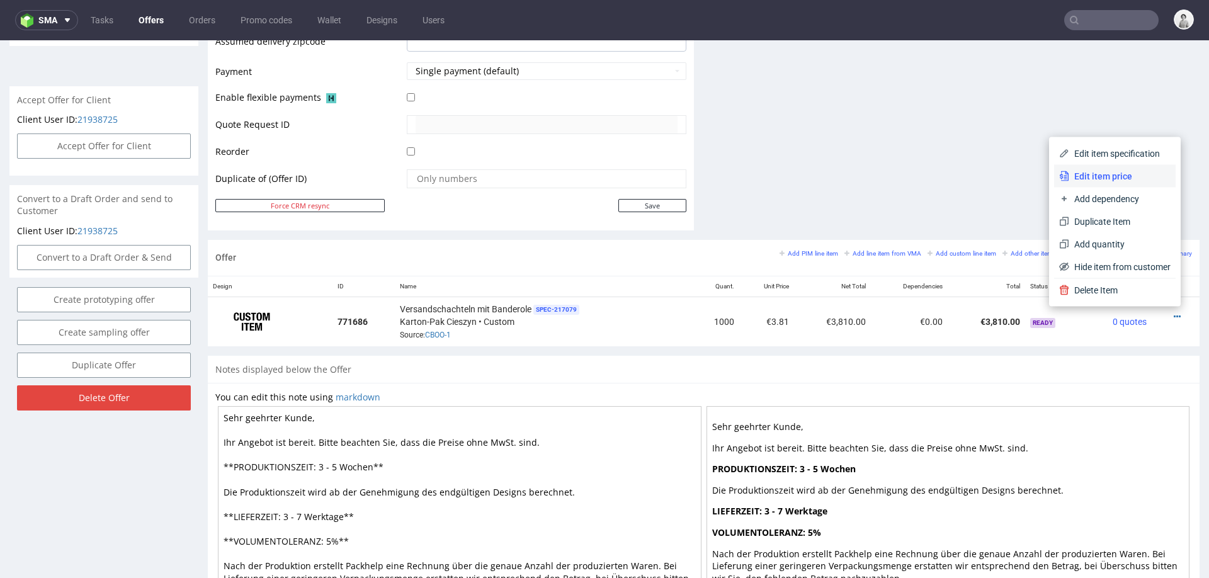
click at [1112, 181] on span "Edit item price" at bounding box center [1119, 176] width 101 height 13
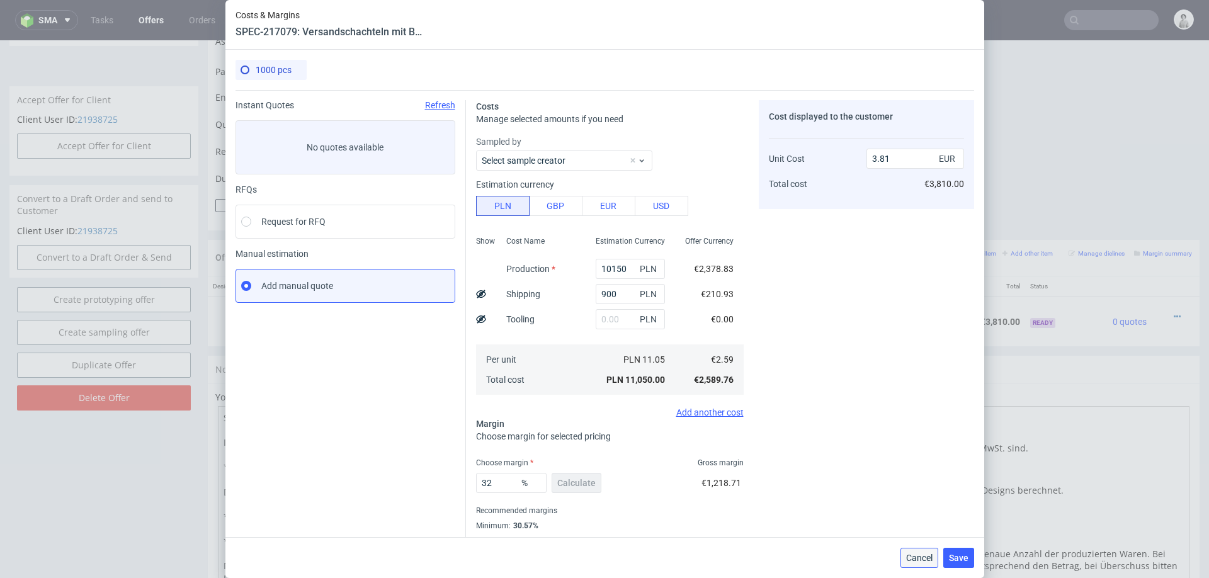
click at [909, 553] on span "Cancel" at bounding box center [919, 557] width 26 height 9
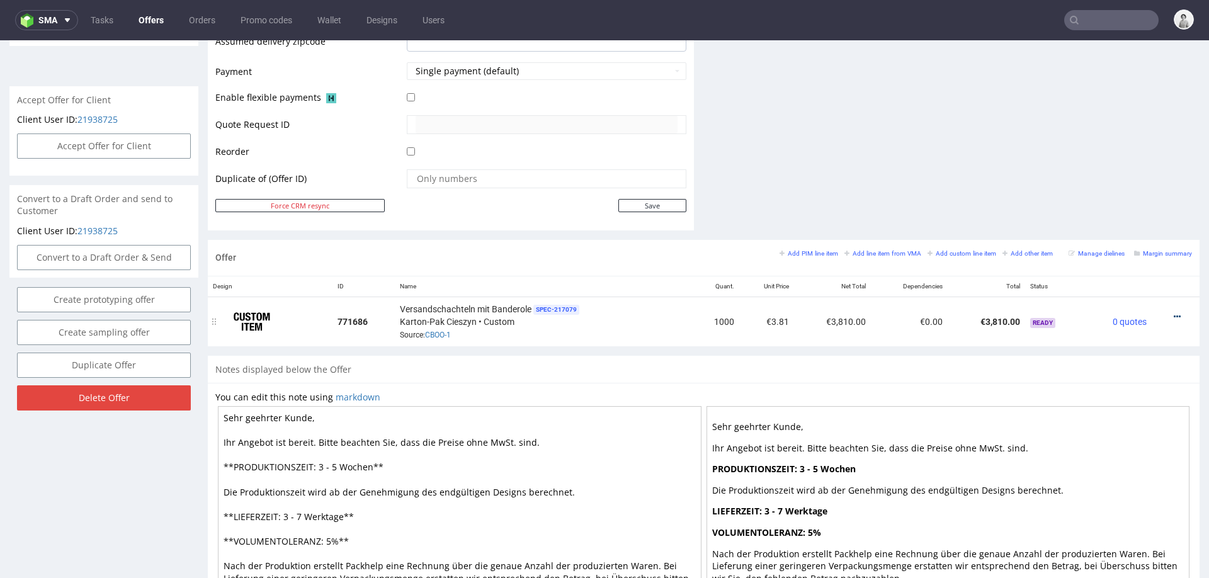
click at [1173, 312] on icon at bounding box center [1176, 316] width 7 height 9
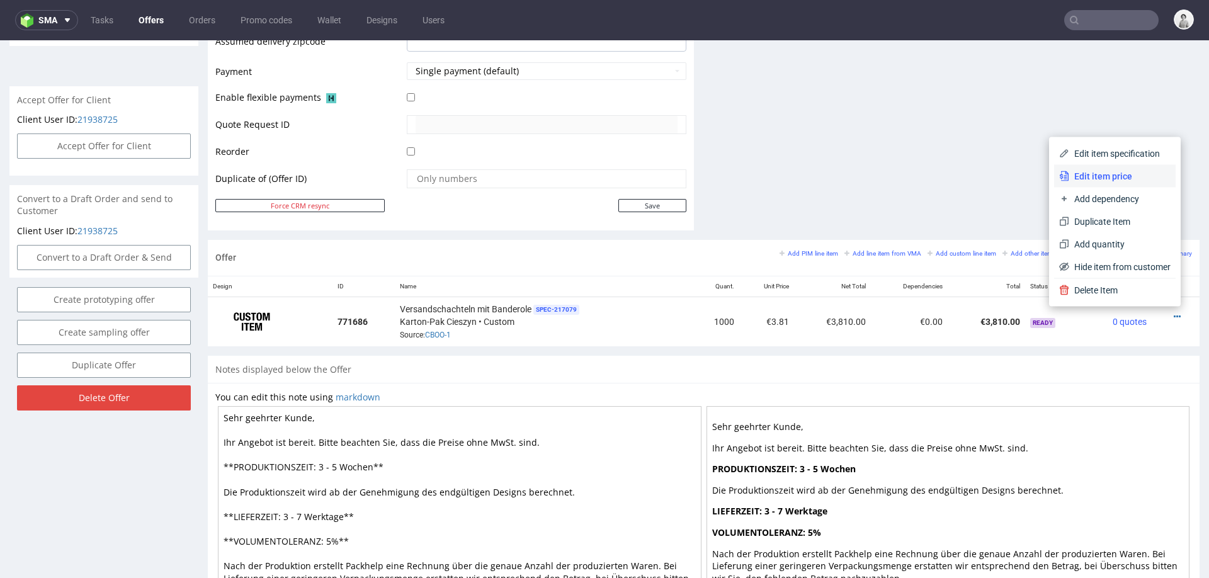
click at [1122, 171] on span "Edit item price" at bounding box center [1119, 176] width 101 height 13
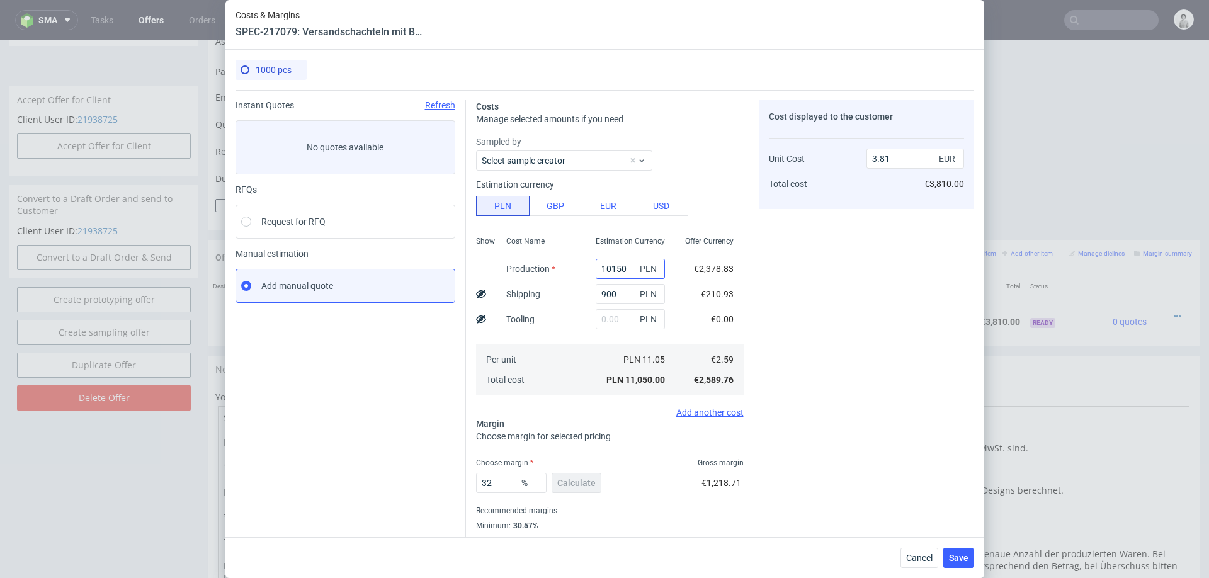
click at [623, 270] on input "10150" at bounding box center [629, 269] width 69 height 20
type input "8"
type input "0.31"
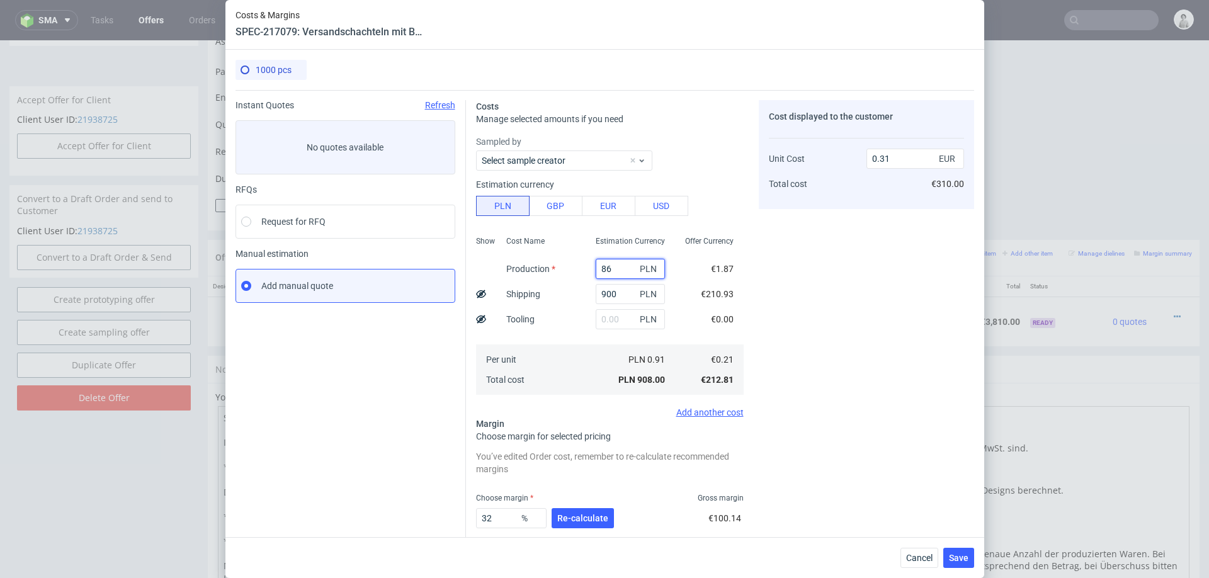
type input "865"
type input "0.61"
type input "8650"
type input "3.29"
type input "8650"
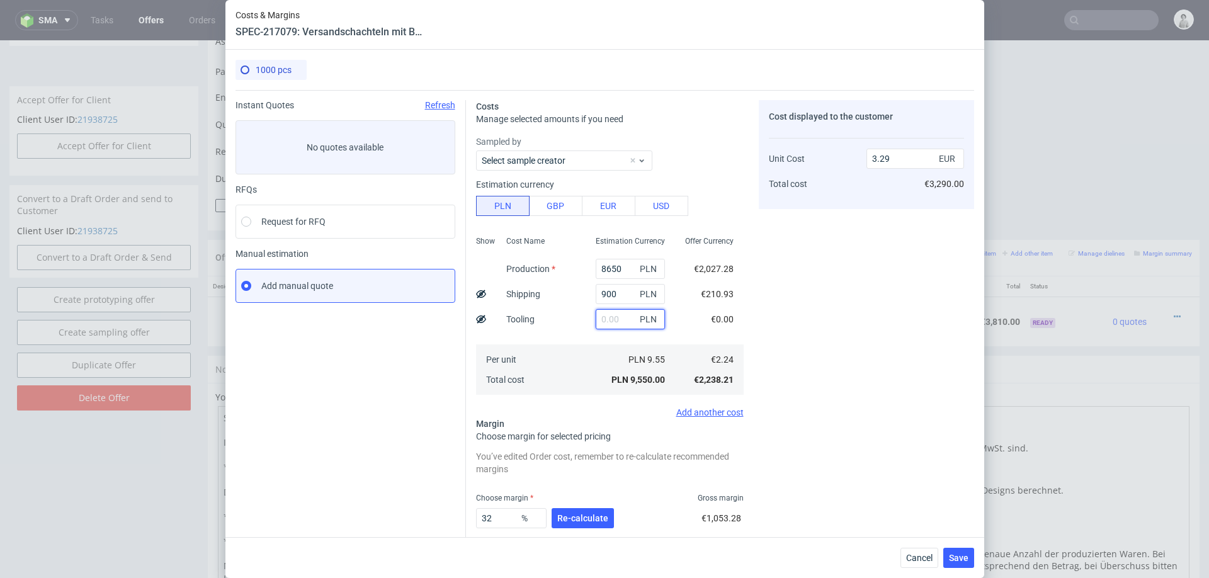
click at [613, 325] on input "text" at bounding box center [629, 319] width 69 height 20
type input "1500"
type input "3.81"
type input "1500"
click at [576, 358] on div "Per unit Total cost" at bounding box center [540, 369] width 89 height 50
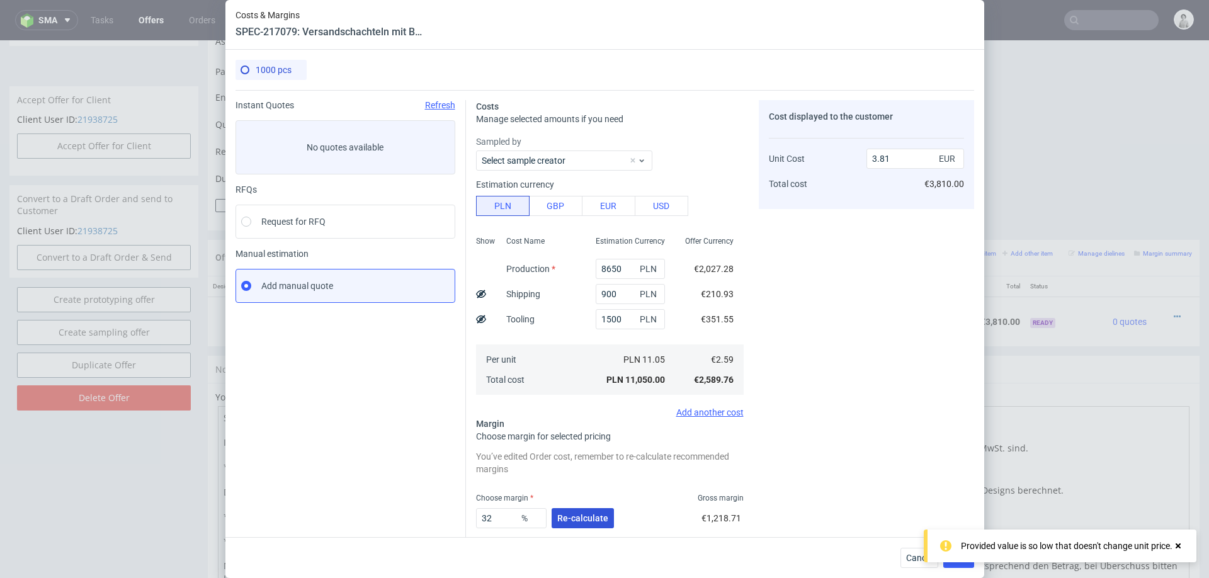
click at [564, 517] on span "Re-calculate" at bounding box center [582, 518] width 51 height 9
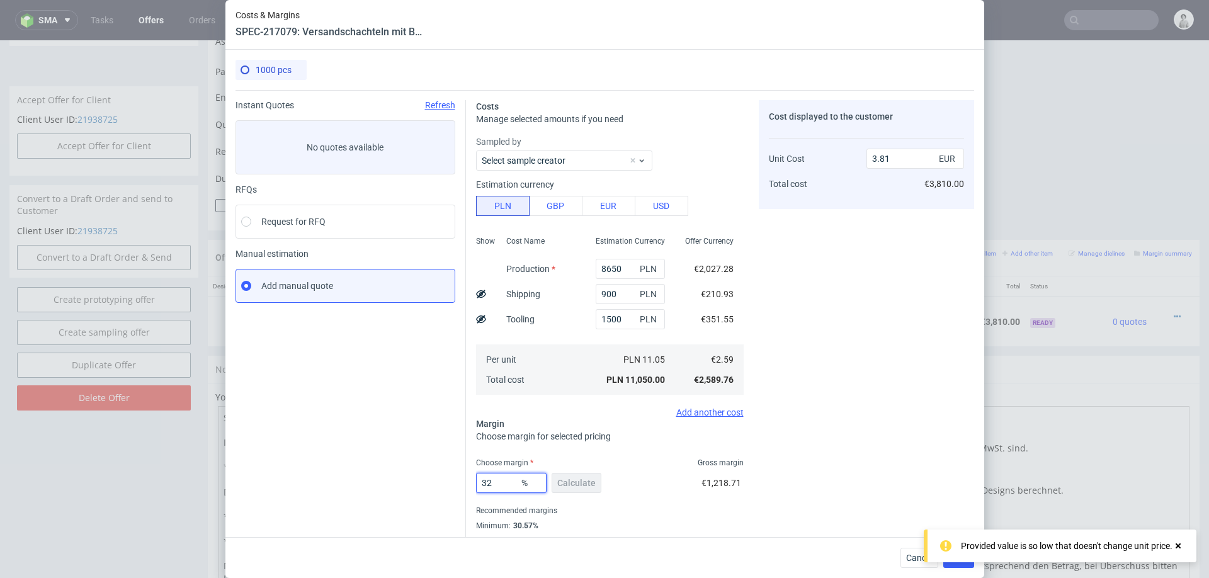
click at [500, 481] on input "32" at bounding box center [511, 483] width 70 height 20
type input "31"
type input "3.75"
type input "31"
click at [779, 411] on div "Cost displayed to the customer Unit Cost Total cost 3.75 EUR €3,750.00" at bounding box center [865, 330] width 215 height 461
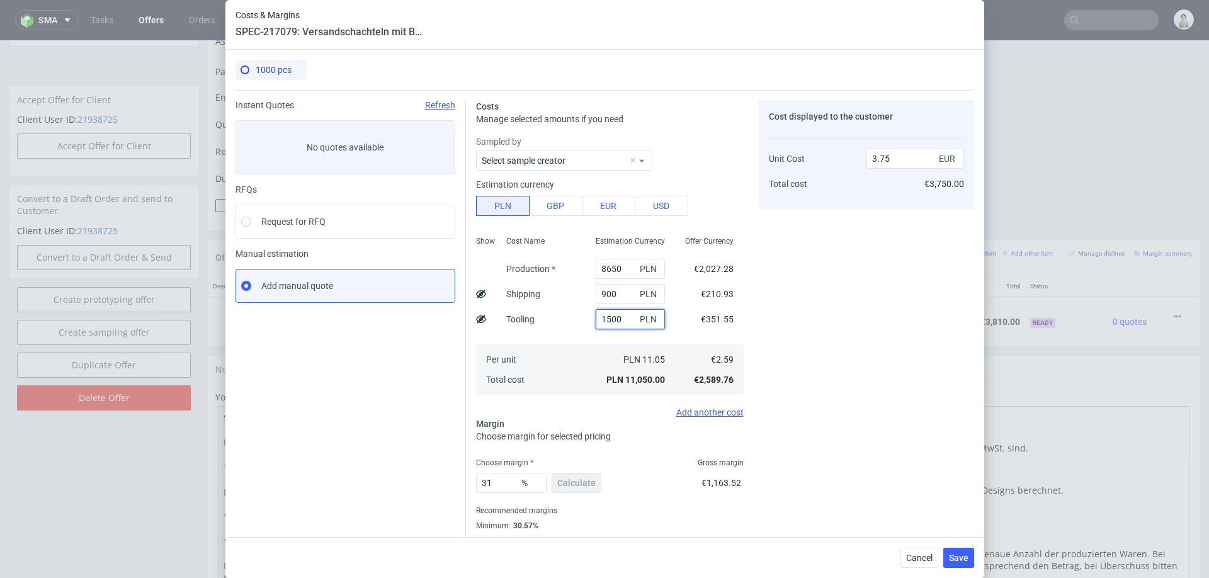
click at [607, 320] on input "1500" at bounding box center [629, 319] width 69 height 20
type input "500"
type input "3.42"
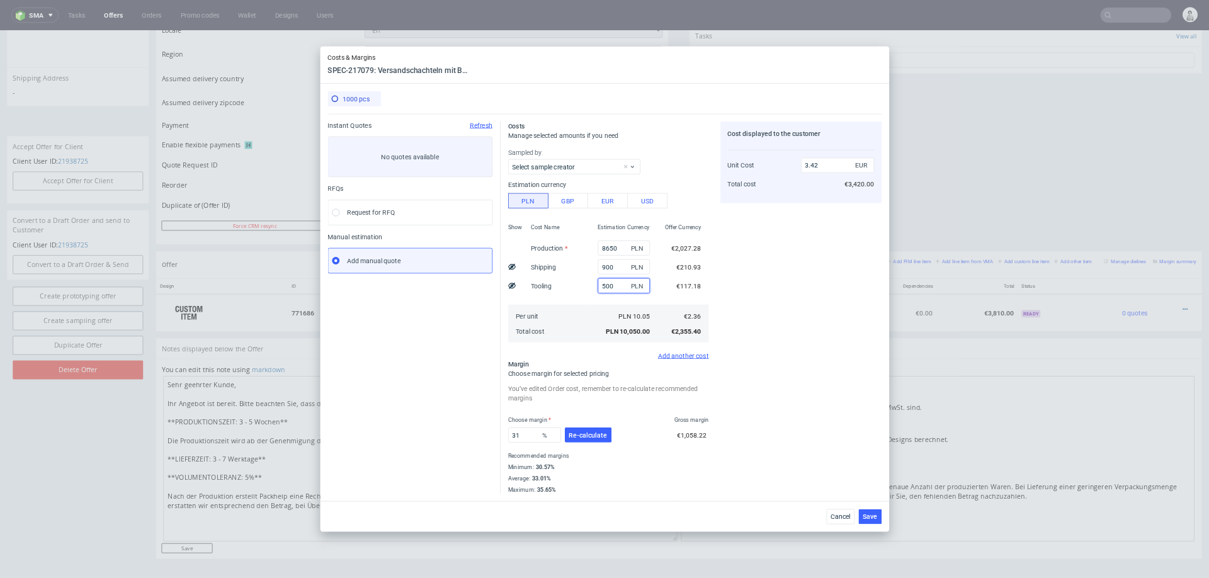
scroll to position [447, 0]
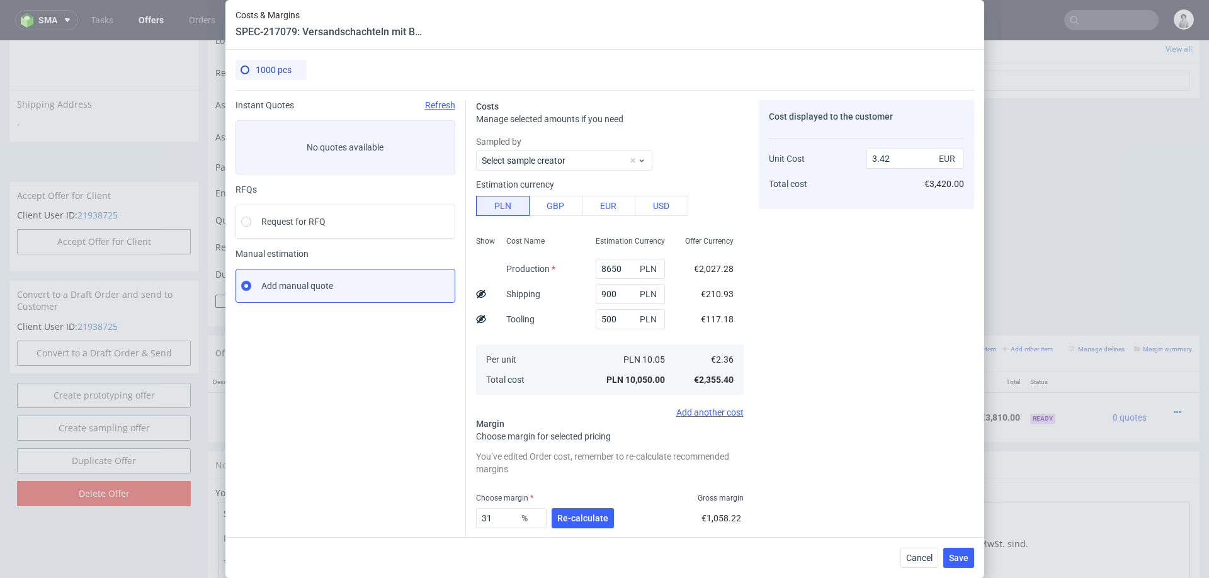
click at [887, 285] on div "Cost displayed to the customer Unit Cost Total cost 3.42 EUR €3,420.00" at bounding box center [865, 348] width 215 height 496
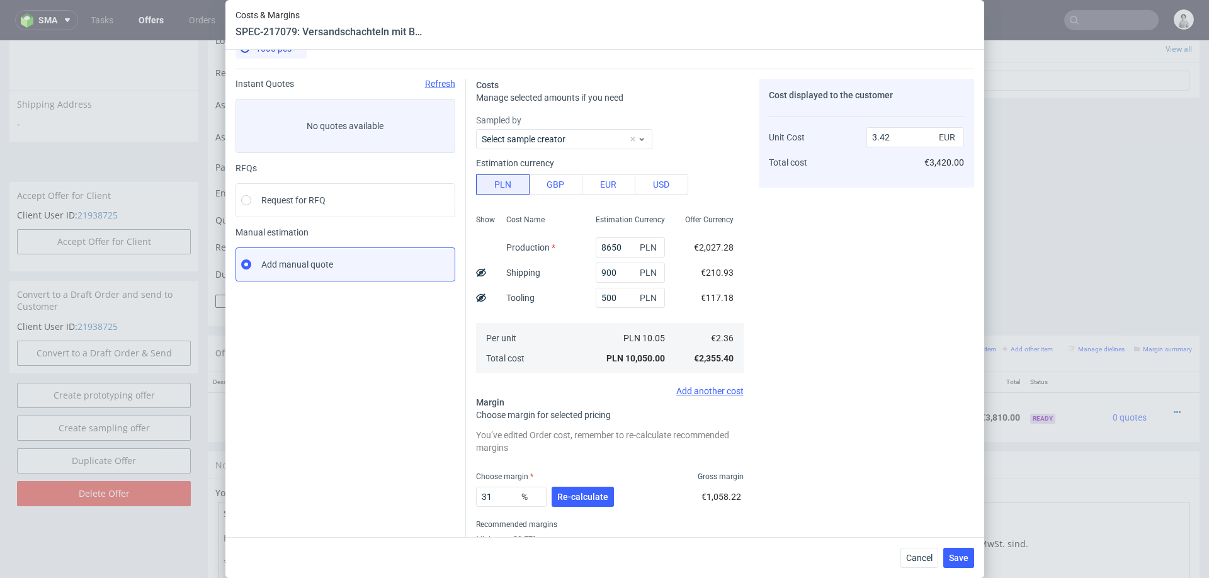
scroll to position [23, 0]
click at [607, 296] on input "500" at bounding box center [629, 296] width 69 height 20
type input "750"
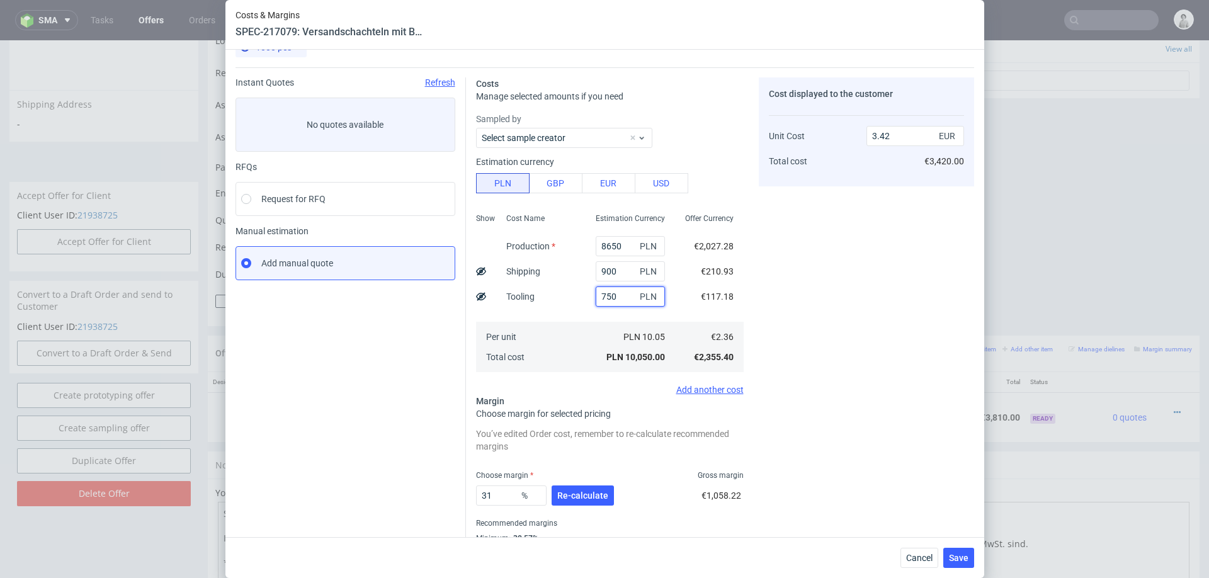
type input "3.5"
type input "750"
click at [565, 334] on div "Per unit Total cost" at bounding box center [540, 347] width 89 height 50
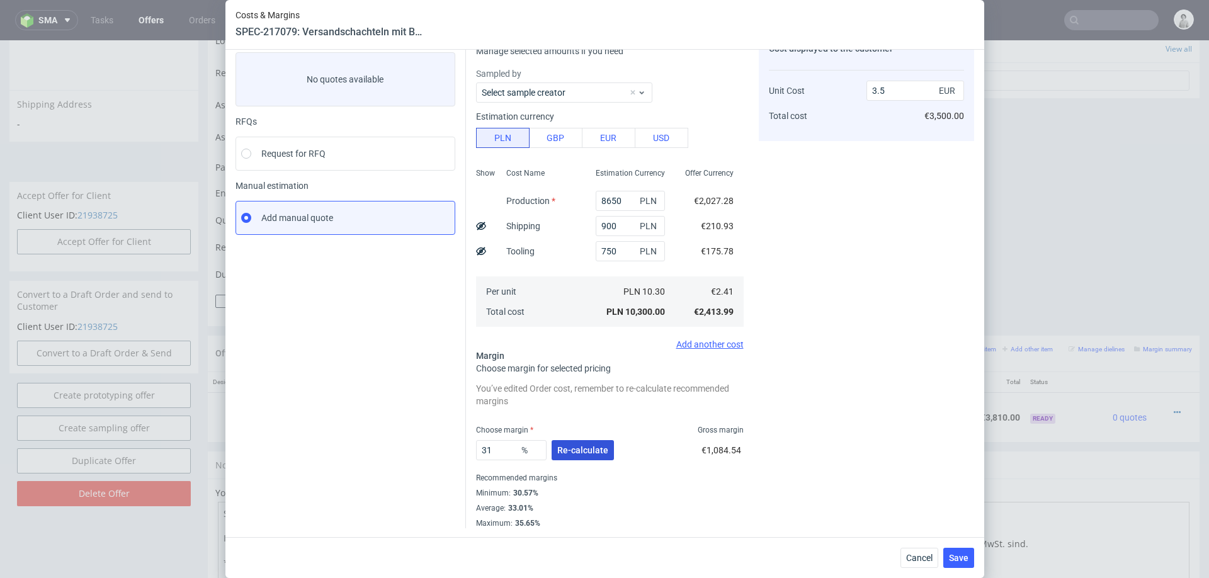
click at [570, 441] on button "Re-calculate" at bounding box center [582, 450] width 62 height 20
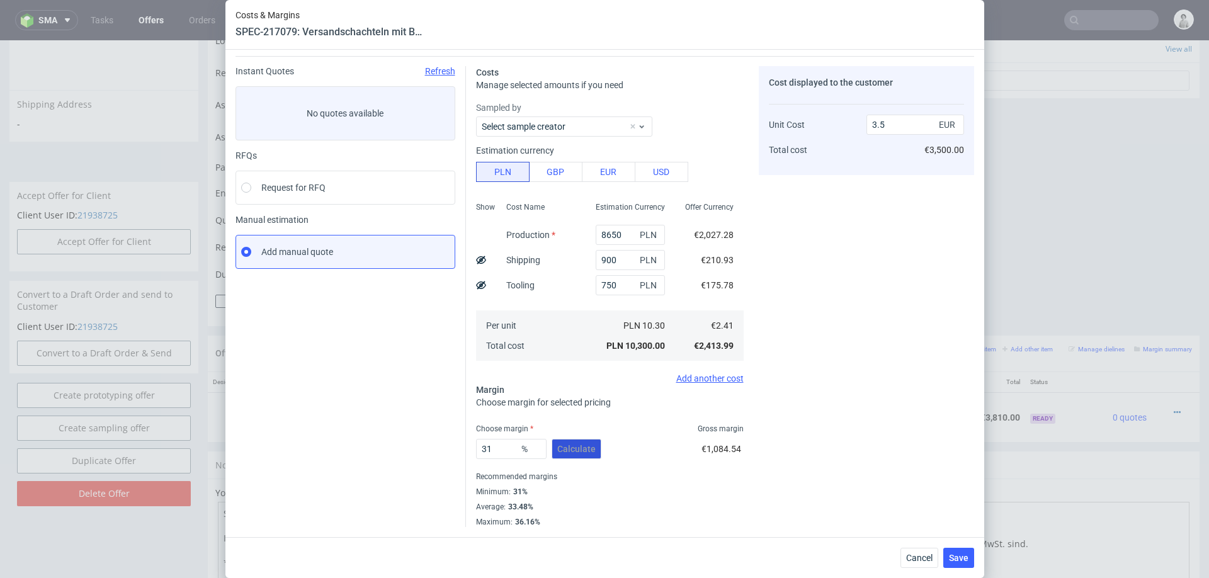
scroll to position [33, 0]
click at [954, 558] on span "Save" at bounding box center [959, 557] width 20 height 9
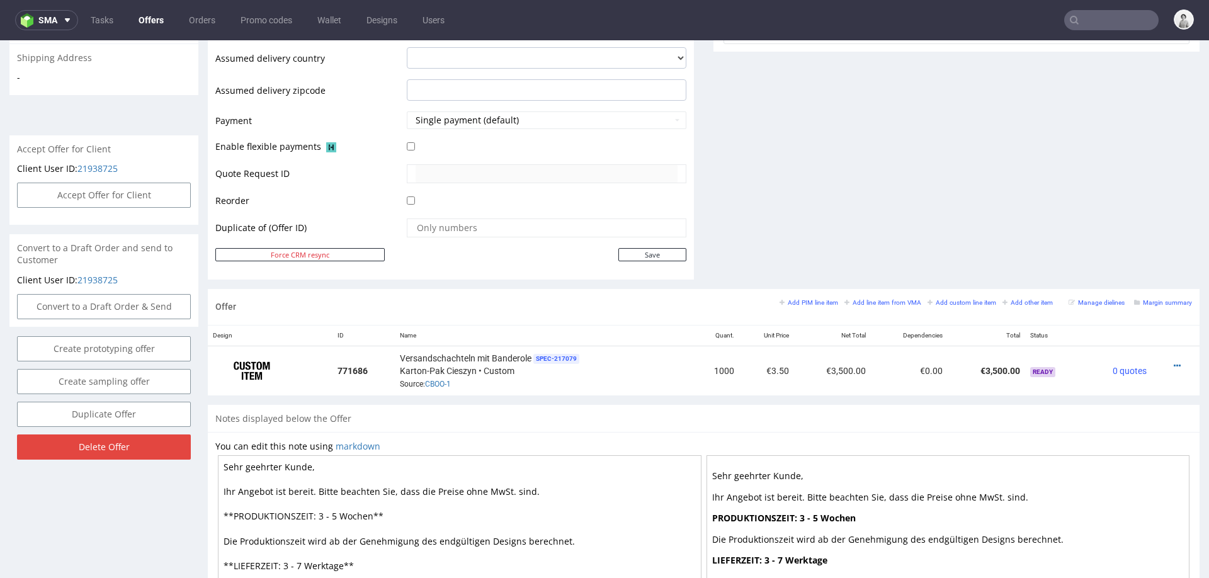
scroll to position [495, 0]
click at [1173, 360] on icon at bounding box center [1176, 364] width 7 height 9
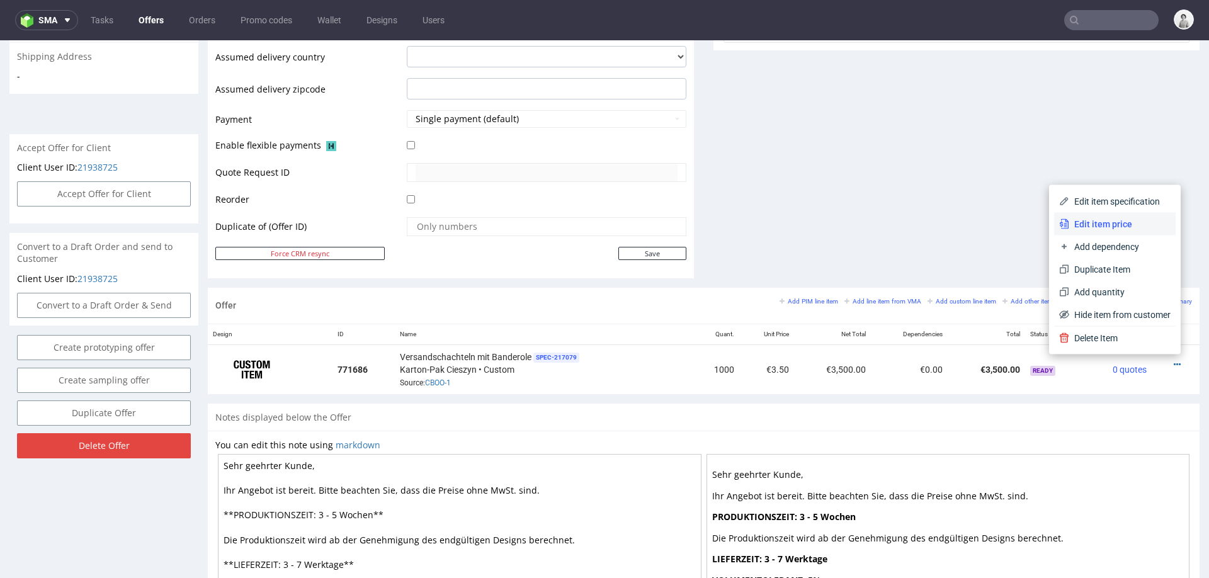
click at [1113, 229] on span "Edit item price" at bounding box center [1119, 224] width 101 height 13
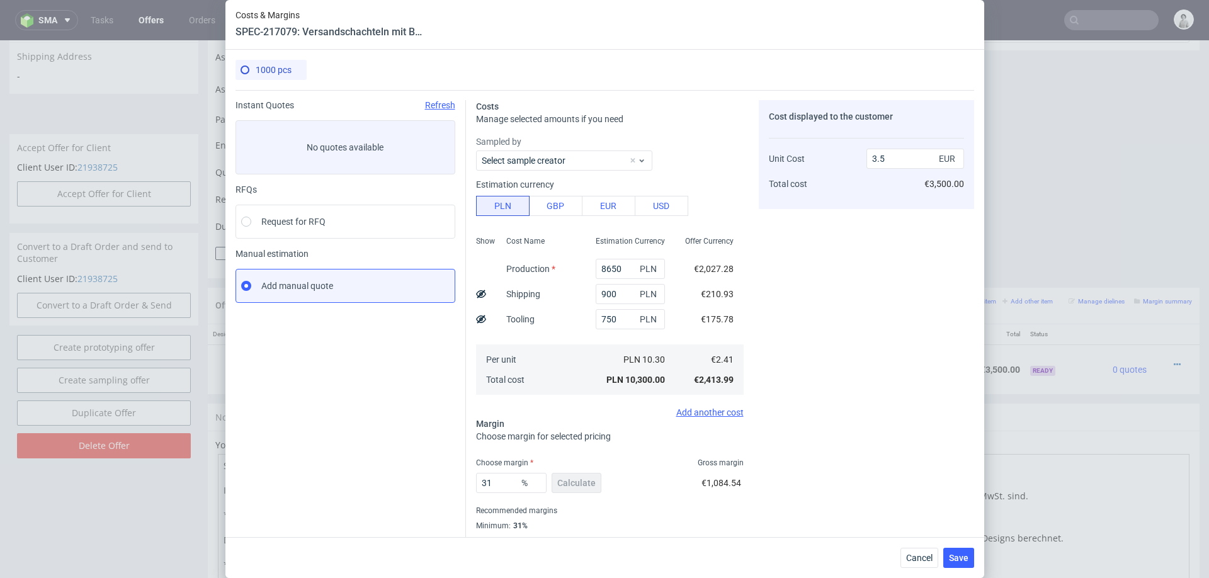
scroll to position [33, 0]
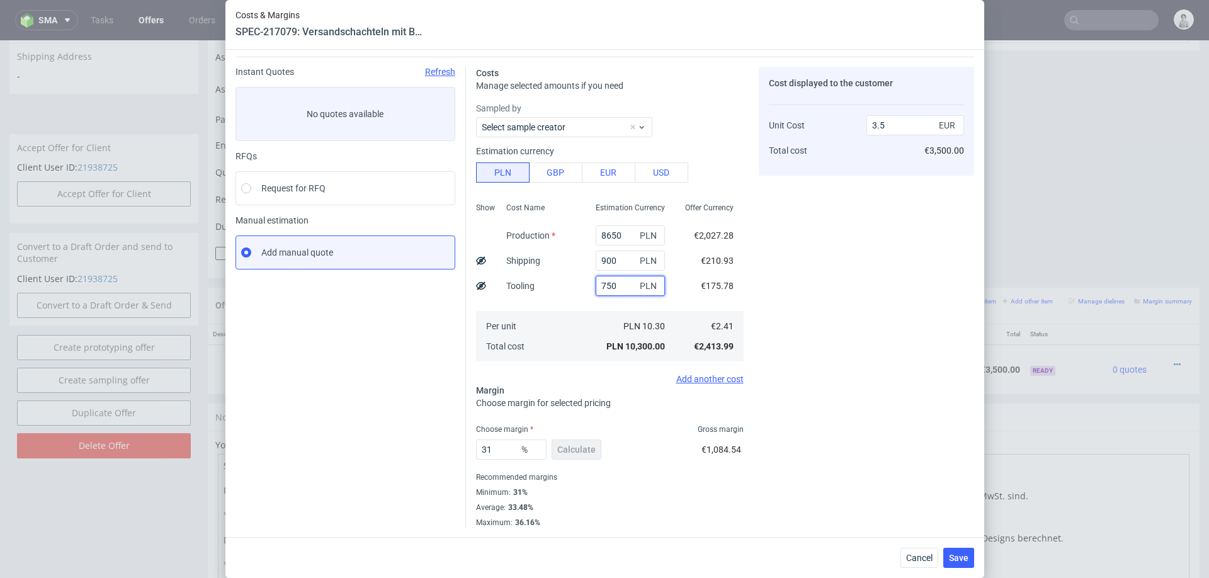
click at [609, 290] on input "750" at bounding box center [629, 286] width 69 height 20
type input "1000"
type input "3.58"
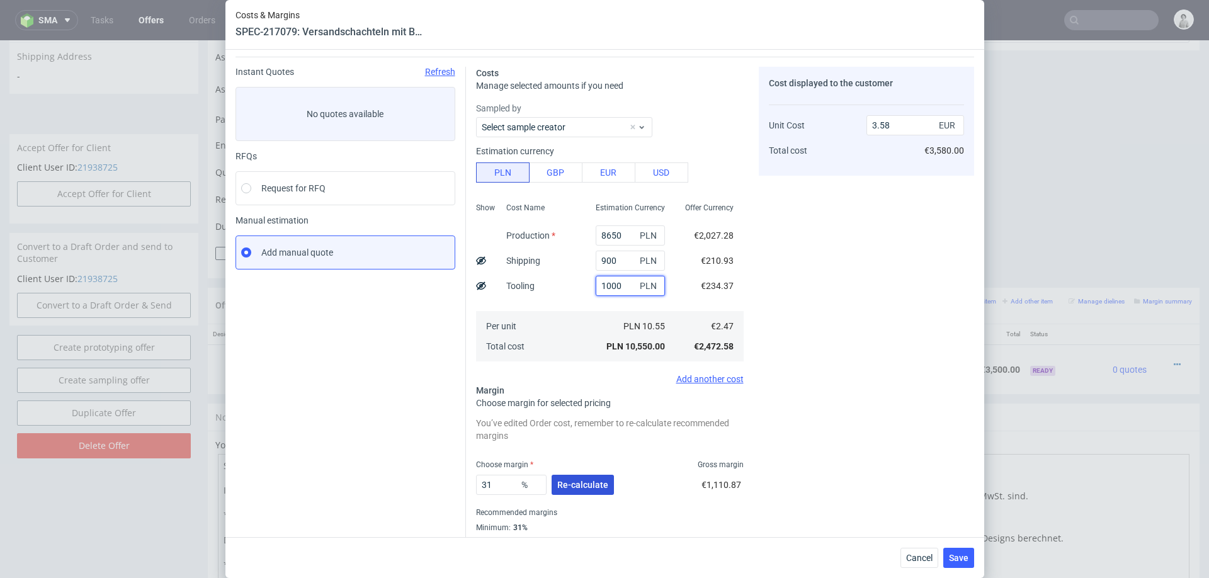
type input "1000"
click at [560, 492] on button "Re-calculate" at bounding box center [582, 485] width 62 height 20
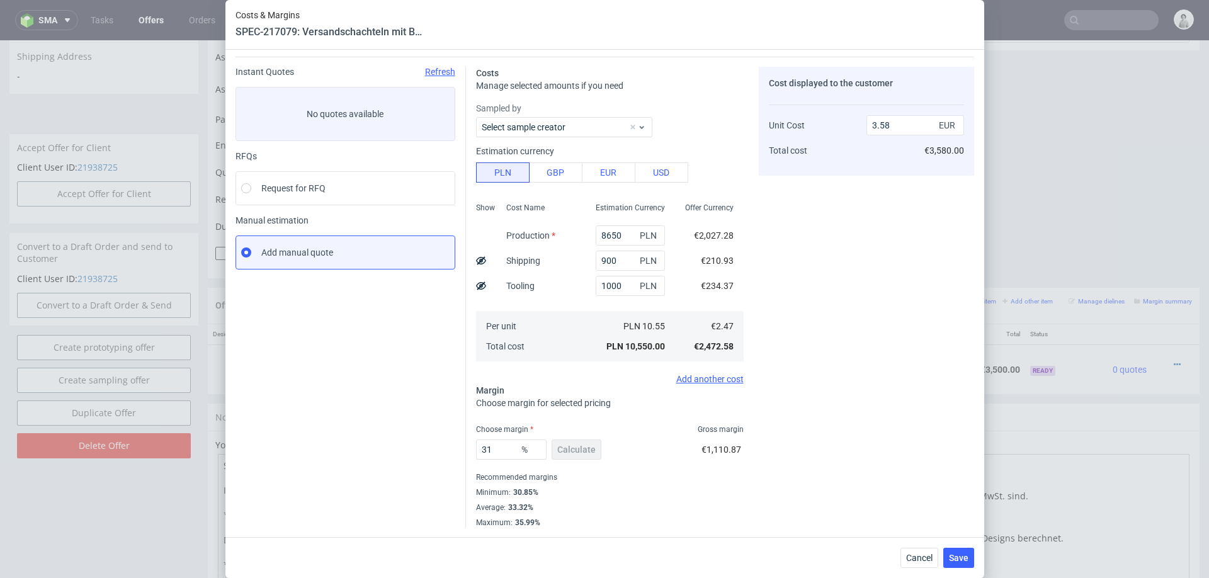
click at [801, 490] on div "Cost displayed to the customer Unit Cost Total cost 3.58 EUR €3,580.00" at bounding box center [865, 297] width 215 height 461
click at [964, 556] on span "Save" at bounding box center [959, 557] width 20 height 9
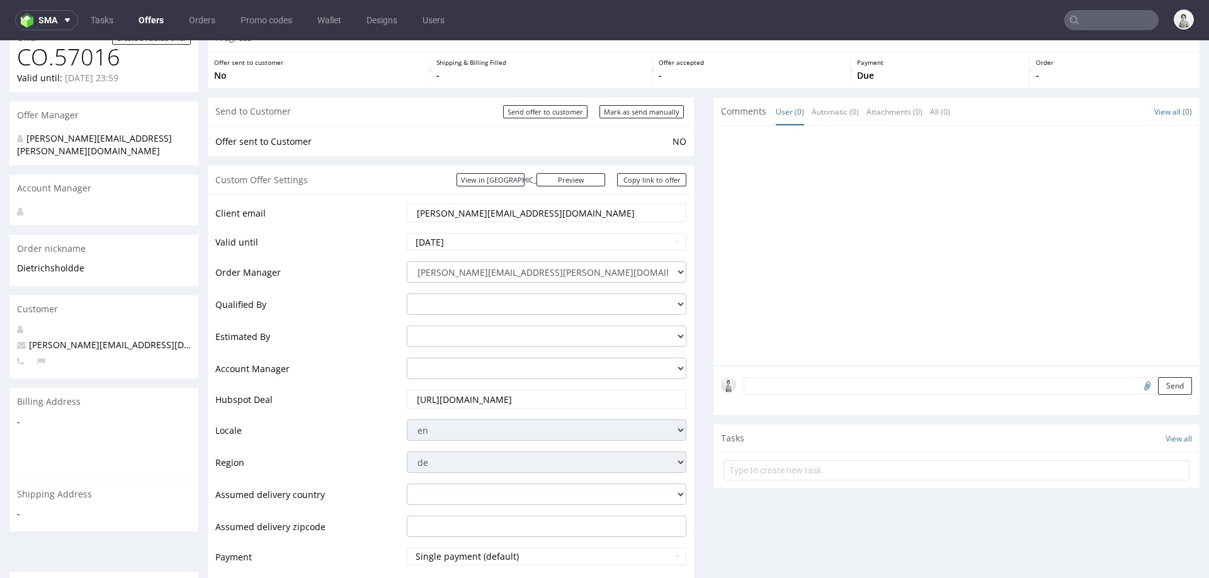
scroll to position [0, 0]
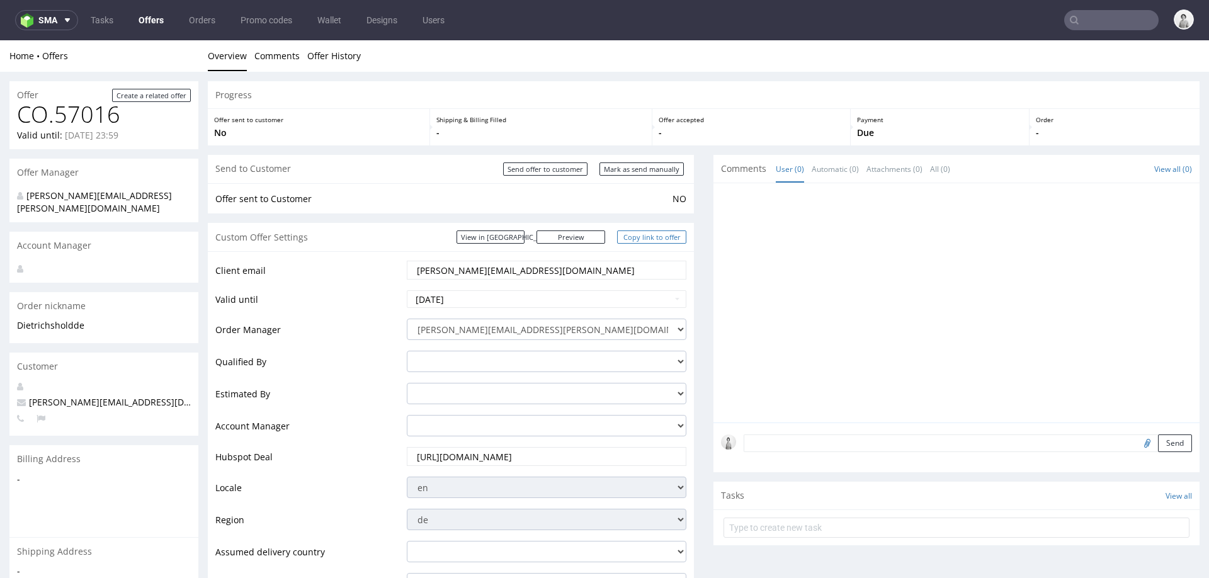
click at [662, 234] on link "Copy link to offer" at bounding box center [651, 236] width 69 height 13
click at [641, 233] on link "Copy link to offer" at bounding box center [651, 236] width 69 height 13
click at [651, 167] on input "Mark as send manually" at bounding box center [641, 168] width 84 height 13
type input "In progress..."
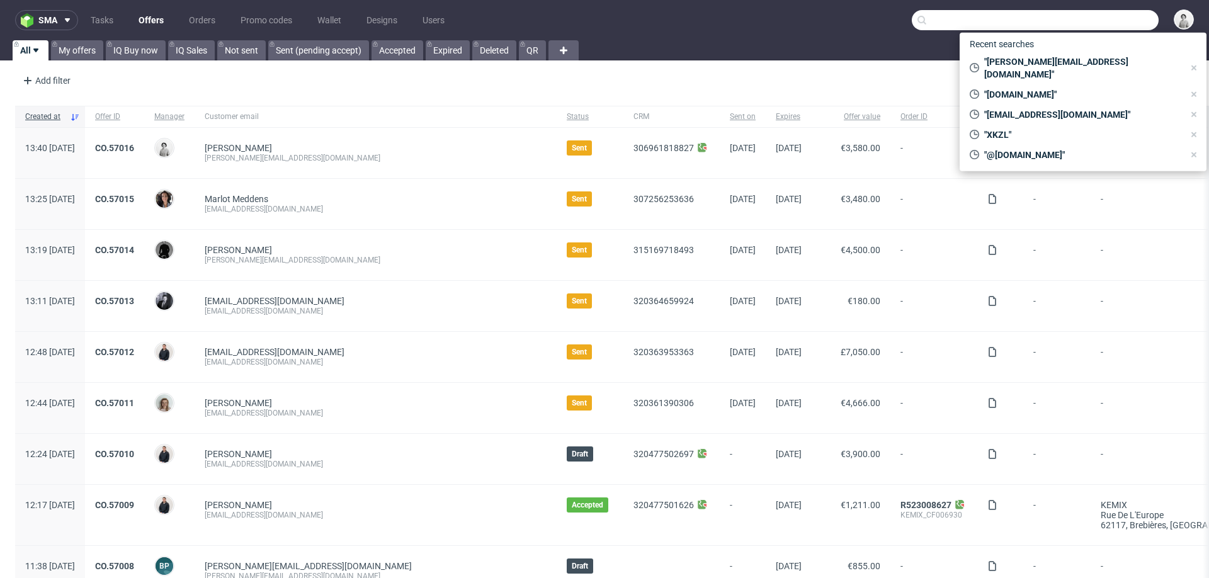
click at [1100, 21] on input "text" at bounding box center [1034, 20] width 247 height 20
click at [981, 25] on input "text" at bounding box center [1034, 20] width 247 height 20
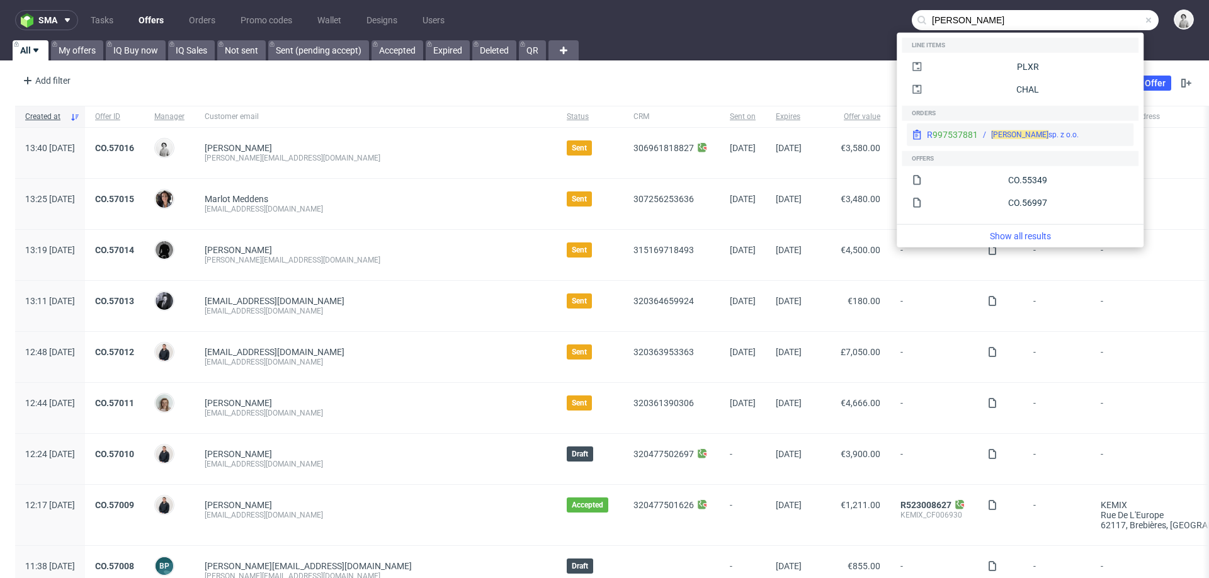
type input "[PERSON_NAME]"
click at [995, 138] on div "[PERSON_NAME] sp. z o.o." at bounding box center [1034, 134] width 87 height 11
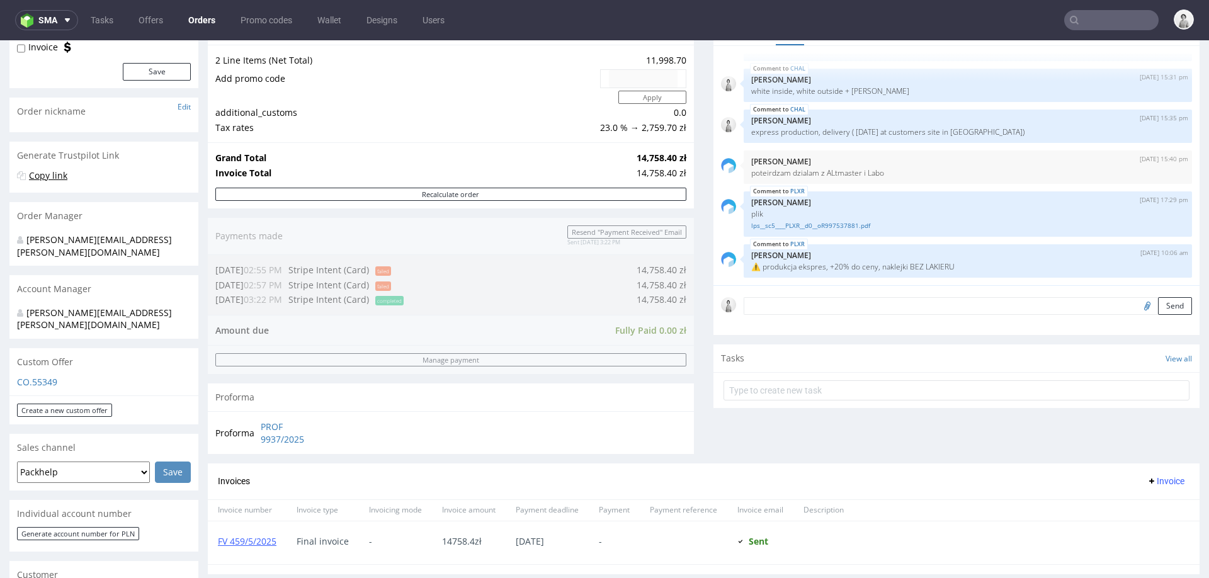
scroll to position [344, 0]
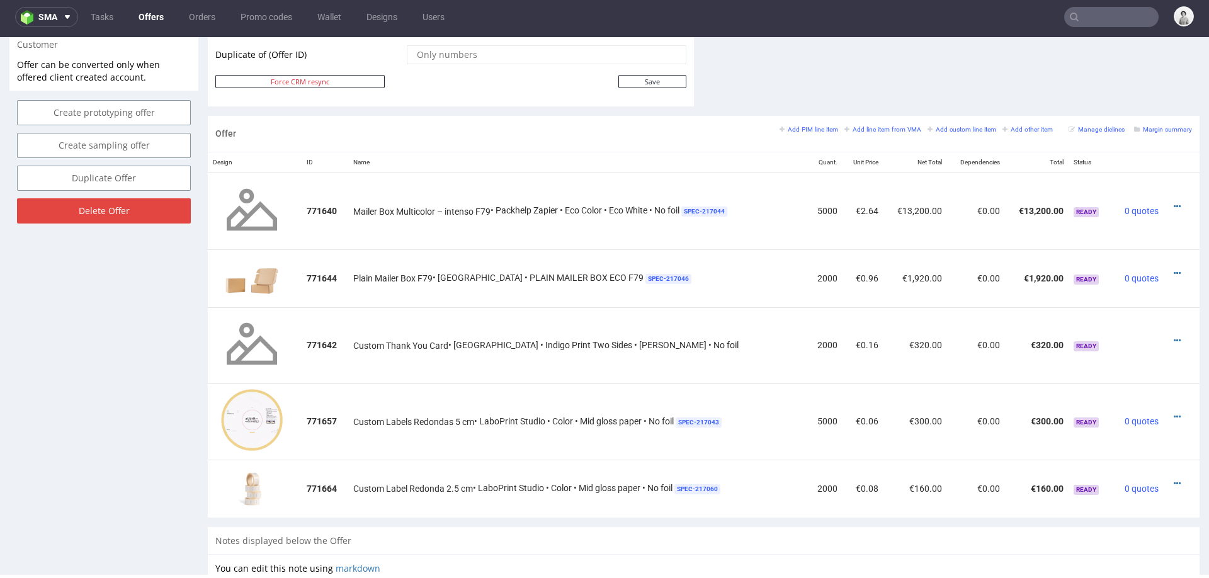
scroll to position [665, 0]
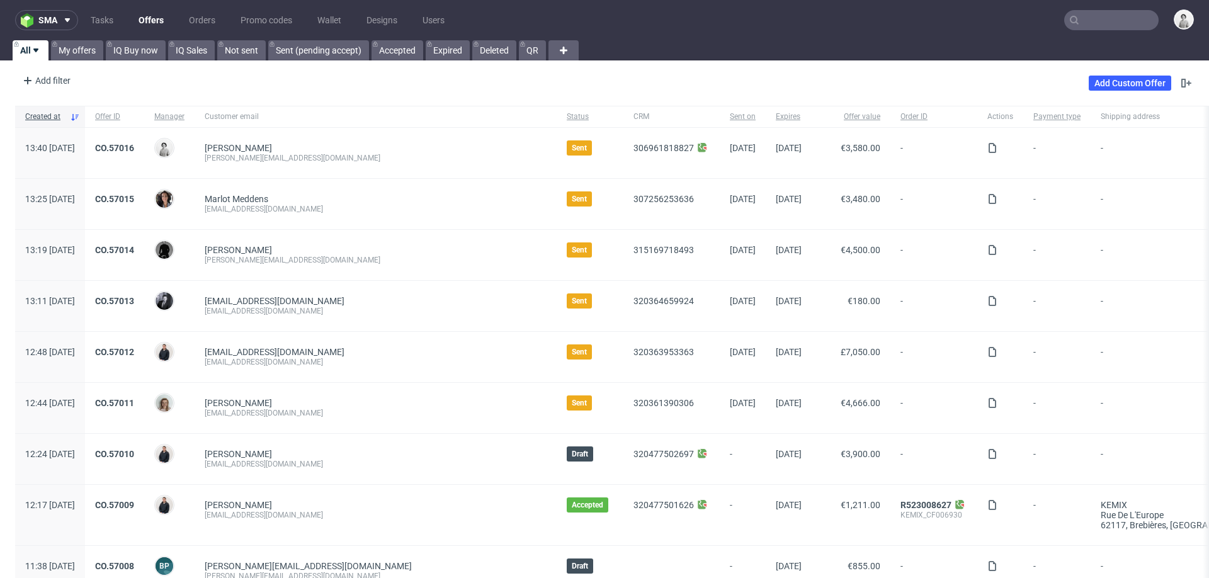
click at [1090, 26] on input "text" at bounding box center [1111, 20] width 94 height 20
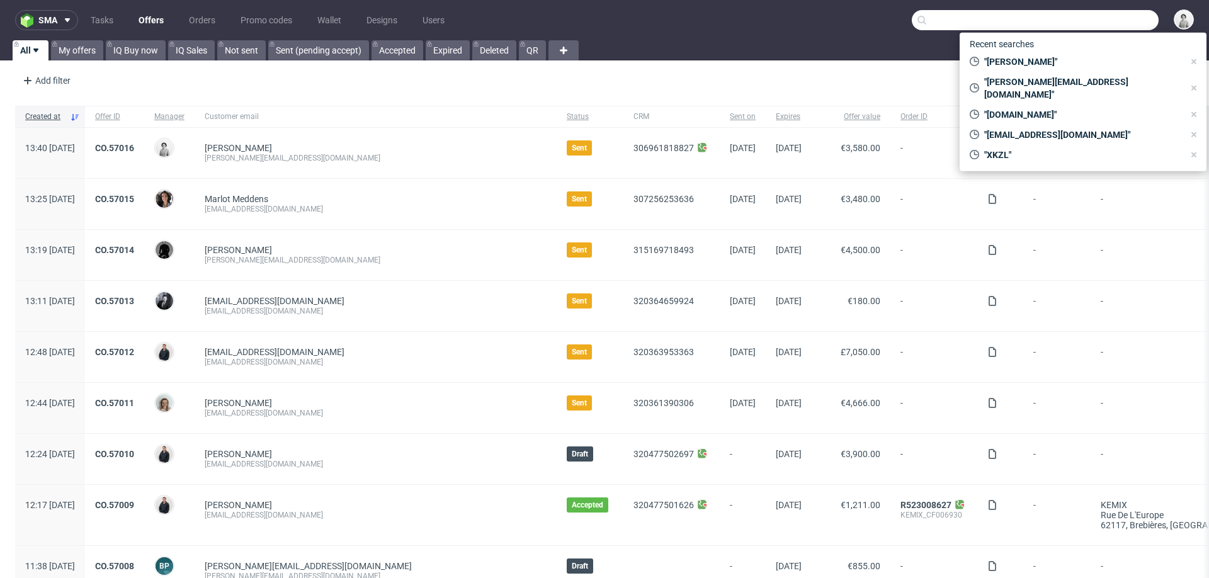
paste input "[PERSON_NAME][EMAIL_ADDRESS][DOMAIN_NAME]"
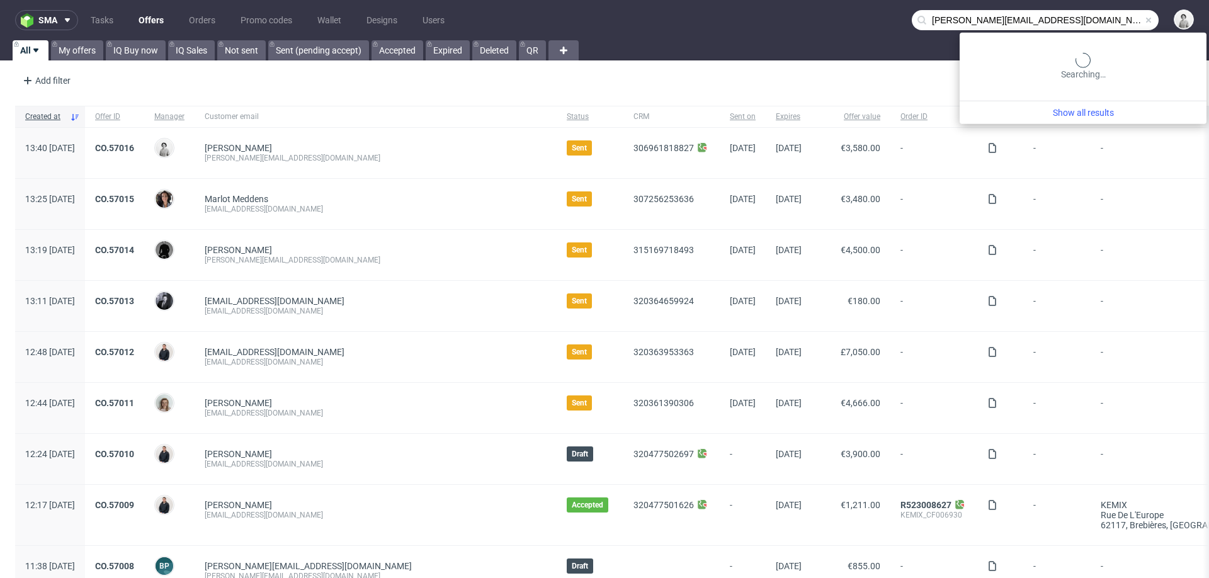
type input "[PERSON_NAME][EMAIL_ADDRESS][DOMAIN_NAME]"
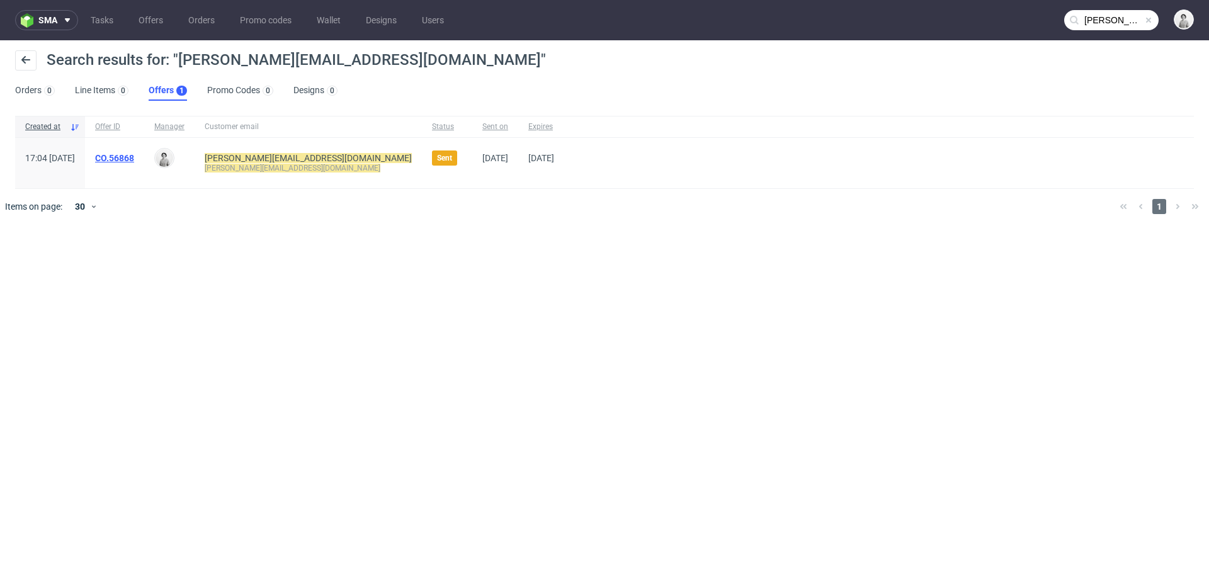
click at [134, 153] on link "CO.56868" at bounding box center [114, 158] width 39 height 10
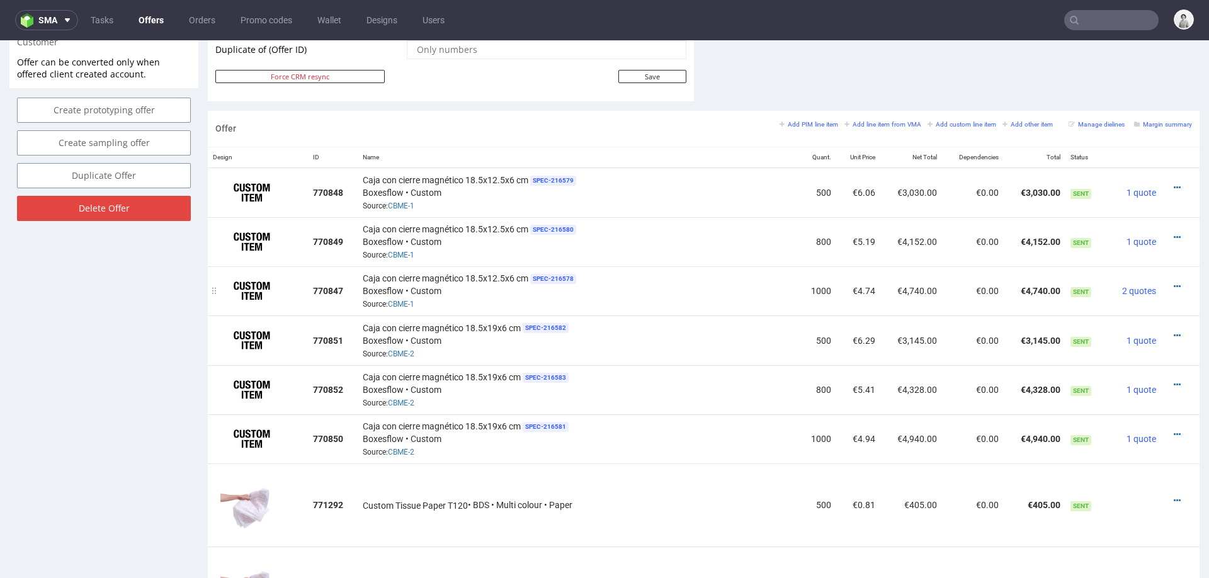
scroll to position [674, 0]
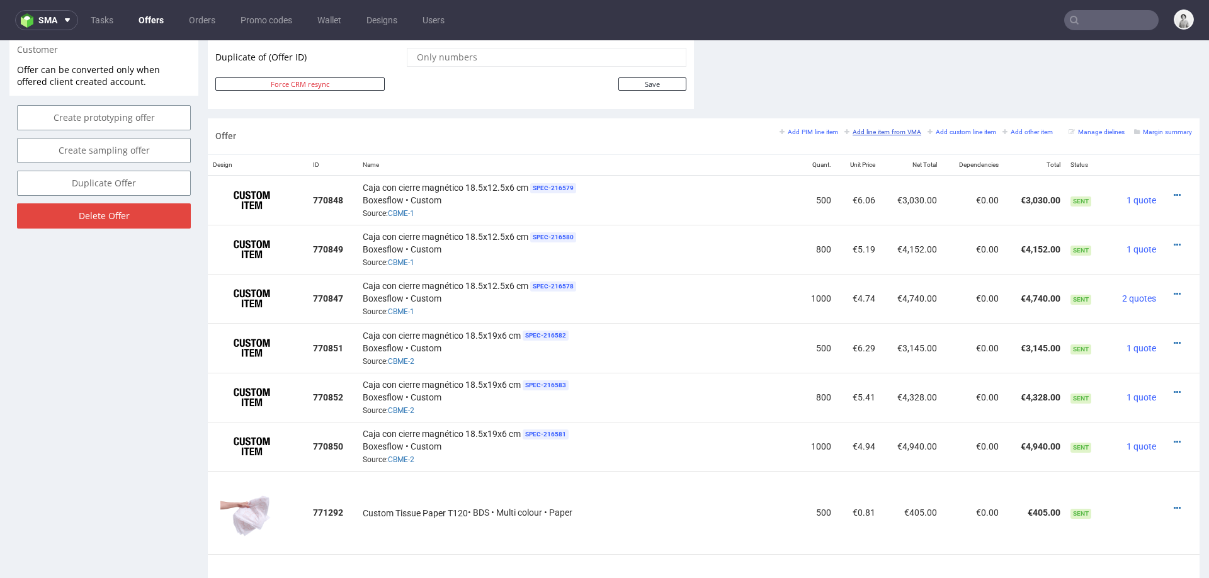
click at [851, 130] on small "Add line item from VMA" at bounding box center [882, 131] width 77 height 7
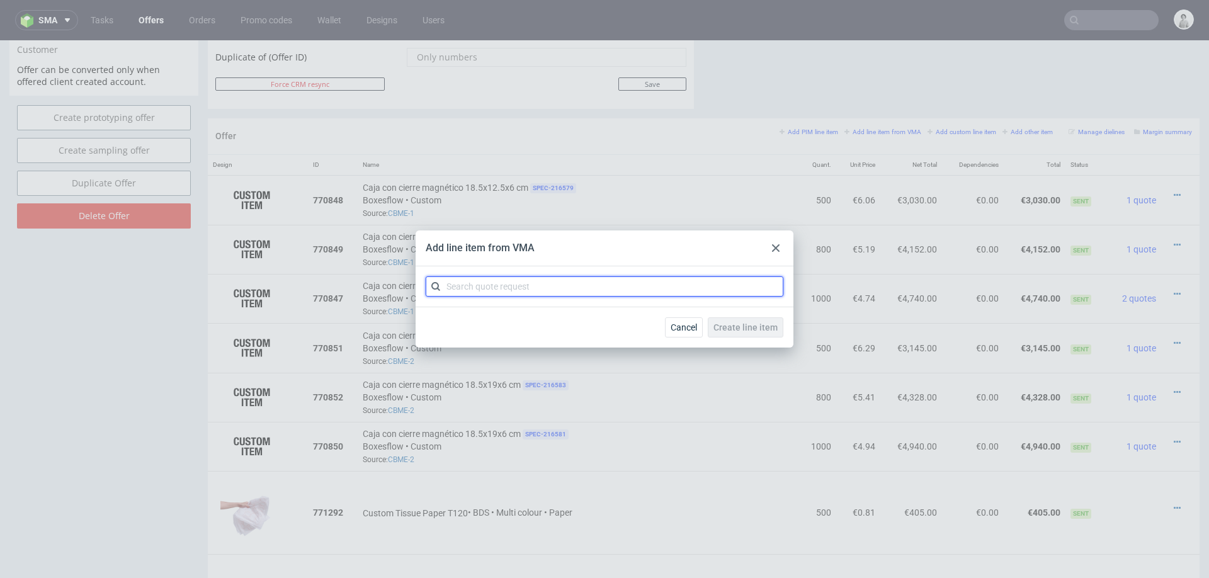
click at [638, 289] on input "text" at bounding box center [605, 286] width 358 height 20
paste input "CBPR"
type input "CBPR"
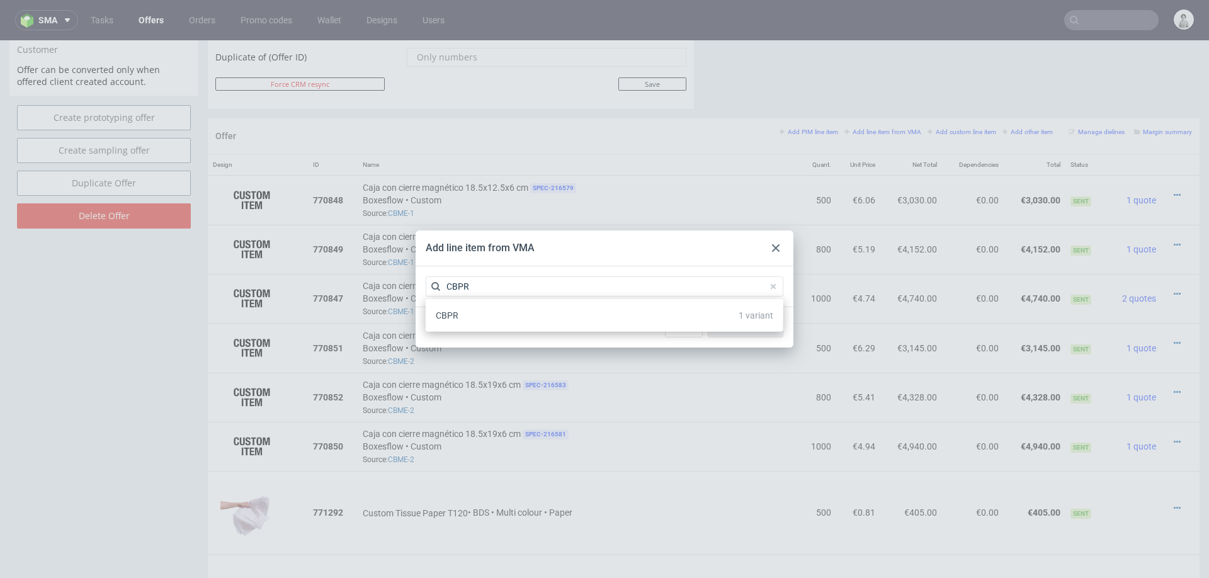
click at [597, 325] on div "CBPR 1 variant" at bounding box center [604, 315] width 347 height 23
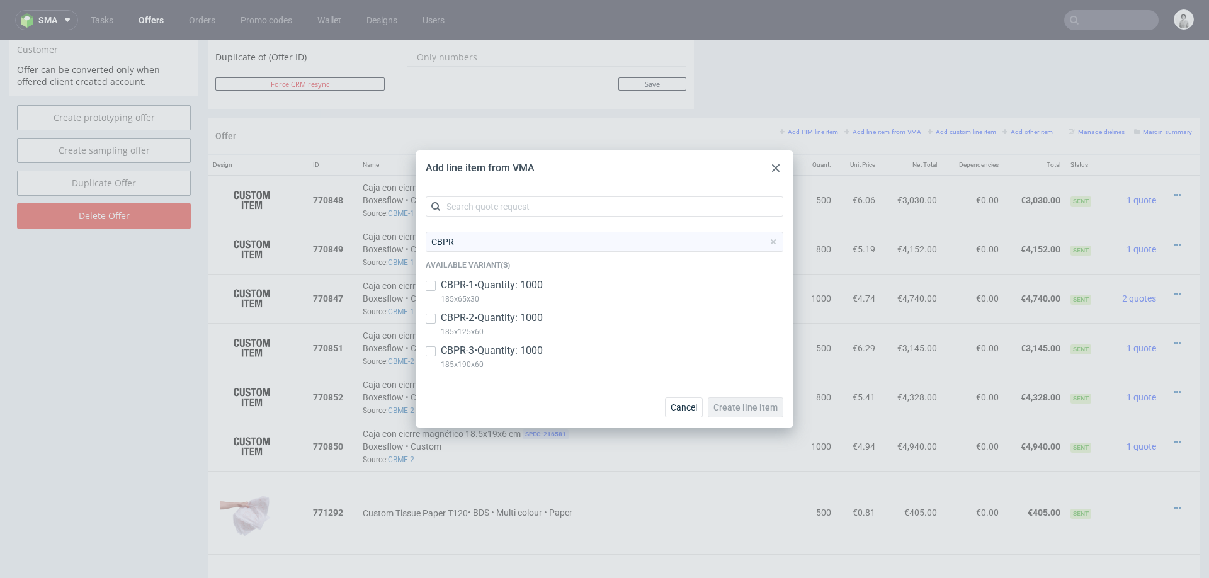
click at [529, 355] on p "CBPR-3 • Quantity: 1000" at bounding box center [492, 351] width 102 height 14
checkbox input "true"
click at [528, 312] on p "CBPR-2 • Quantity: 1000" at bounding box center [492, 318] width 102 height 14
checkbox input "true"
click at [528, 284] on p "CBPR-1 • Quantity: 1000" at bounding box center [492, 285] width 102 height 14
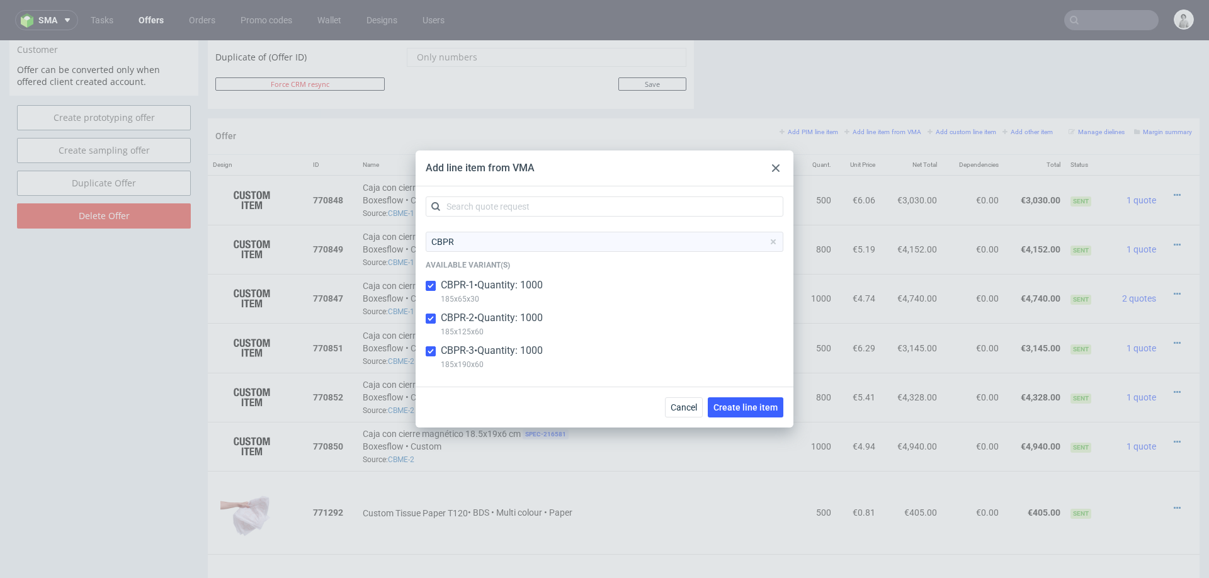
checkbox input "true"
click at [712, 403] on button "Create line item" at bounding box center [746, 407] width 76 height 20
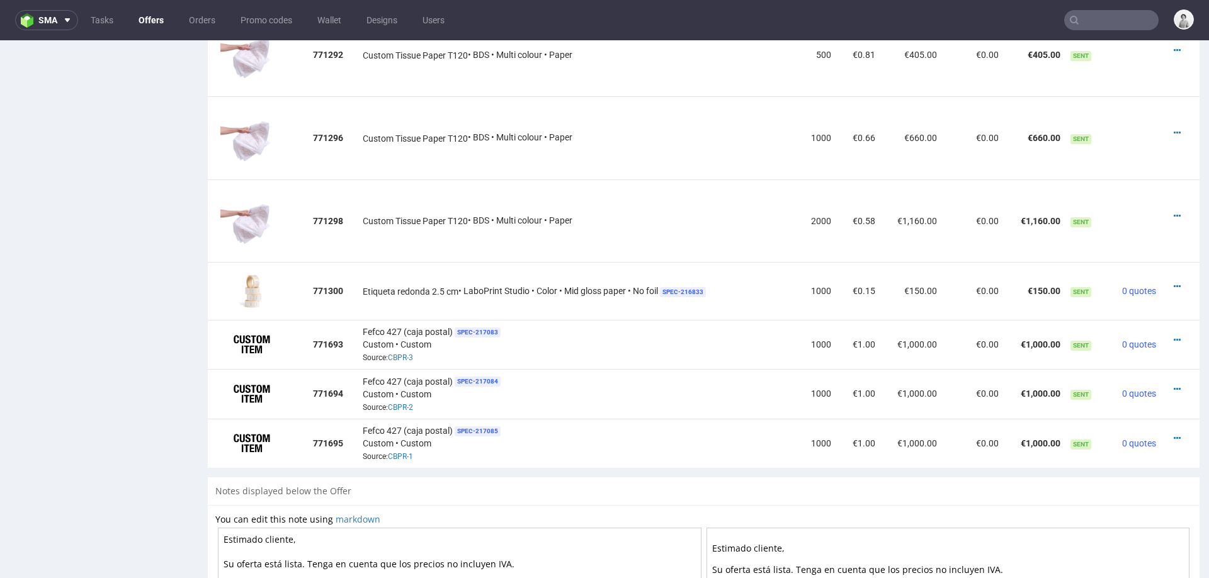
scroll to position [1134, 0]
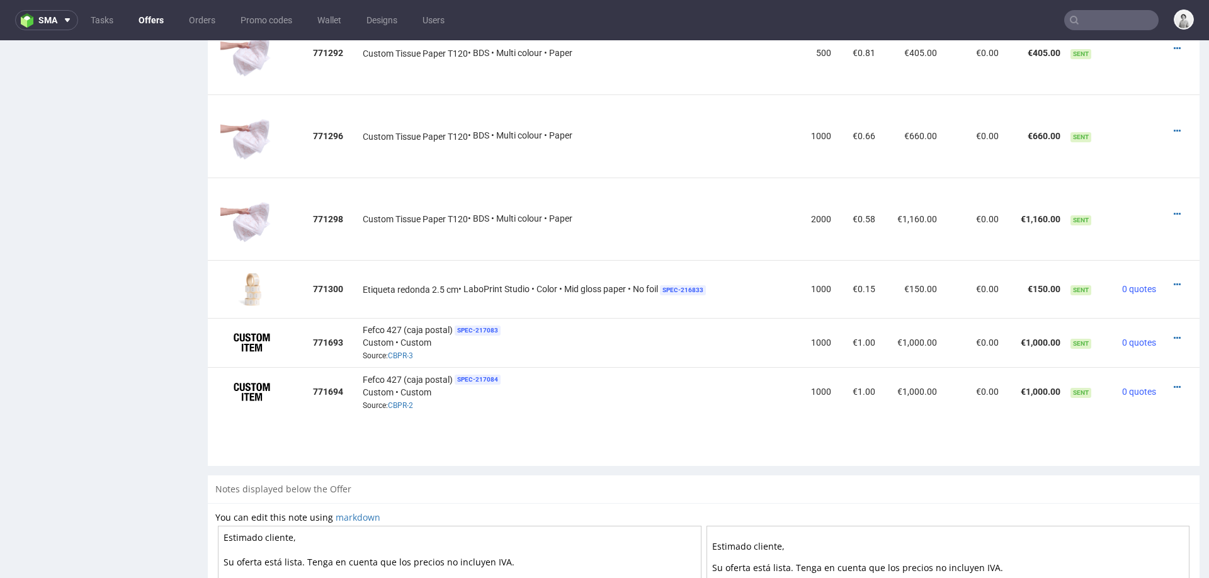
drag, startPoint x: 217, startPoint y: 432, endPoint x: 216, endPoint y: 332, distance: 99.5
drag, startPoint x: 218, startPoint y: 430, endPoint x: 222, endPoint y: 388, distance: 41.7
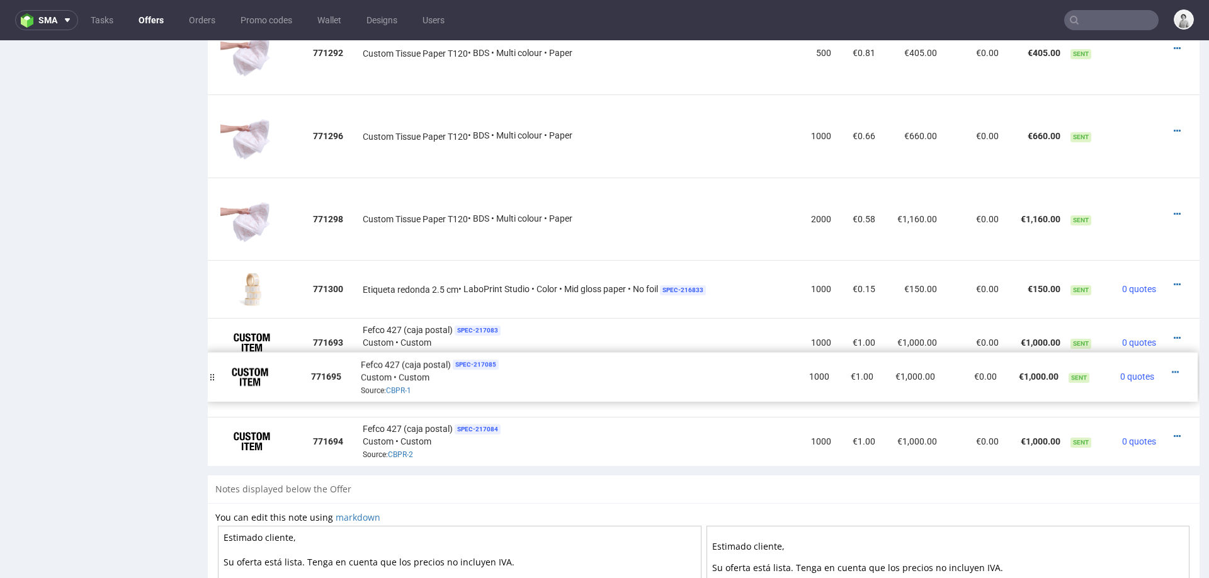
drag, startPoint x: 218, startPoint y: 439, endPoint x: 216, endPoint y: 376, distance: 63.0
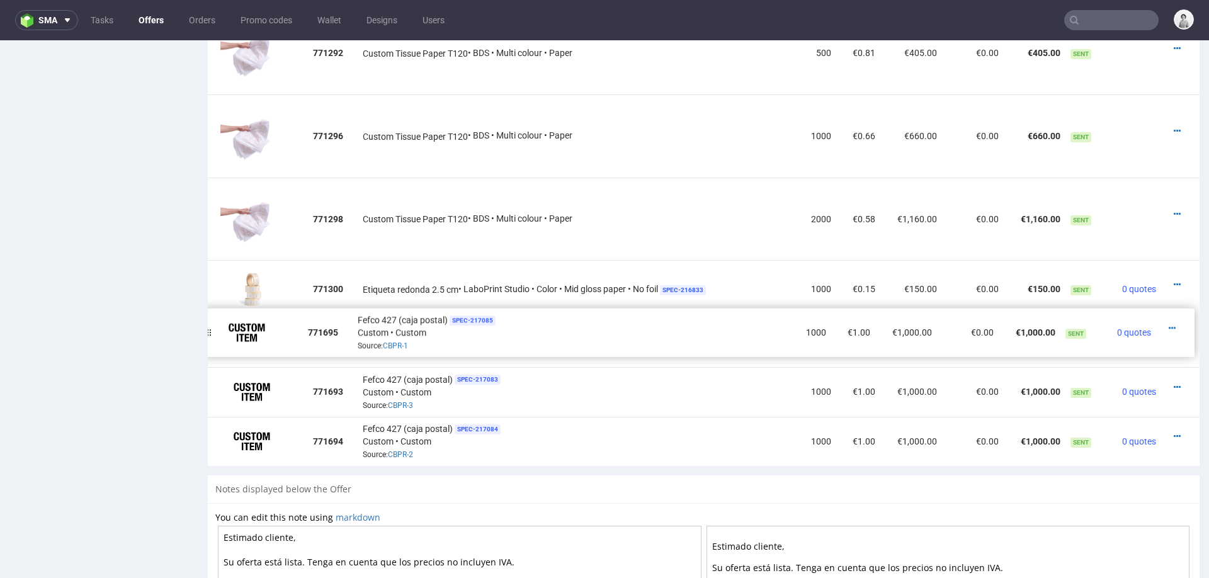
drag, startPoint x: 216, startPoint y: 390, endPoint x: 211, endPoint y: 330, distance: 60.0
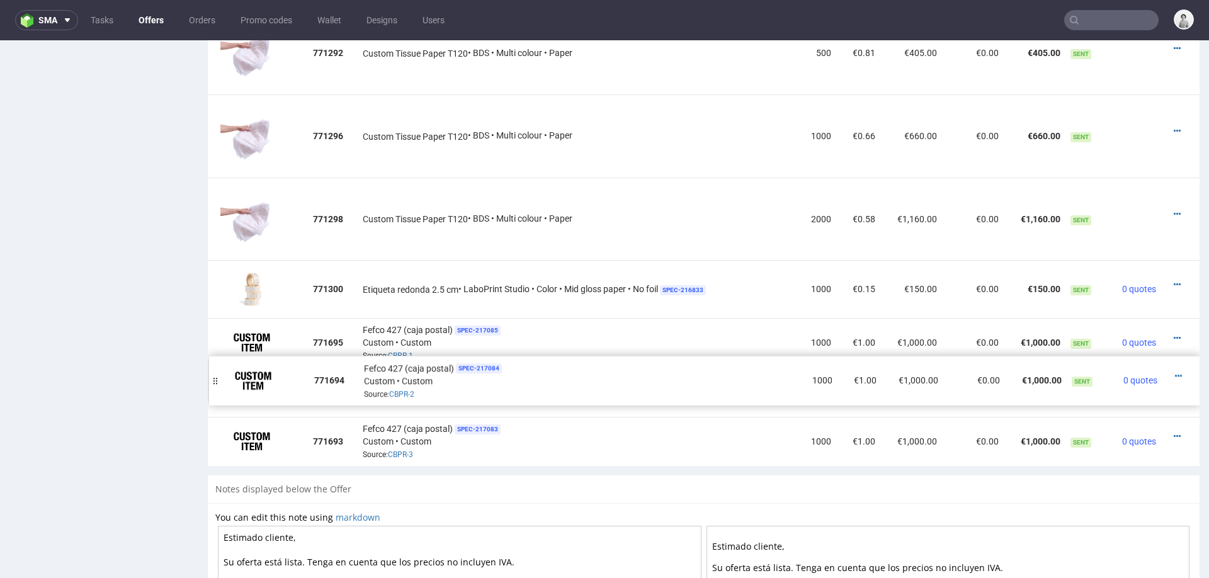
drag, startPoint x: 215, startPoint y: 433, endPoint x: 215, endPoint y: 375, distance: 58.5
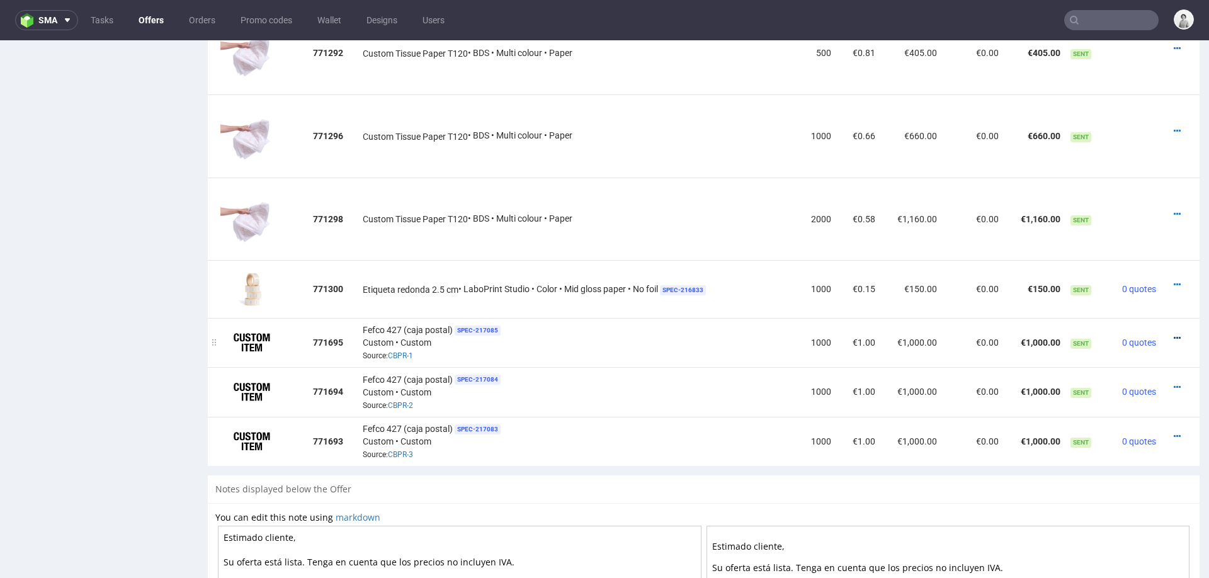
click at [1173, 334] on icon at bounding box center [1176, 338] width 7 height 9
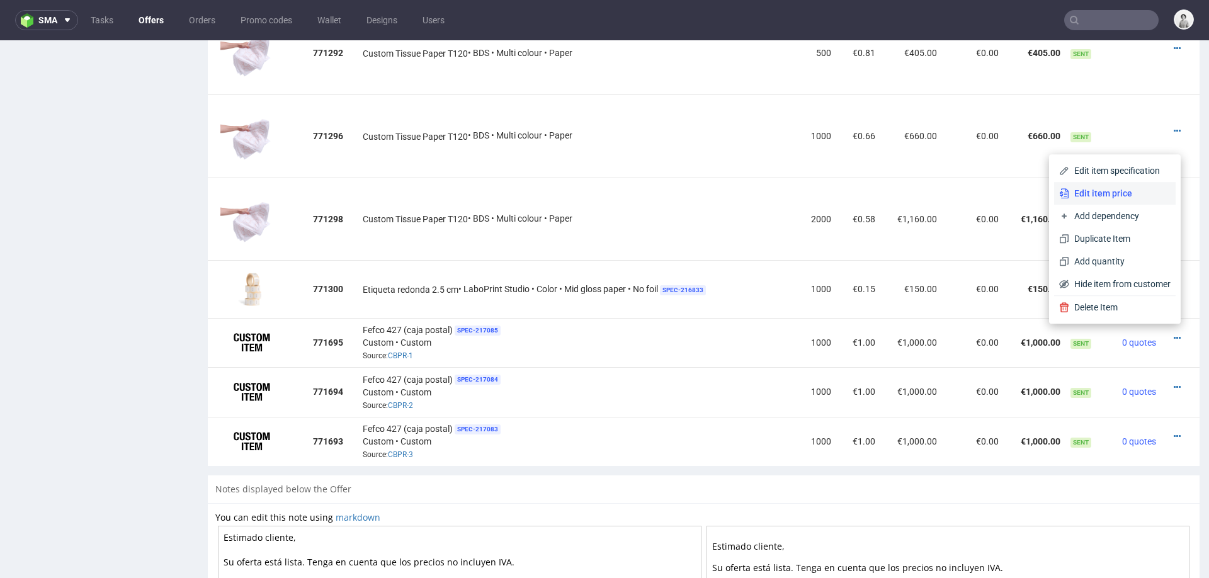
click at [1104, 198] on span "Edit item price" at bounding box center [1119, 193] width 101 height 13
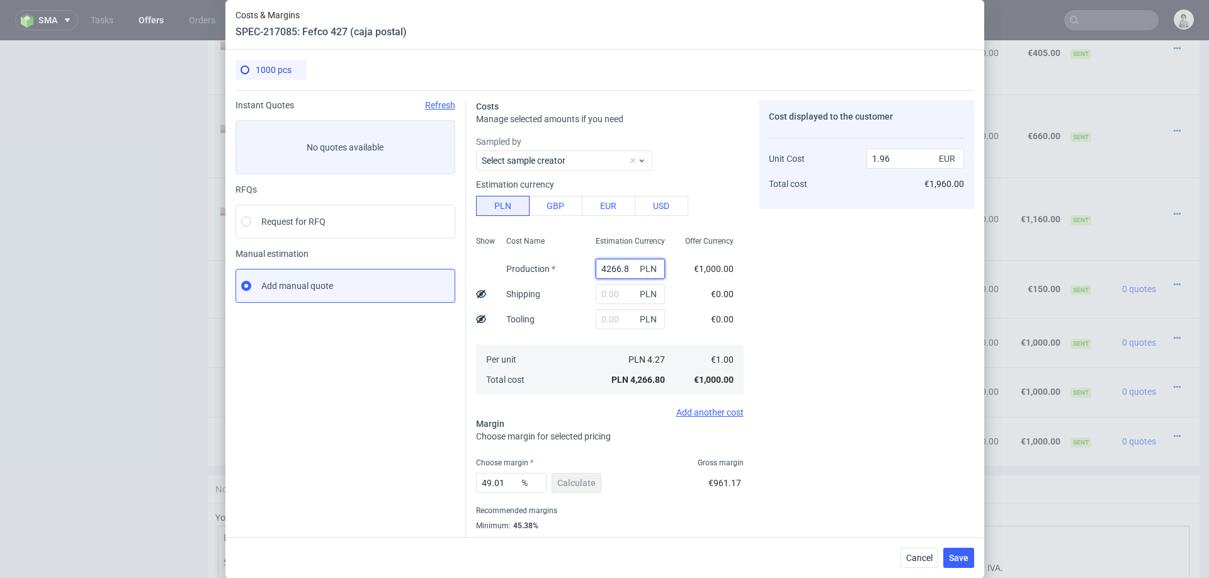
click at [611, 270] on input "4266.8" at bounding box center [629, 269] width 69 height 20
type input "6060"
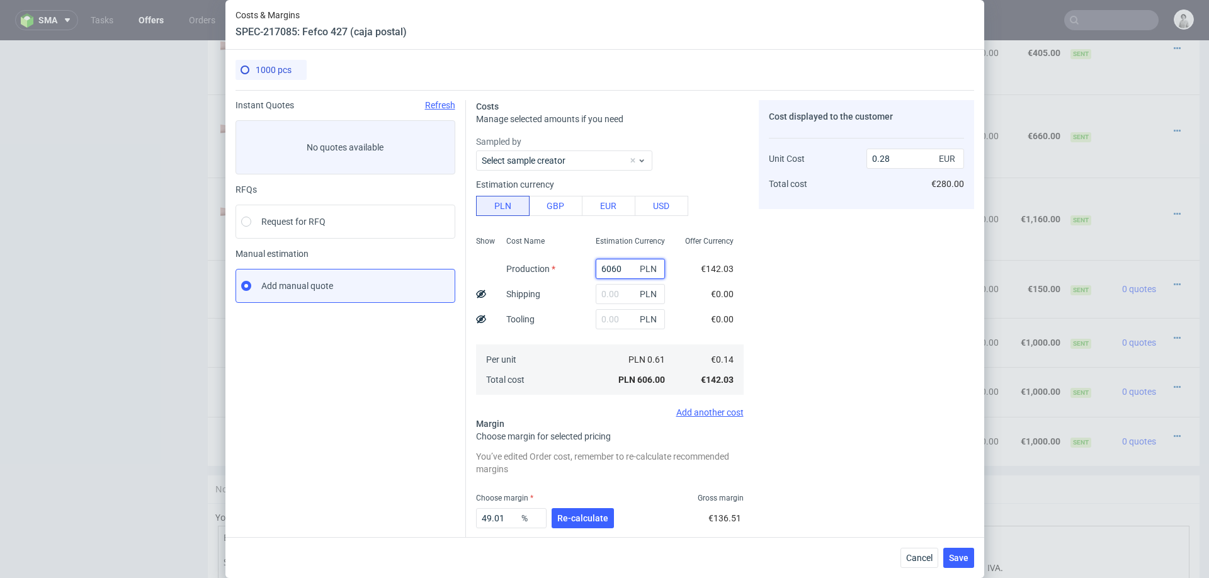
type input "2.79"
type input "6060"
click at [624, 296] on input "text" at bounding box center [629, 294] width 69 height 20
type input "800"
type input "3.16"
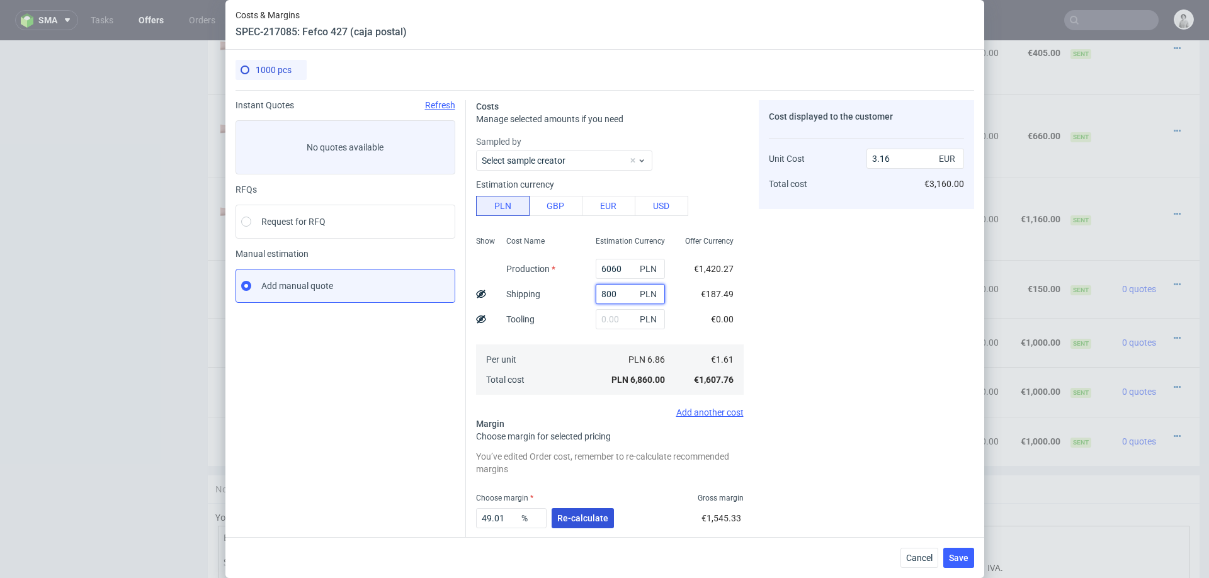
type input "800"
click at [576, 518] on span "Re-calculate" at bounding box center [582, 518] width 51 height 9
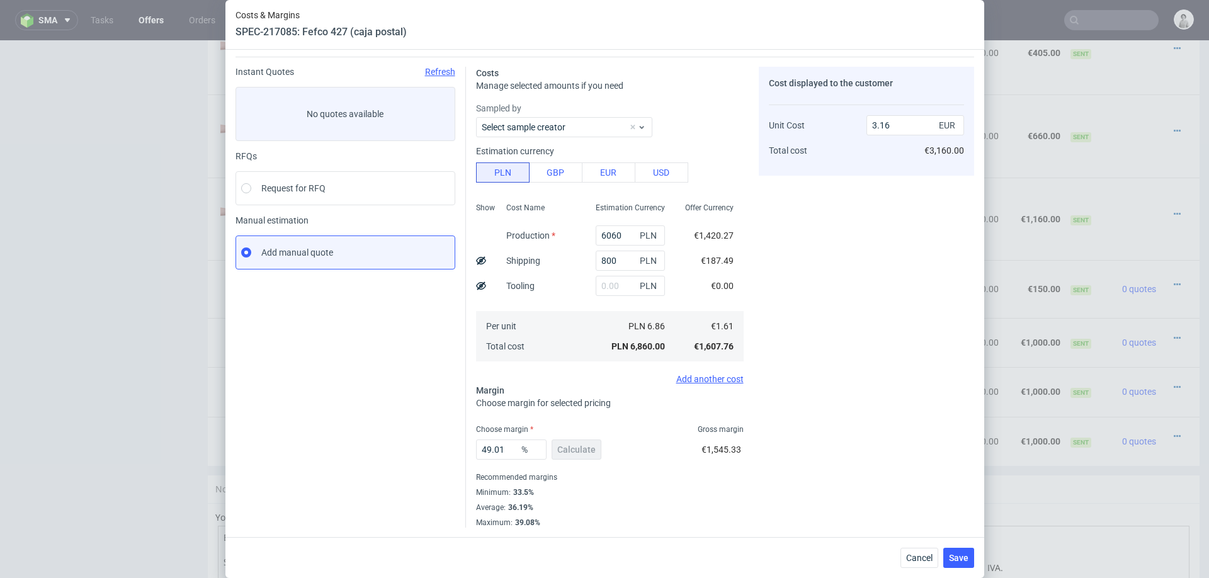
scroll to position [32, 0]
click at [507, 449] on input "49.01" at bounding box center [511, 451] width 70 height 20
type input "34"
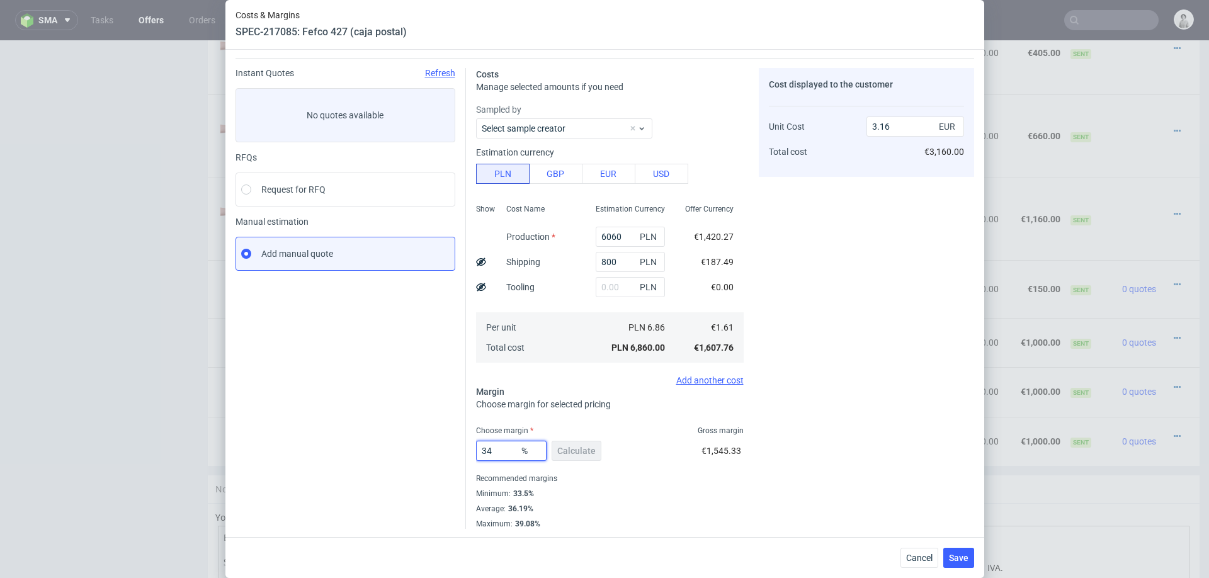
type input "2.44"
type input "34"
click div "Cost displayed to the customer Unit Cost Total cost 2.44 EUR €2,440.00"
click span "Save"
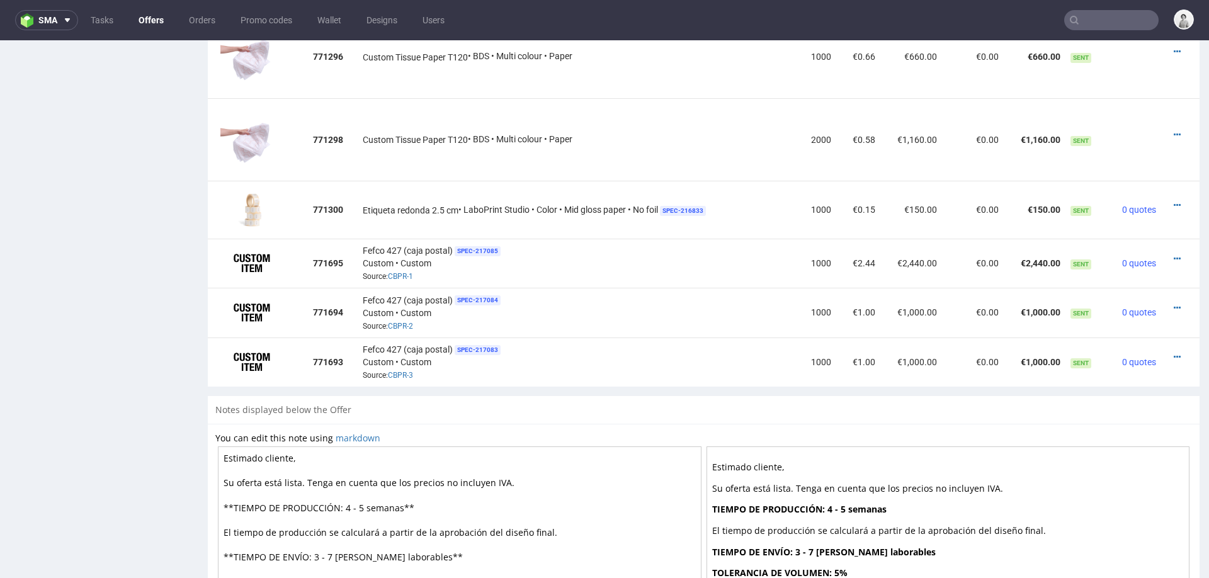
scroll to position [1186, 0]
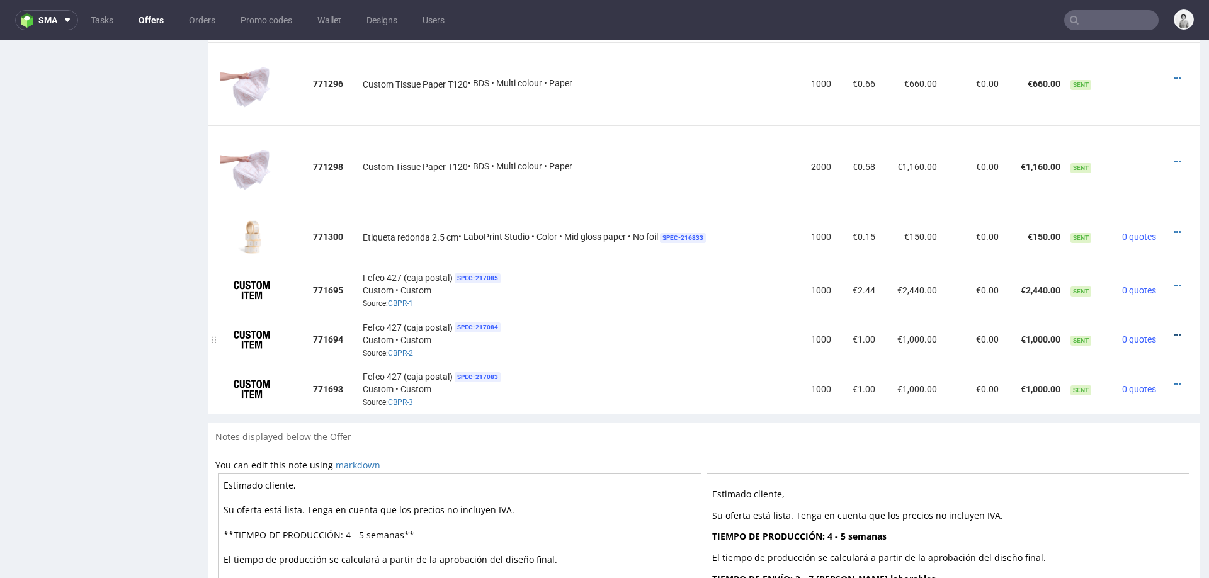
click icon
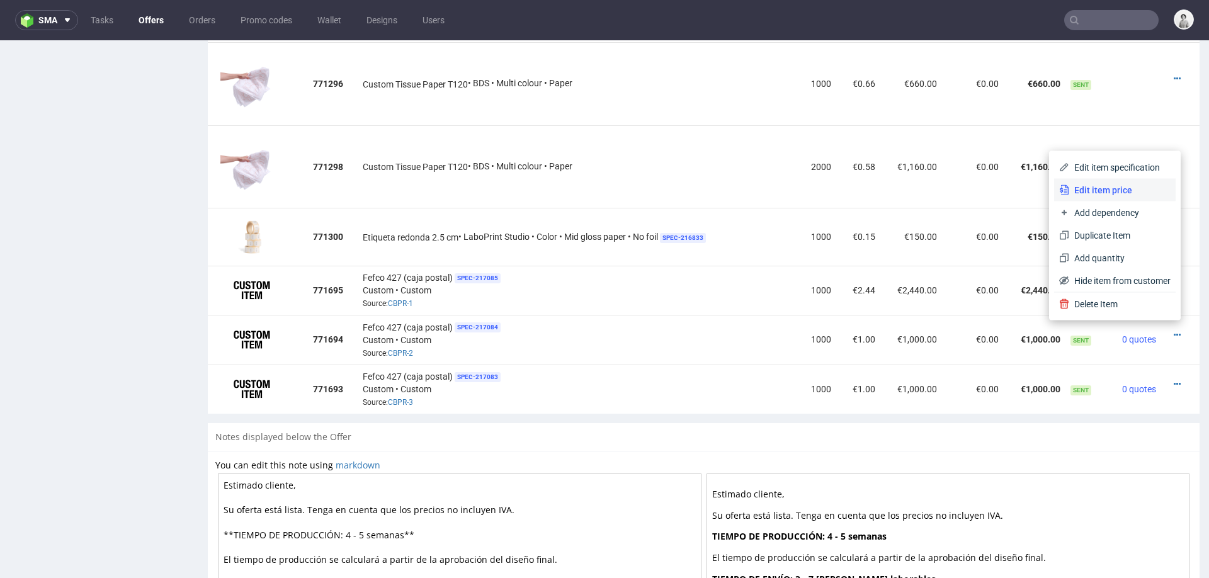
click span "Edit item price"
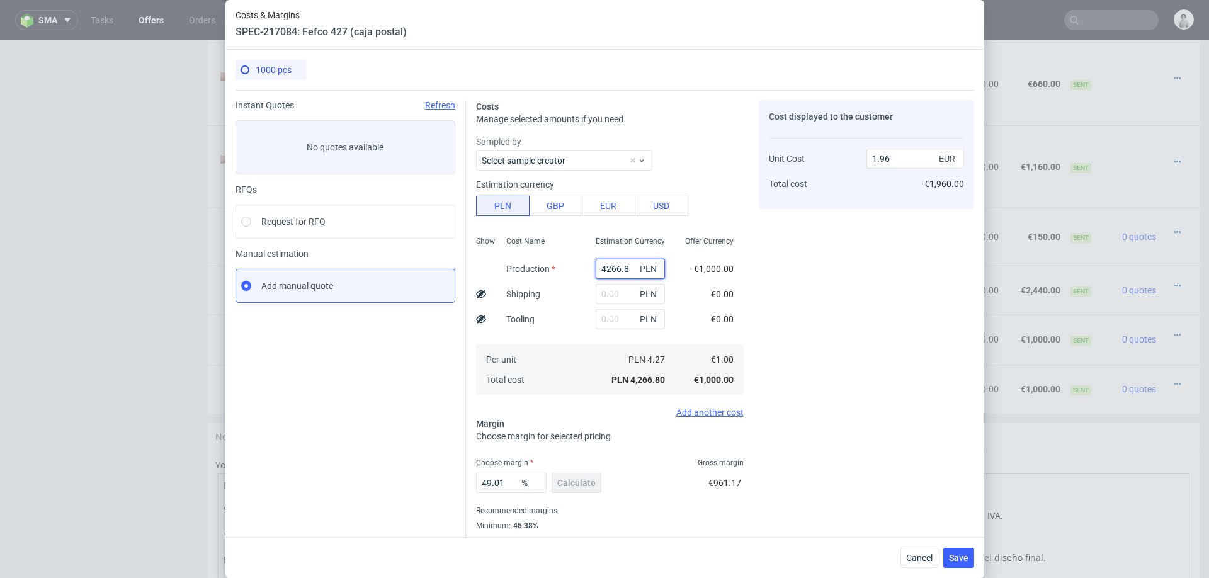
click input "4266.8"
type input "7"
type input "0"
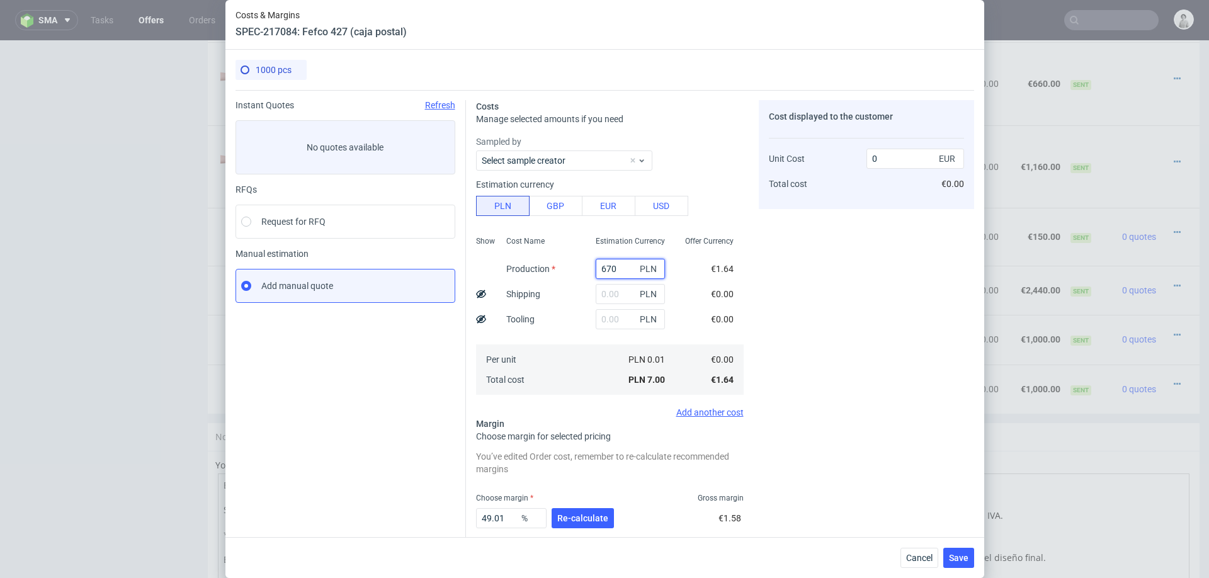
type input "6700"
type input "3.08"
type input "6700"
click div "Cost Name Production Shipping Tooling Per unit Total cost"
click input "text"
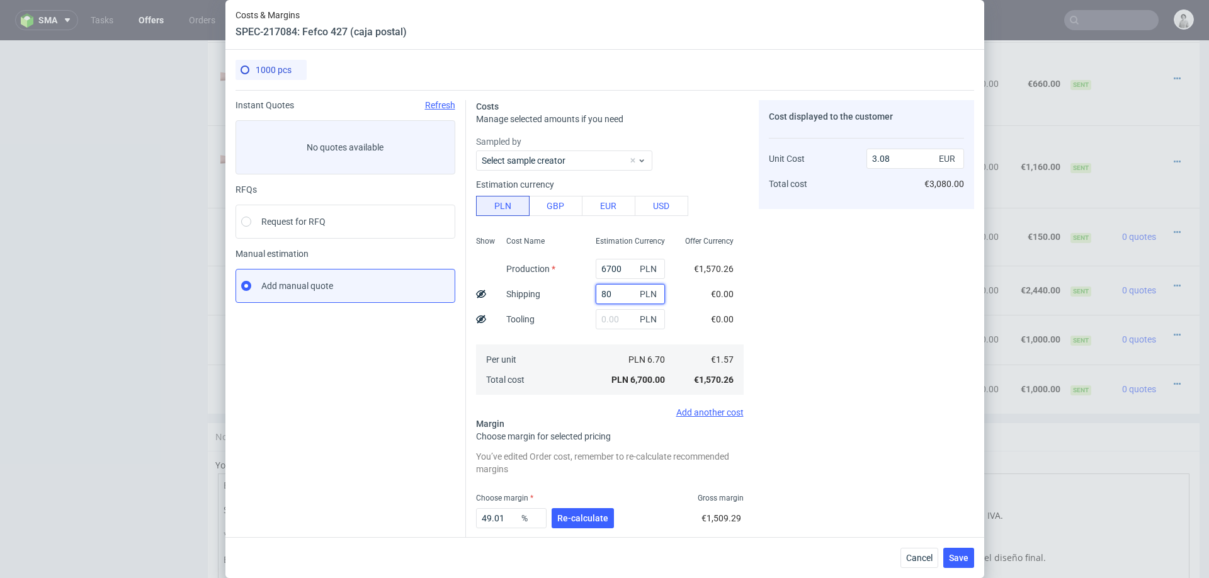
type input "800"
type input "3.45"
type input "800"
click span "Re-calculate"
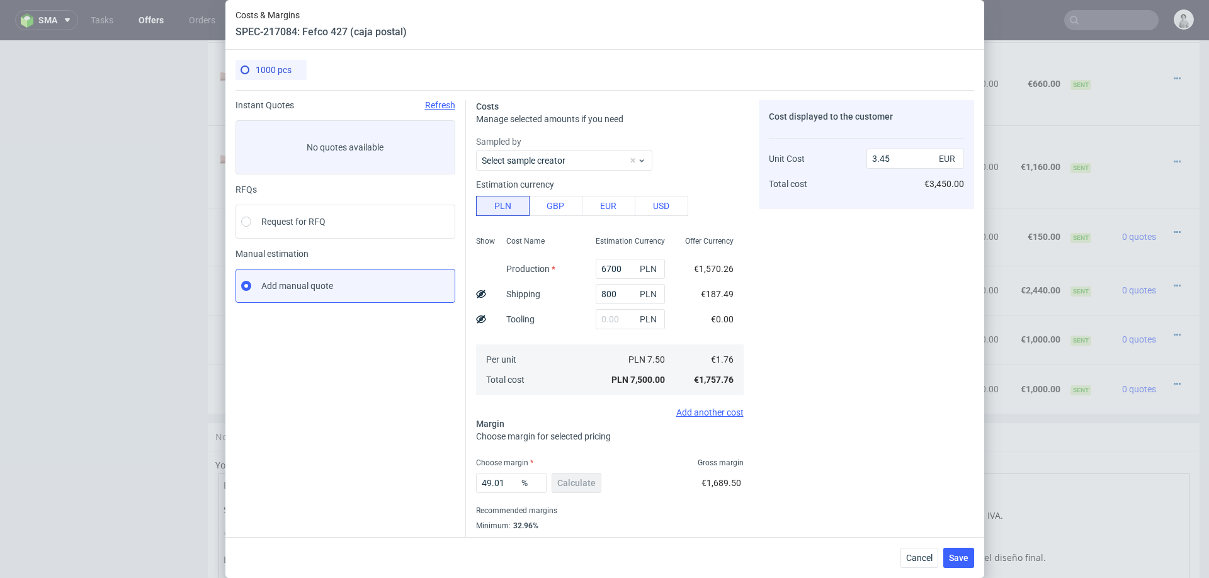
scroll to position [33, 0]
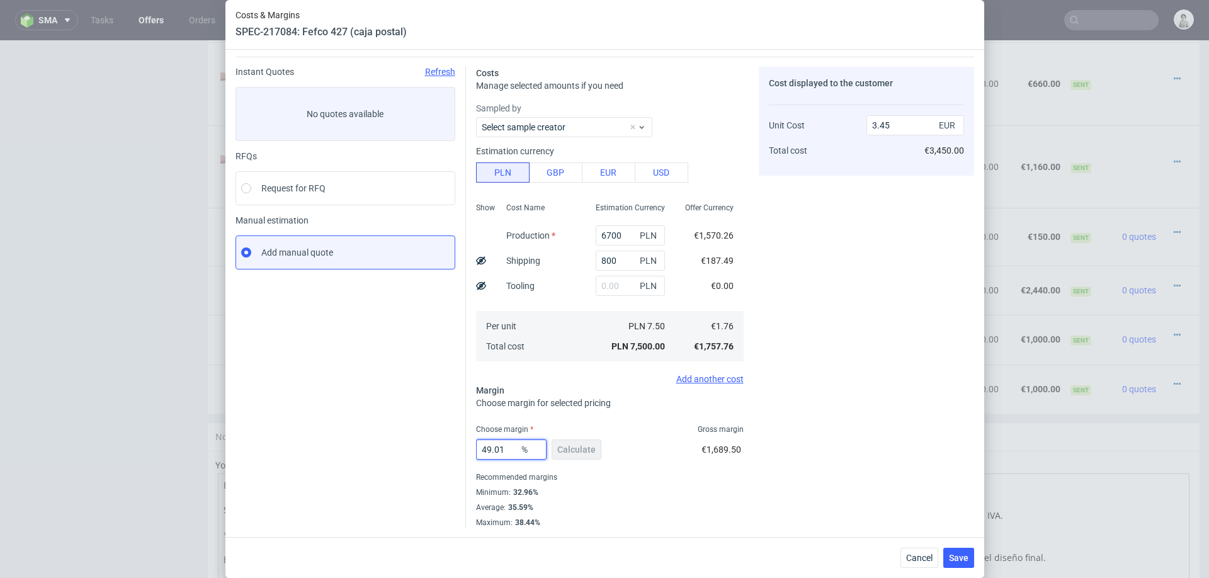
click input "49.01"
type input "33"
type input "2.63"
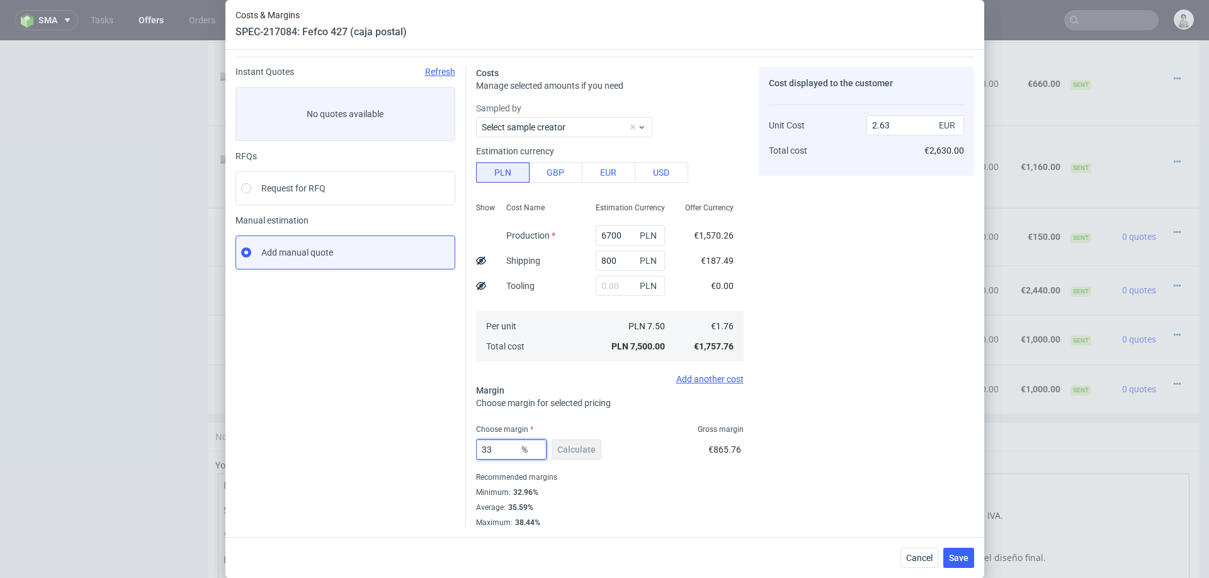
type input "33"
click div "Cost displayed to the customer Unit Cost Total cost 2.63 EUR €2,630.00"
click span "Save"
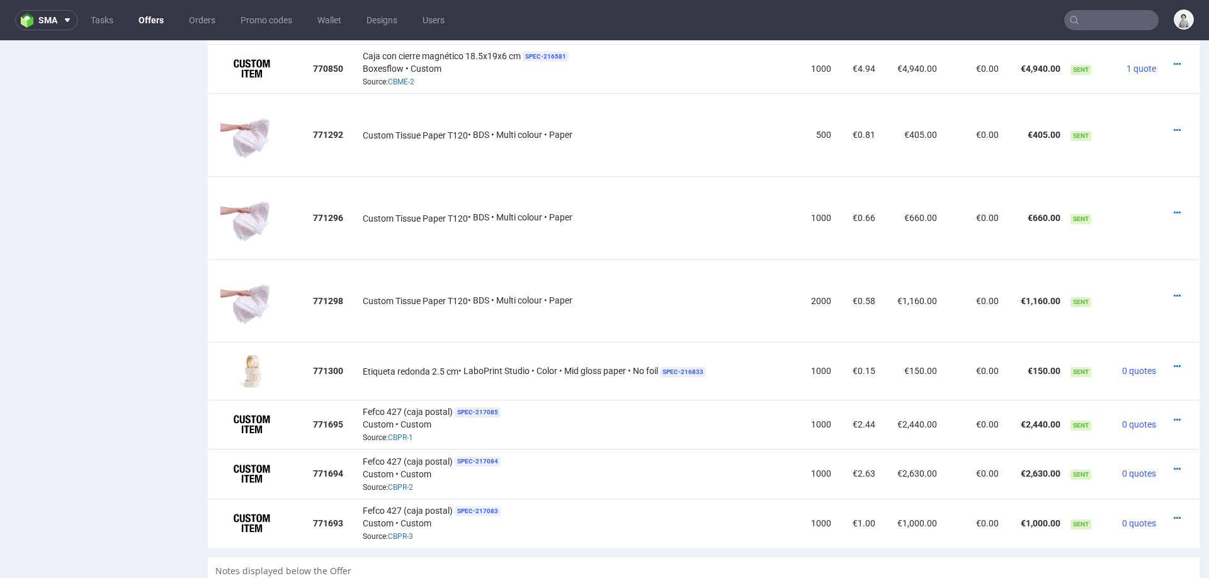
scroll to position [1082, 0]
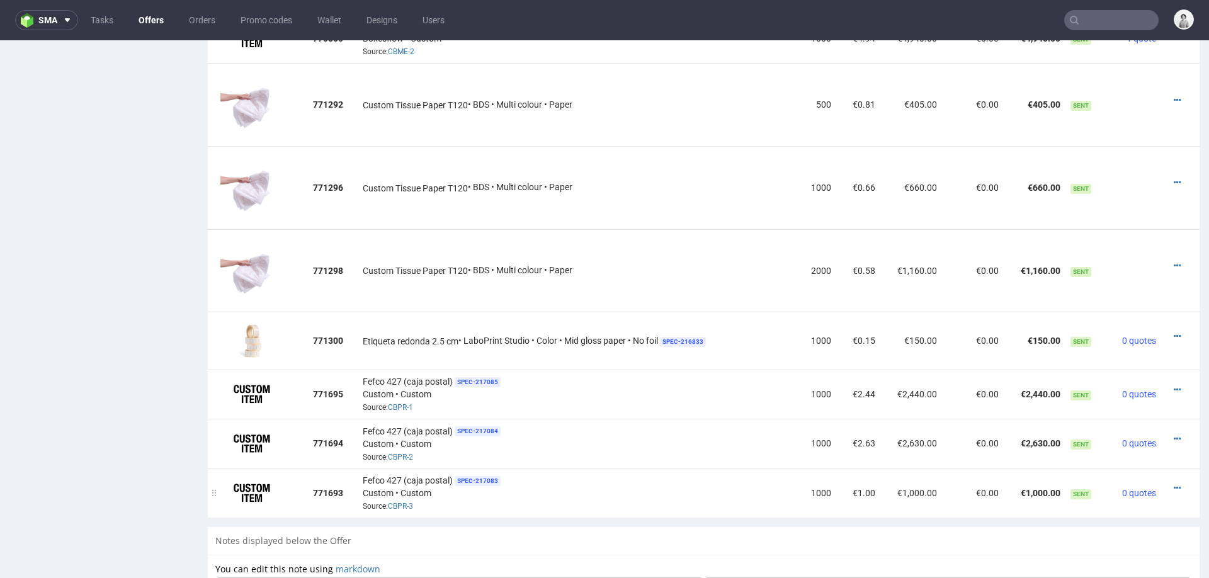
click div
click icon
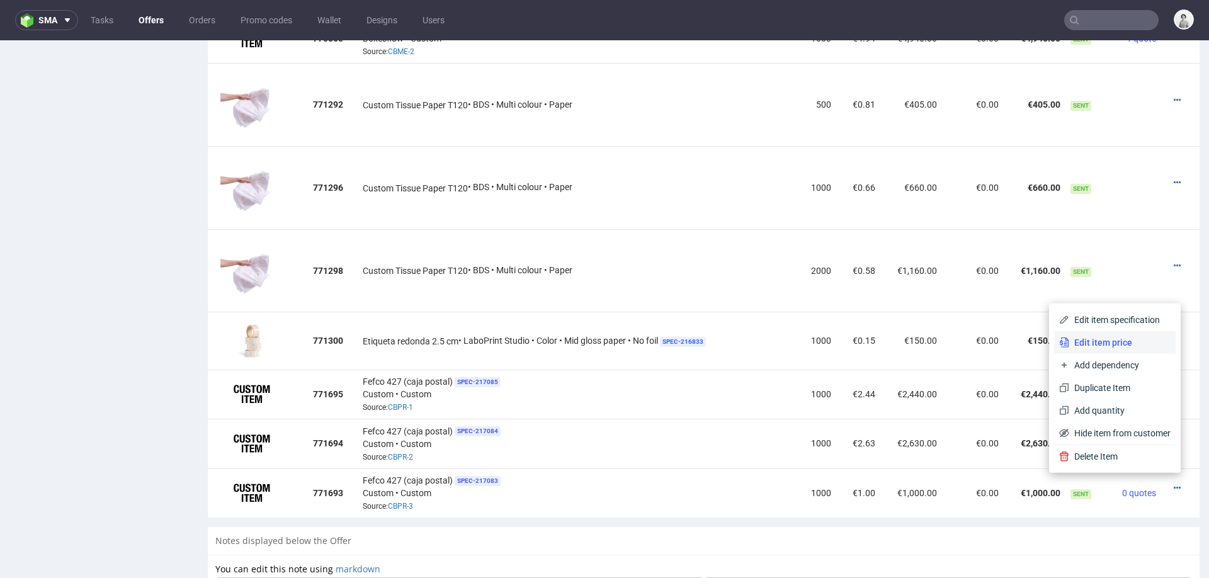
click li "Edit item price"
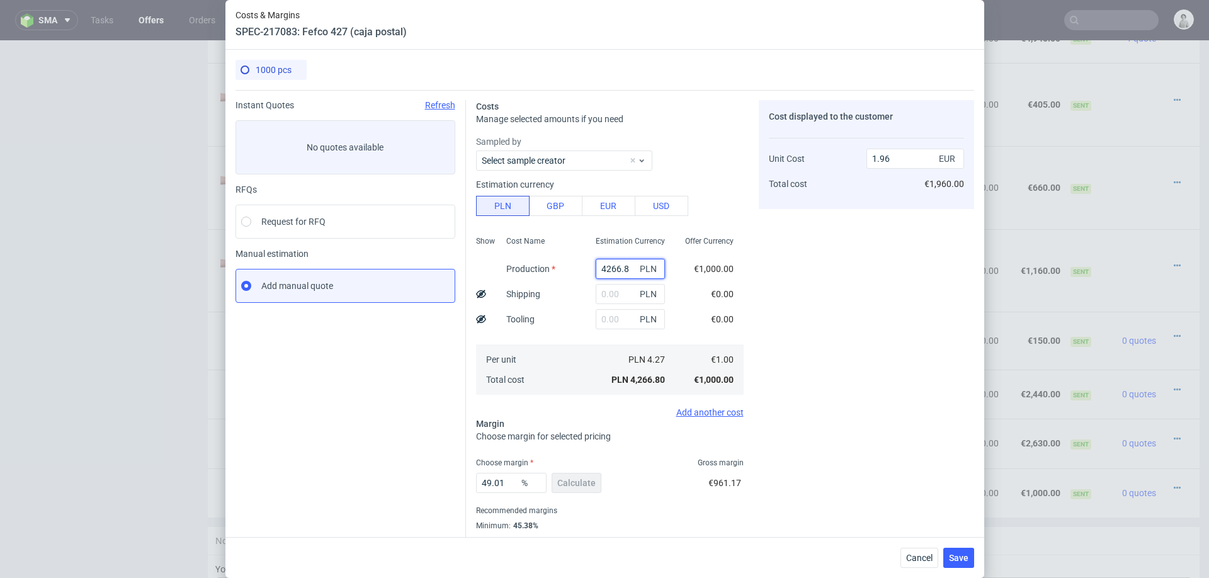
click input "4266.8"
type input "7"
type input "0"
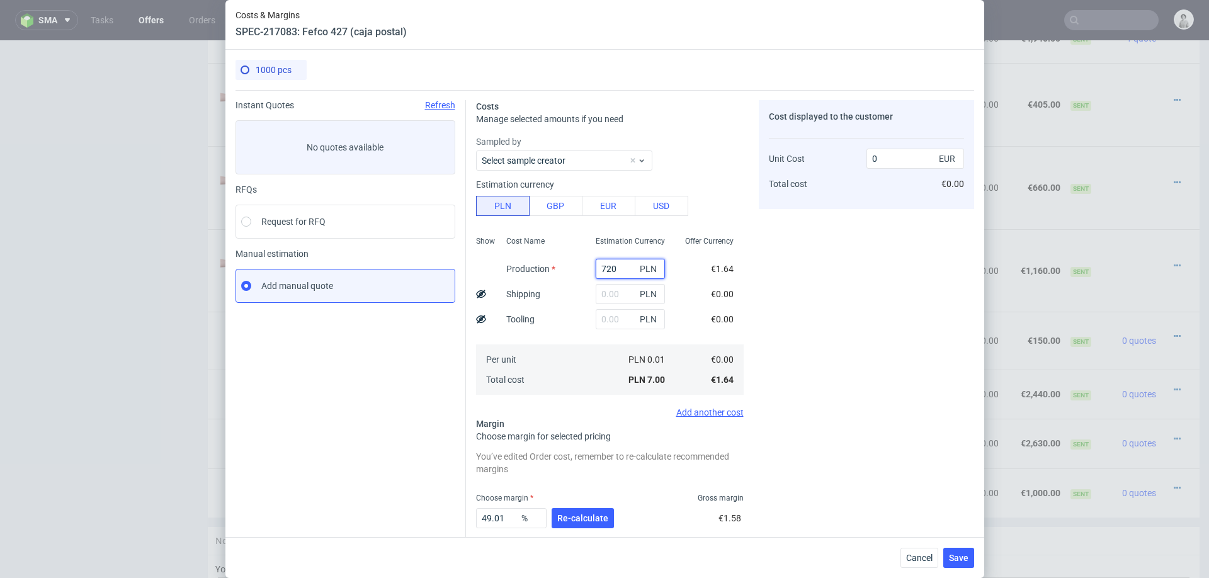
type input "7200"
type input "3.31"
type input "7200"
click input "text"
type input "800"
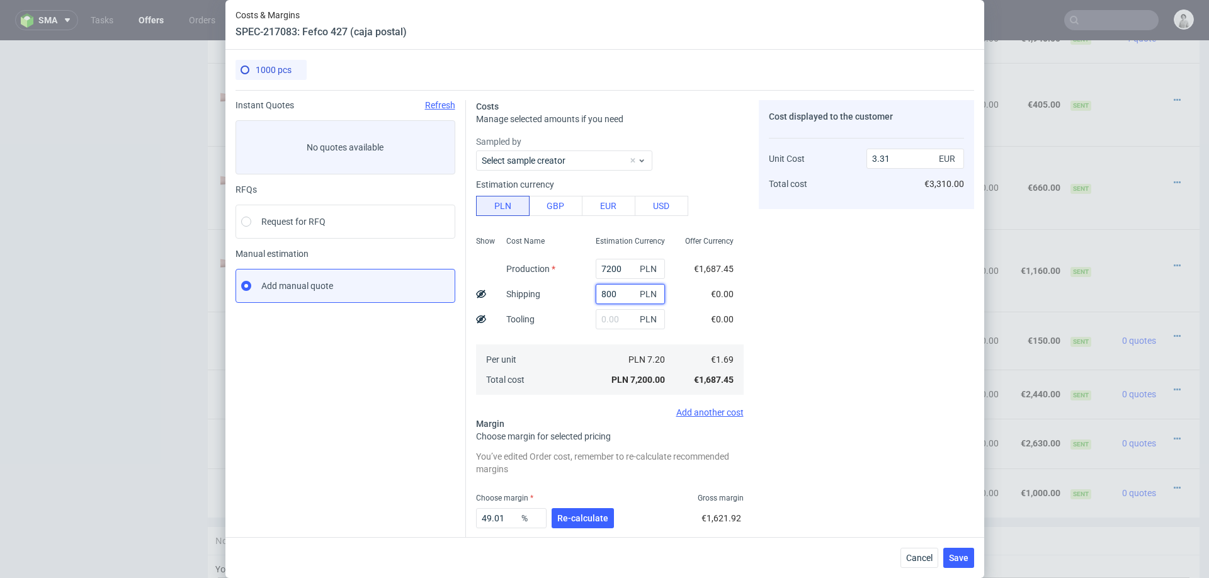
type input "3.68"
type input "800"
click button "Re-calculate"
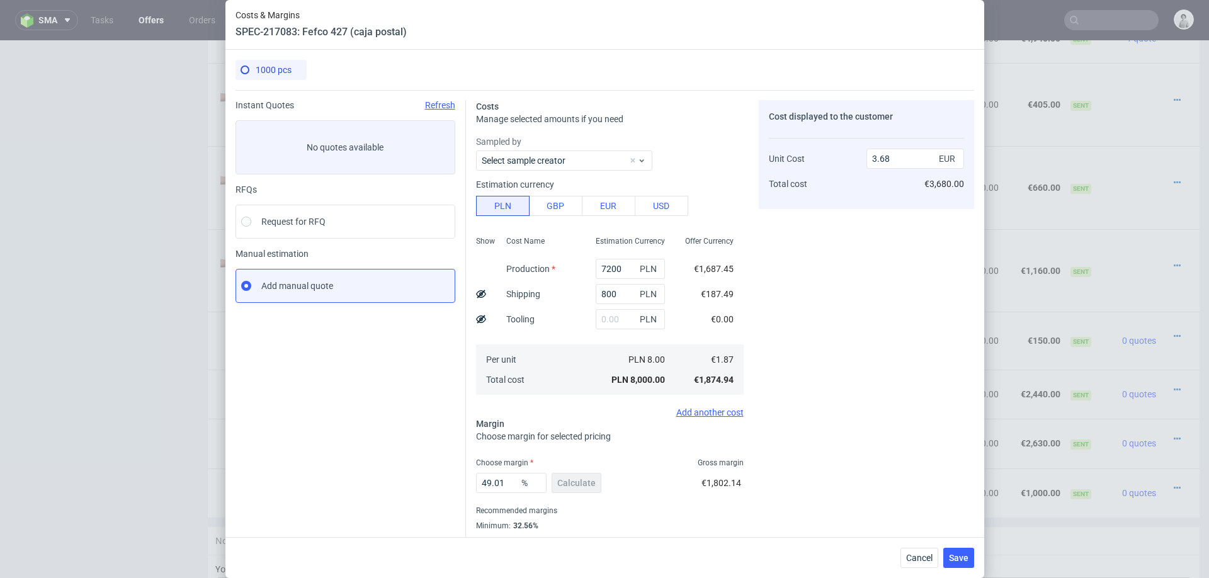
scroll to position [33, 0]
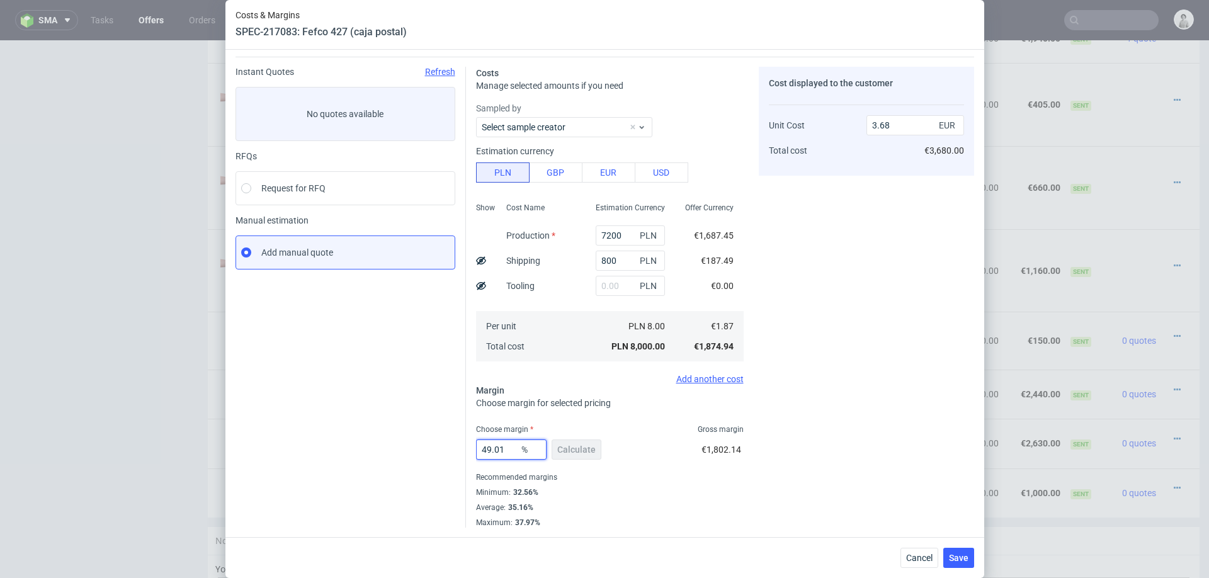
click input "49.01"
type input "33"
type input "2.8"
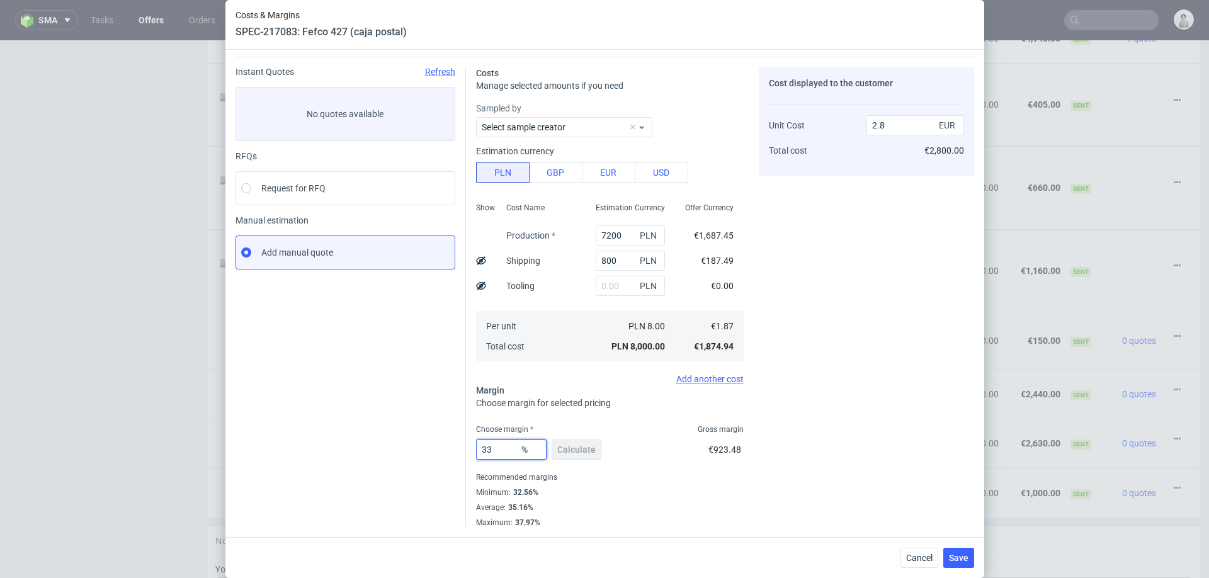
type input "33"
click div "33 % Calculate €923.48"
click span "Save"
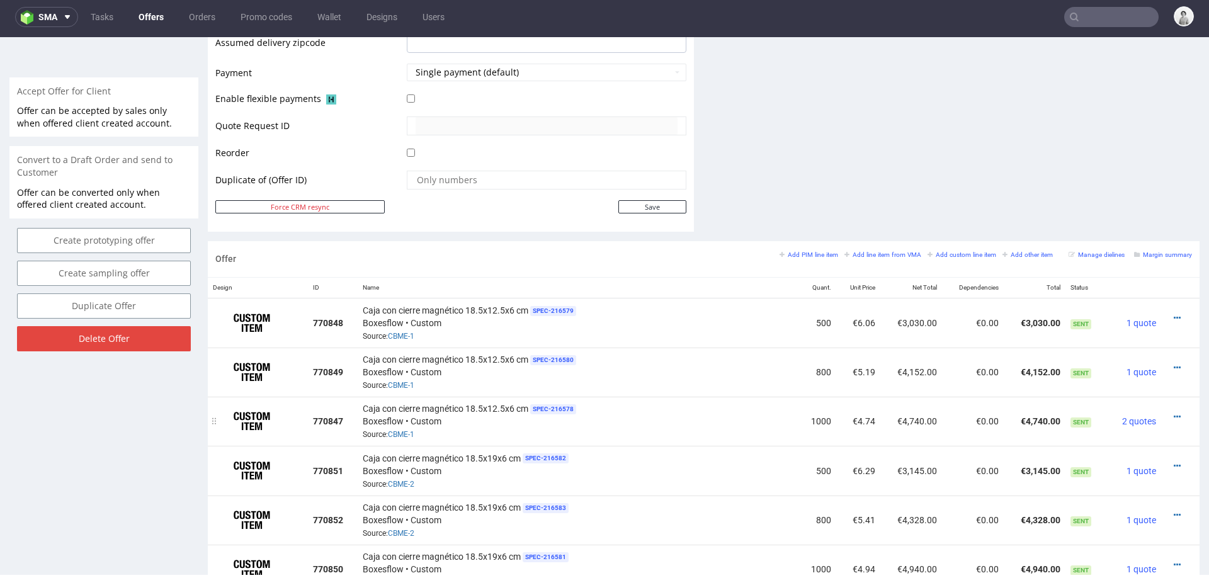
scroll to position [1127, 0]
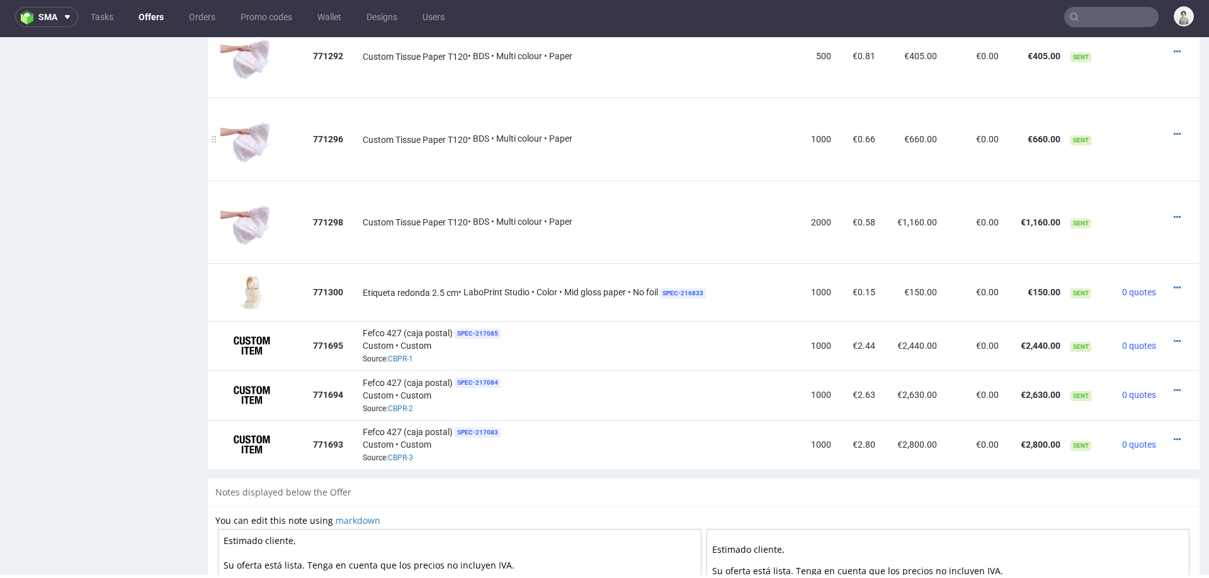
click td "Custom Tissue Paper T120 • BDS • Multi colour • Paper"
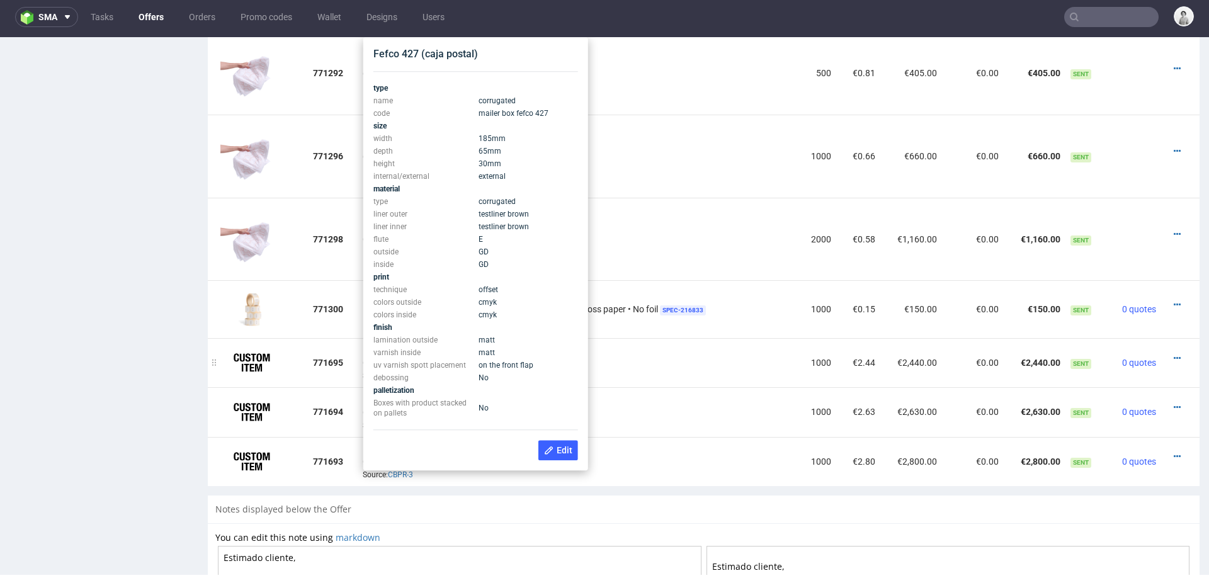
scroll to position [1102, 0]
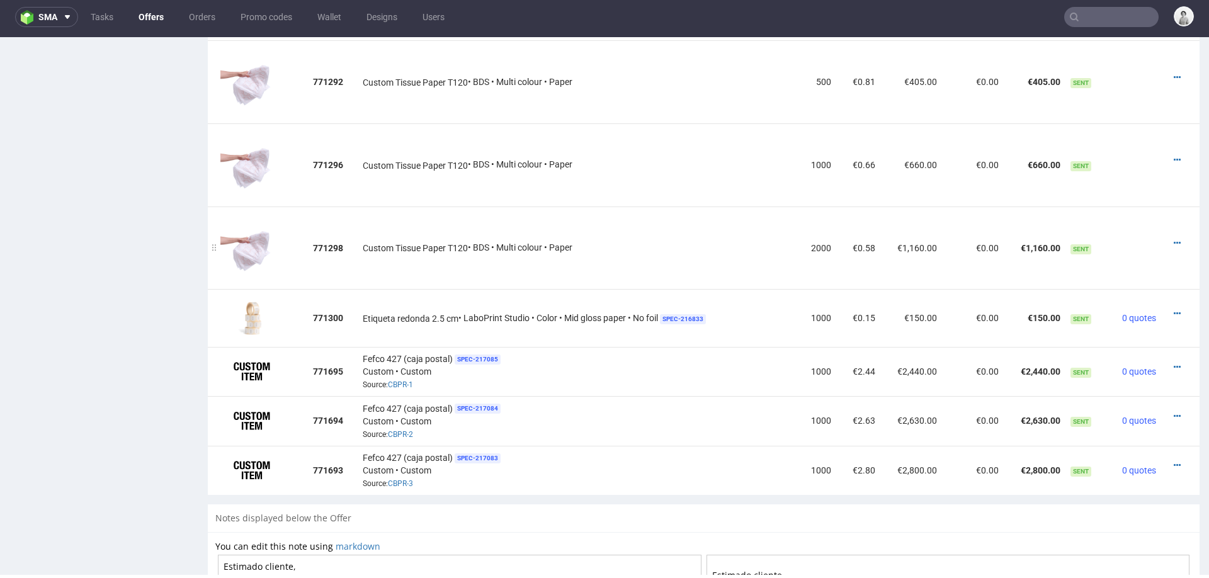
click td "Custom Tissue Paper T120 • BDS • Multi colour • Paper"
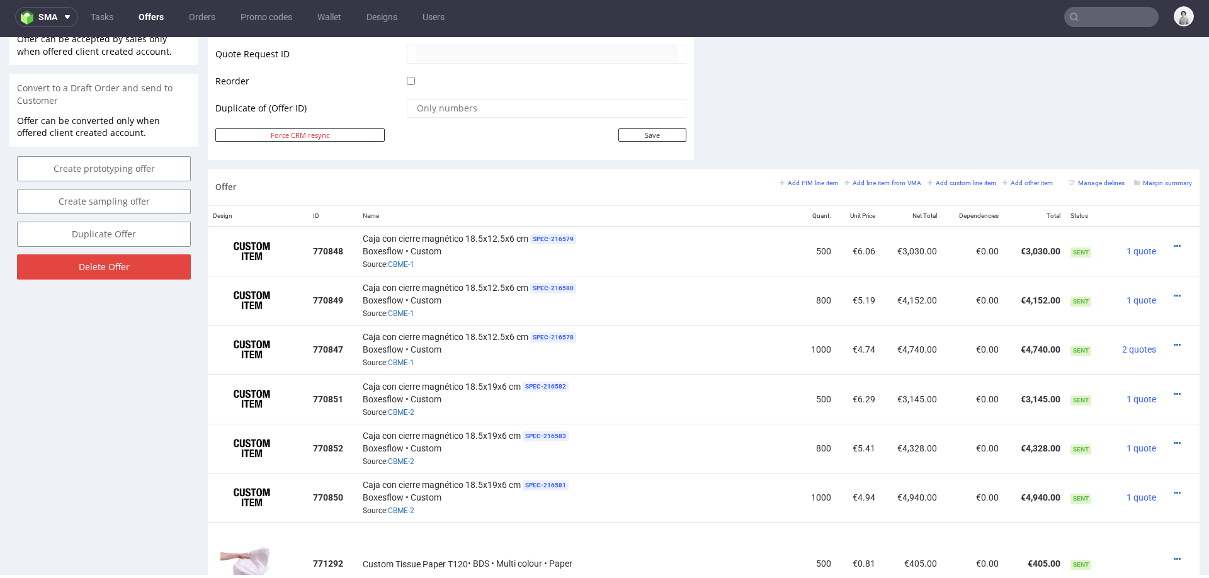
scroll to position [624, 0]
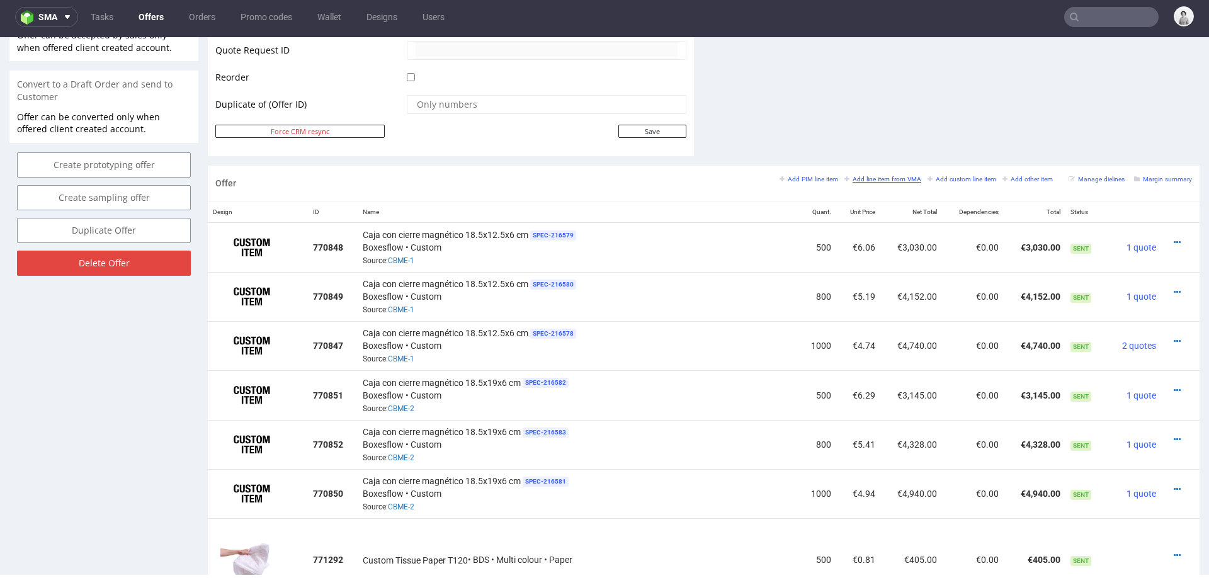
click small "Add line item from VMA"
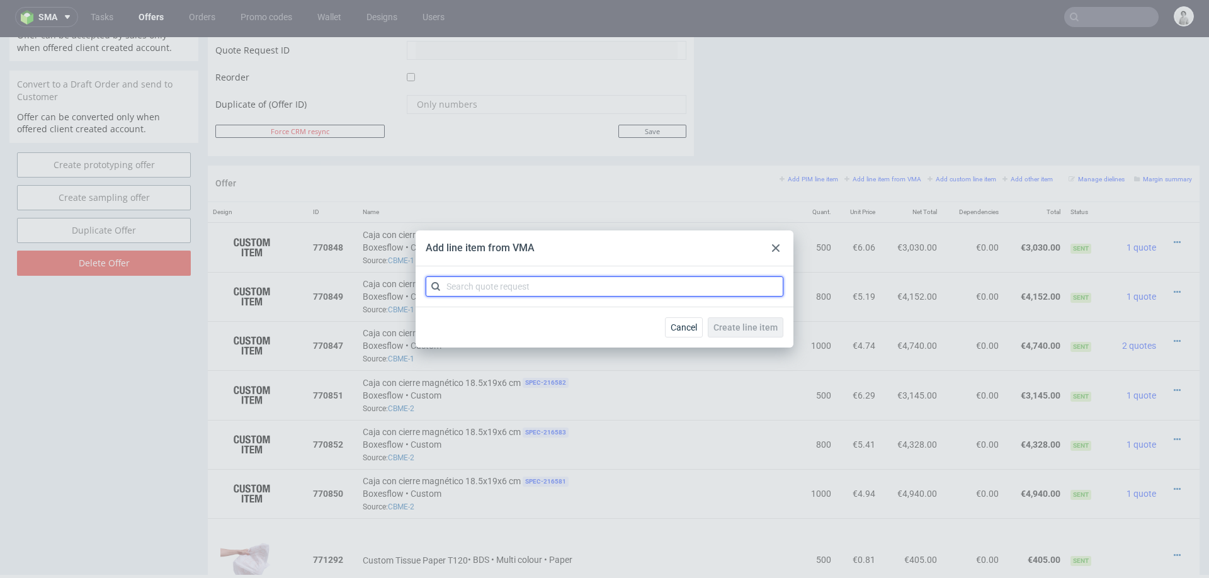
click input "text"
paste input "CBPS"
type input "CBPS"
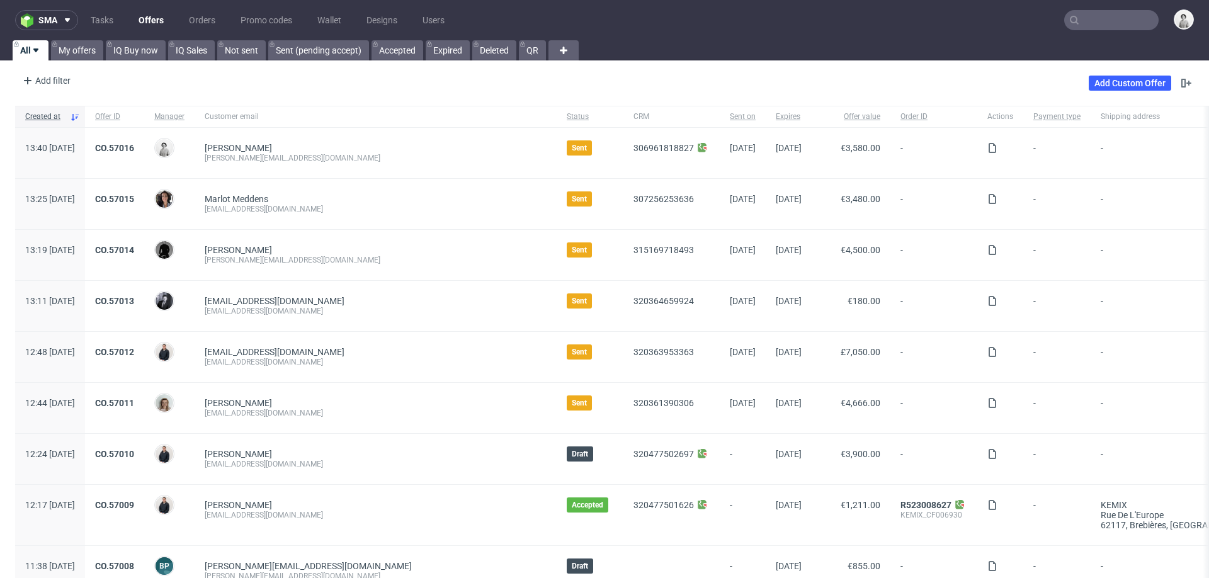
click at [1094, 14] on input "text" at bounding box center [1111, 20] width 94 height 20
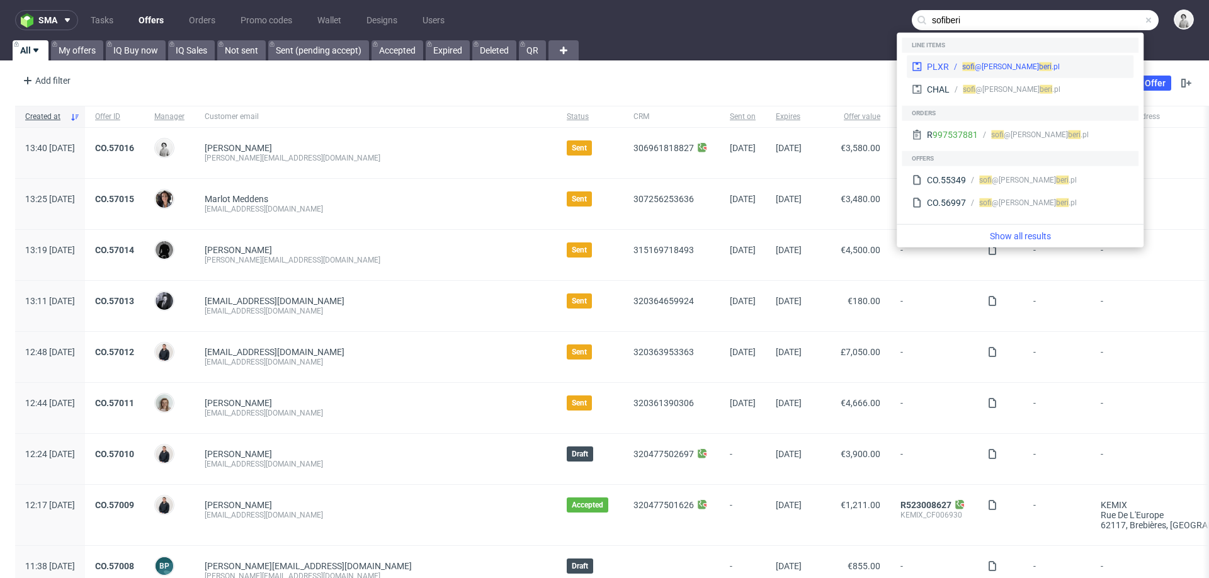
type input "sofiberi"
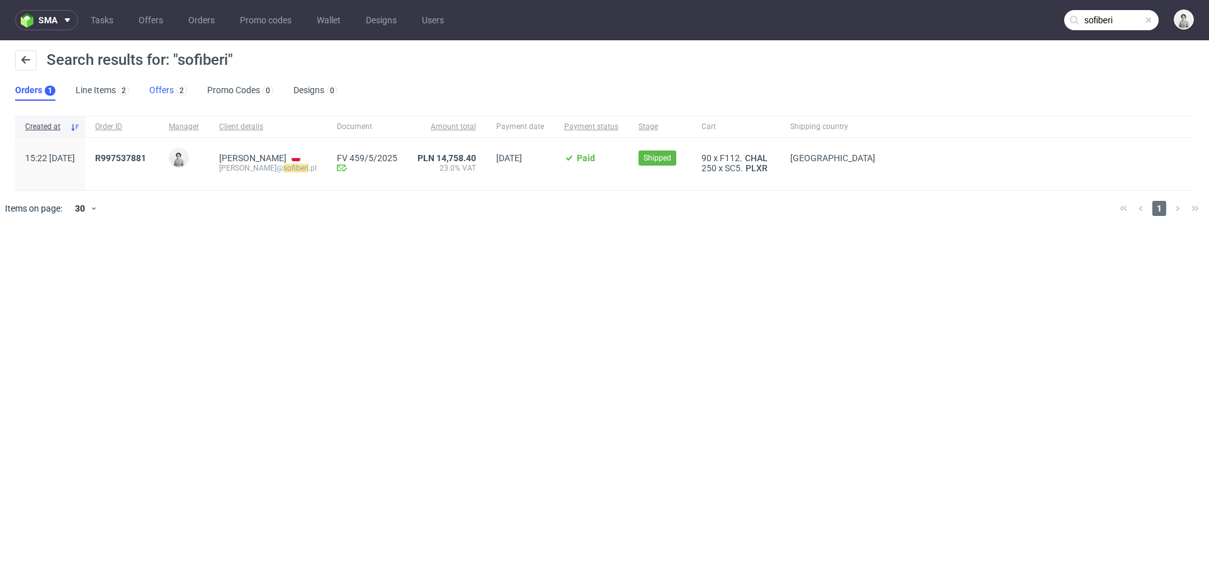
click at [166, 89] on link "Offers 2" at bounding box center [168, 91] width 38 height 20
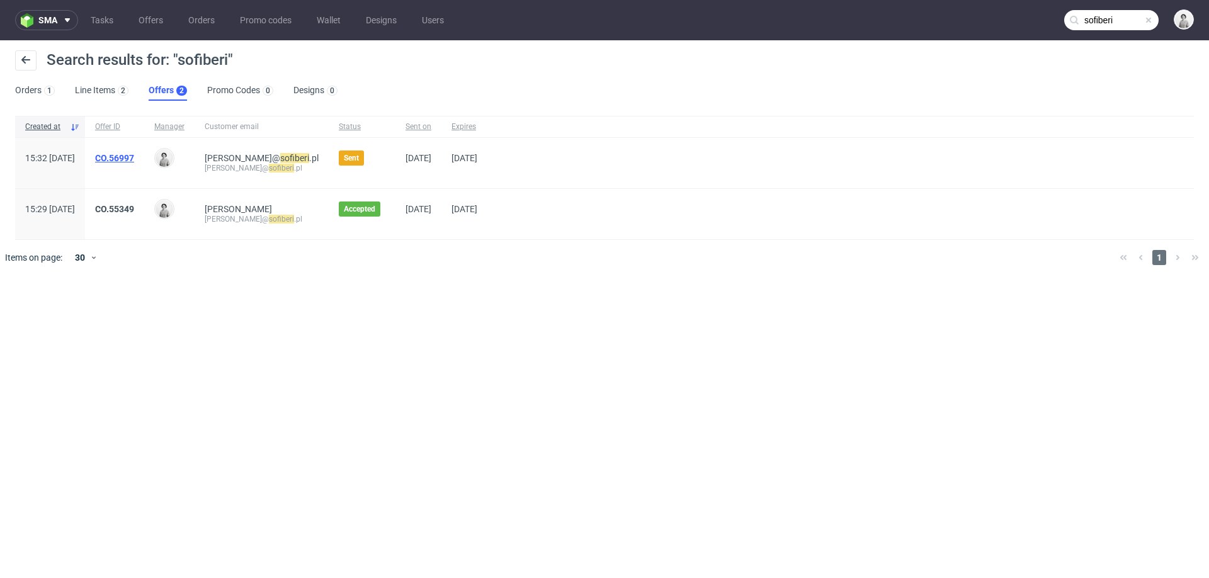
click at [134, 156] on link "CO.56997" at bounding box center [114, 158] width 39 height 10
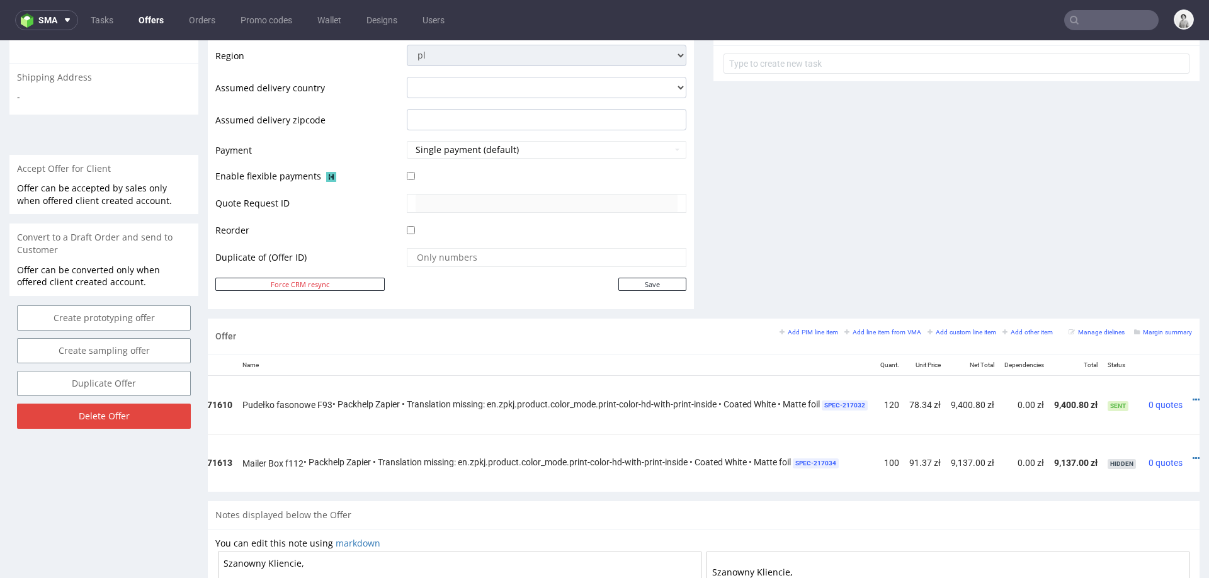
scroll to position [0, 127]
click at [1173, 395] on icon at bounding box center [1176, 399] width 7 height 9
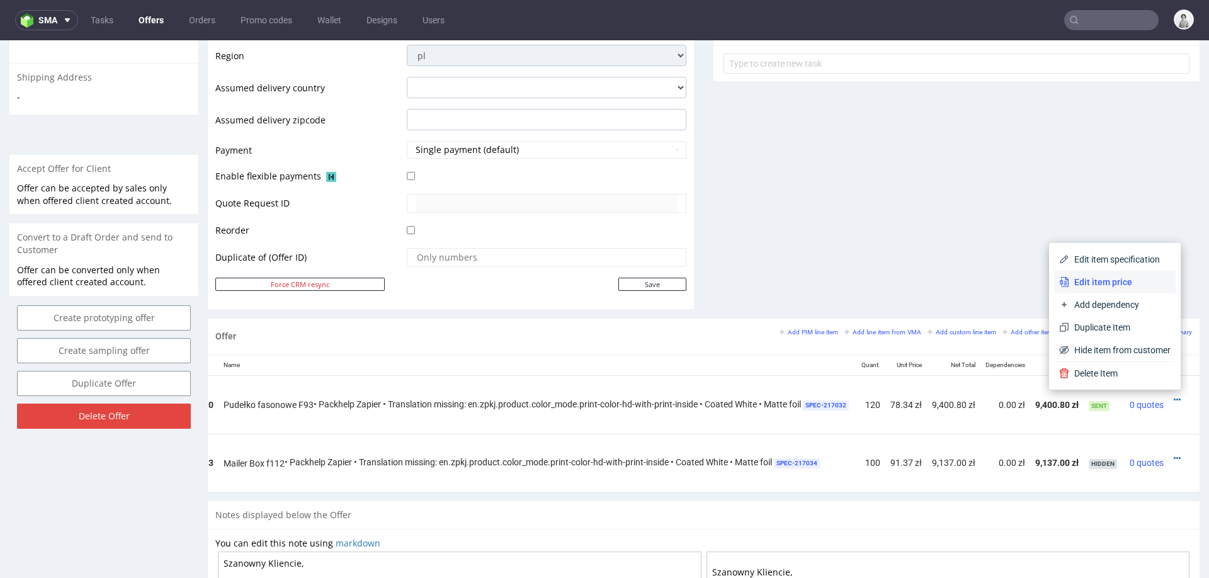
click at [1123, 271] on li "Edit item price" at bounding box center [1114, 282] width 121 height 23
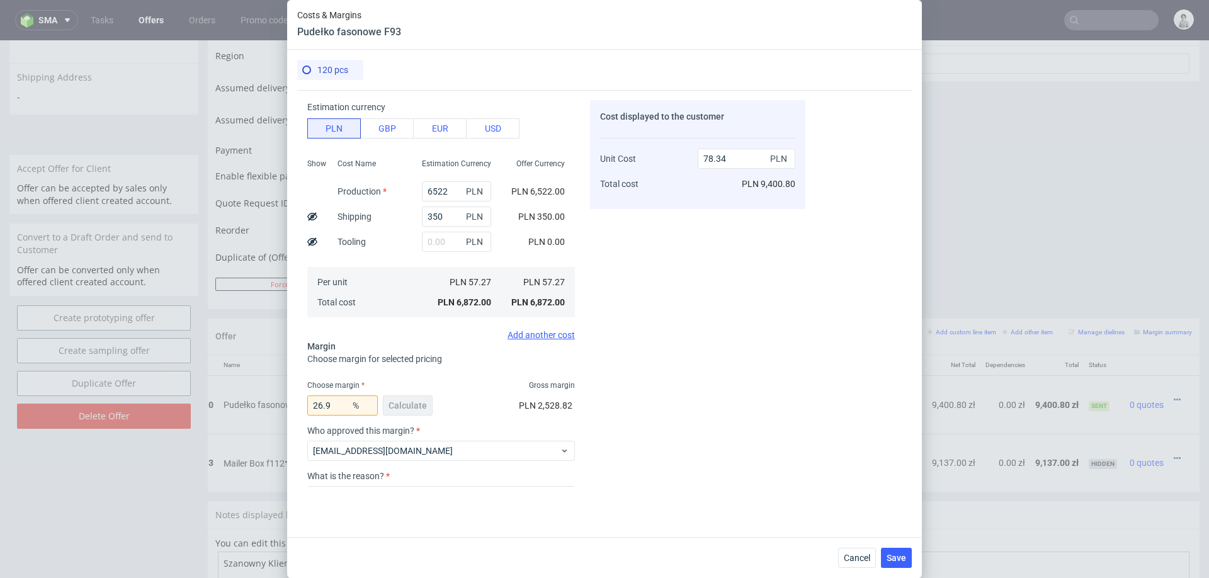
scroll to position [128, 0]
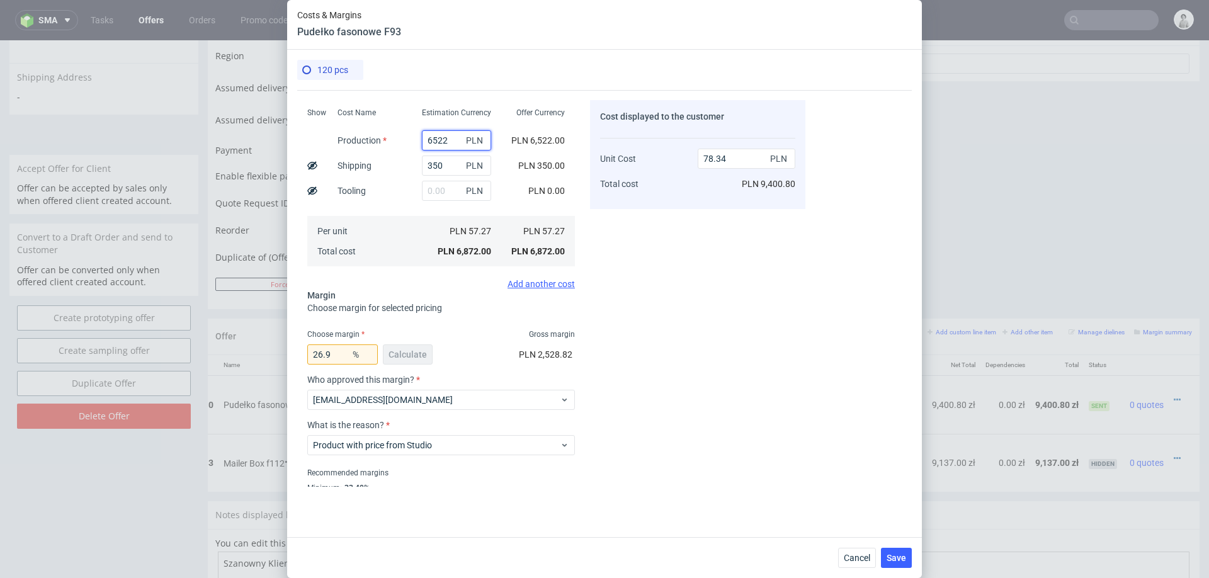
click at [444, 142] on input "6522" at bounding box center [456, 140] width 69 height 20
click at [855, 551] on button "Cancel" at bounding box center [857, 558] width 38 height 20
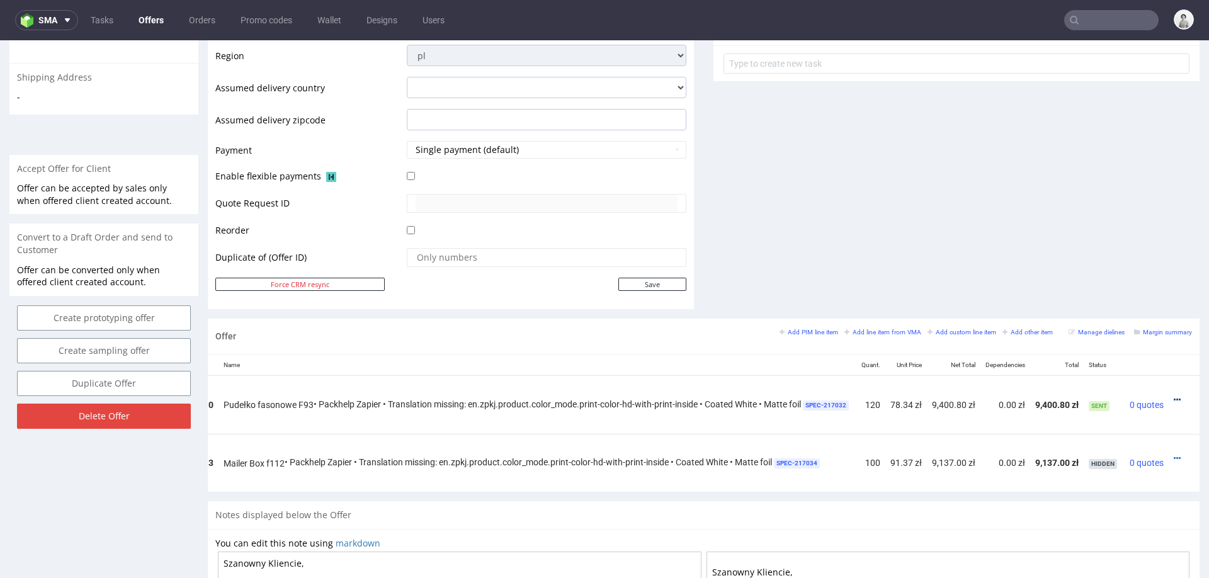
click at [1173, 396] on icon at bounding box center [1176, 399] width 7 height 9
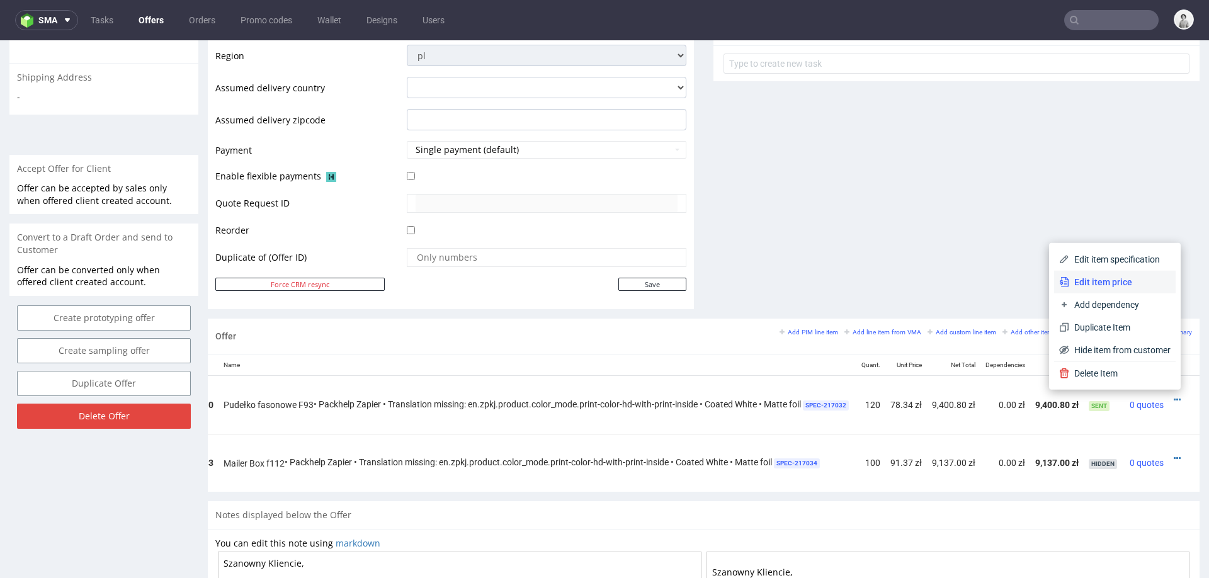
click at [1104, 288] on li "Edit item price" at bounding box center [1114, 282] width 121 height 23
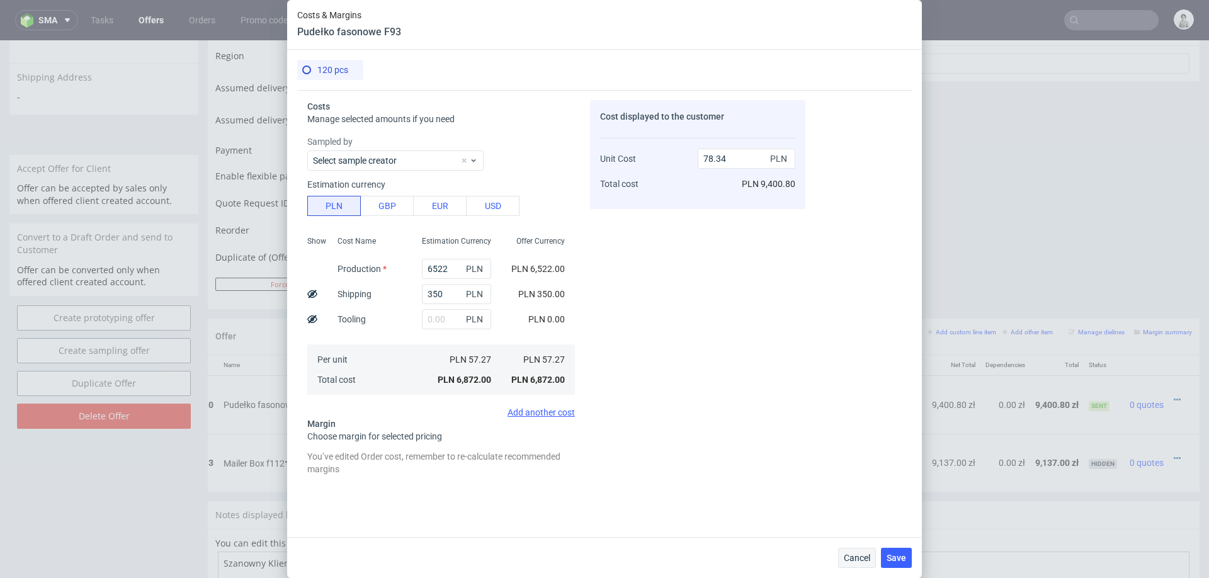
click at [843, 555] on span "Cancel" at bounding box center [856, 557] width 26 height 9
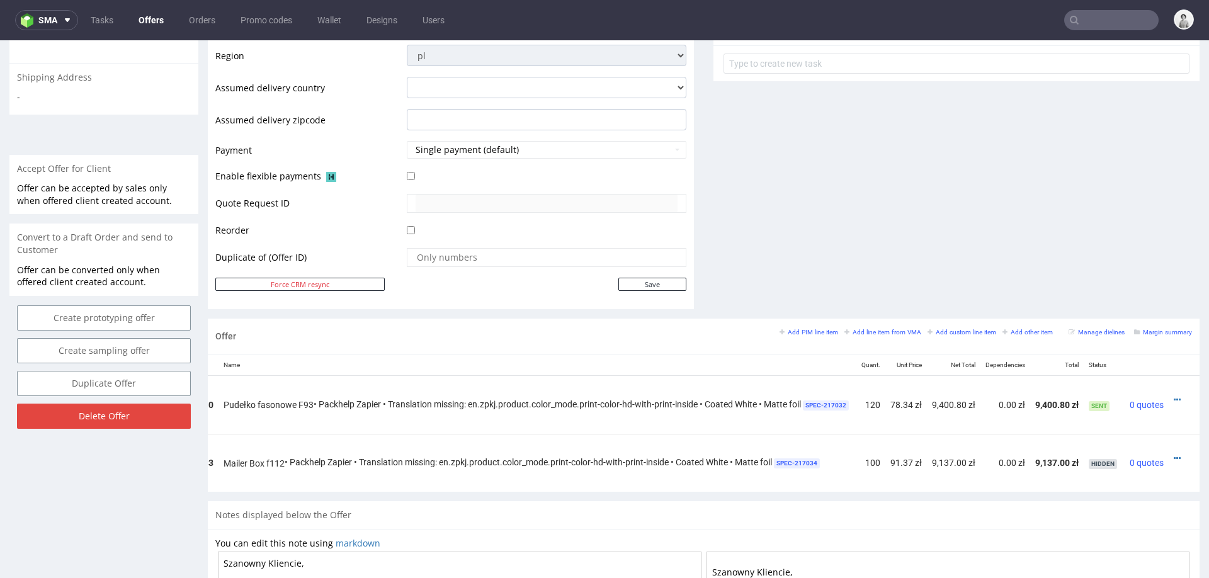
click at [1173, 396] on div at bounding box center [1179, 399] width 13 height 13
click at [1173, 396] on icon at bounding box center [1176, 399] width 7 height 9
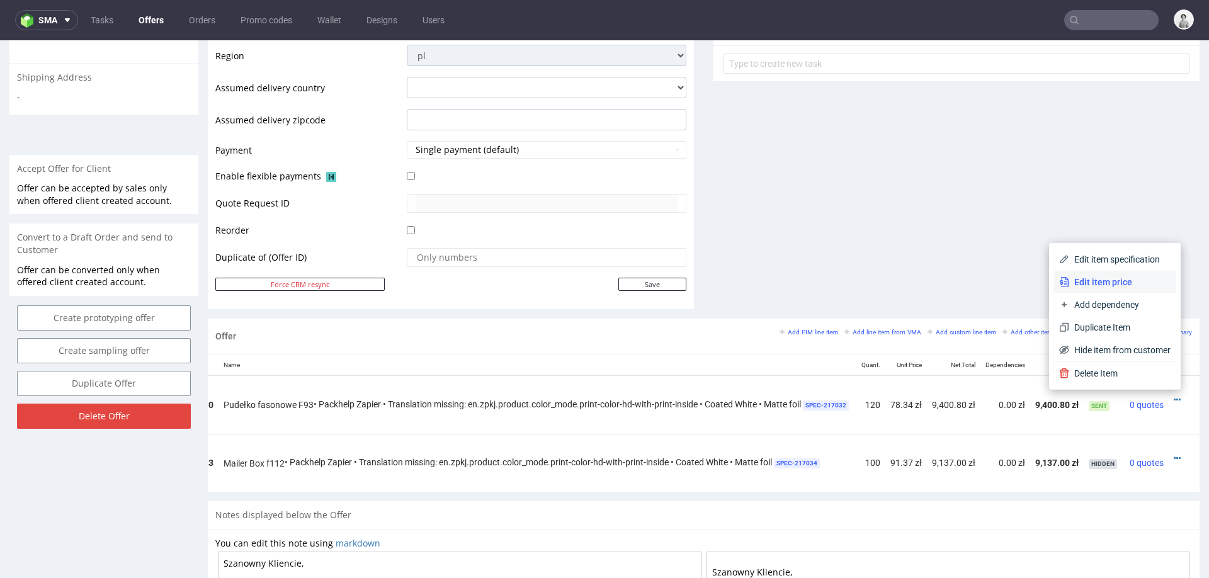
click at [1127, 281] on span "Edit item price" at bounding box center [1119, 282] width 101 height 13
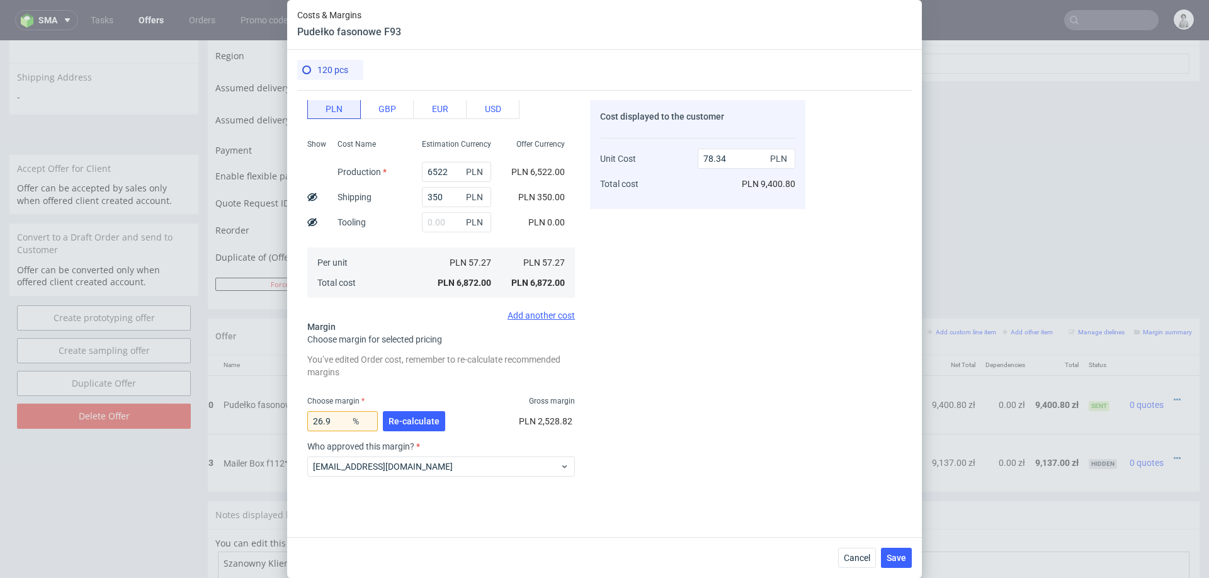
scroll to position [193, 0]
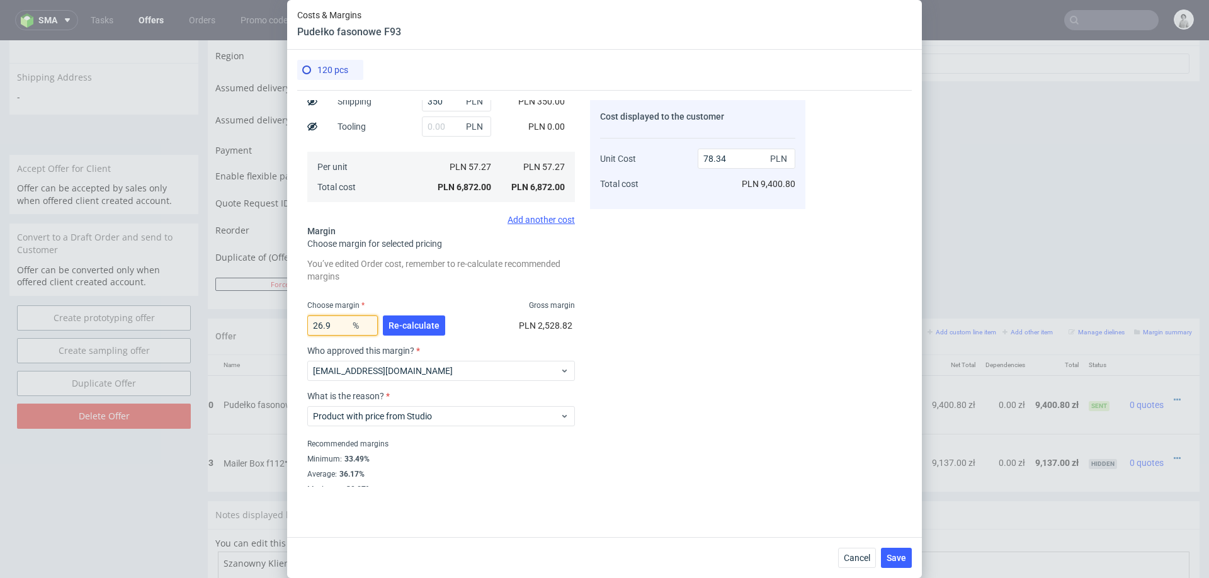
click at [339, 327] on input "26.9" at bounding box center [342, 325] width 70 height 20
type input "26"
type input "77.39"
type input "2"
type input "58.44"
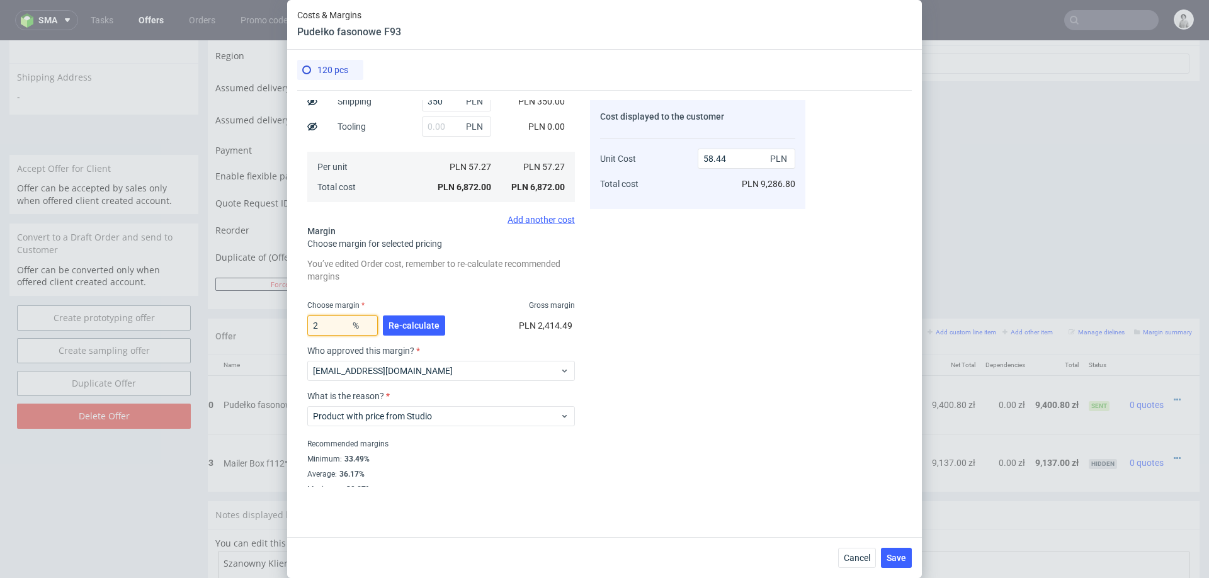
type input "25"
type input "76.36"
click at [657, 317] on div "Cost displayed to the customer Unit Cost Total cost 76.36 PLN PLN 9,163.20" at bounding box center [697, 293] width 215 height 386
click at [337, 325] on input "25" at bounding box center [342, 325] width 70 height 20
click at [716, 363] on div "Cost displayed to the customer Unit Cost Total cost 76.36 PLN PLN 9,163.20" at bounding box center [697, 293] width 215 height 386
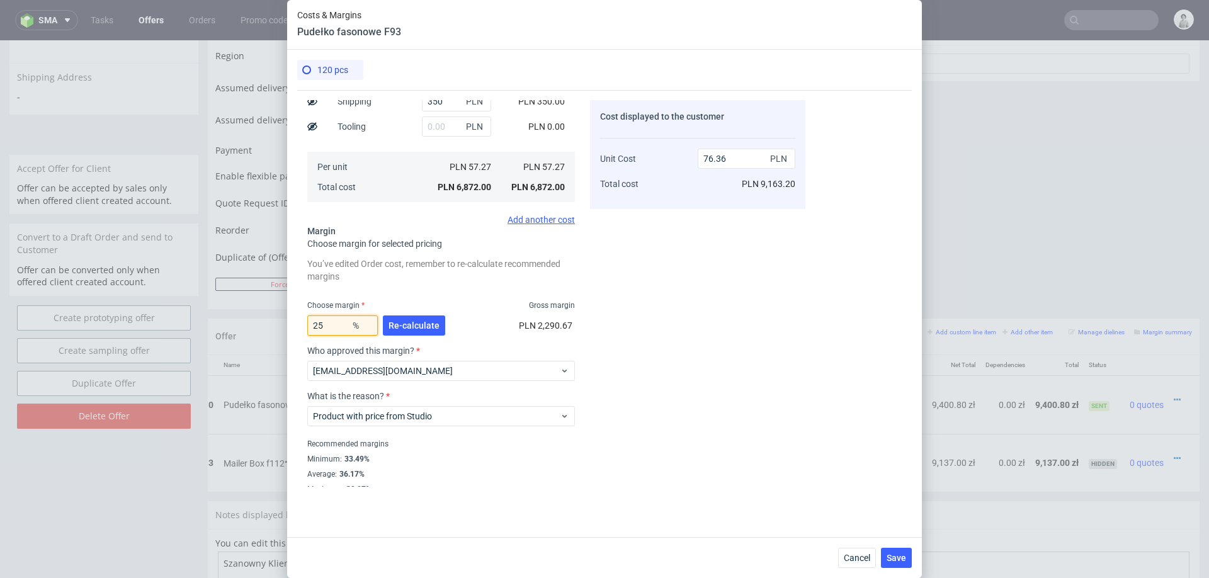
click at [349, 317] on input "25" at bounding box center [342, 325] width 70 height 20
click at [343, 318] on input "25" at bounding box center [342, 325] width 70 height 20
click at [341, 326] on input "25" at bounding box center [342, 325] width 70 height 20
type input "24"
type input "75.35"
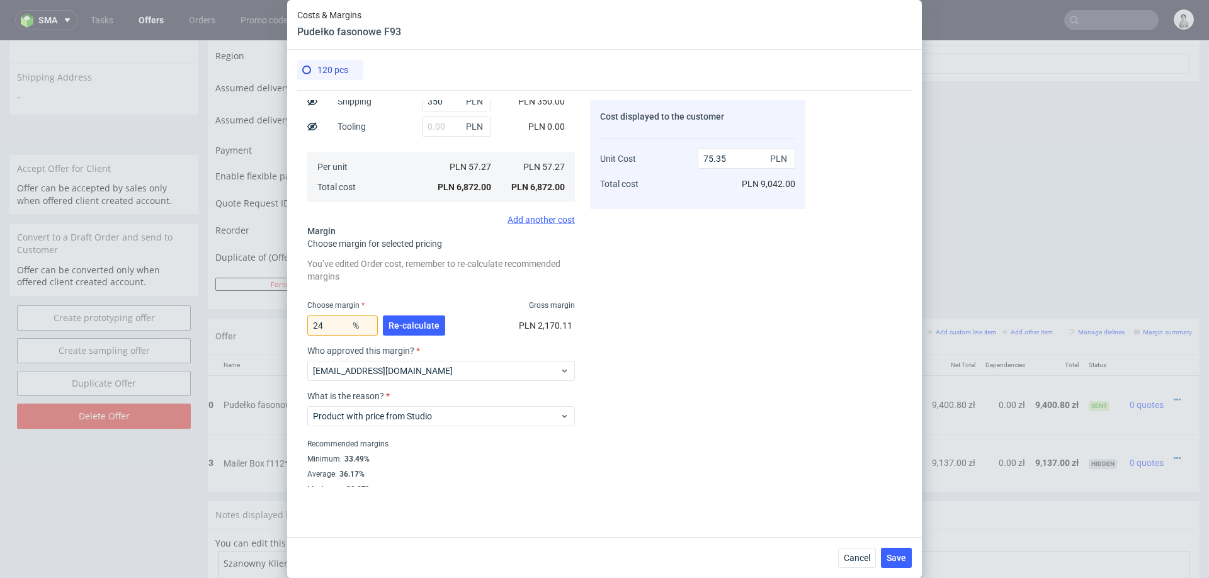
click at [612, 287] on div "Cost displayed to the customer Unit Cost Total cost 75.35 PLN PLN 9,042.00" at bounding box center [697, 293] width 215 height 386
click at [334, 327] on input "24" at bounding box center [342, 325] width 70 height 20
type input "24.5"
type input "75.85"
click at [734, 390] on div "Cost displayed to the customer Unit Cost Total cost 75.85 PLN PLN 9,102.00" at bounding box center [697, 293] width 215 height 386
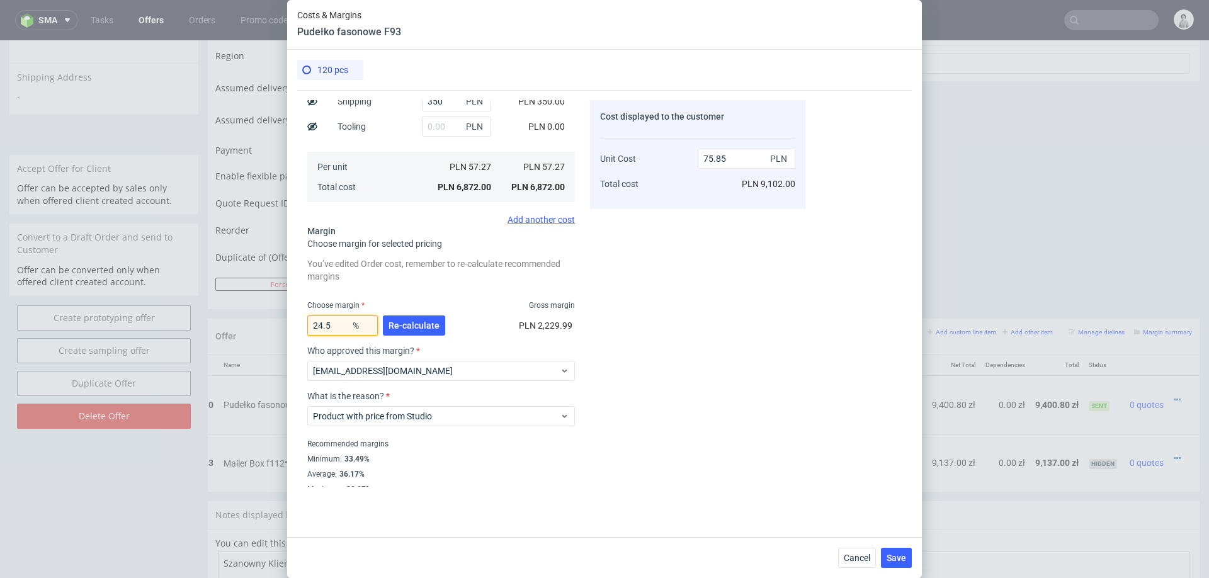
click at [339, 329] on input "24.5" at bounding box center [342, 325] width 70 height 20
type input "24.7"
type input "76.05"
type input "24.6"
type input "75.95"
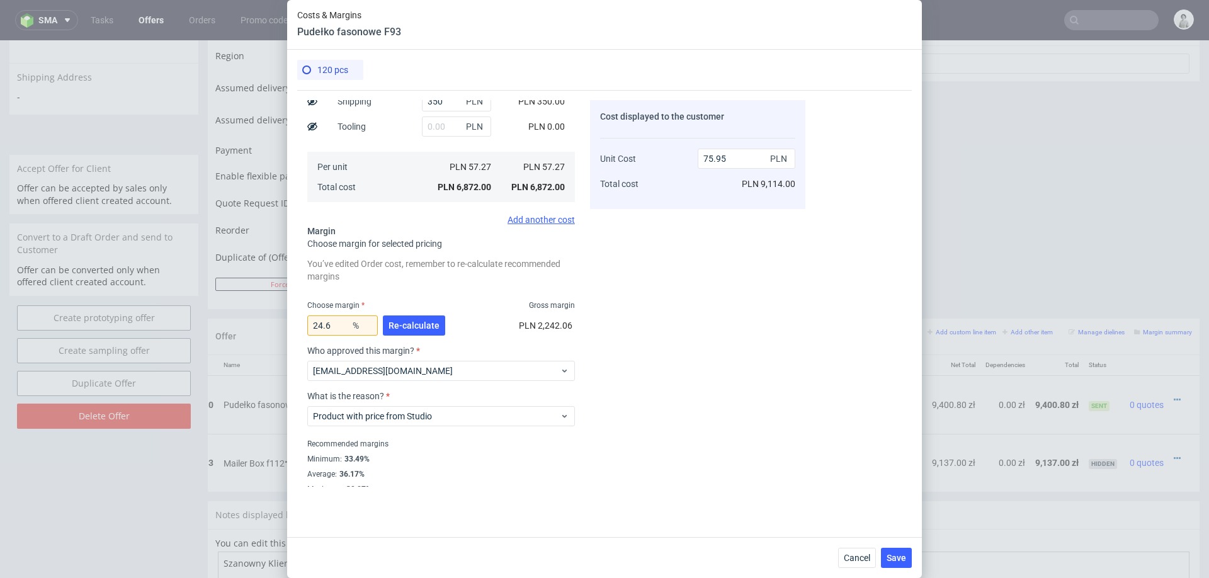
click at [650, 301] on div "Cost displayed to the customer Unit Cost Total cost 75.95 PLN PLN 9,114.00" at bounding box center [697, 293] width 215 height 386
click at [334, 325] on input "24.6" at bounding box center [342, 325] width 70 height 20
type input "24.7"
type input "76.05"
click at [689, 305] on div "Cost displayed to the customer Unit Cost Total cost 76.05 PLN PLN 9,126.00" at bounding box center [697, 293] width 215 height 386
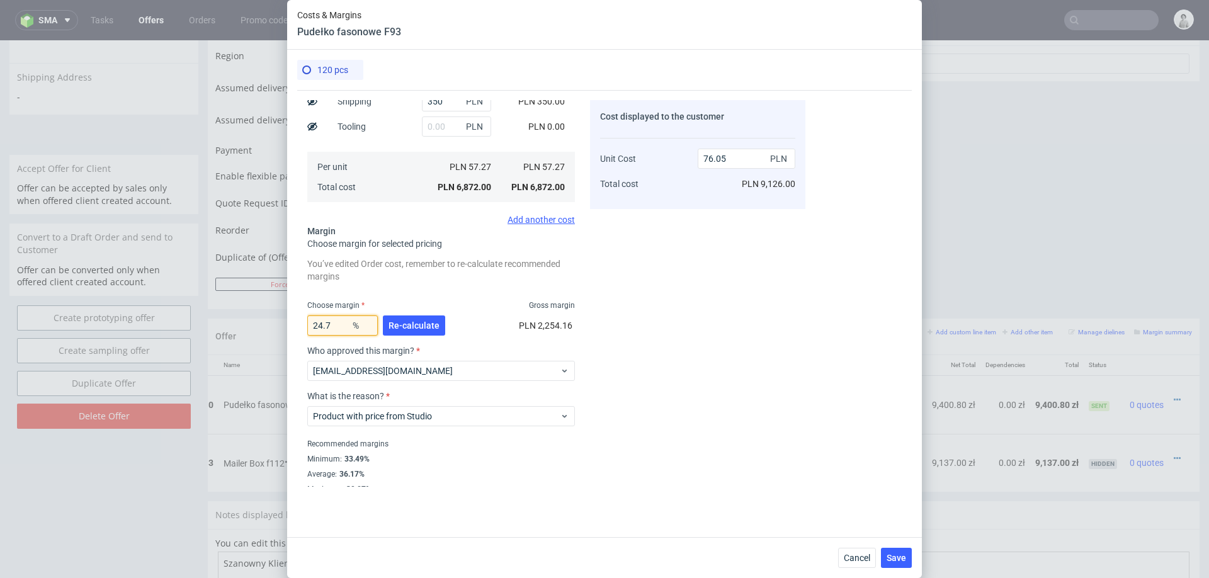
click at [335, 327] on input "24.7" at bounding box center [342, 325] width 70 height 20
type input "24.6"
type input "75.95"
type input "24.7"
type input "76.05"
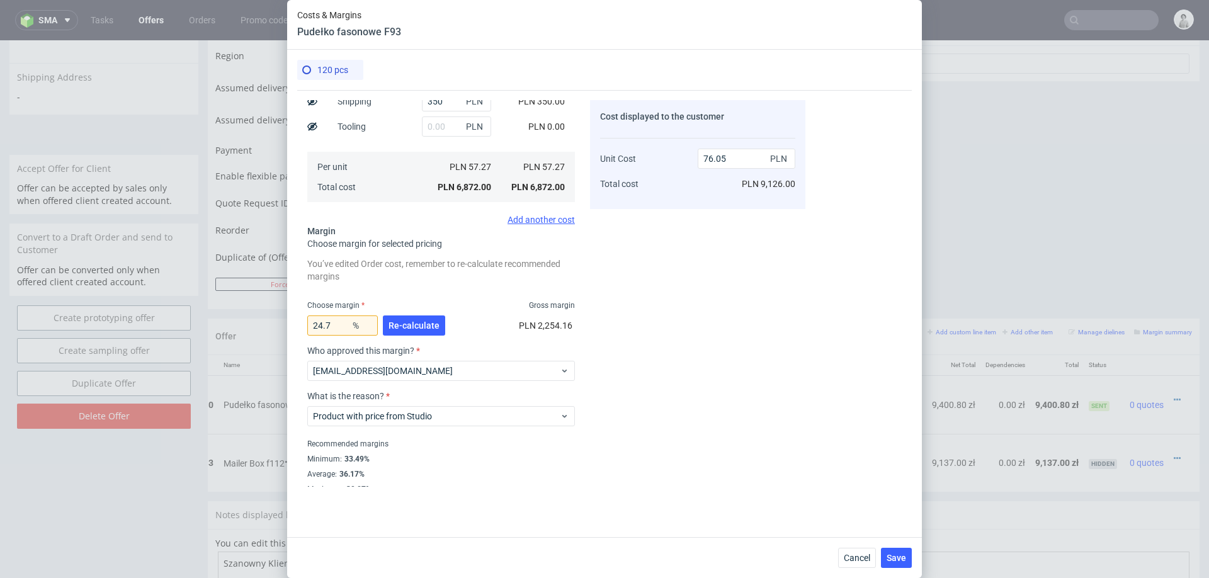
click at [773, 317] on div "Cost displayed to the customer Unit Cost Total cost 76.05 PLN PLN 9,126.00" at bounding box center [697, 293] width 215 height 386
click at [339, 326] on input "24.7" at bounding box center [342, 325] width 70 height 20
type input "24.8"
type input "76.16"
type input "24.9"
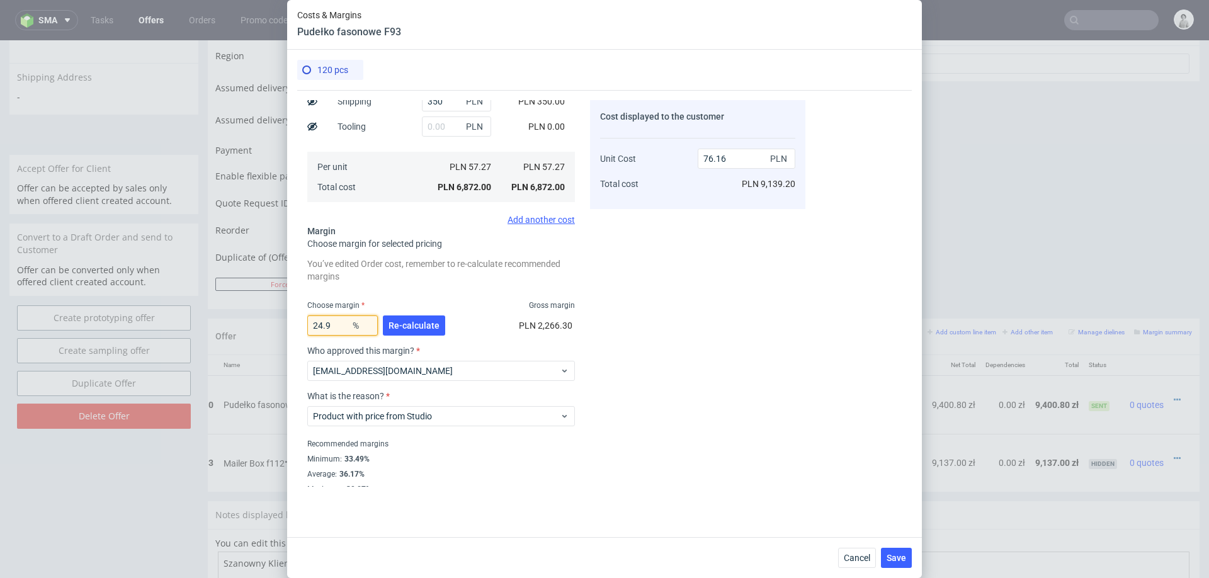
type input "76.26"
click at [723, 293] on div "Cost displayed to the customer Unit Cost Total cost 76.26 PLN PLN 9,151.20" at bounding box center [697, 293] width 215 height 386
click at [335, 329] on input "24.9" at bounding box center [342, 325] width 70 height 20
type input "24.8"
type input "76.16"
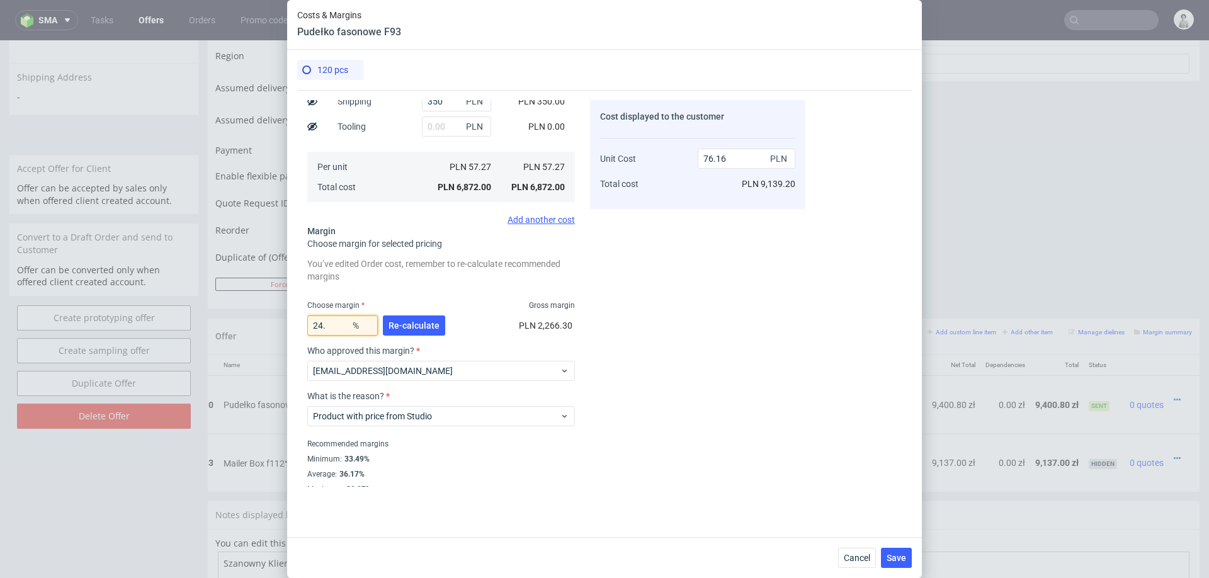
type input "24.9"
type input "76.26"
click at [337, 327] on input "24.9" at bounding box center [342, 325] width 70 height 20
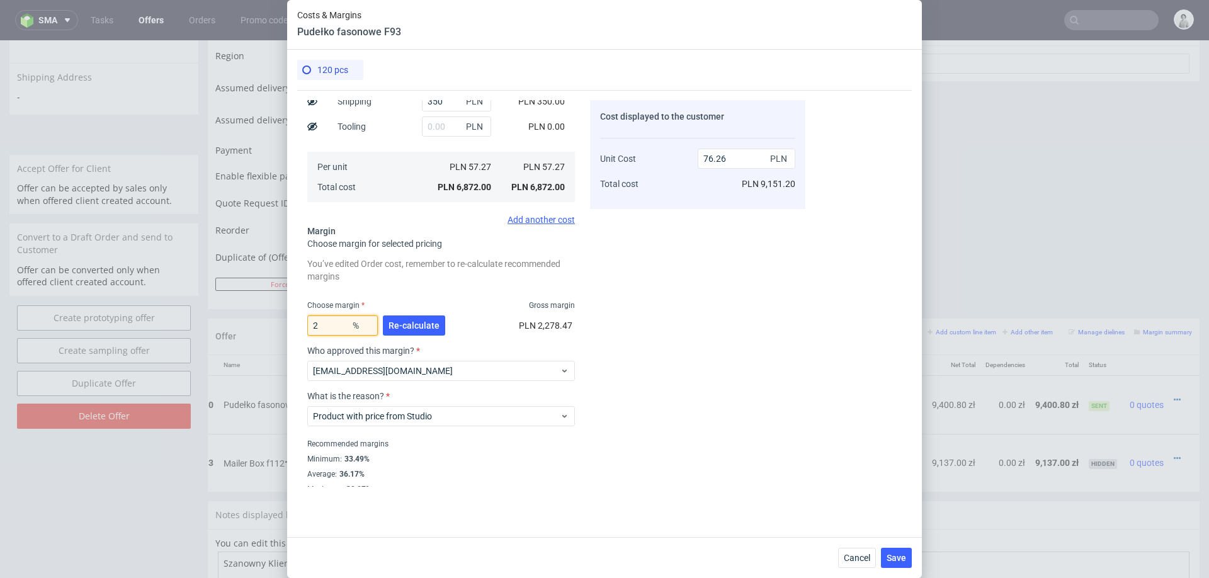
type input "25"
type input "76.36"
type input "25"
click at [663, 274] on div "Cost displayed to the customer Unit Cost Total cost 76.36 PLN PLN 9,163.20" at bounding box center [697, 293] width 215 height 386
click at [857, 555] on span "Cancel" at bounding box center [856, 557] width 26 height 9
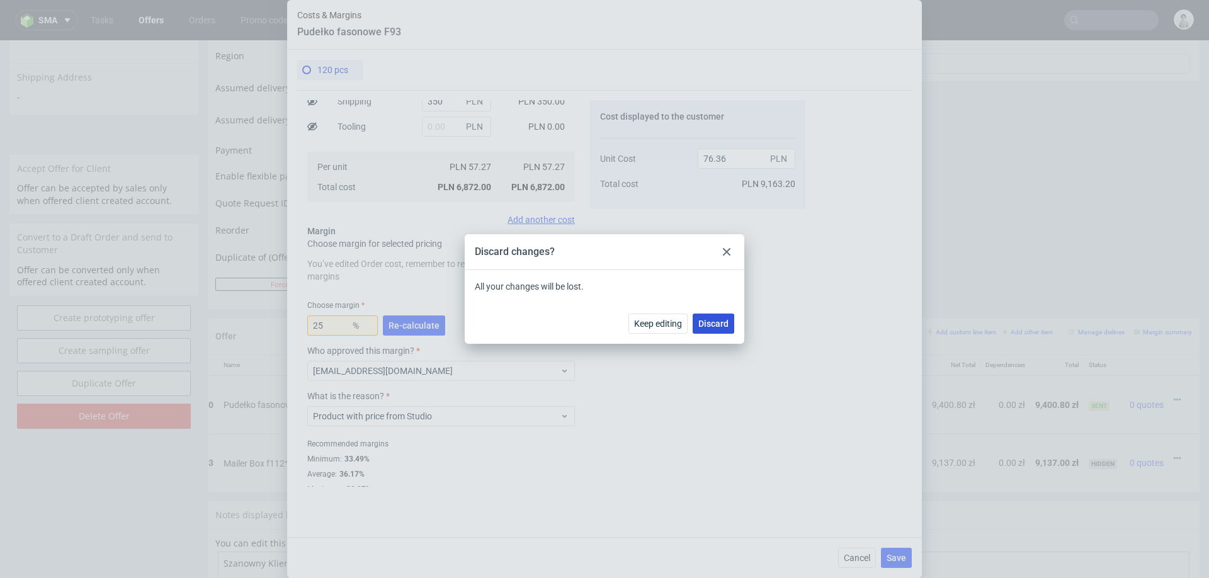
click at [718, 323] on span "Discard" at bounding box center [713, 323] width 30 height 9
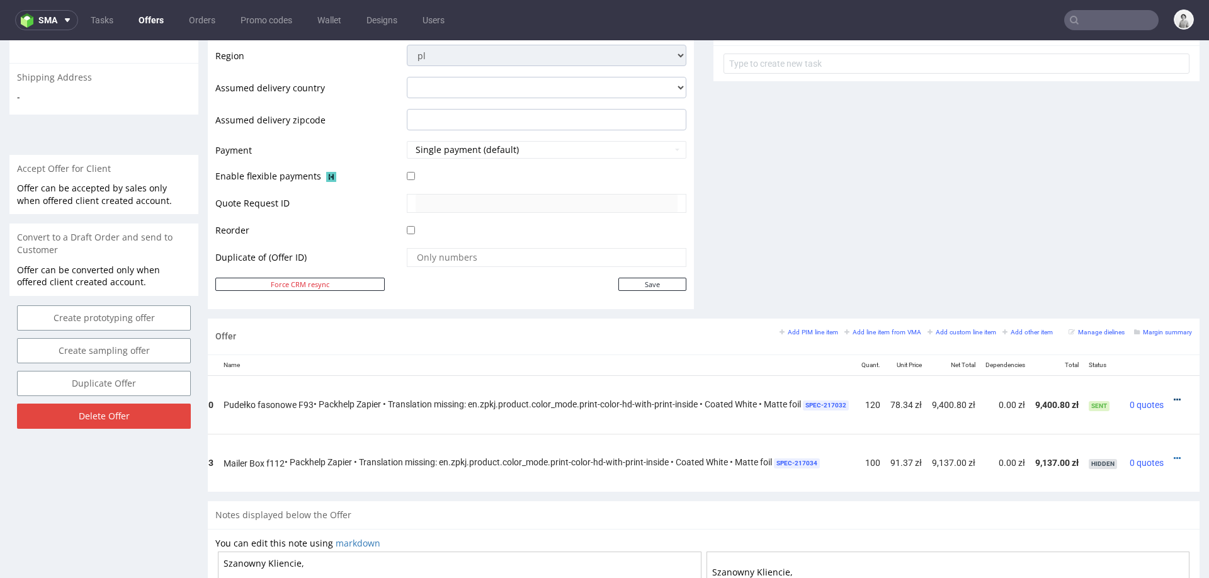
click at [1173, 395] on icon at bounding box center [1176, 399] width 7 height 9
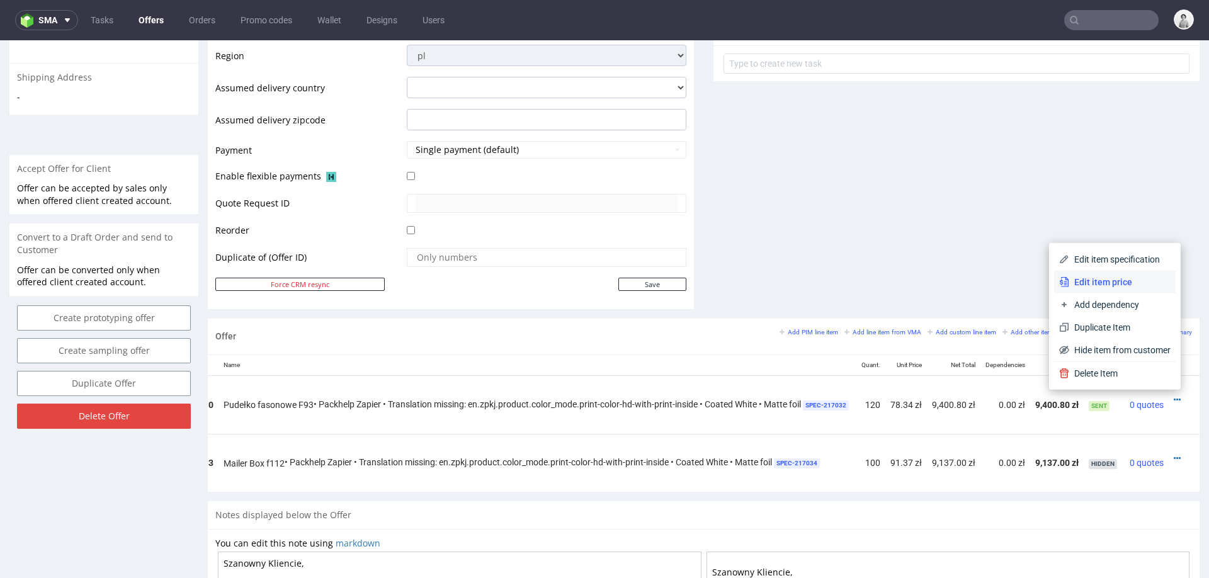
click at [1100, 286] on span "Edit item price" at bounding box center [1119, 282] width 101 height 13
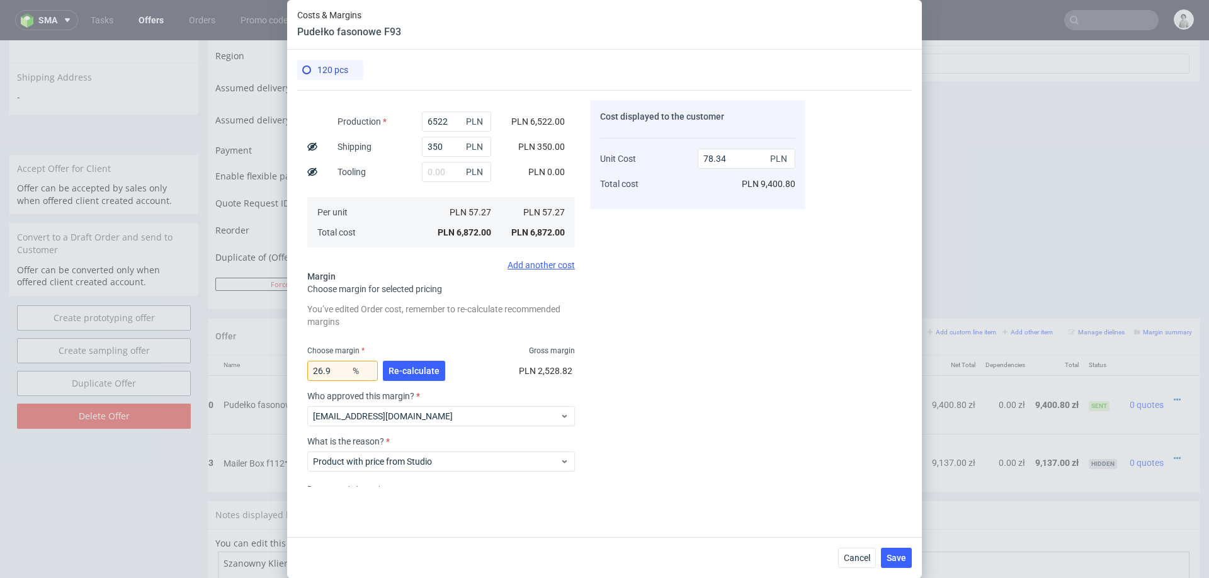
scroll to position [159, 0]
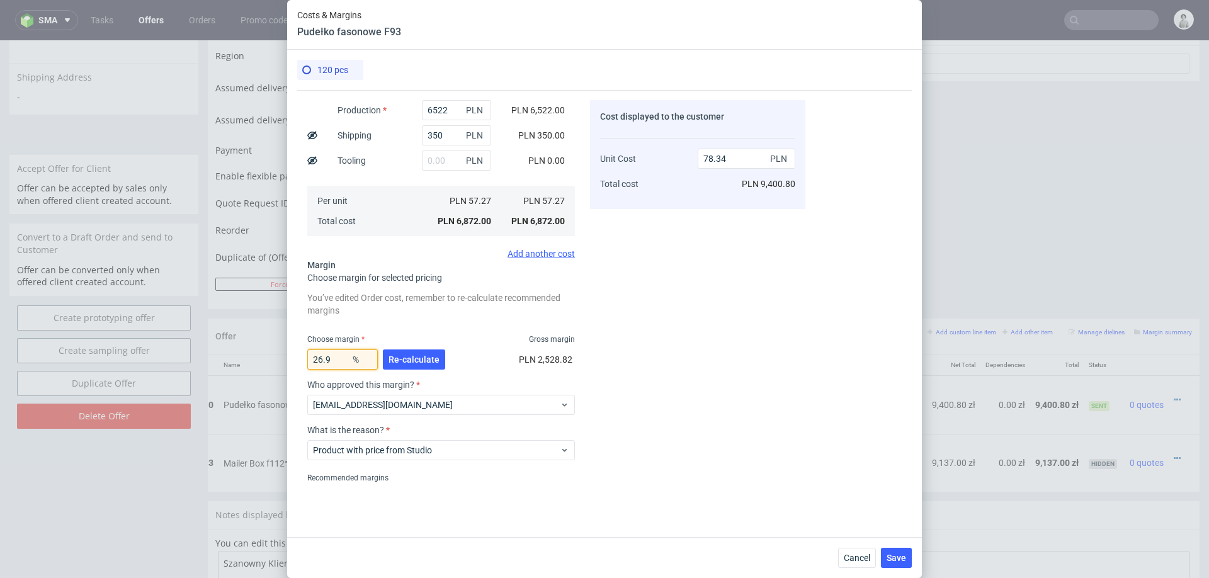
click at [339, 360] on input "26.9" at bounding box center [342, 359] width 70 height 20
type input "26"
type input "77.39"
type input "2"
type input "58.44"
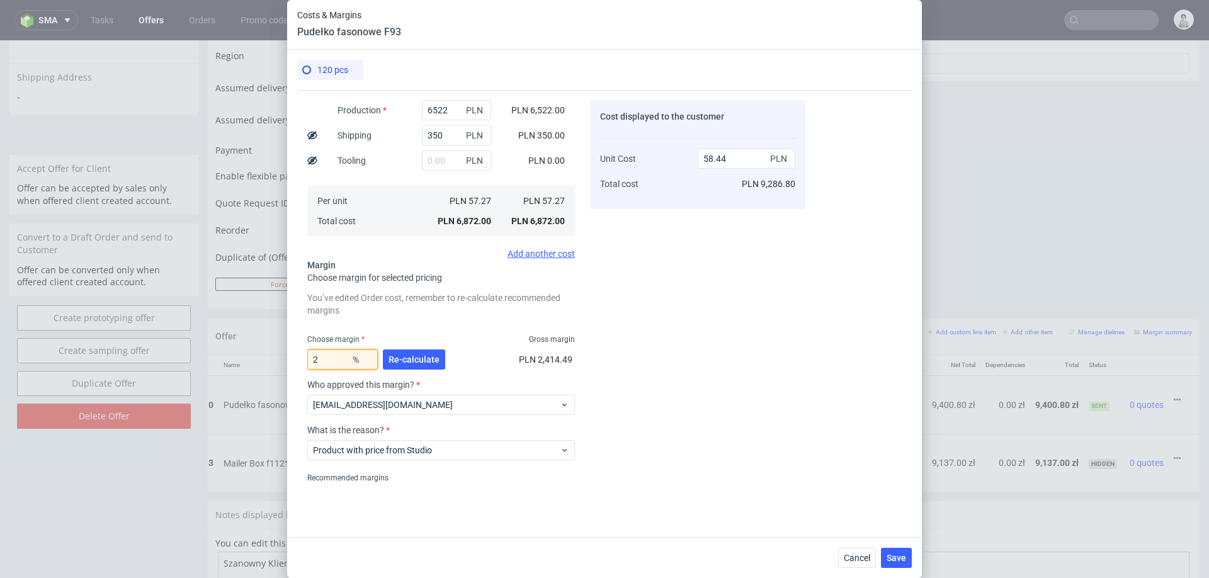
type input "25"
type input "76.36"
click at [701, 347] on div "Cost displayed to the customer Unit Cost Total cost 76.36 PLN PLN 9,163.20" at bounding box center [697, 293] width 215 height 386
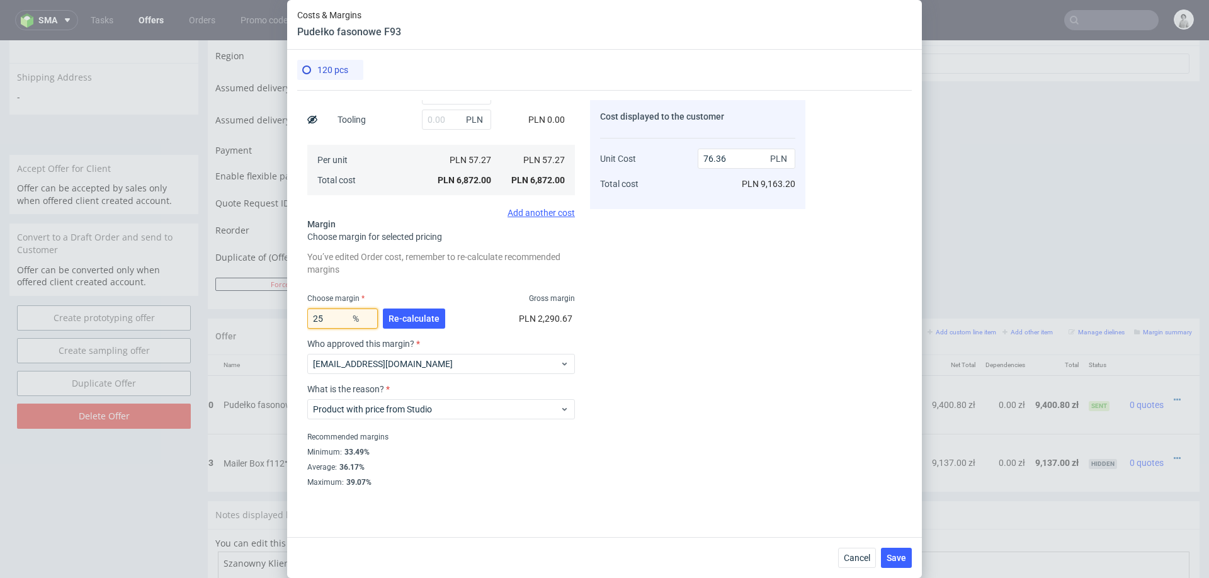
click at [326, 321] on input "25" at bounding box center [342, 318] width 70 height 20
type input "26"
type input "77.39"
type input "25.5"
type input "76.87"
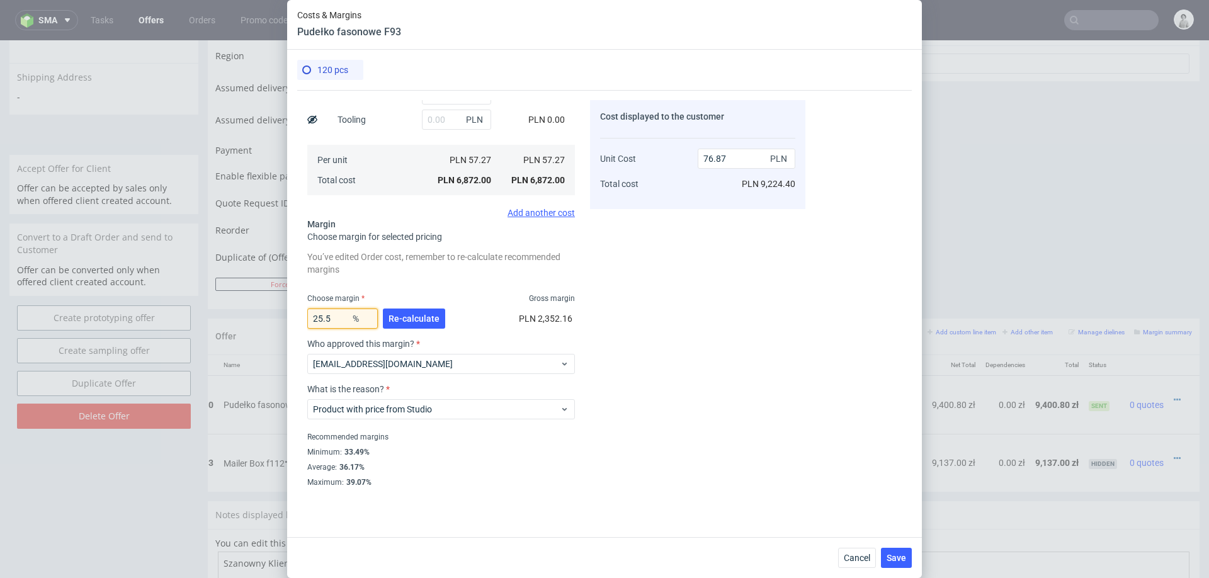
type input "25.5"
click at [745, 358] on div "Cost displayed to the customer Unit Cost Total cost 76.87 PLN PLN 9,224.40" at bounding box center [697, 293] width 215 height 386
click at [905, 553] on span "Save" at bounding box center [896, 557] width 20 height 9
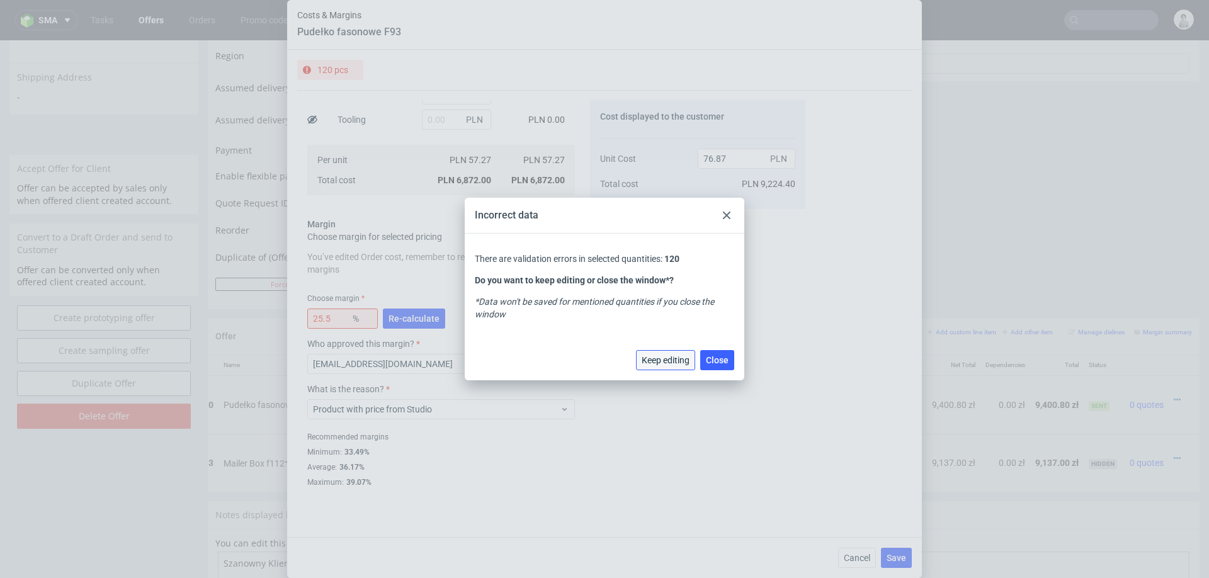
click at [674, 358] on span "Keep editing" at bounding box center [665, 360] width 48 height 9
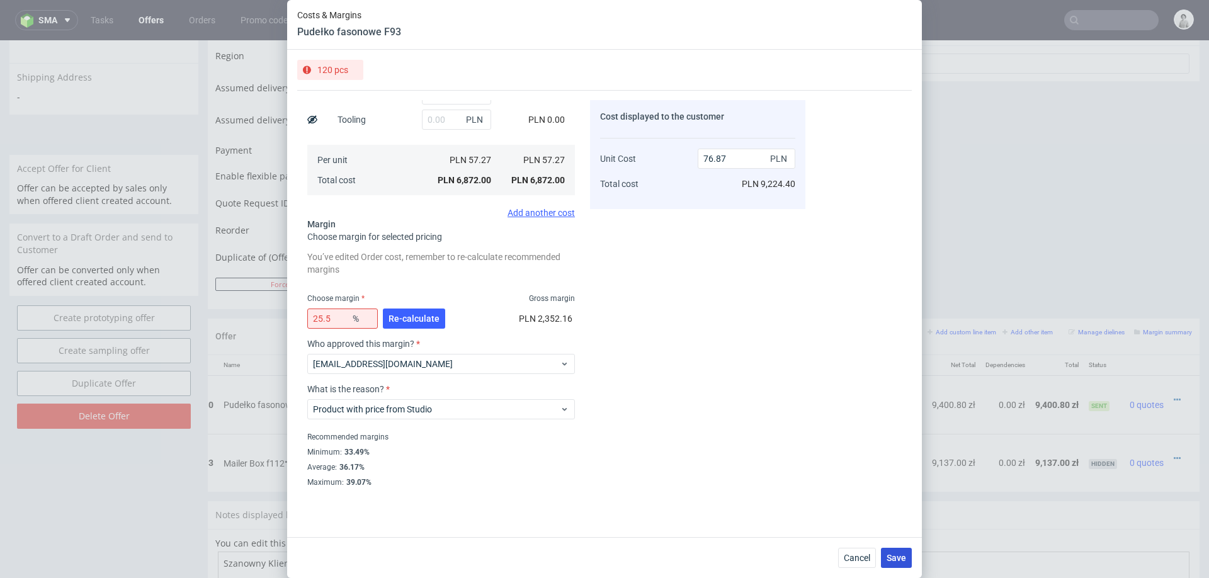
click at [898, 553] on span "Save" at bounding box center [896, 557] width 20 height 9
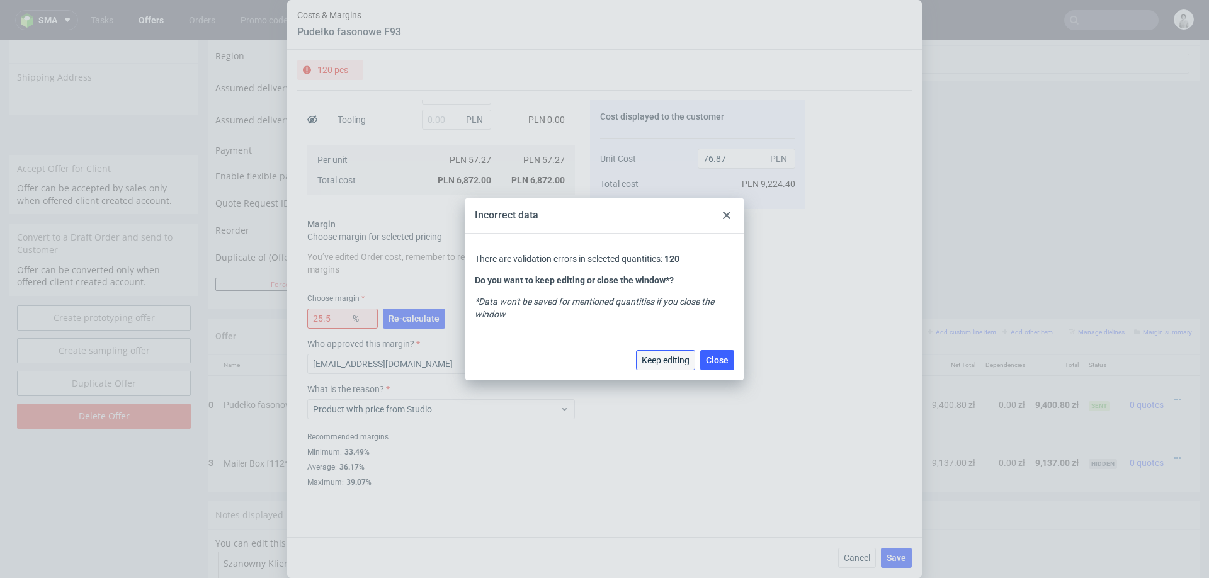
click at [652, 359] on span "Keep editing" at bounding box center [665, 360] width 48 height 9
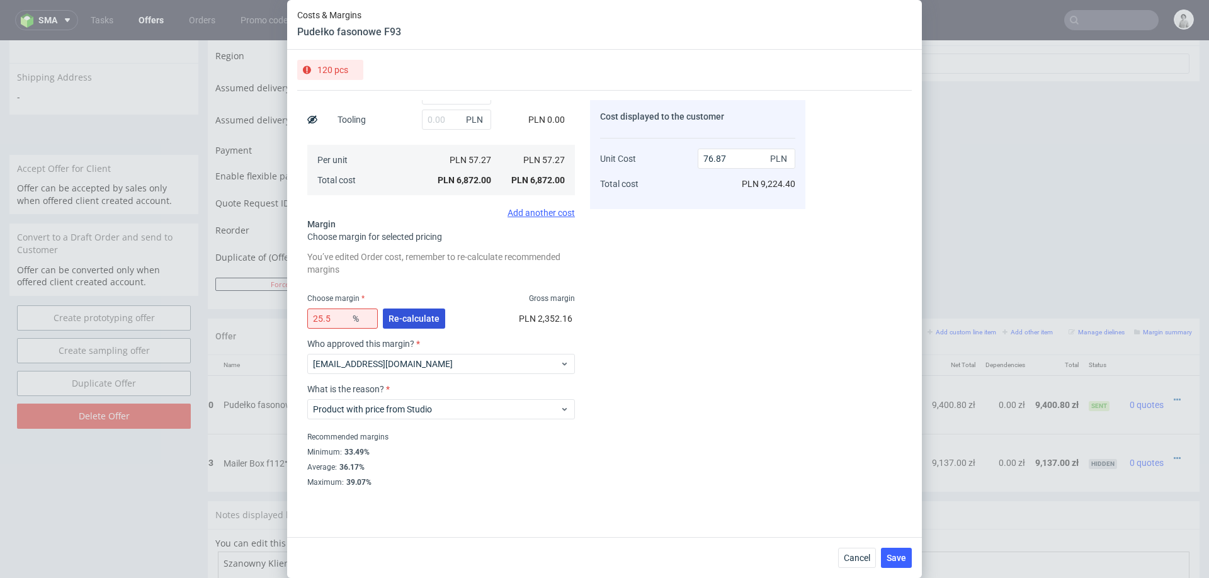
click at [420, 319] on span "Re-calculate" at bounding box center [413, 318] width 51 height 9
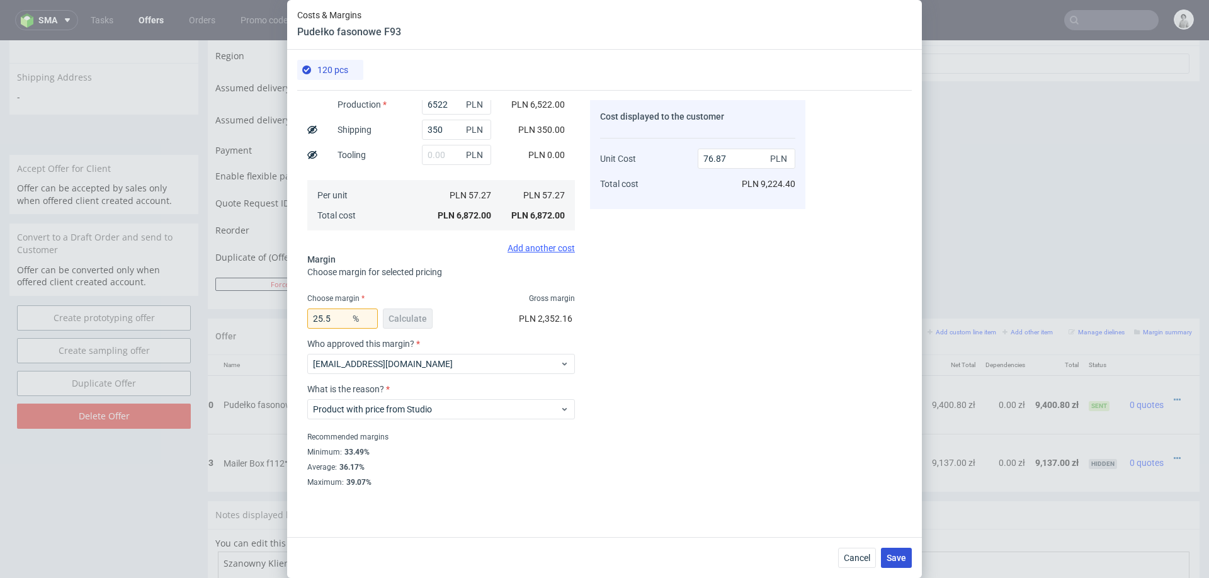
click at [895, 558] on span "Save" at bounding box center [896, 557] width 20 height 9
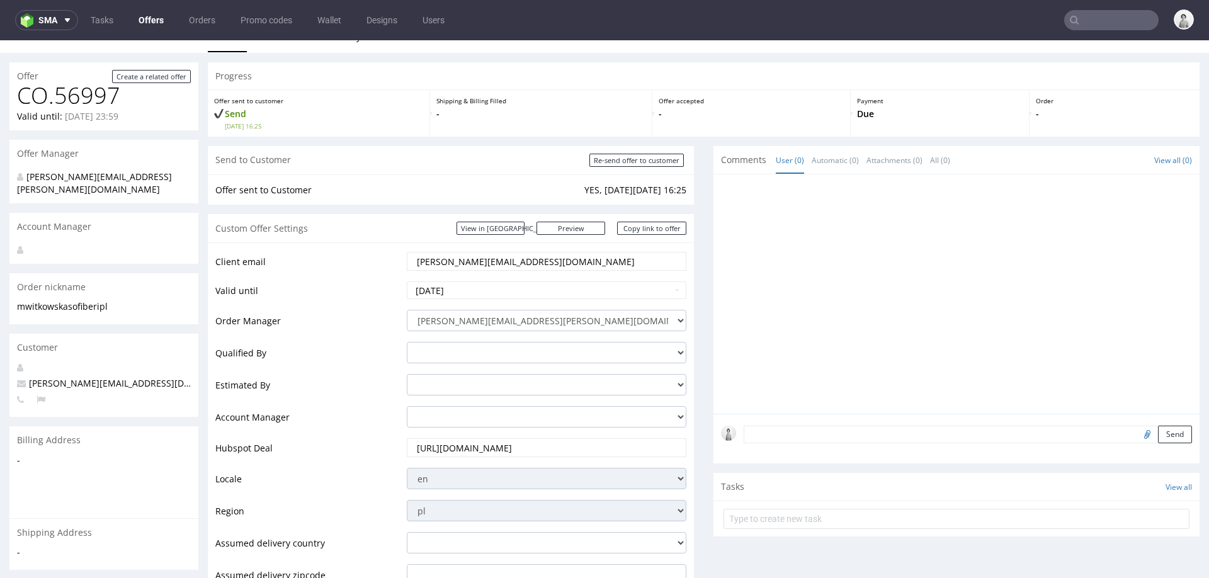
scroll to position [0, 0]
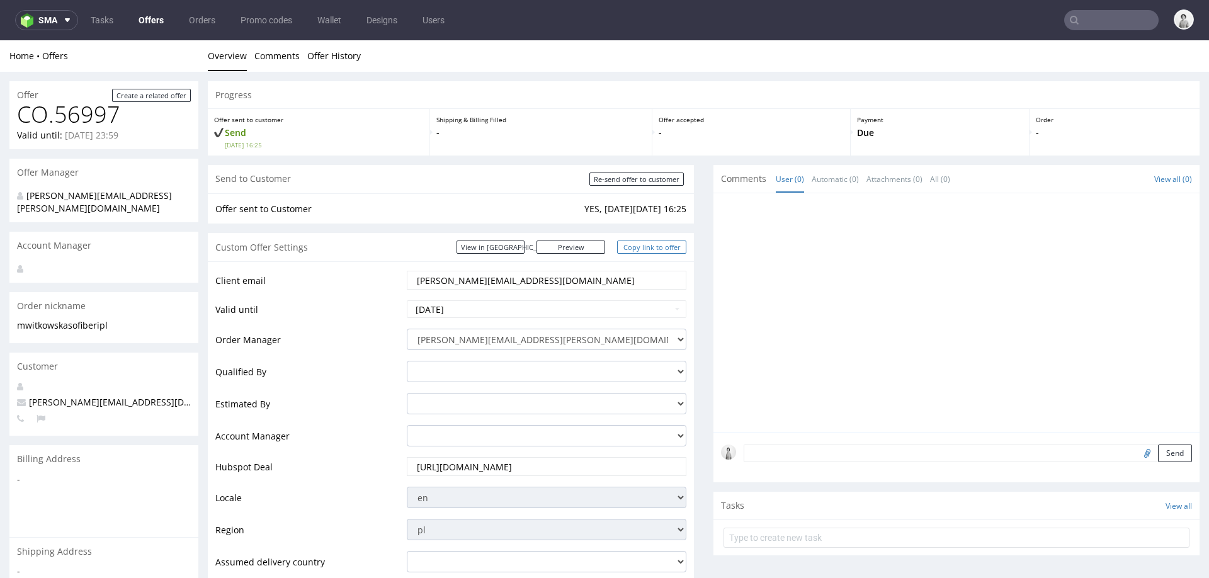
click at [624, 246] on link "Copy link to offer" at bounding box center [651, 246] width 69 height 13
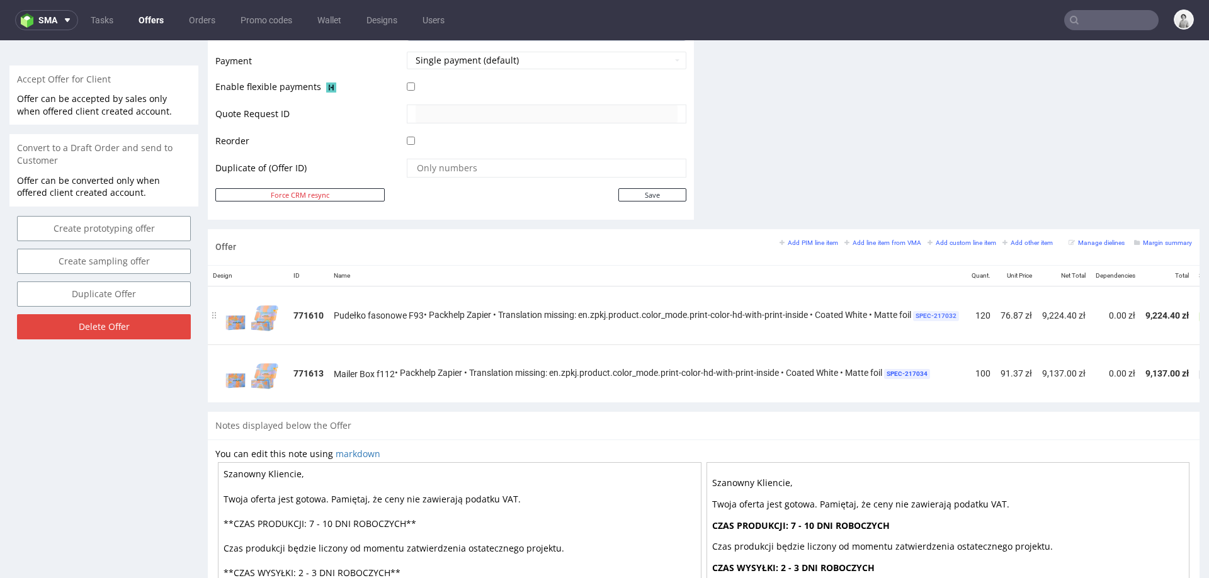
scroll to position [0, 127]
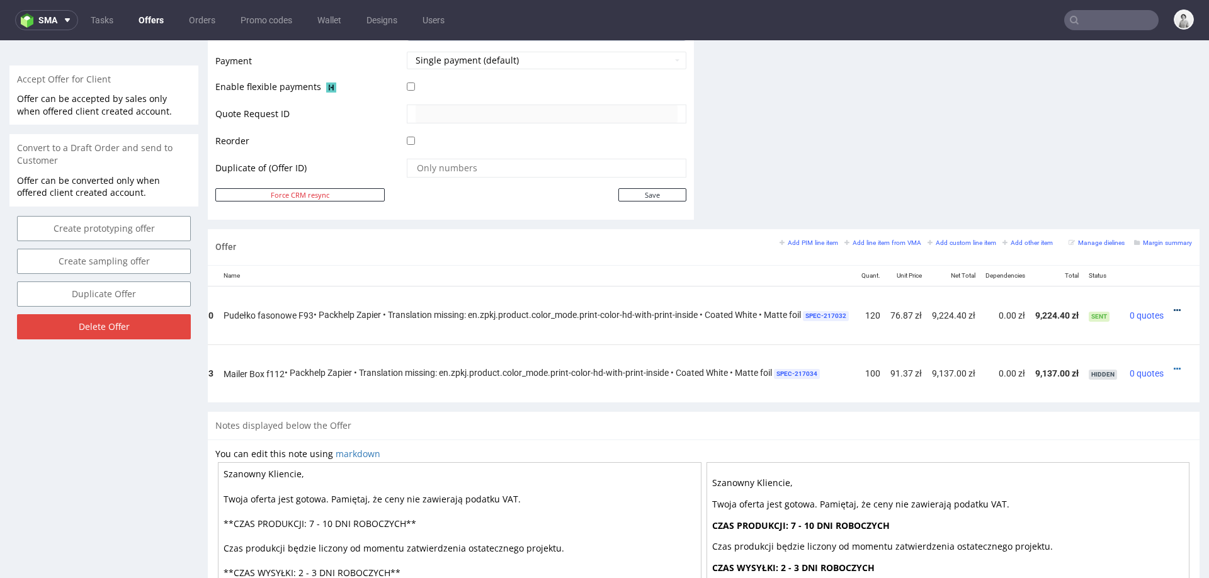
click at [1173, 307] on icon at bounding box center [1176, 310] width 7 height 9
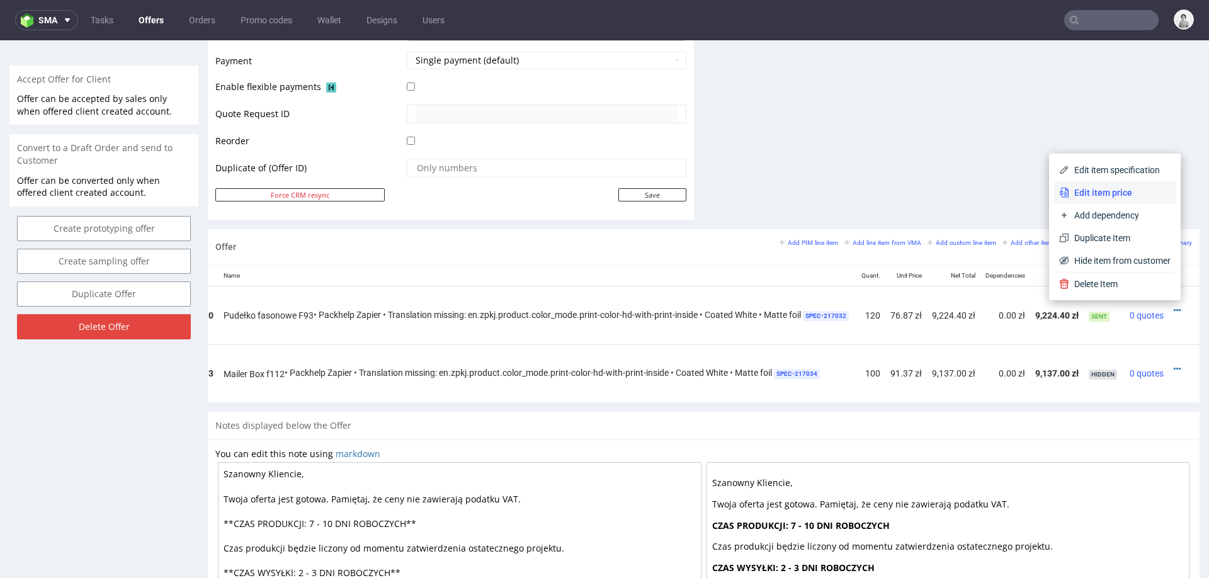
click at [1114, 196] on span "Edit item price" at bounding box center [1119, 192] width 101 height 13
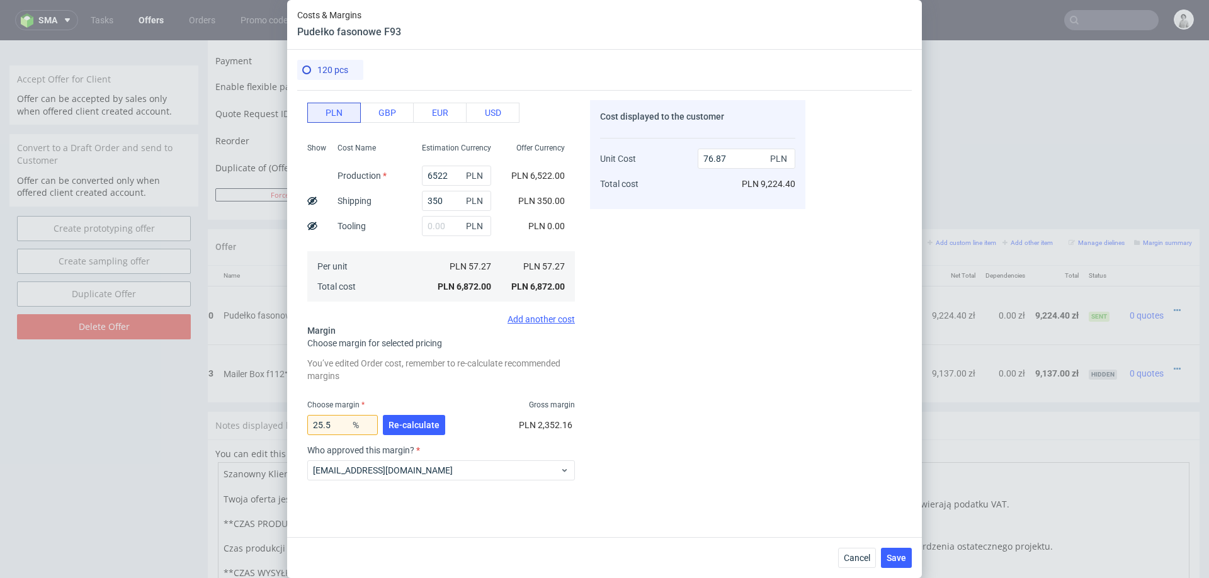
scroll to position [153, 0]
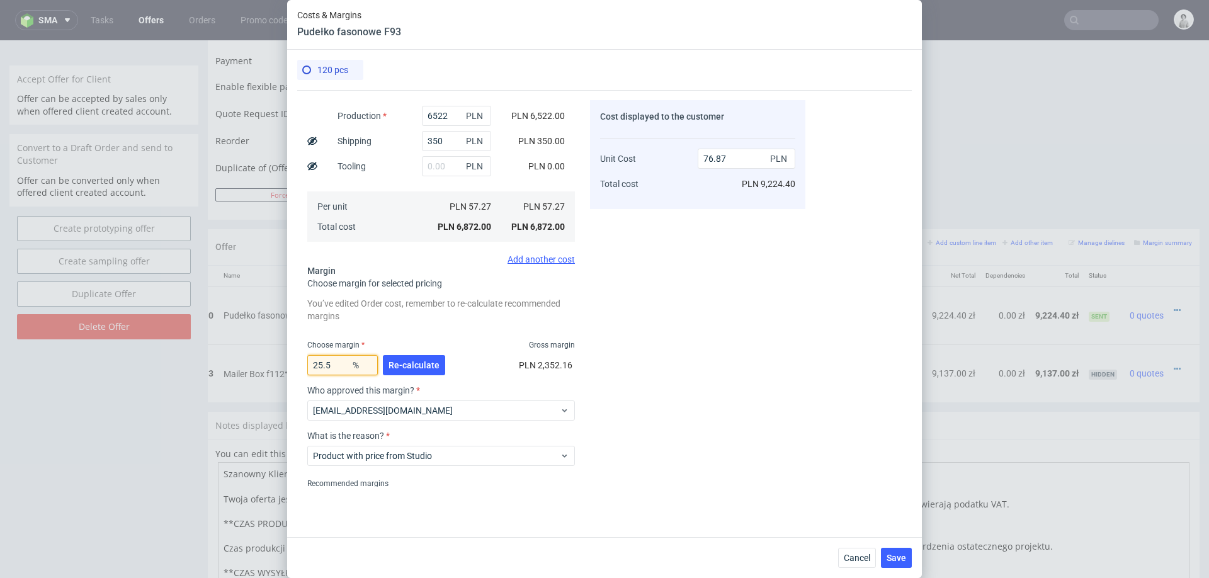
click at [340, 366] on input "25.5" at bounding box center [342, 365] width 70 height 20
type input "25"
type input "76.36"
type input "254"
type input "-37.18"
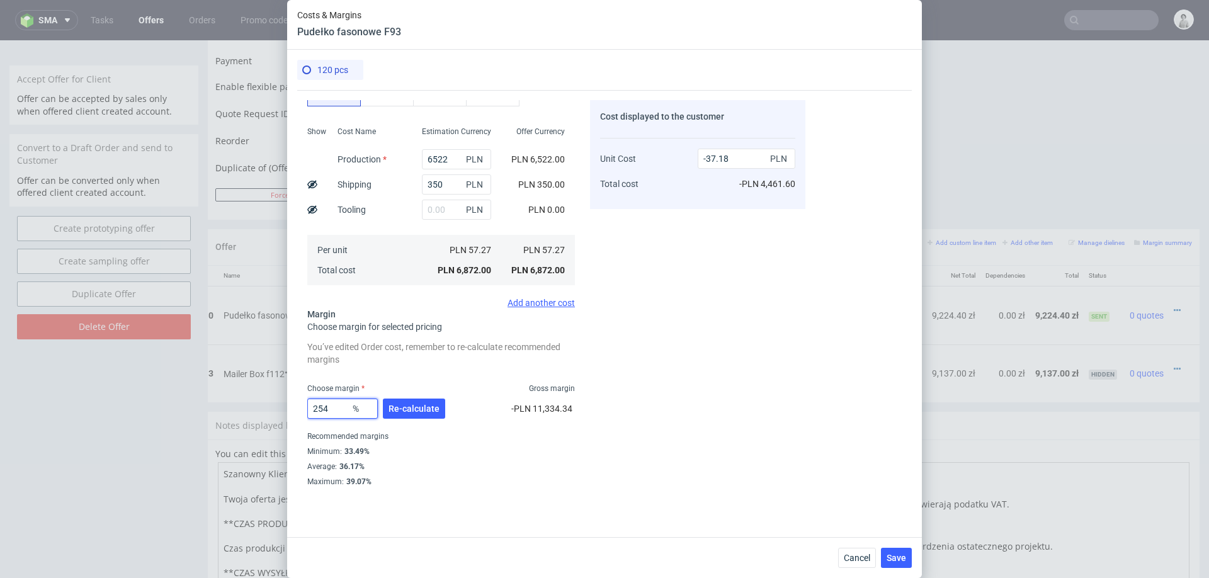
scroll to position [109, 0]
type input "25"
type input "76.36"
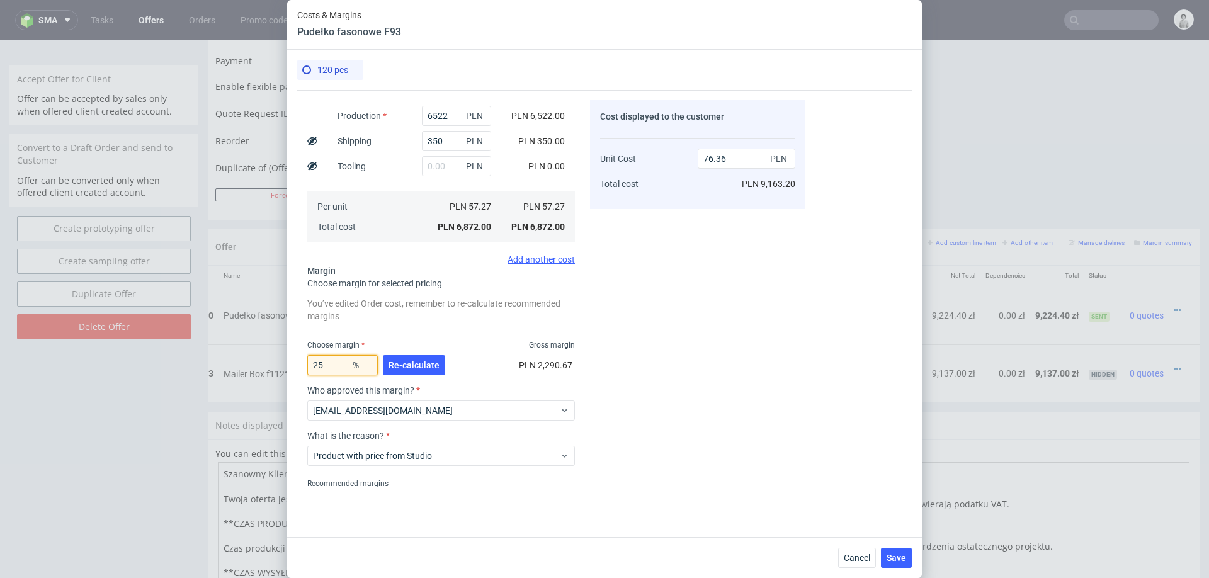
type input "254"
type input "-37.18"
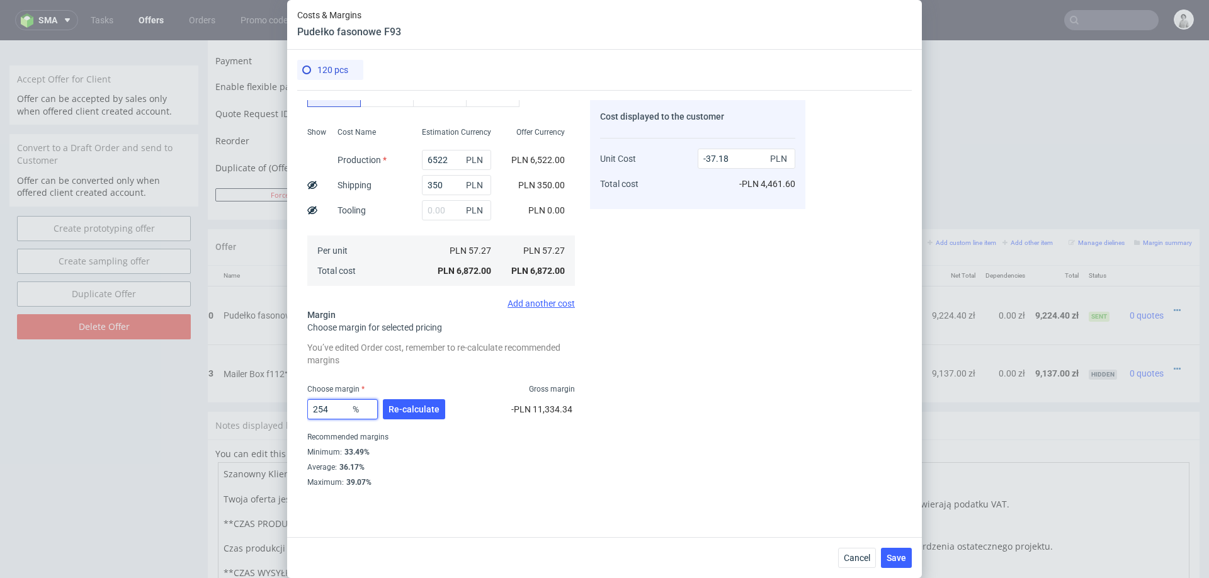
type input "25"
type input "76.36"
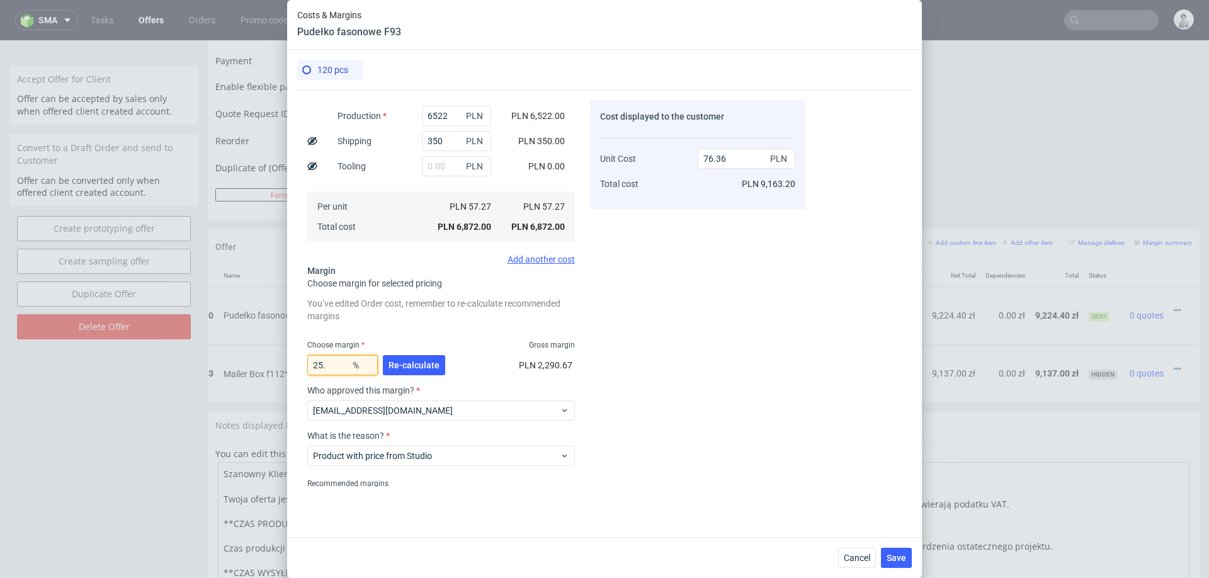
type input "25.4"
type input "76.77"
click at [675, 330] on div "Cost displayed to the customer Unit Cost Total cost 76.77 PLN PLN 9,212.40" at bounding box center [697, 293] width 215 height 386
click at [344, 361] on input "25.4" at bounding box center [342, 365] width 70 height 20
type input "25.2"
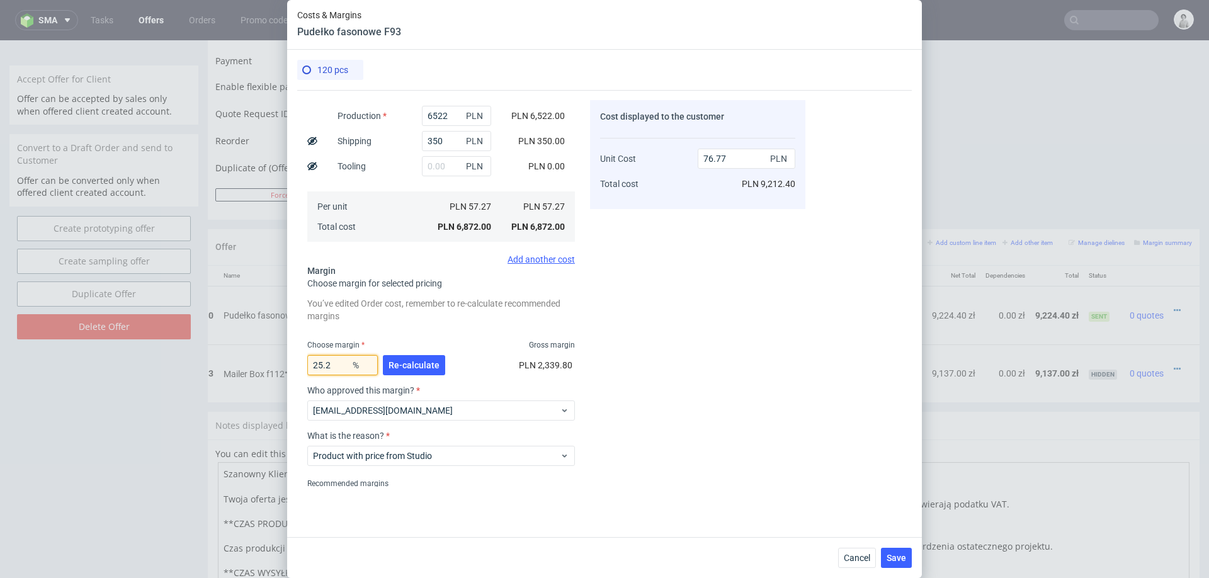
type input "76.56"
type input "25"
type input "76.36"
click at [617, 361] on div "Cost displayed to the customer Unit Cost Total cost 76.36 PLN PLN 9,163.20" at bounding box center [697, 293] width 215 height 386
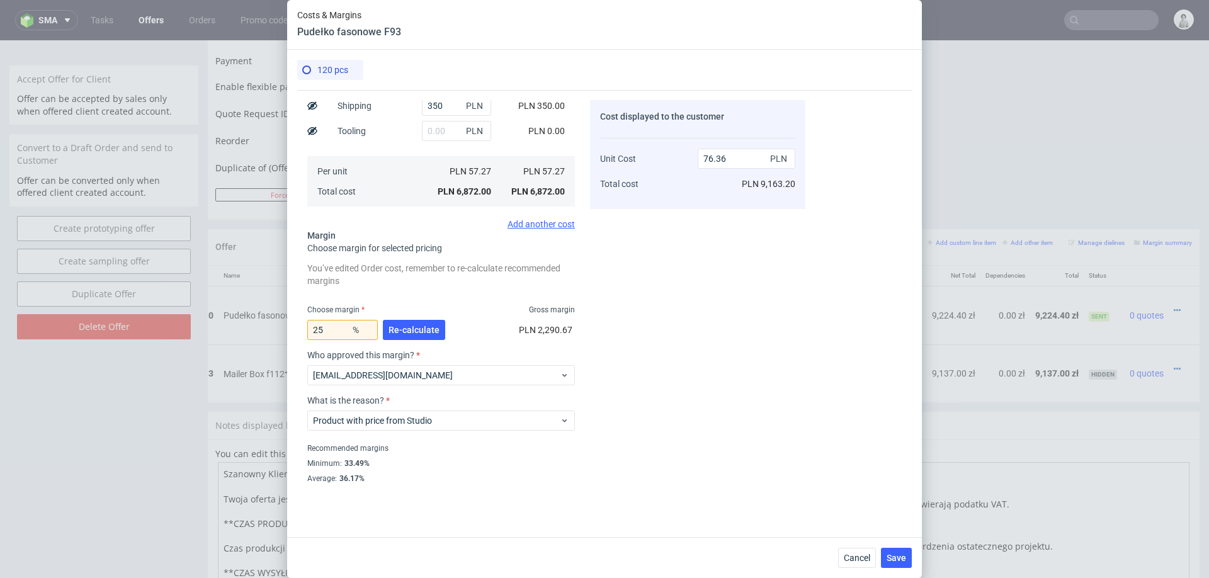
scroll to position [200, 0]
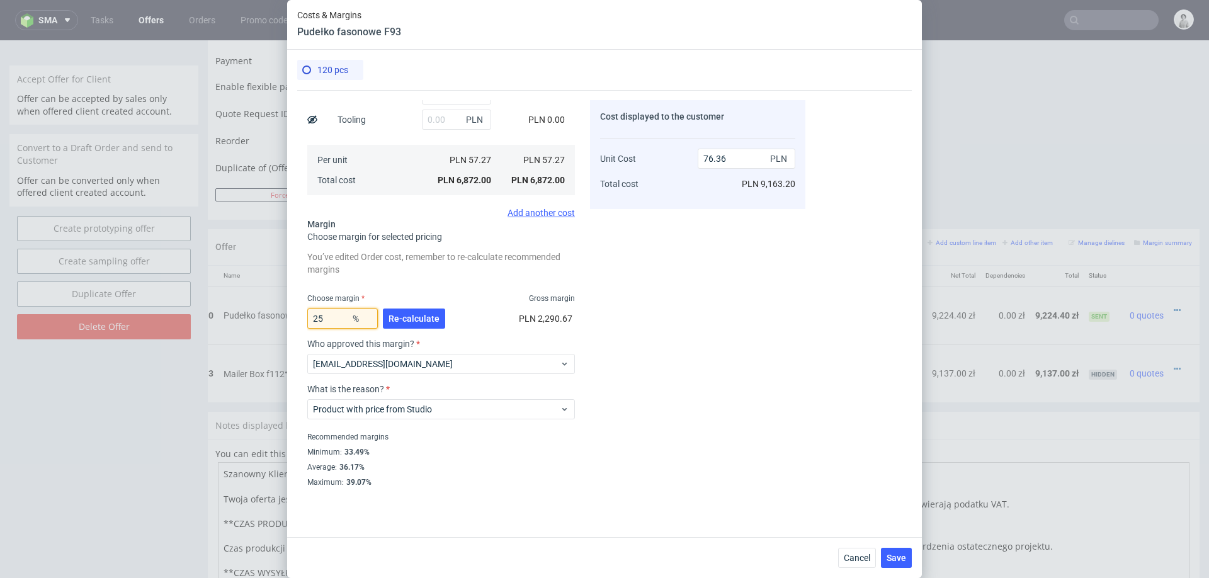
click at [349, 312] on input "25" at bounding box center [342, 318] width 70 height 20
type input "20"
type input "71.59"
type input "24"
type input "75.35"
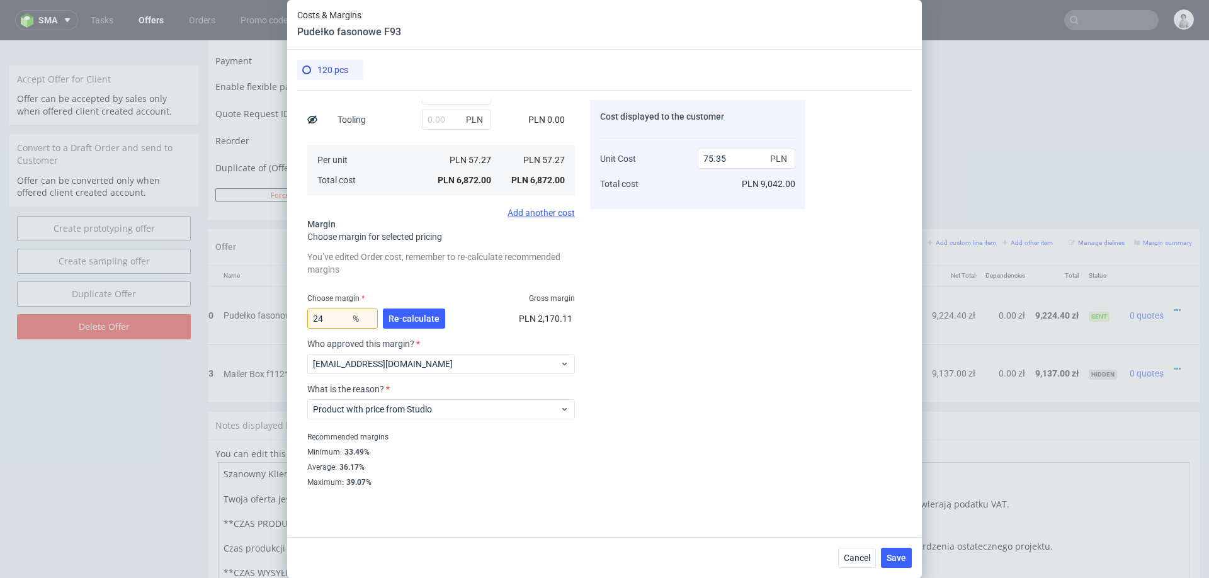
click at [641, 303] on div "Cost displayed to the customer Unit Cost Total cost 75.35 PLN PLN 9,042.00" at bounding box center [697, 293] width 215 height 386
click at [696, 419] on div "Cost displayed to the customer Unit Cost Total cost 75.35 PLN PLN 9,042.00" at bounding box center [697, 293] width 215 height 386
click at [894, 556] on span "Save" at bounding box center [896, 557] width 20 height 9
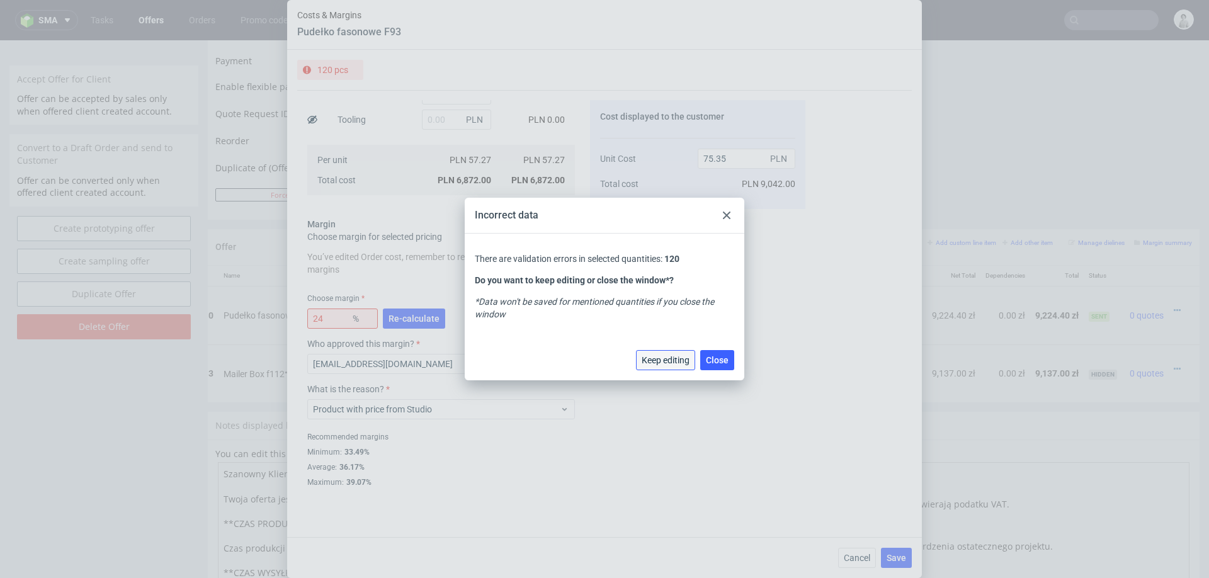
click at [665, 352] on button "Keep editing" at bounding box center [665, 360] width 59 height 20
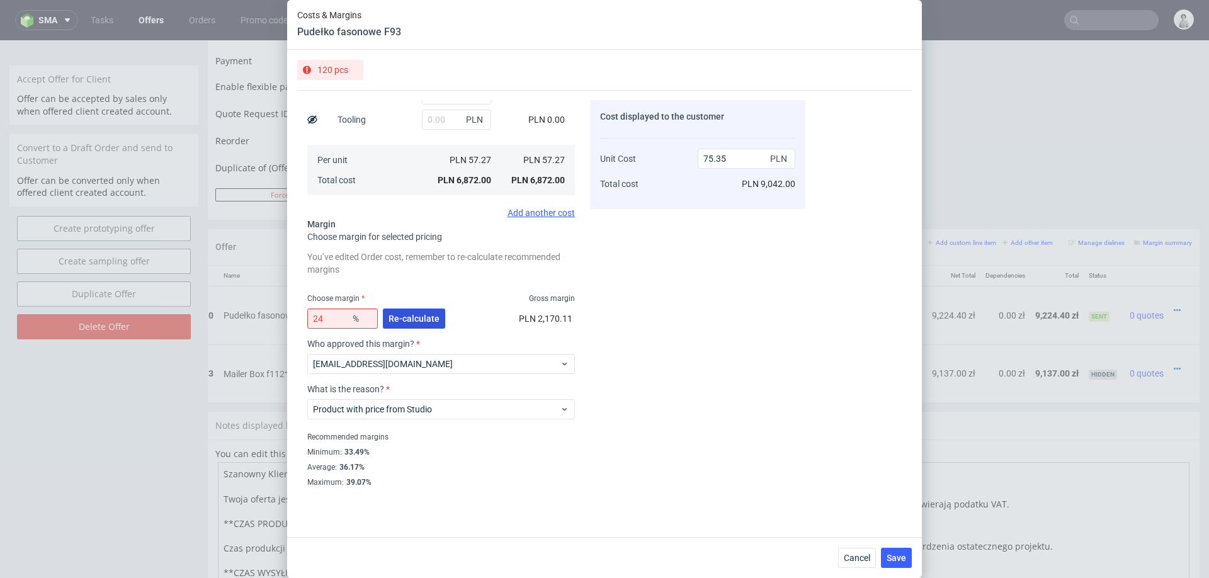
click at [419, 314] on span "Re-calculate" at bounding box center [413, 318] width 51 height 9
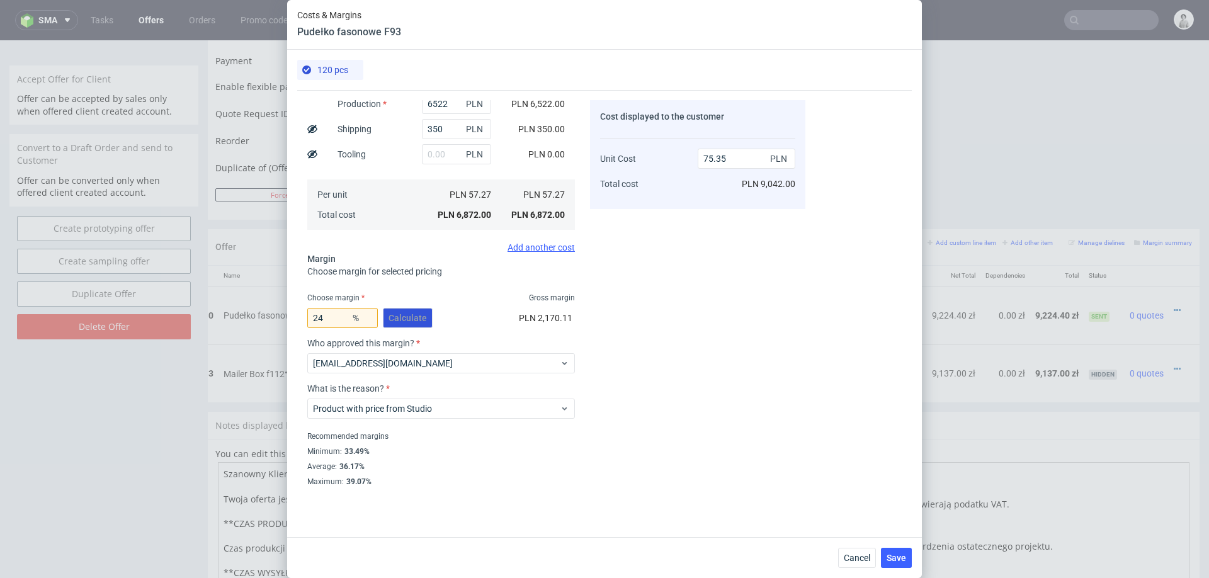
scroll to position [164, 0]
click at [335, 320] on input "24" at bounding box center [342, 318] width 70 height 20
type input "25"
type input "76.36"
type input "24"
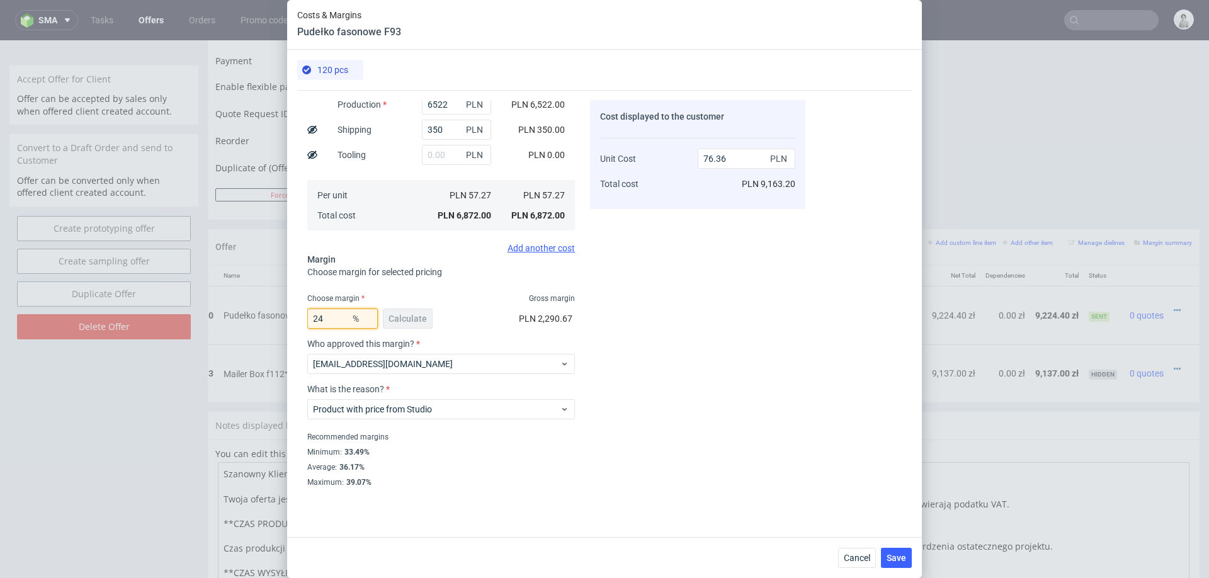
type input "75.35"
type input "24.4"
type input "75.75"
type input "24.4"
click at [748, 392] on div "Cost displayed to the customer Unit Cost Total cost 75.75 PLN PLN 9,090.00" at bounding box center [697, 293] width 215 height 386
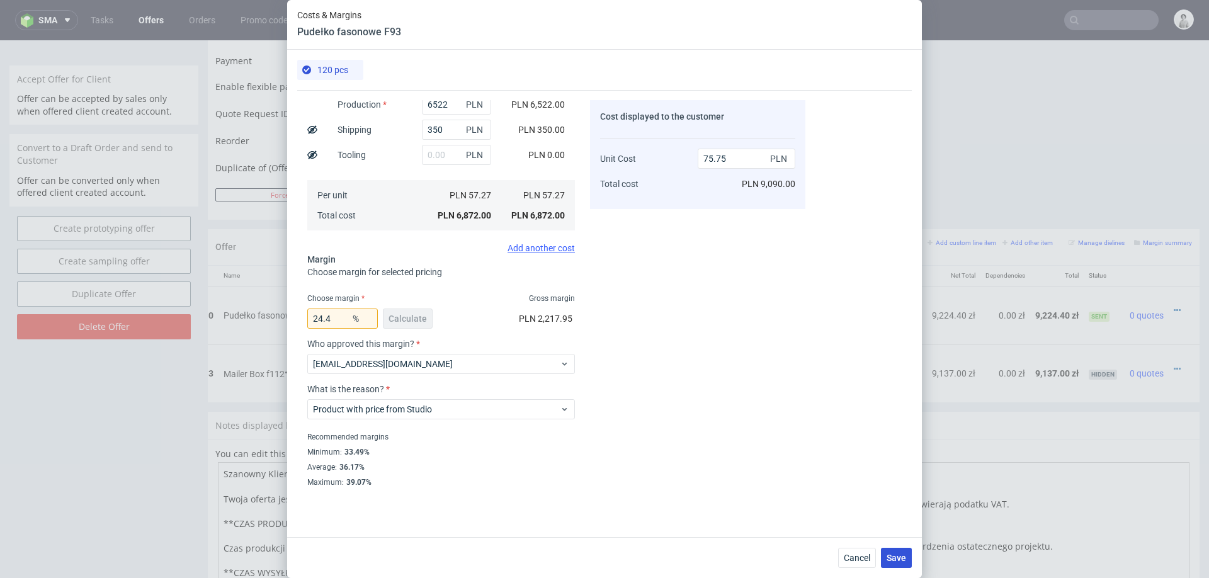
click at [905, 556] on span "Save" at bounding box center [896, 557] width 20 height 9
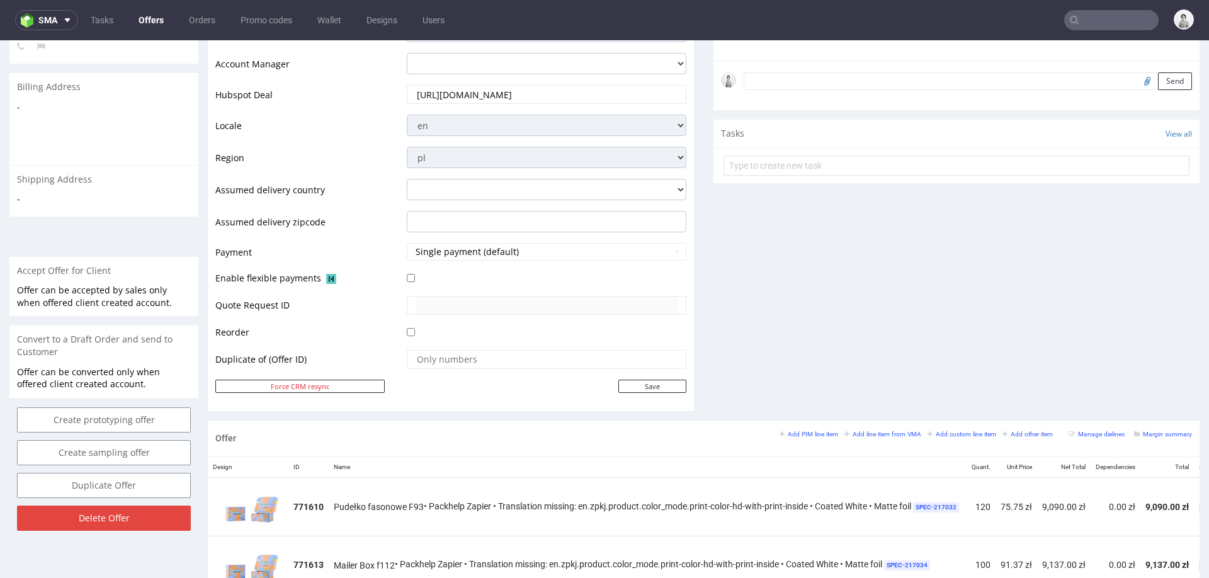
scroll to position [176, 0]
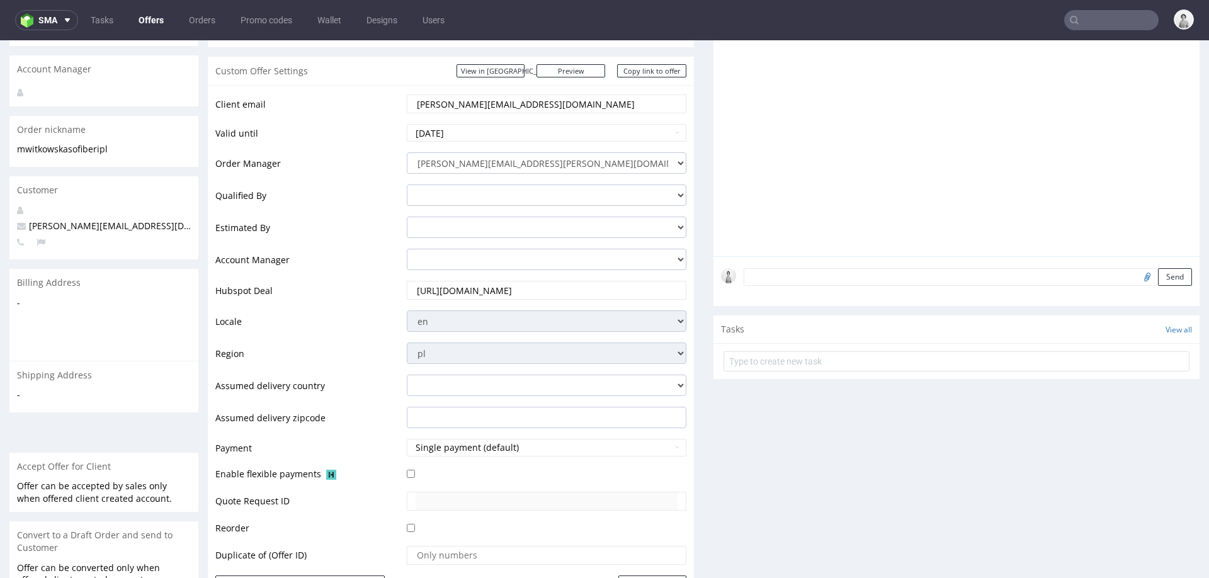
click at [722, 444] on div "Comments User (0) Automatic (0) Attachments (0) All (0) View all (0) Send Tasks…" at bounding box center [956, 303] width 486 height 628
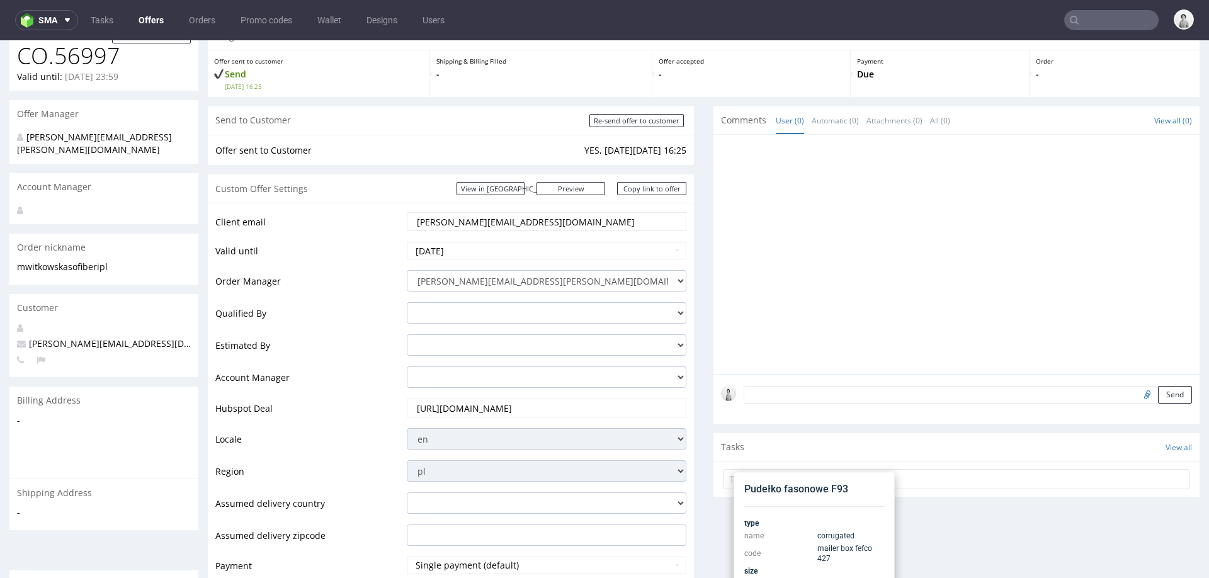
scroll to position [0, 0]
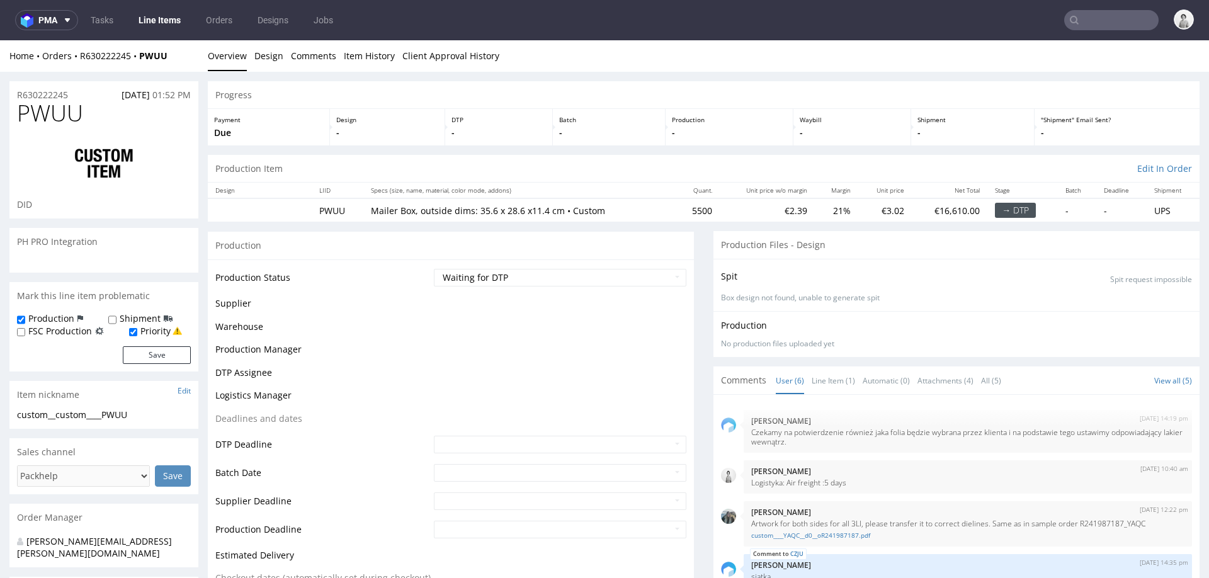
scroll to position [106, 0]
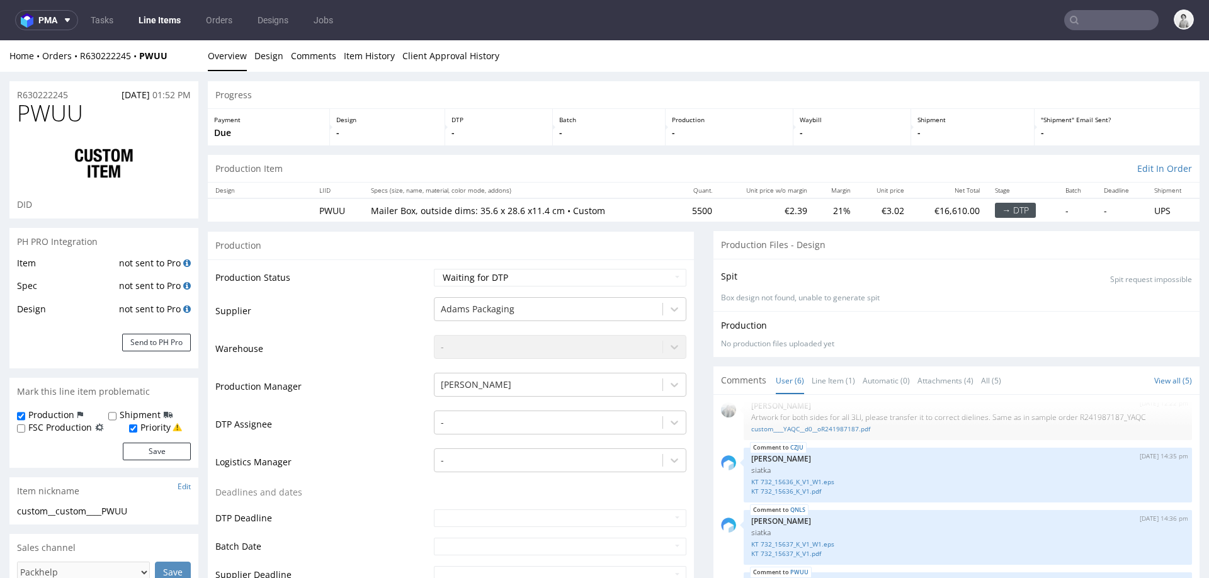
select select "in_progress"
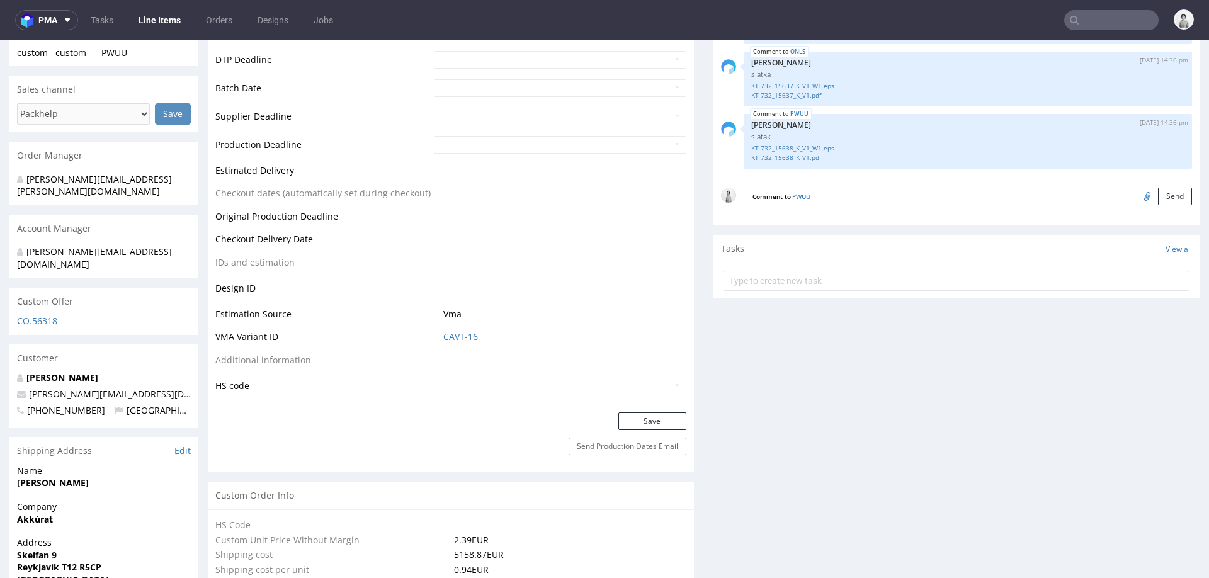
scroll to position [371, 0]
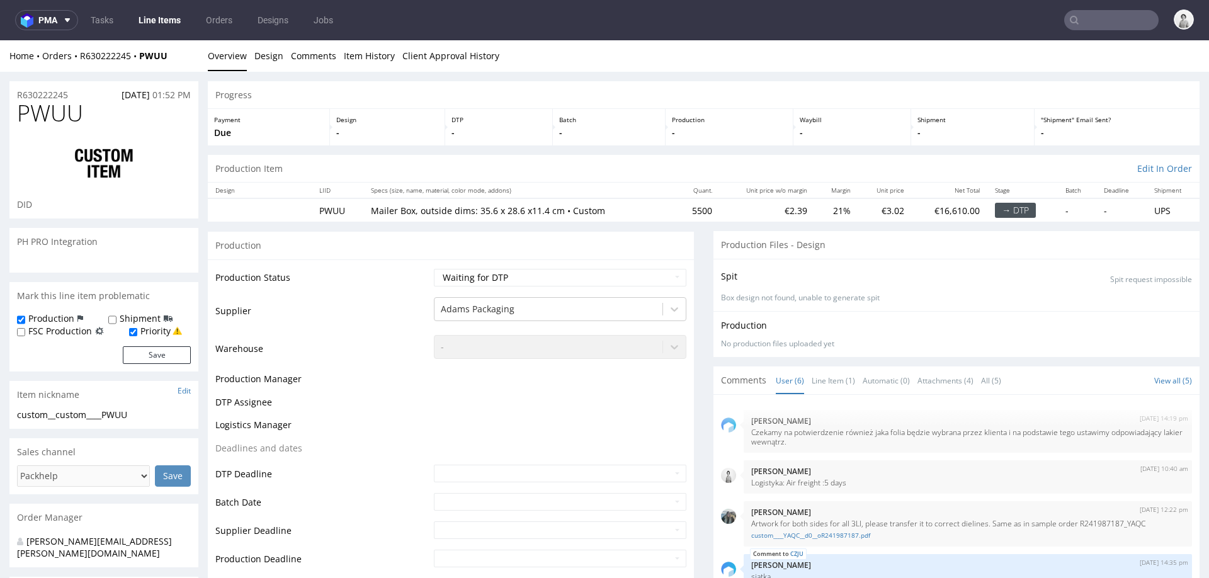
scroll to position [106, 0]
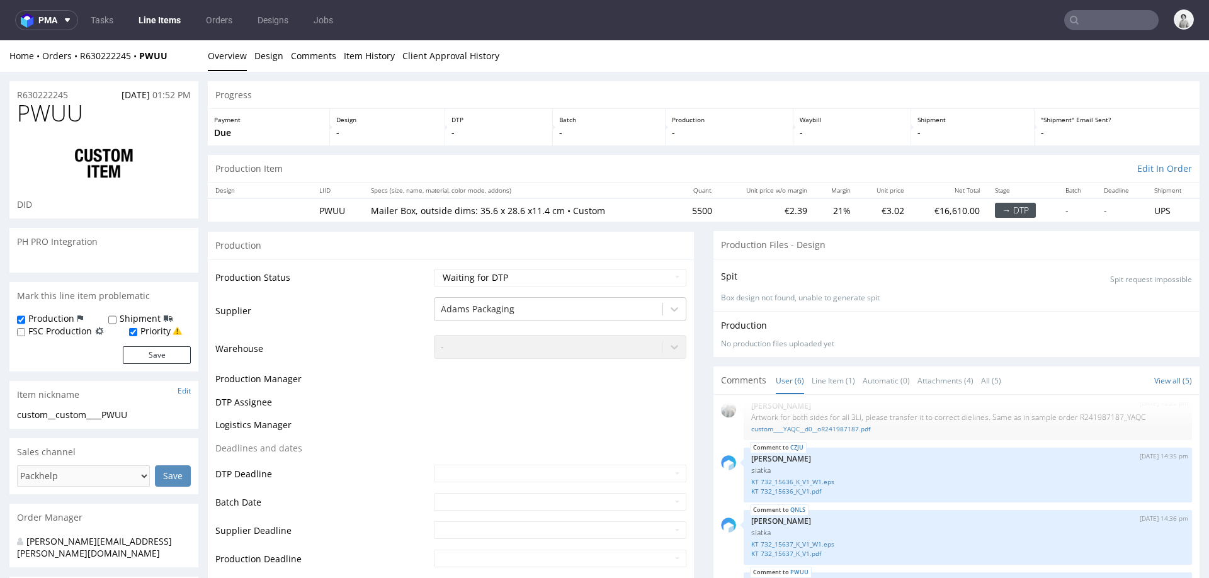
select select "in_progress"
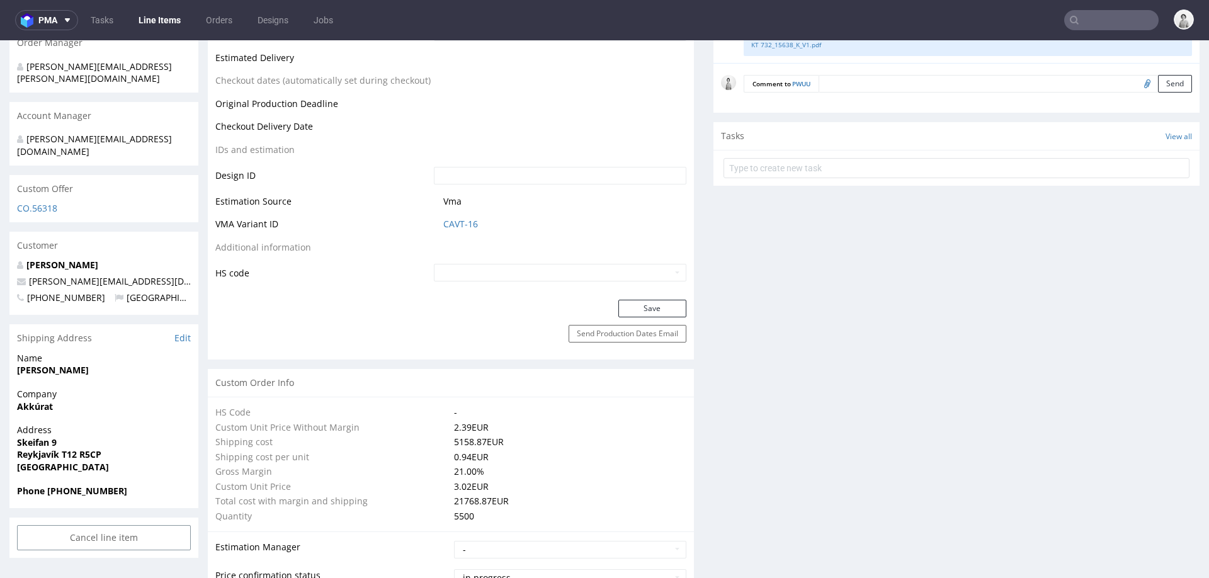
scroll to position [576, 0]
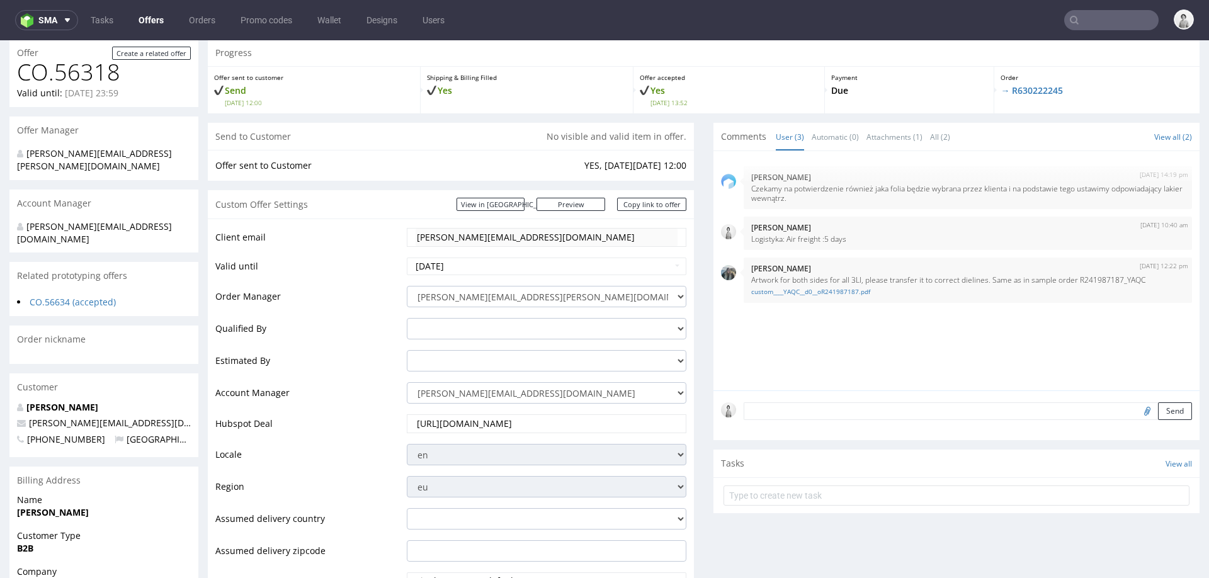
scroll to position [68, 0]
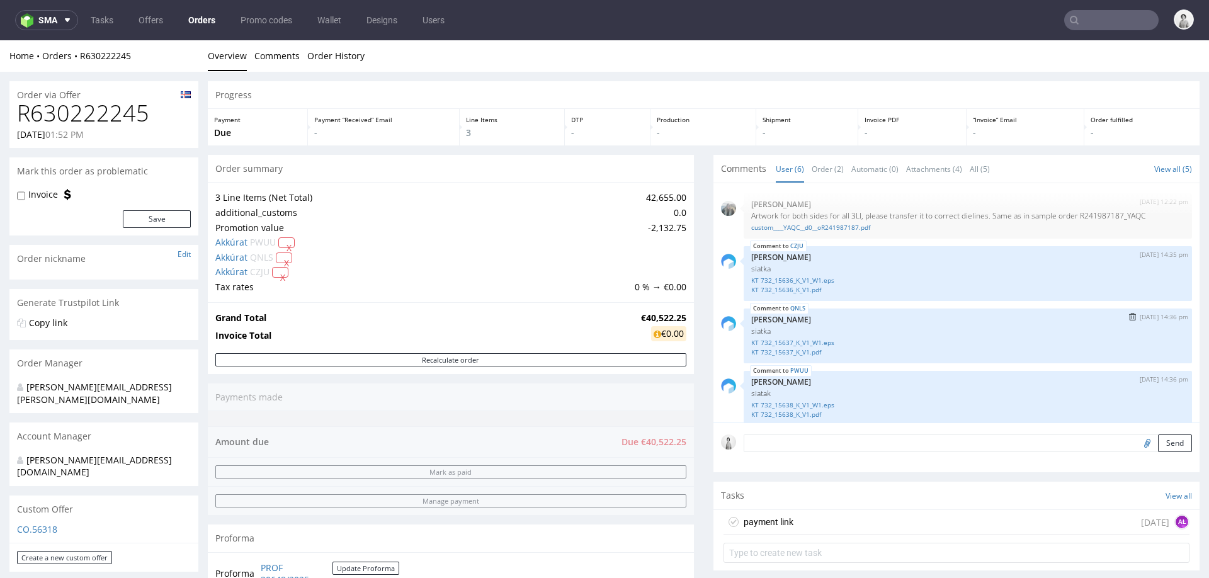
scroll to position [106, 0]
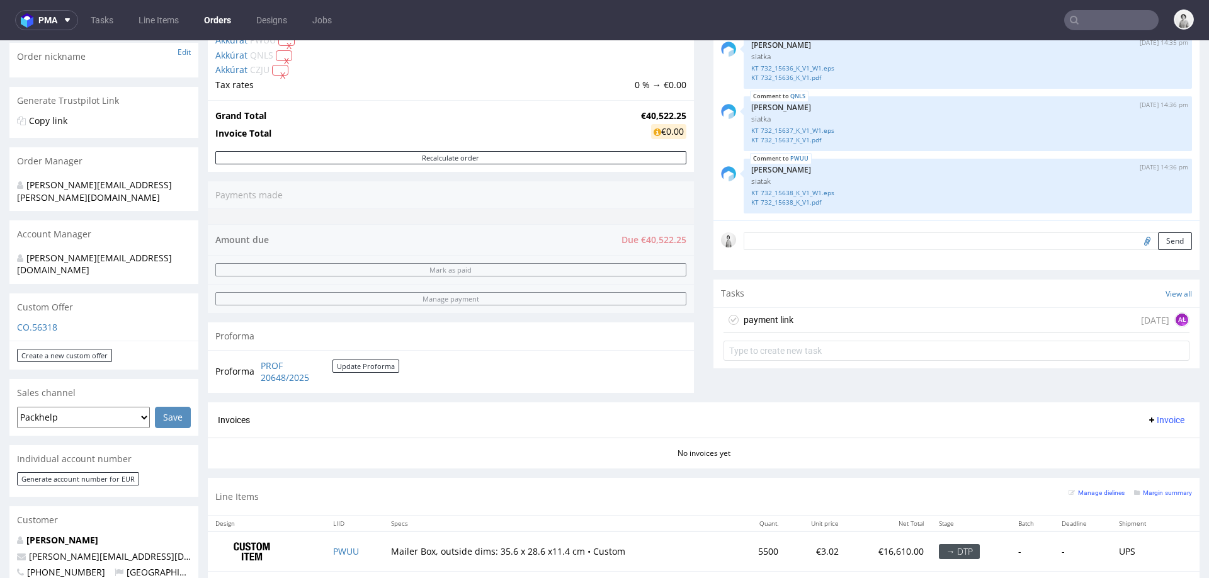
scroll to position [191, 0]
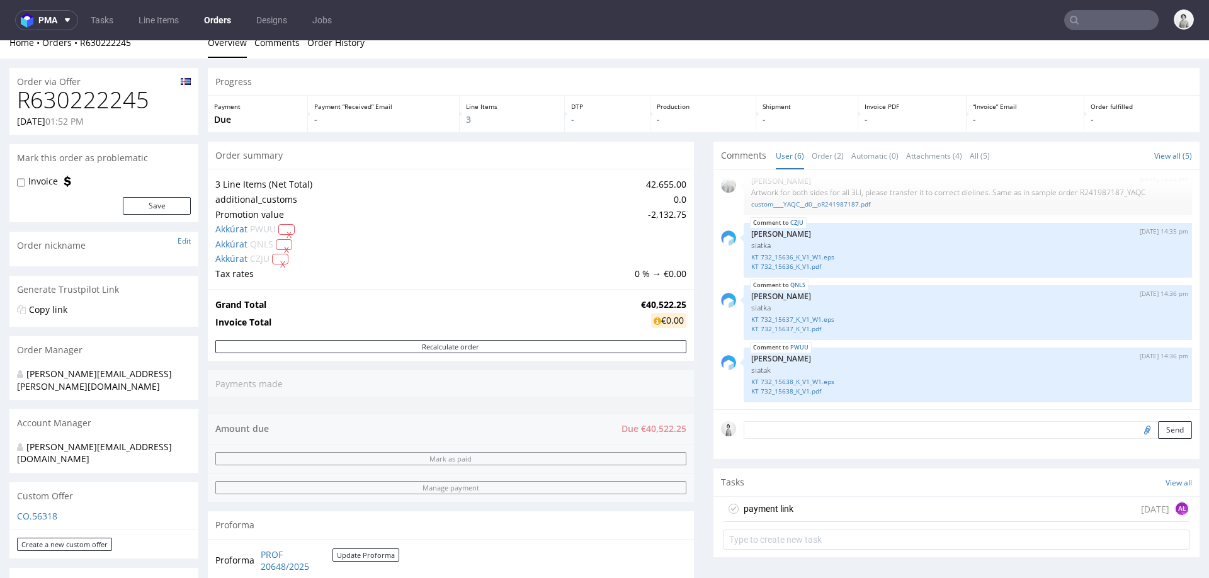
scroll to position [14, 0]
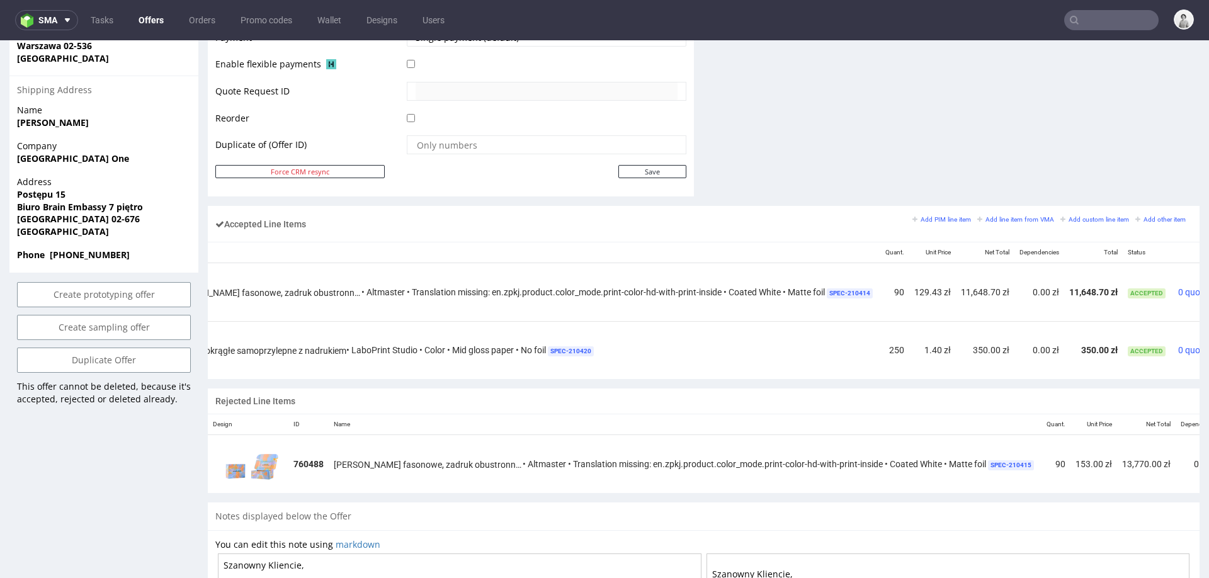
scroll to position [0, 218]
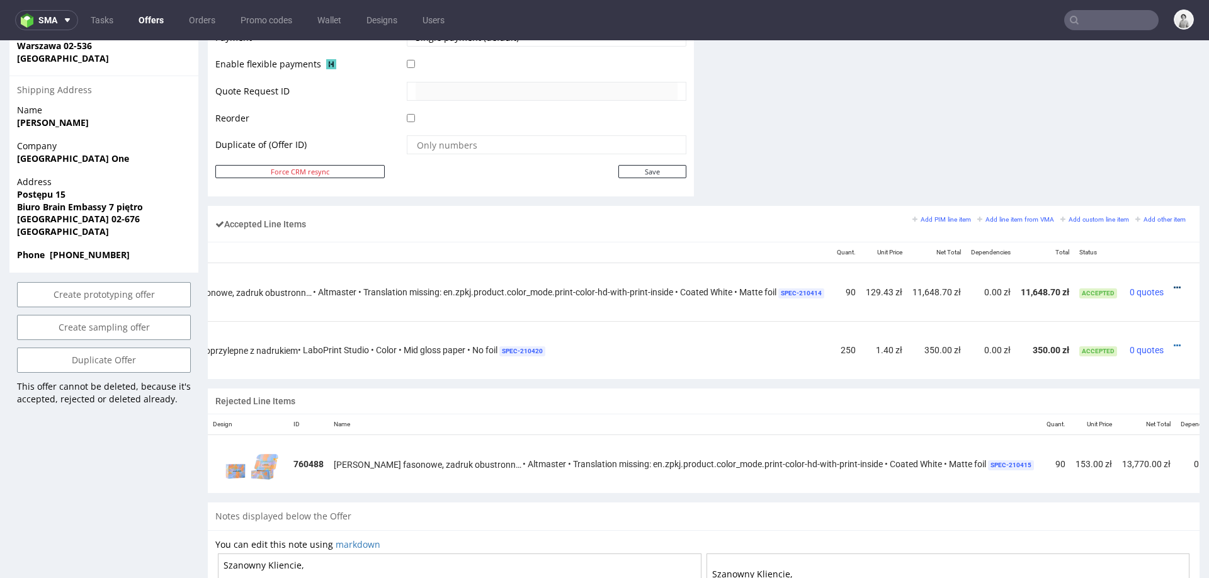
click at [1173, 283] on icon at bounding box center [1176, 287] width 7 height 9
click at [1111, 140] on span "Edit item price" at bounding box center [1125, 146] width 91 height 13
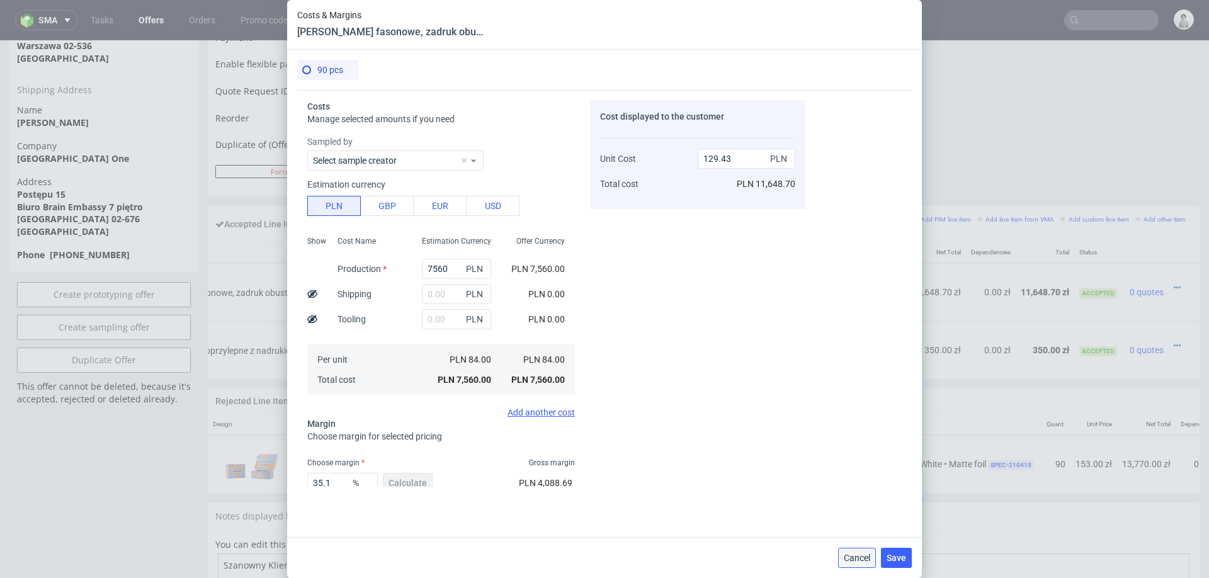
click at [857, 563] on button "Cancel" at bounding box center [857, 558] width 38 height 20
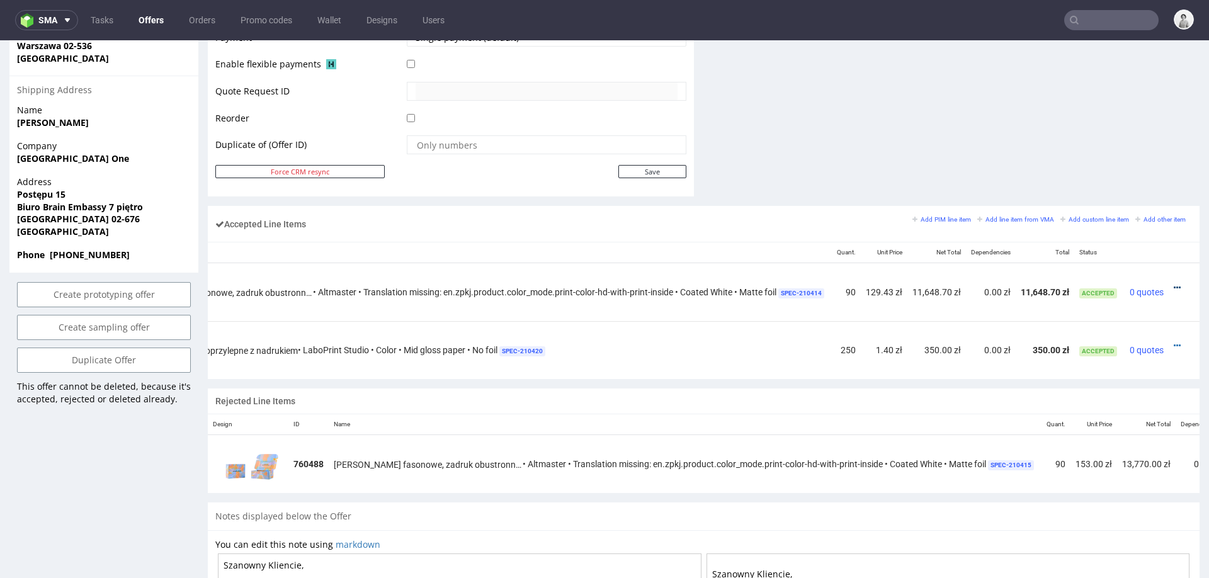
click at [1173, 283] on icon at bounding box center [1176, 287] width 7 height 9
click at [1112, 144] on span "Edit item price" at bounding box center [1125, 146] width 91 height 13
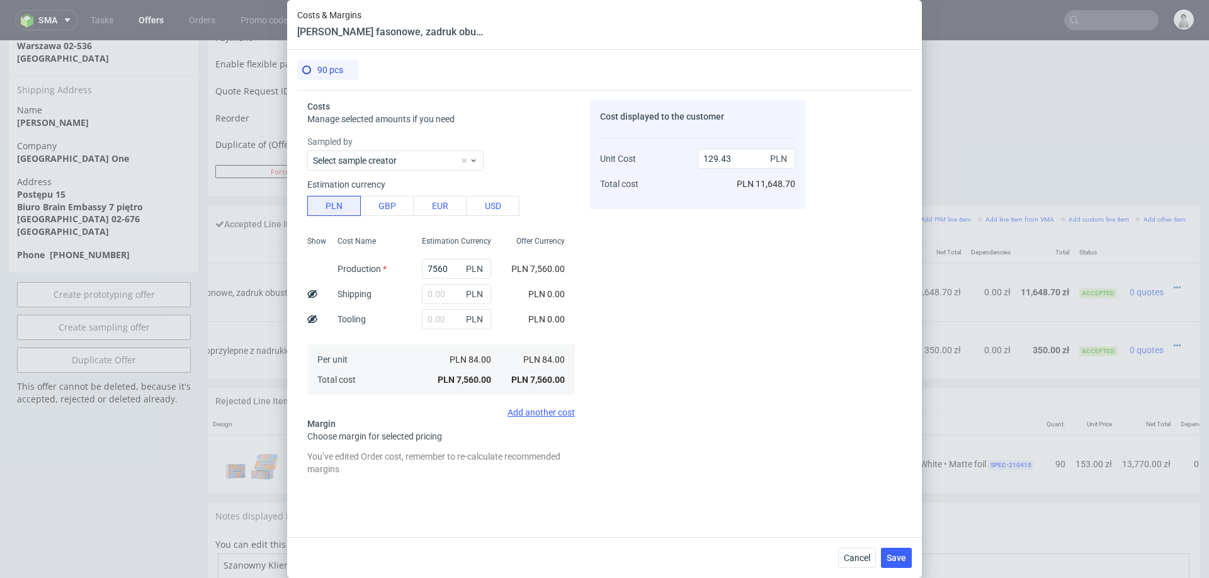
scroll to position [109, 0]
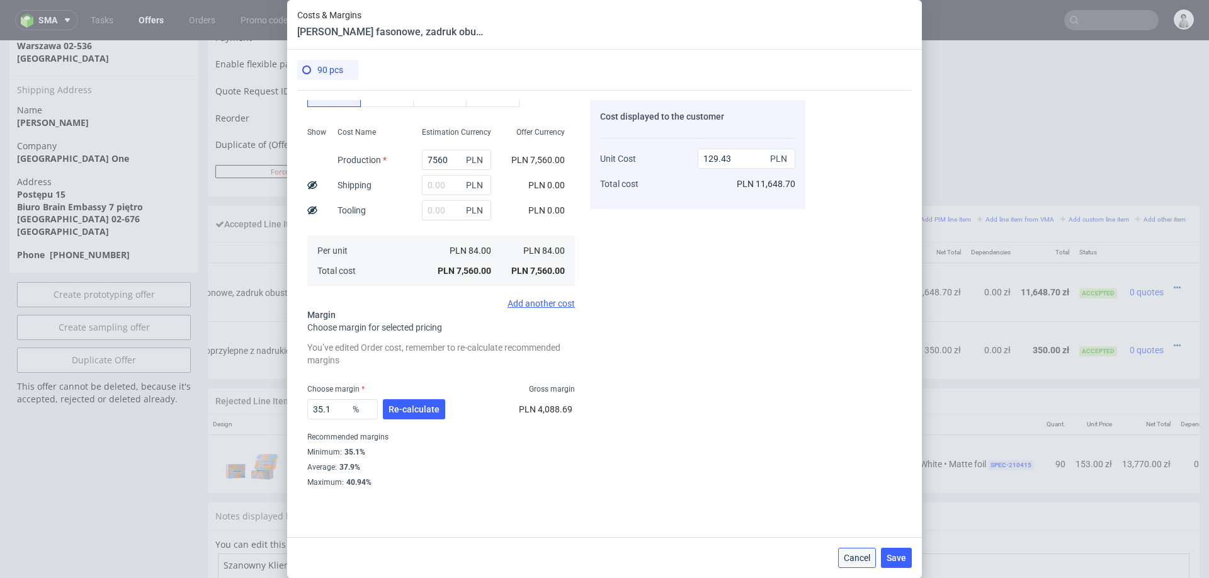
click at [857, 553] on span "Cancel" at bounding box center [856, 557] width 26 height 9
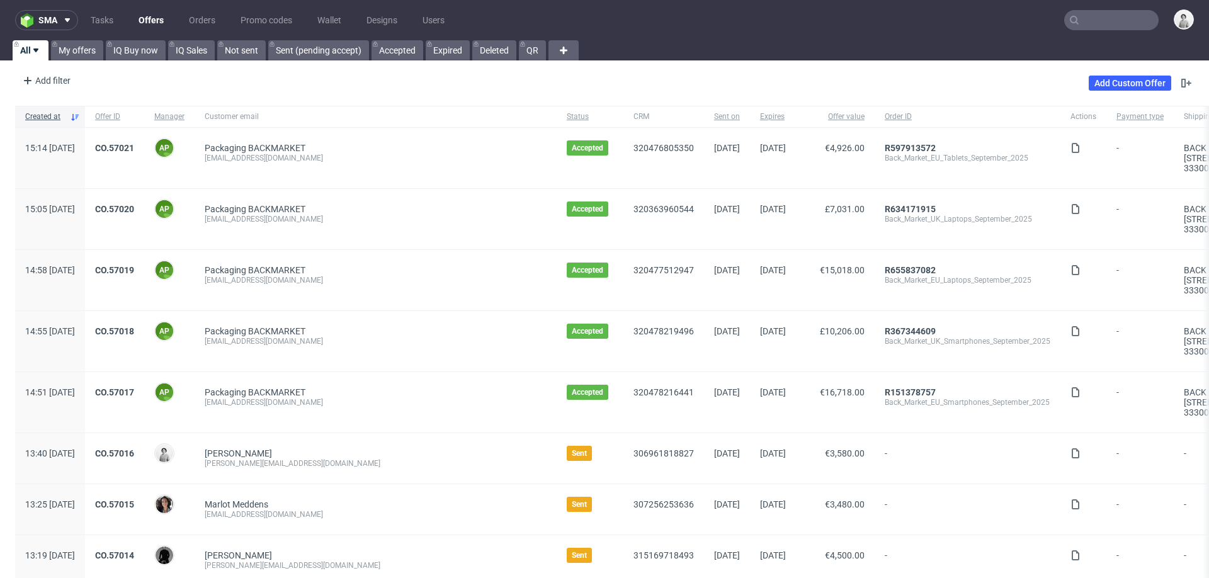
click at [1083, 20] on input "text" at bounding box center [1111, 20] width 94 height 20
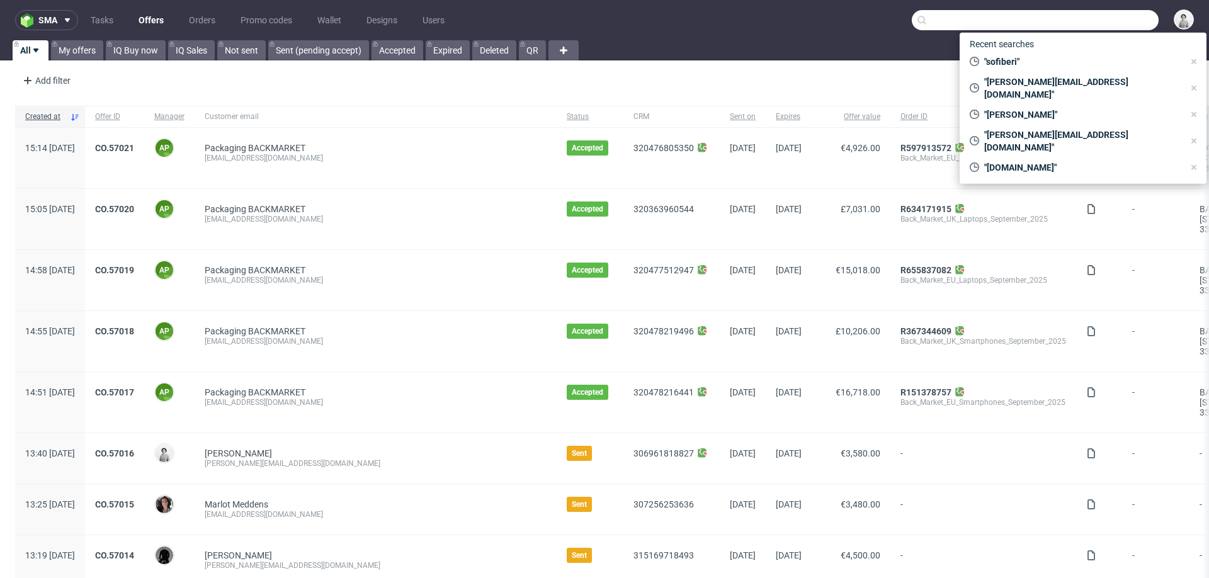
paste input "[EMAIL_ADDRESS][DOMAIN_NAME]"
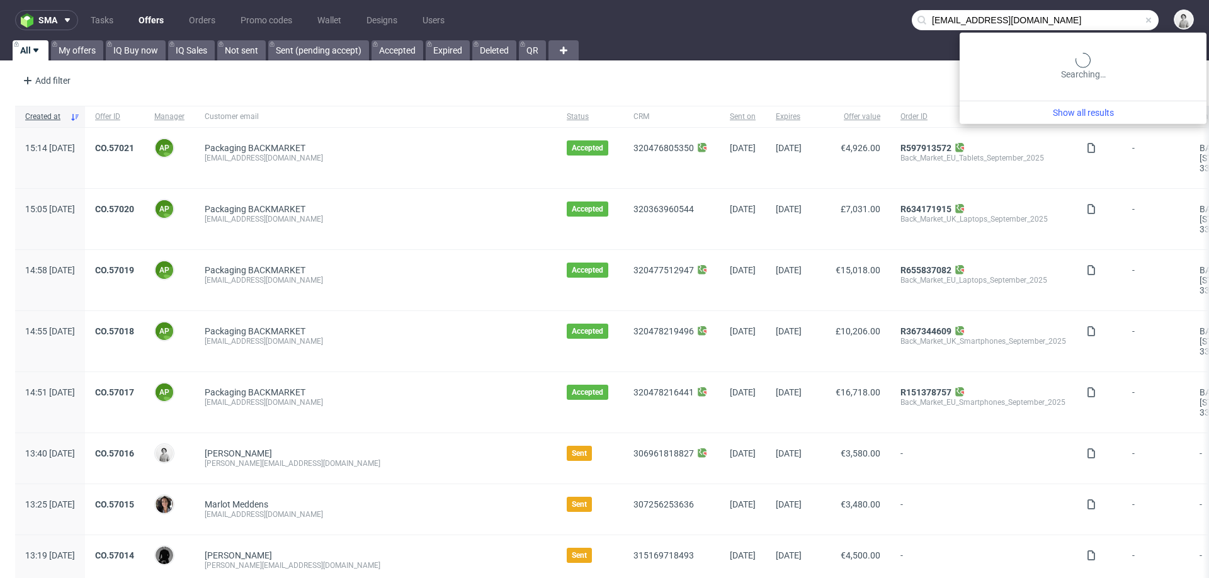
type input "[EMAIL_ADDRESS][DOMAIN_NAME]"
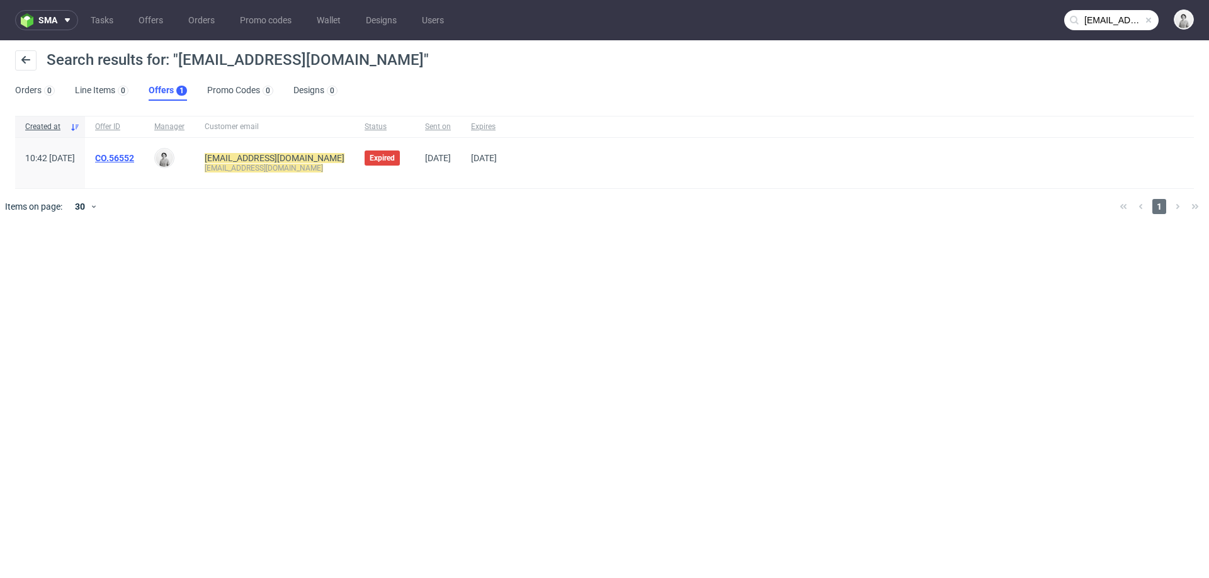
click at [134, 156] on link "CO.56552" at bounding box center [114, 158] width 39 height 10
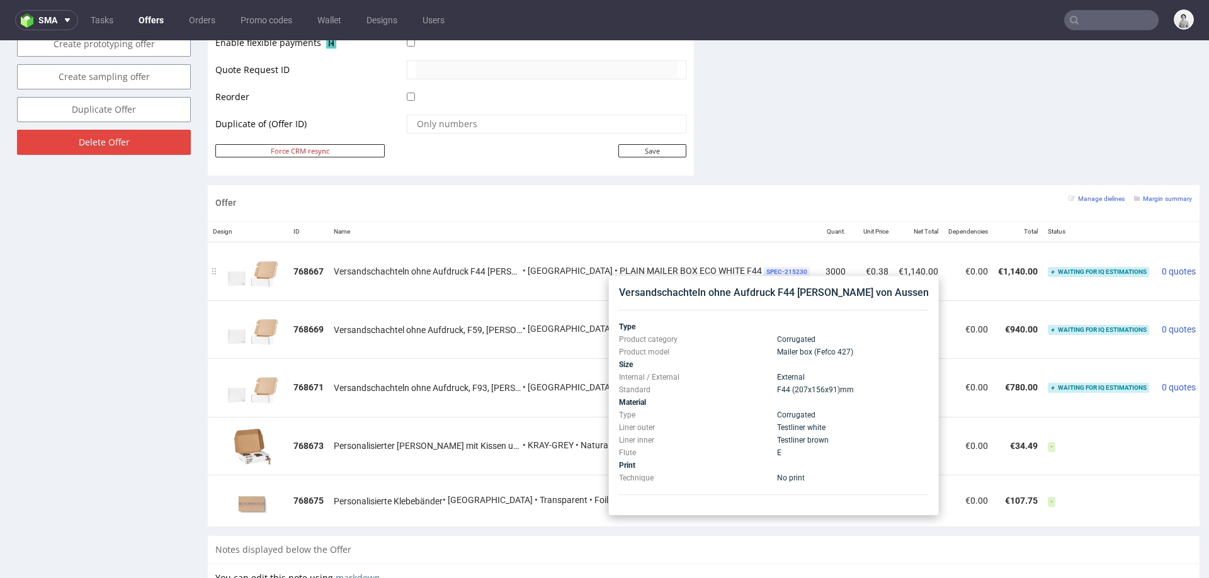
scroll to position [612, 0]
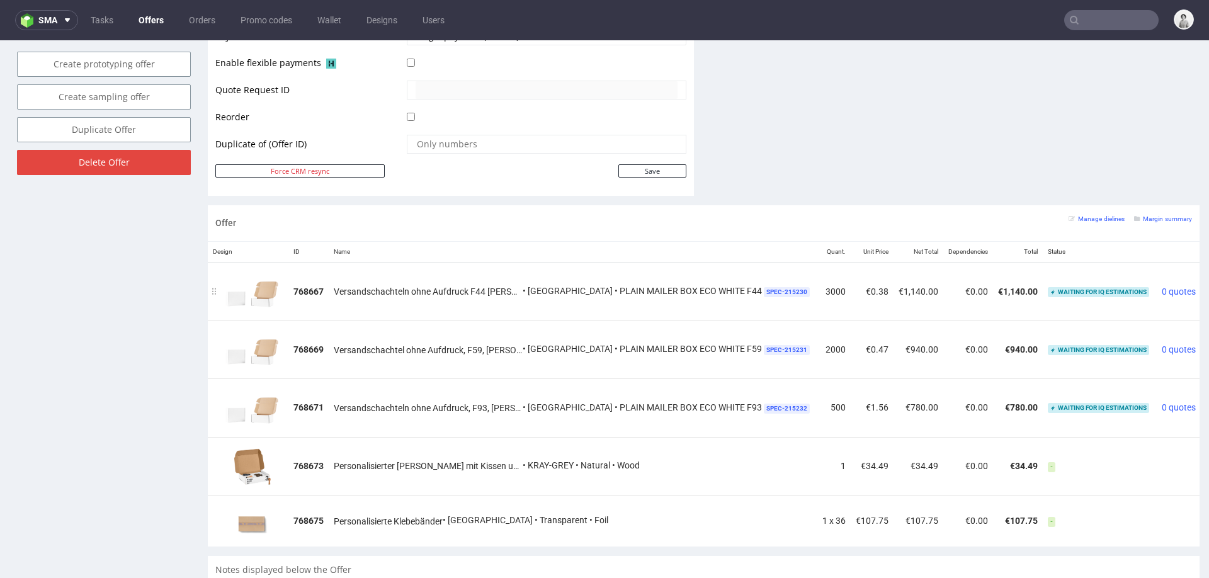
click at [1205, 282] on icon at bounding box center [1208, 286] width 7 height 9
click at [1129, 211] on span "View item specification" at bounding box center [1129, 214] width 98 height 13
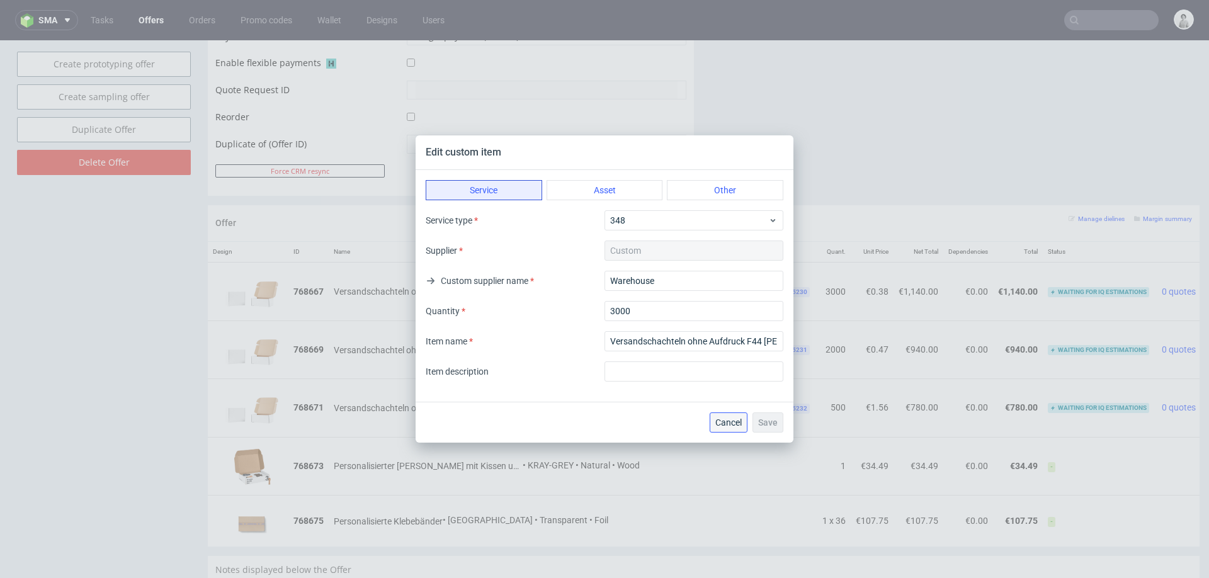
click at [718, 420] on span "Cancel" at bounding box center [728, 422] width 26 height 9
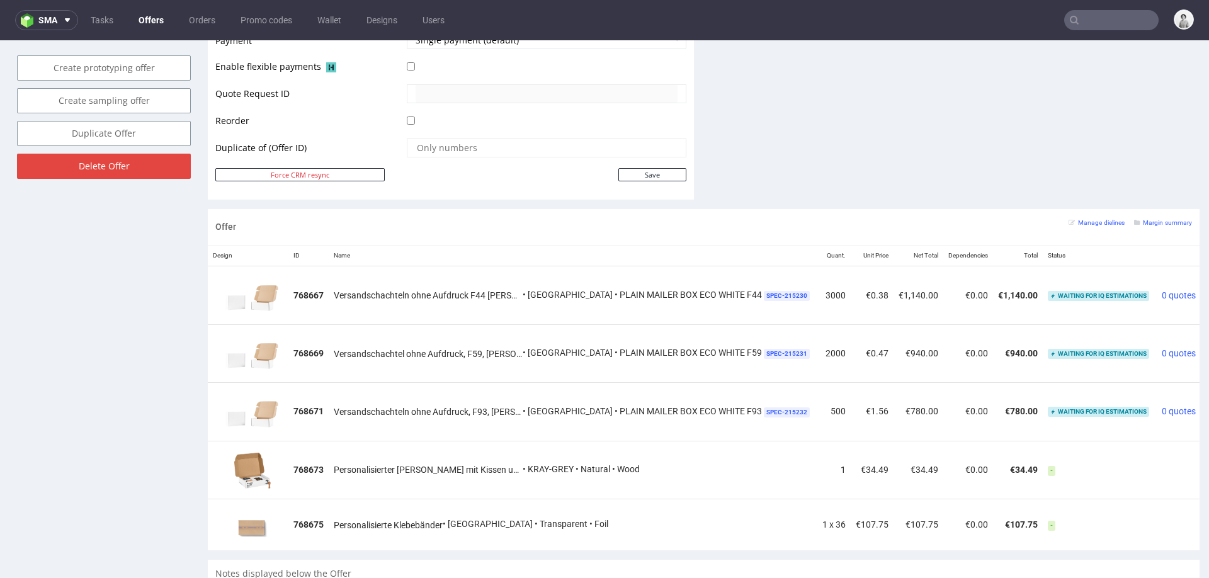
scroll to position [602, 0]
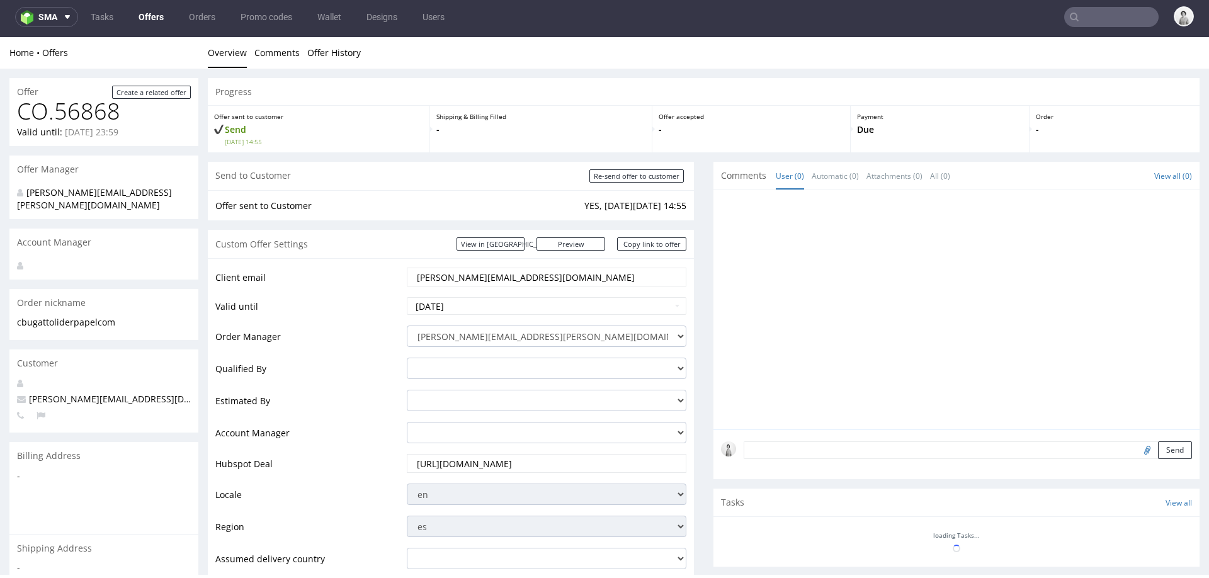
scroll to position [1324, 0]
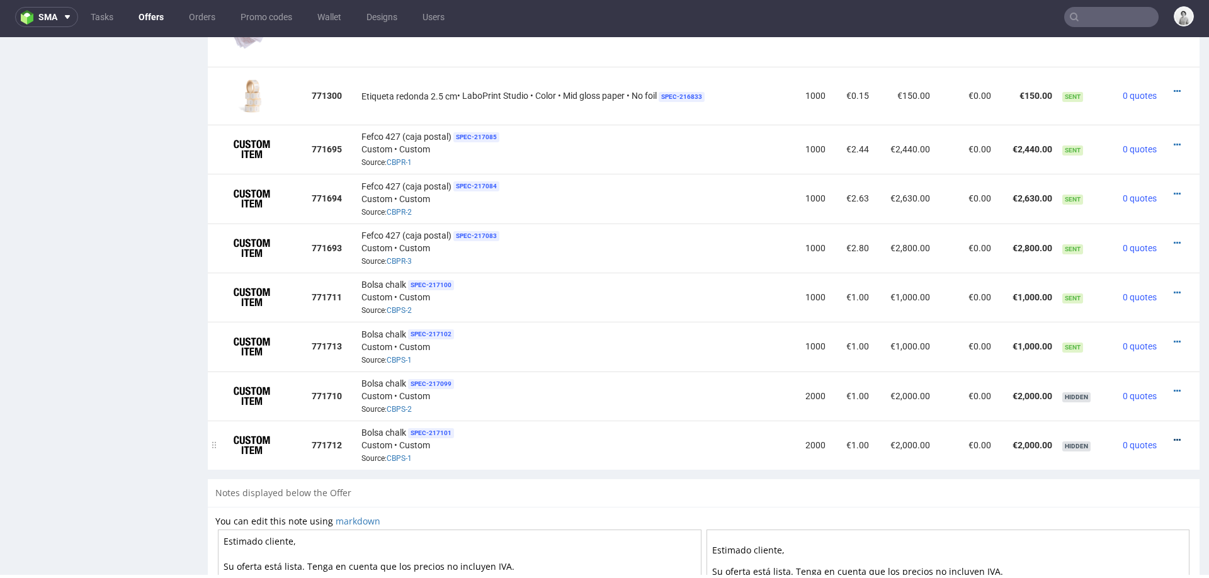
click at [1173, 436] on icon at bounding box center [1176, 440] width 7 height 9
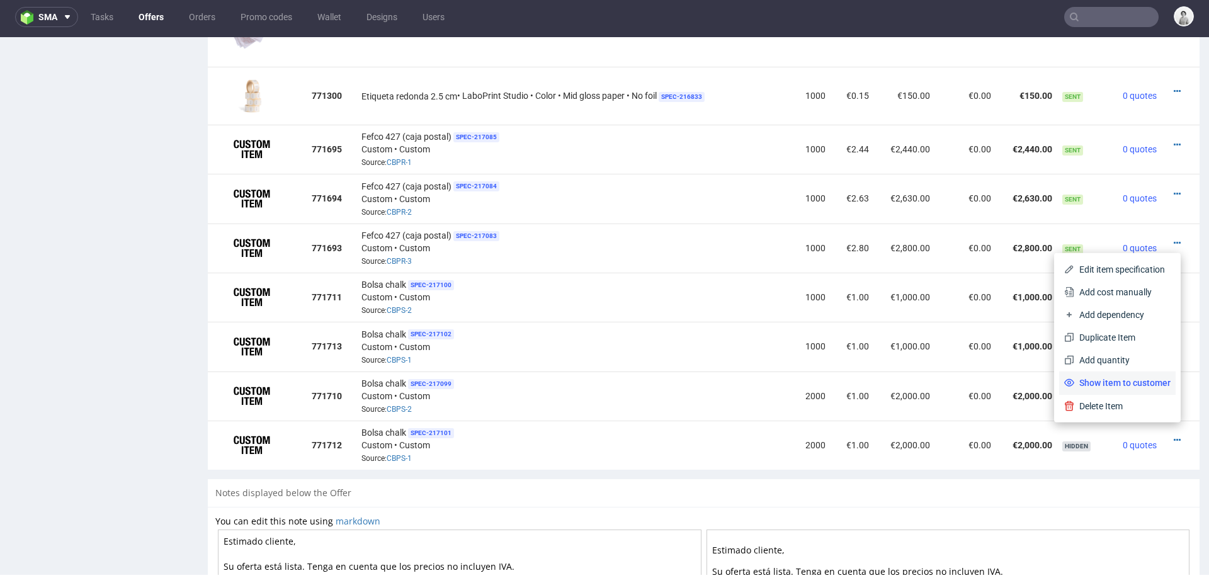
click at [1142, 379] on span "Show item to customer" at bounding box center [1122, 382] width 96 height 13
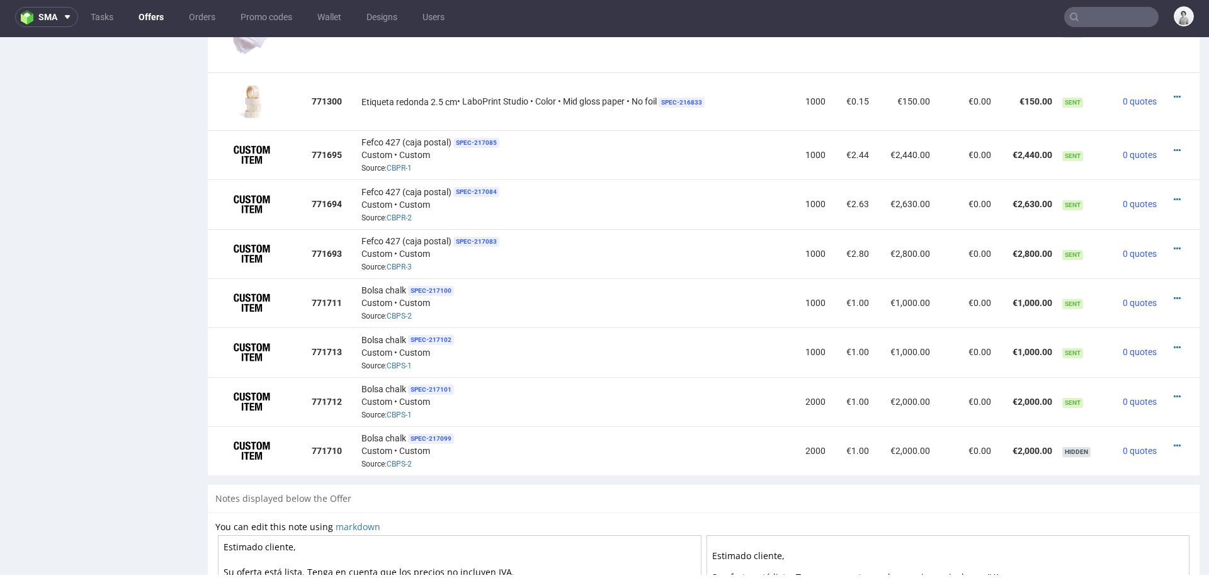
scroll to position [1290, 0]
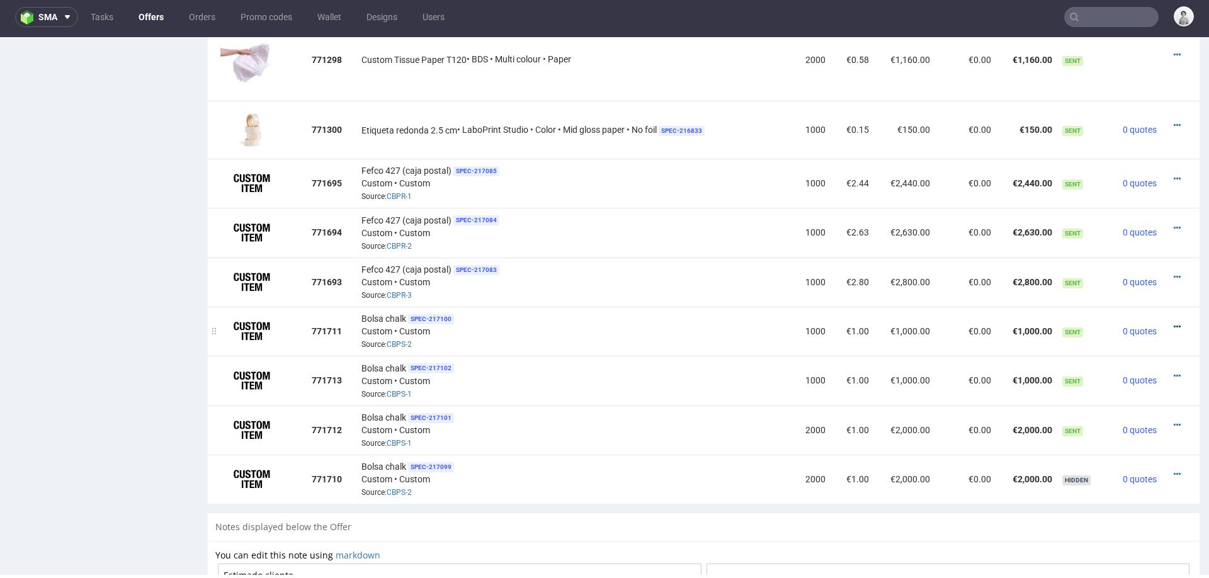
click at [1173, 322] on icon at bounding box center [1176, 326] width 7 height 9
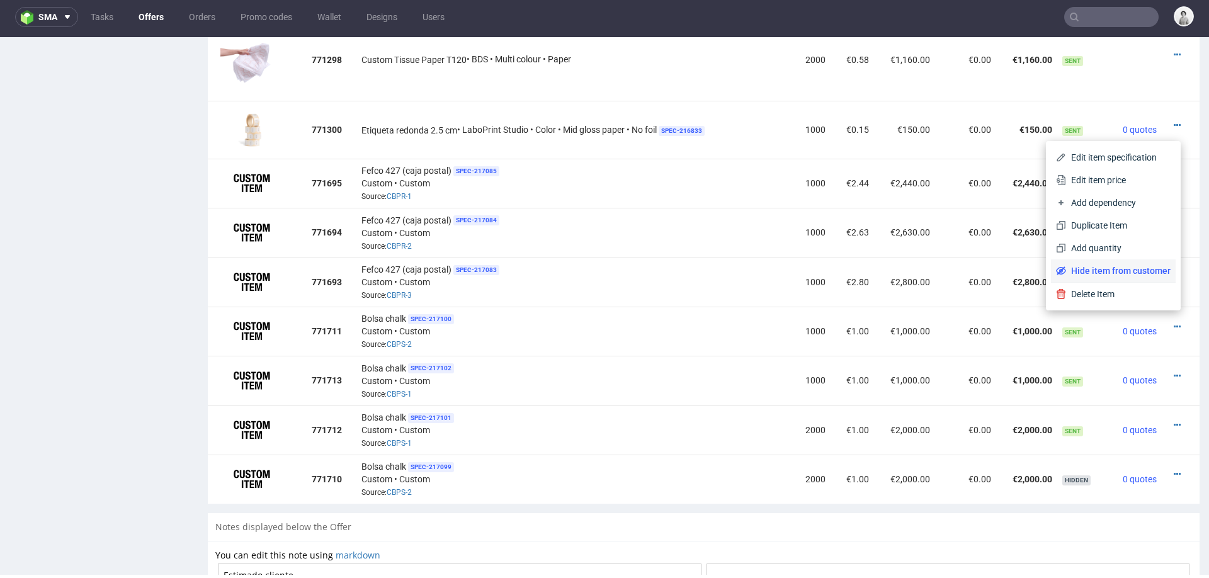
click at [1120, 271] on span "Hide item from customer" at bounding box center [1118, 270] width 104 height 13
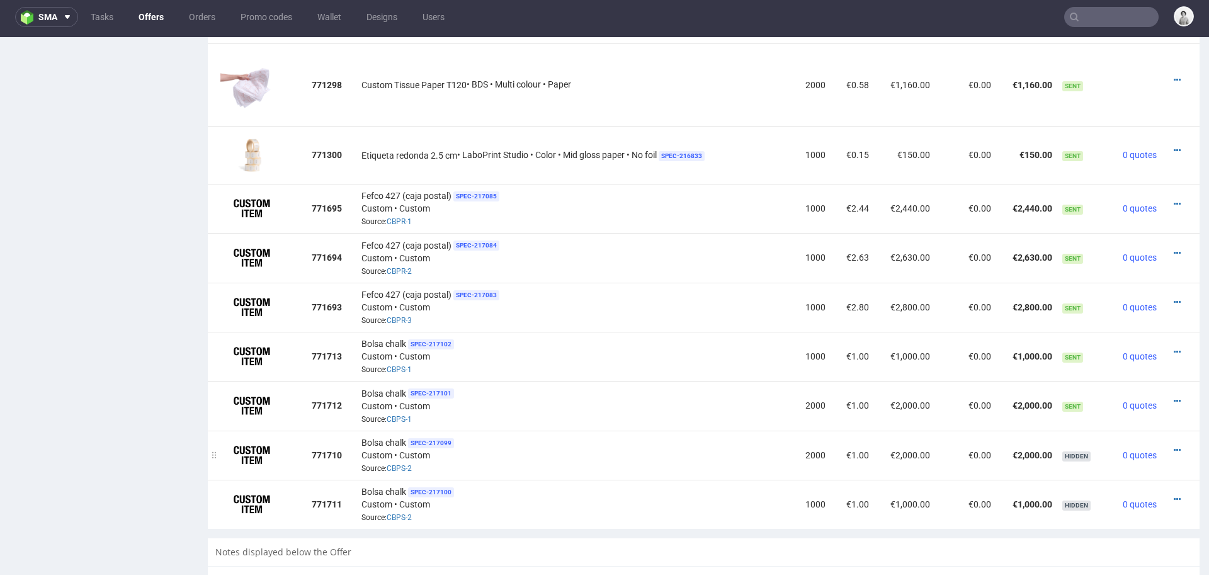
scroll to position [1256, 0]
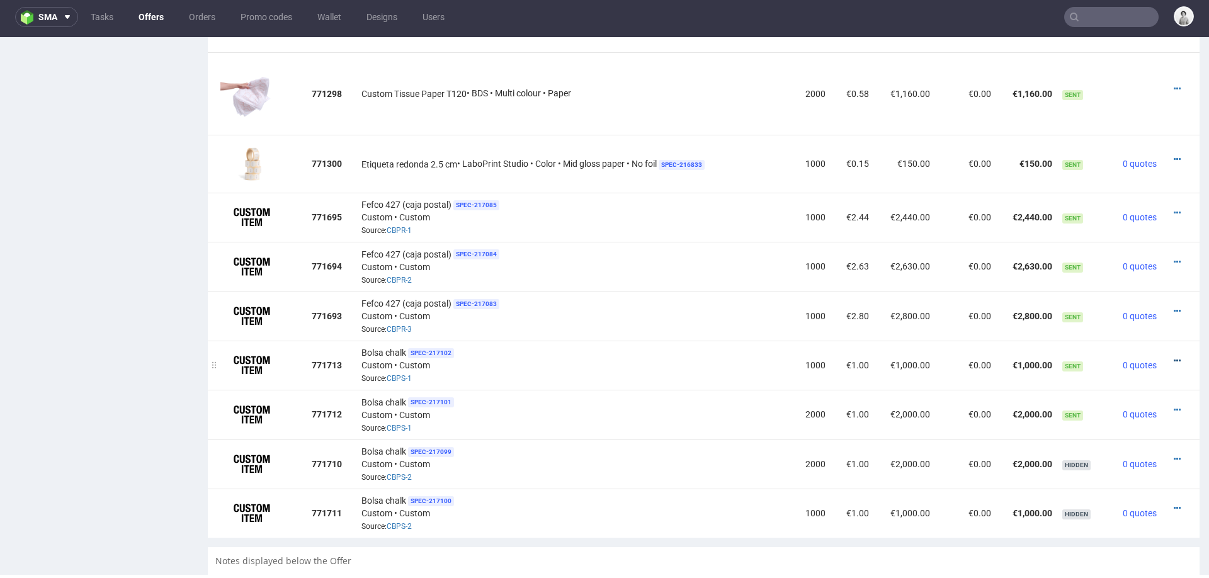
click at [1173, 356] on icon at bounding box center [1176, 360] width 7 height 9
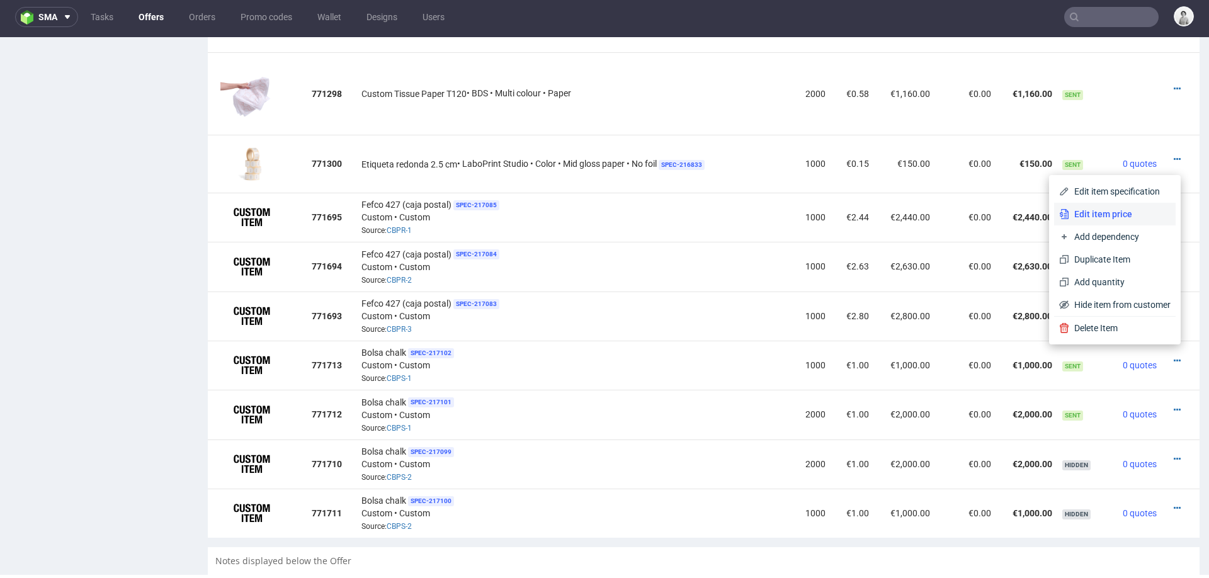
click at [1108, 217] on span "Edit item price" at bounding box center [1119, 214] width 101 height 13
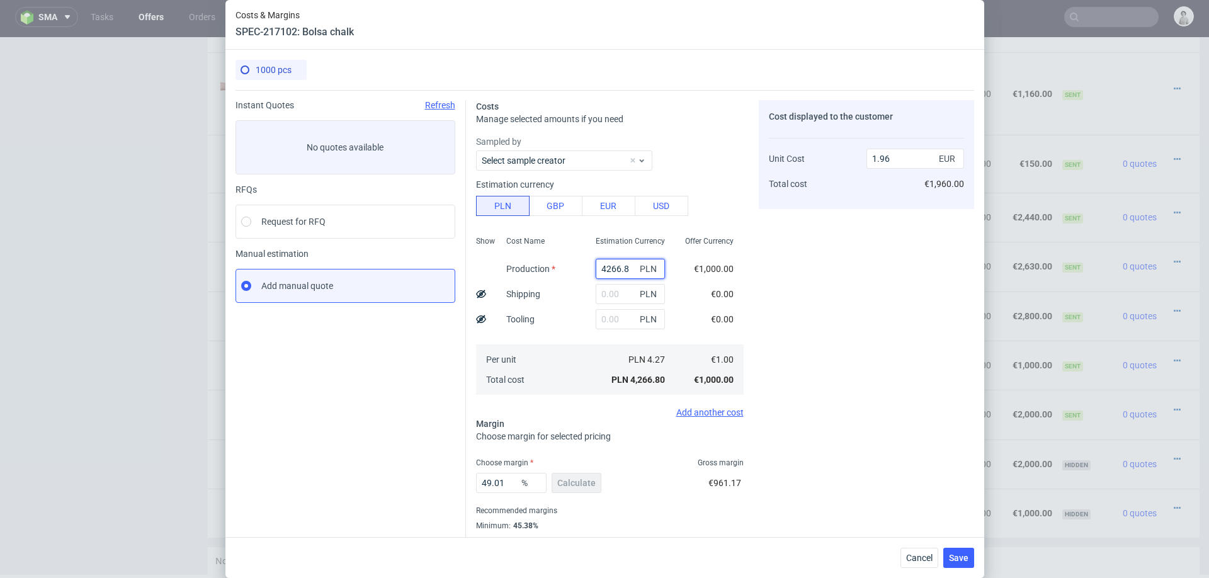
click at [601, 268] on input "4266.8" at bounding box center [629, 269] width 69 height 20
paste input "5400"
type input "5400"
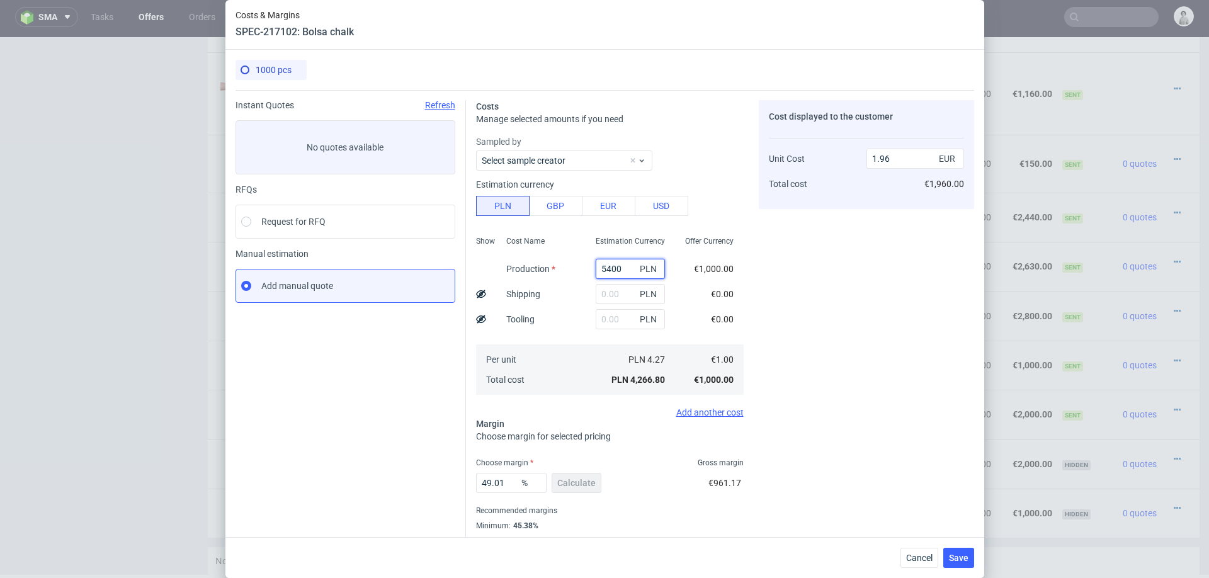
type input "2.48"
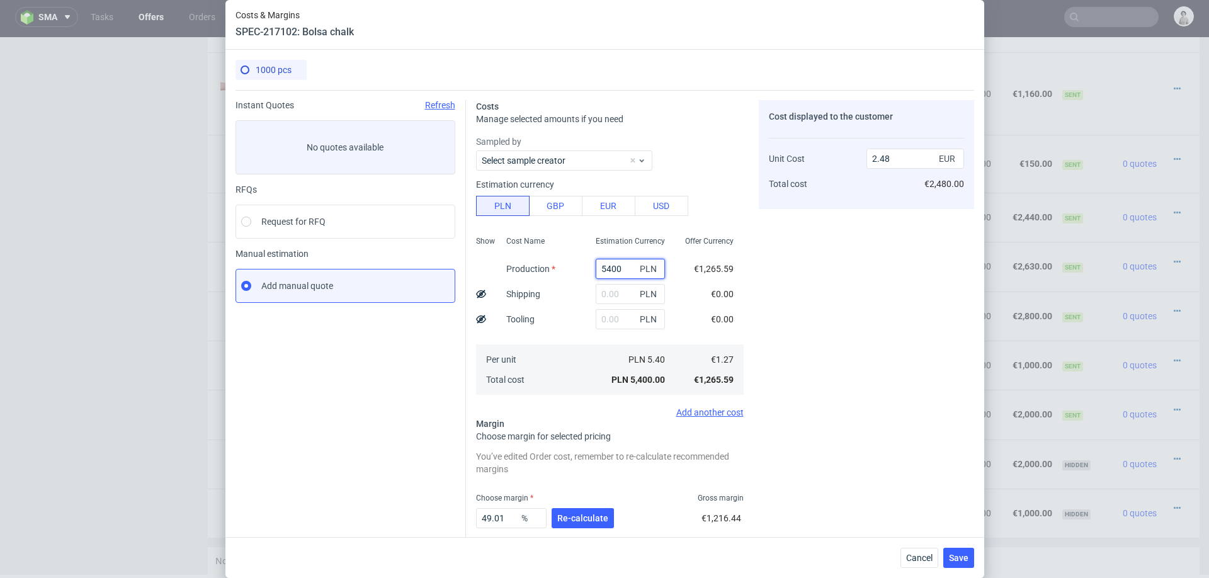
type input "5400"
click at [565, 287] on div "Cost Name Production Shipping Tooling Per unit Total cost" at bounding box center [540, 314] width 89 height 166
click at [615, 293] on input "text" at bounding box center [629, 294] width 69 height 20
type input "1000"
type input "2.94"
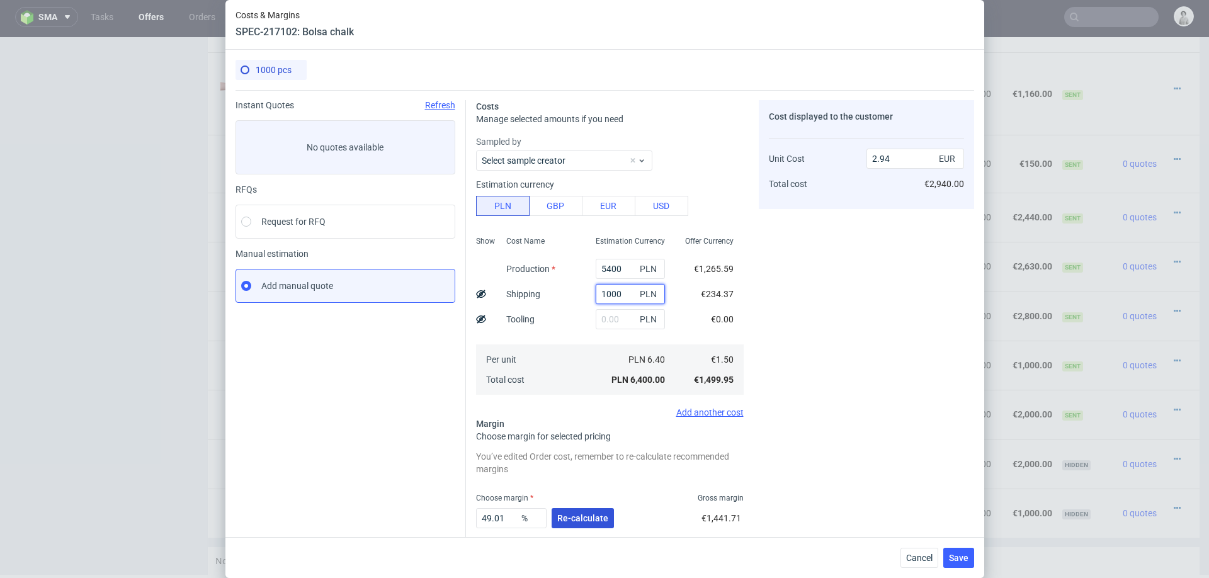
type input "1000"
click at [573, 514] on span "Re-calculate" at bounding box center [582, 518] width 51 height 9
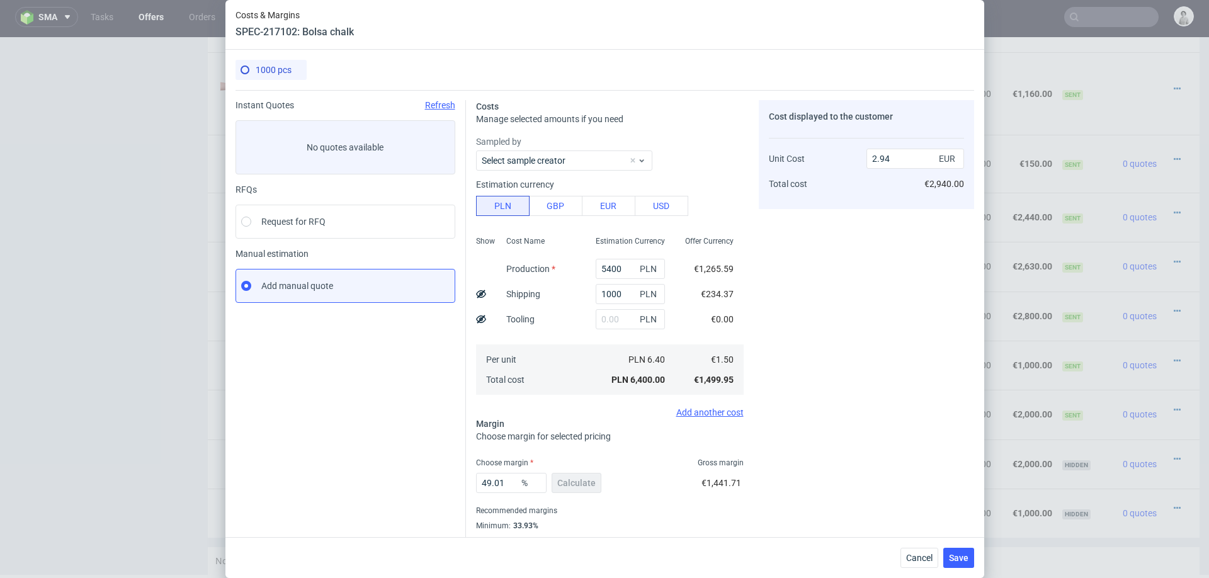
scroll to position [33, 0]
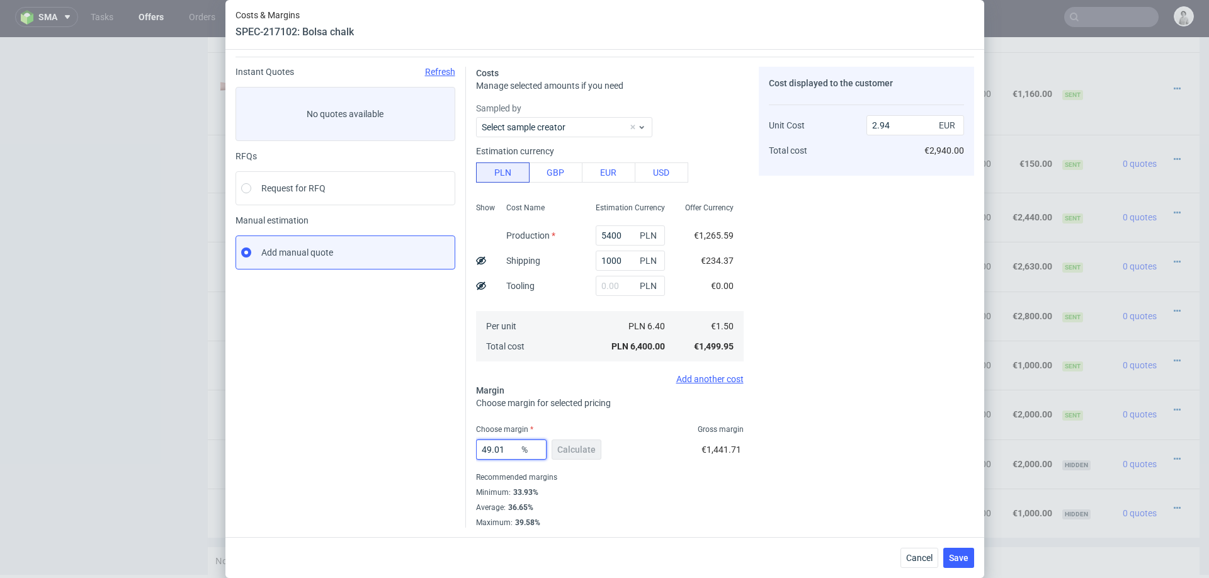
click at [495, 451] on input "49.01" at bounding box center [511, 449] width 70 height 20
type input "34"
type input "2.27"
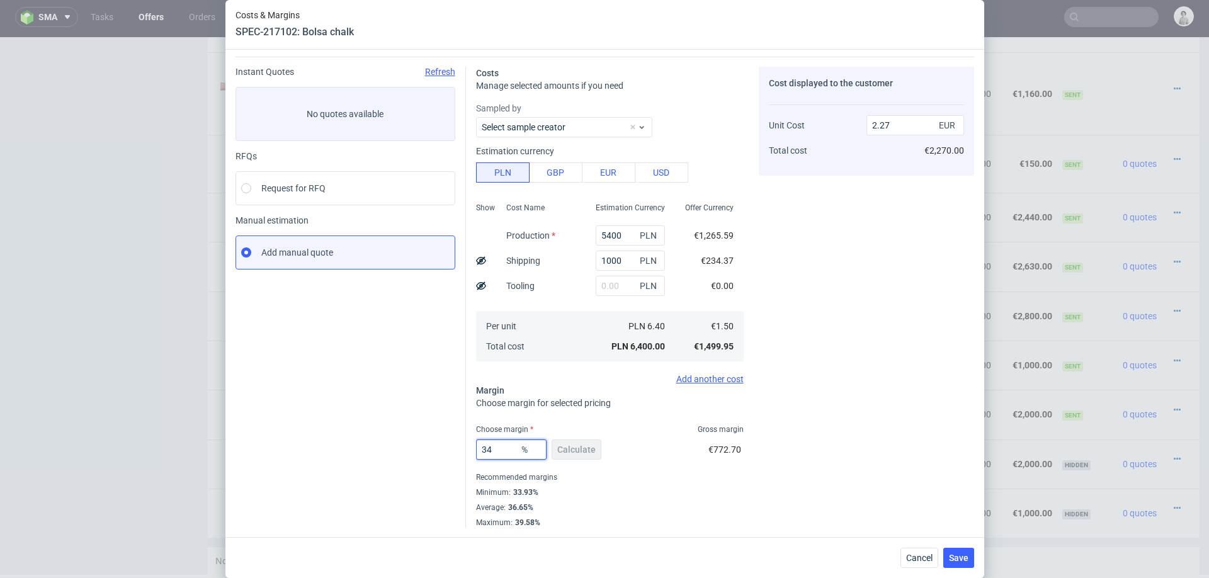
type input "34"
click at [711, 483] on div "Recommended margins" at bounding box center [610, 477] width 268 height 15
click at [952, 553] on span "Save" at bounding box center [959, 557] width 20 height 9
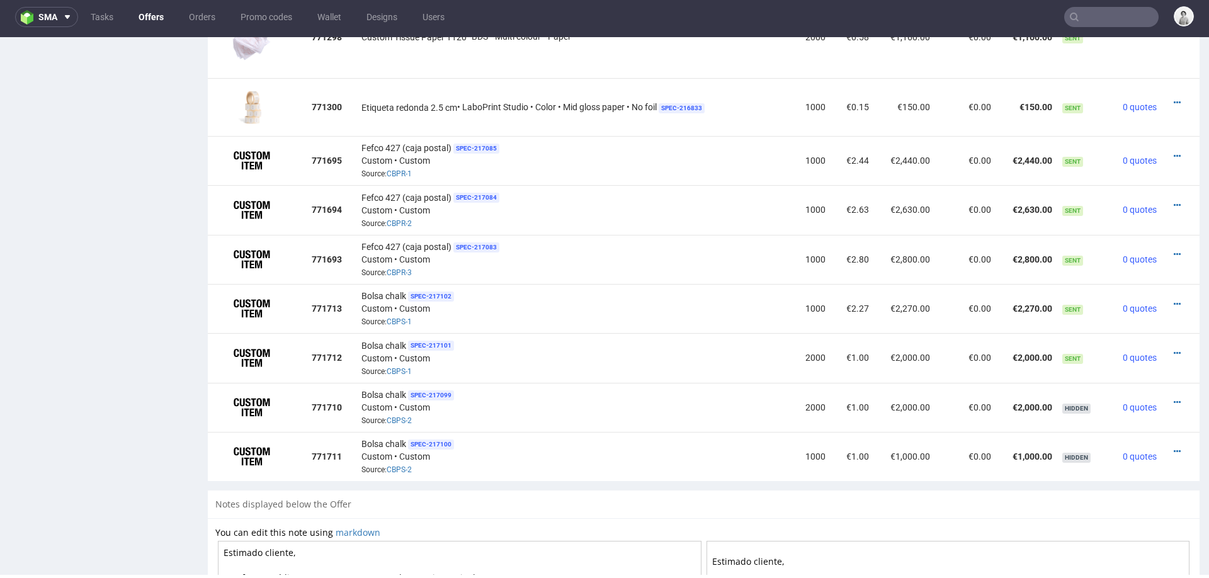
scroll to position [1336, 0]
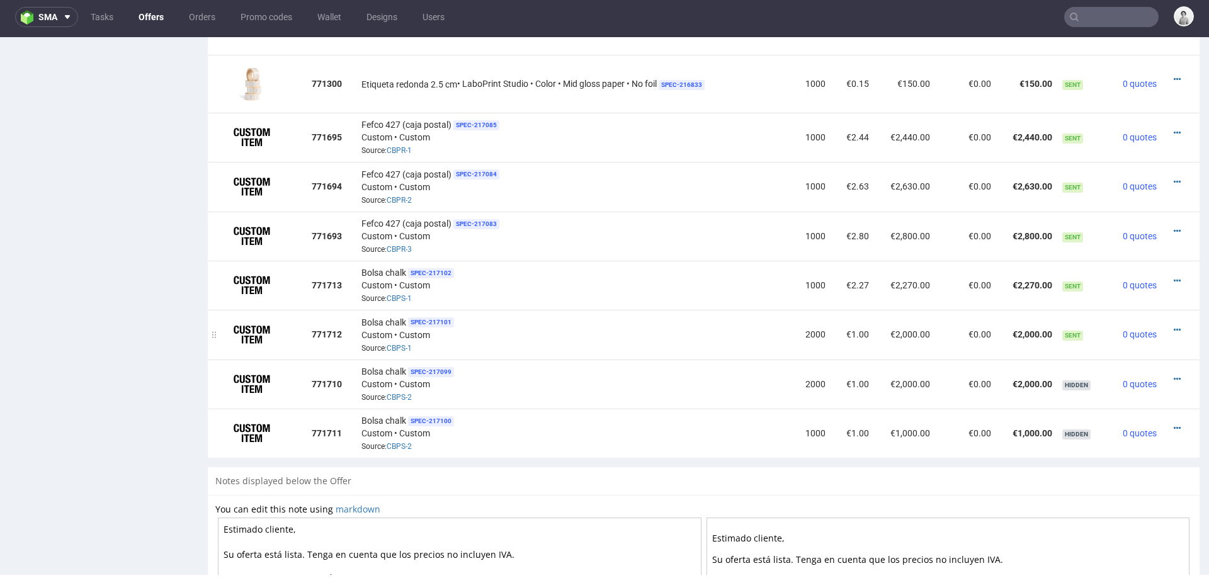
click at [1166, 324] on div at bounding box center [1176, 330] width 20 height 13
click at [1173, 325] on icon at bounding box center [1176, 329] width 7 height 9
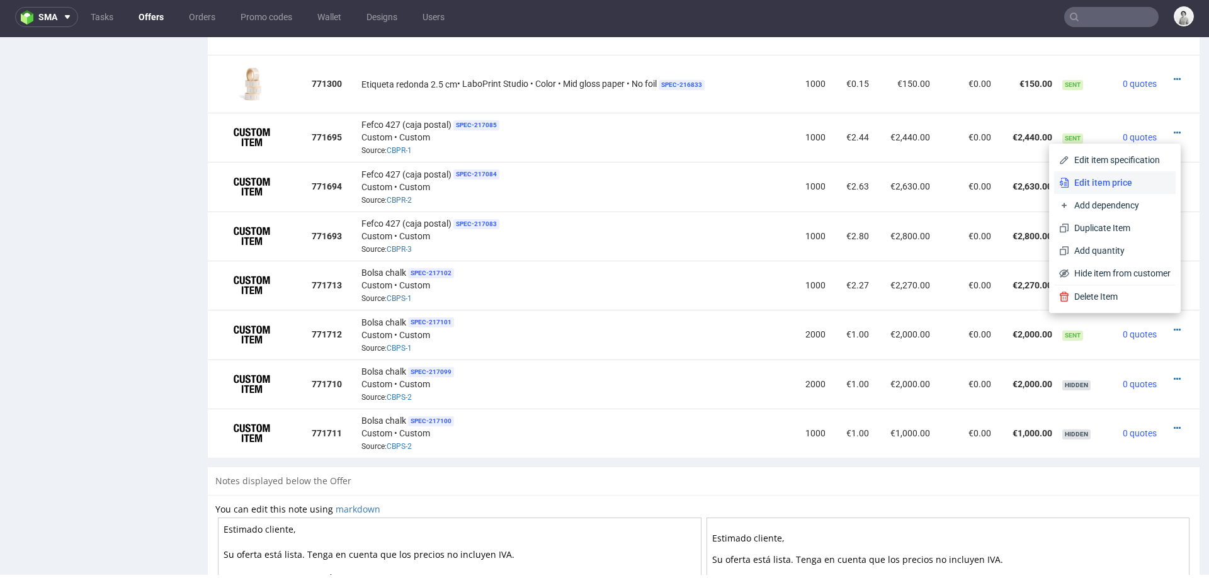
click at [1122, 181] on span "Edit item price" at bounding box center [1119, 182] width 101 height 13
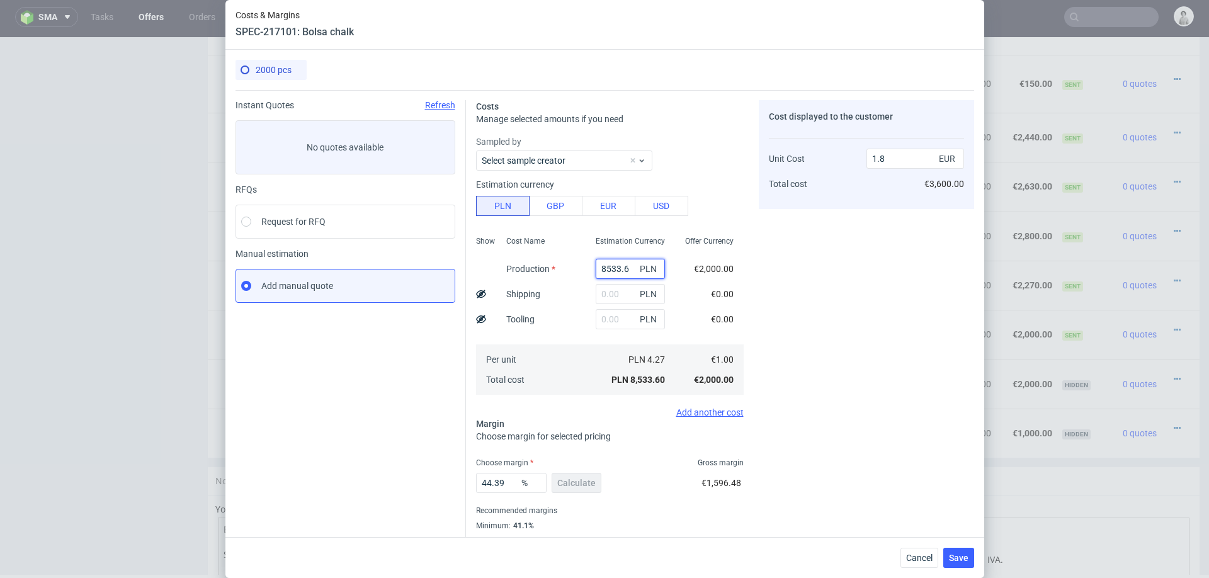
click at [610, 267] on input "8533.6" at bounding box center [629, 269] width 69 height 20
paste input "10700"
type input "10700"
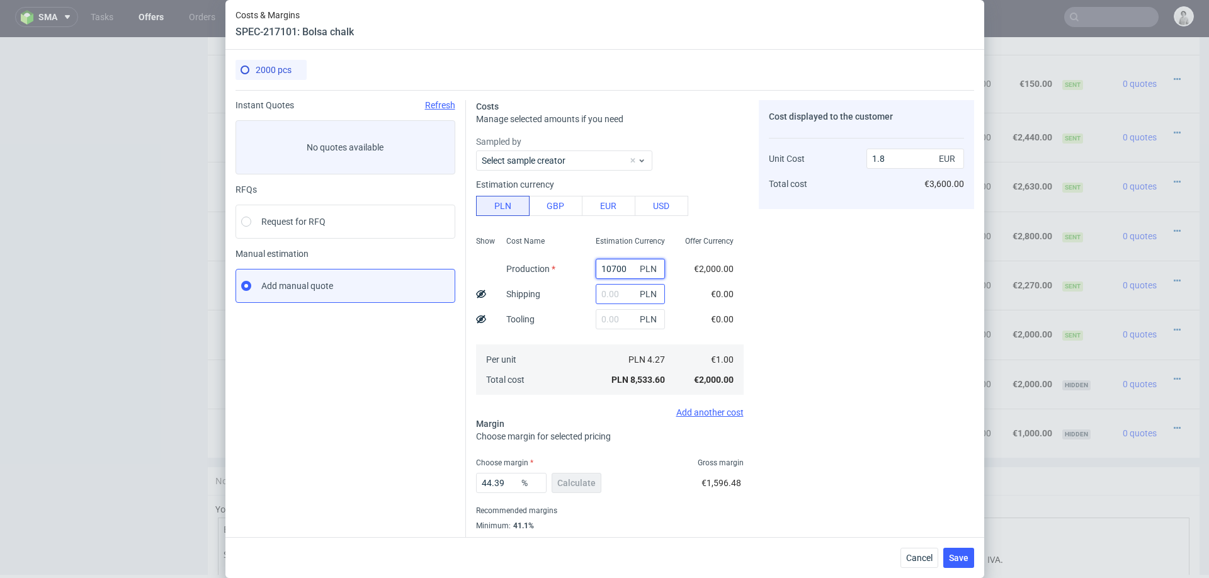
type input "2.25"
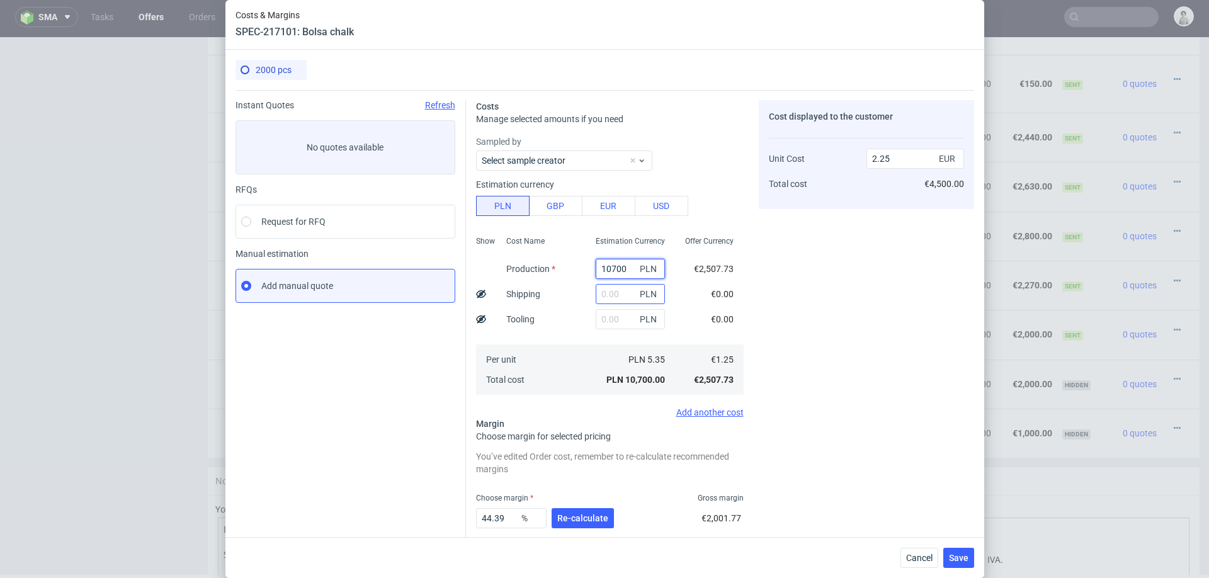
type input "10700"
click at [610, 292] on input "text" at bounding box center [629, 294] width 69 height 20
type input "1000"
type input "2.47"
type input "1000"
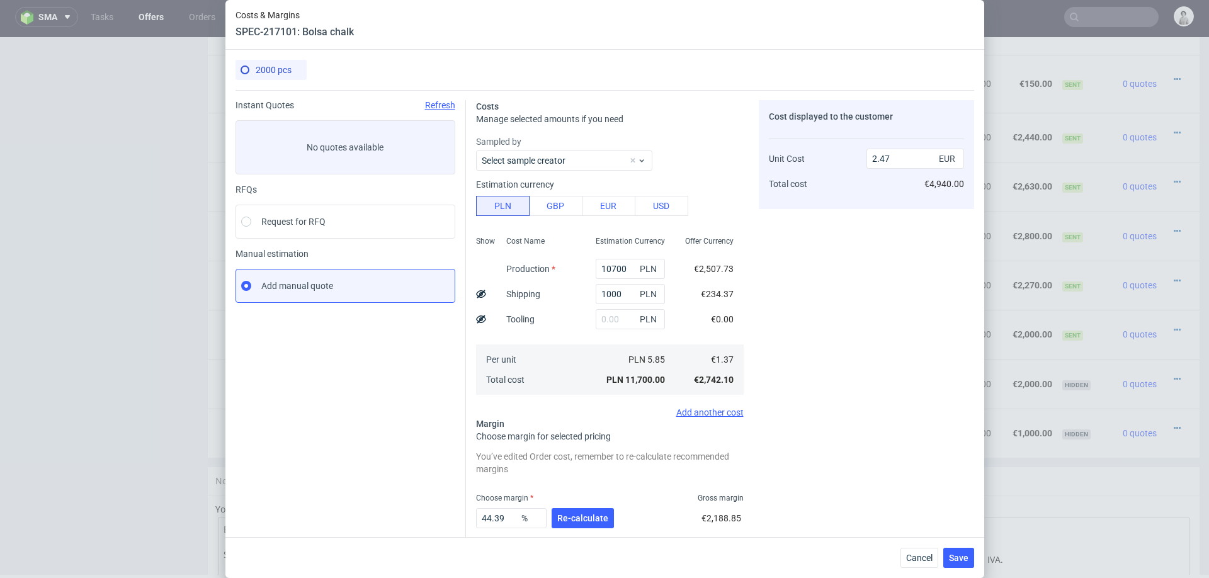
click at [550, 379] on div "Per unit Total cost" at bounding box center [540, 369] width 89 height 50
click at [577, 519] on span "Re-calculate" at bounding box center [582, 518] width 51 height 9
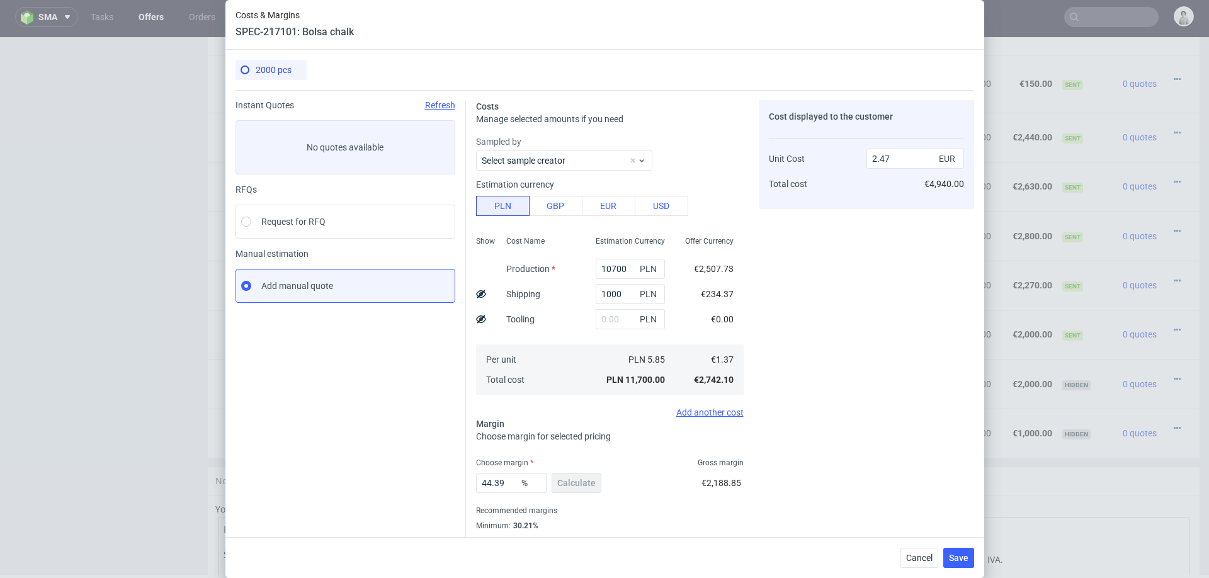
scroll to position [33, 0]
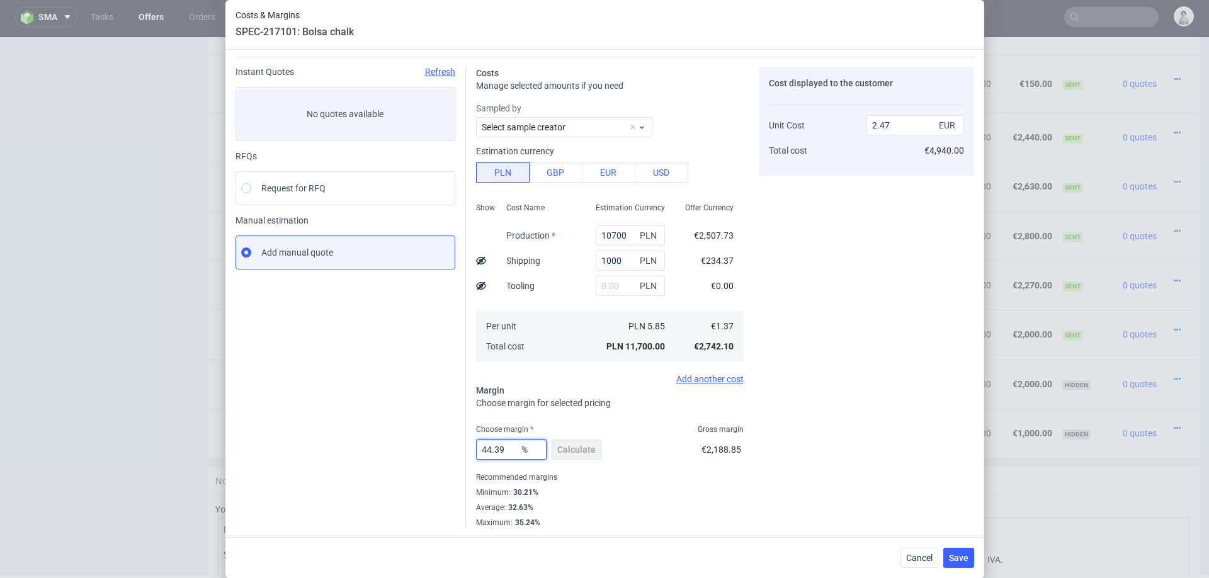
click at [499, 450] on input "44.39" at bounding box center [511, 449] width 70 height 20
type input "31"
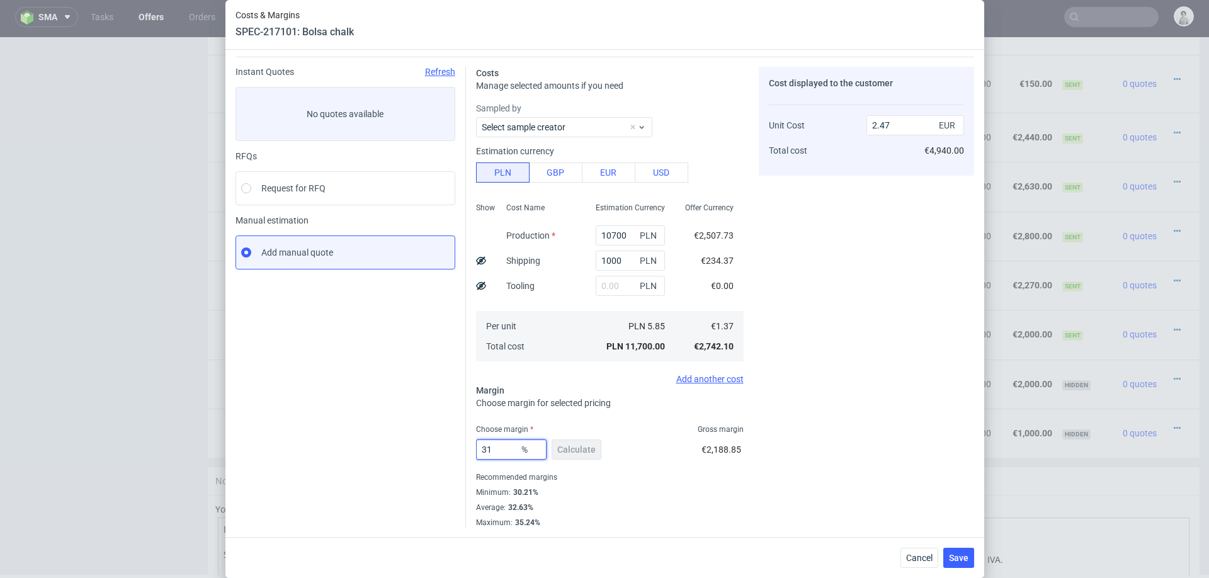
type input "1.99"
type input "31"
click at [684, 463] on div "31 % Calculate €1,231.96" at bounding box center [610, 451] width 268 height 35
click at [956, 550] on button "Save" at bounding box center [958, 558] width 31 height 20
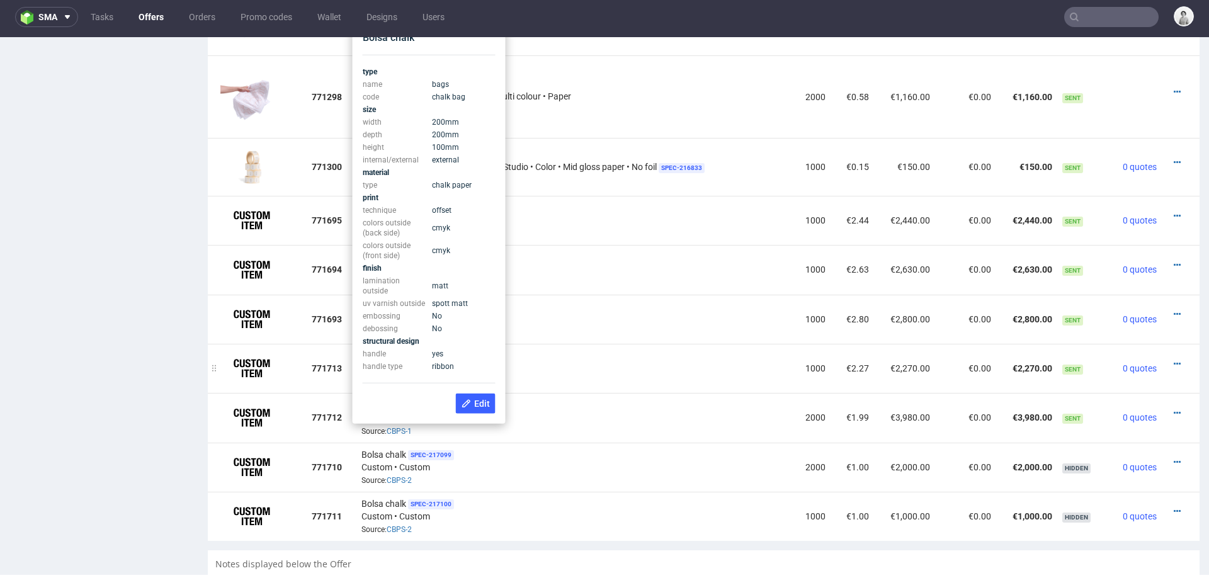
scroll to position [1243, 0]
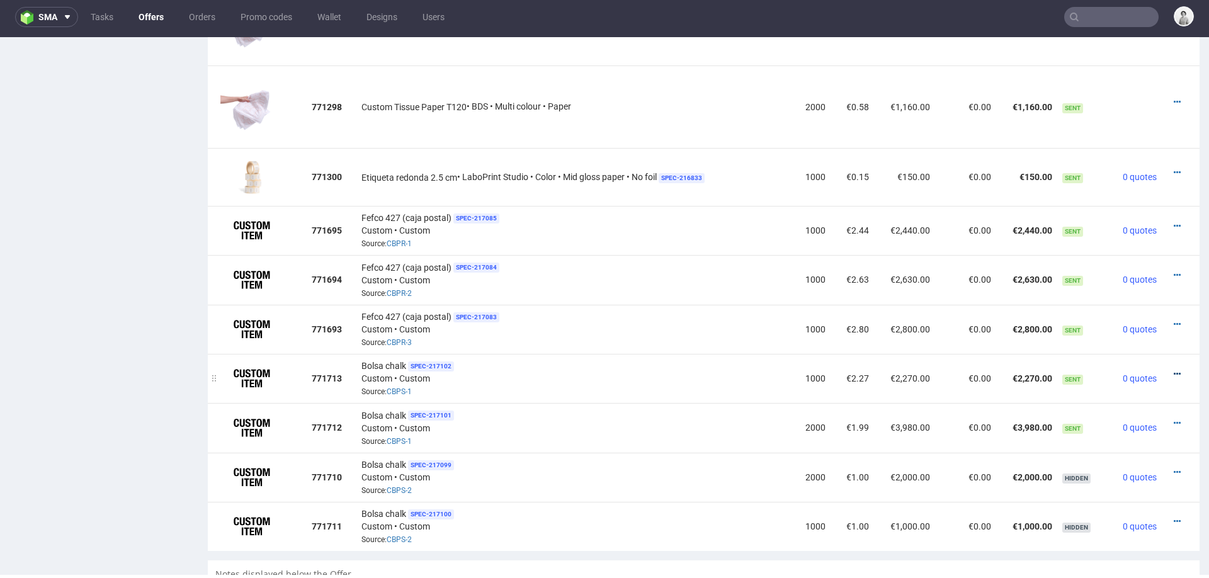
click at [1173, 369] on icon at bounding box center [1176, 373] width 7 height 9
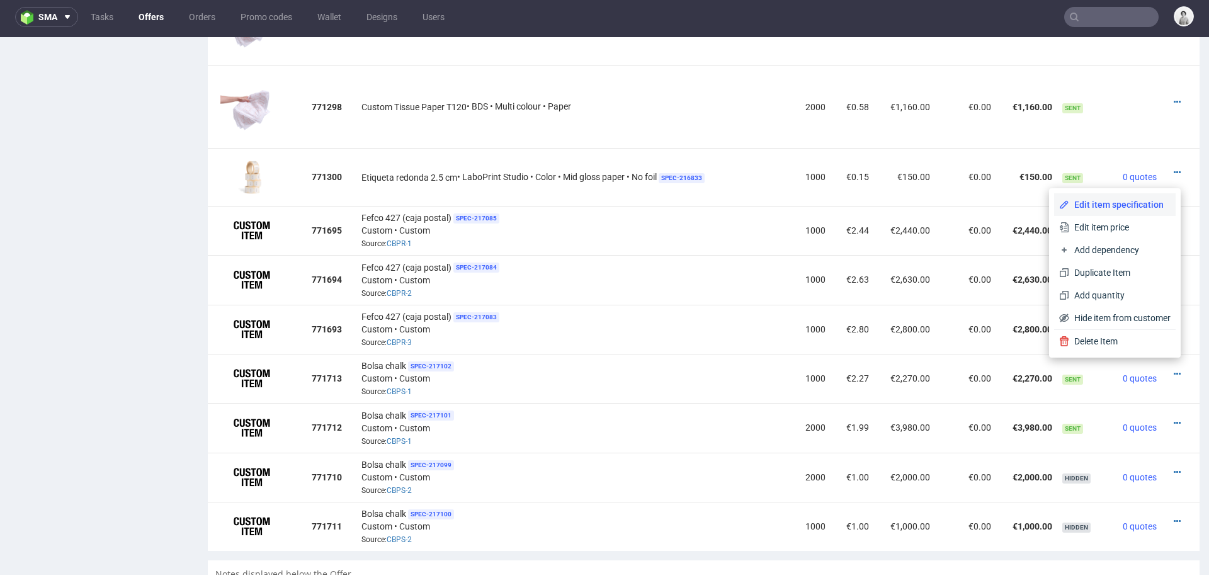
click at [1081, 204] on span "Edit item specification" at bounding box center [1119, 204] width 101 height 13
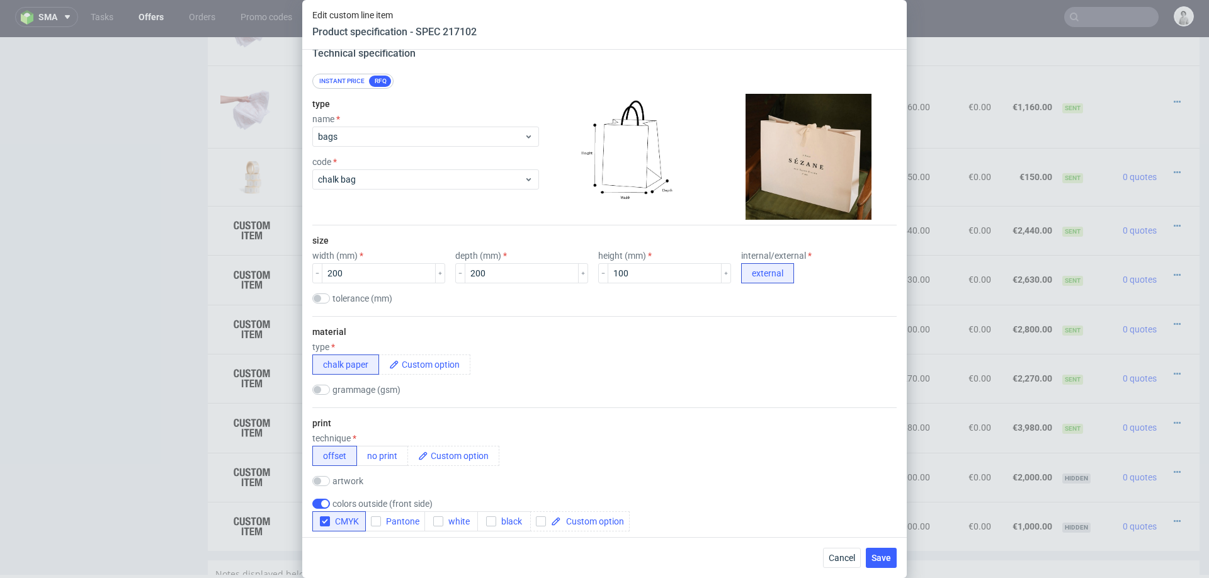
scroll to position [87, 0]
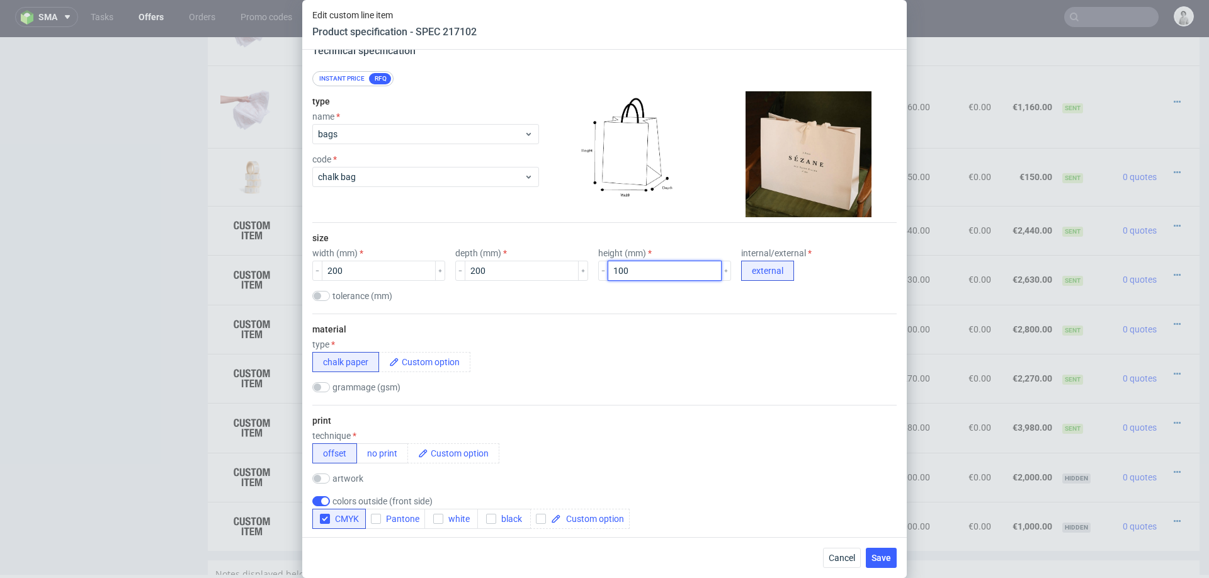
click at [616, 275] on input "100" at bounding box center [664, 271] width 114 height 20
type input "120"
click at [634, 383] on div "grammage (gsm)" at bounding box center [604, 388] width 584 height 13
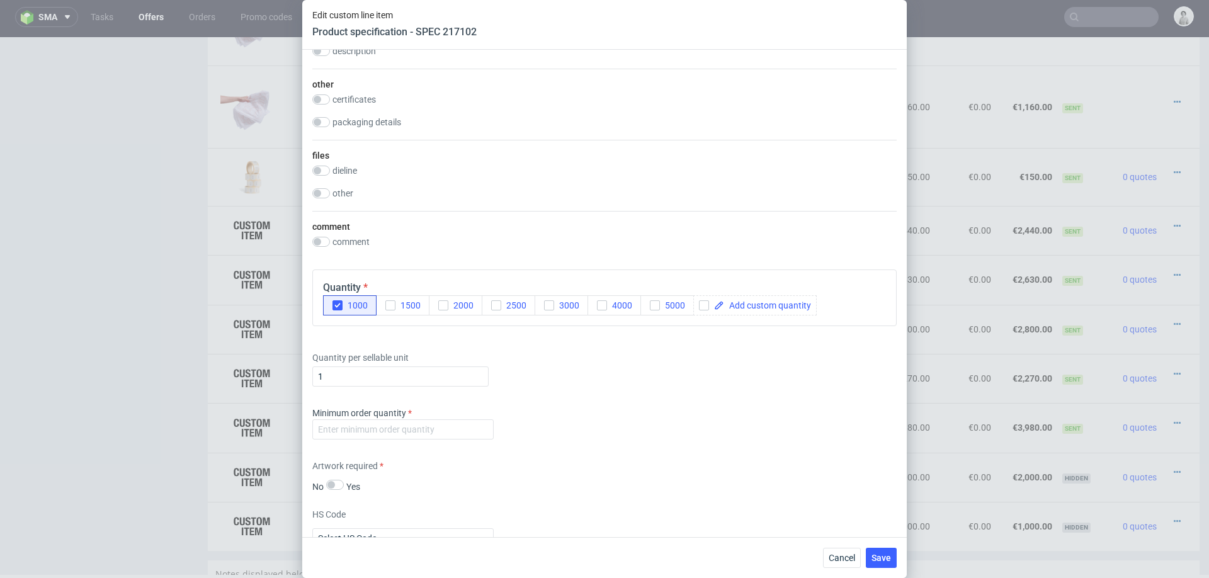
scroll to position [1049, 0]
click at [458, 422] on input "number" at bounding box center [402, 425] width 181 height 20
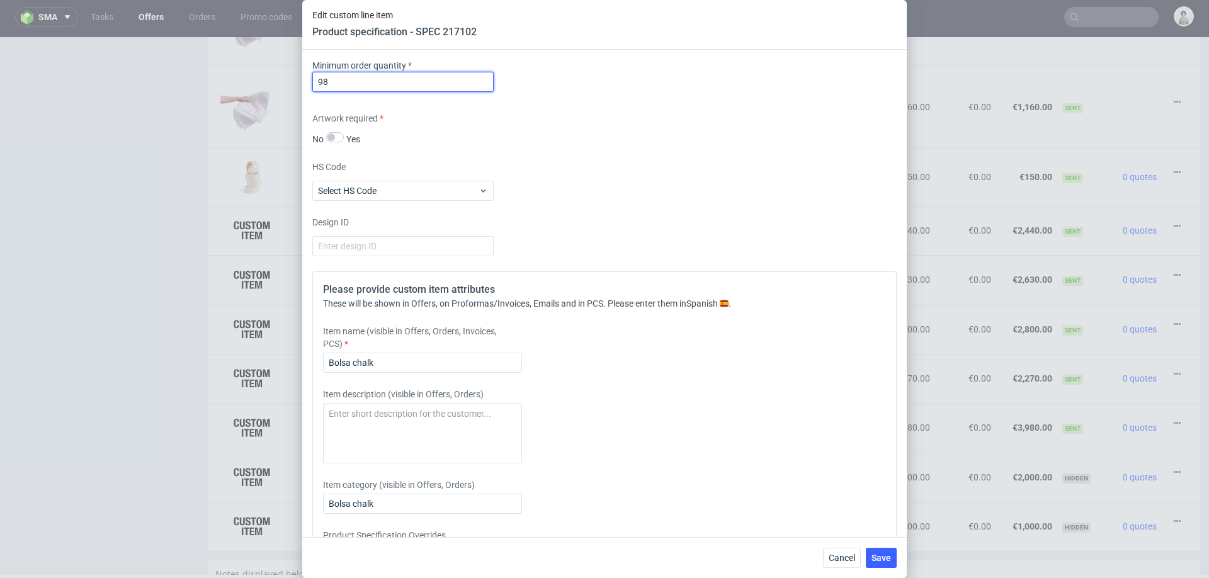
scroll to position [1395, 0]
type input "98"
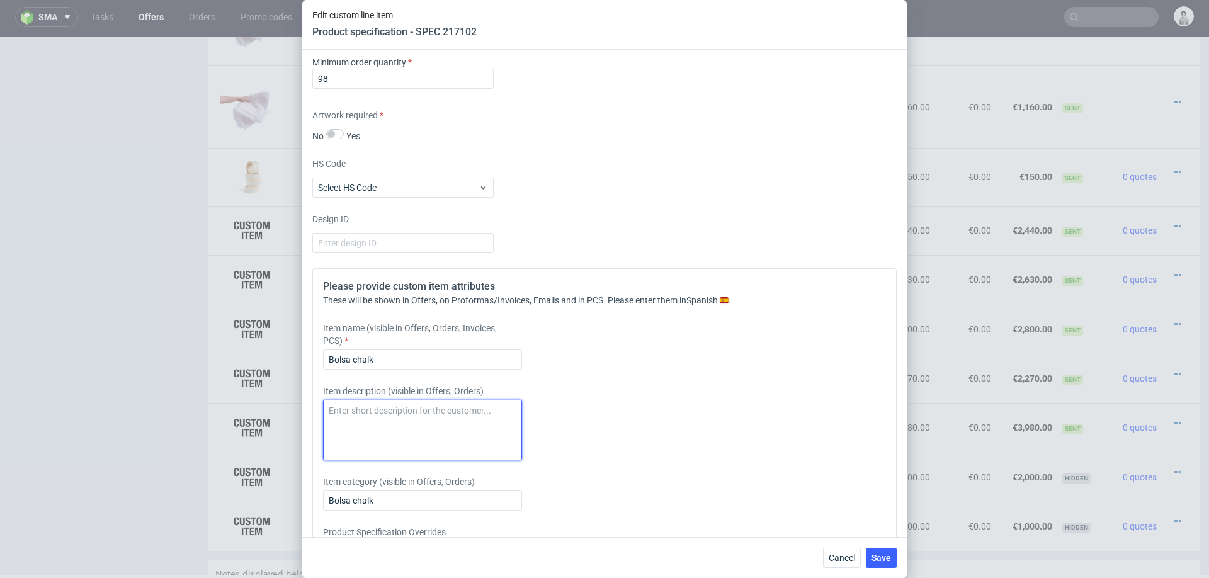
click at [407, 420] on textarea at bounding box center [422, 430] width 199 height 60
paste textarea "cartulina estucada 170 g/m² + refuerzos superior/inferior + laminado mate + cin…"
drag, startPoint x: 402, startPoint y: 409, endPoint x: 312, endPoint y: 408, distance: 90.0
click at [312, 408] on div "Please provide custom item attributes These will be shown in Offers, on Proform…" at bounding box center [604, 437] width 584 height 339
type textarea "chalk paper 170 g/m² + refuerzos superior/inferior + laminado mate + cinta de r…"
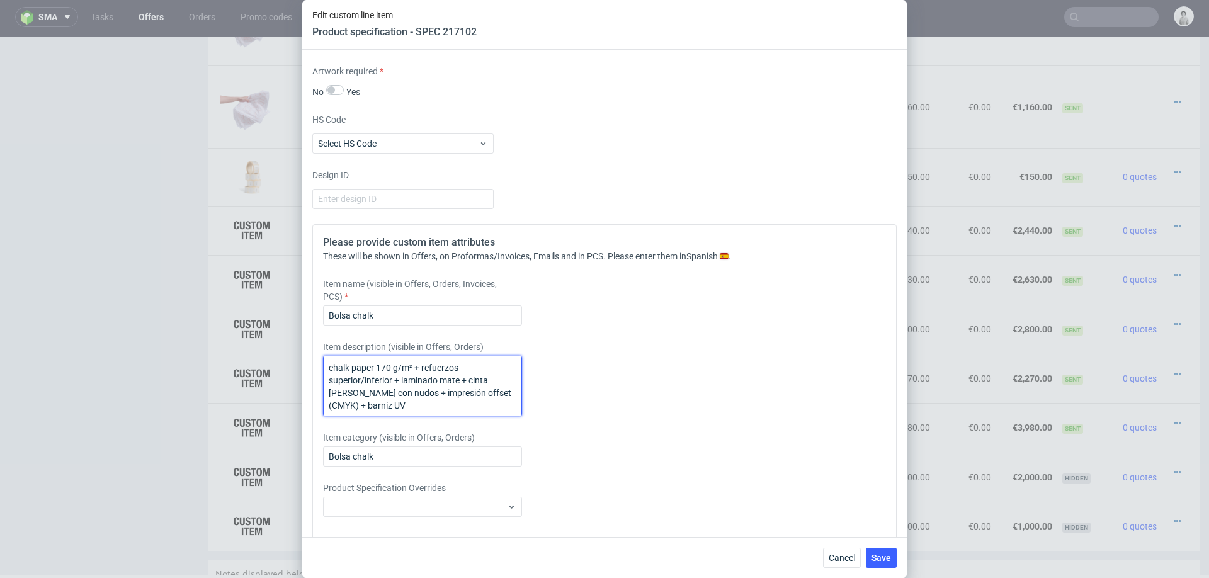
scroll to position [1462, 0]
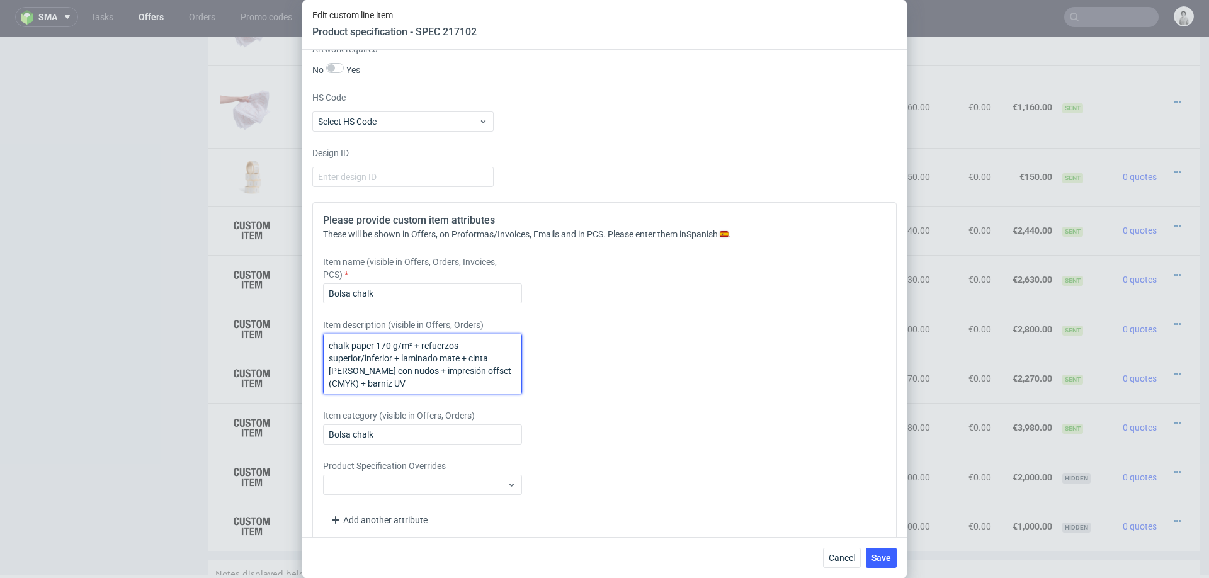
drag, startPoint x: 396, startPoint y: 380, endPoint x: 316, endPoint y: 342, distance: 88.7
click at [316, 342] on div "Please provide custom item attributes These will be shown in Offers, on Proform…" at bounding box center [604, 371] width 584 height 339
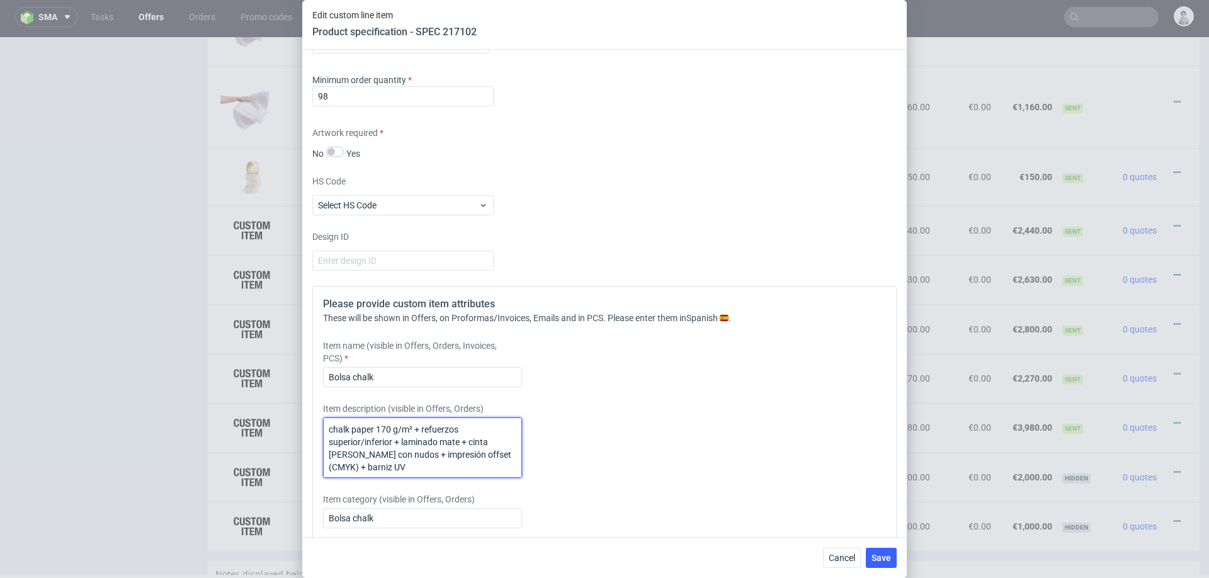
scroll to position [1399, 0]
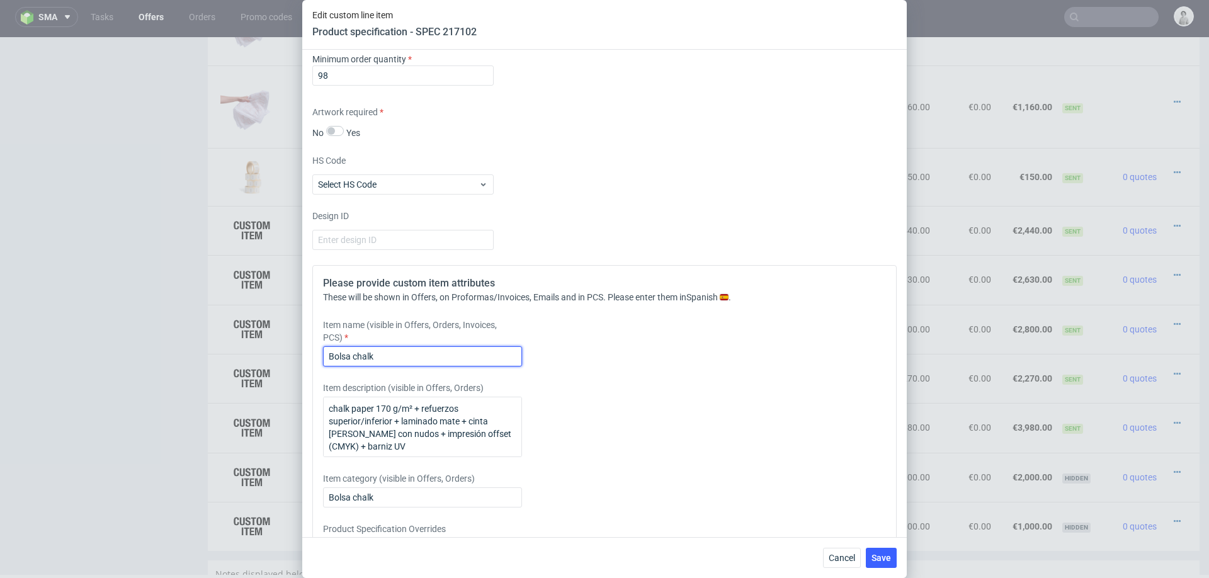
click at [465, 347] on input "Bolsa chalk" at bounding box center [422, 356] width 199 height 20
click at [466, 353] on input "Bolsa chalk" at bounding box center [422, 356] width 199 height 20
type input "Bolsa chalk 20x20x12 cm"
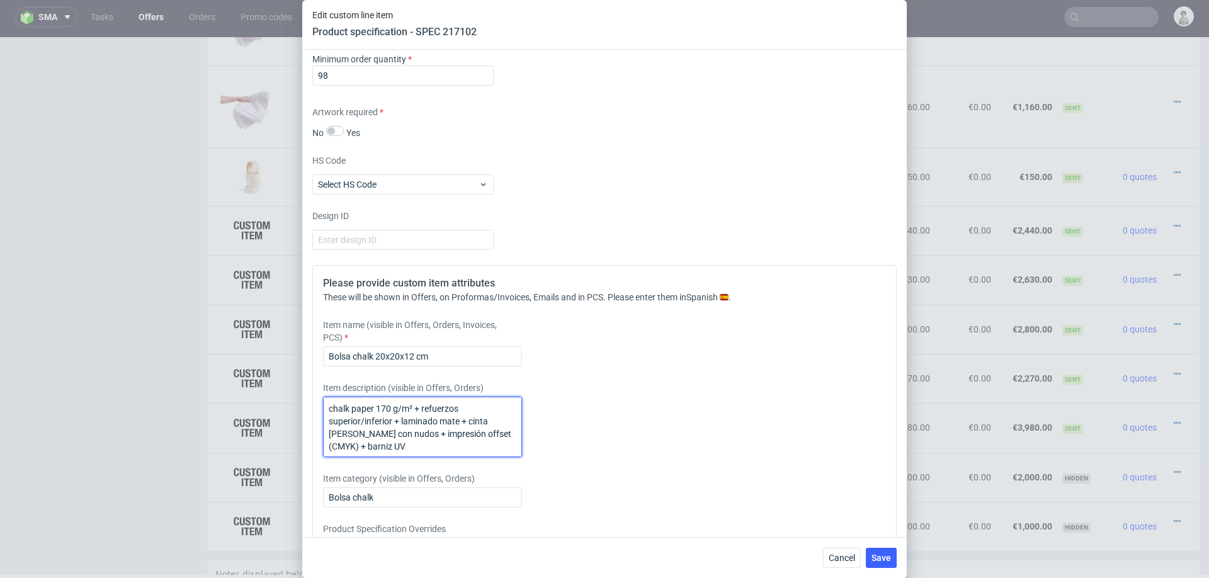
click at [438, 437] on textarea "chalk paper 170 g/m² + refuerzos superior/inferior + laminado mate + cinta de r…" at bounding box center [422, 427] width 199 height 60
click at [877, 553] on span "Save" at bounding box center [881, 557] width 20 height 9
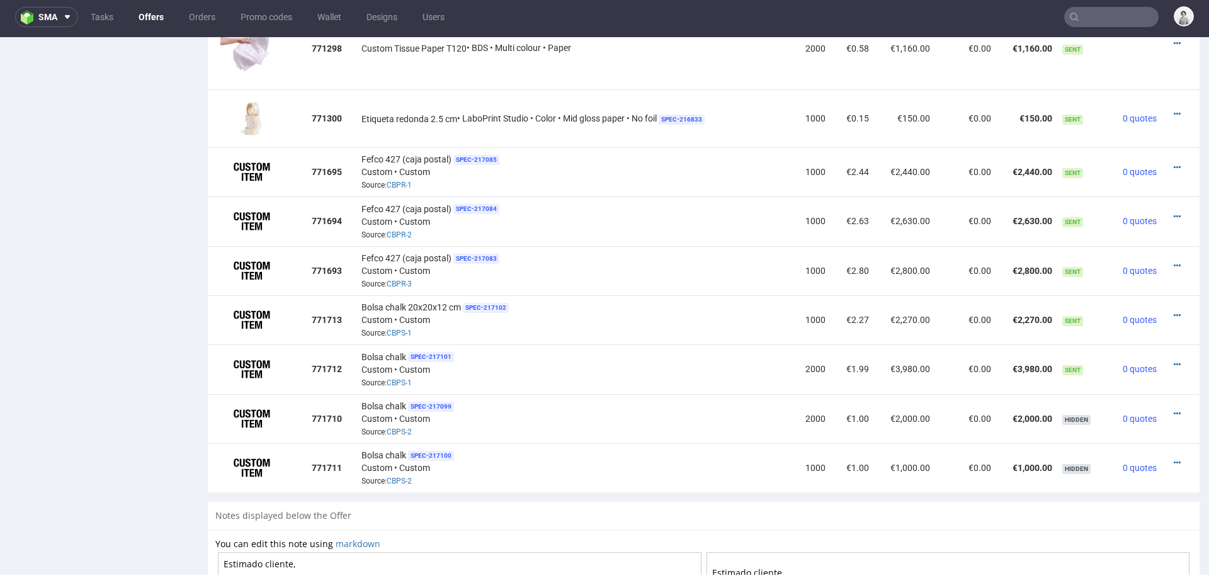
scroll to position [1303, 0]
click at [1173, 358] on icon at bounding box center [1176, 362] width 7 height 9
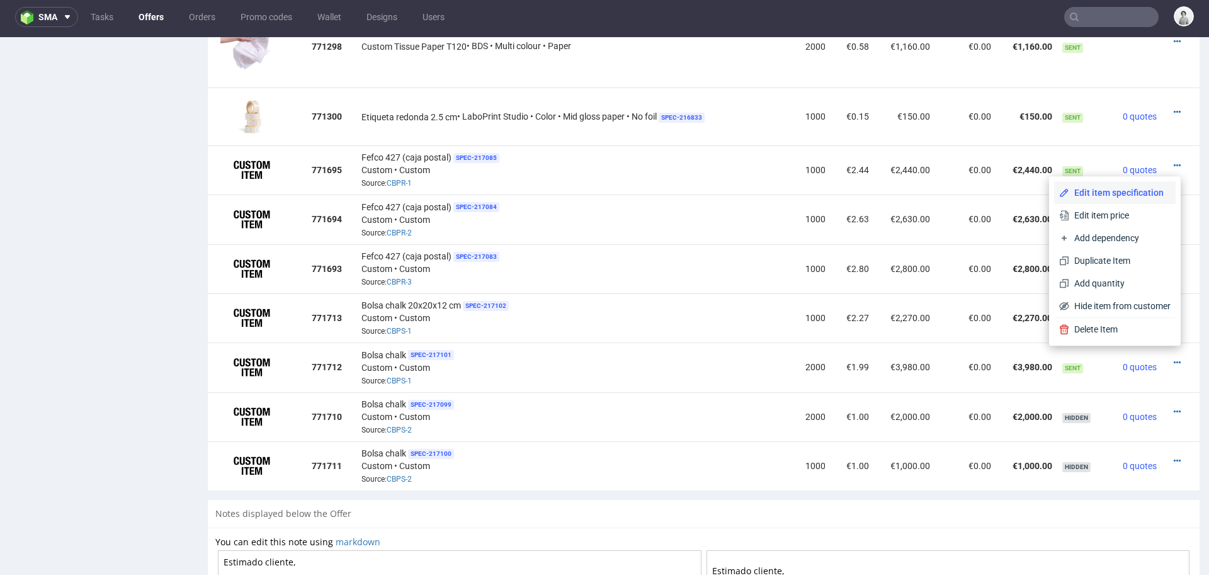
click at [1118, 198] on span "Edit item specification" at bounding box center [1119, 192] width 101 height 13
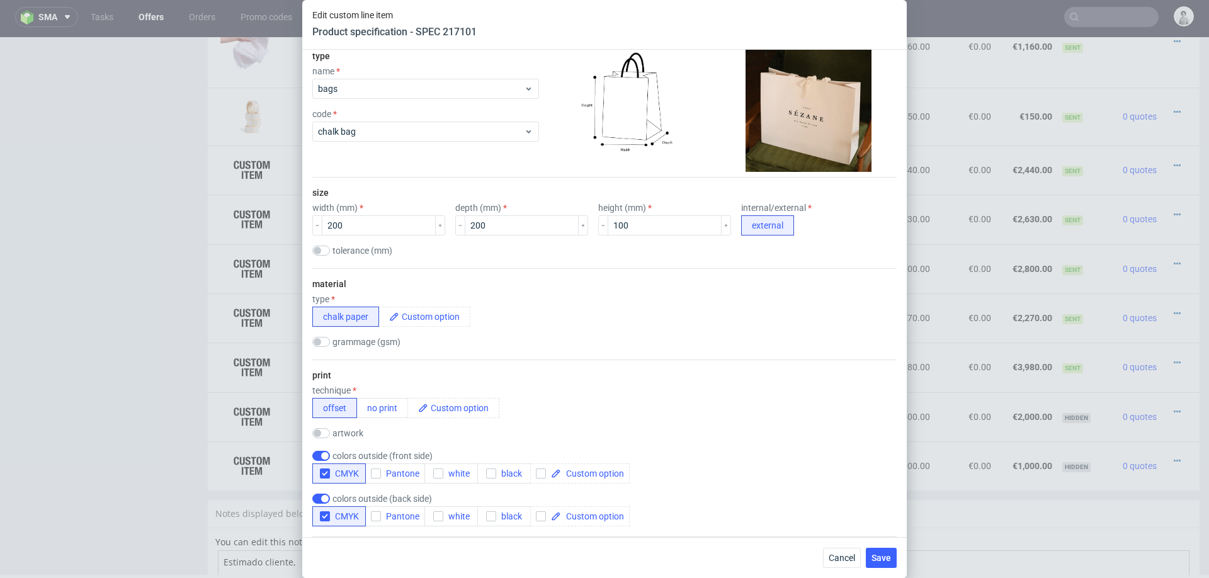
scroll to position [152, 0]
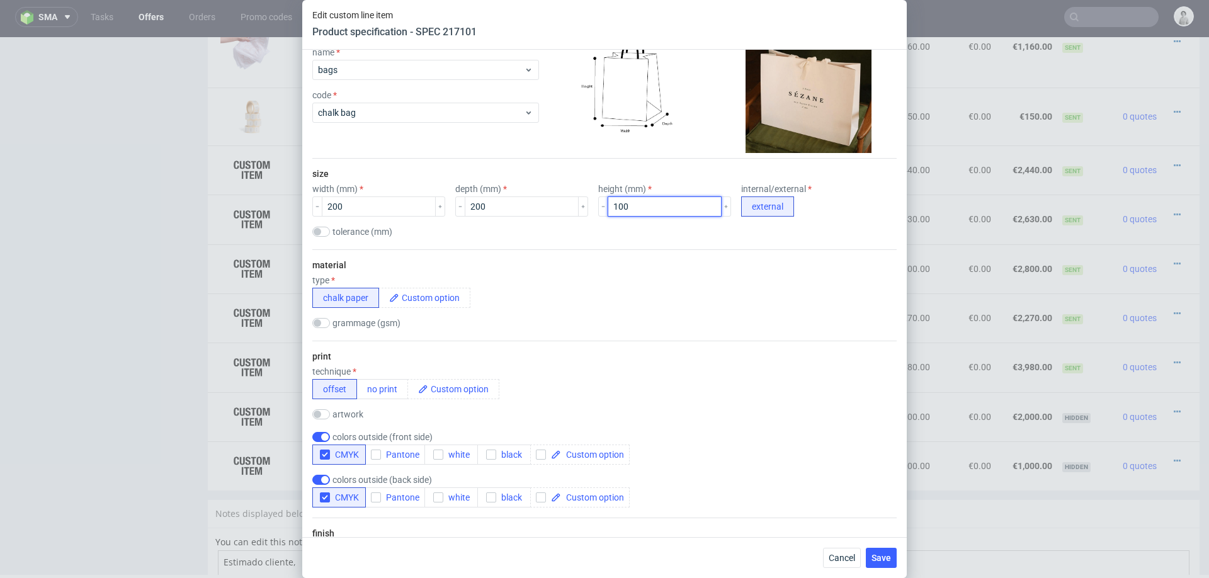
drag, startPoint x: 609, startPoint y: 206, endPoint x: 567, endPoint y: 206, distance: 42.2
click at [567, 206] on div "width (mm) 200 depth (mm) 200 height (mm) 100 internal/external external" at bounding box center [604, 200] width 584 height 33
type input "120"
click at [626, 294] on div "type chalk paper" at bounding box center [604, 291] width 584 height 33
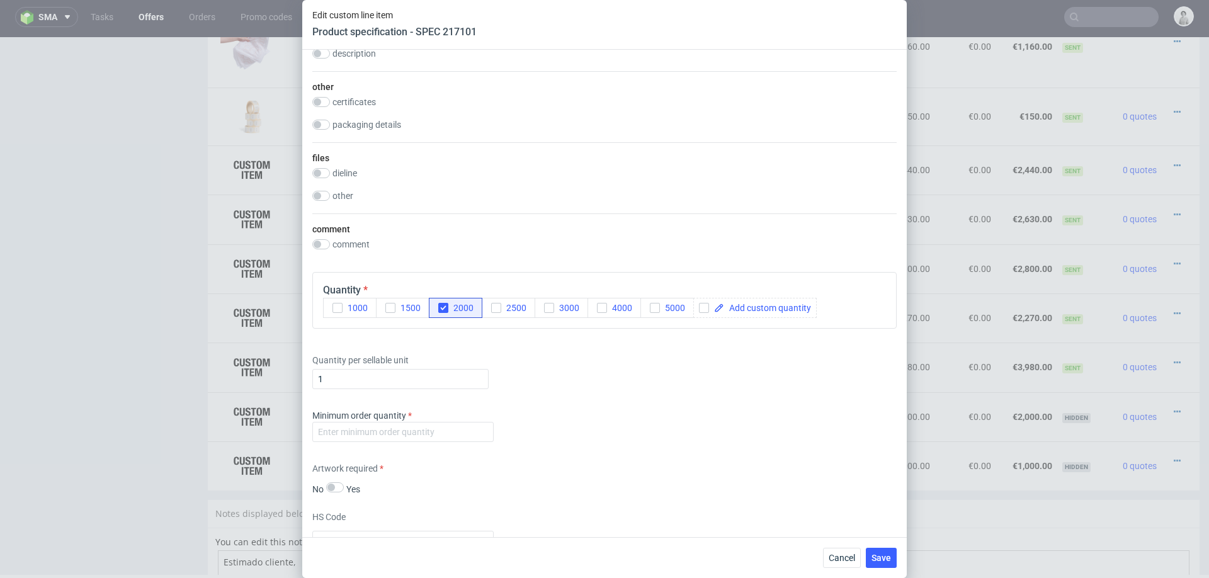
scroll to position [1171, 0]
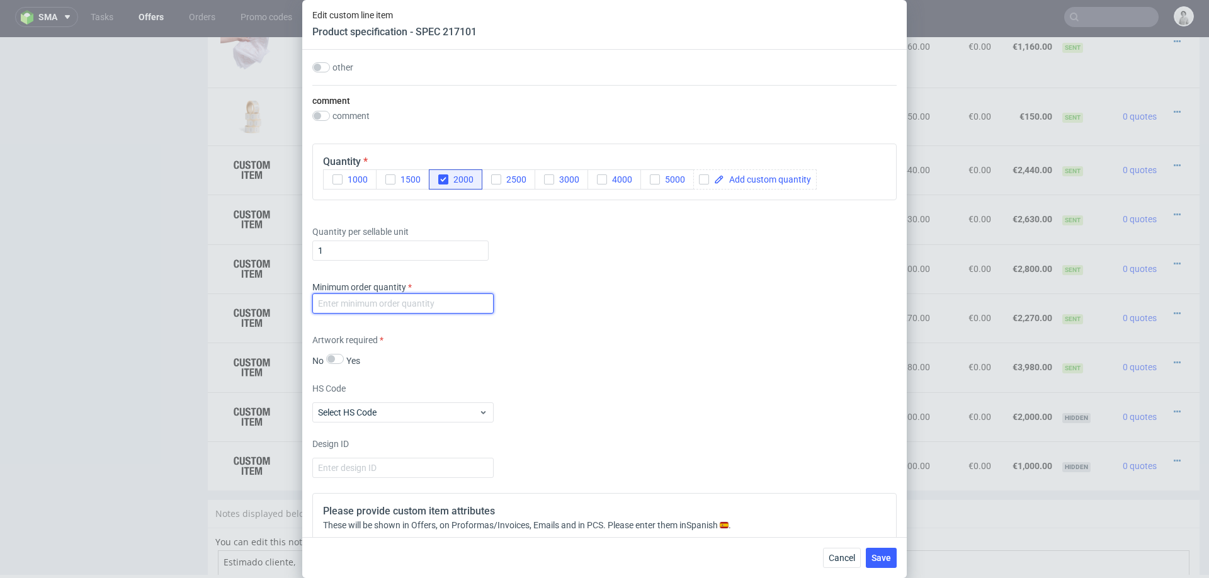
click at [459, 304] on input "number" at bounding box center [402, 303] width 181 height 20
type input "100"
click at [563, 338] on div "Artwork required No Yes" at bounding box center [604, 350] width 584 height 33
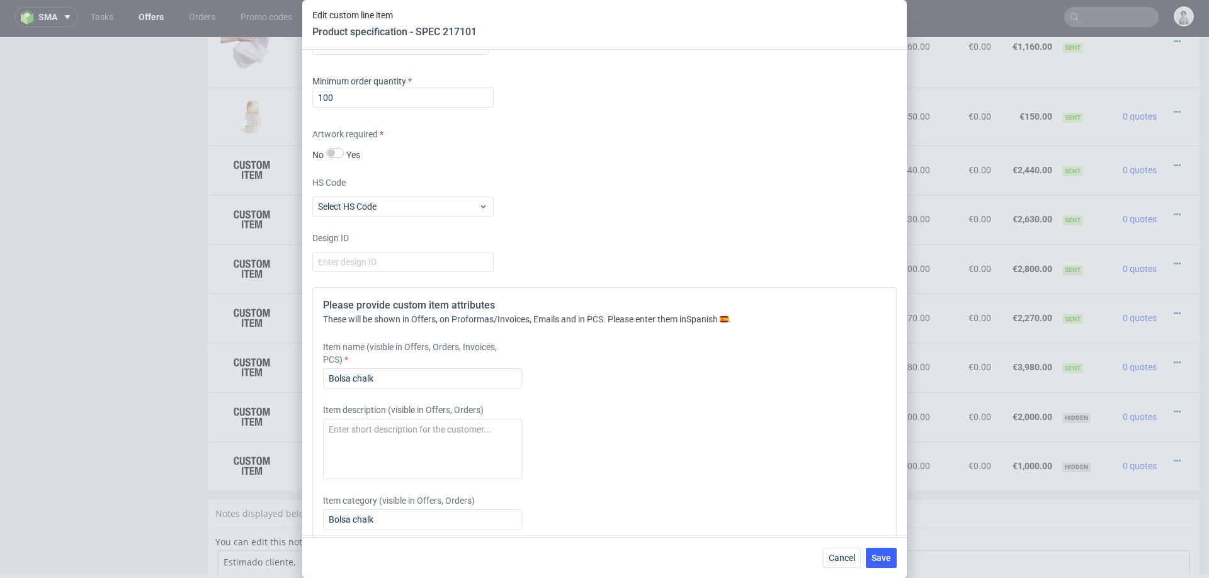
scroll to position [1387, 0]
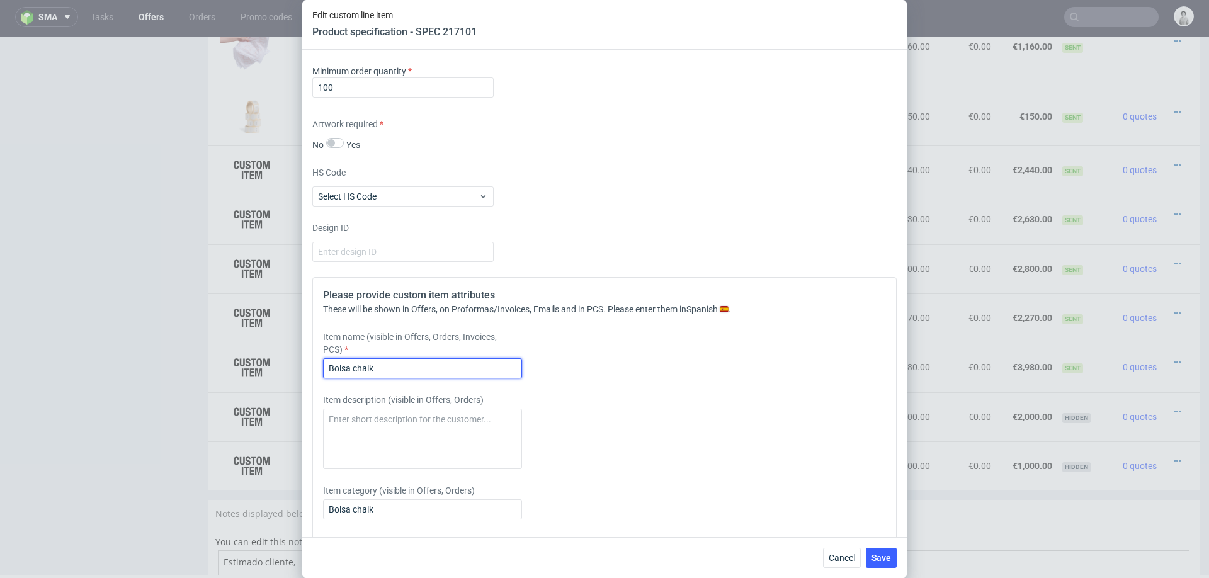
click at [473, 361] on input "Bolsa chalk" at bounding box center [422, 368] width 199 height 20
type input "Bolsa chalk 20x20x12 cm"
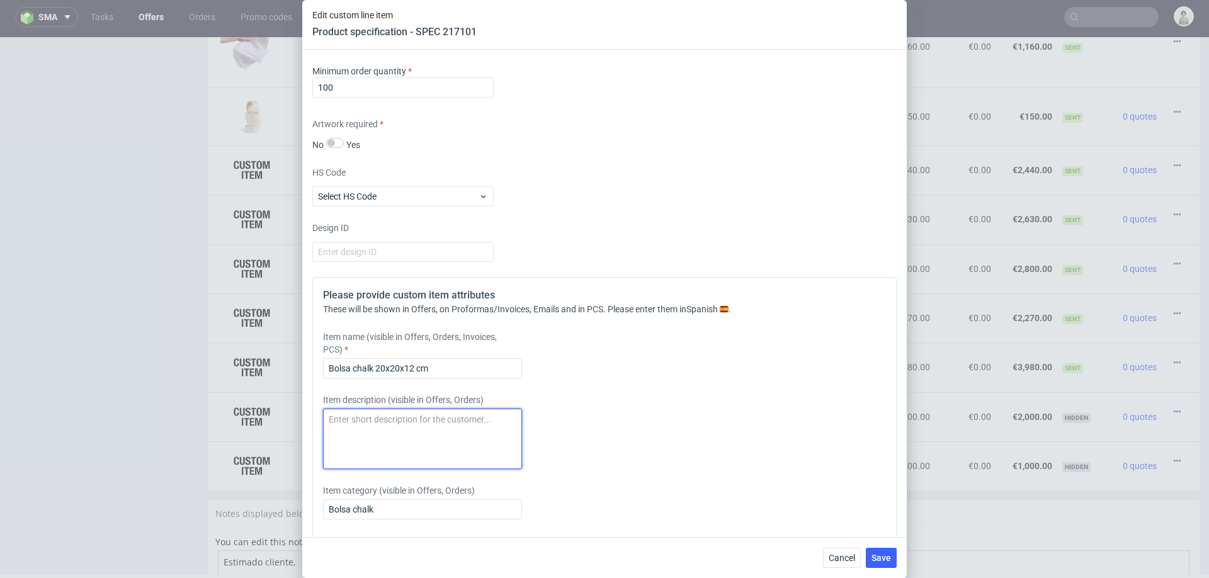
click at [479, 419] on textarea at bounding box center [422, 439] width 199 height 60
paste textarea "chalk paper 170 g/m² + refuerzos superior/inferior + laminado mate + cinta de r…"
type textarea "chalk paper 170 g/m² + refuerzos superior/inferior + laminado mate + cinta de r…"
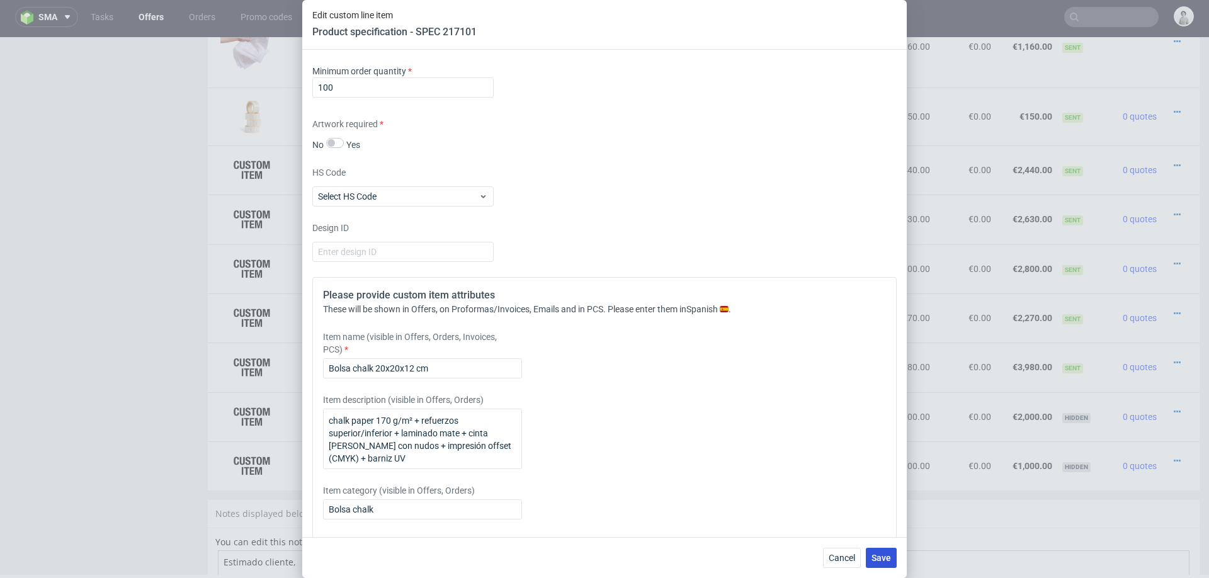
click at [885, 553] on span "Save" at bounding box center [881, 557] width 20 height 9
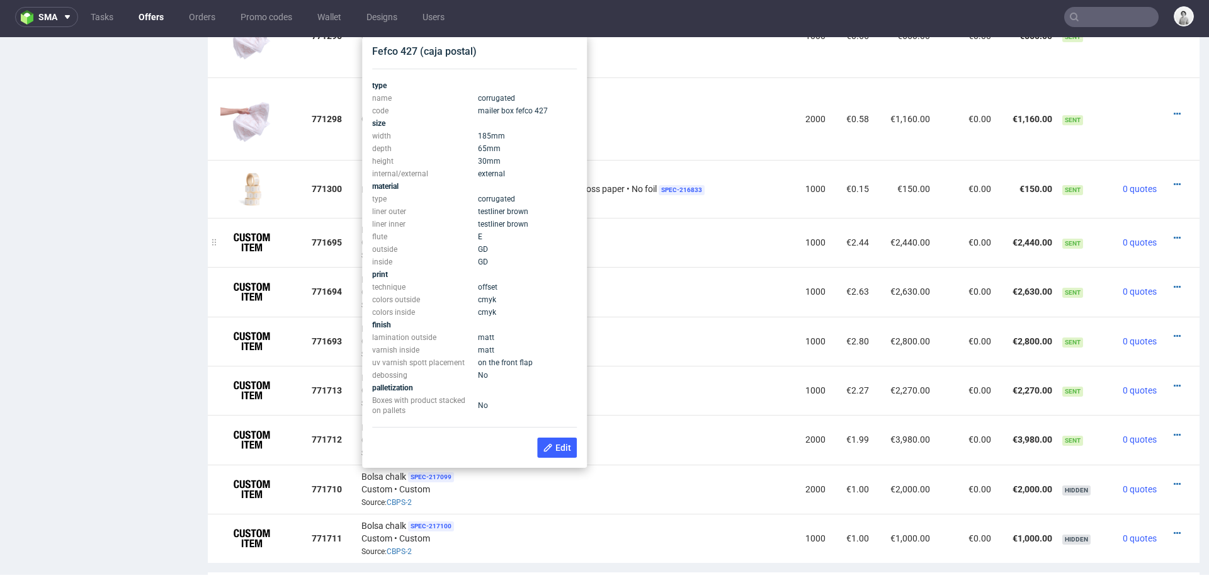
scroll to position [1219, 0]
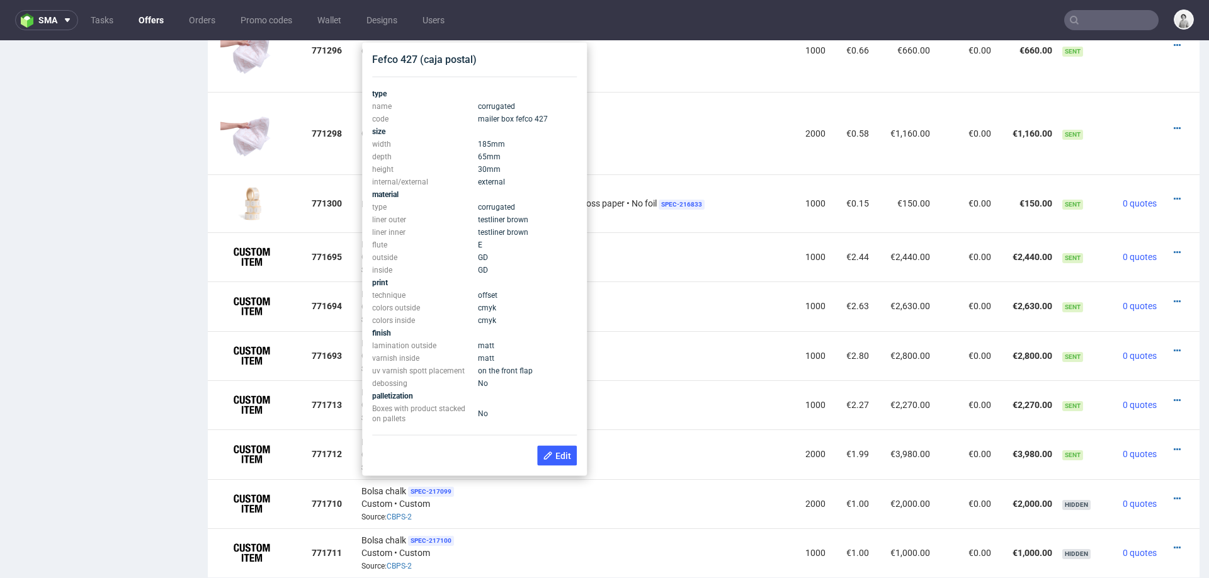
scroll to position [4, 0]
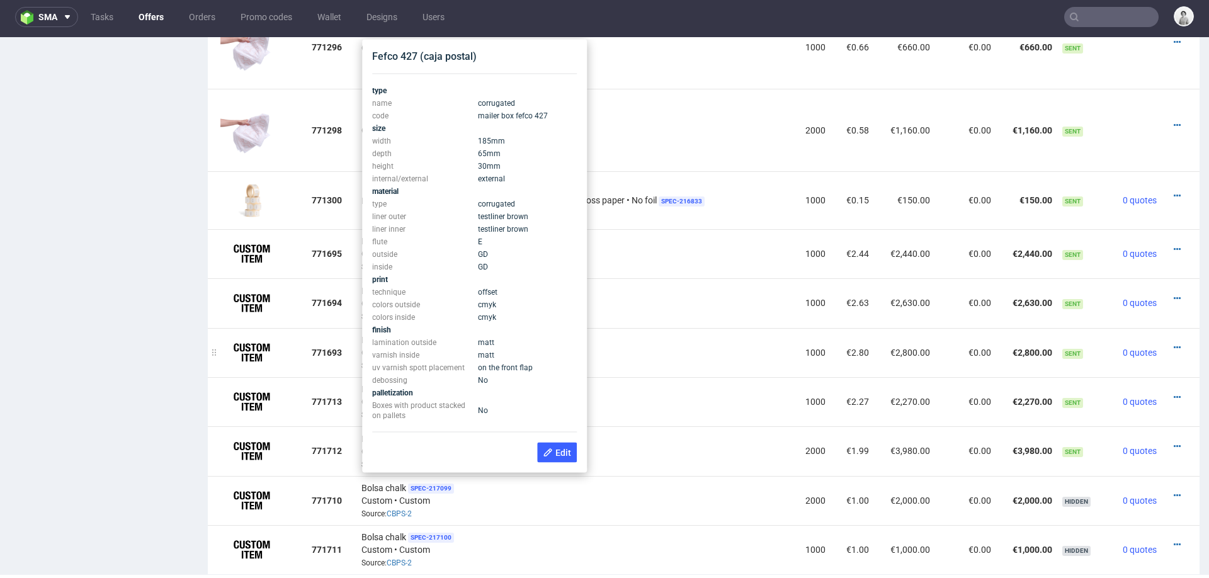
click at [655, 335] on div "Fefco 427 (caja postal) SPEC- 217083 Custom • Custom Source: CBPR-3" at bounding box center [574, 352] width 427 height 39
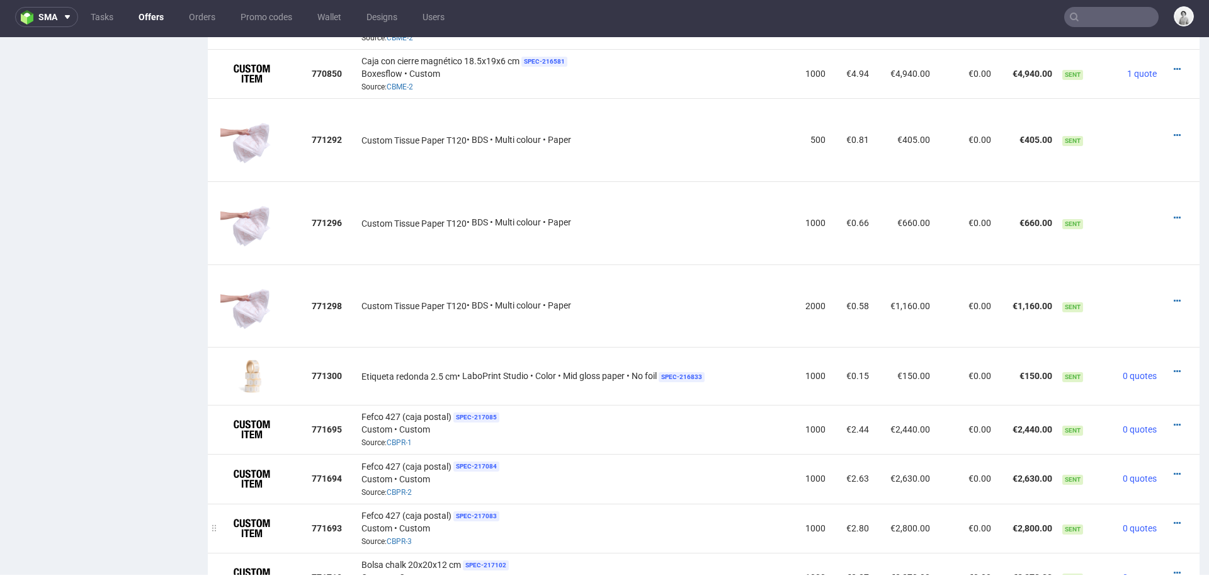
scroll to position [1044, 0]
click at [1173, 366] on icon at bounding box center [1176, 370] width 7 height 9
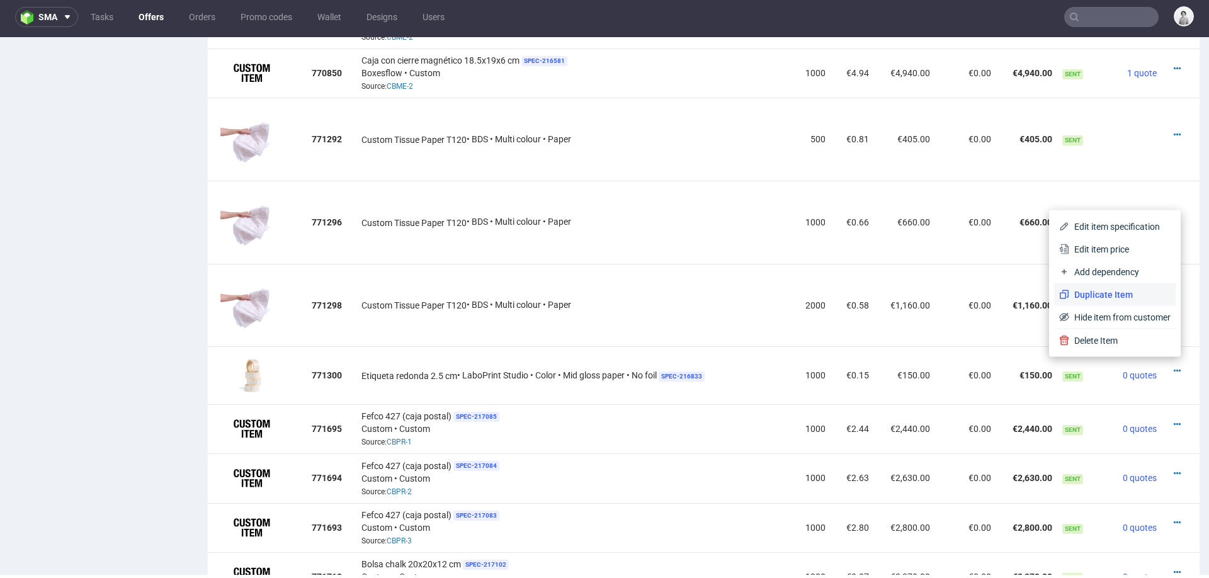
click at [1097, 291] on span "Duplicate Item" at bounding box center [1119, 294] width 101 height 13
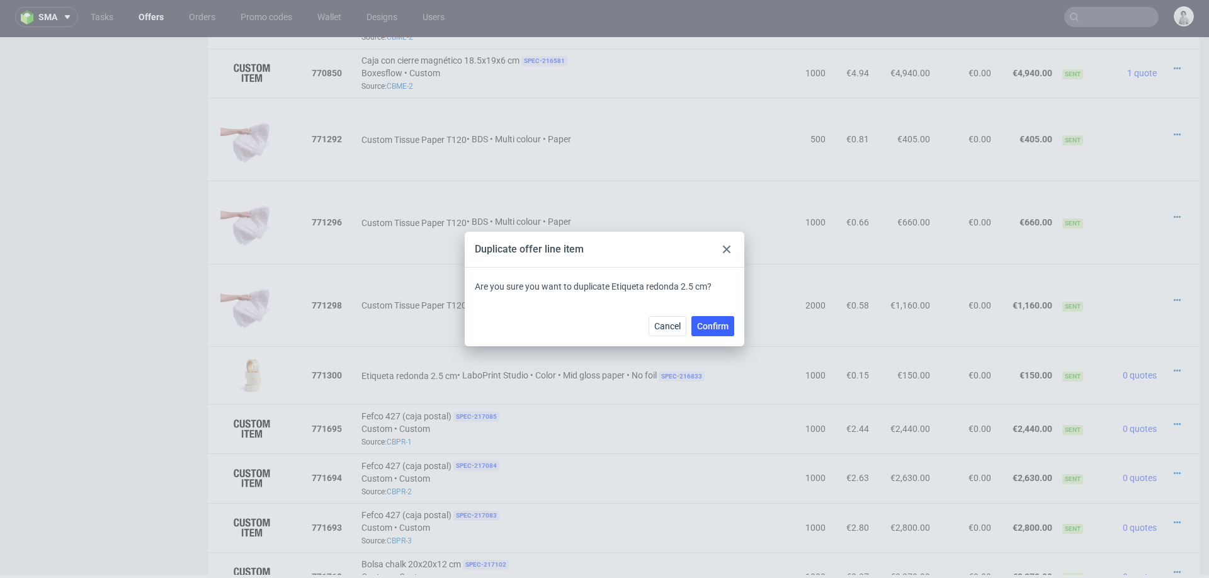
click at [724, 247] on use at bounding box center [727, 249] width 8 height 8
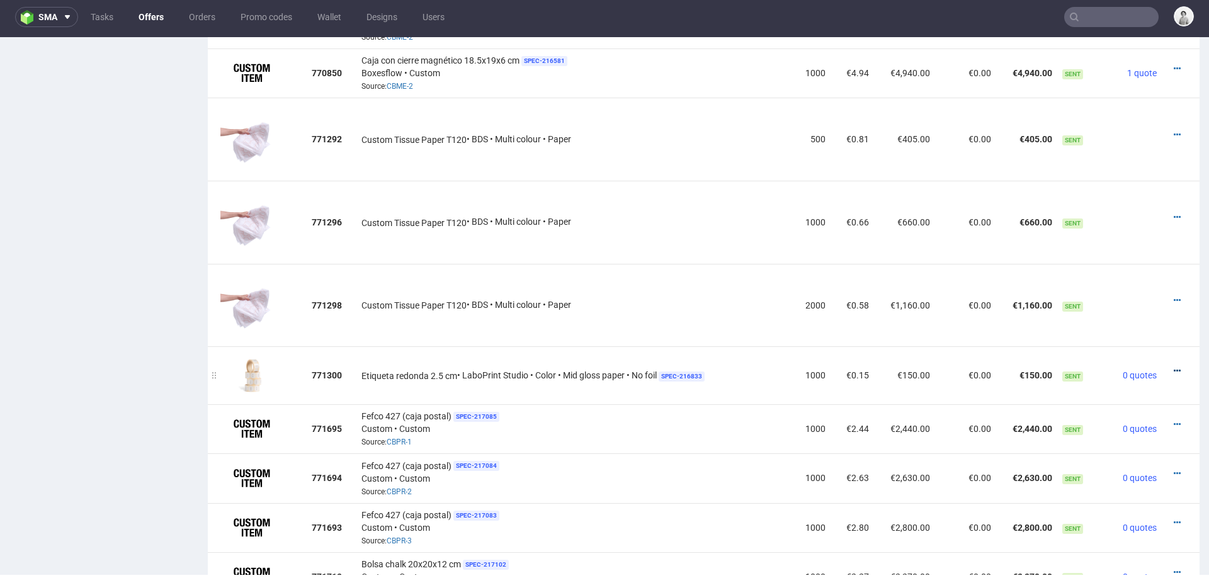
click at [1173, 366] on icon at bounding box center [1176, 370] width 7 height 9
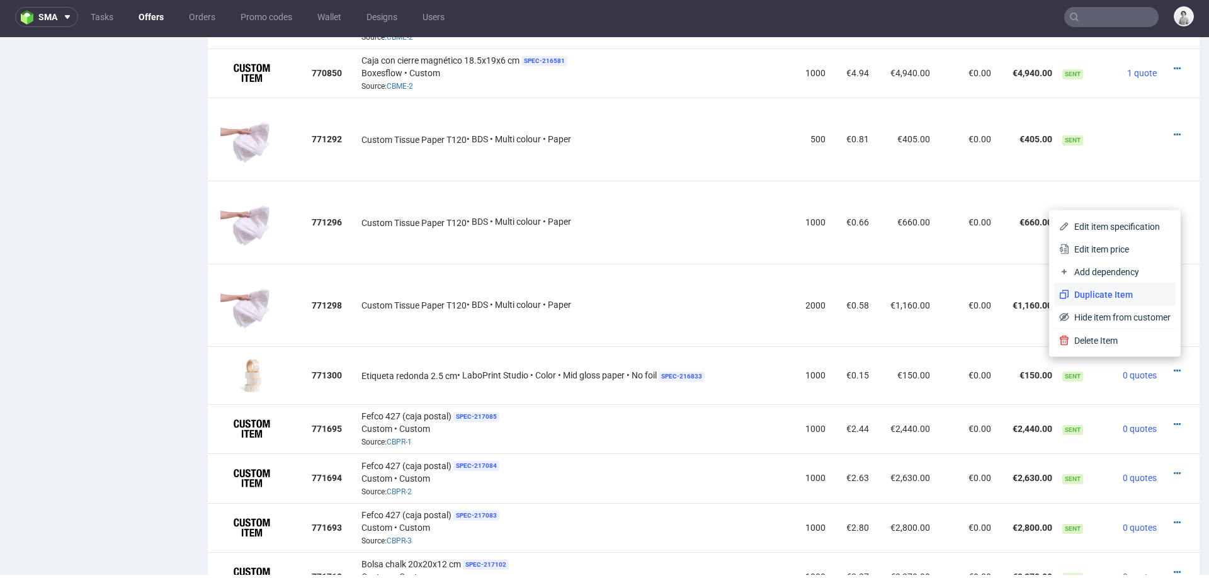
click at [1114, 291] on span "Duplicate Item" at bounding box center [1119, 294] width 101 height 13
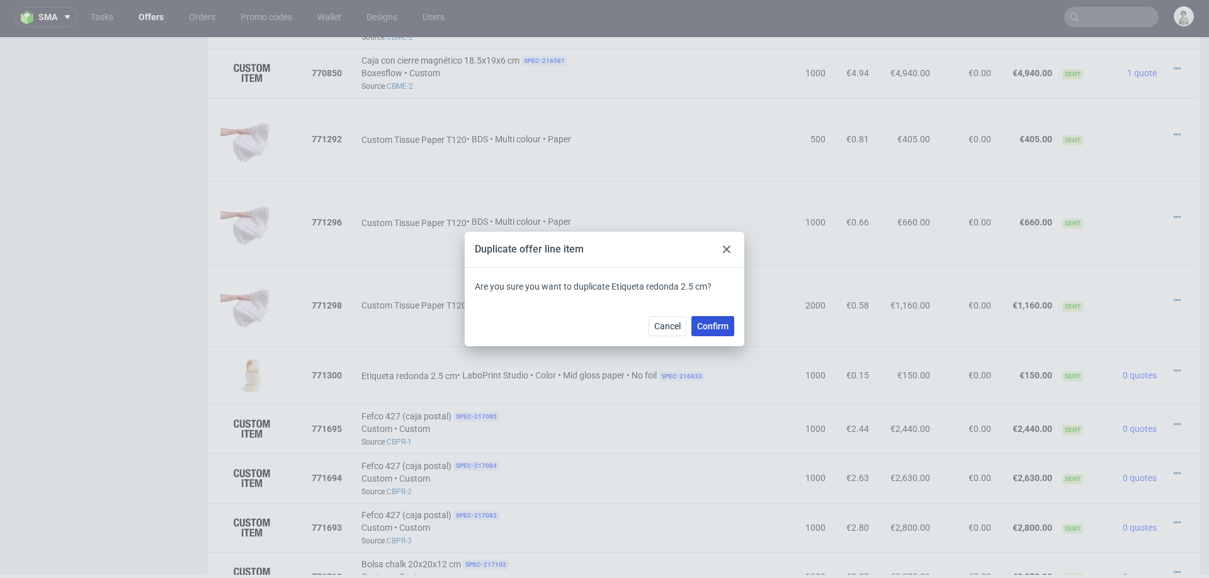
click at [704, 329] on span "Confirm" at bounding box center [712, 326] width 31 height 9
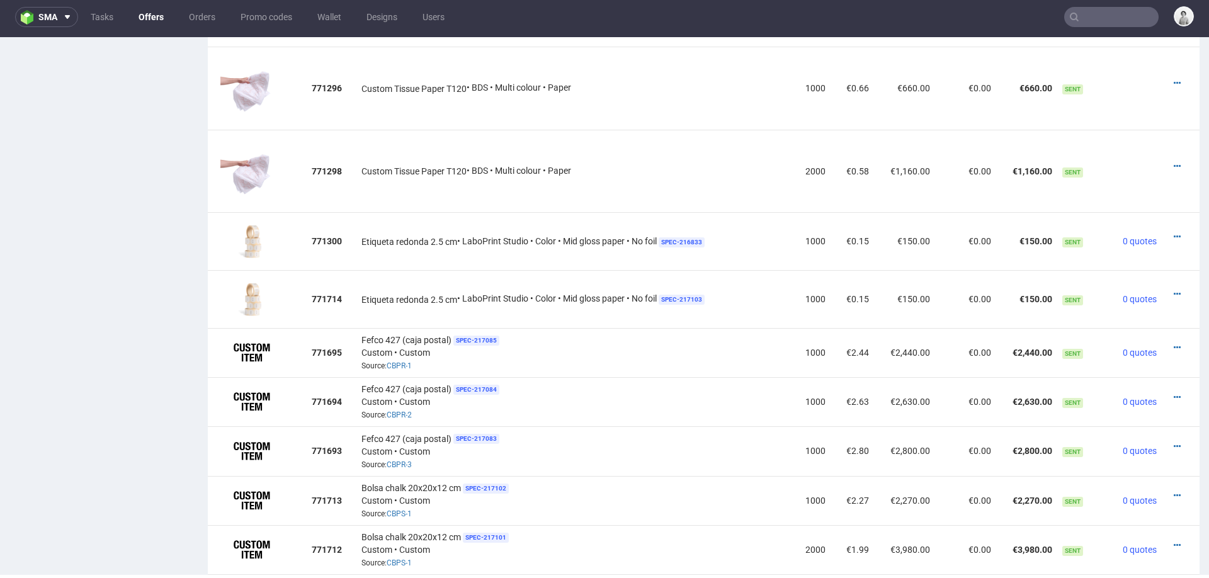
scroll to position [1173, 0]
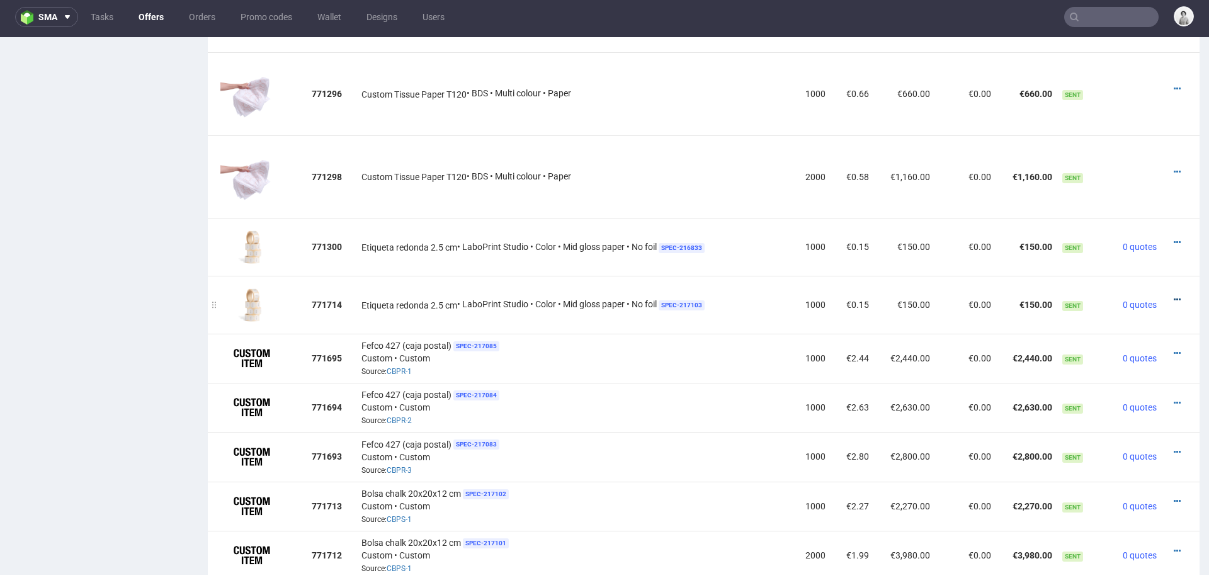
click at [1173, 295] on icon at bounding box center [1176, 299] width 7 height 9
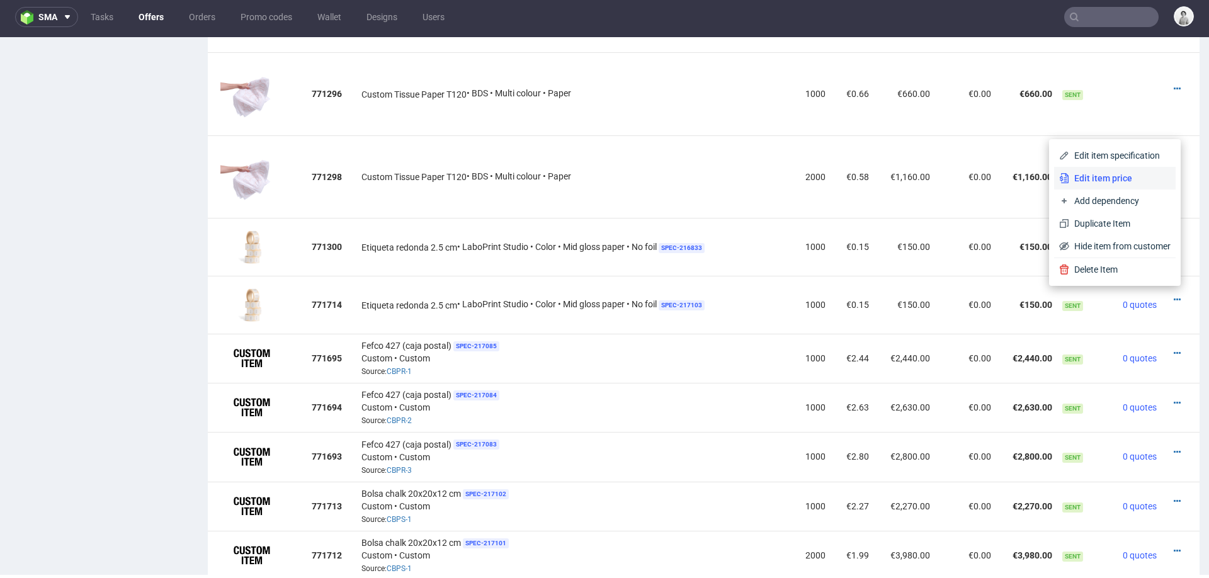
click at [1125, 181] on span "Edit item price" at bounding box center [1119, 178] width 101 height 13
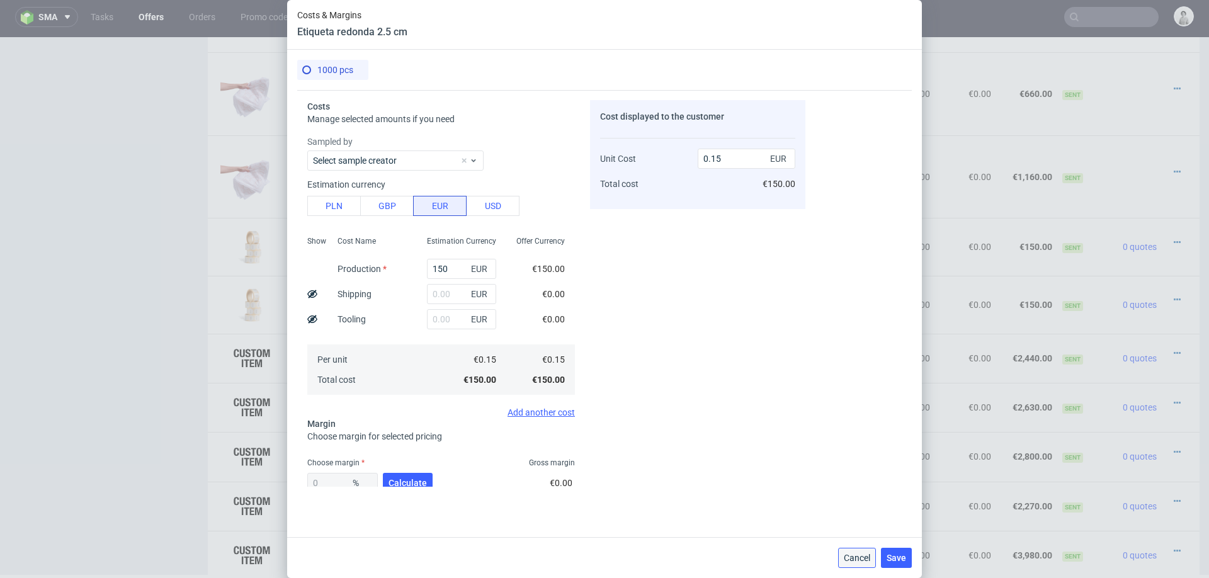
click at [852, 548] on button "Cancel" at bounding box center [857, 558] width 38 height 20
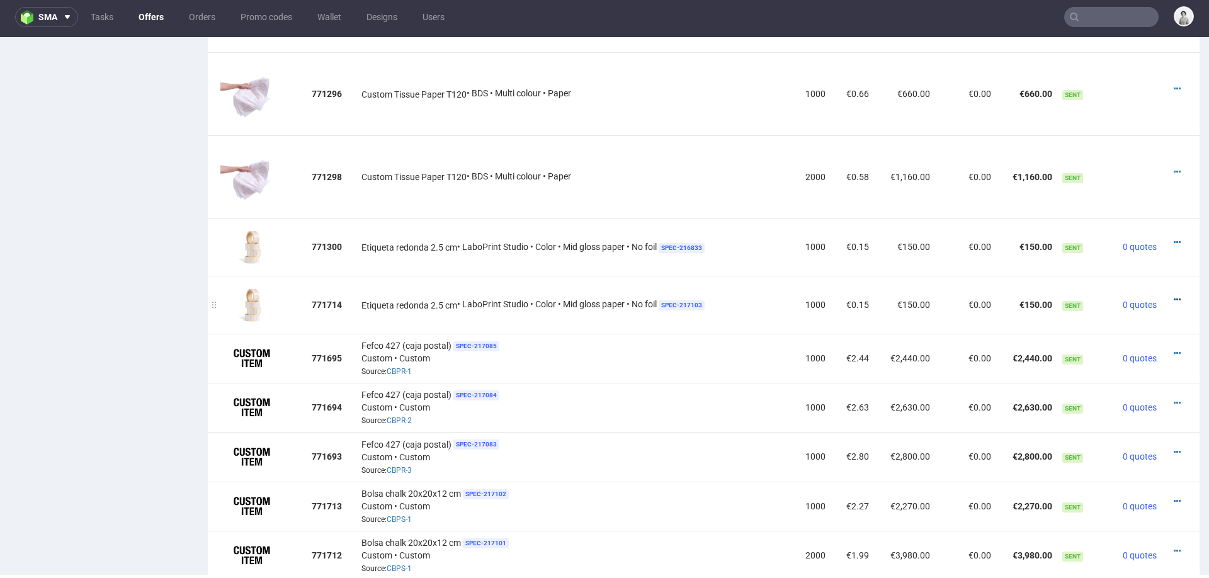
click at [1173, 295] on icon at bounding box center [1176, 299] width 7 height 9
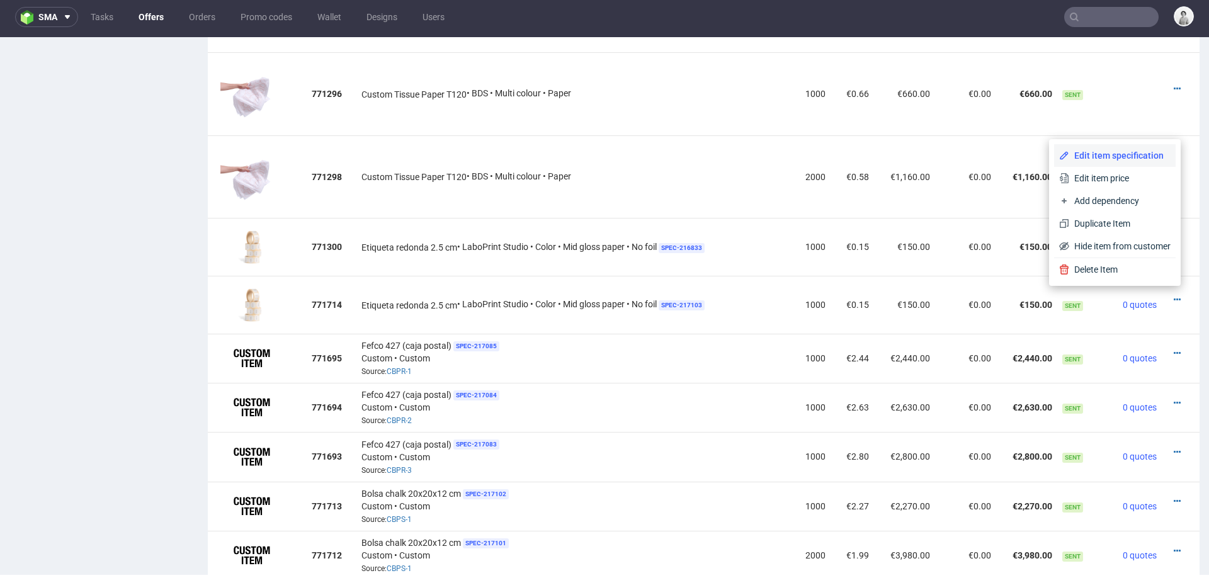
click at [1108, 154] on span "Edit item specification" at bounding box center [1119, 155] width 101 height 13
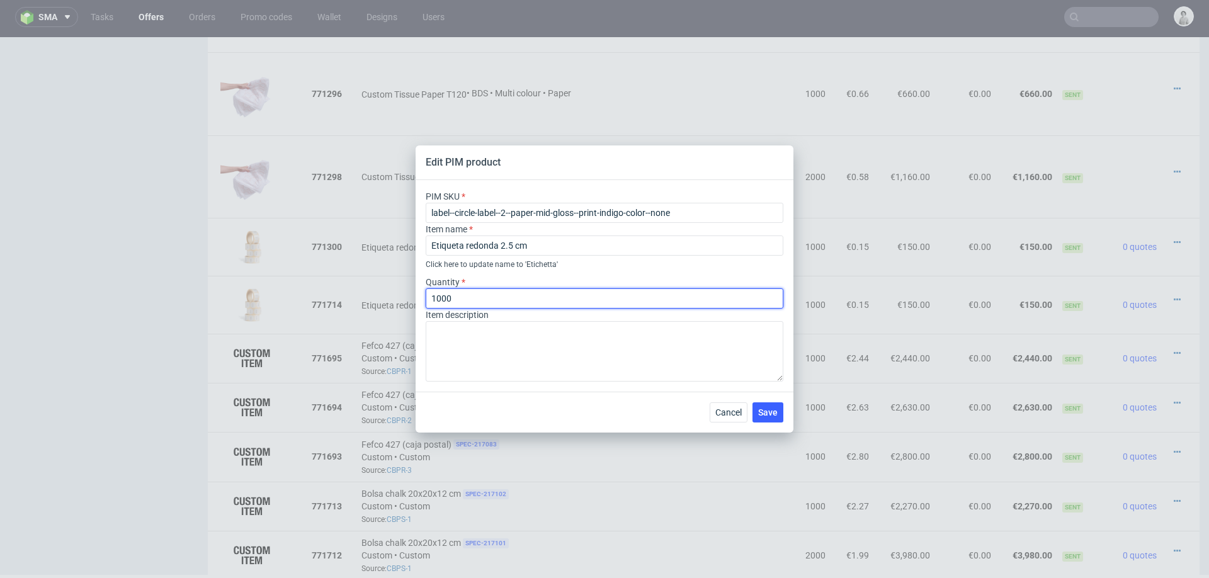
click at [461, 302] on input "1000" at bounding box center [605, 298] width 358 height 20
type input "2000"
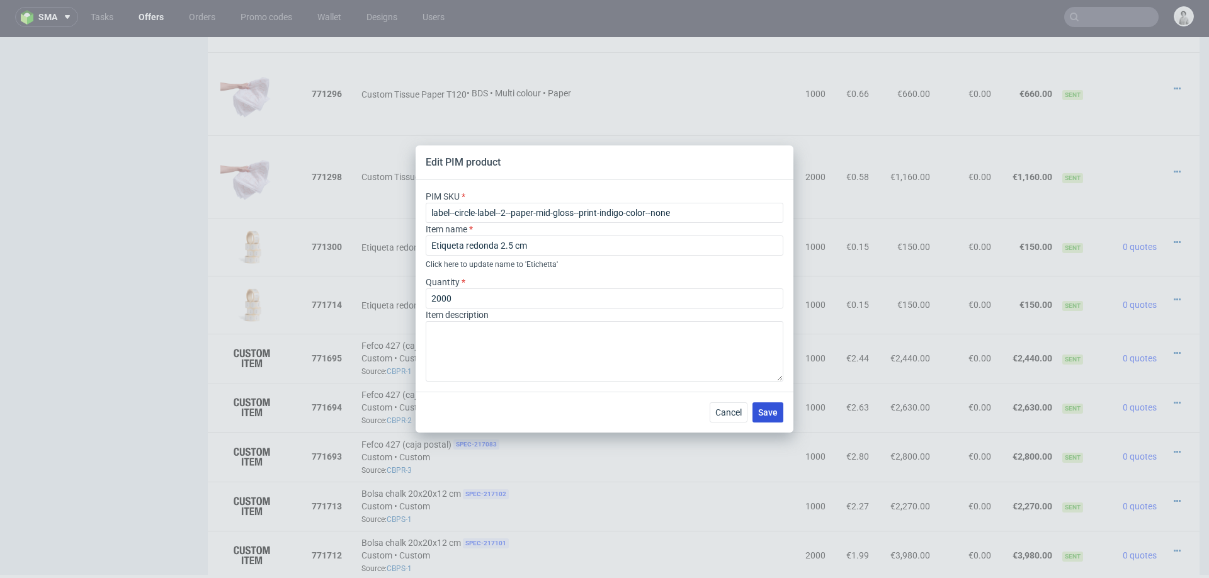
click at [767, 408] on span "Save" at bounding box center [768, 412] width 20 height 9
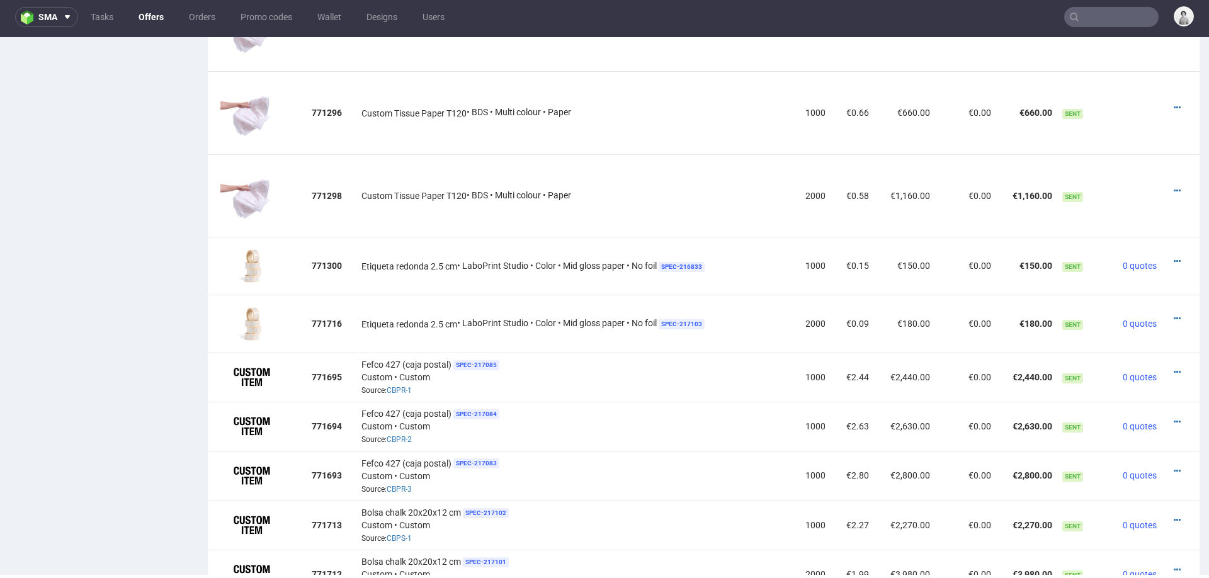
scroll to position [1151, 0]
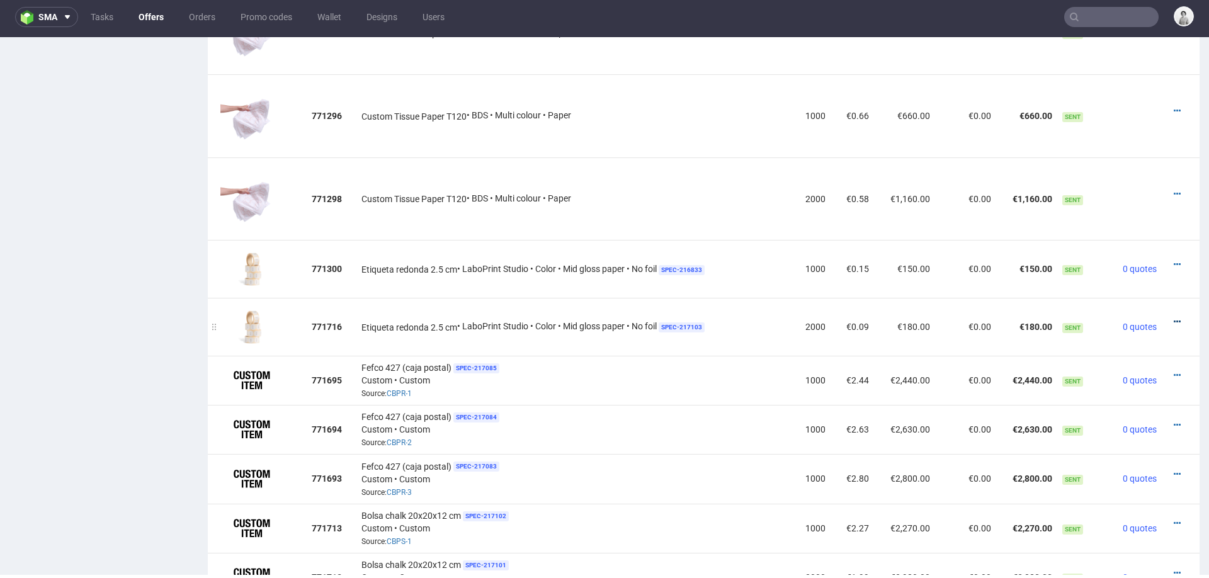
click at [1173, 317] on icon at bounding box center [1176, 321] width 7 height 9
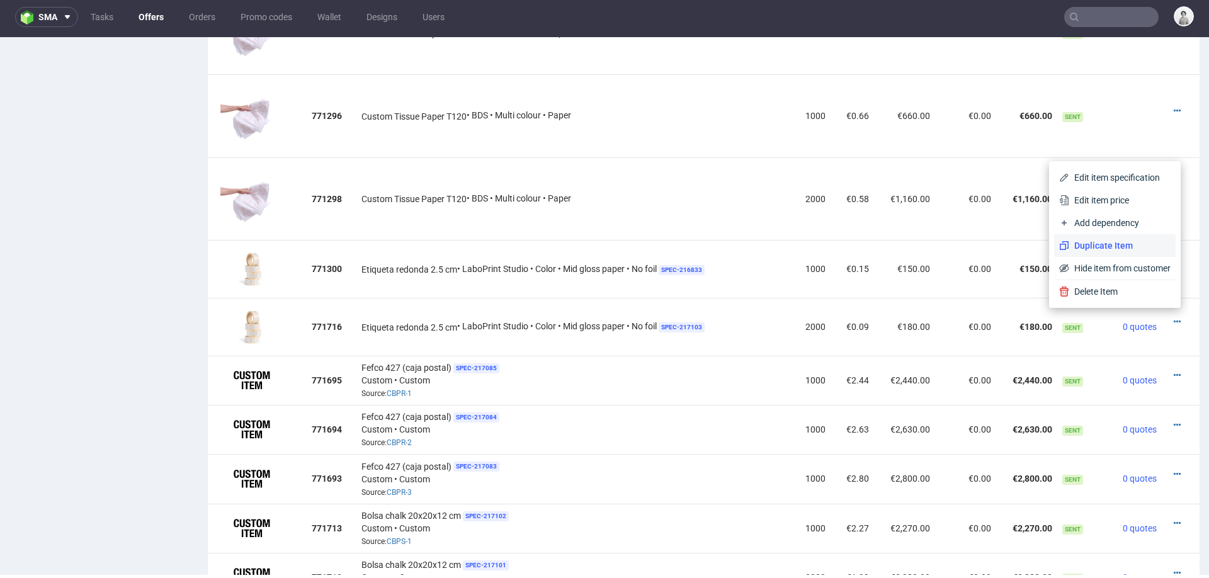
click at [1120, 248] on span "Duplicate Item" at bounding box center [1119, 245] width 101 height 13
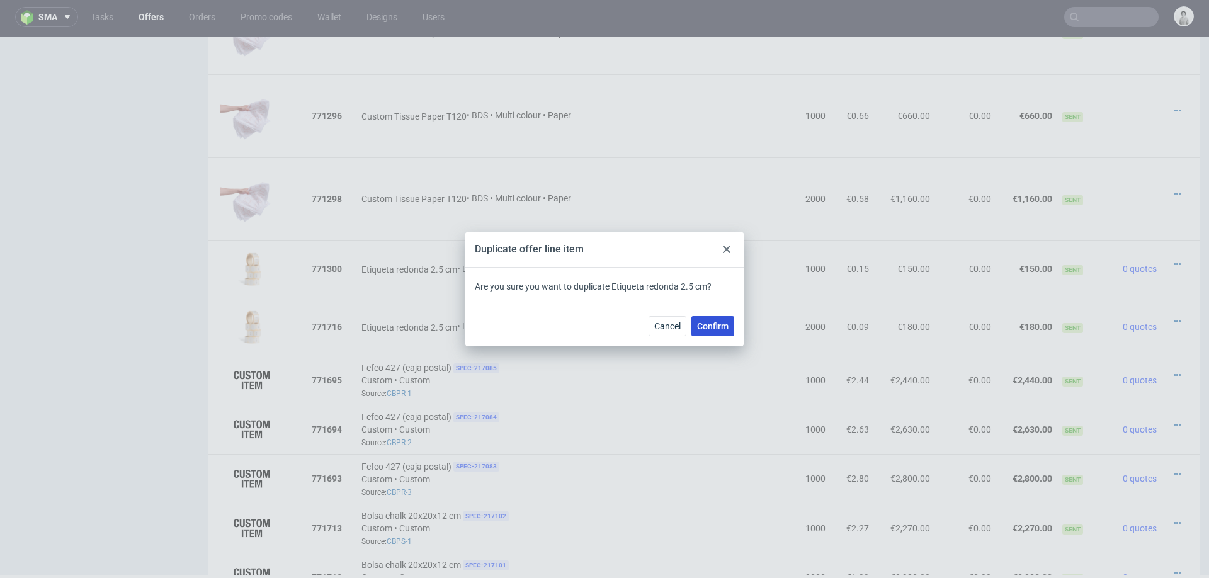
click at [716, 328] on span "Confirm" at bounding box center [712, 326] width 31 height 9
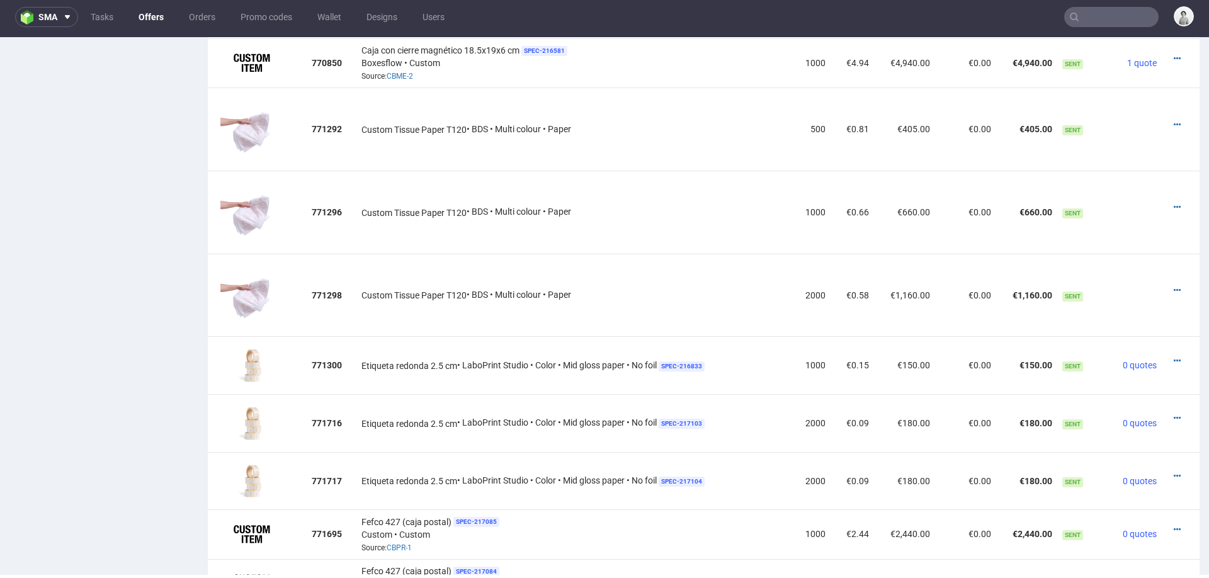
scroll to position [1058, 0]
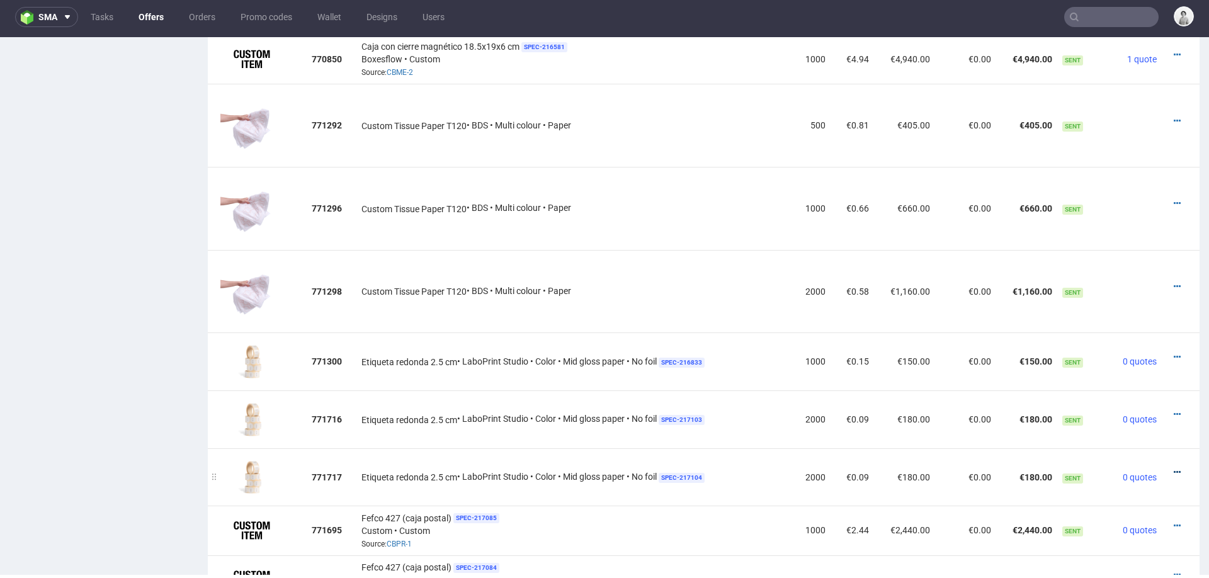
click at [1173, 468] on icon at bounding box center [1176, 472] width 7 height 9
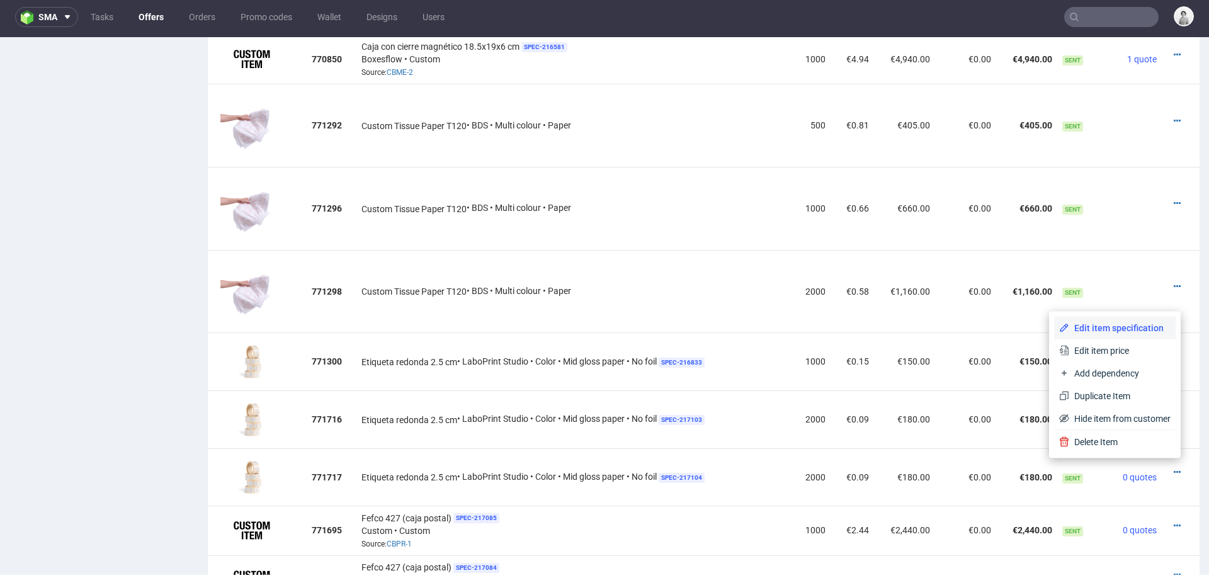
click at [1097, 330] on span "Edit item specification" at bounding box center [1119, 328] width 101 height 13
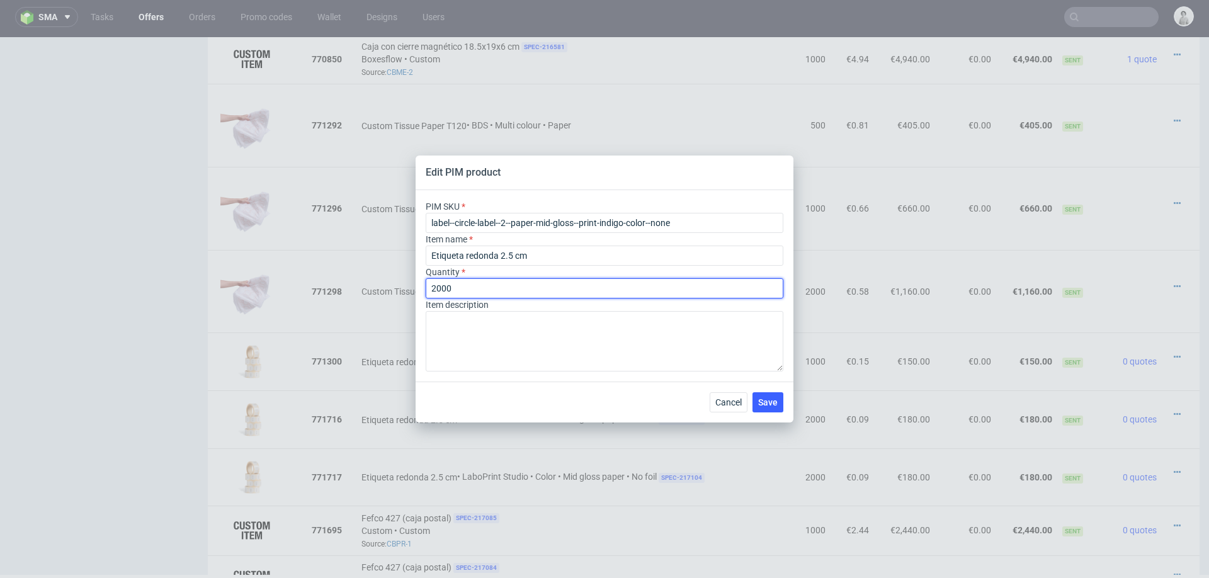
click at [543, 288] on input "2000" at bounding box center [605, 288] width 358 height 20
type input "500"
click at [759, 395] on button "Save" at bounding box center [767, 402] width 31 height 20
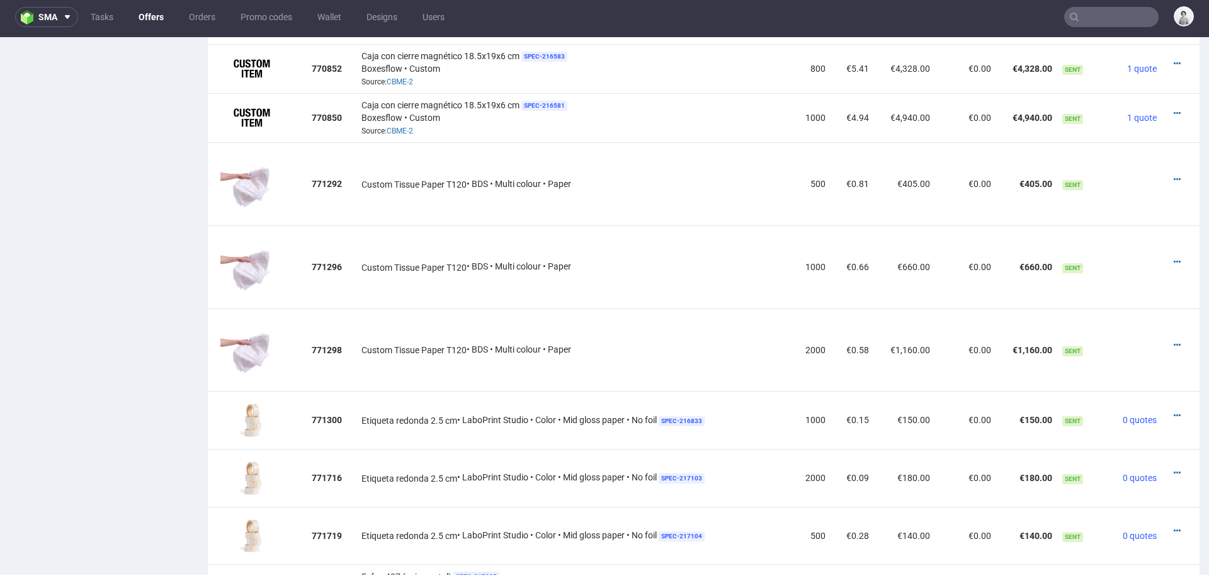
scroll to position [1075, 0]
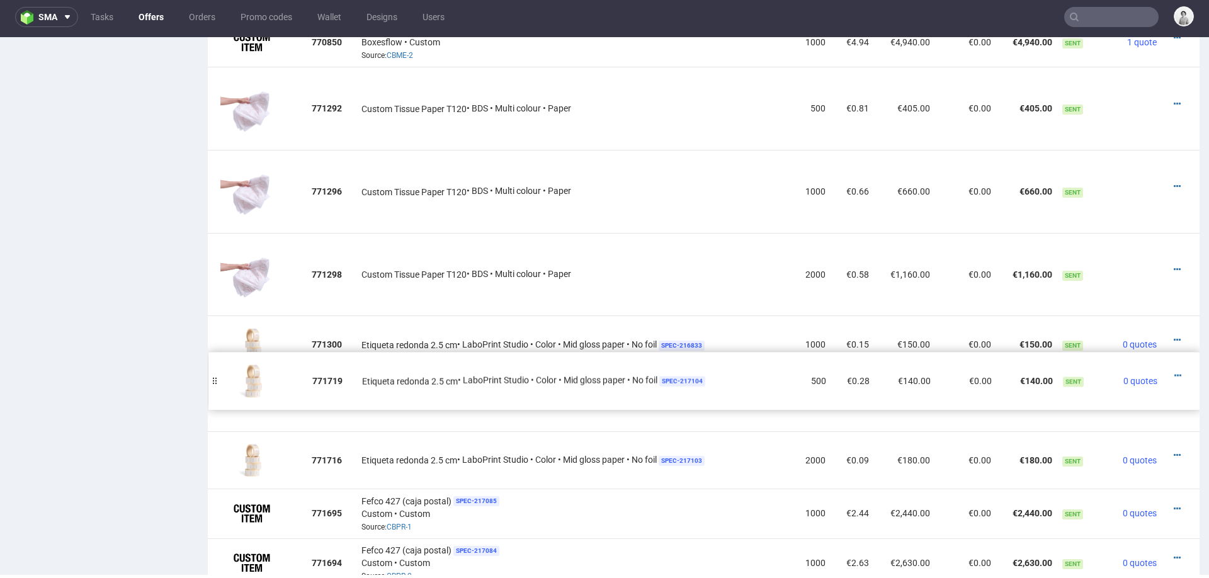
drag, startPoint x: 218, startPoint y: 453, endPoint x: 218, endPoint y: 374, distance: 79.3
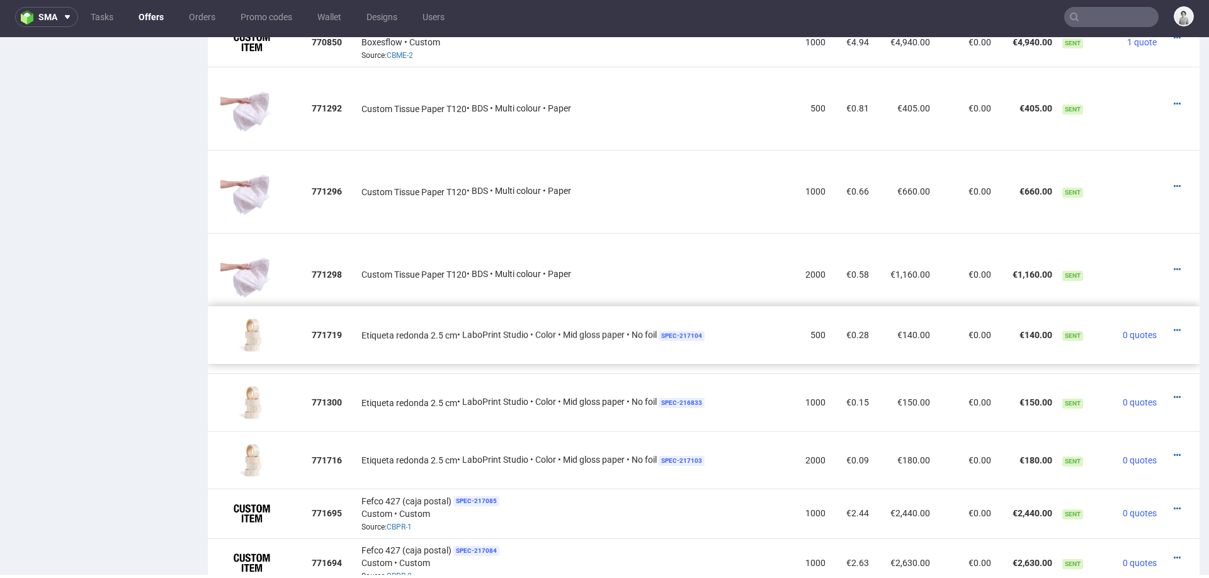
drag, startPoint x: 218, startPoint y: 401, endPoint x: 218, endPoint y: 334, distance: 67.4
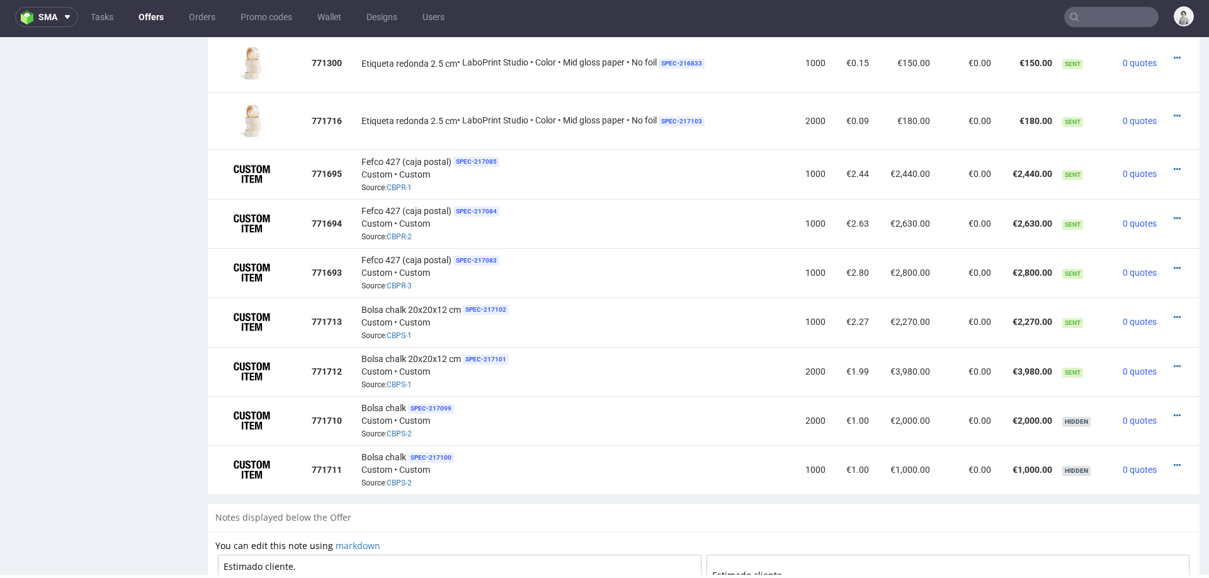
scroll to position [1413, 0]
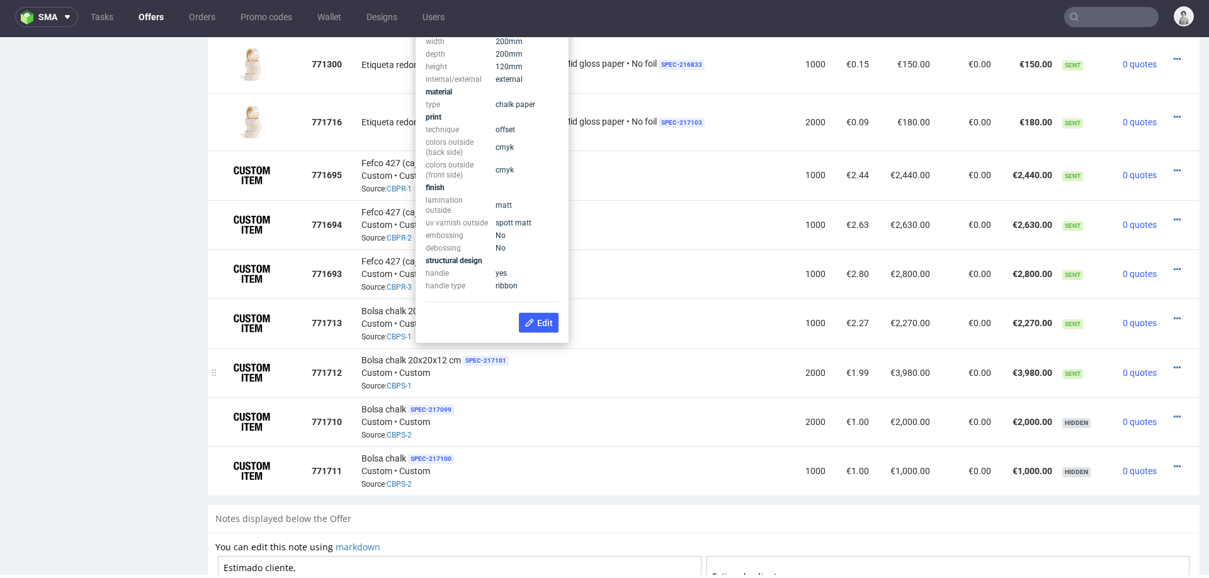
click at [651, 383] on td "Bolsa chalk 20x20x12 cm SPEC- 217101 Custom • Custom Source: CBPS-1" at bounding box center [574, 372] width 437 height 49
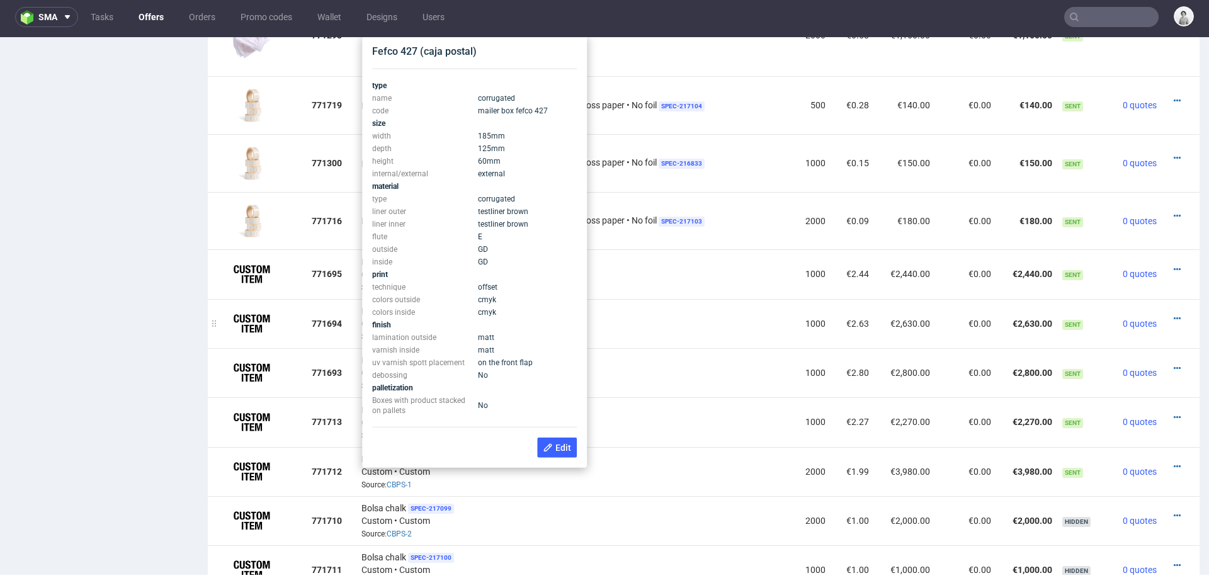
scroll to position [1307, 0]
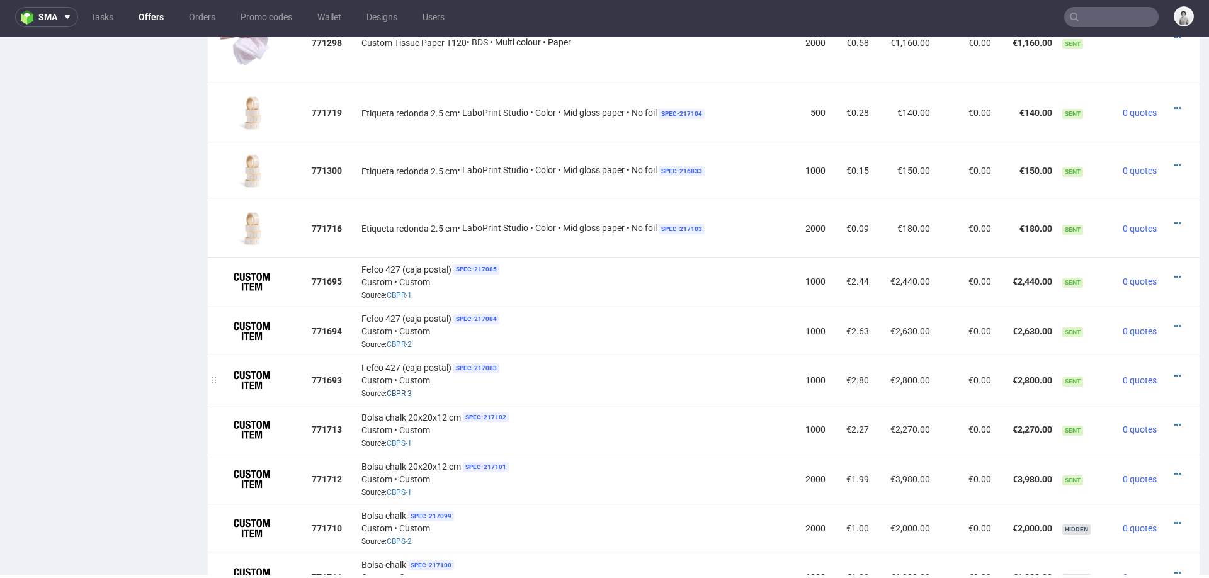
click at [400, 389] on link "CBPR-3" at bounding box center [398, 393] width 25 height 9
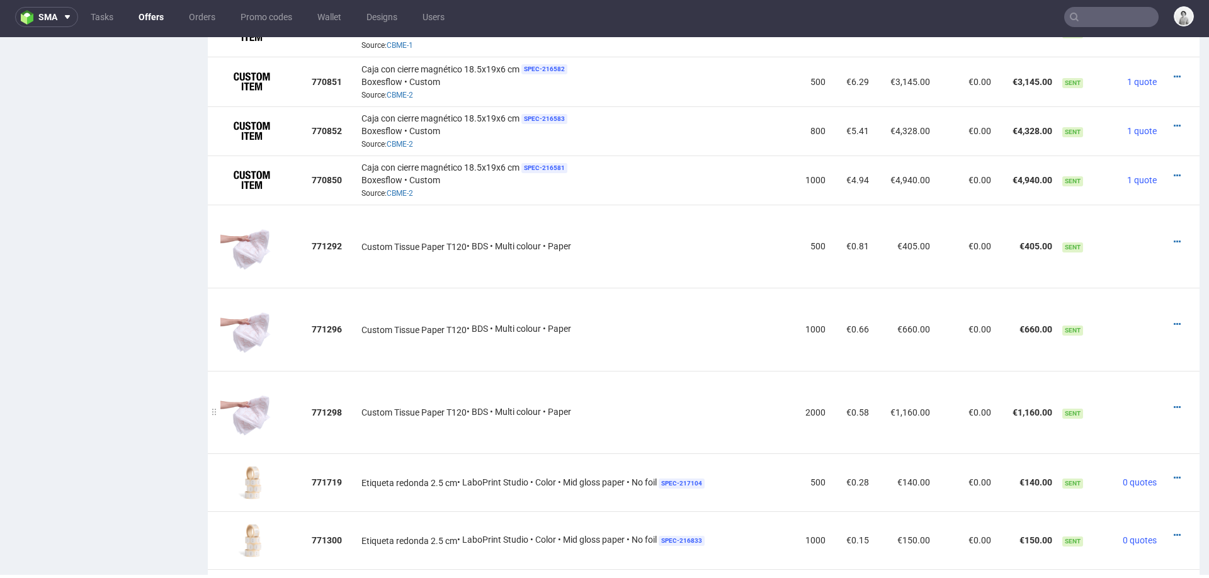
scroll to position [937, 0]
click at [1173, 238] on icon at bounding box center [1176, 242] width 7 height 9
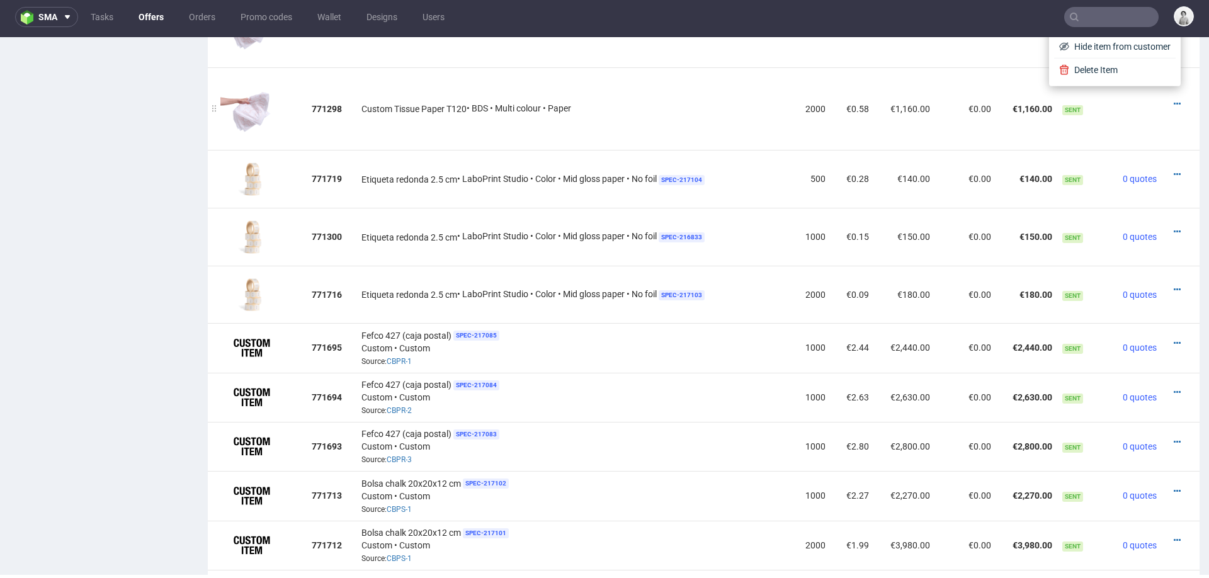
scroll to position [1250, 0]
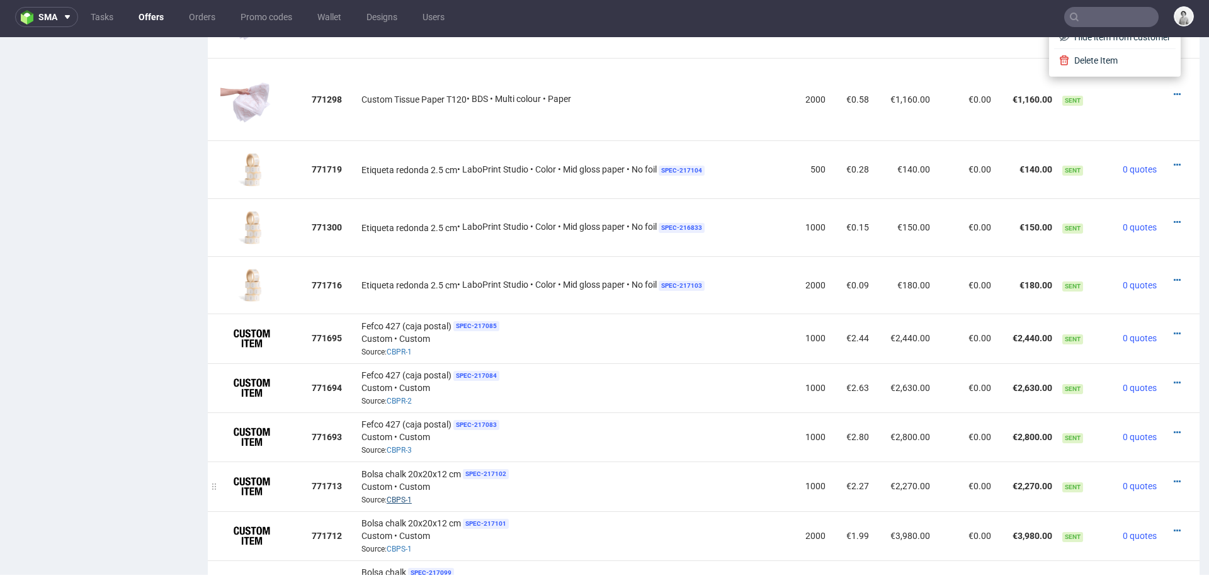
click at [402, 495] on link "CBPS-1" at bounding box center [398, 499] width 25 height 9
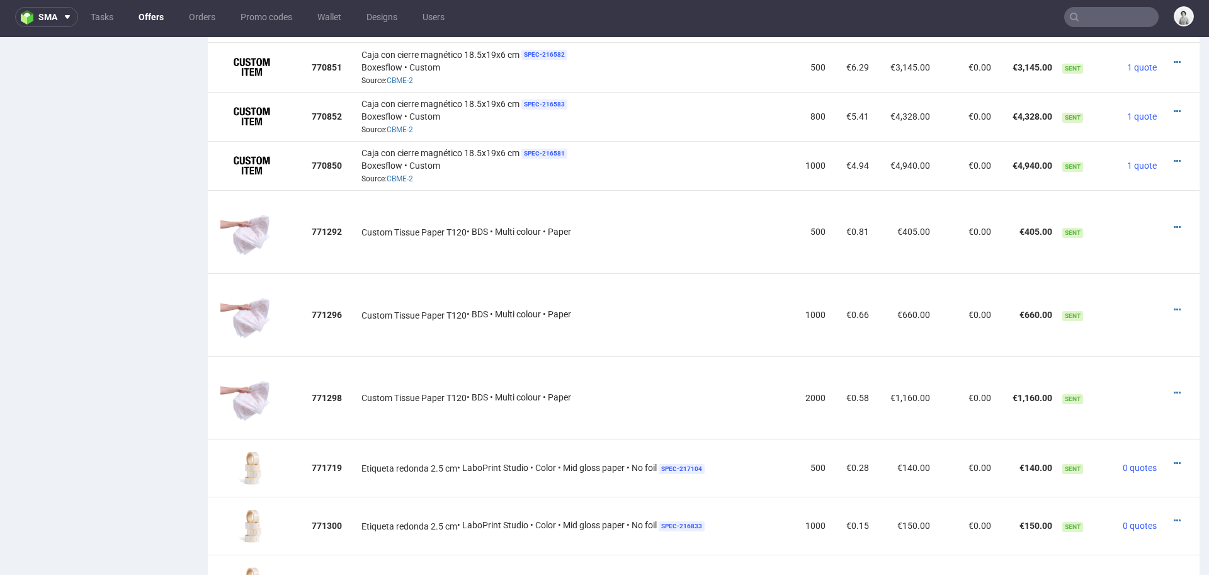
scroll to position [950, 0]
click at [1166, 222] on div at bounding box center [1176, 228] width 20 height 13
click at [1173, 224] on icon at bounding box center [1176, 228] width 7 height 9
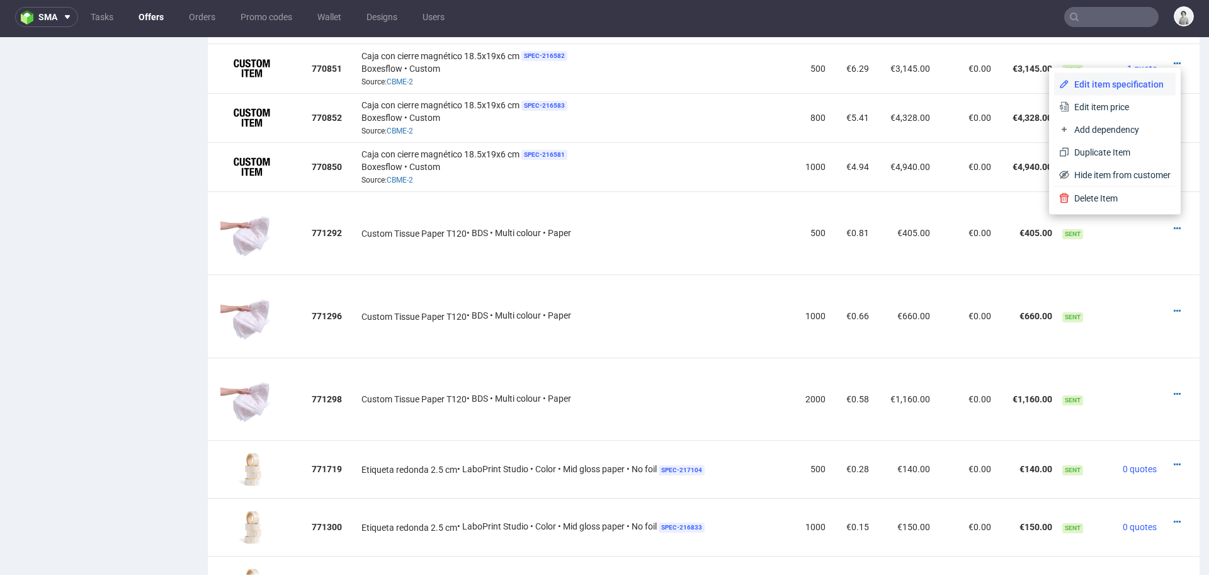
click at [1114, 87] on span "Edit item specification" at bounding box center [1119, 84] width 101 height 13
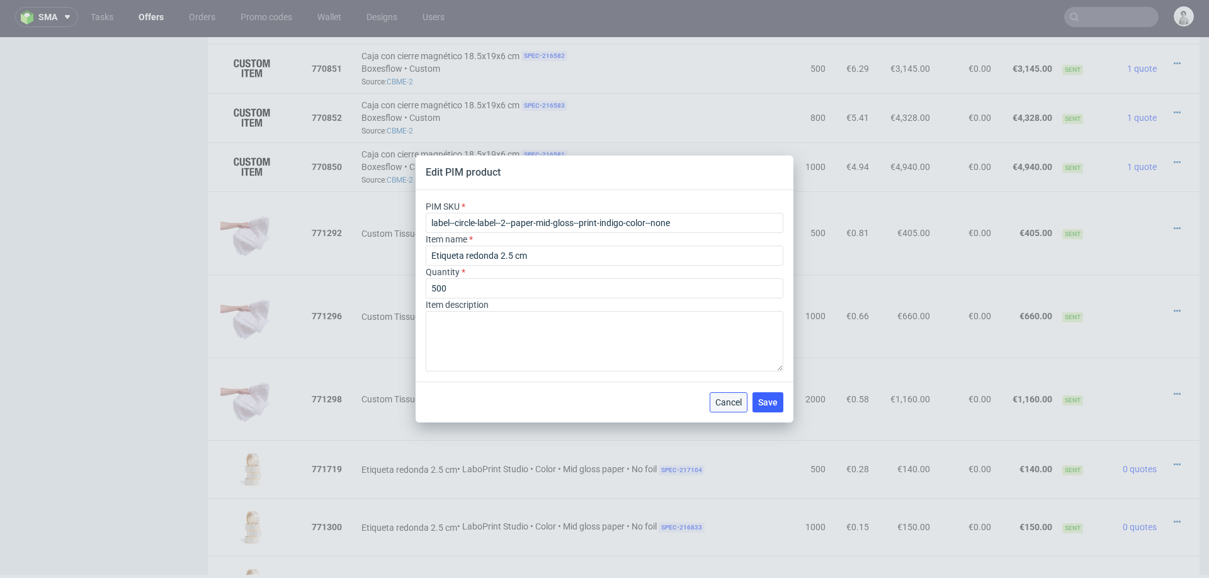
click at [732, 398] on span "Cancel" at bounding box center [728, 402] width 26 height 9
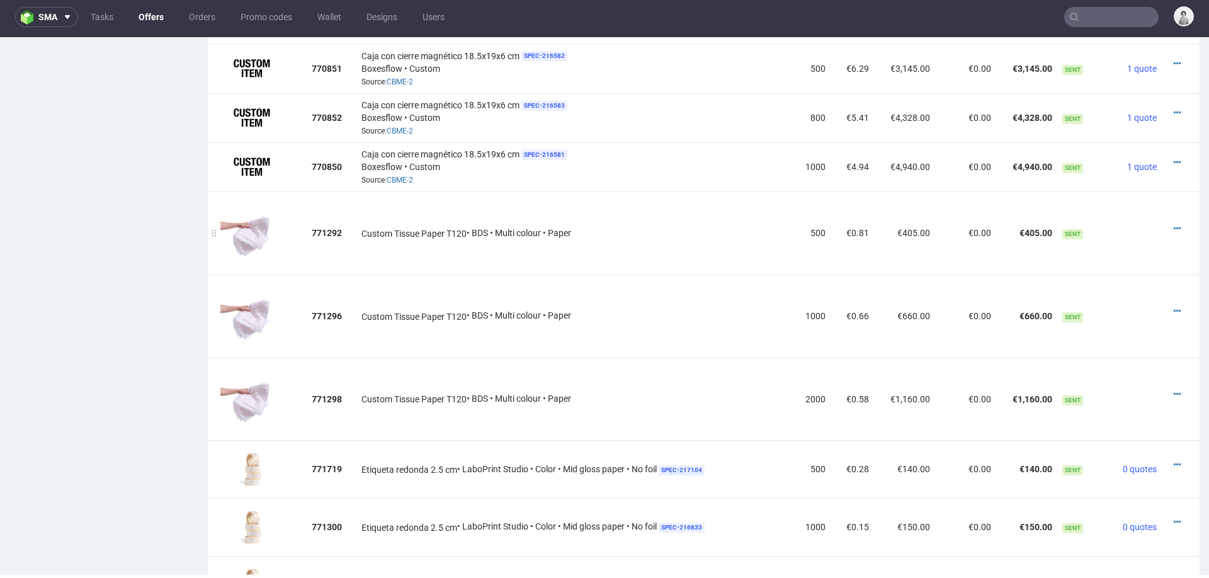
click at [735, 256] on td "Custom Tissue Paper T120 • BDS • Multi colour • Paper" at bounding box center [574, 232] width 437 height 83
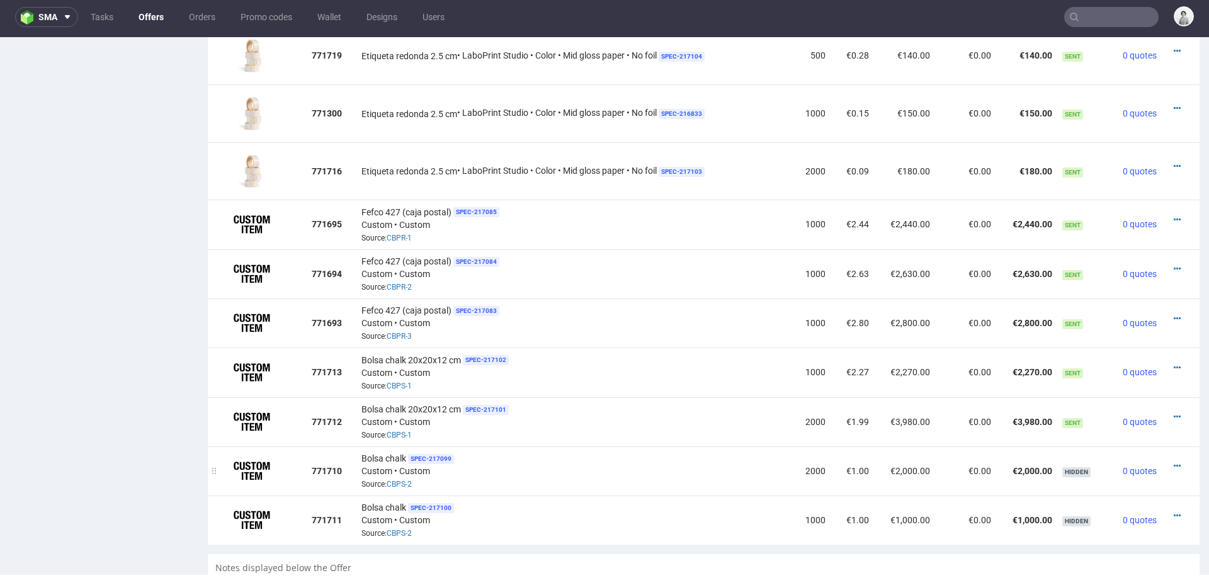
scroll to position [1362, 0]
click at [1173, 316] on icon at bounding box center [1176, 320] width 7 height 9
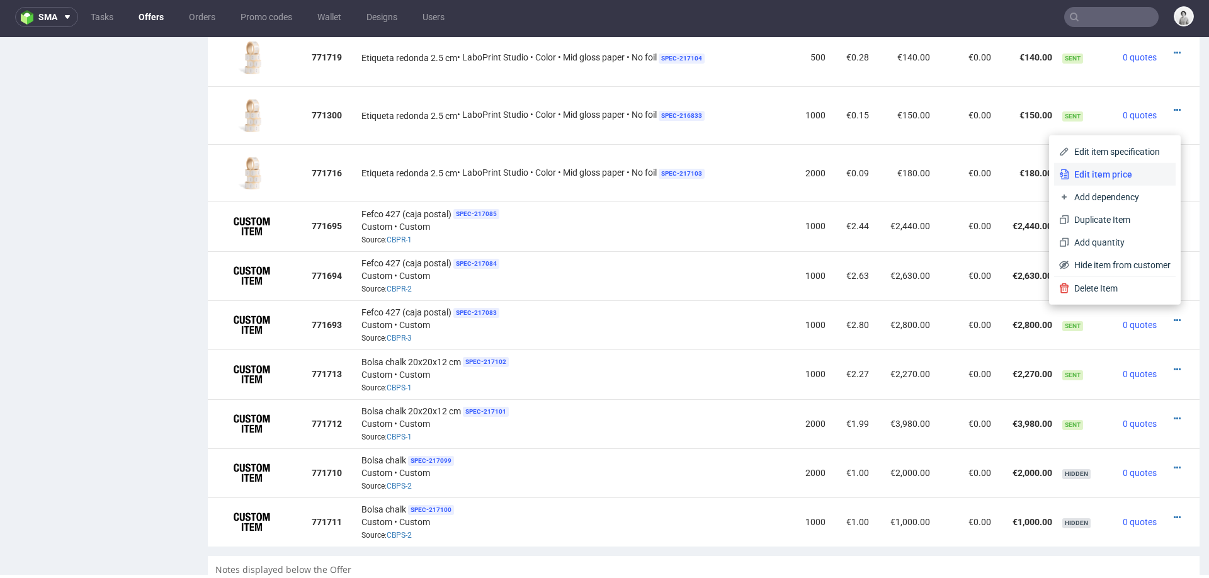
click at [1114, 173] on span "Edit item price" at bounding box center [1119, 174] width 101 height 13
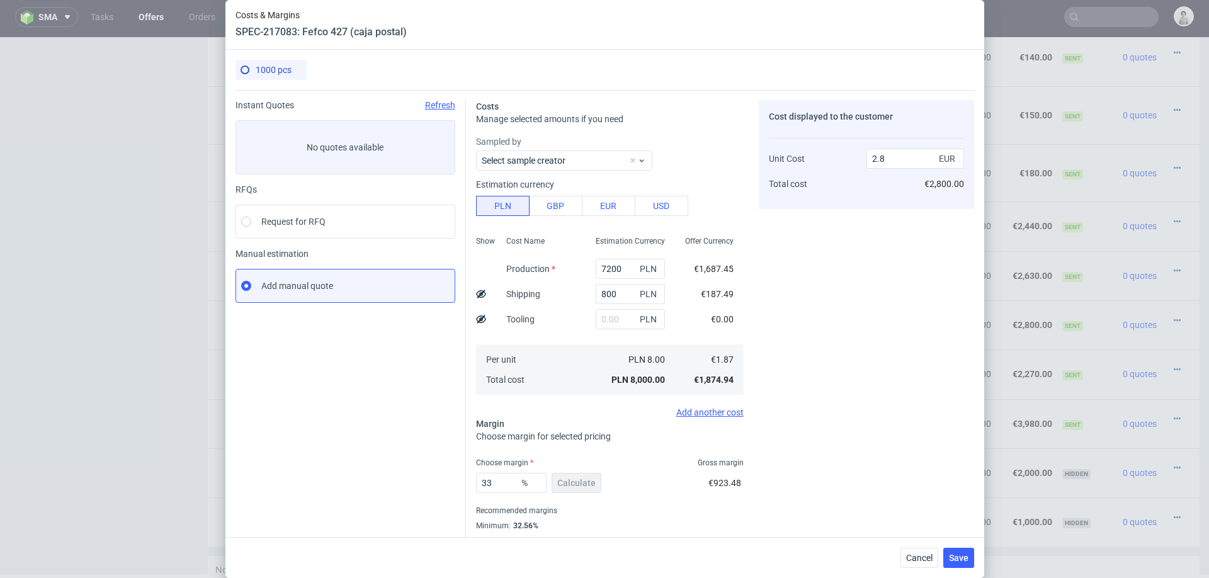
scroll to position [33, 0]
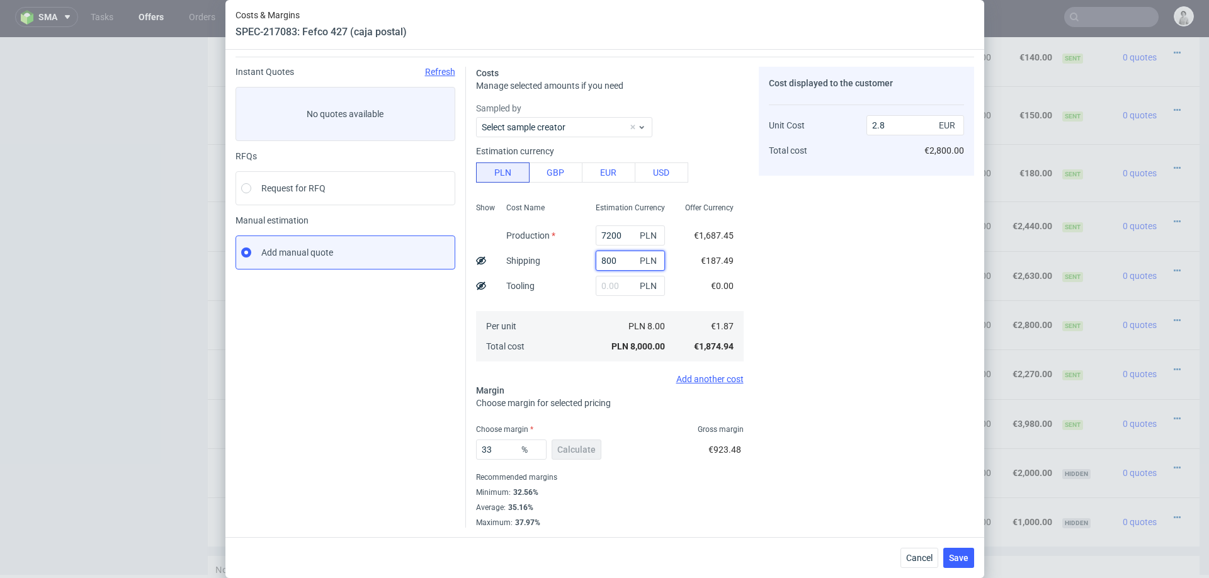
click at [611, 261] on input "800" at bounding box center [629, 261] width 69 height 20
type input "1000"
type input "2.86"
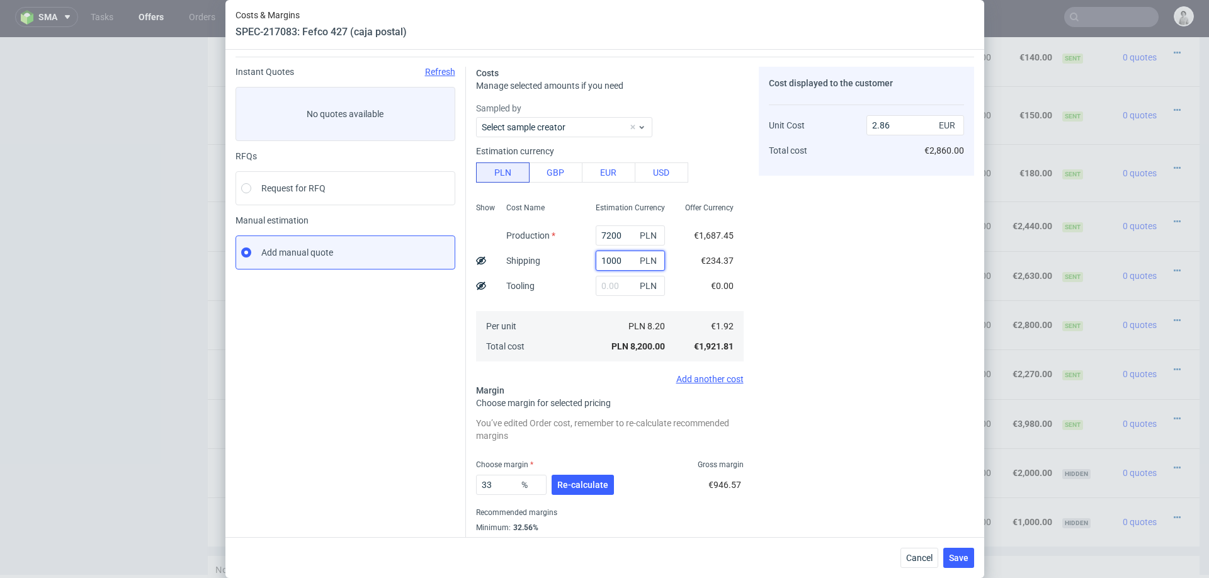
type input "1000"
click at [838, 350] on div "Cost displayed to the customer Unit Cost Total cost 2.86 EUR €2,860.00" at bounding box center [865, 315] width 215 height 496
click at [580, 480] on span "Re-calculate" at bounding box center [582, 484] width 51 height 9
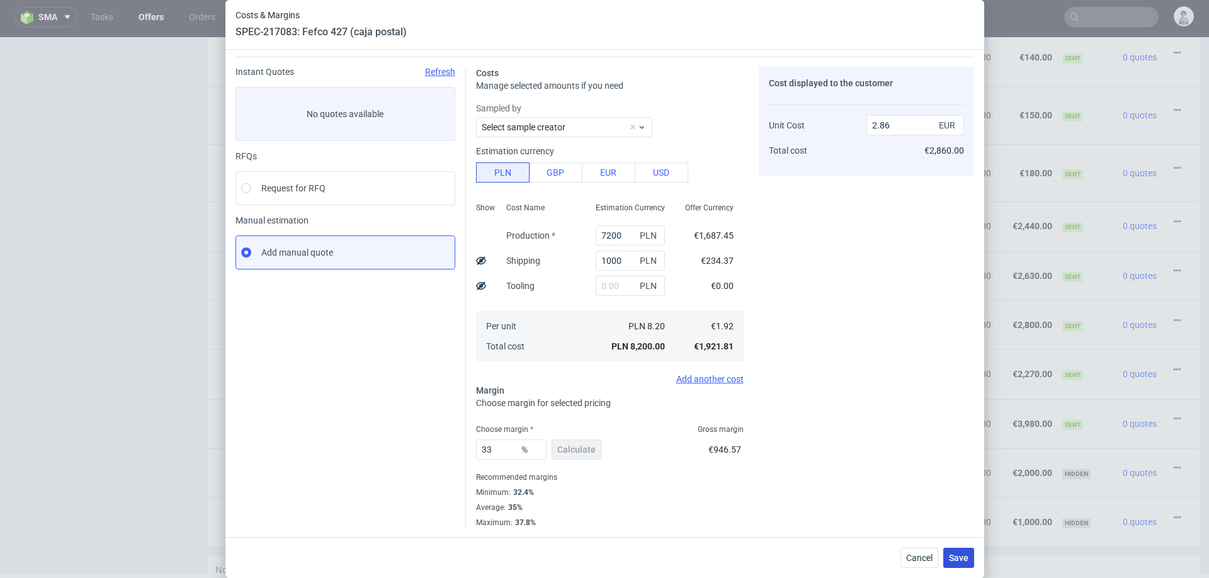
click at [958, 553] on span "Save" at bounding box center [959, 557] width 20 height 9
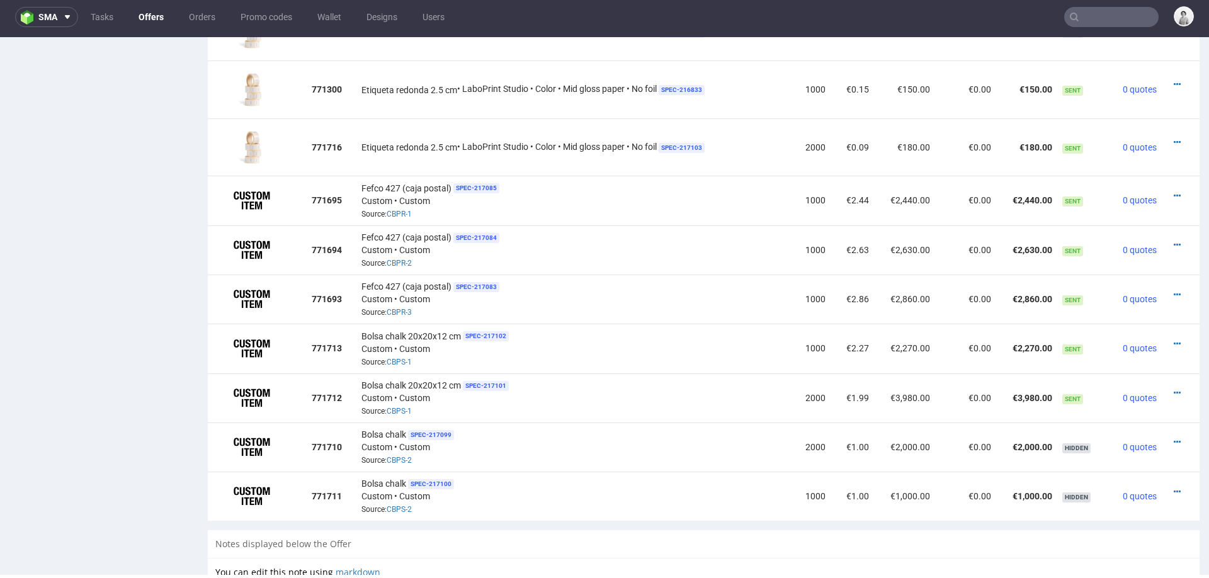
scroll to position [1392, 0]
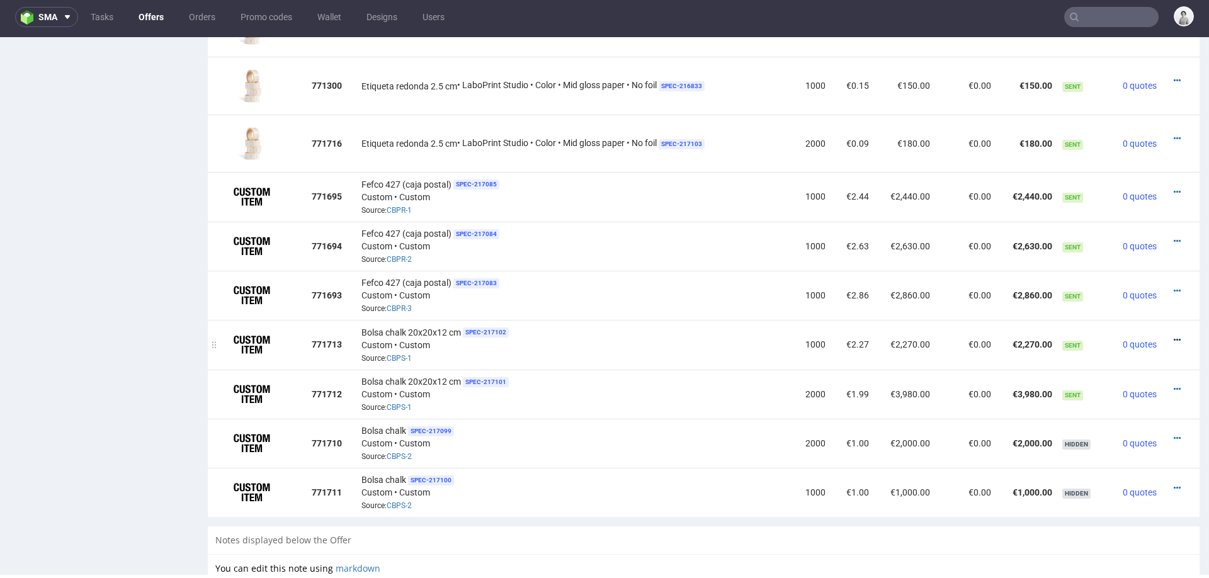
click at [1173, 335] on icon at bounding box center [1176, 339] width 7 height 9
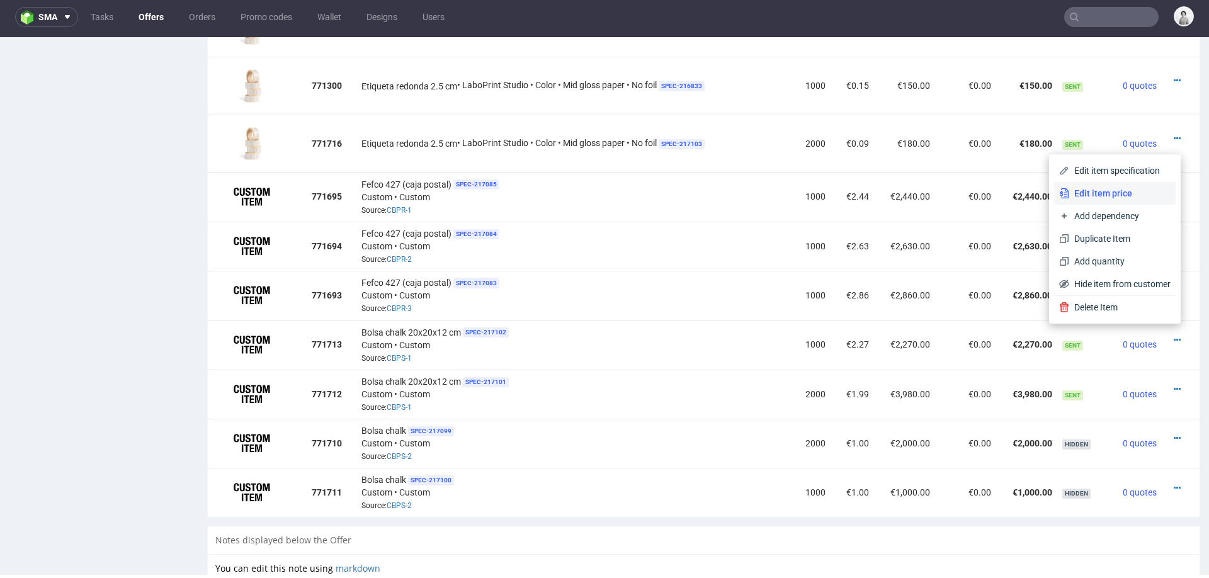
click at [1097, 201] on li "Edit item price" at bounding box center [1114, 193] width 121 height 23
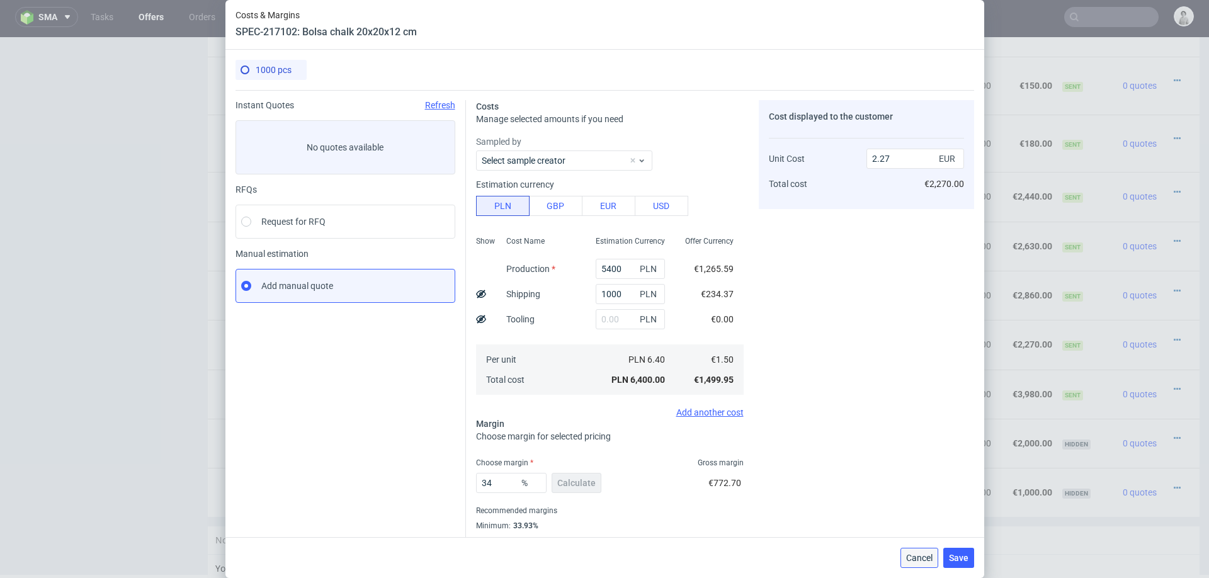
click at [925, 560] on span "Cancel" at bounding box center [919, 557] width 26 height 9
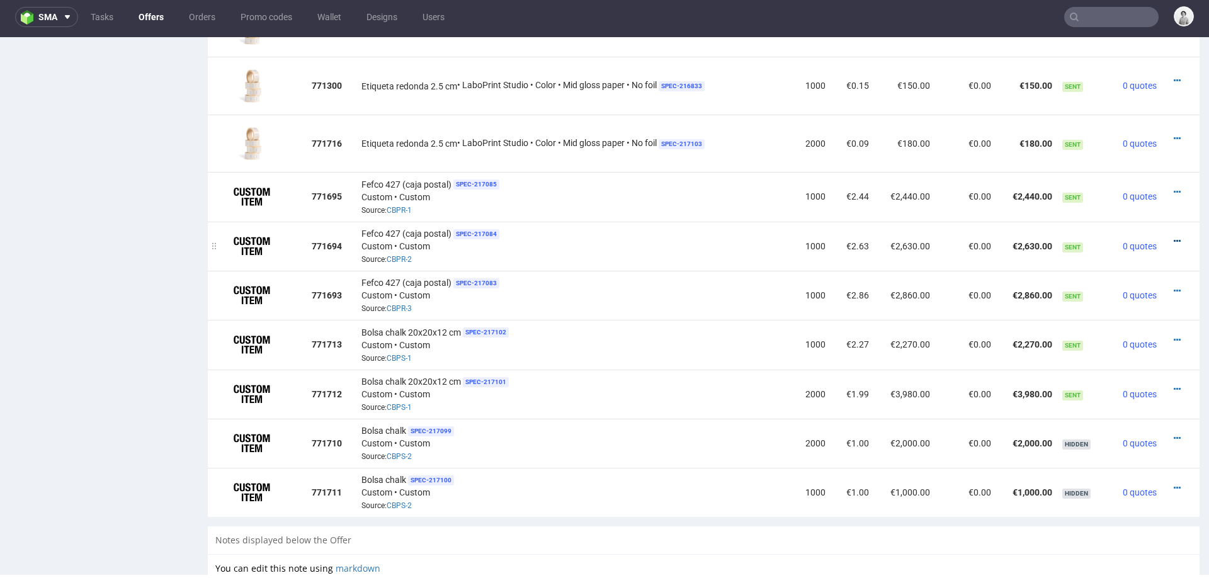
click at [1173, 237] on icon at bounding box center [1176, 241] width 7 height 9
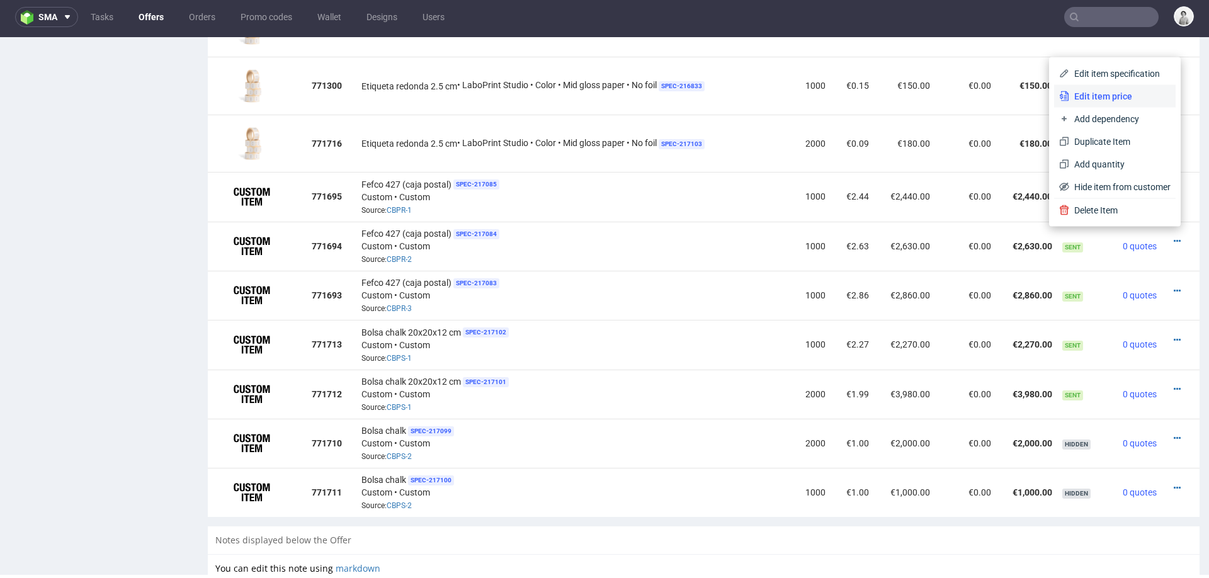
click at [1096, 99] on span "Edit item price" at bounding box center [1119, 96] width 101 height 13
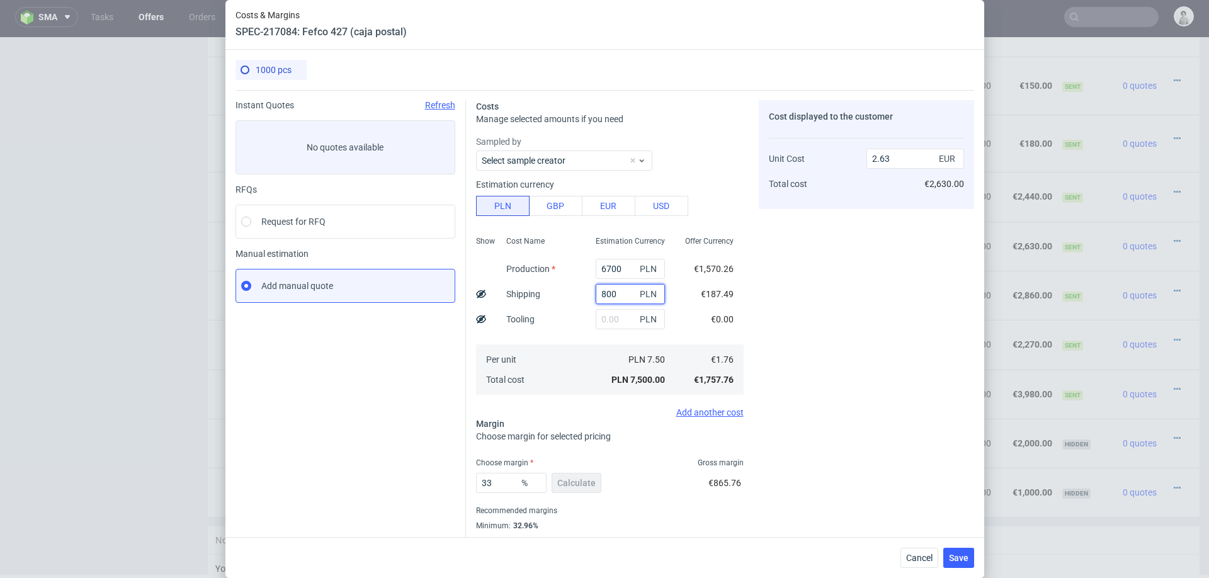
click at [626, 296] on input "800" at bounding box center [629, 294] width 69 height 20
type input "1000"
type input "2.69"
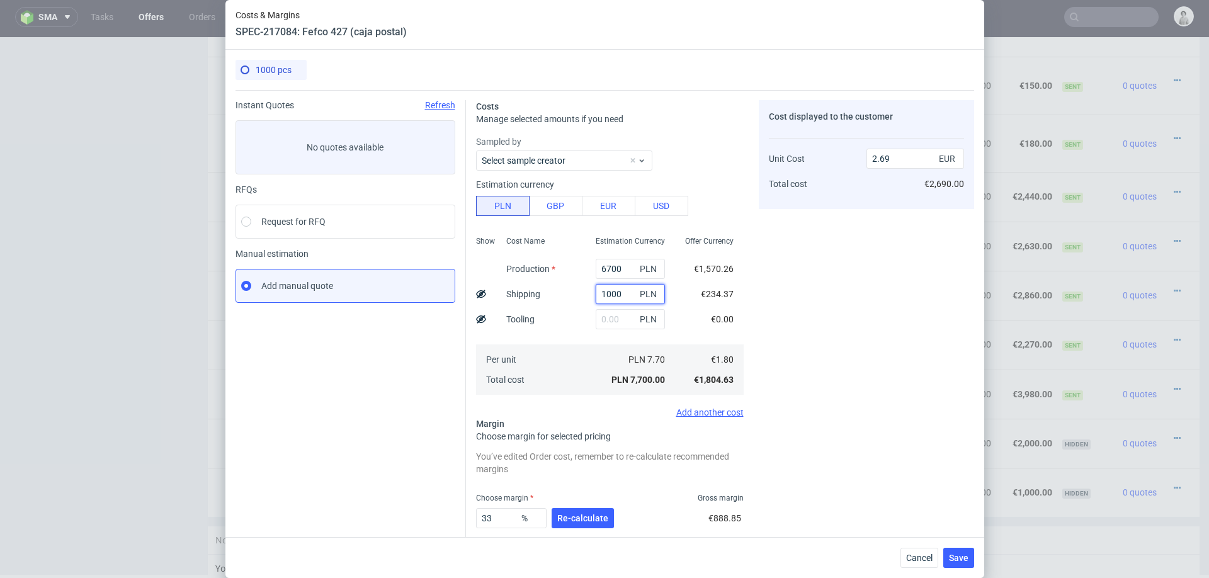
type input "1000"
click at [905, 332] on div "Cost displayed to the customer Unit Cost Total cost 2.69 EUR €2,690.00" at bounding box center [865, 348] width 215 height 496
click at [580, 514] on span "Re-calculate" at bounding box center [582, 518] width 51 height 9
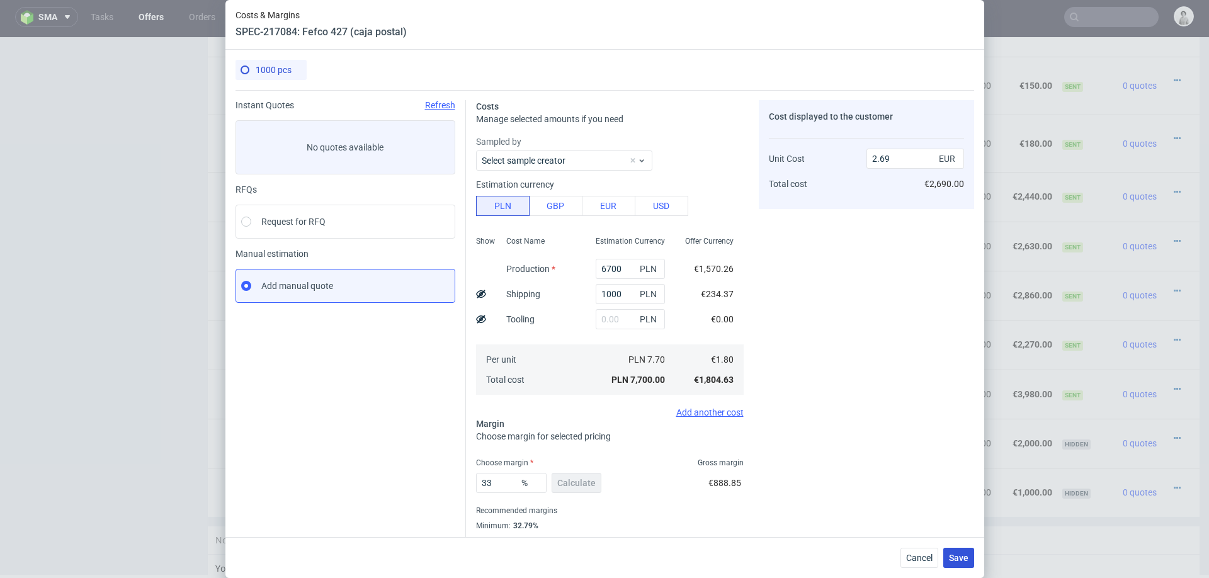
click at [954, 553] on span "Save" at bounding box center [959, 557] width 20 height 9
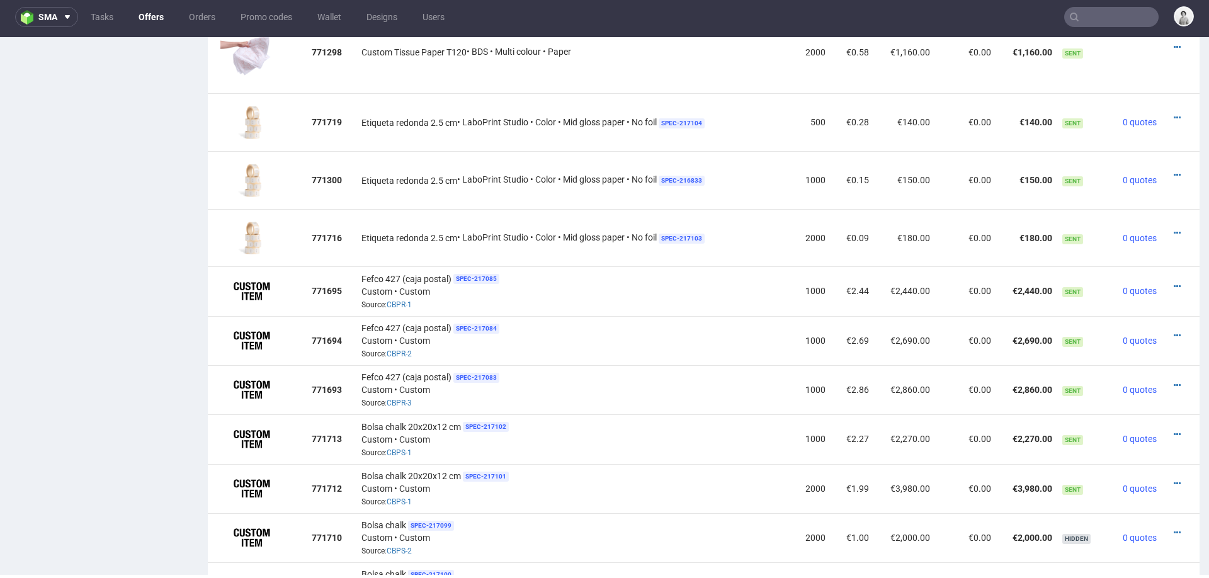
scroll to position [1375, 0]
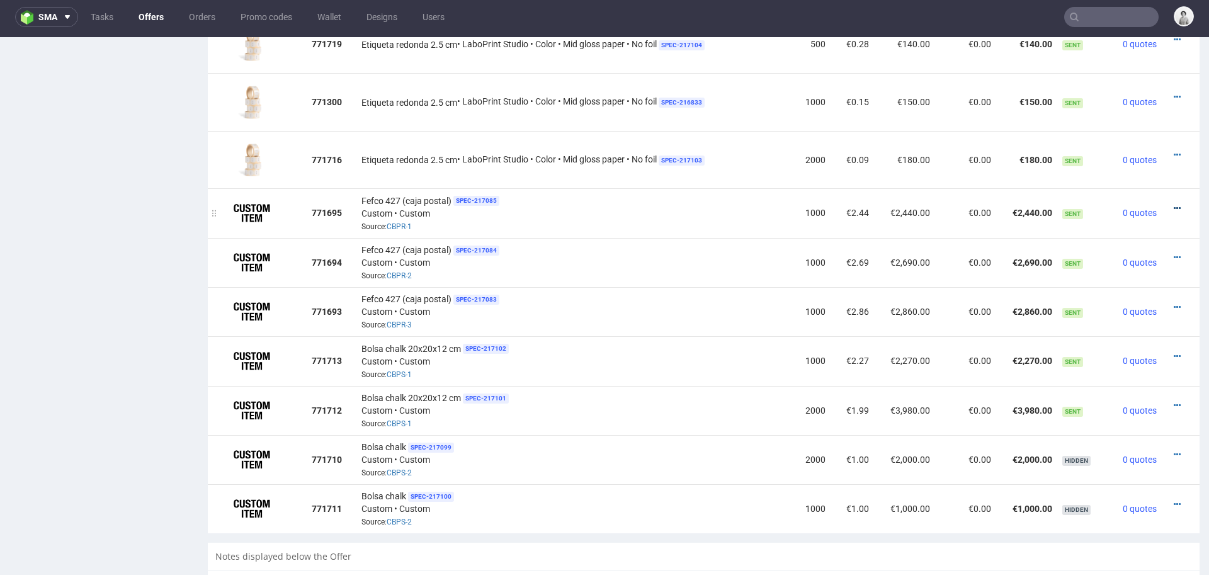
click at [1173, 204] on icon at bounding box center [1176, 208] width 7 height 9
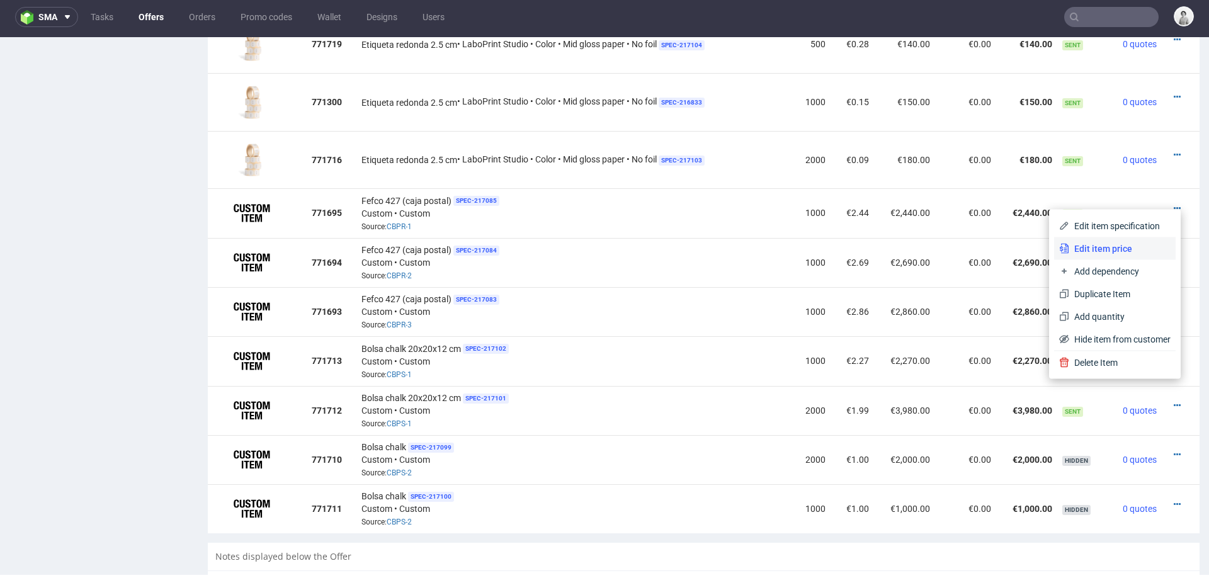
click at [1105, 245] on span "Edit item price" at bounding box center [1119, 248] width 101 height 13
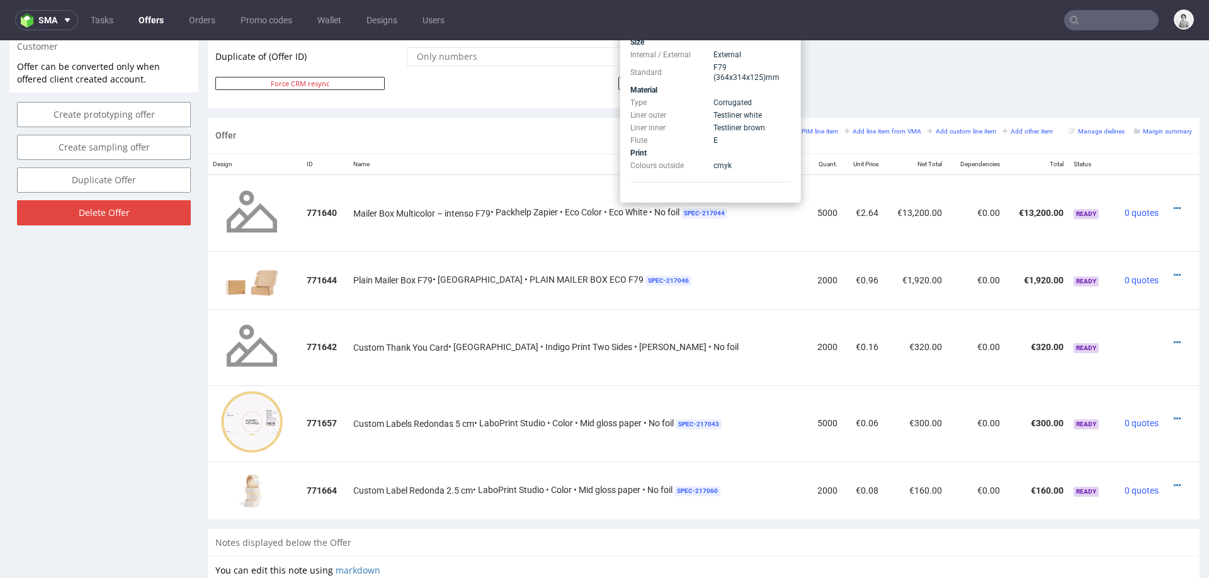
scroll to position [4, 0]
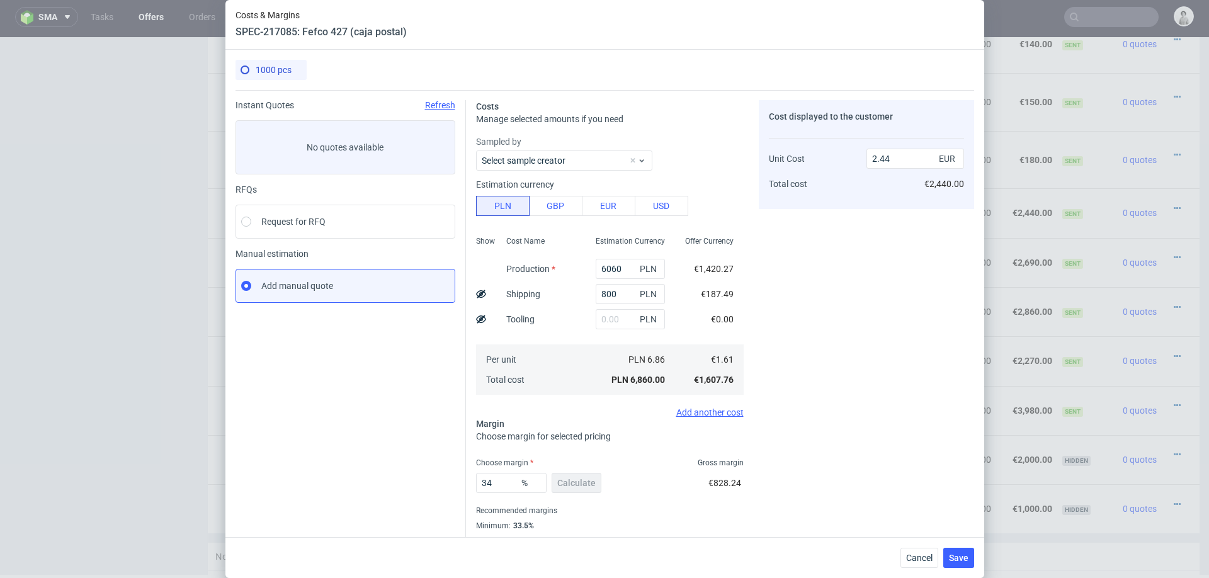
scroll to position [33, 0]
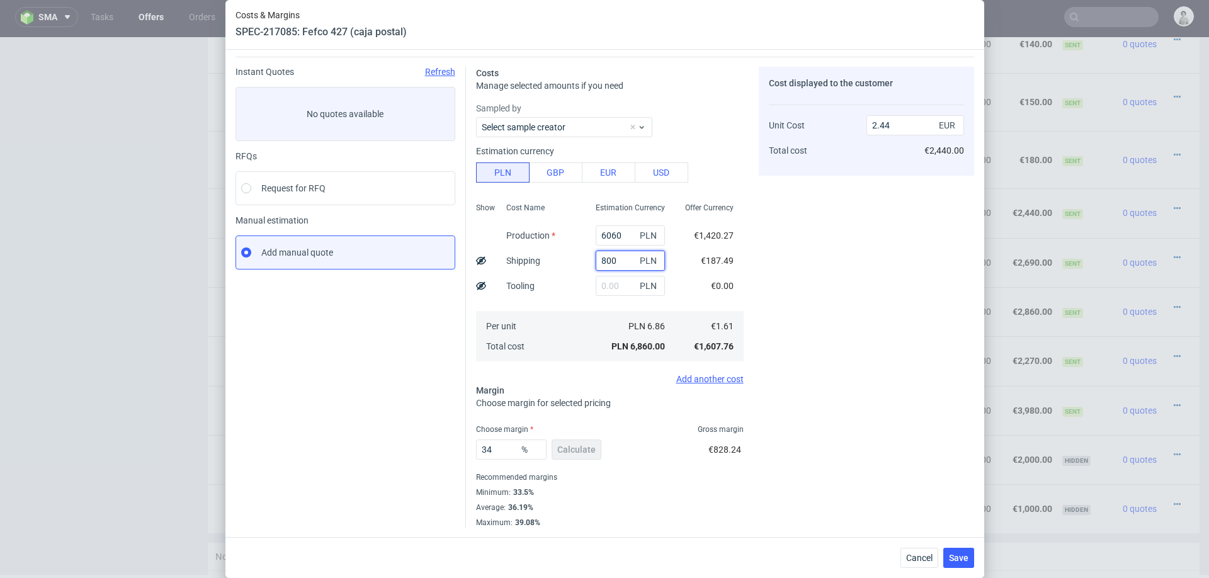
click at [626, 265] on input "800" at bounding box center [629, 261] width 69 height 20
type input "1000"
type input "2.5"
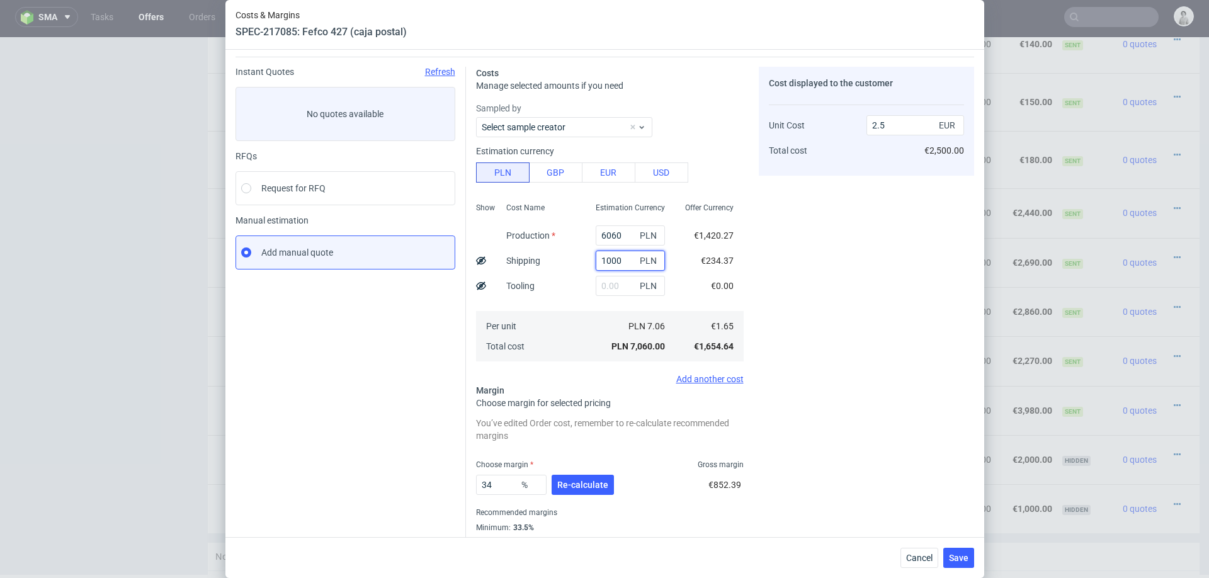
type input "1000"
click at [546, 321] on div "Per unit Total cost" at bounding box center [540, 336] width 89 height 50
click at [584, 491] on button "Re-calculate" at bounding box center [582, 485] width 62 height 20
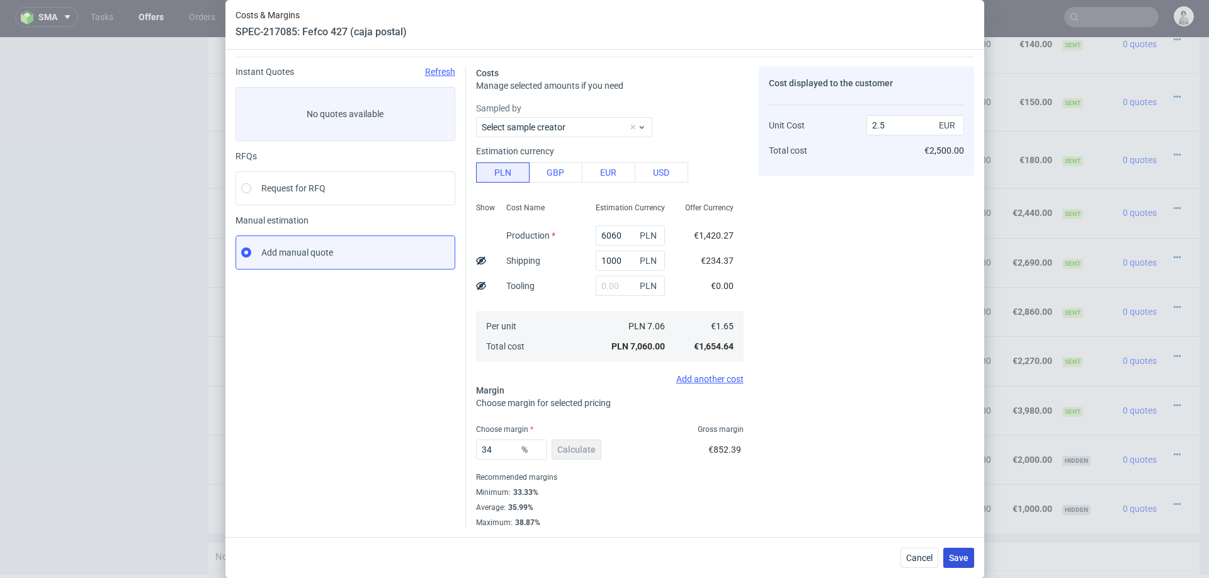
click at [953, 553] on span "Save" at bounding box center [959, 557] width 20 height 9
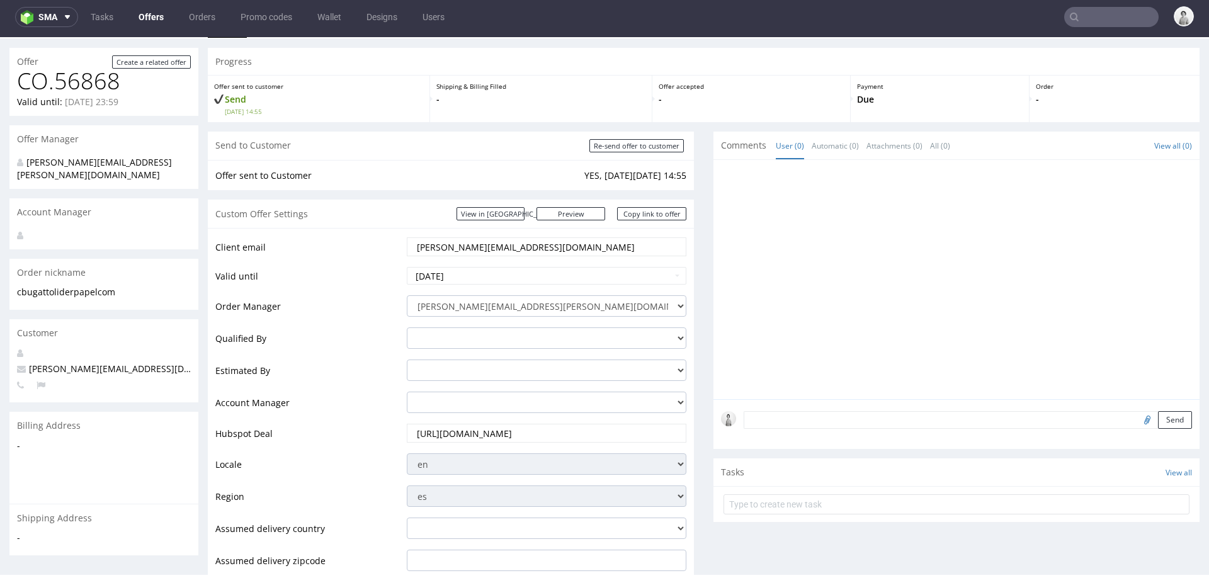
scroll to position [0, 0]
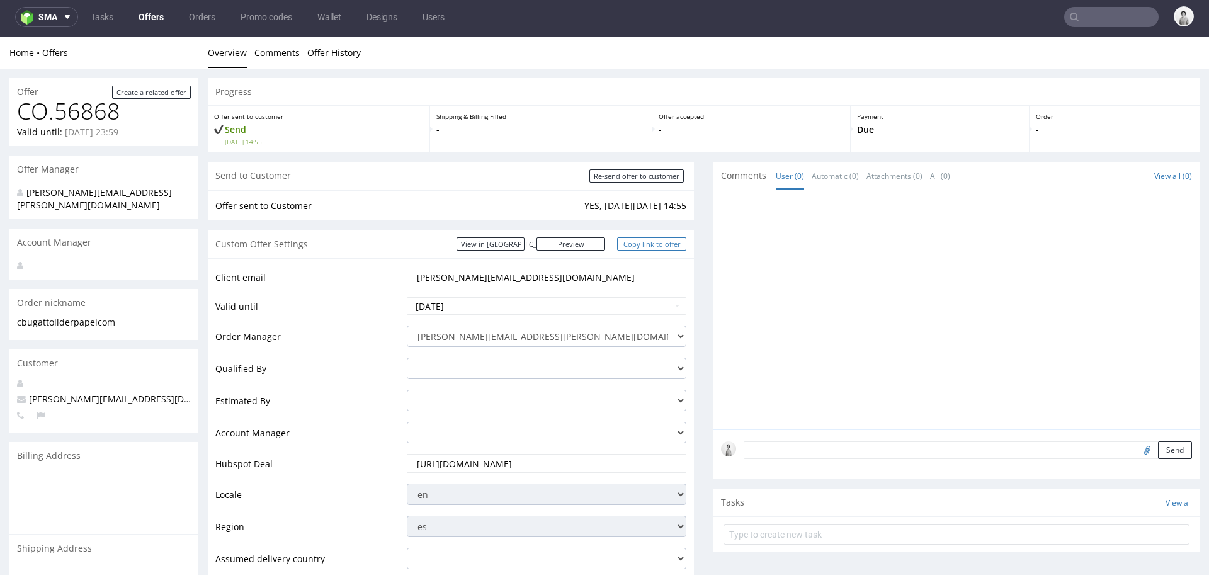
click at [645, 244] on link "Copy link to offer" at bounding box center [651, 243] width 69 height 13
click at [646, 178] on input "Re-send offer to customer" at bounding box center [636, 175] width 94 height 13
type input "In progress..."
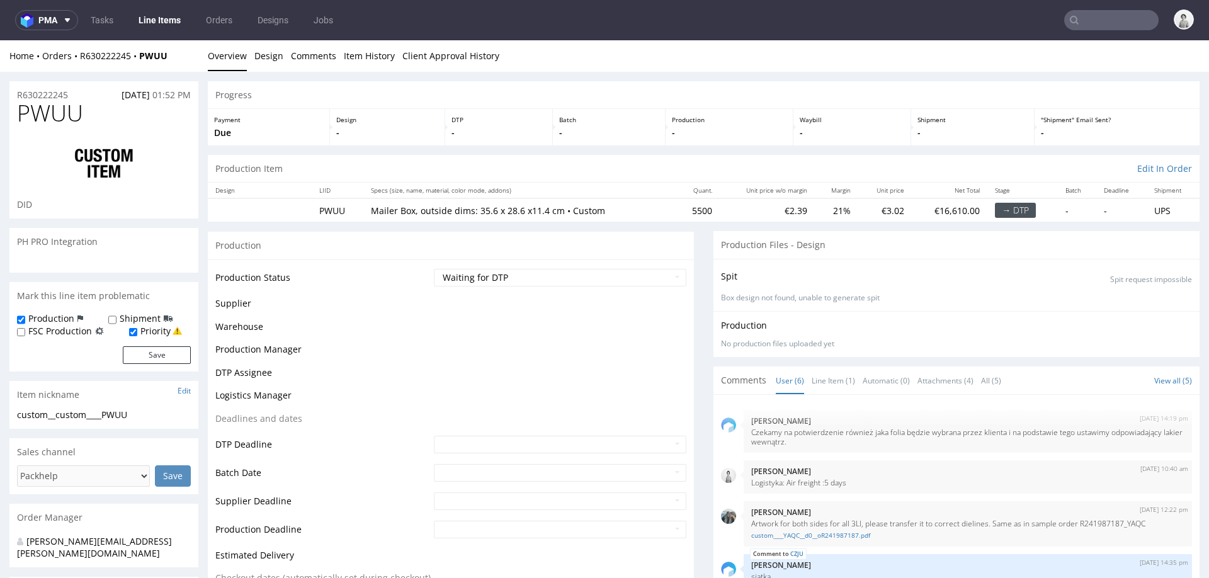
scroll to position [106, 0]
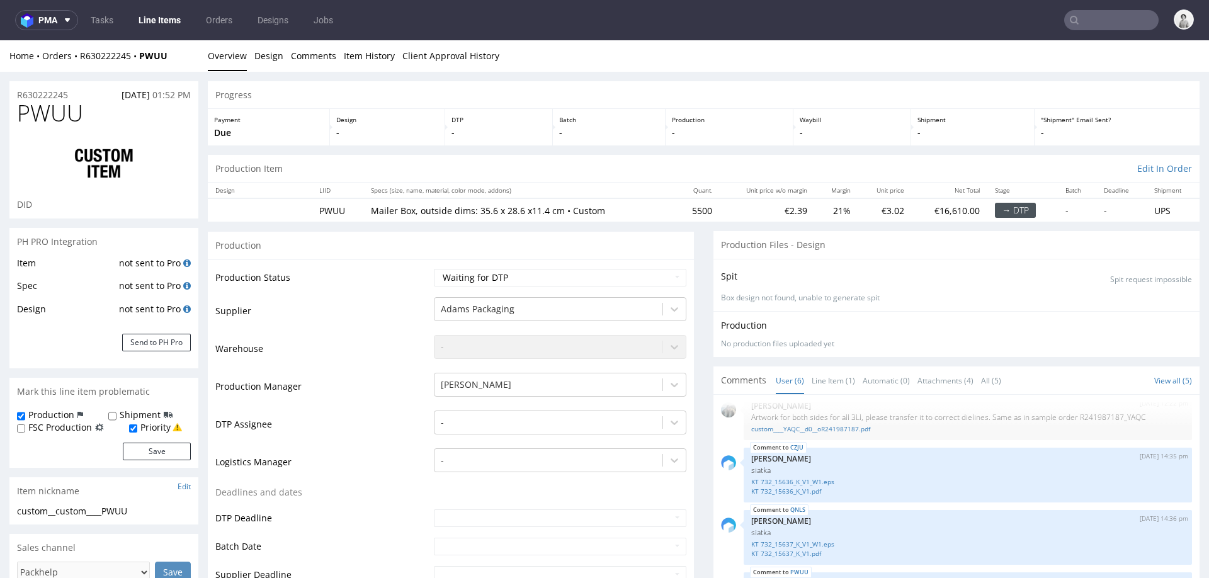
select select "in_progress"
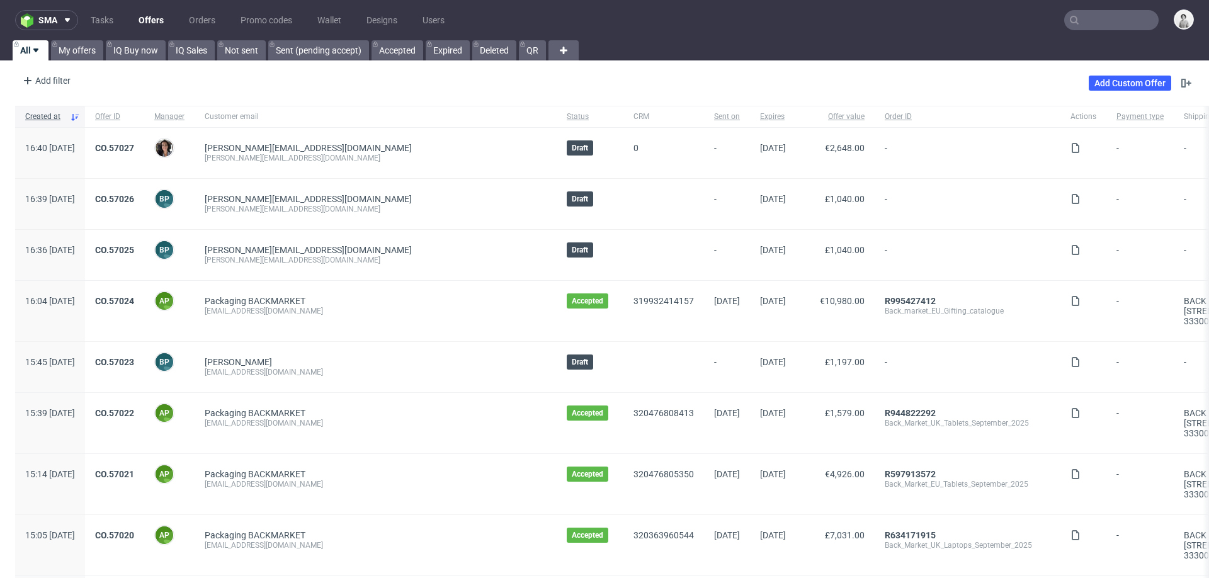
click at [1102, 13] on input "text" at bounding box center [1111, 20] width 94 height 20
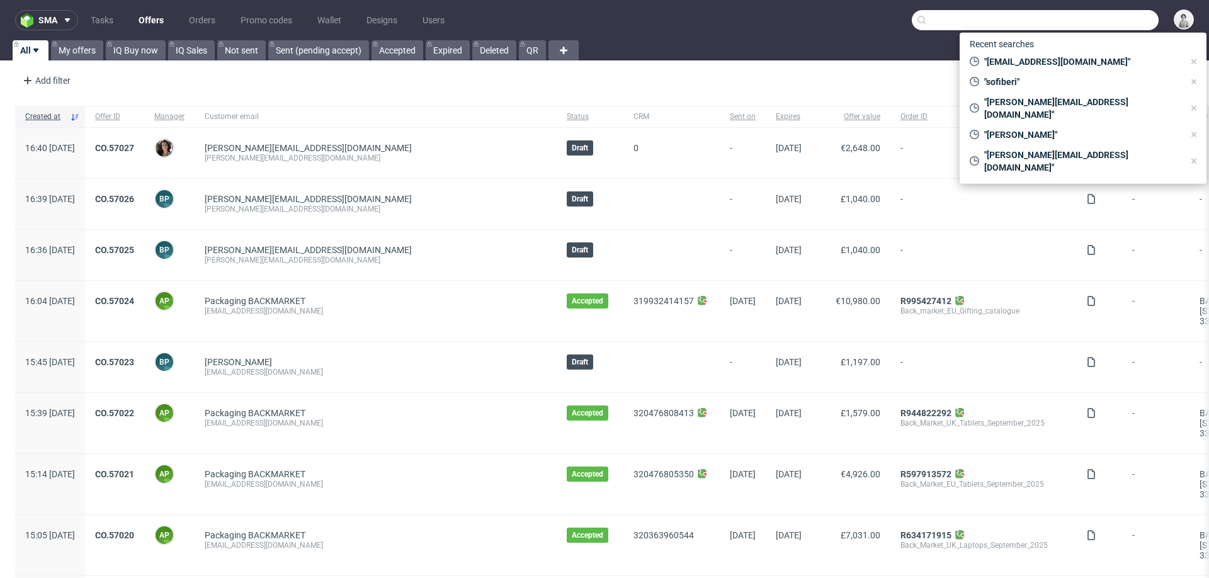
paste input "[EMAIL_ADDRESS][DOMAIN_NAME]"
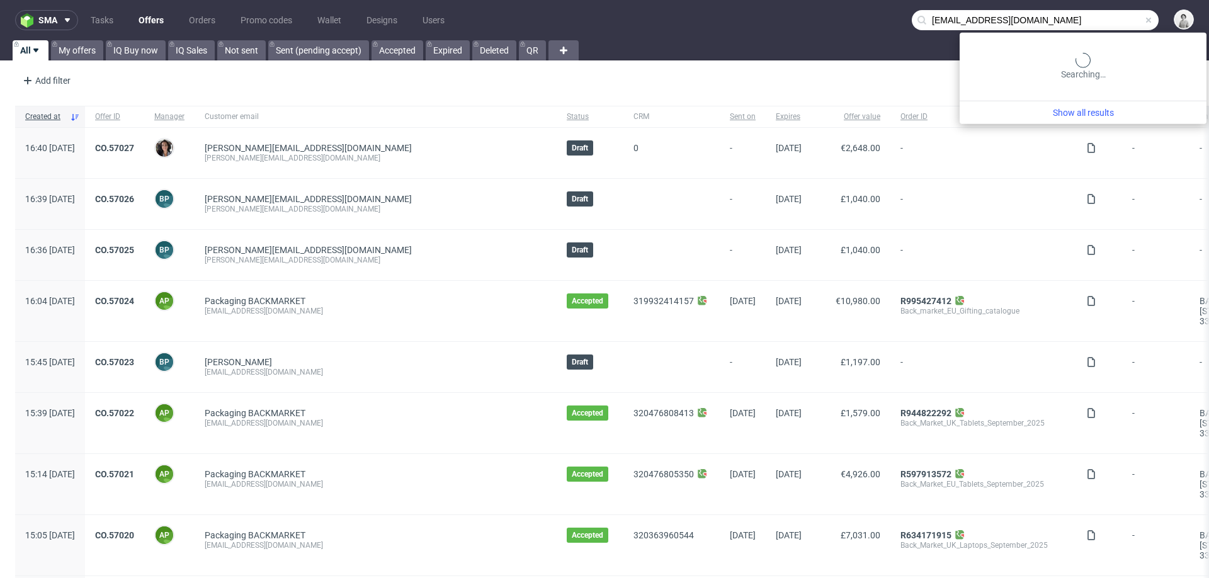
type input "[EMAIL_ADDRESS][DOMAIN_NAME]"
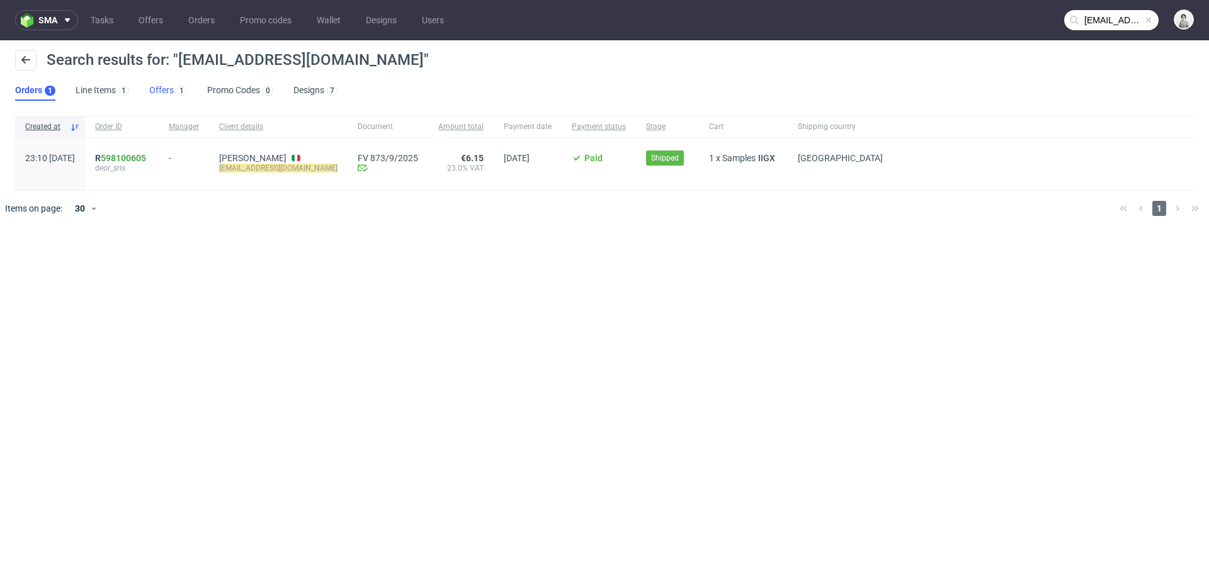
click at [155, 87] on link "Offers 1" at bounding box center [168, 91] width 38 height 20
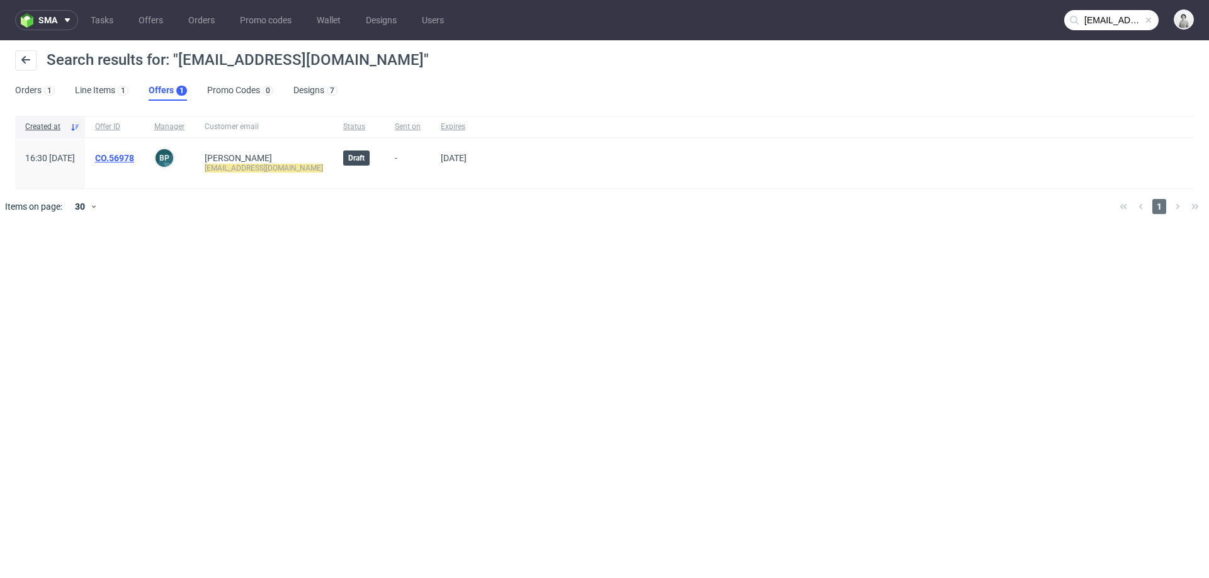
click at [134, 153] on link "CO.56978" at bounding box center [114, 158] width 39 height 10
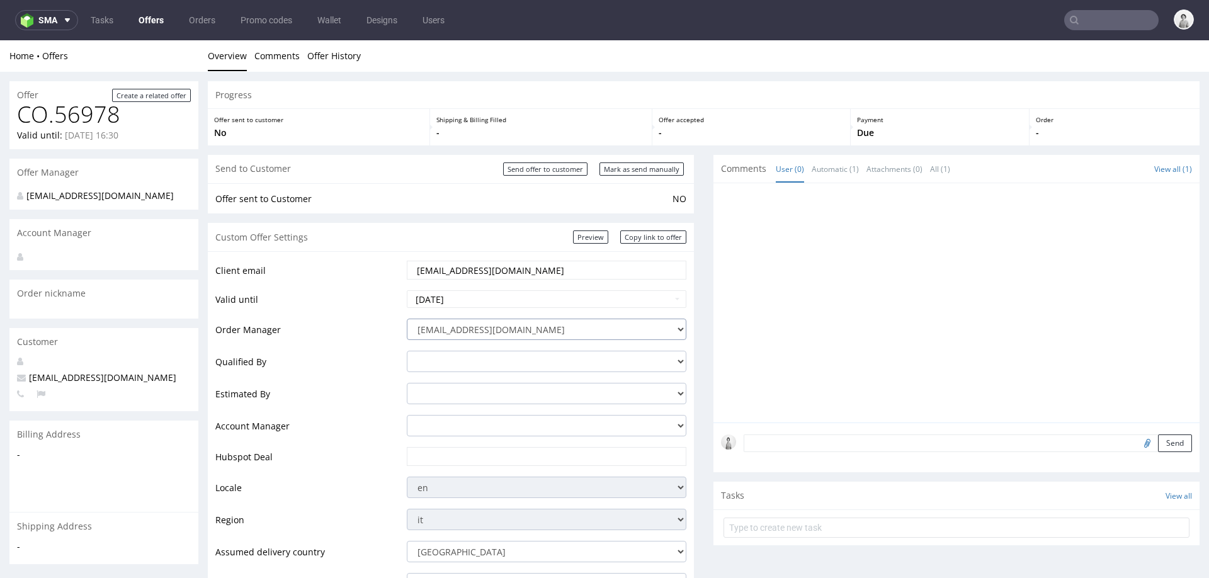
click at [504, 320] on select "[EMAIL_ADDRESS][DOMAIN_NAME] [PERSON_NAME][DOMAIN_NAME][EMAIL_ADDRESS][PERSON_N…" at bounding box center [546, 329] width 279 height 21
select select "20998342"
click at [407, 319] on select "[EMAIL_ADDRESS][DOMAIN_NAME] [PERSON_NAME][DOMAIN_NAME][EMAIL_ADDRESS][PERSON_N…" at bounding box center [546, 329] width 279 height 21
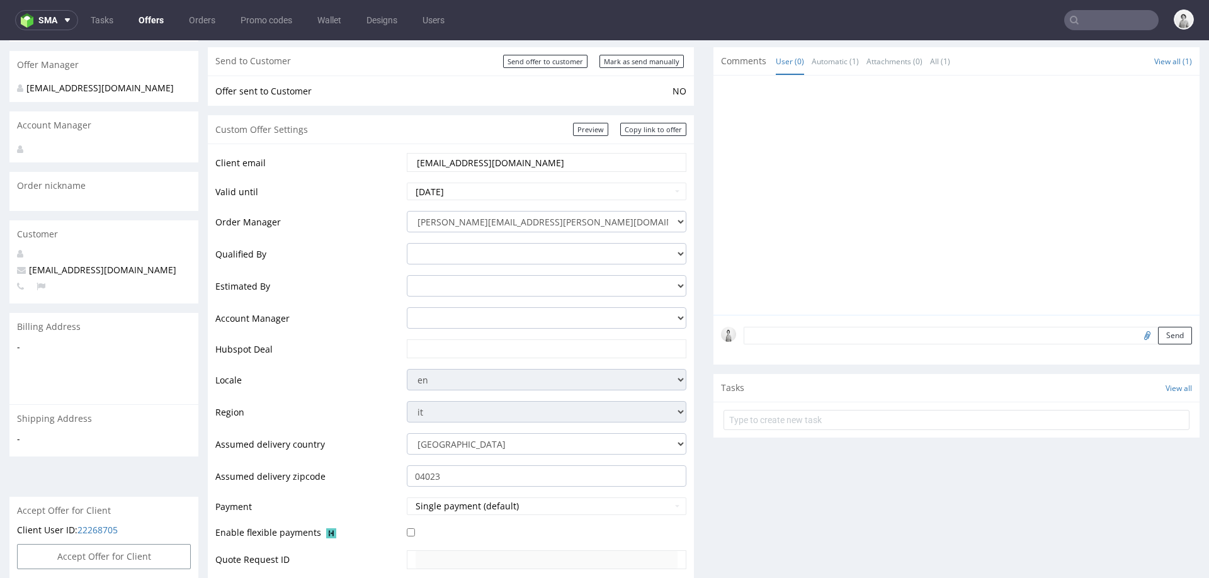
click at [465, 338] on td at bounding box center [544, 353] width 283 height 30
click at [460, 347] on input "text" at bounding box center [546, 349] width 262 height 18
paste input "[URL][DOMAIN_NAME]"
type input "[URL][DOMAIN_NAME]"
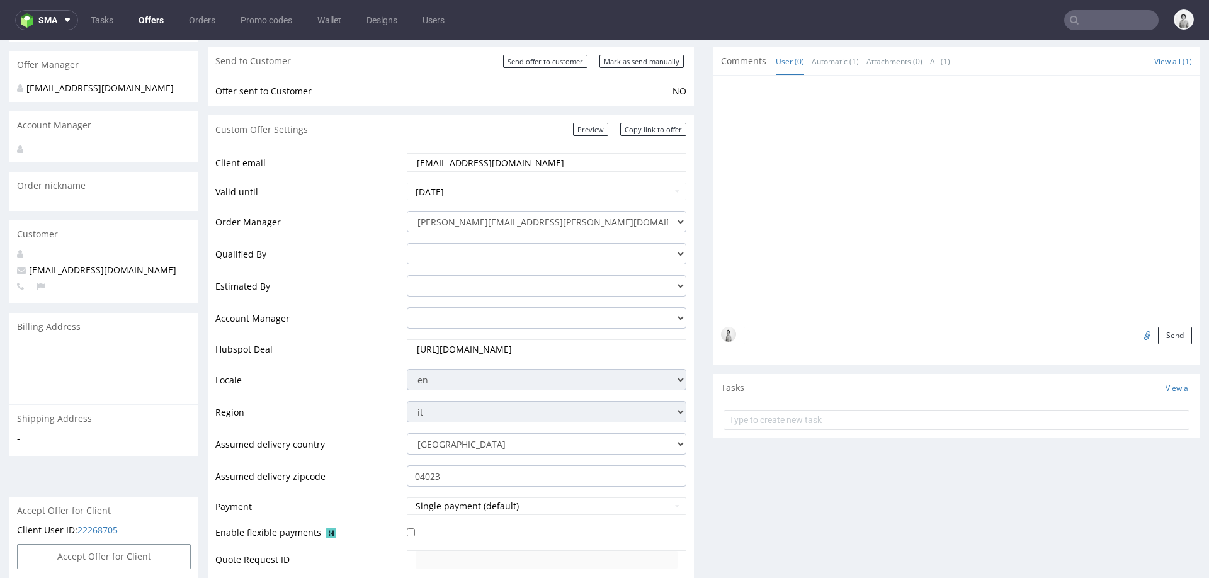
click at [330, 395] on td "Locale" at bounding box center [309, 384] width 188 height 32
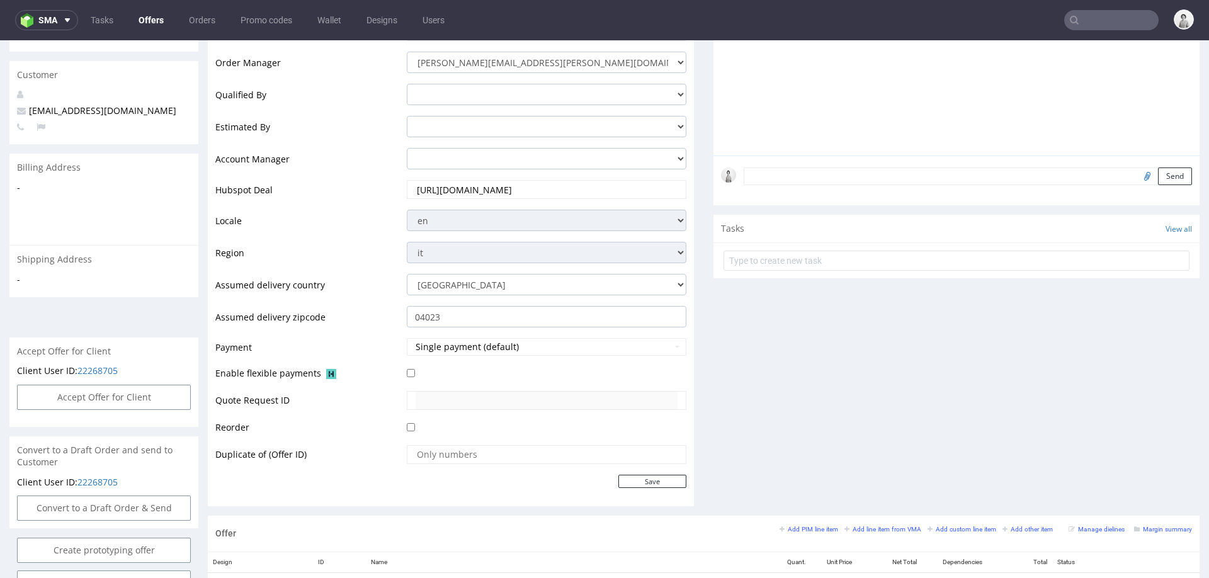
scroll to position [279, 0]
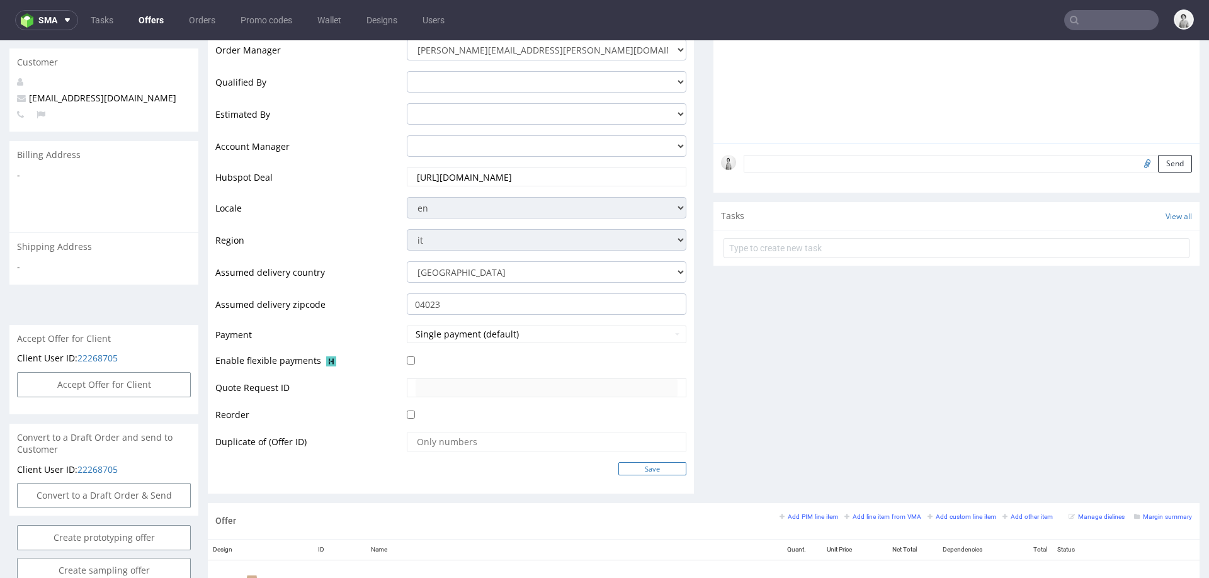
click at [633, 464] on input "Save" at bounding box center [652, 468] width 68 height 13
type input "In progress..."
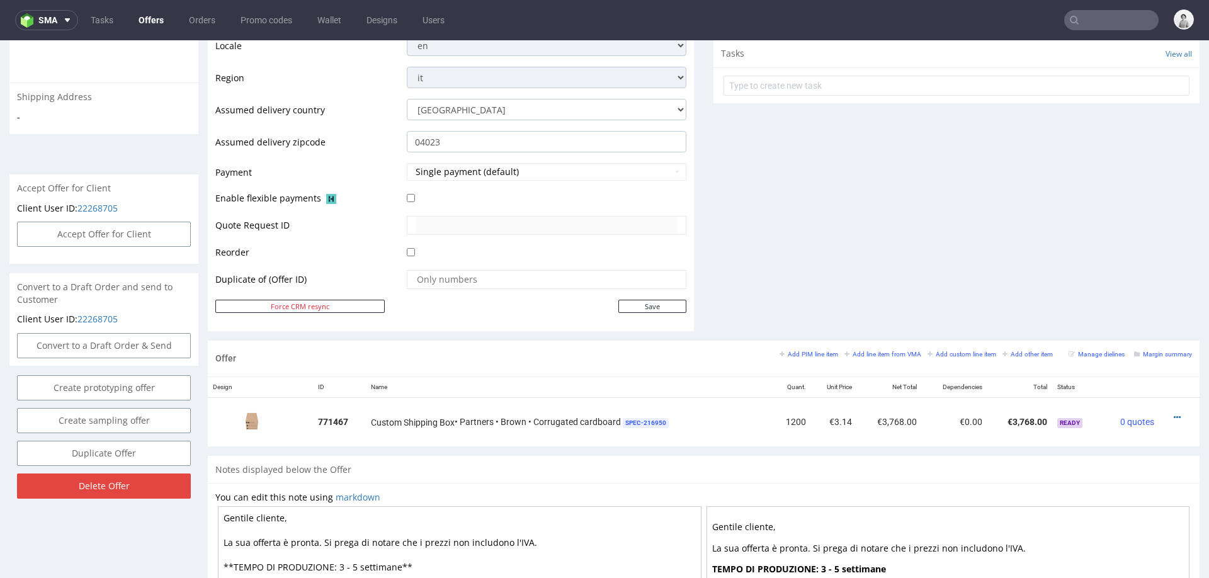
scroll to position [490, 0]
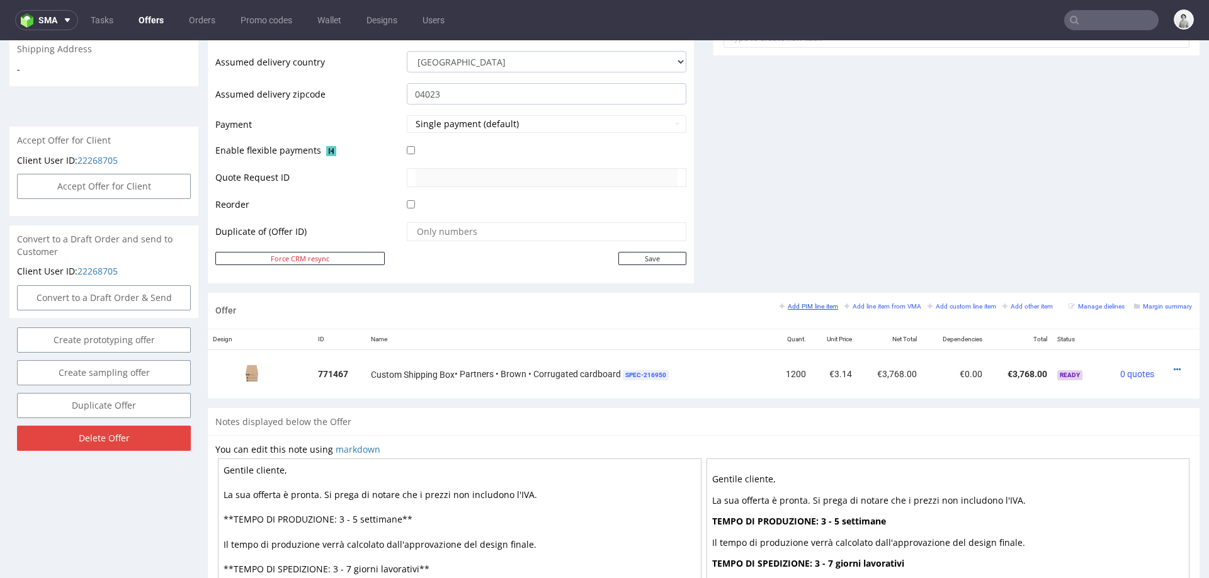
click at [786, 303] on small "Add PIM line item" at bounding box center [808, 306] width 59 height 7
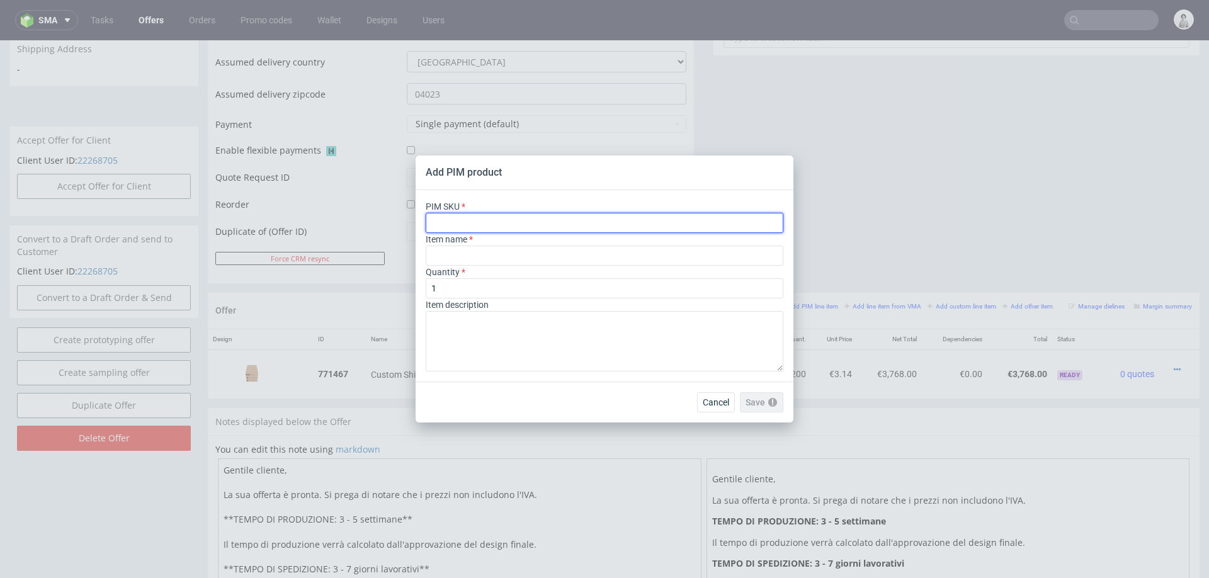
click at [580, 220] on input "text" at bounding box center [605, 223] width 358 height 20
paste input "ph-274-11941"
type input "ph-274-11941"
type input "Custom Shipping Box"
type input "ph-274-11941"
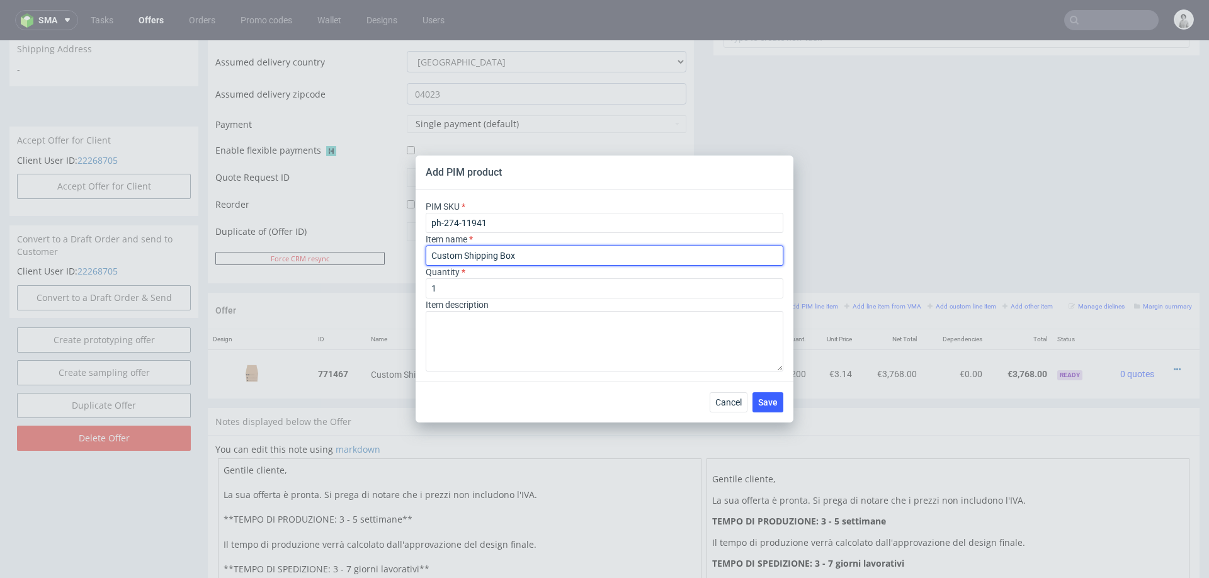
click at [548, 252] on input "Custom Shipping Box" at bounding box center [605, 255] width 358 height 20
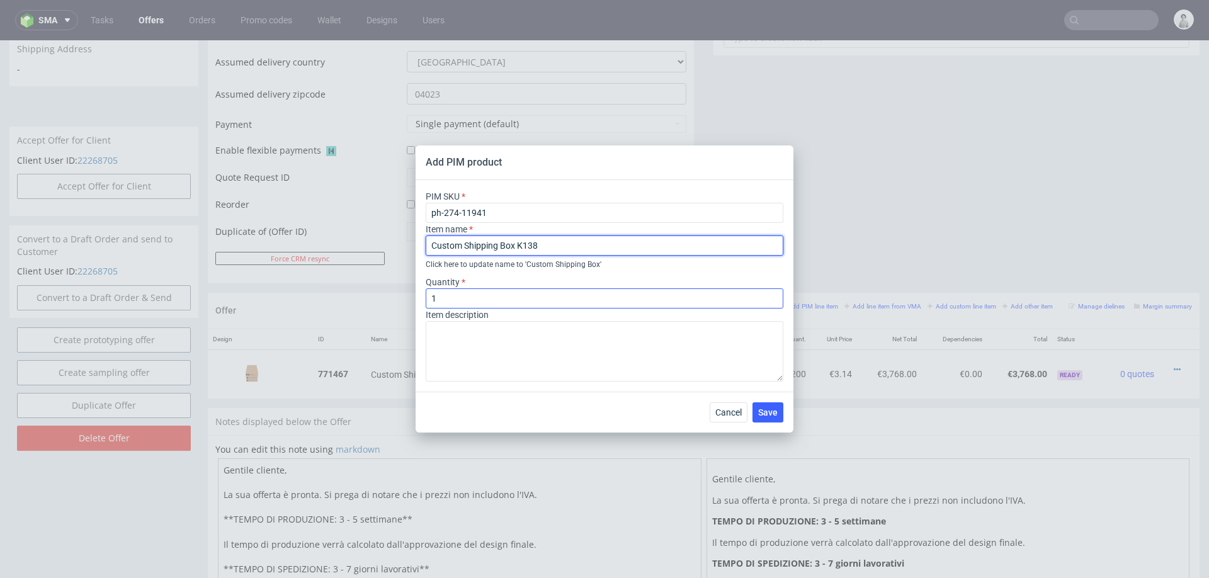
type input "Custom Shipping Box K138"
click at [509, 293] on input "1" at bounding box center [605, 298] width 358 height 20
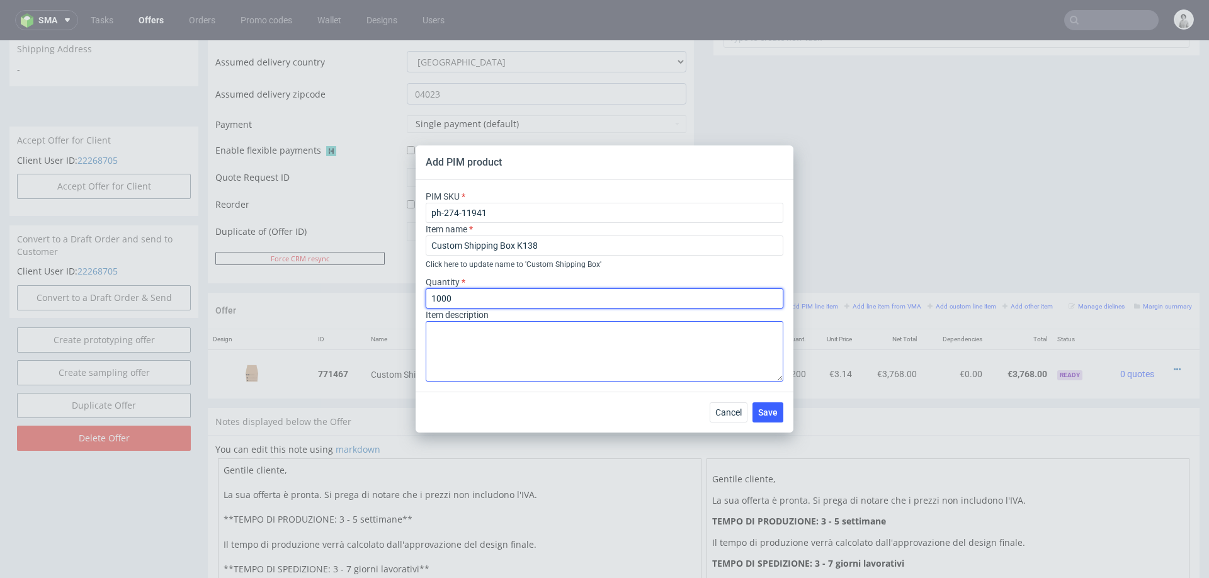
type input "1000"
click at [489, 345] on textarea at bounding box center [605, 351] width 358 height 60
drag, startPoint x: 534, startPoint y: 331, endPoint x: 384, endPoint y: 332, distance: 149.8
click at [385, 332] on div "Add PIM product PIM SKU ph-274-11941 Item name Custom Shipping Box K138 Click h…" at bounding box center [604, 289] width 1209 height 578
paste textarea "Corrugated cardboard flute BC 530gsm"
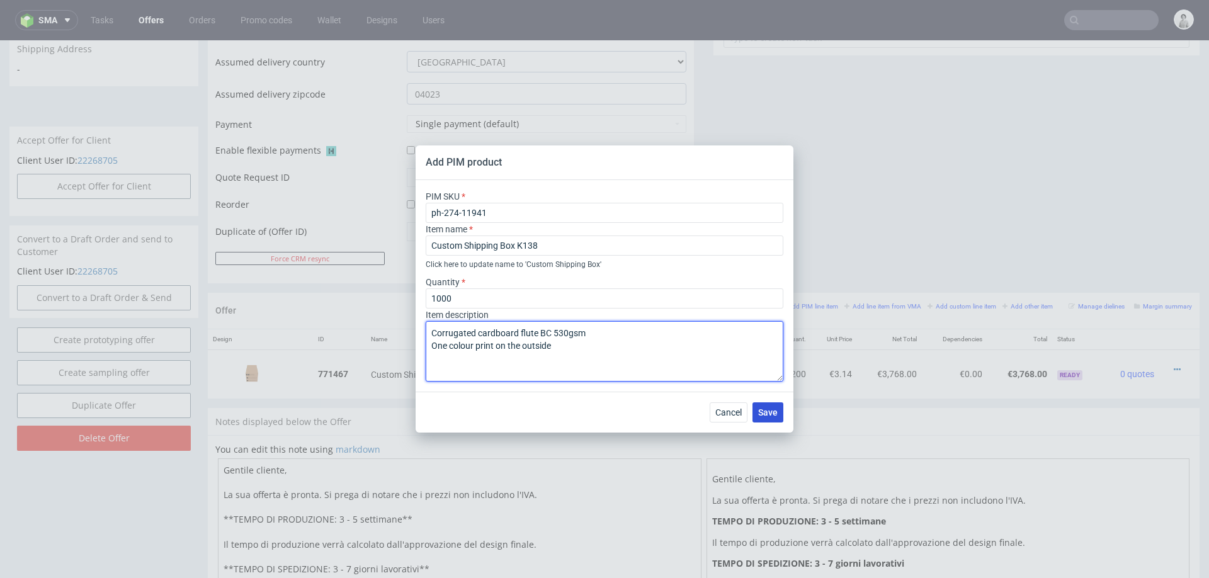
type textarea "Corrugated cardboard flute BC 530gsm One colour print on the outside"
click at [771, 416] on span "Save" at bounding box center [768, 412] width 20 height 9
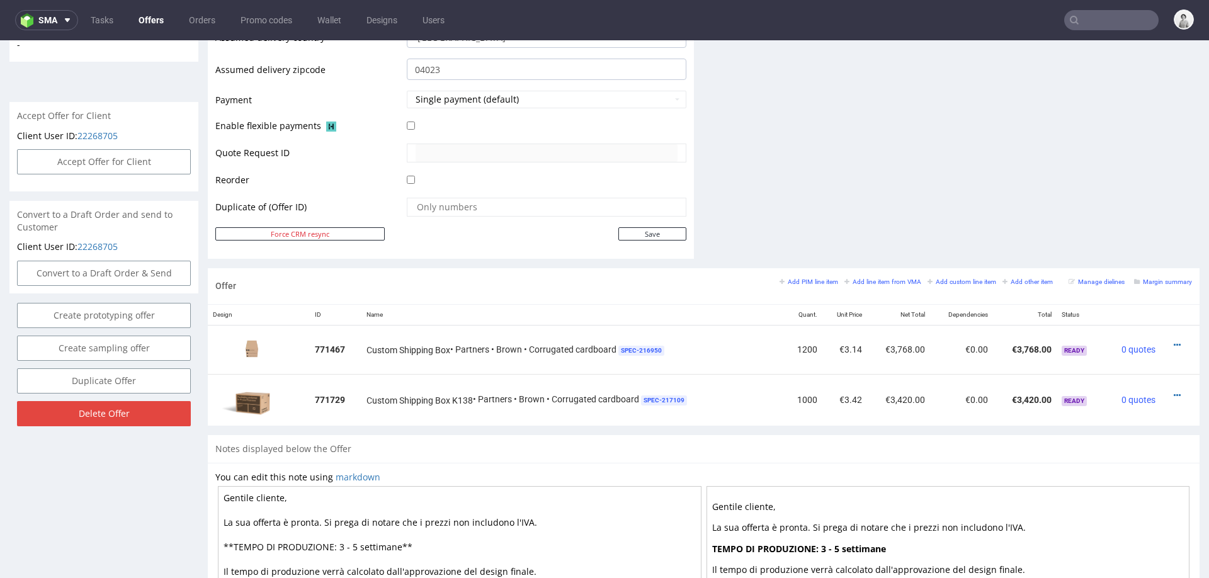
scroll to position [689, 0]
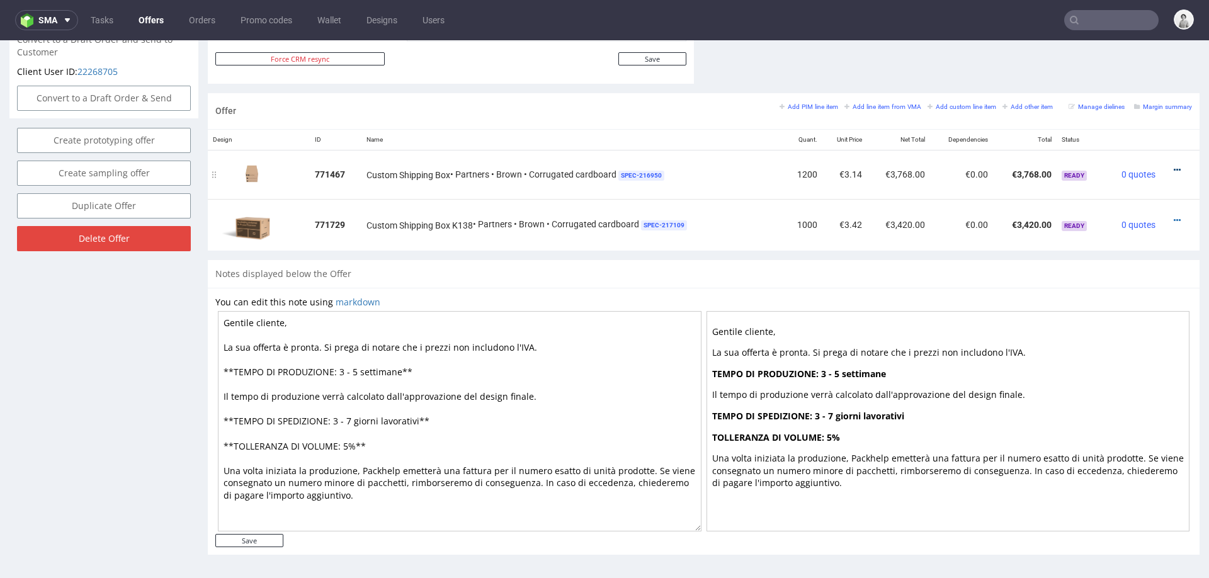
click at [1173, 166] on icon at bounding box center [1176, 170] width 7 height 9
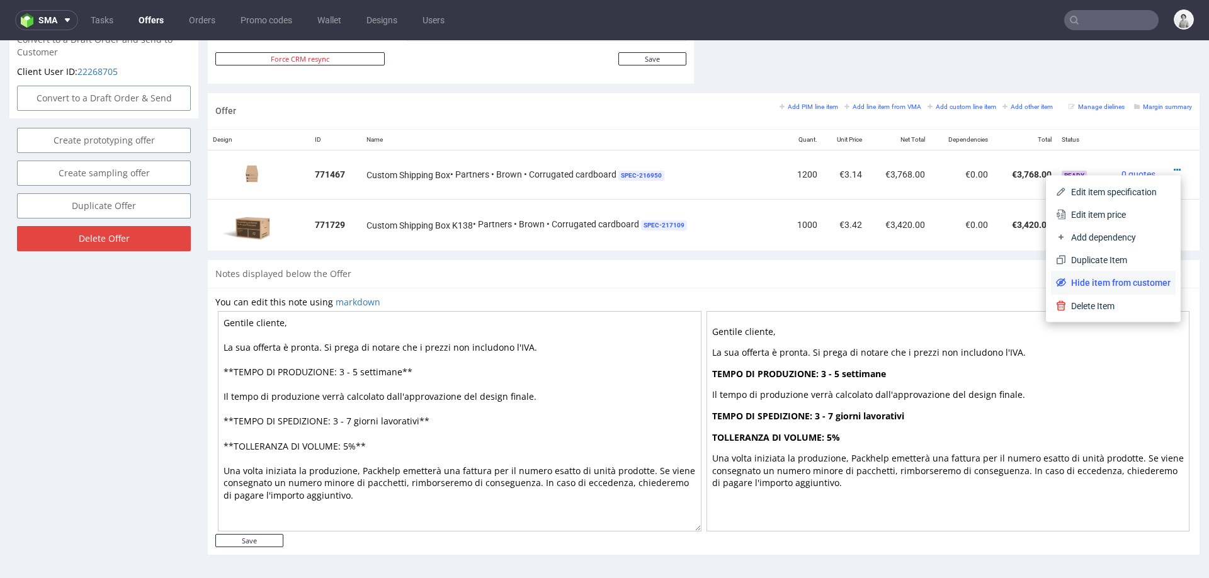
click at [1087, 283] on span "Hide item from customer" at bounding box center [1118, 282] width 104 height 13
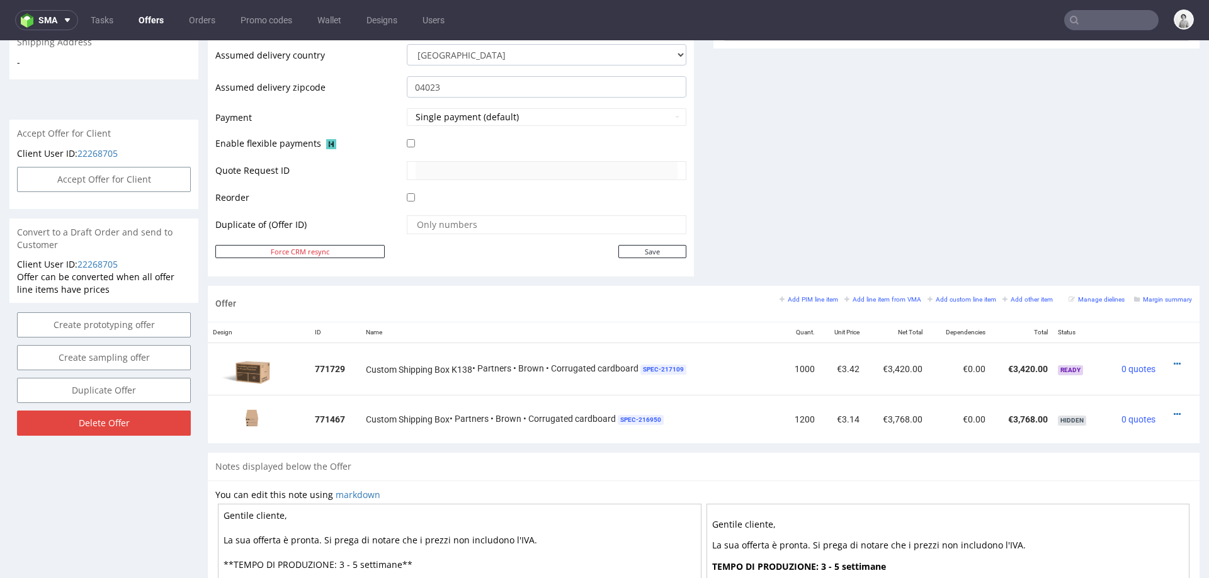
scroll to position [442, 0]
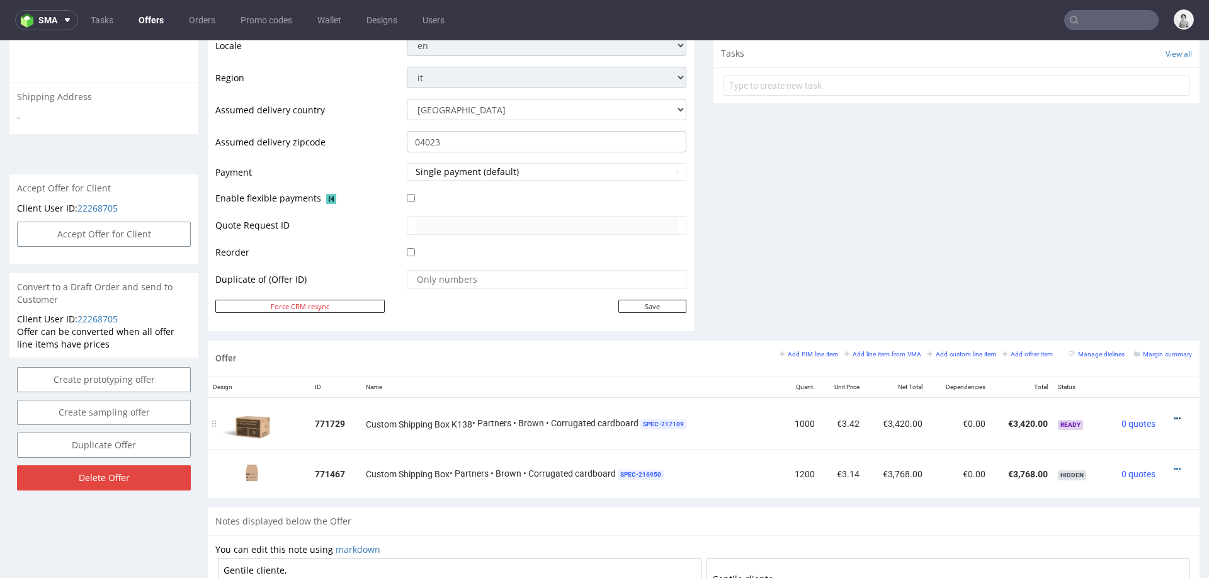
click at [1173, 415] on icon at bounding box center [1176, 418] width 7 height 9
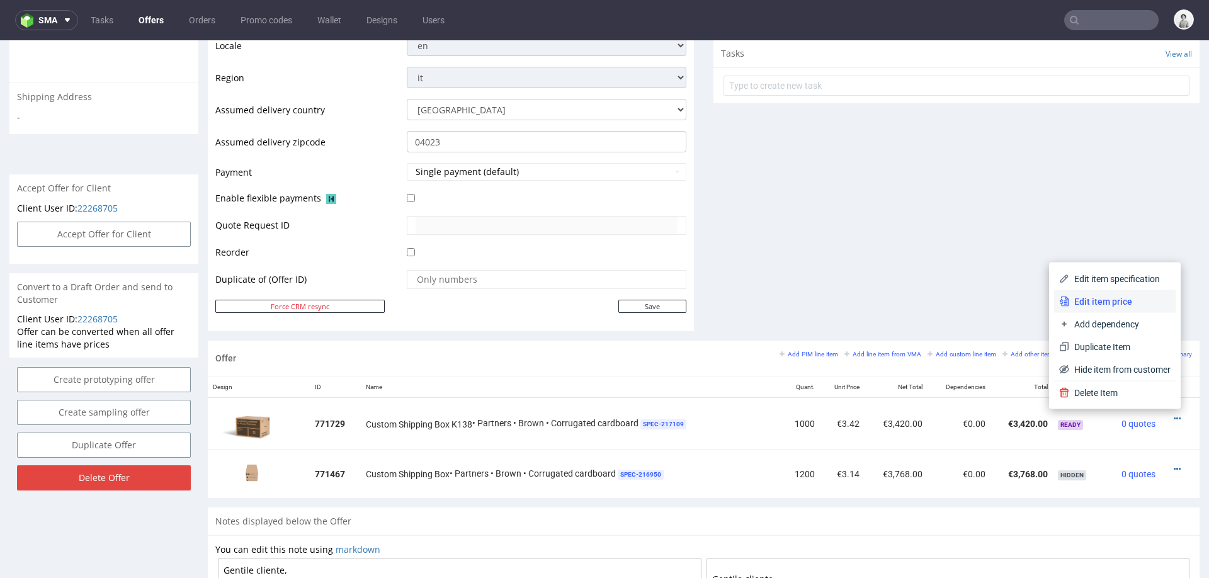
click at [1107, 298] on span "Edit item price" at bounding box center [1119, 301] width 101 height 13
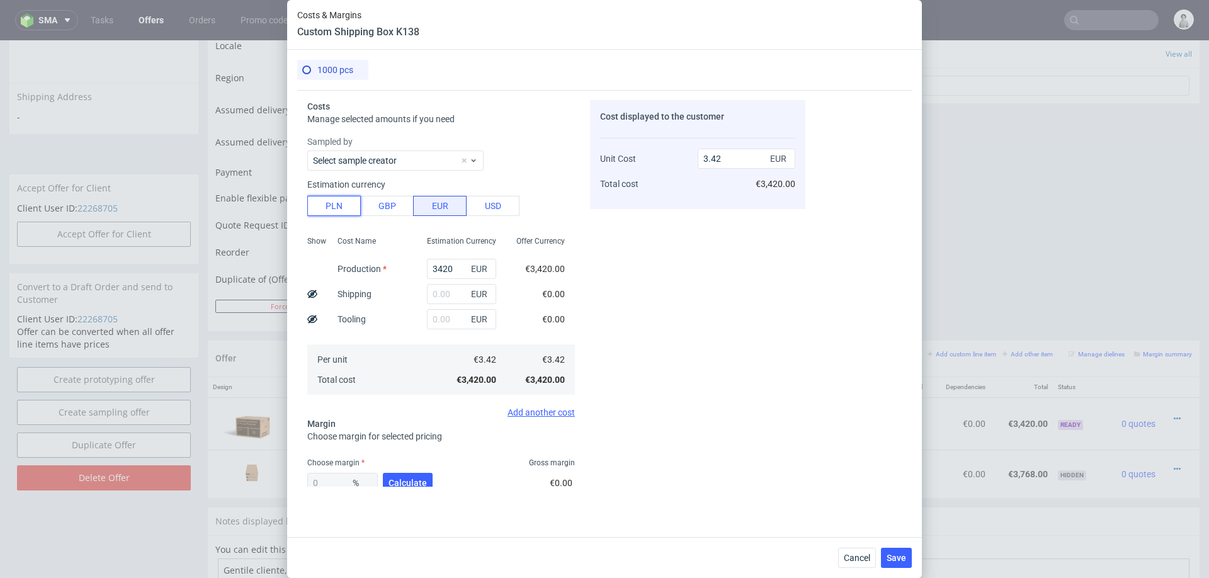
click at [325, 213] on button "PLN" at bounding box center [334, 206] width 54 height 20
type input "0.8"
click at [444, 266] on input "3420" at bounding box center [461, 269] width 69 height 20
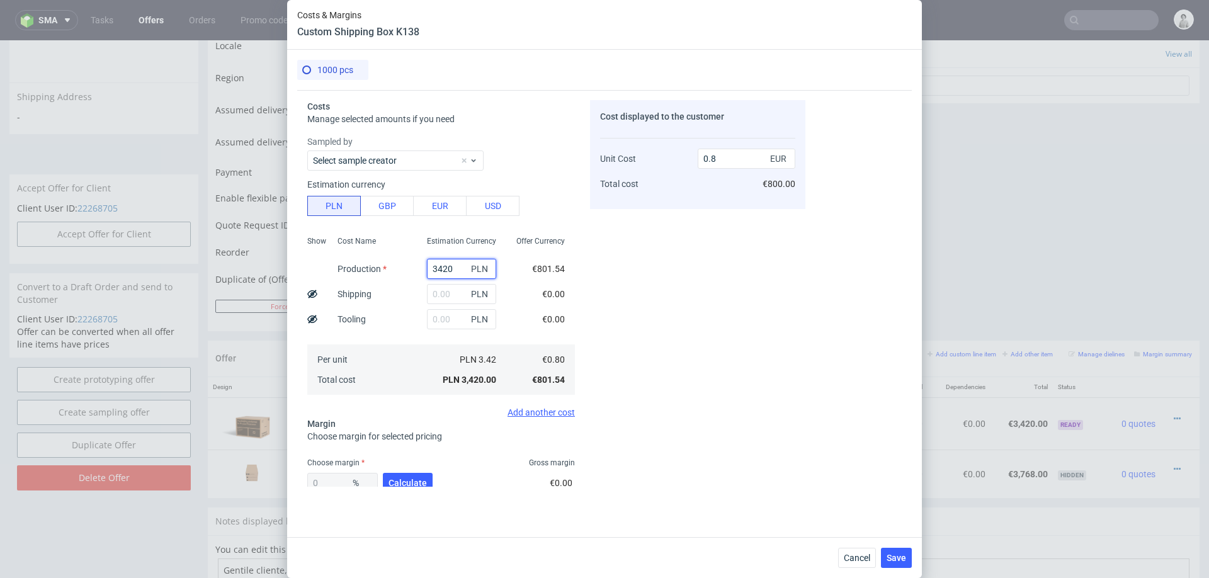
type input "8"
type input "0"
type input "83"
type input "0.02"
type input "8380"
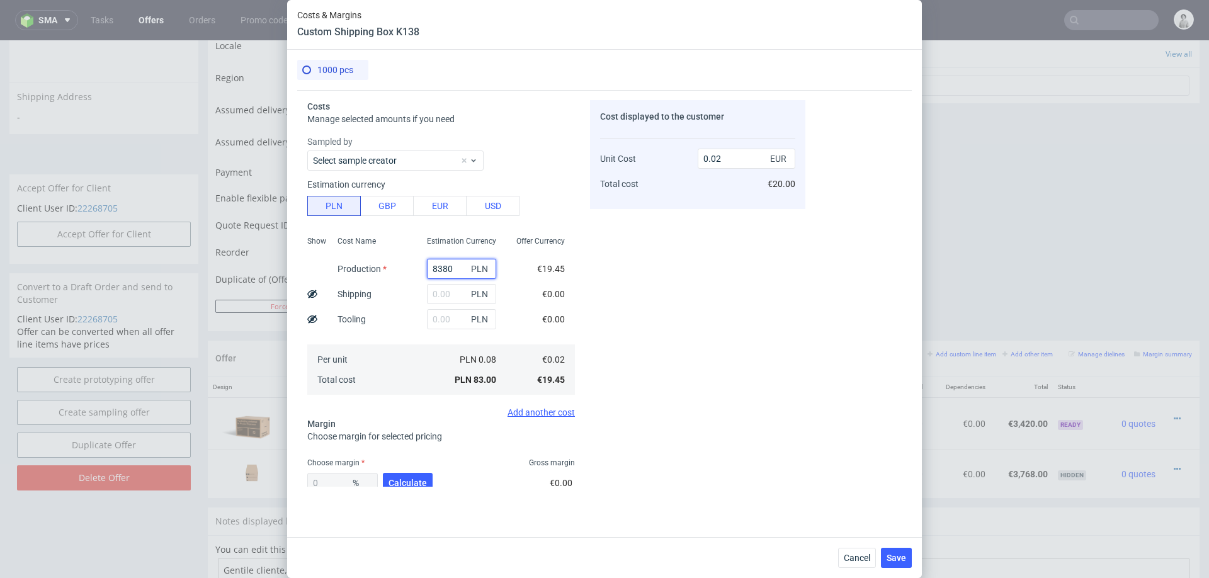
type input "1.96"
type input "8380"
click at [449, 295] on input "text" at bounding box center [461, 294] width 69 height 20
type input "2710"
type input "2.6"
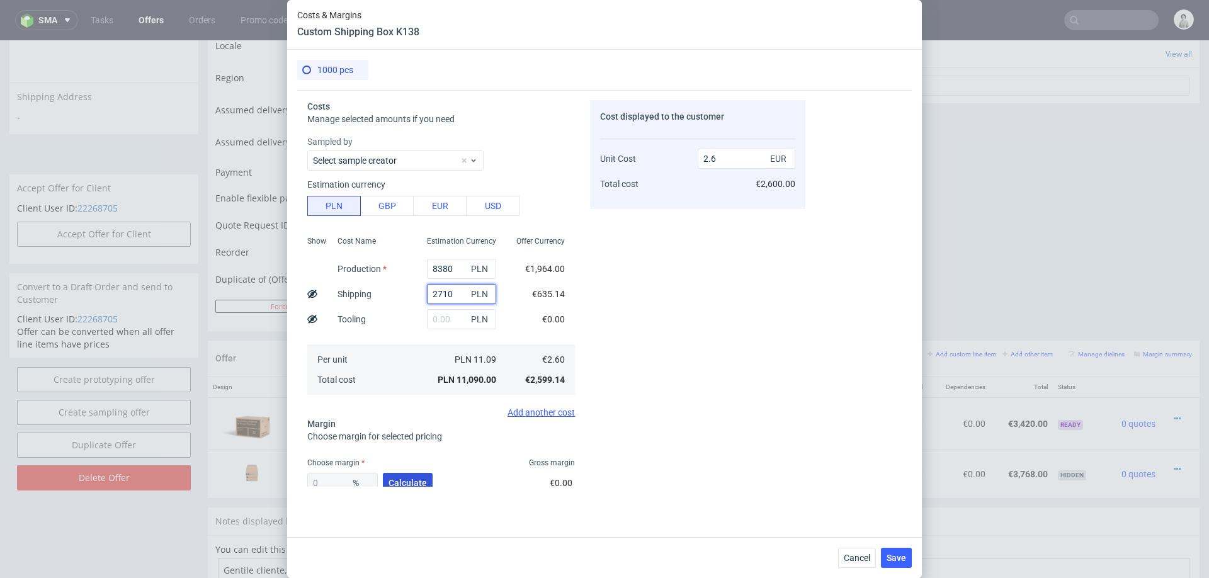
type input "2710"
click at [400, 478] on span "Calculate" at bounding box center [407, 482] width 38 height 9
type input "32.99"
type input "3.88"
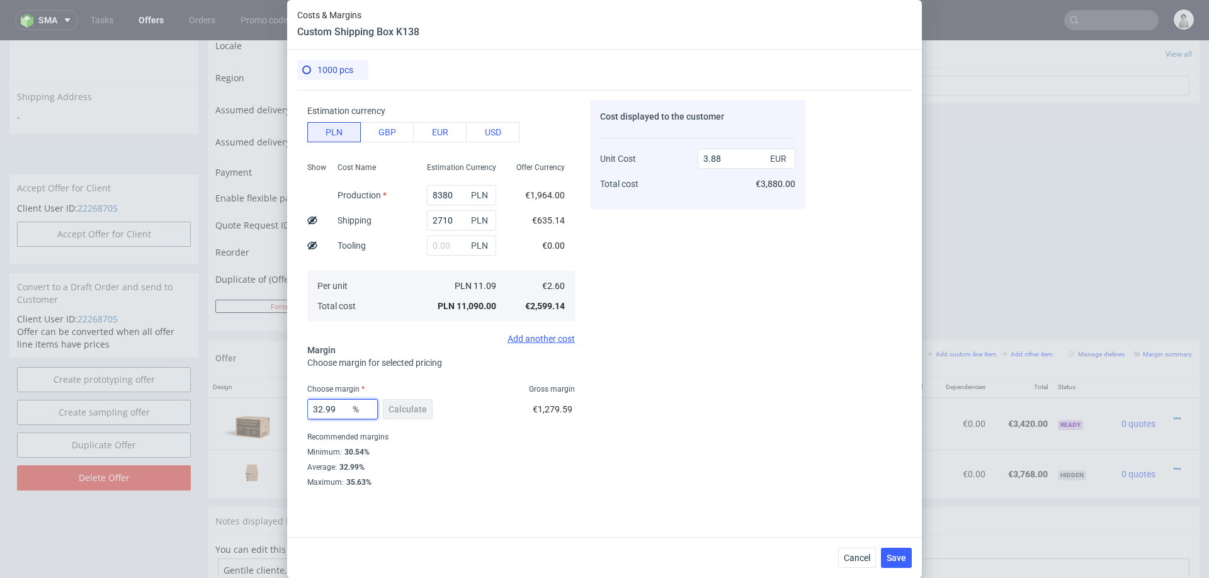
click at [335, 408] on input "32.99" at bounding box center [342, 409] width 70 height 20
type input "30"
type input "3.72"
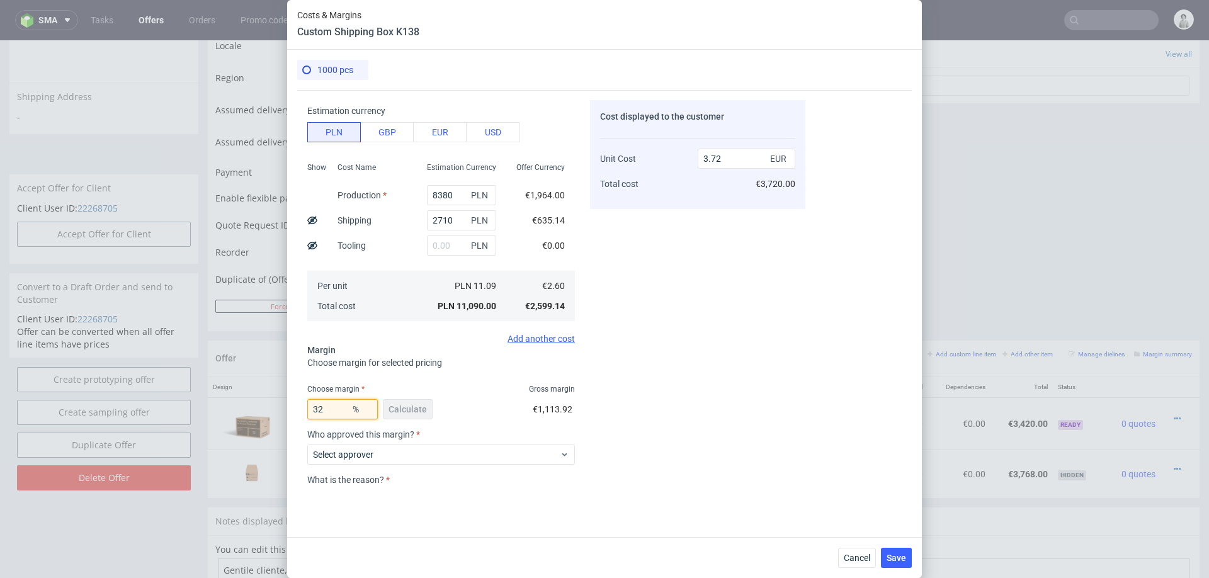
type input "328"
type input "-1.14"
type input "3"
type input "28"
type input "3.61"
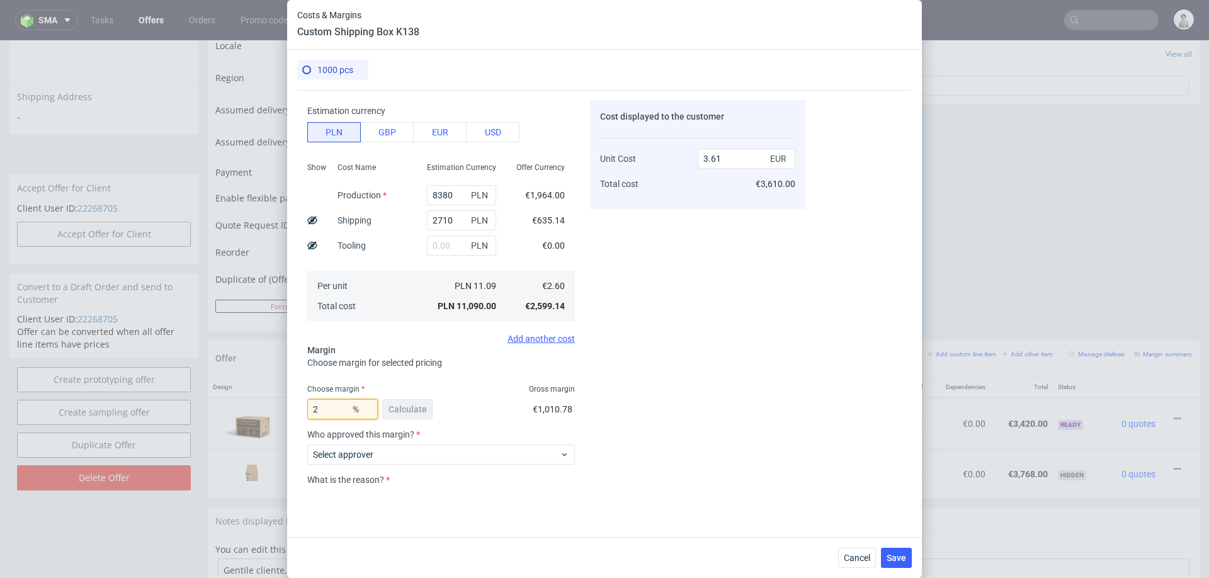
type input "20"
type input "3.25"
click at [660, 308] on div "Cost displayed to the customer Unit Cost Total cost 3.25 EUR €3,250.00" at bounding box center [697, 293] width 215 height 386
click at [343, 408] on input "20" at bounding box center [342, 409] width 70 height 20
type input "21"
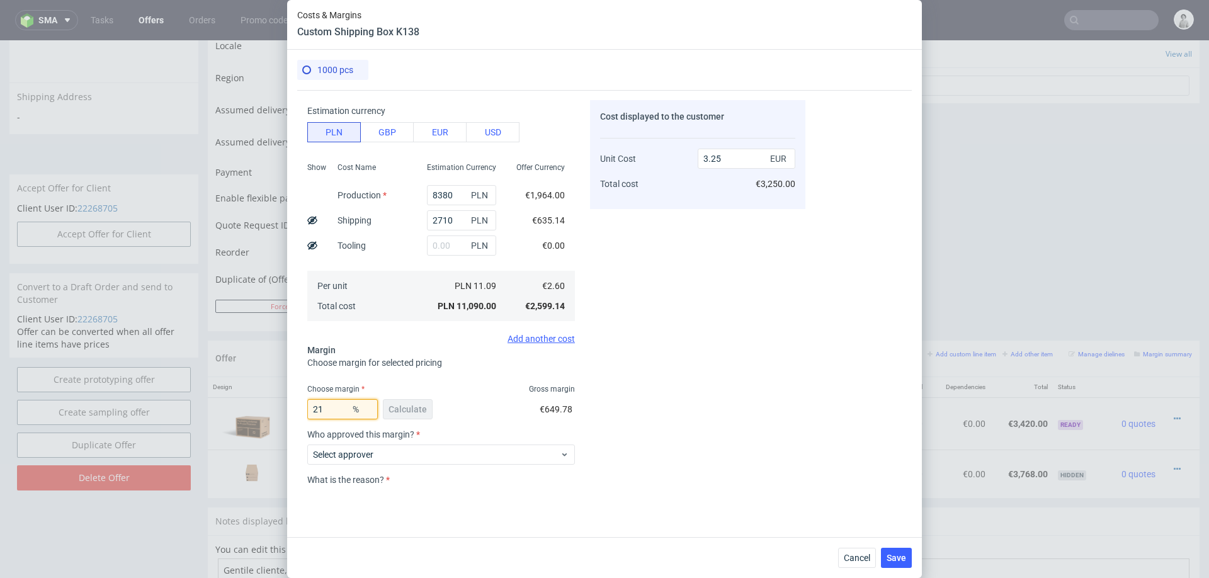
type input "3.29"
type input "21"
click at [670, 404] on div "Cost displayed to the customer Unit Cost Total cost 3.29 EUR €3,290.00" at bounding box center [697, 293] width 215 height 386
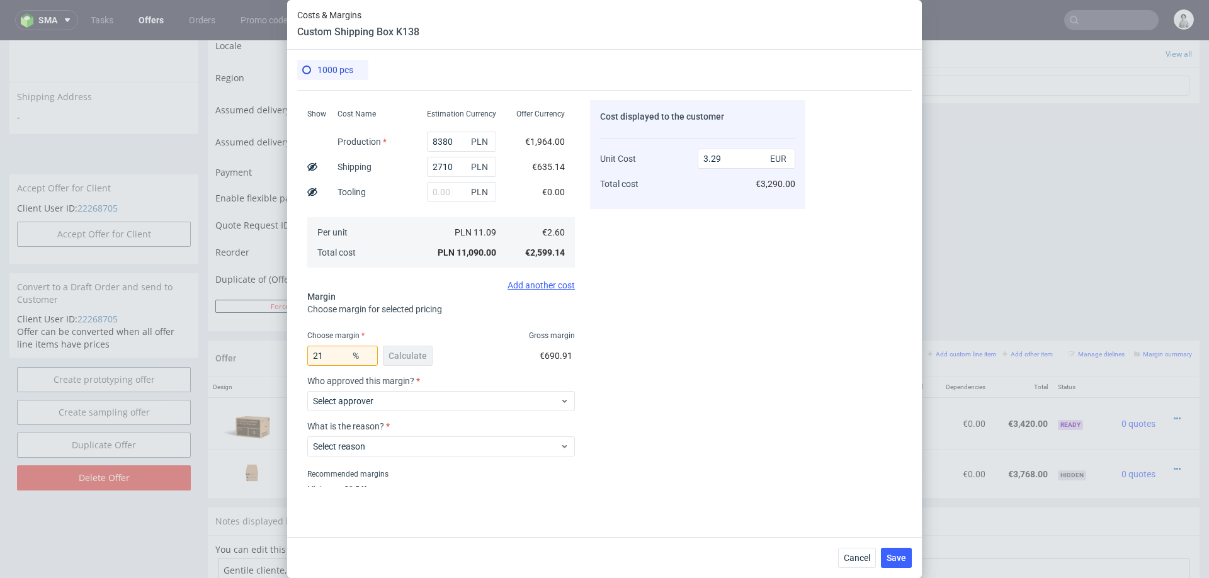
scroll to position [164, 0]
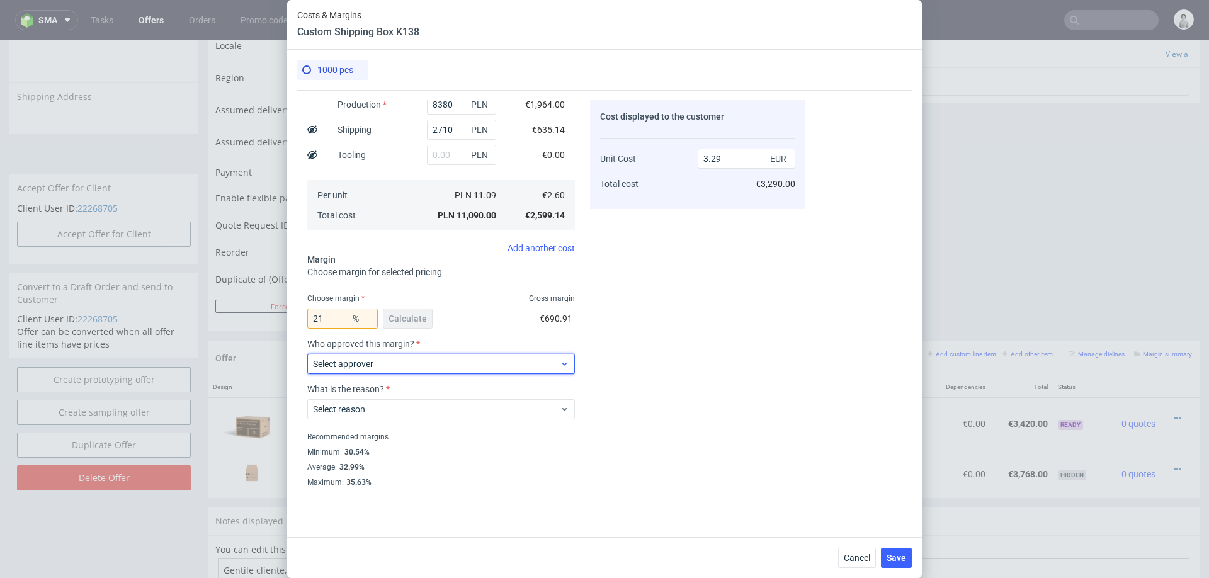
click at [490, 359] on span "Select approver" at bounding box center [436, 364] width 247 height 13
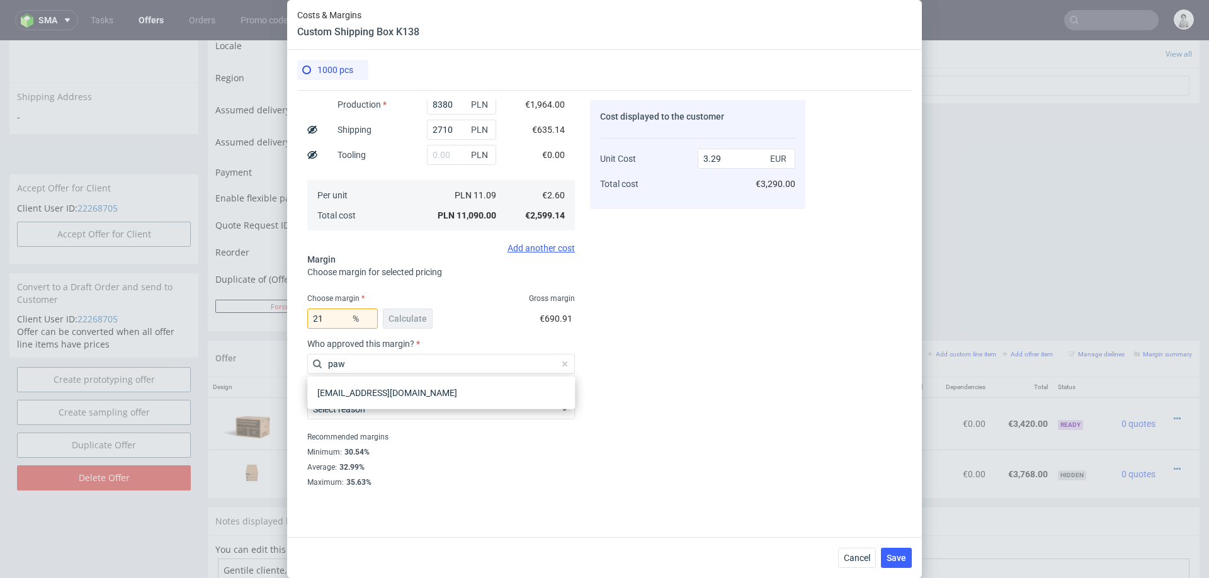
type input "pawe"
click at [472, 389] on div "[EMAIL_ADDRESS][DOMAIN_NAME]" at bounding box center [440, 392] width 257 height 23
click at [420, 414] on span "Select reason" at bounding box center [436, 409] width 247 height 13
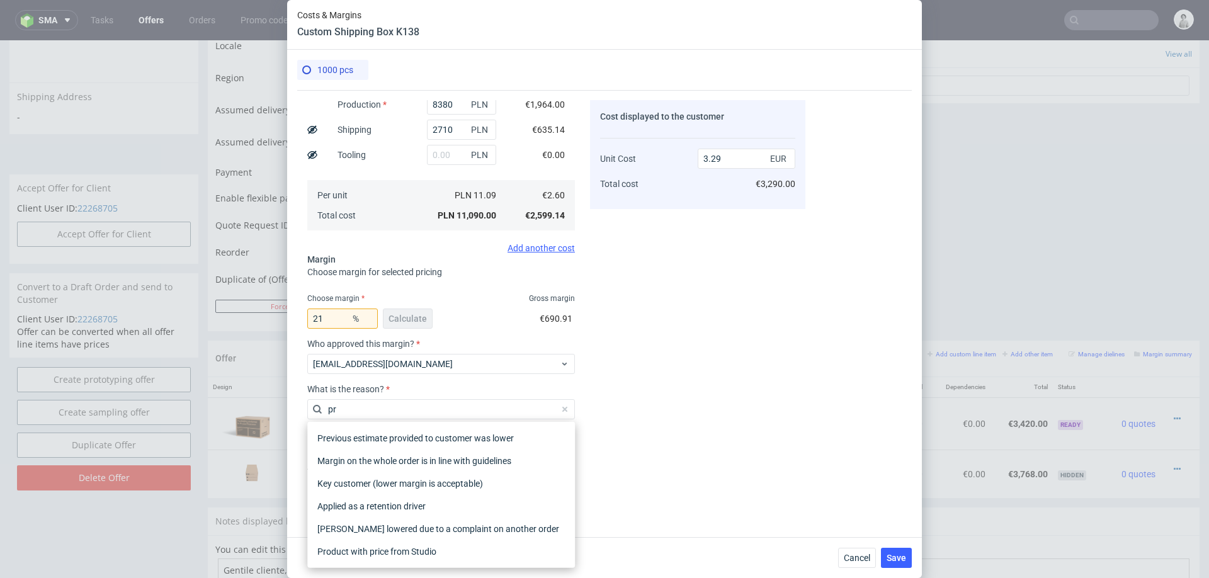
type input "pro"
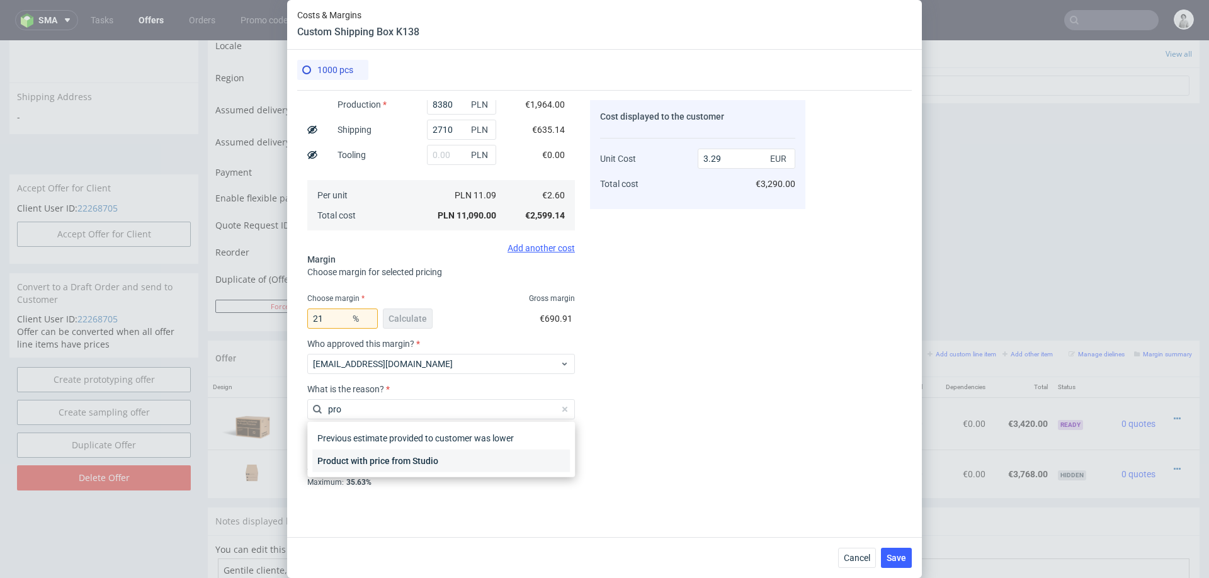
click at [421, 454] on div "Product with price from Studio" at bounding box center [440, 460] width 257 height 23
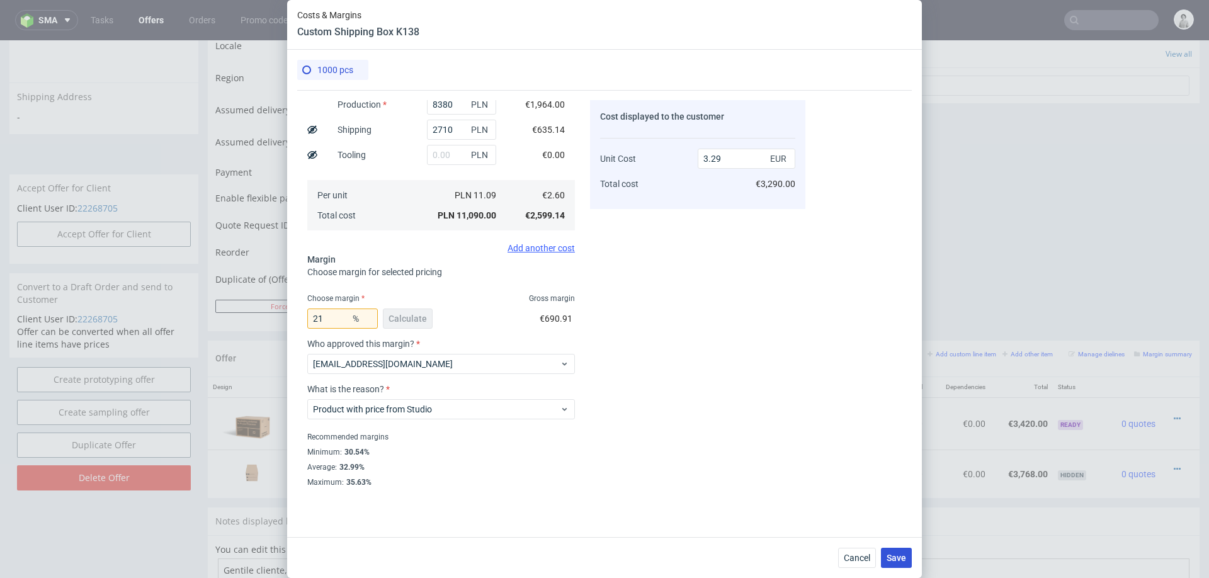
click at [893, 558] on span "Save" at bounding box center [896, 557] width 20 height 9
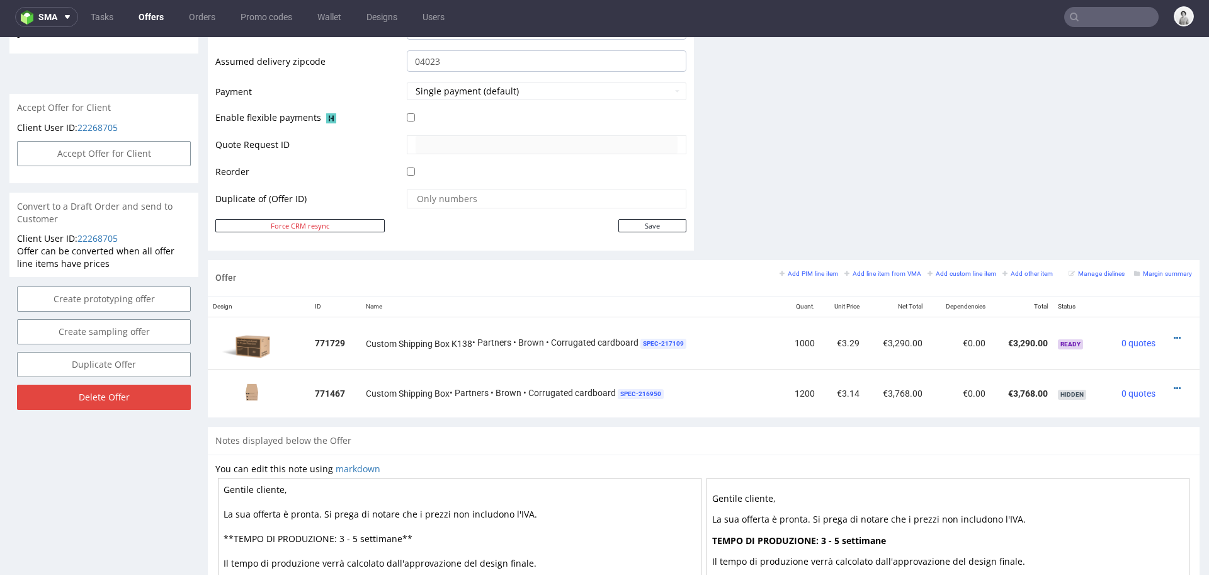
scroll to position [520, 0]
click at [817, 269] on small "Add PIM line item" at bounding box center [808, 272] width 59 height 7
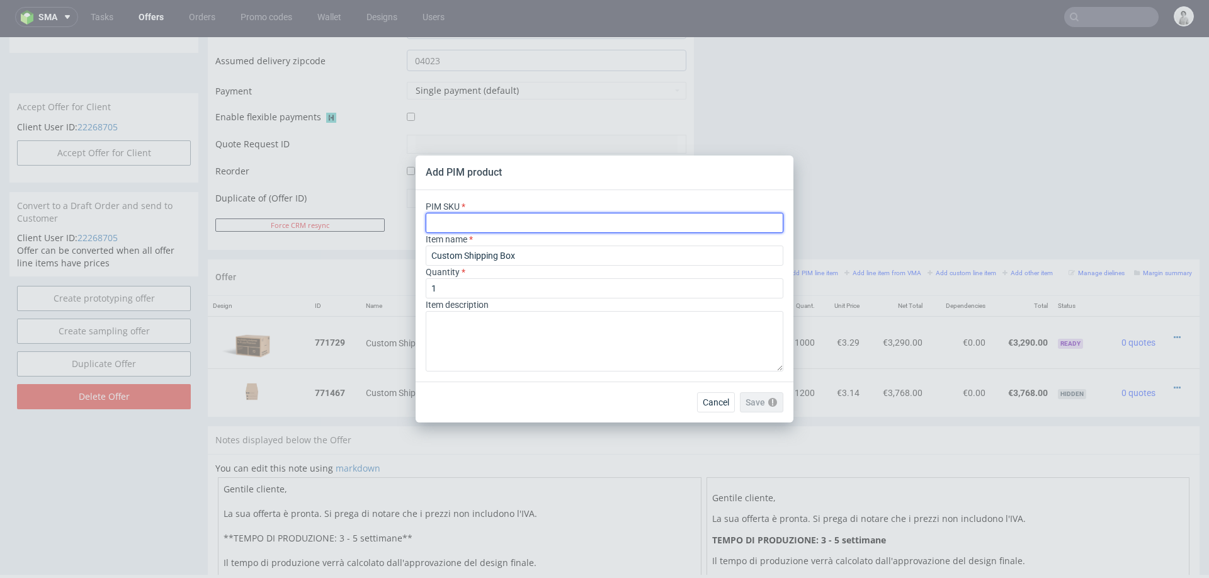
click at [593, 225] on input "text" at bounding box center [605, 223] width 358 height 20
paste input "box--shipping-box--130--cardboard-natural--print-monochrome--foil-none"
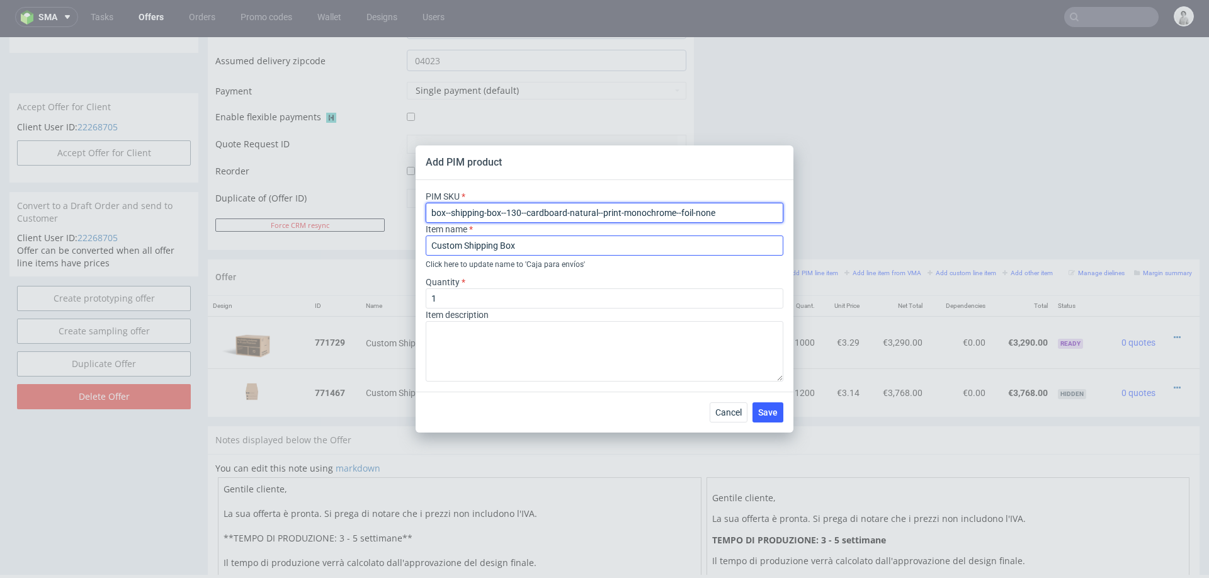
type input "box--shipping-box--130--cardboard-natural--print-monochrome--foil-none"
click at [567, 245] on input "Custom Shipping Box" at bounding box center [605, 245] width 358 height 20
type input "Custom Shipping Box K130"
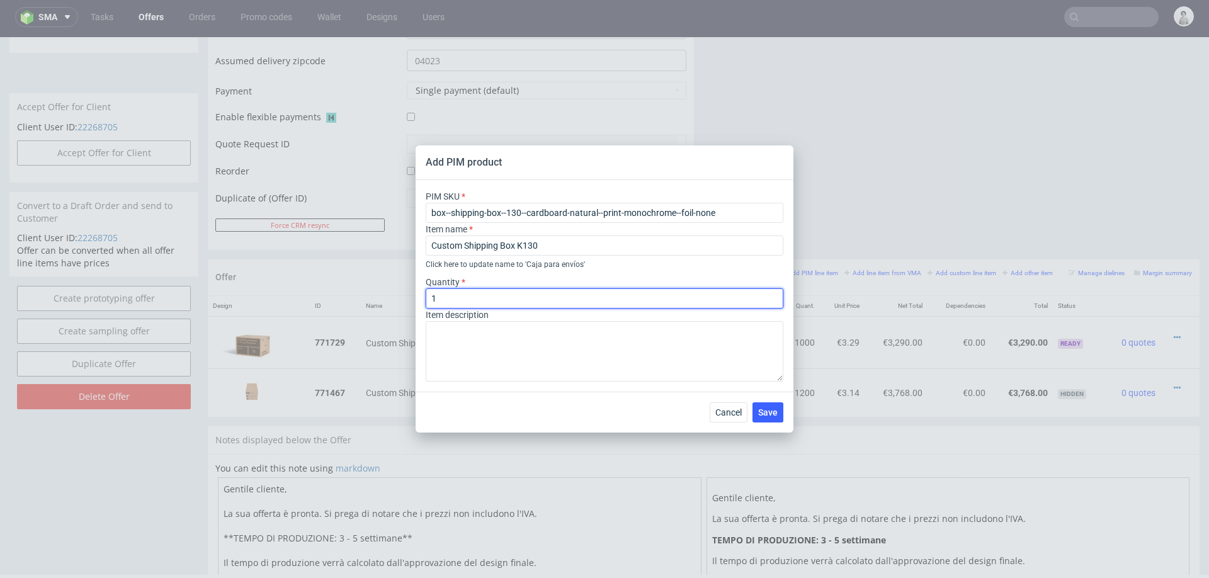
click at [510, 305] on input "1" at bounding box center [605, 298] width 358 height 20
type input "1000"
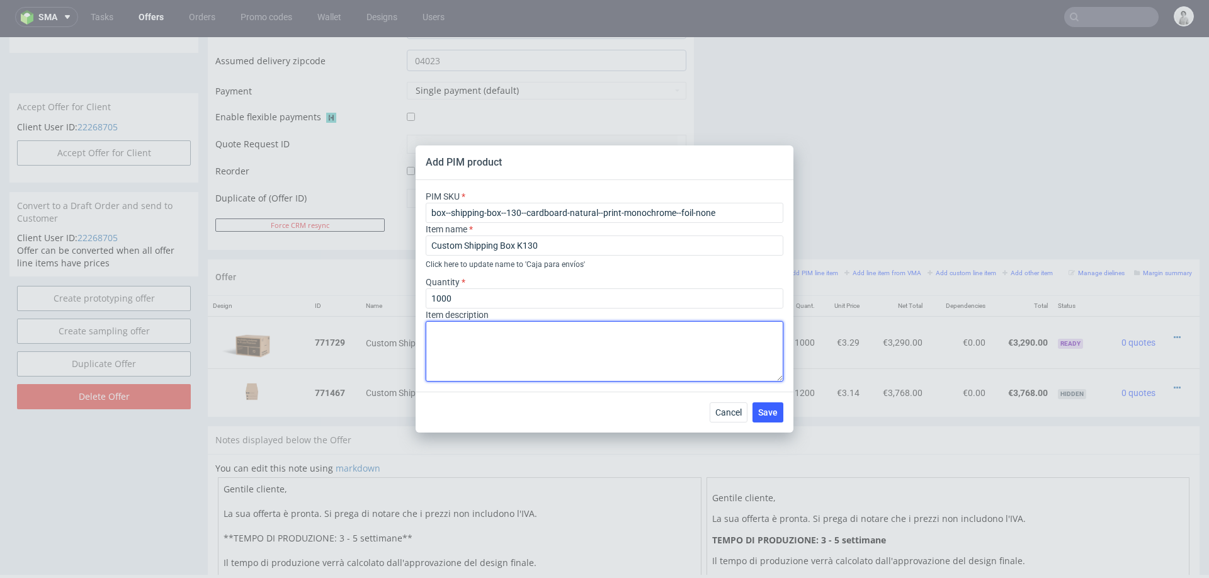
click at [500, 361] on textarea at bounding box center [605, 351] width 358 height 60
paste textarea "Corrugated cardboard flute B 400gsm"
type textarea "Corrugated cardboard flute B 400gsm One colour print on the outside"
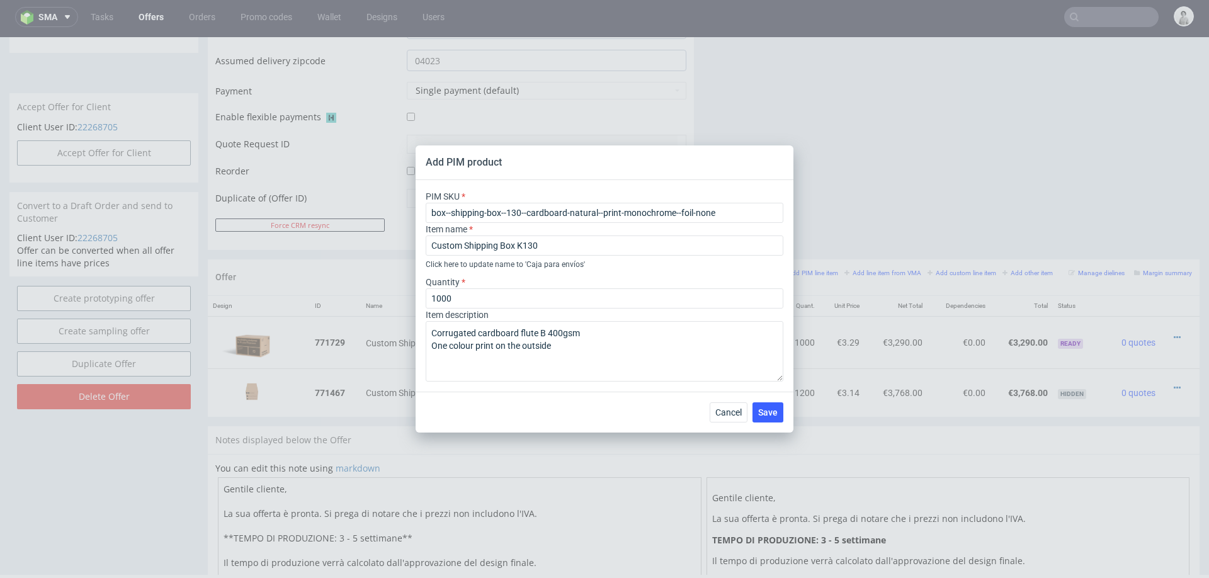
click at [764, 423] on div "Cancel Save" at bounding box center [604, 412] width 378 height 41
click at [765, 410] on span "Save" at bounding box center [768, 412] width 20 height 9
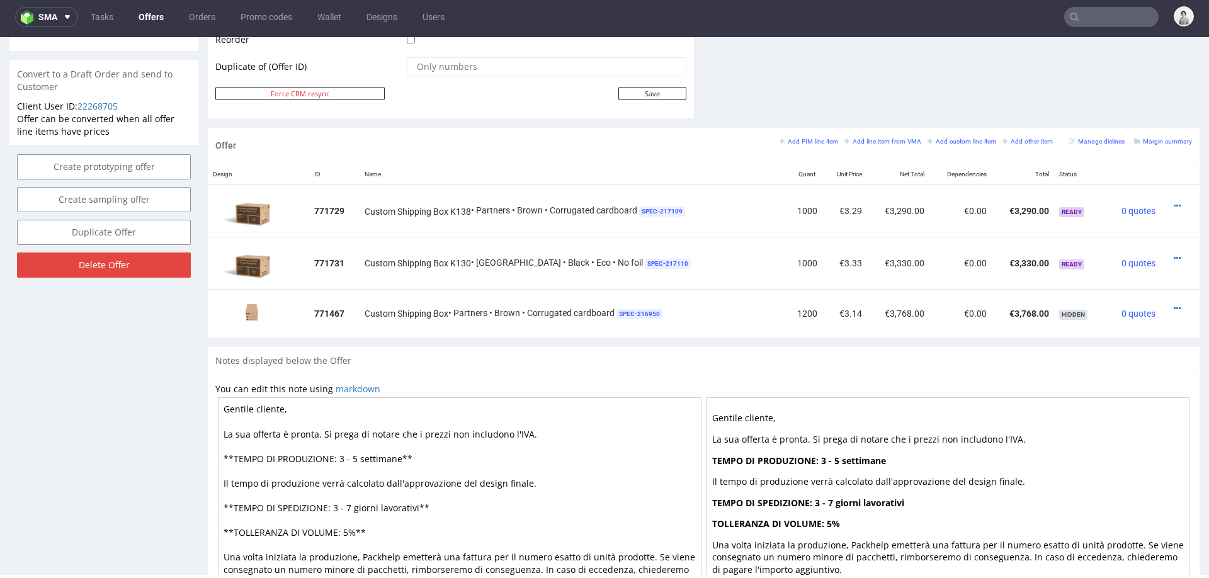
scroll to position [633, 0]
